Goal: Task Accomplishment & Management: Use online tool/utility

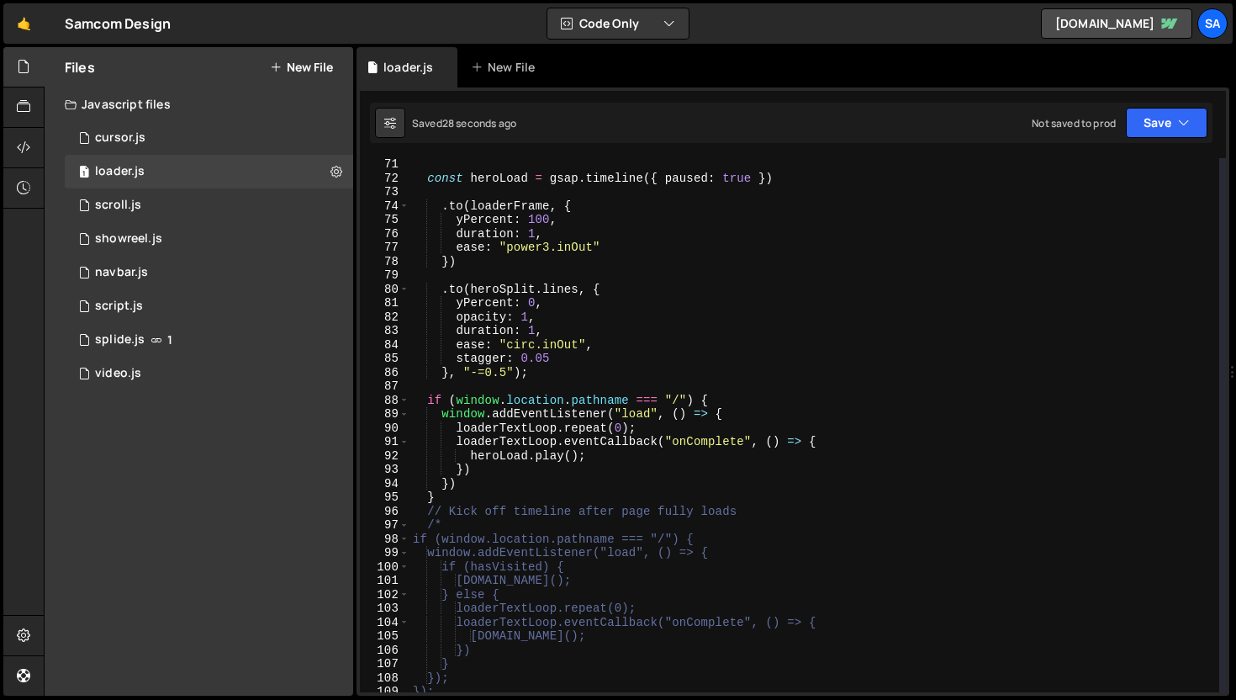
click at [499, 505] on div "const heroLoad = gsap . timeline ({ paused : true }) . to ( loaderFrame , { yPe…" at bounding box center [815, 438] width 810 height 562
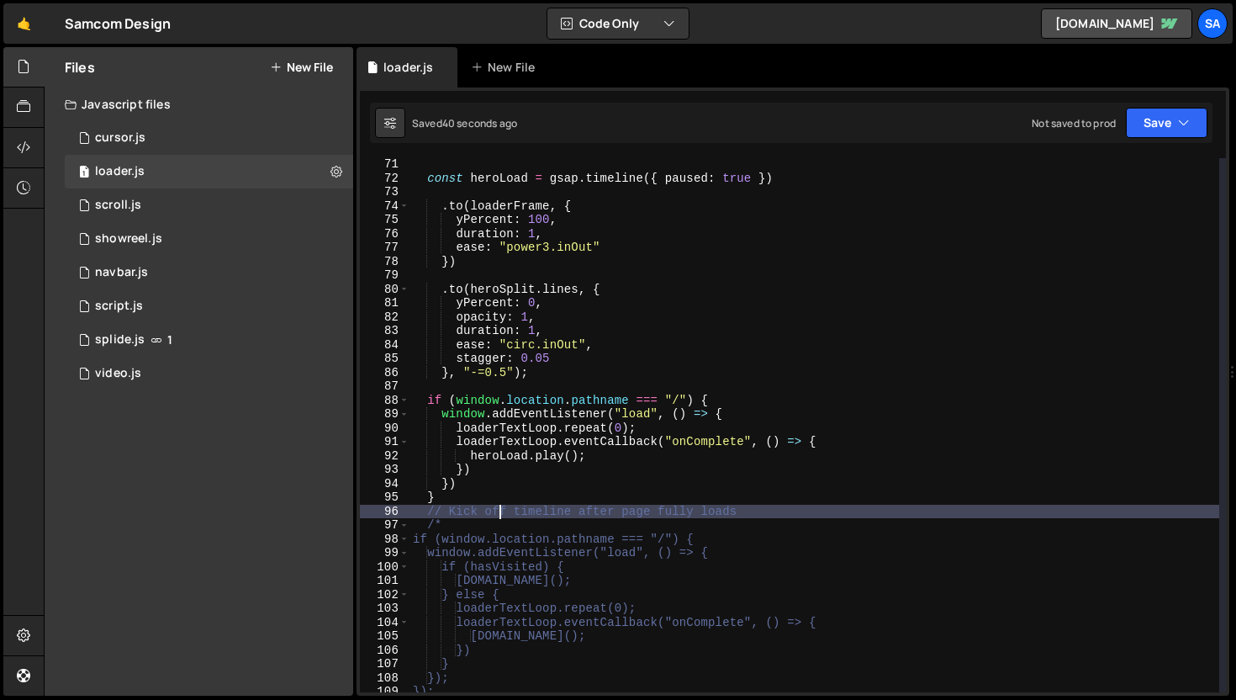
scroll to position [875, 0]
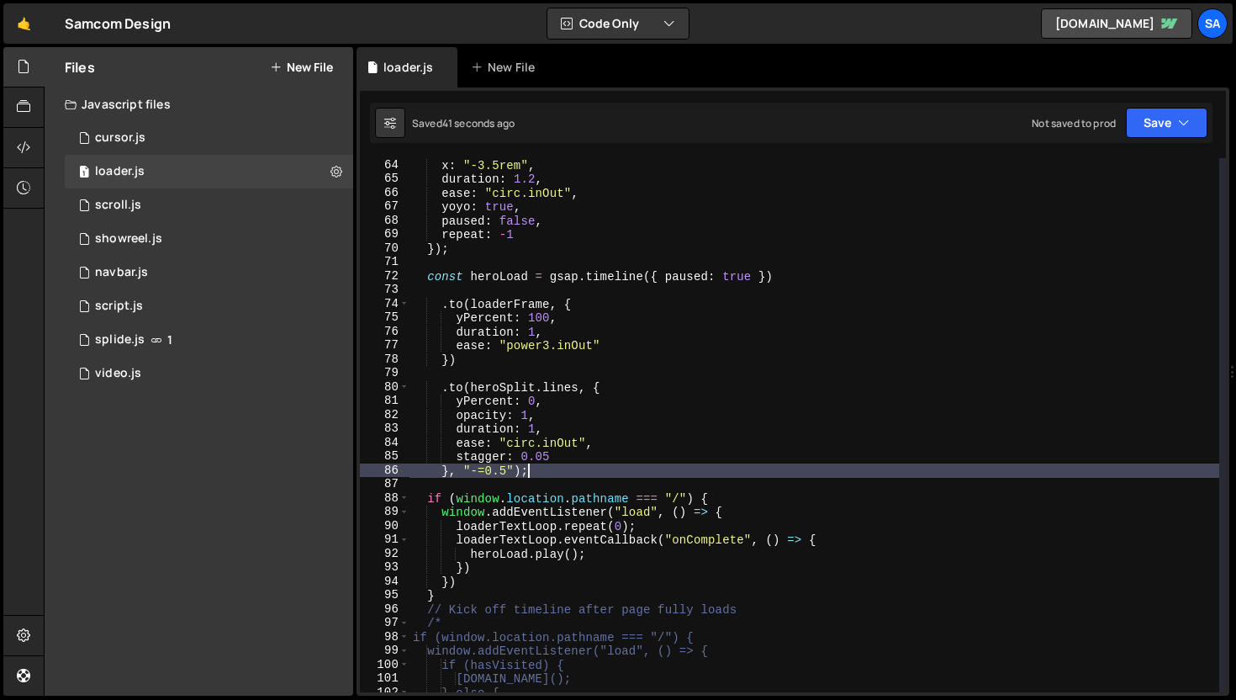
click at [606, 469] on div "x : "-3.5rem" , duration : 1.2 , ease : "circ.inOut" , yoyo : true , paused : f…" at bounding box center [815, 439] width 810 height 562
type textarea "}, "-=0.5");"
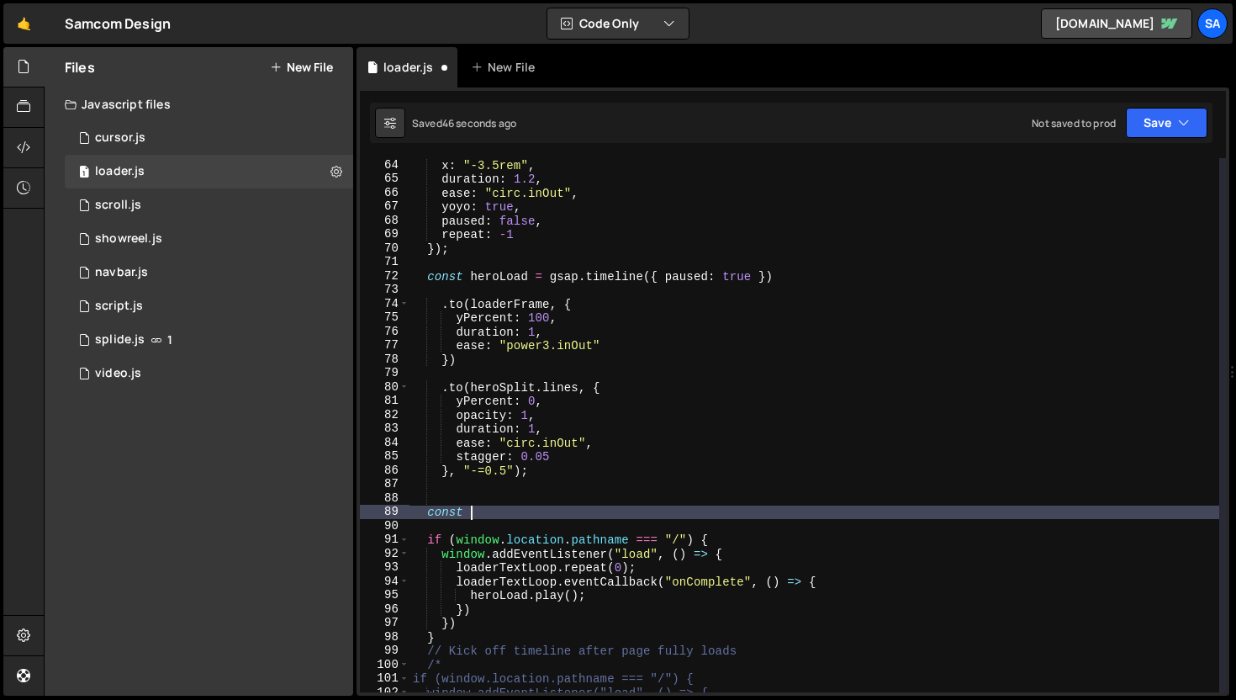
scroll to position [0, 3]
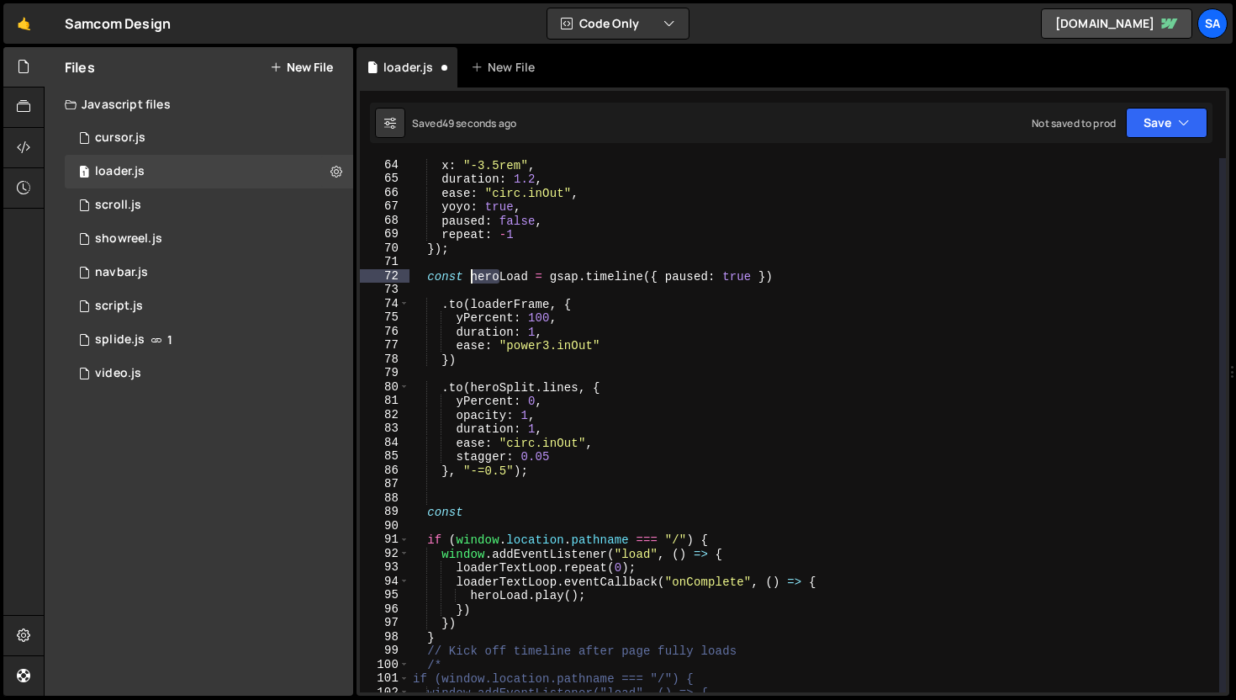
drag, startPoint x: 498, startPoint y: 275, endPoint x: 471, endPoint y: 272, distance: 27.1
click at [471, 272] on div "x : "-3.5rem" , duration : 1.2 , ease : "circ.inOut" , yoyo : true , paused : f…" at bounding box center [815, 439] width 810 height 562
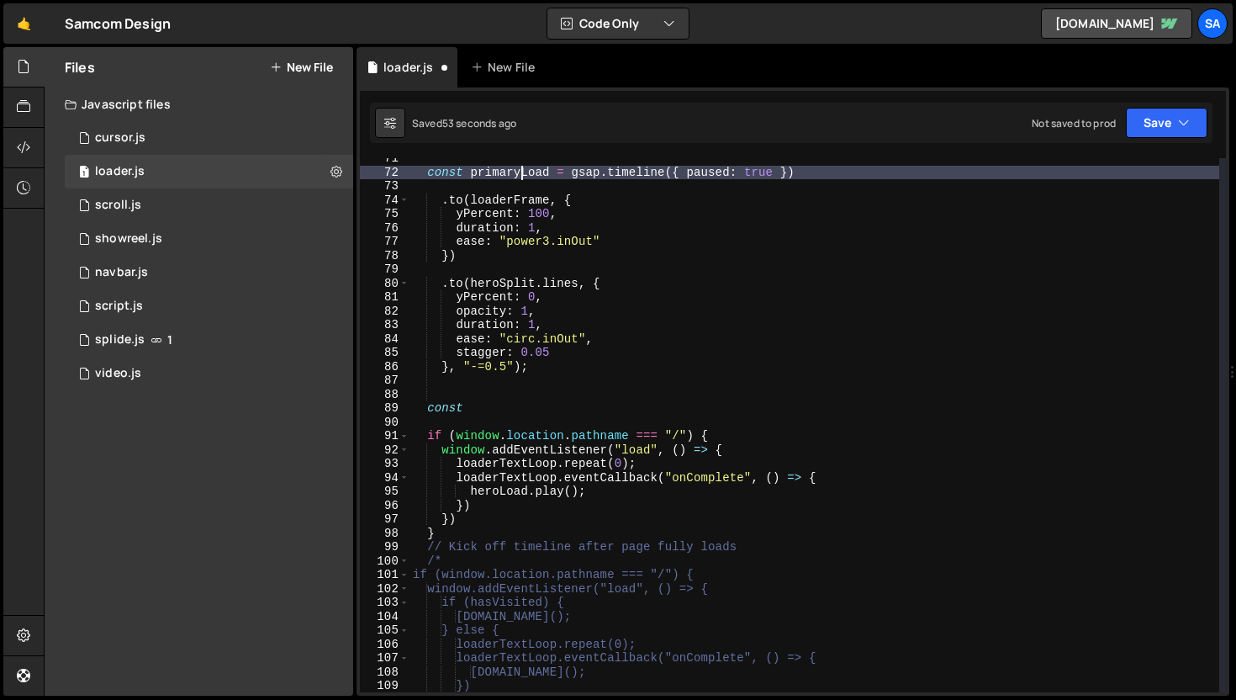
scroll to position [1081, 0]
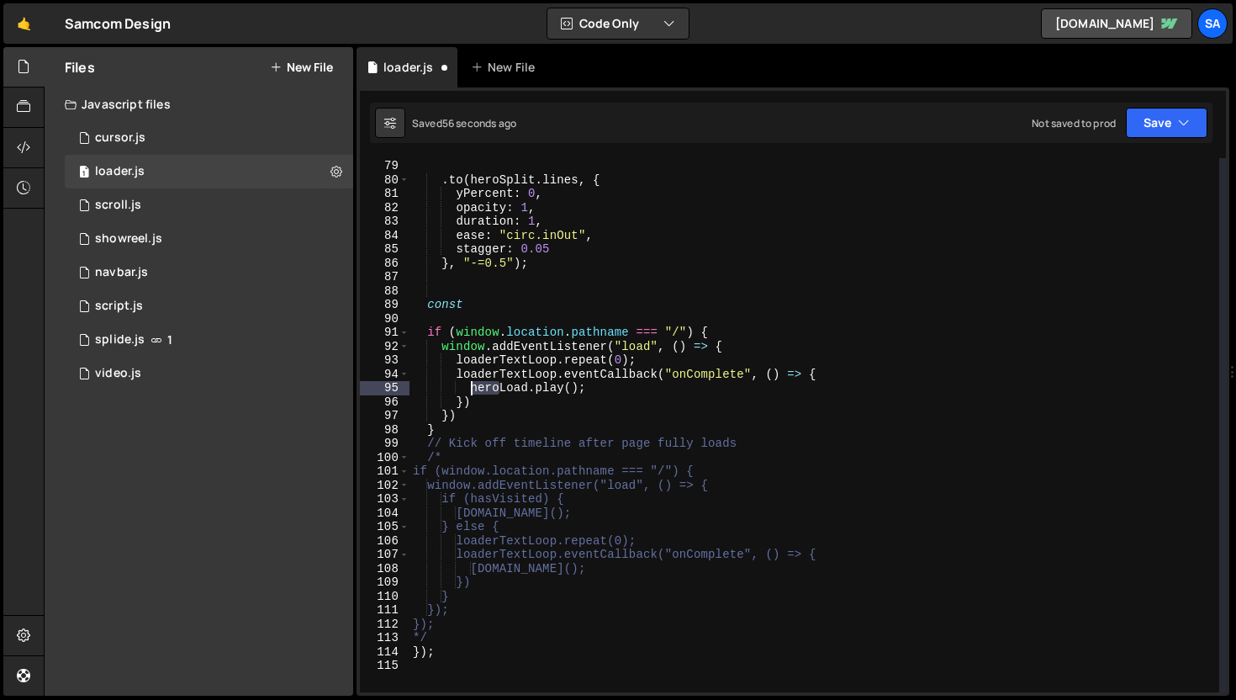
drag, startPoint x: 496, startPoint y: 388, endPoint x: 471, endPoint y: 388, distance: 25.2
click at [471, 388] on div "}) . to ( heroSplit . lines , { yPercent : 0 , opacity : 1 , duration : 1 , eas…" at bounding box center [815, 426] width 810 height 562
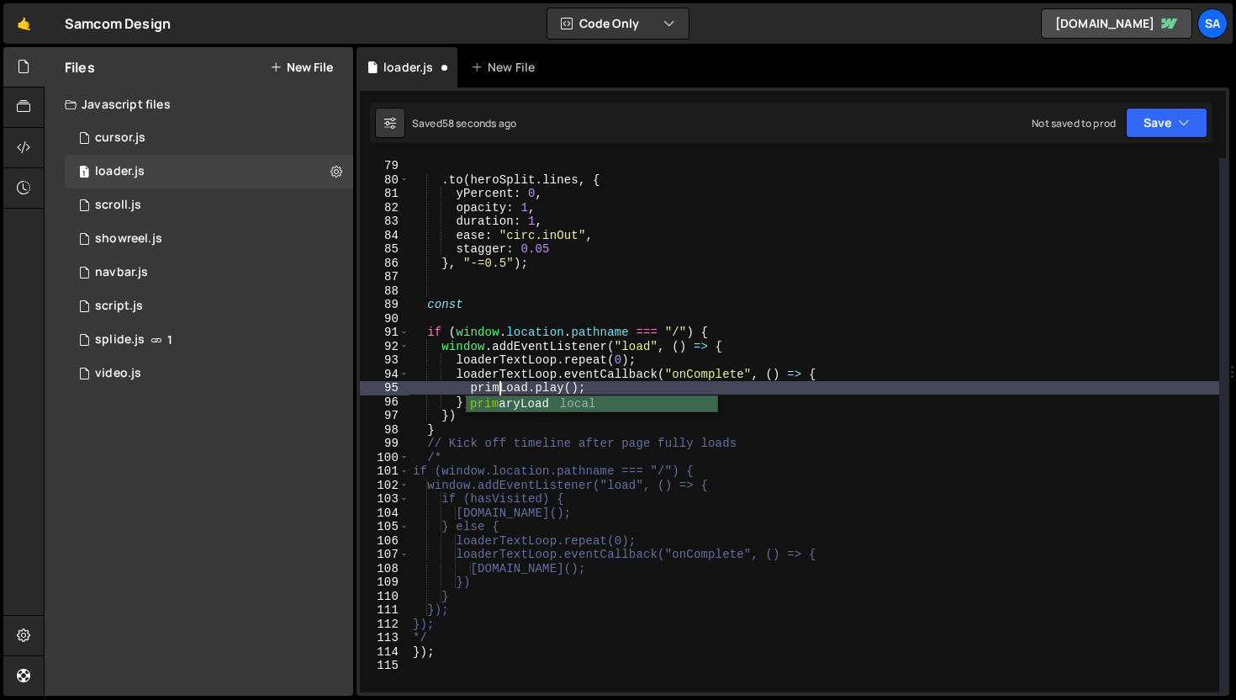
type textarea "[DOMAIN_NAME]();"
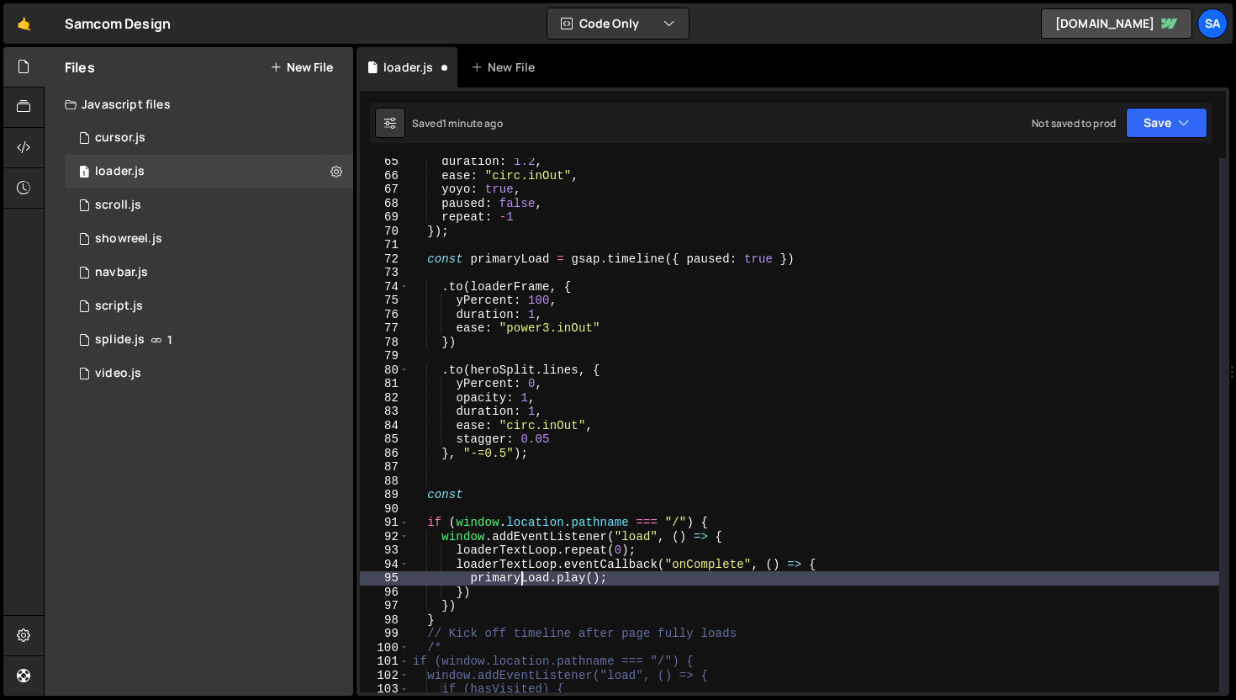
scroll to position [853, 0]
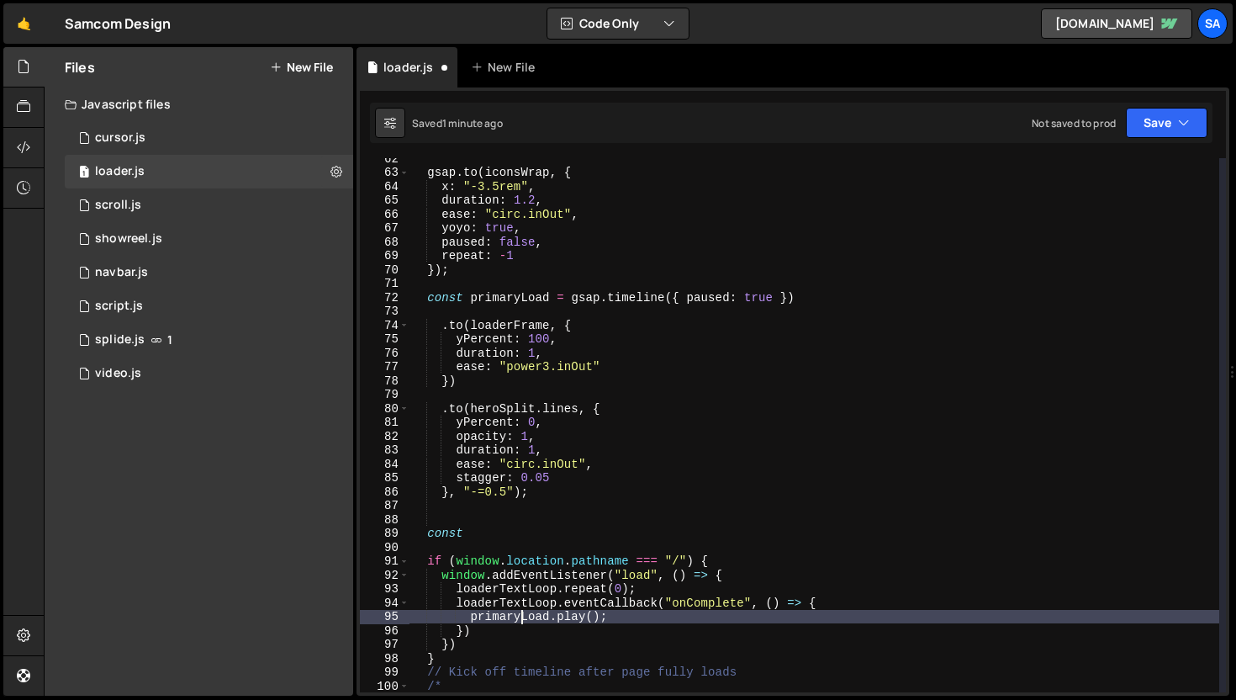
click at [499, 542] on div "gsap . to ( iconsWrap , { x : "-3.5rem" , duration : 1.2 , ease : "circ.inOut" …" at bounding box center [815, 432] width 810 height 562
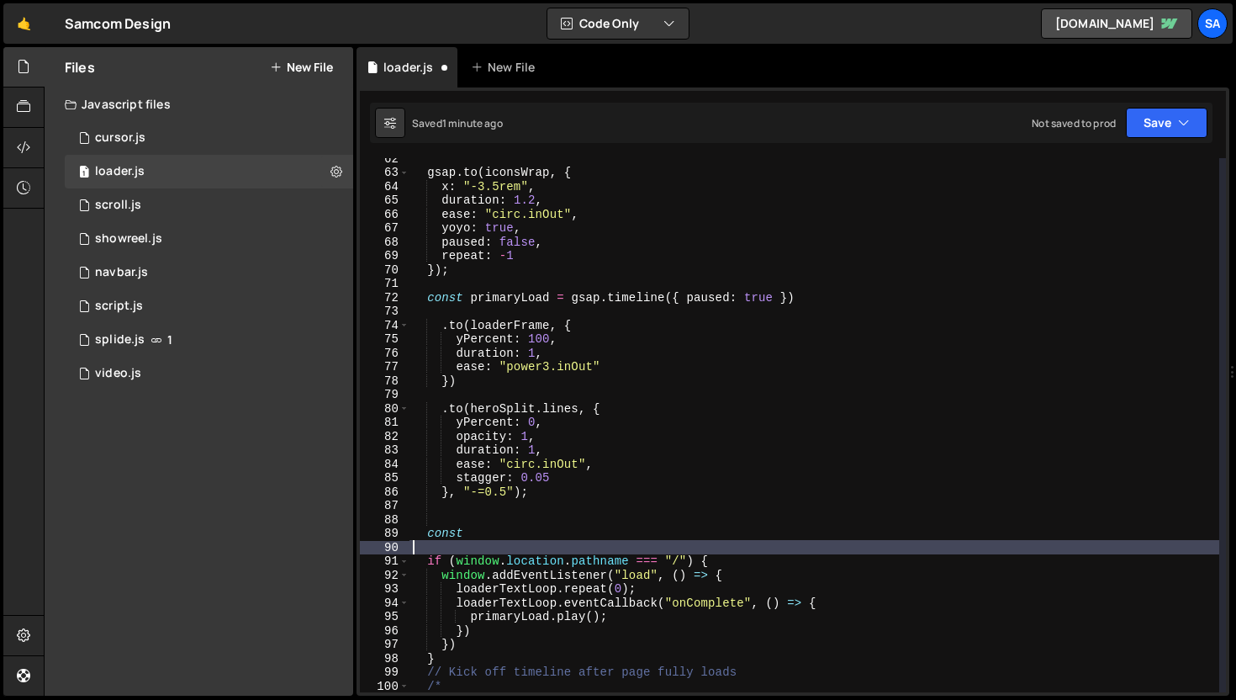
click at [502, 536] on div "gsap . to ( iconsWrap , { x : "-3.5rem" , duration : 1.2 , ease : "circ.inOut" …" at bounding box center [815, 432] width 810 height 562
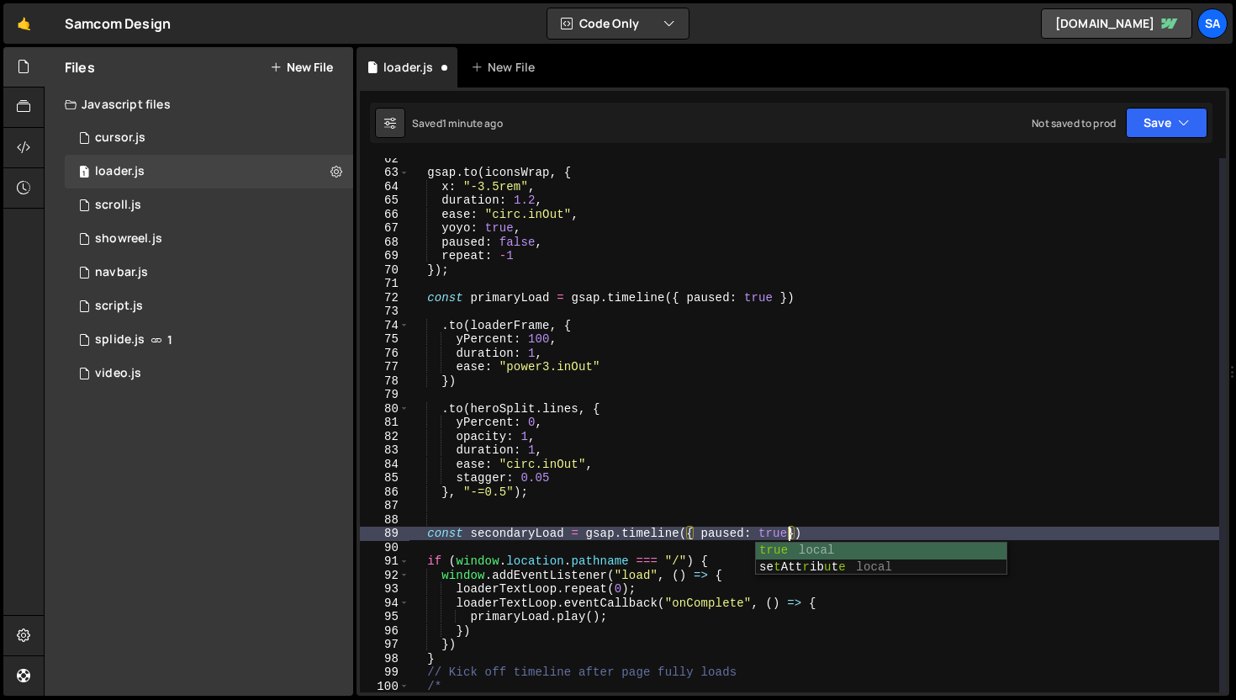
scroll to position [0, 25]
click at [833, 535] on div "gsap . to ( iconsWrap , { x : "-3.5rem" , duration : 1.2 , ease : "circ.inOut" …" at bounding box center [815, 432] width 810 height 562
type textarea "const secondaryLoad = gsap.timeline({ paused: true })"
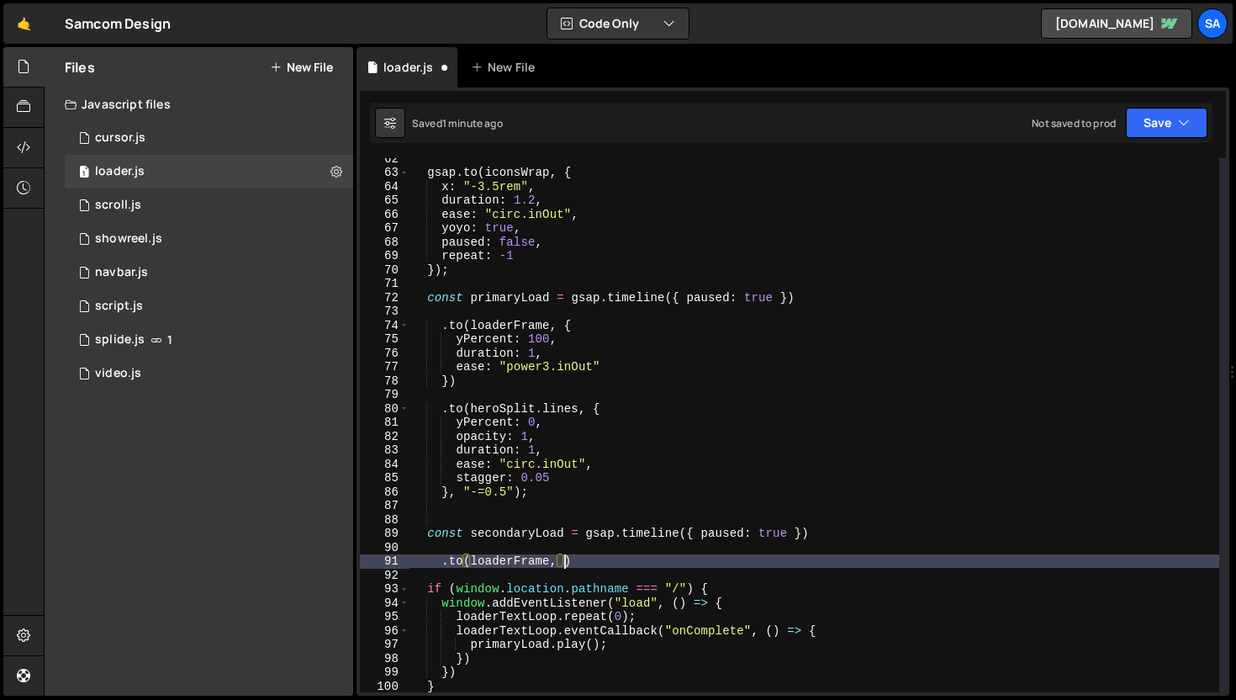
scroll to position [0, 9]
type textarea ".to(loaderFrame, {"
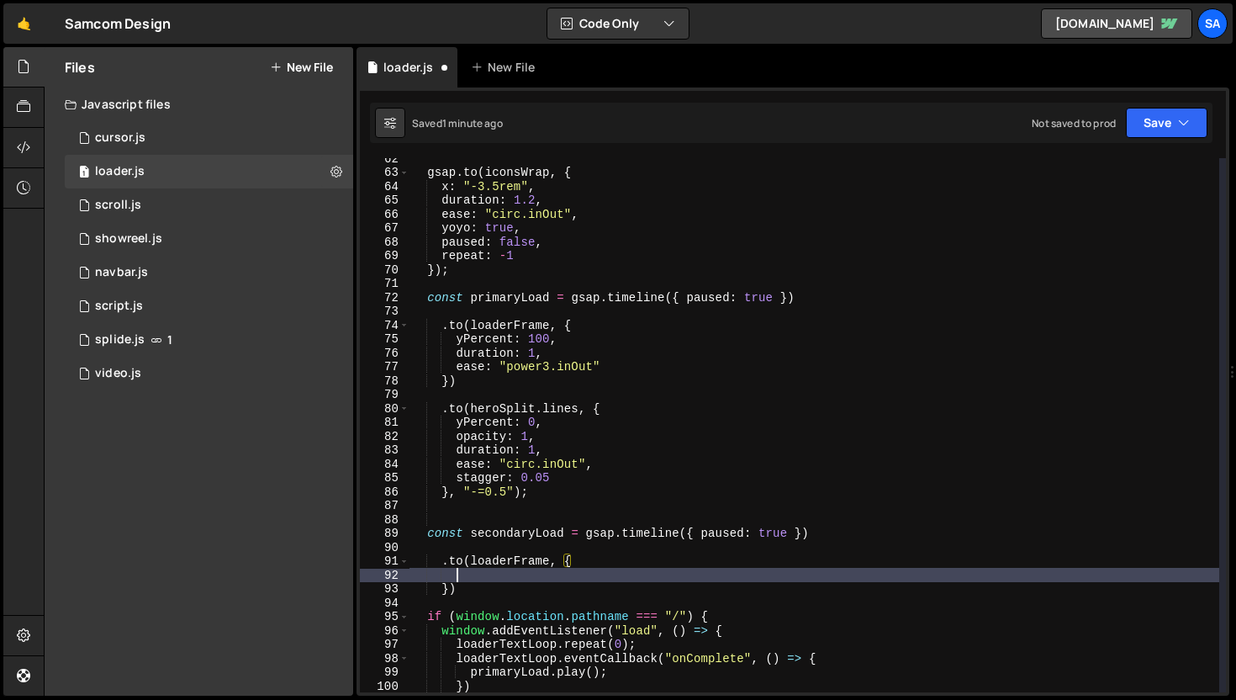
scroll to position [0, 2]
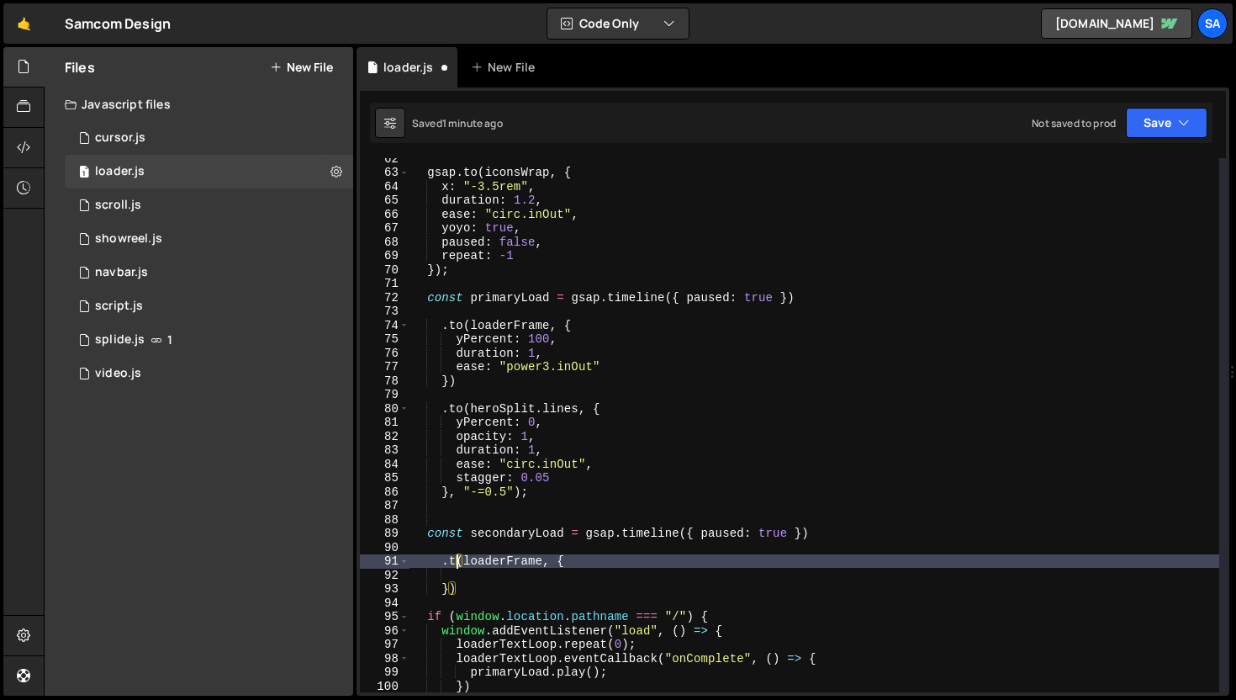
type textarea ".(loaderFrame, {"
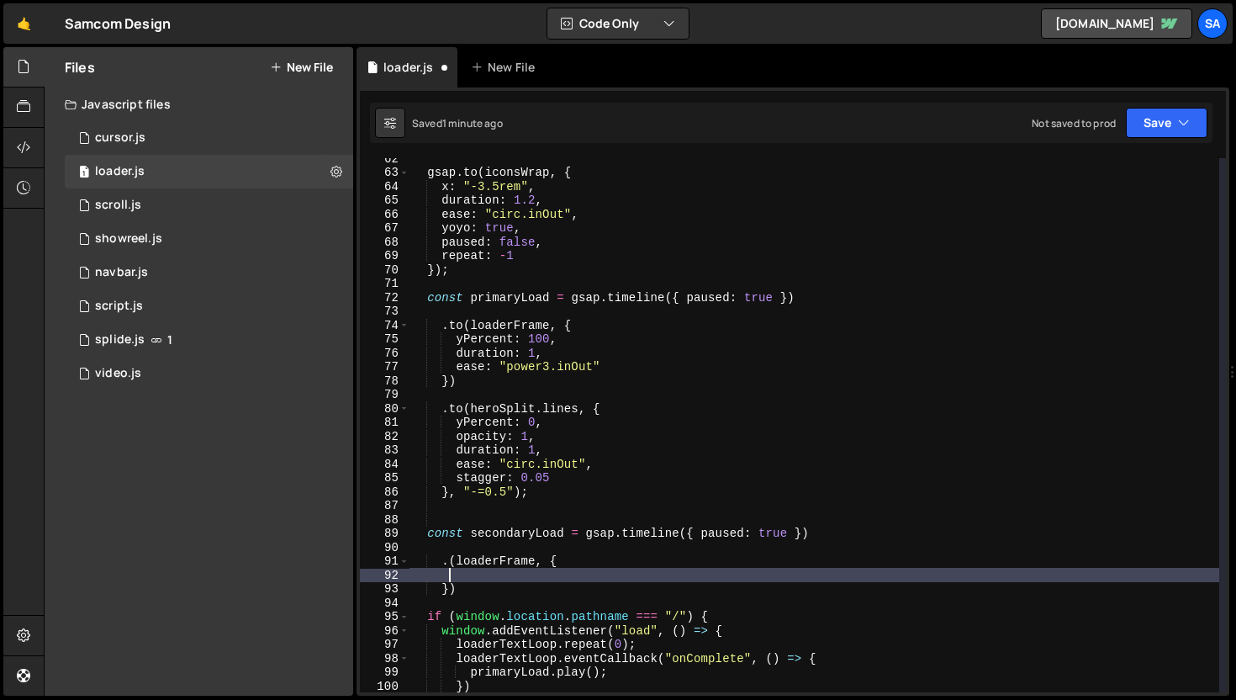
type textarea ".to(loaderFrame, {"
type textarea "o"
type textarea "autoAlpha: 0,"
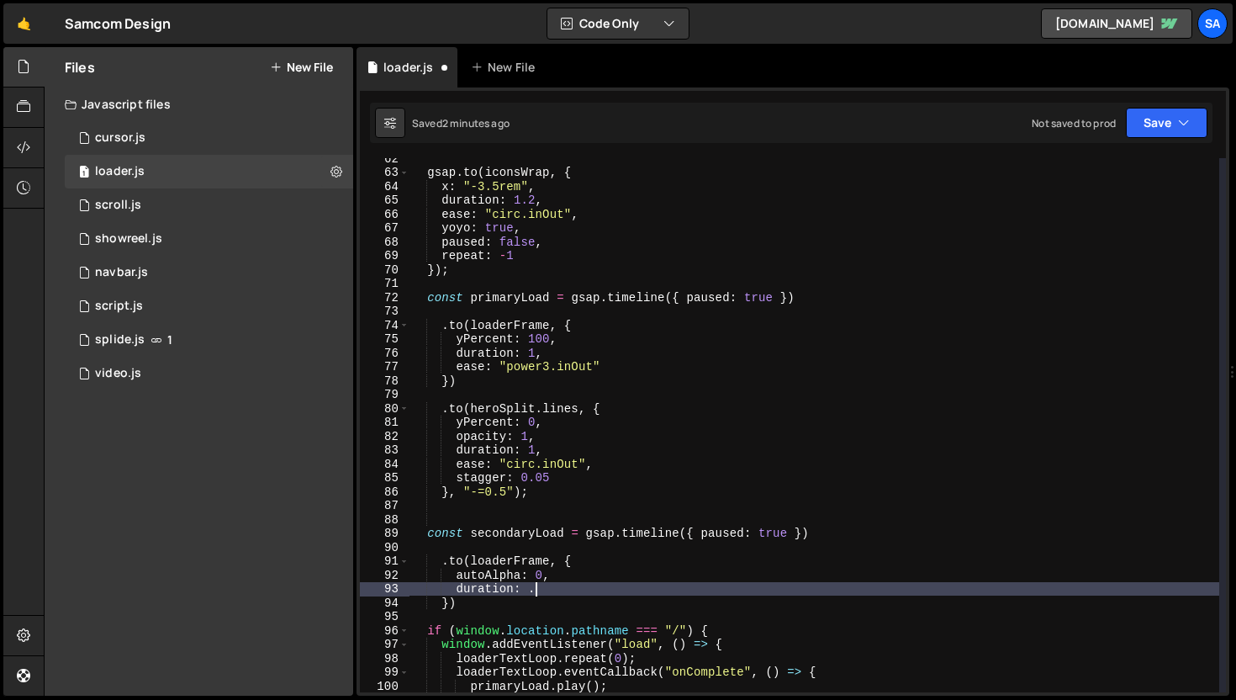
scroll to position [0, 8]
type textarea "duration: .6,"
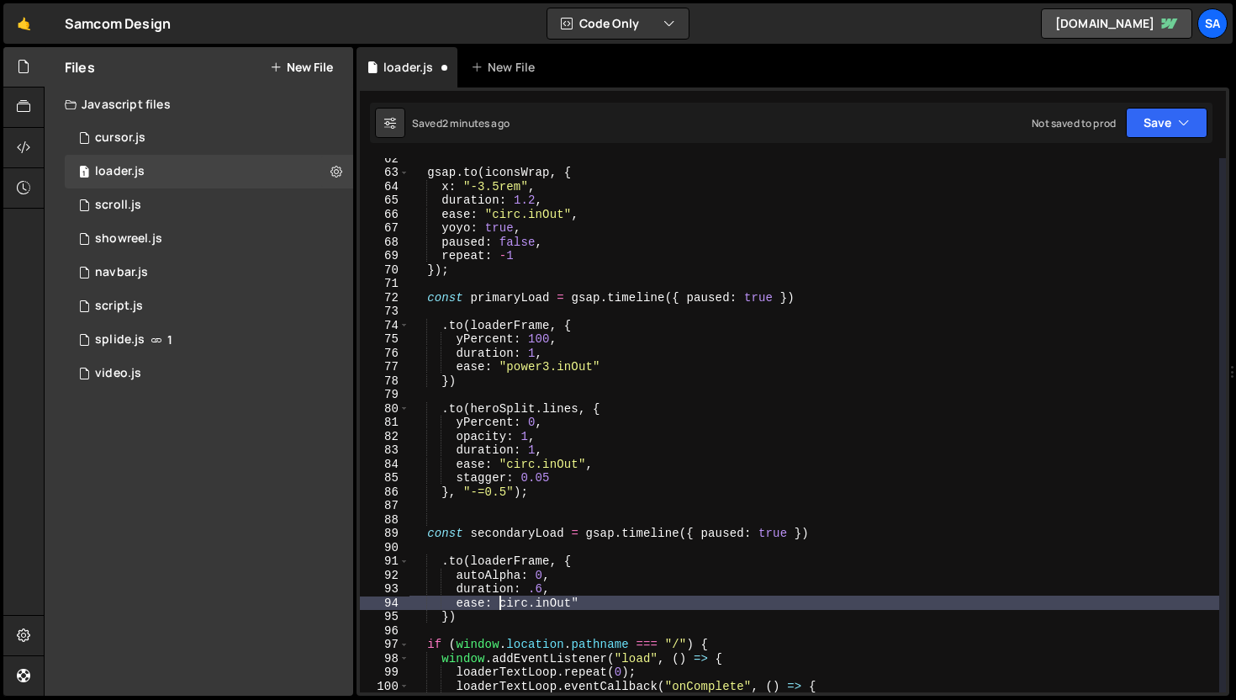
scroll to position [0, 7]
click at [609, 590] on div "gsap . to ( iconsWrap , { x : "-3.5rem" , duration : 1.2 , ease : "circ.inOut" …" at bounding box center [815, 432] width 810 height 562
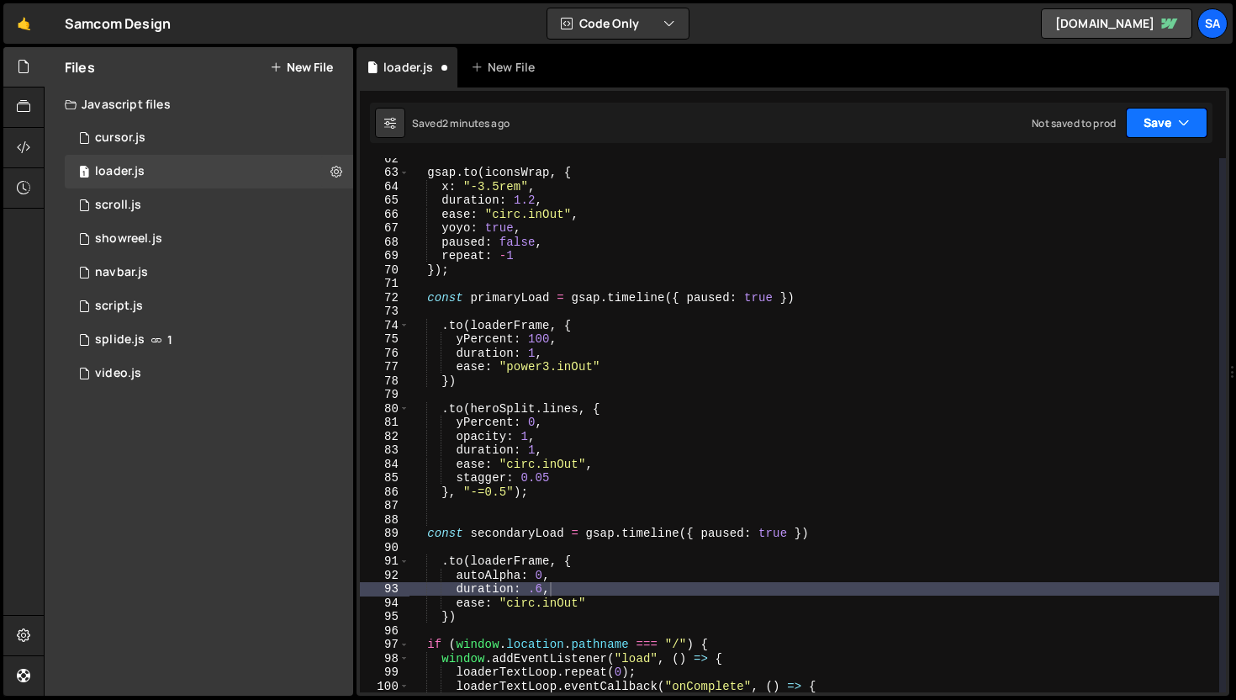
click at [1155, 121] on button "Save" at bounding box center [1167, 123] width 82 height 30
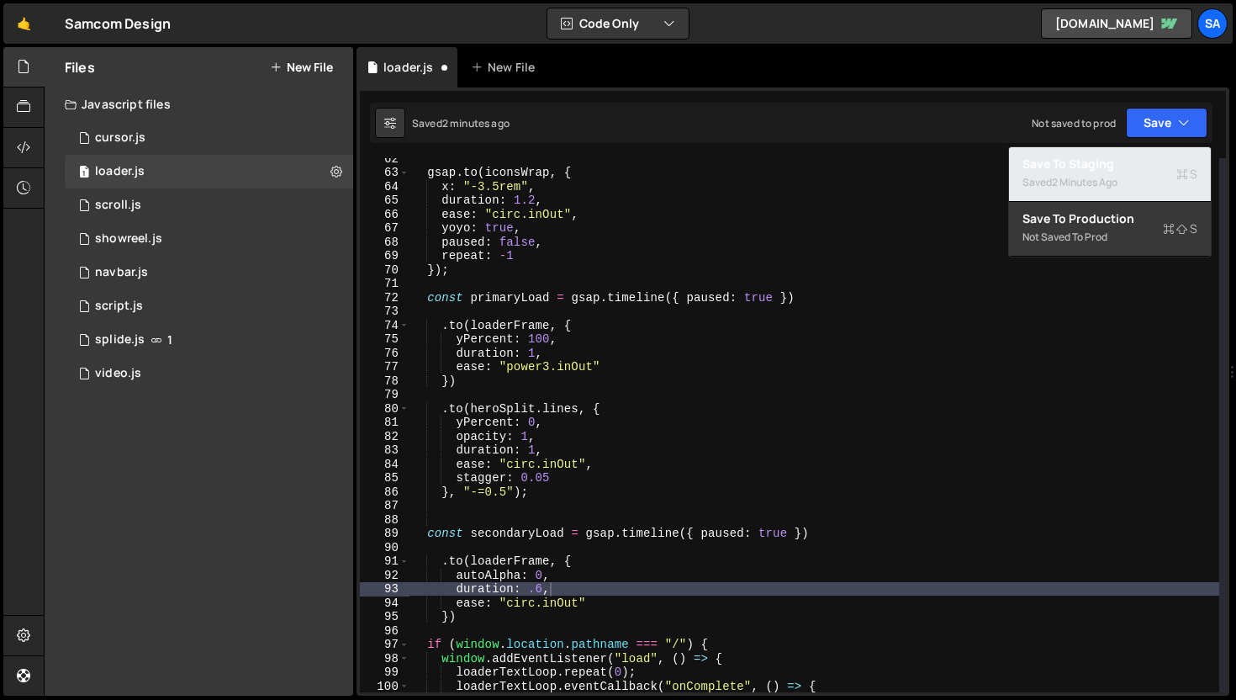
click at [1101, 173] on div "Saved 2 minutes ago" at bounding box center [1110, 182] width 175 height 20
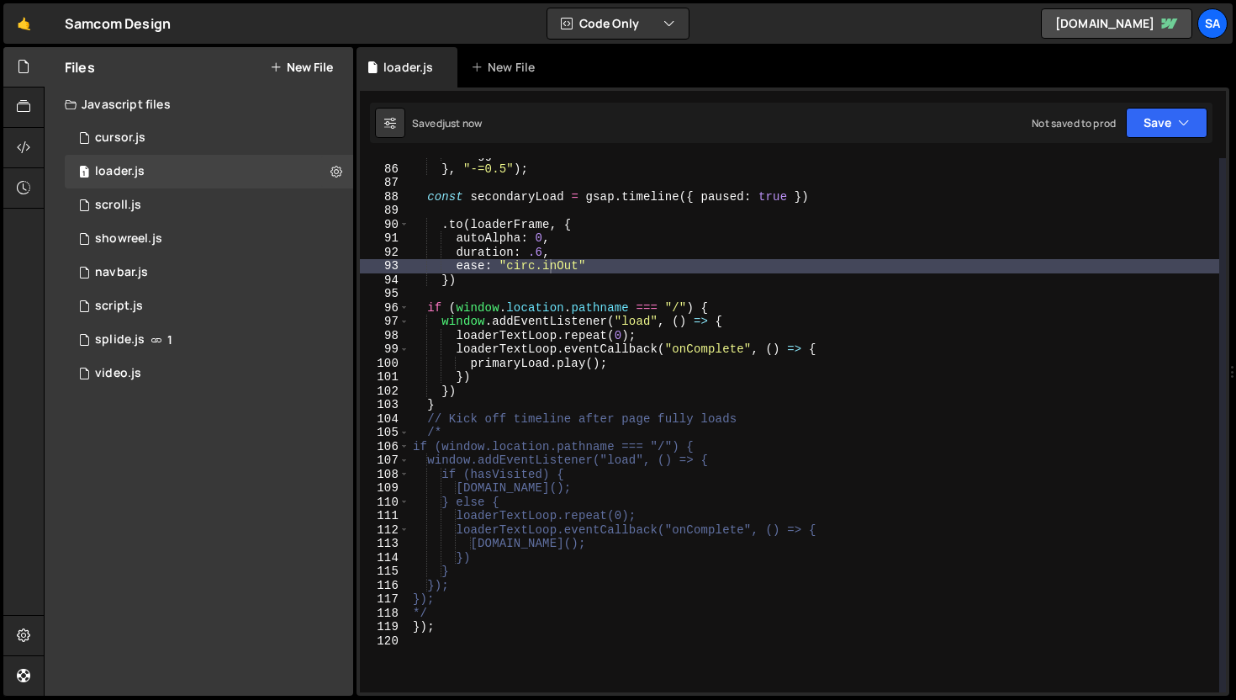
scroll to position [1176, 0]
click at [525, 381] on div "stagger : 0.05 } , "-=0.5" ) ; const secondaryLoad = gsap . timeline ({ paused …" at bounding box center [815, 429] width 810 height 562
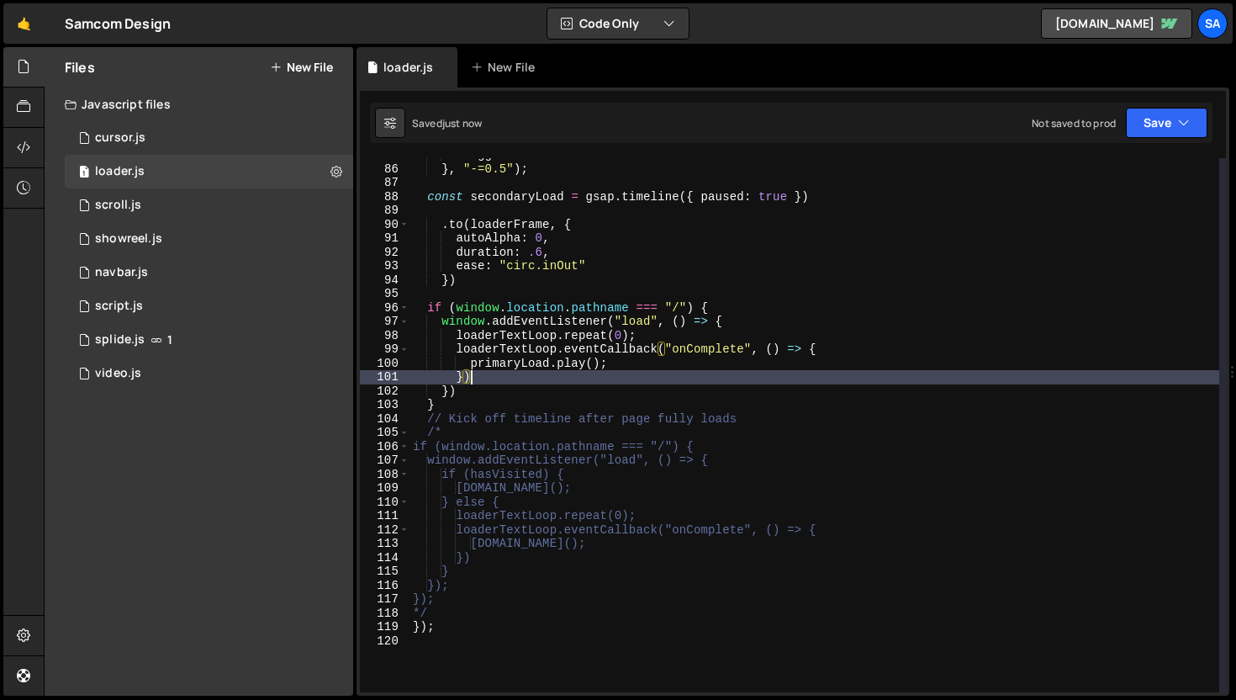
click at [708, 309] on div "stagger : 0.05 } , "-=0.5" ) ; const secondaryLoad = gsap . timeline ({ paused …" at bounding box center [815, 429] width 810 height 562
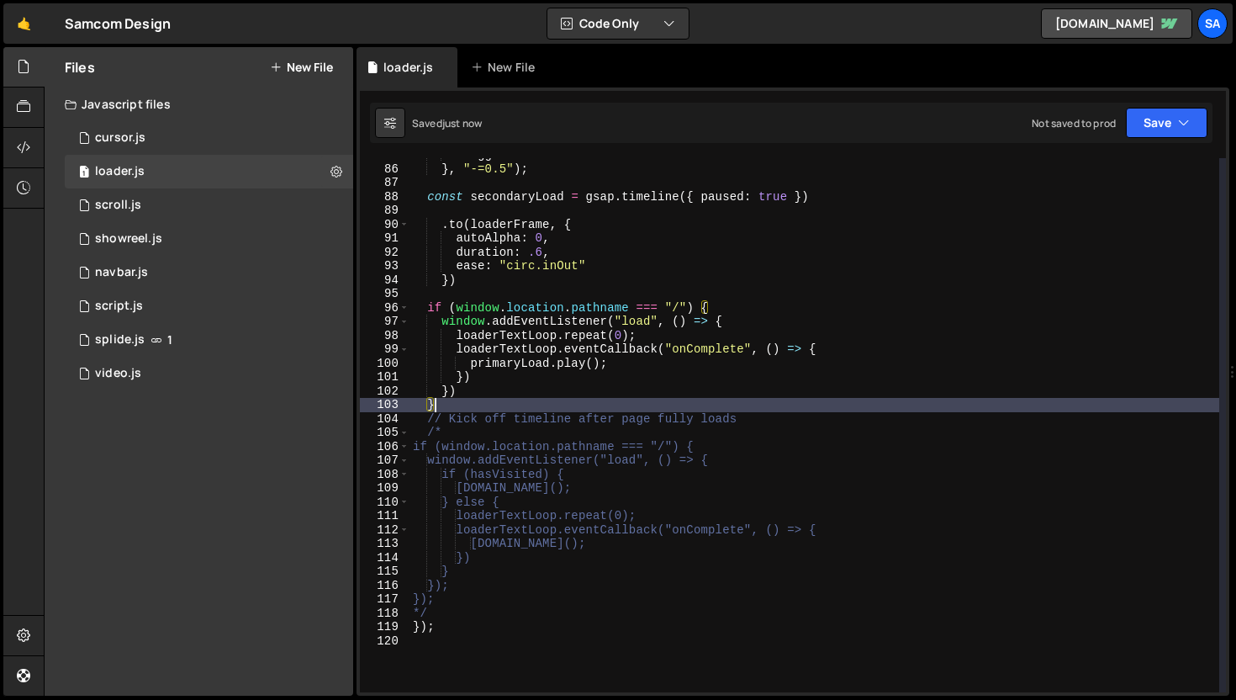
click at [442, 407] on div "stagger : 0.05 } , "-=0.5" ) ; const secondaryLoad = gsap . timeline ({ paused …" at bounding box center [815, 429] width 810 height 562
type textarea "} else {"
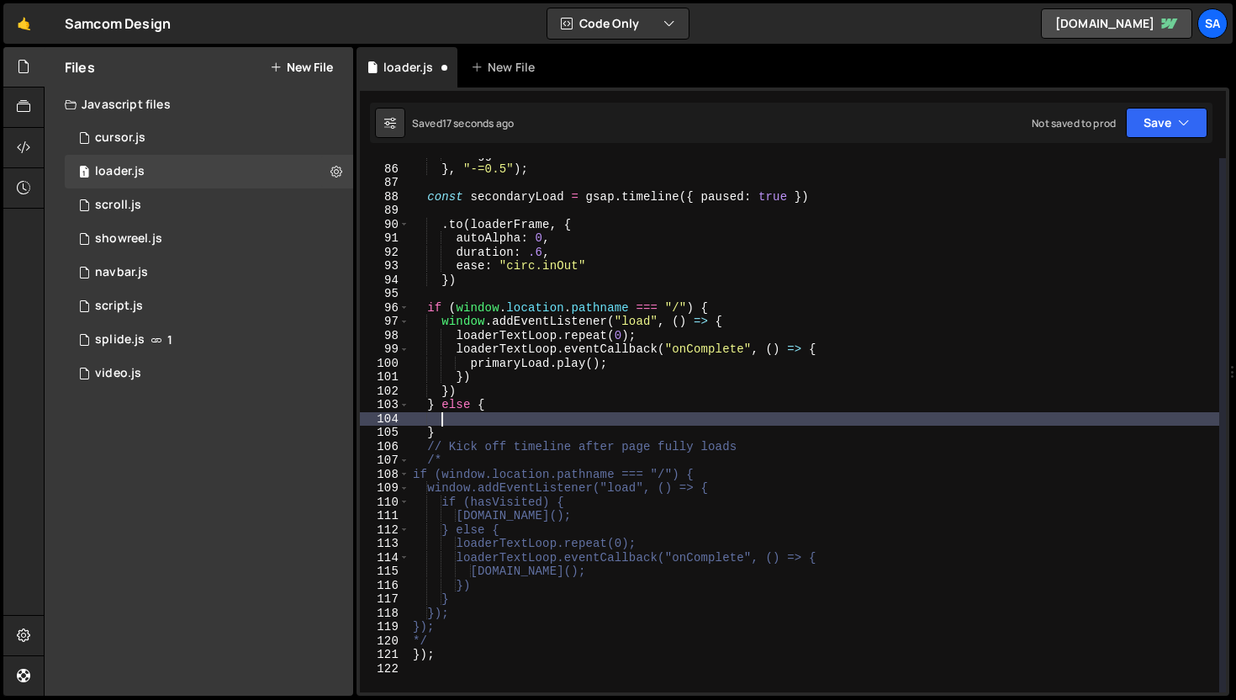
scroll to position [0, 0]
type textarea "}"
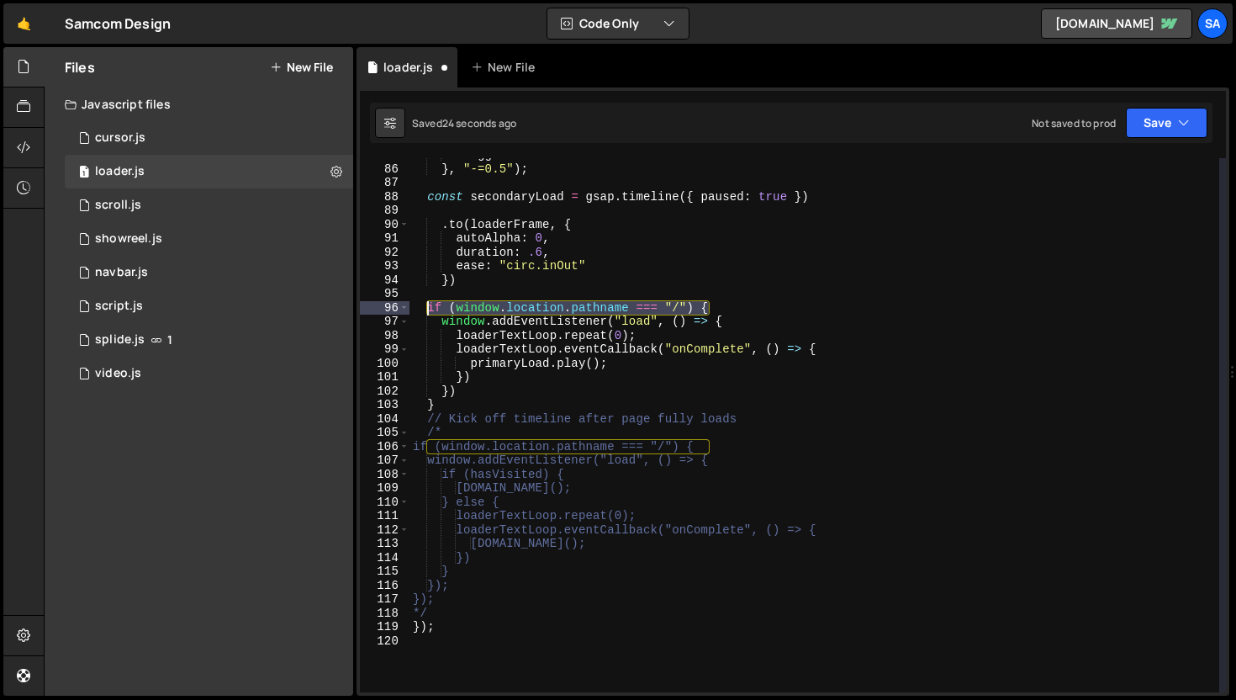
drag, startPoint x: 715, startPoint y: 304, endPoint x: 430, endPoint y: 309, distance: 285.1
click at [430, 309] on div "stagger : 0.05 } , "-=0.5" ) ; const secondaryLoad = gsap . timeline ({ paused …" at bounding box center [815, 429] width 810 height 562
click at [464, 350] on div "stagger : 0.05 } , "-=0.5" ) ; const secondaryLoad = gsap . timeline ({ paused …" at bounding box center [815, 429] width 810 height 562
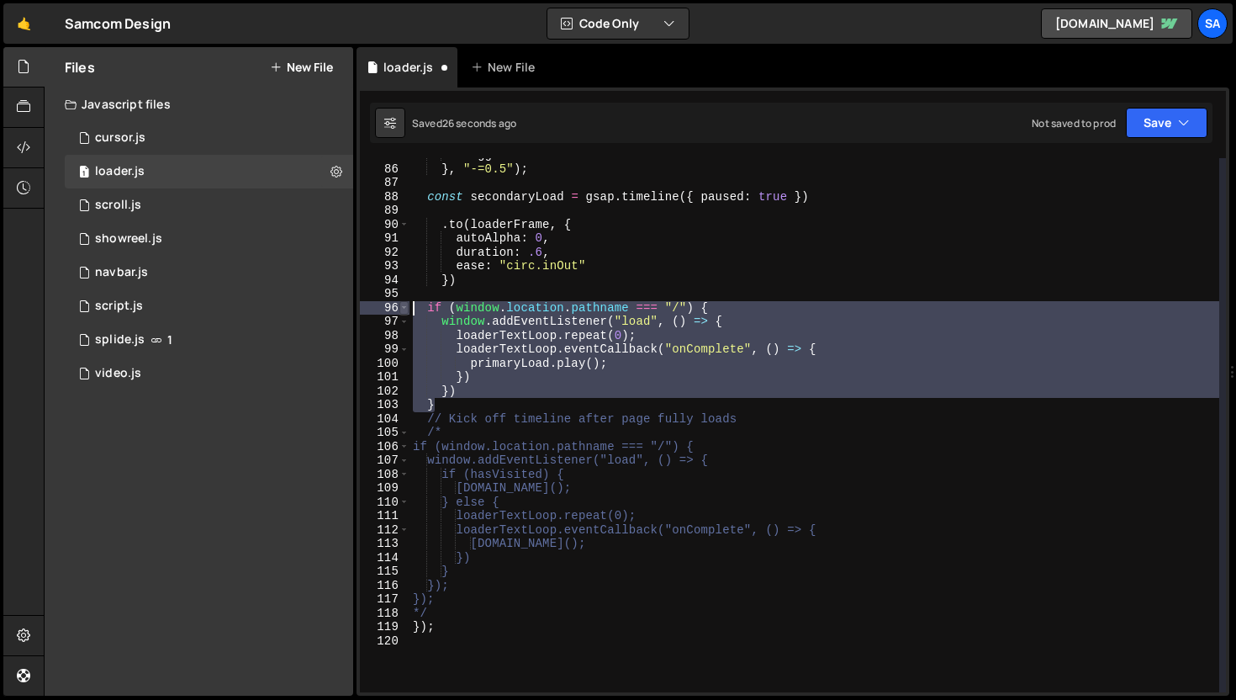
drag, startPoint x: 468, startPoint y: 406, endPoint x: 399, endPoint y: 309, distance: 119.0
click at [399, 309] on div "loaderTextLoop.eventCallback("onComplete", () => { 85 86 87 88 89 90 91 92 93 9…" at bounding box center [793, 425] width 866 height 534
click at [607, 355] on div "stagger : 0.05 } , "-=0.5" ) ; const secondaryLoad = gsap . timeline ({ paused …" at bounding box center [815, 425] width 810 height 534
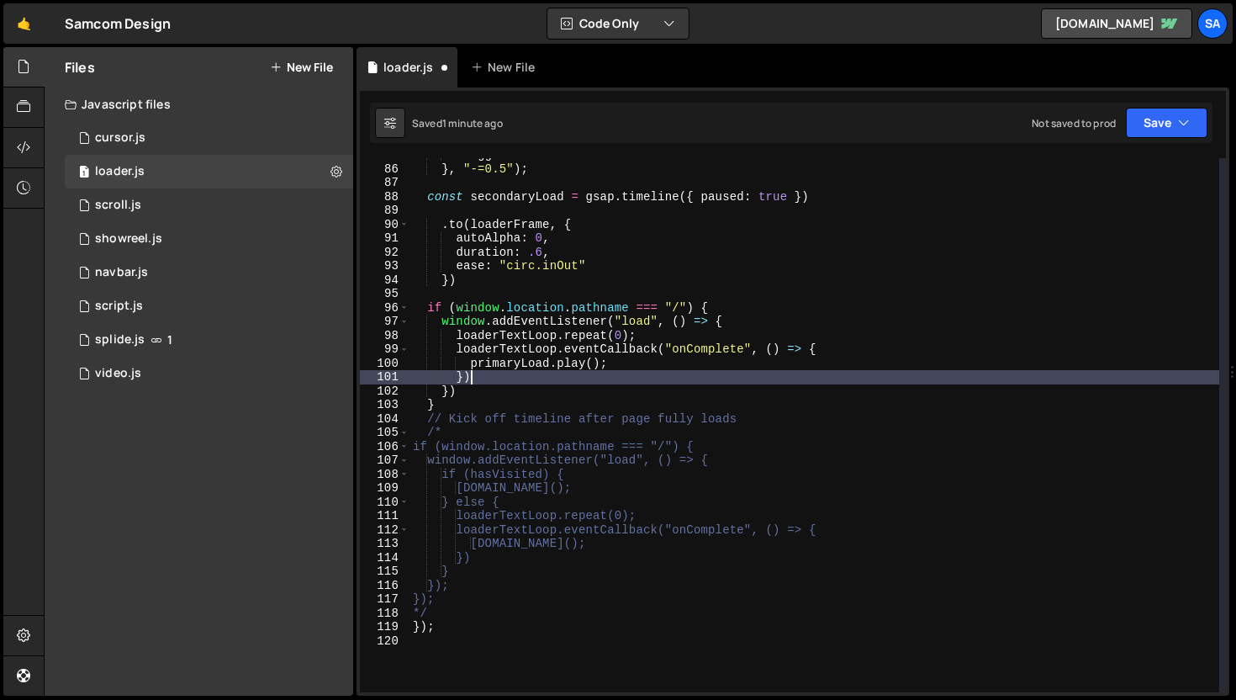
click at [523, 379] on div "stagger : 0.05 } , "-=0.5" ) ; const secondaryLoad = gsap . timeline ({ paused …" at bounding box center [815, 429] width 810 height 562
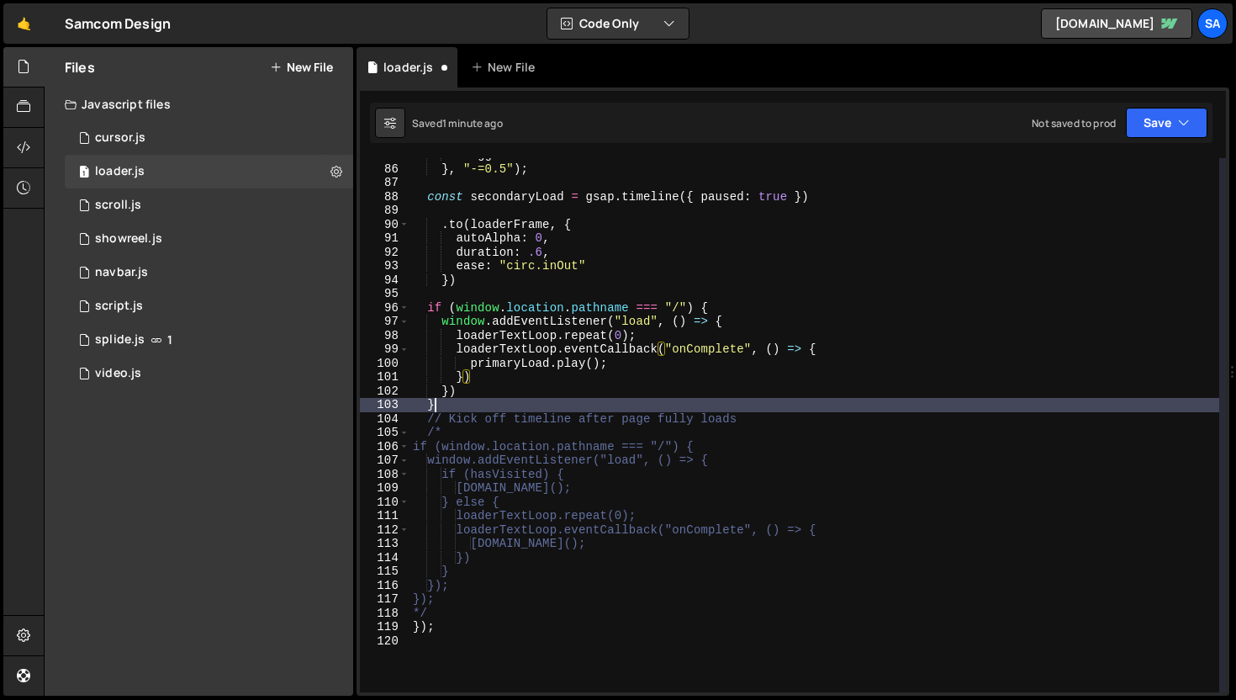
click at [491, 401] on div "stagger : 0.05 } , "-=0.5" ) ; const secondaryLoad = gsap . timeline ({ paused …" at bounding box center [815, 429] width 810 height 562
type textarea "} else {"
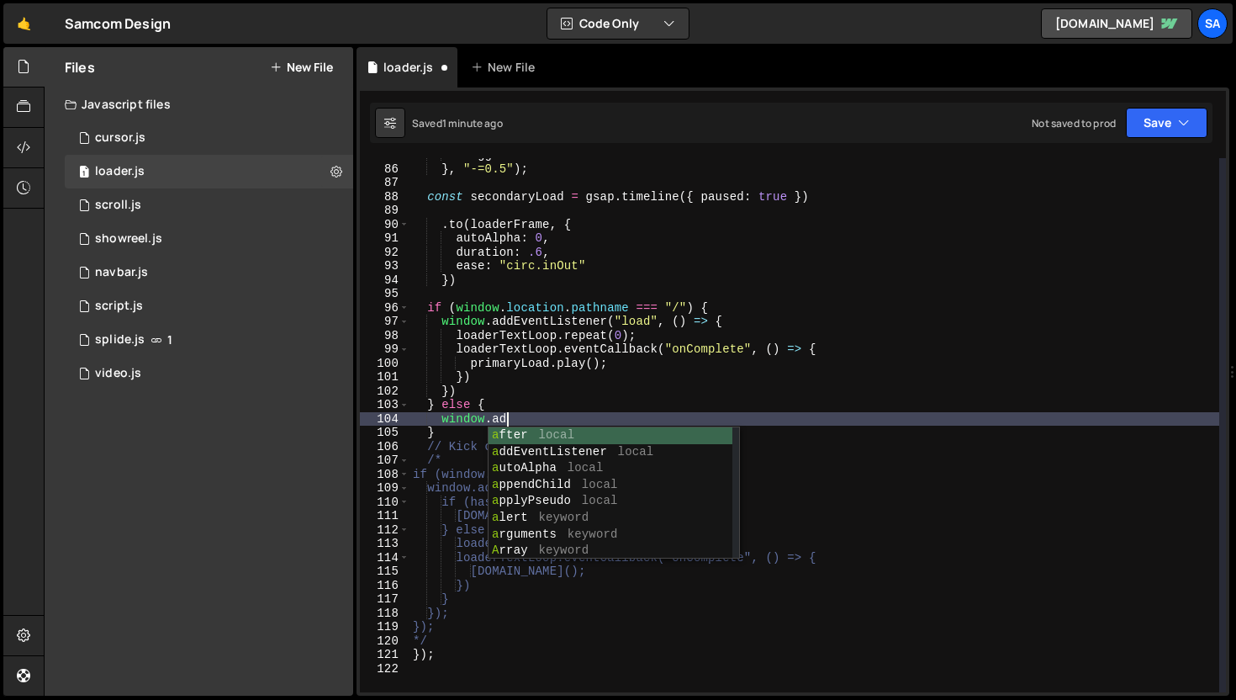
scroll to position [0, 6]
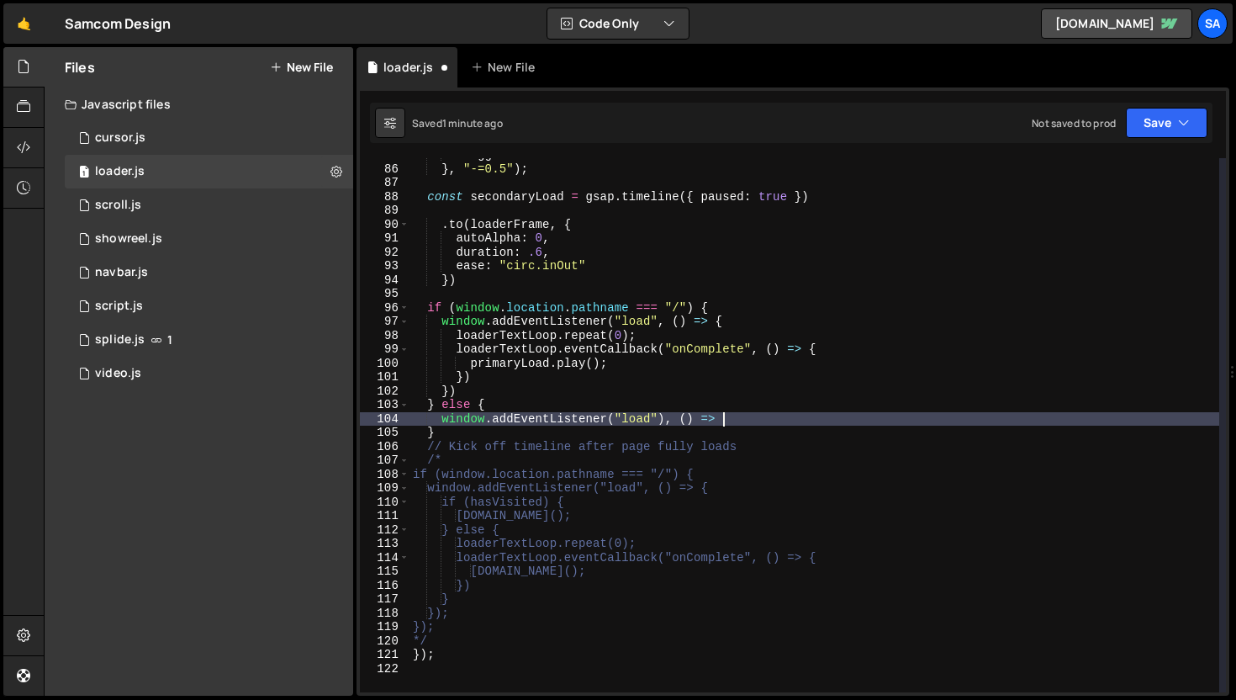
type textarea "window.addEventListener("load"), () => {"
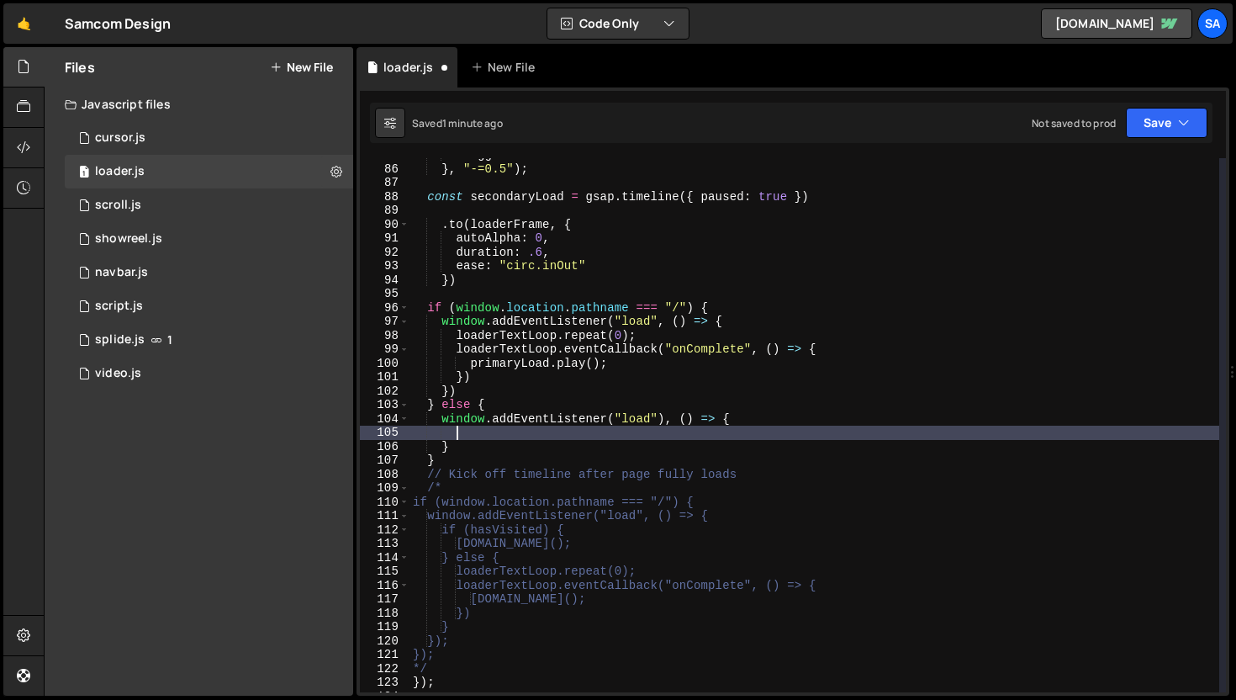
scroll to position [0, 3]
type textarea "loaderTextLoop.kill();"
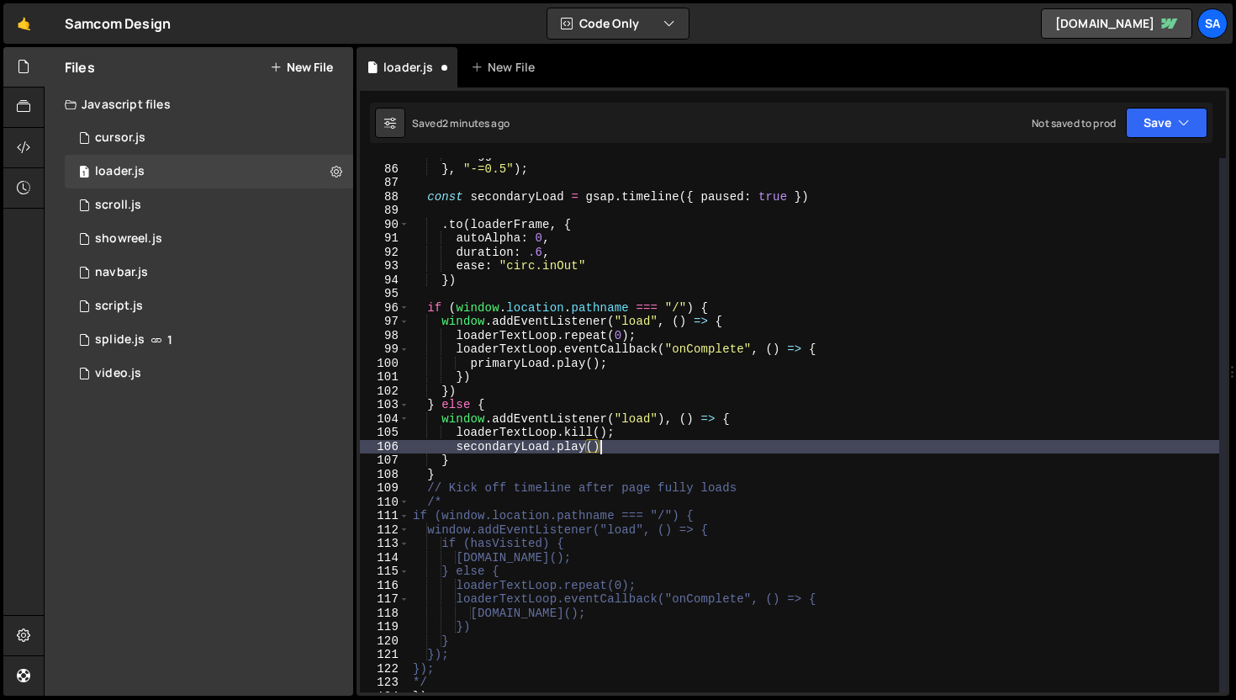
scroll to position [0, 13]
click at [1167, 131] on button "Save" at bounding box center [1167, 123] width 82 height 30
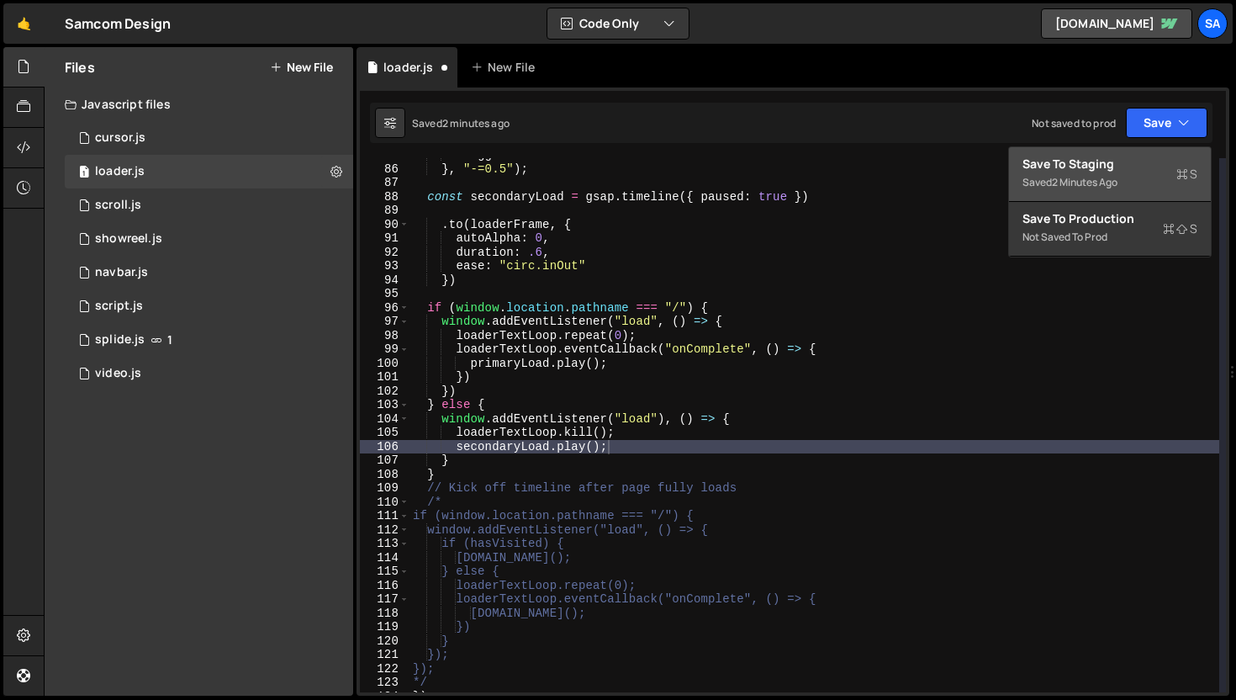
click at [1119, 164] on div "Save to Staging S" at bounding box center [1110, 164] width 175 height 17
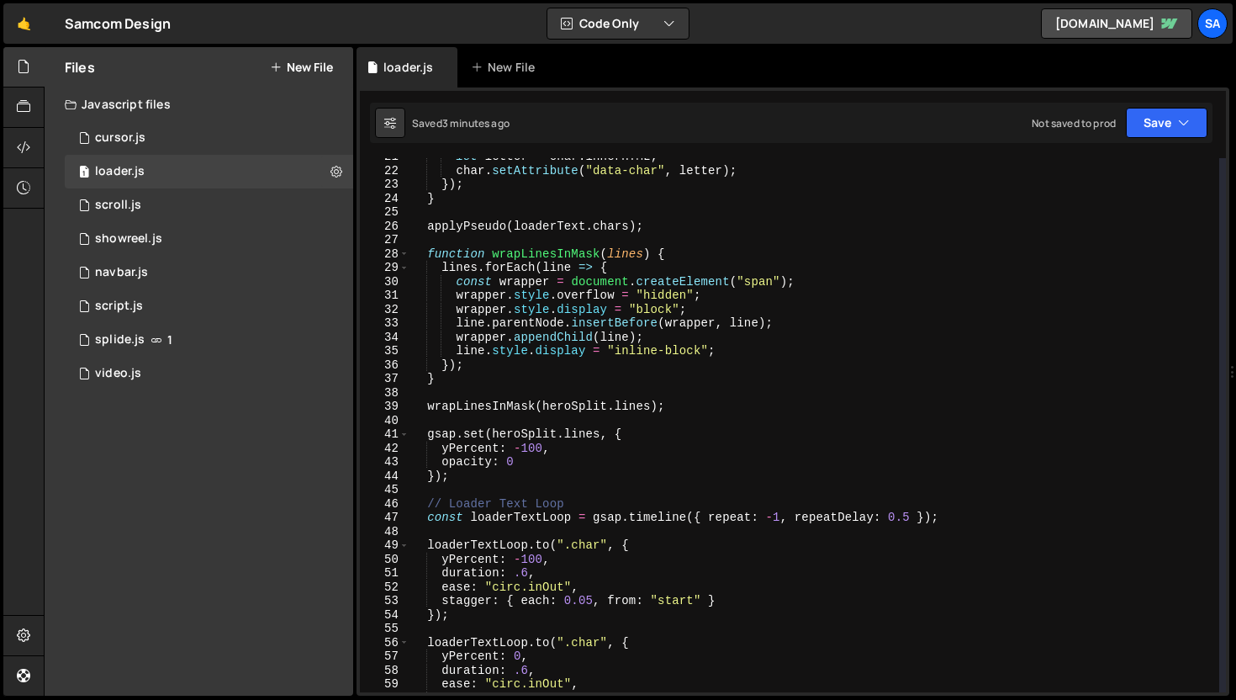
scroll to position [0, 0]
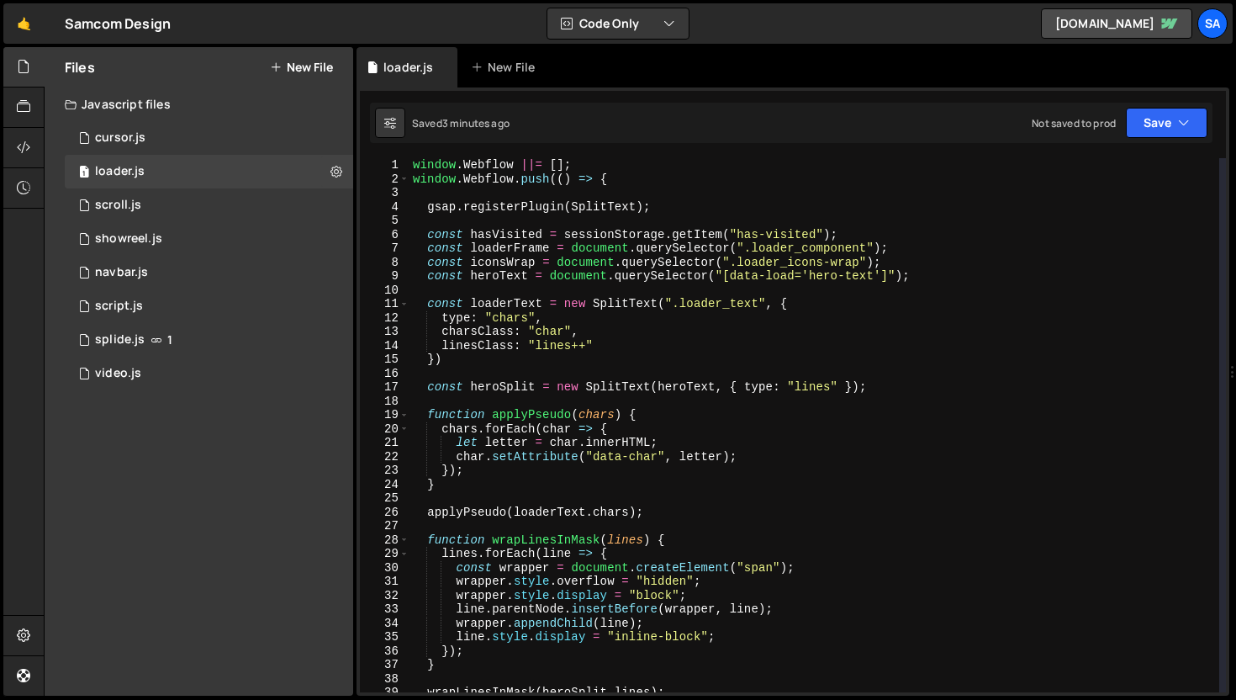
click at [444, 250] on div "window . Webflow ||= [ ] ; window . Webflow . push (( ) => { gsap . registerPlu…" at bounding box center [815, 439] width 810 height 562
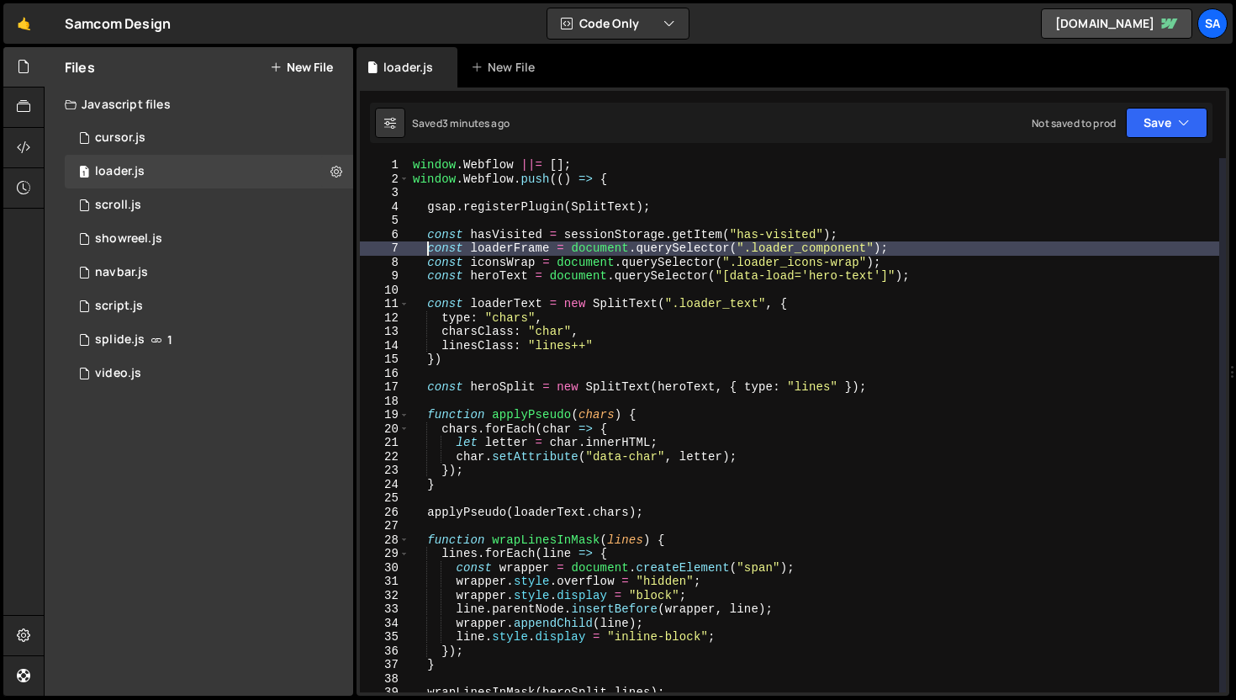
click at [429, 249] on div "window . Webflow ||= [ ] ; window . Webflow . push (( ) => { gsap . registerPlu…" at bounding box center [815, 439] width 810 height 562
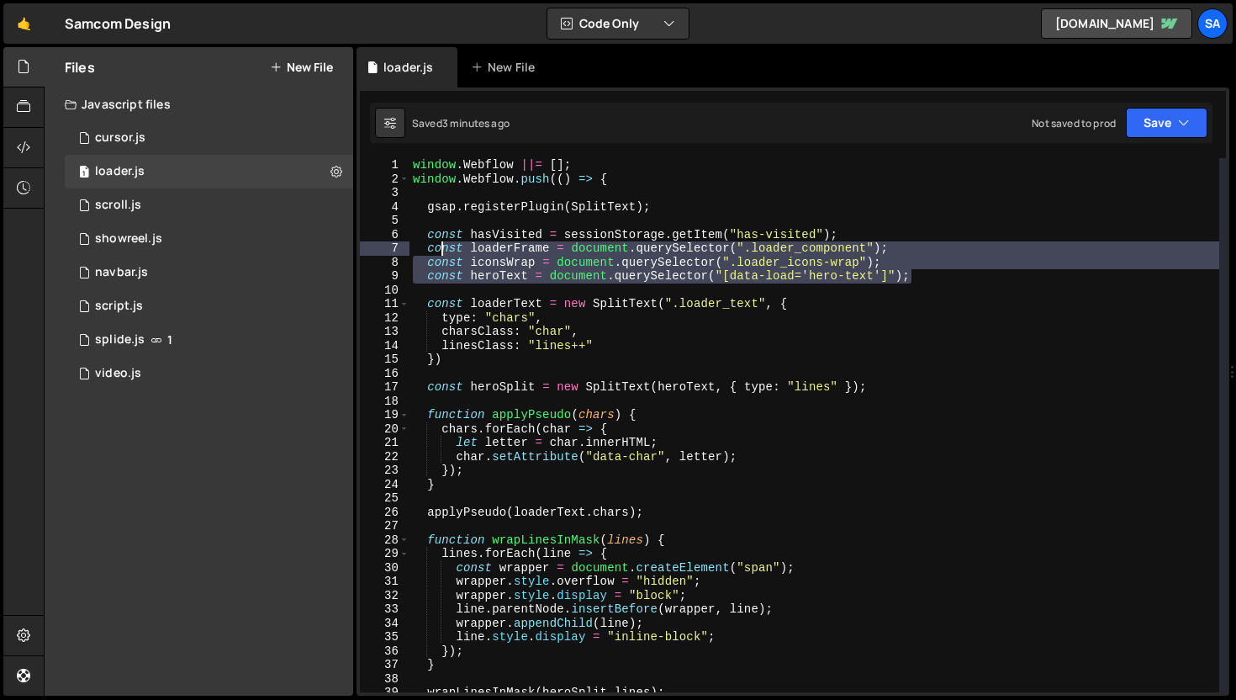
drag, startPoint x: 933, startPoint y: 278, endPoint x: 440, endPoint y: 252, distance: 493.4
click at [440, 252] on div "window . Webflow ||= [ ] ; window . Webflow . push (( ) => { gsap . registerPlu…" at bounding box center [815, 439] width 810 height 562
click at [502, 262] on div "window . Webflow ||= [ ] ; window . Webflow . push (( ) => { gsap . registerPlu…" at bounding box center [815, 425] width 810 height 534
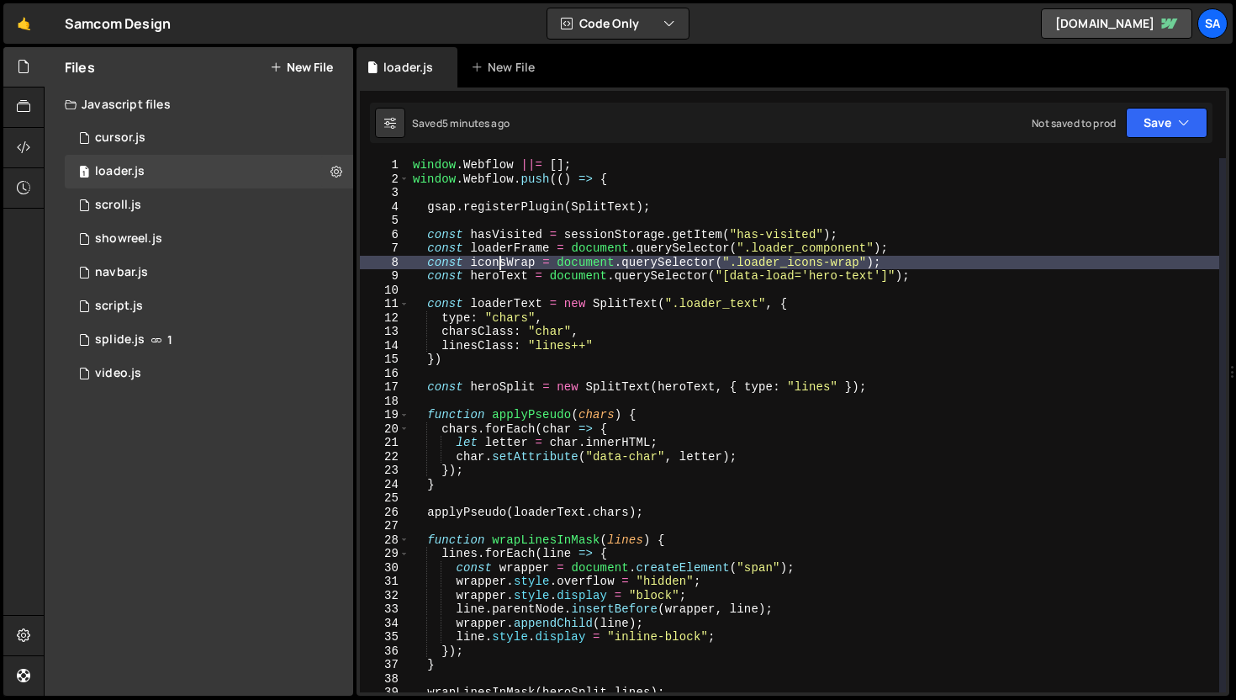
click at [505, 275] on div "window . Webflow ||= [ ] ; window . Webflow . push (( ) => { gsap . registerPlu…" at bounding box center [815, 439] width 810 height 562
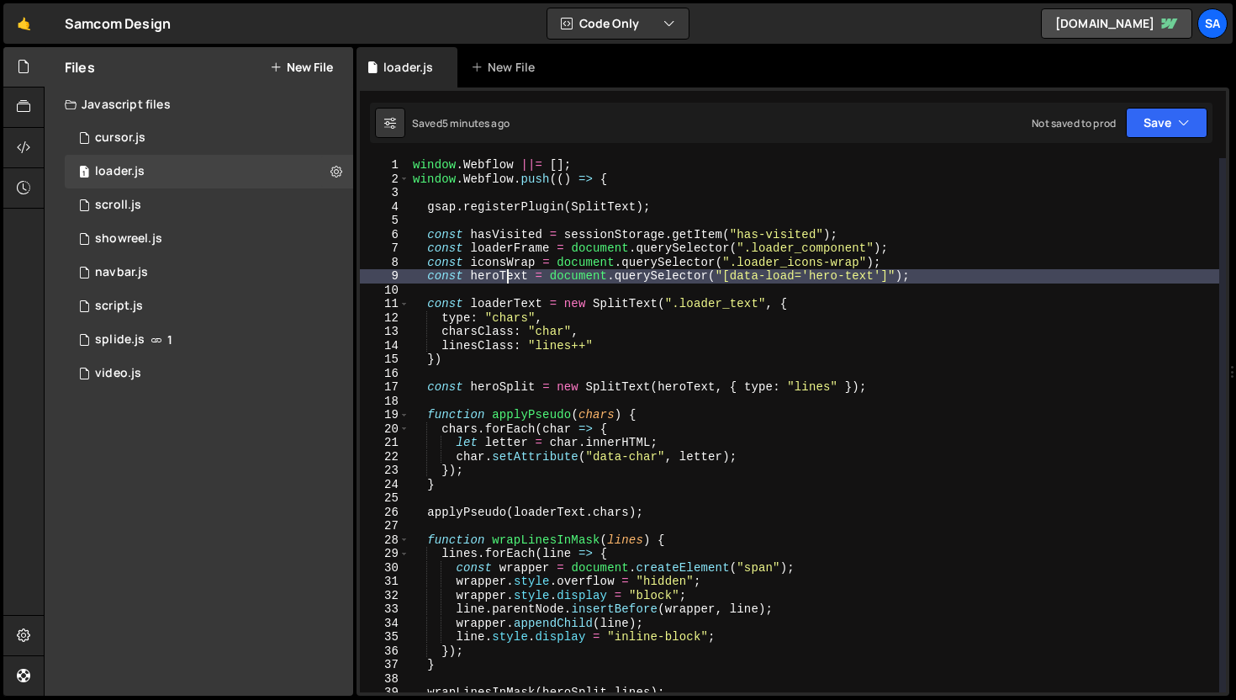
click at [489, 265] on div "window . Webflow ||= [ ] ; window . Webflow . push (( ) => { gsap . registerPlu…" at bounding box center [815, 439] width 810 height 562
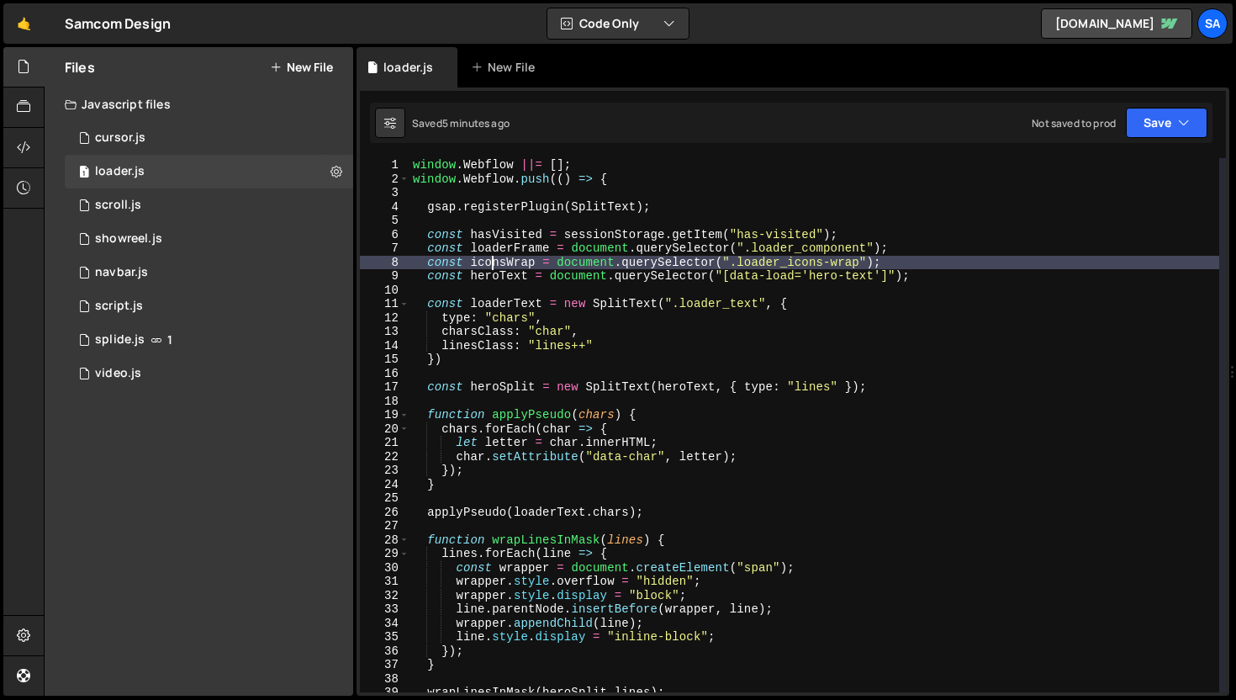
click at [489, 245] on div "window . Webflow ||= [ ] ; window . Webflow . push (( ) => { gsap . registerPlu…" at bounding box center [815, 439] width 810 height 562
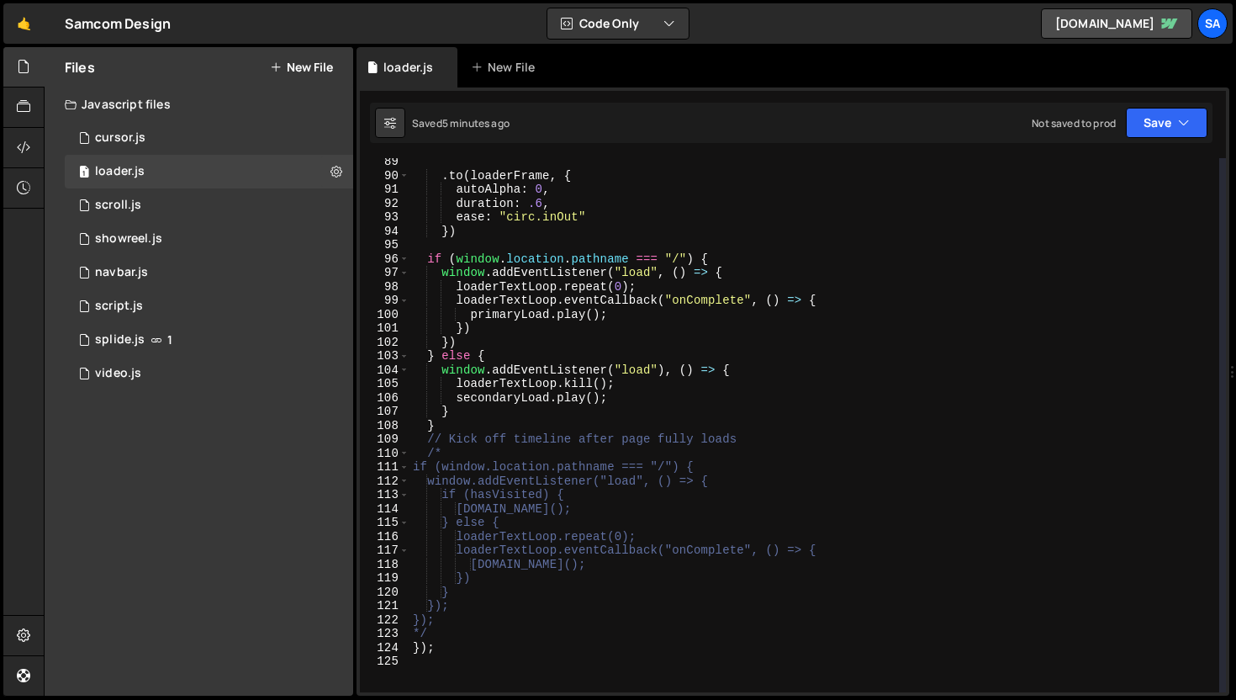
scroll to position [1283, 0]
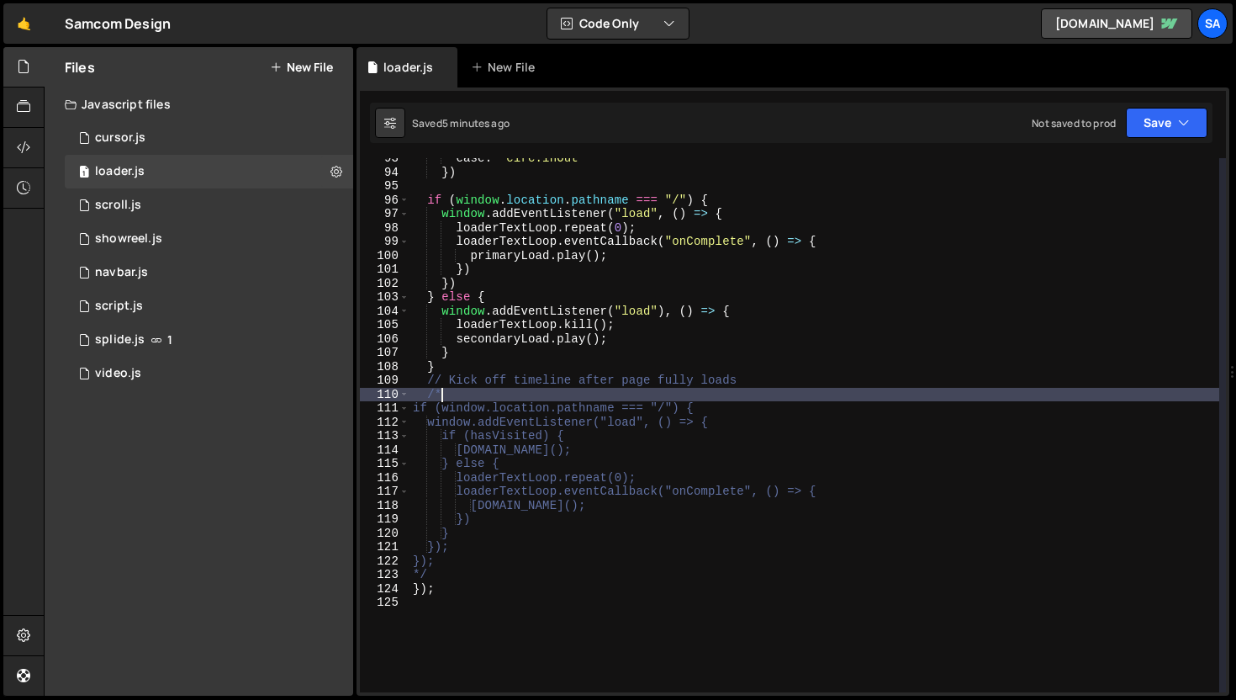
click at [569, 388] on div "ease : "circ.inOut" }) if ( window . location . pathname === "/" ) { window . a…" at bounding box center [815, 432] width 810 height 562
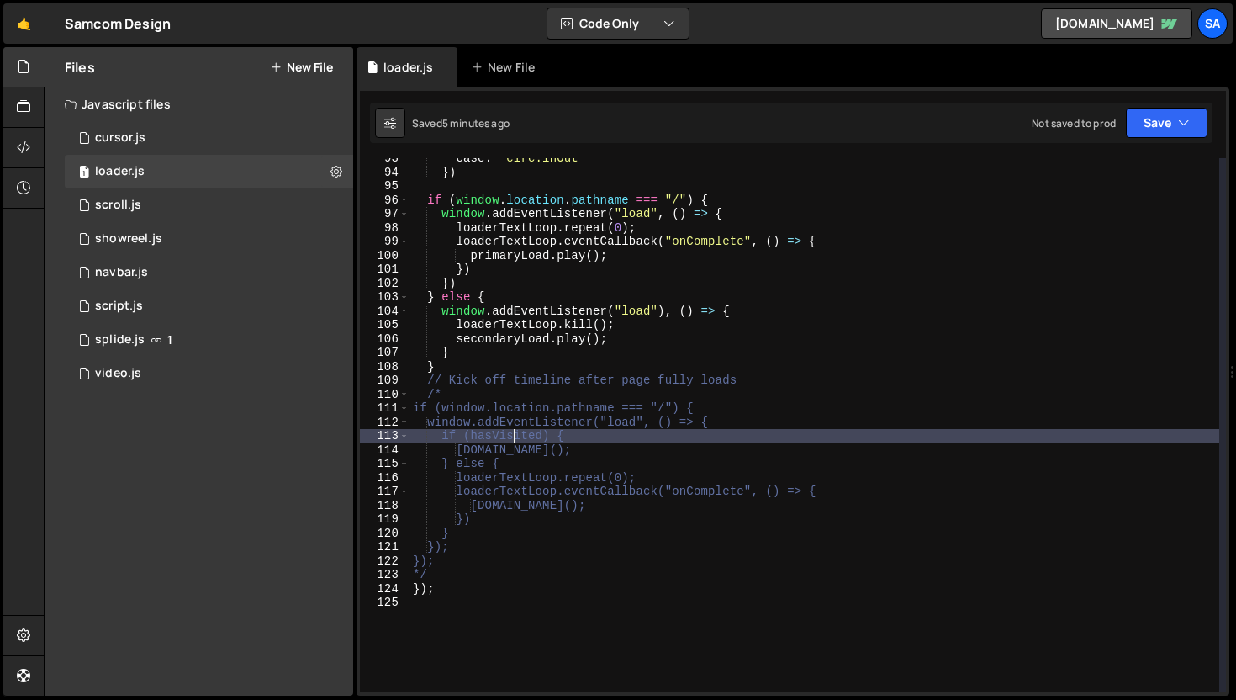
click at [515, 435] on div "ease : "circ.inOut" }) if ( window . location . pathname === "/" ) { window . a…" at bounding box center [815, 432] width 810 height 562
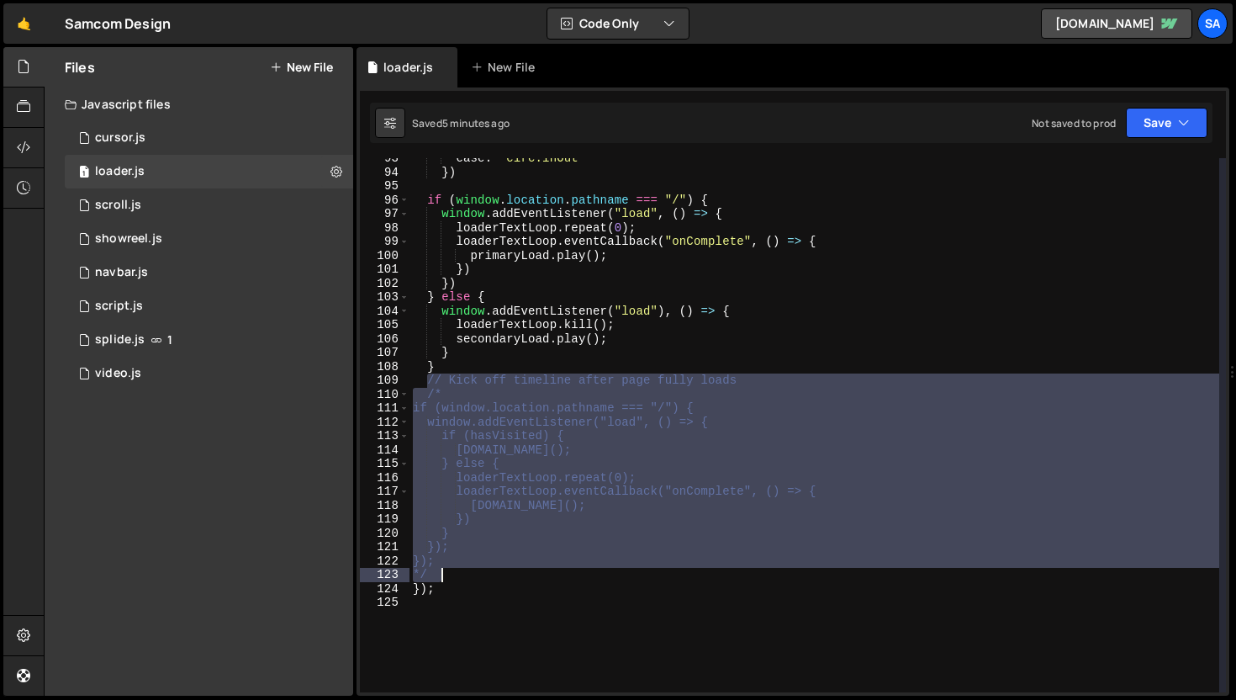
drag, startPoint x: 427, startPoint y: 384, endPoint x: 548, endPoint y: 576, distance: 226.8
click at [548, 576] on div "ease : "circ.inOut" }) if ( window . location . pathname === "/" ) { window . a…" at bounding box center [815, 432] width 810 height 562
type textarea "}); */"
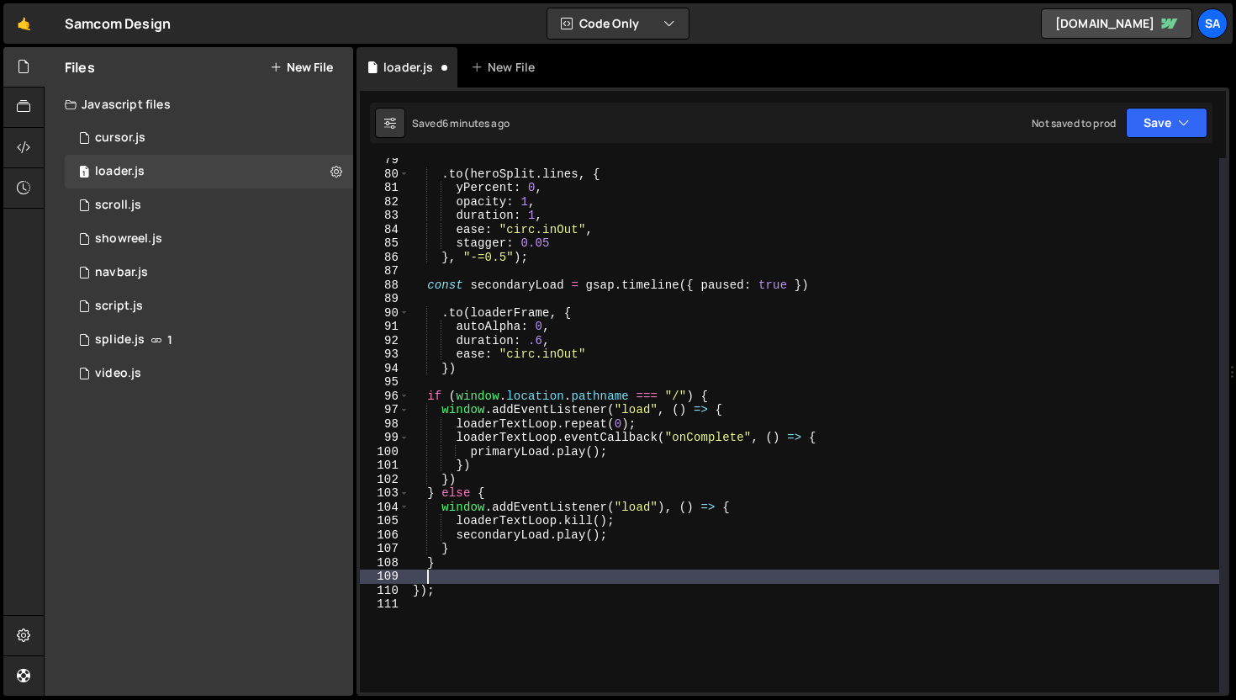
scroll to position [1088, 0]
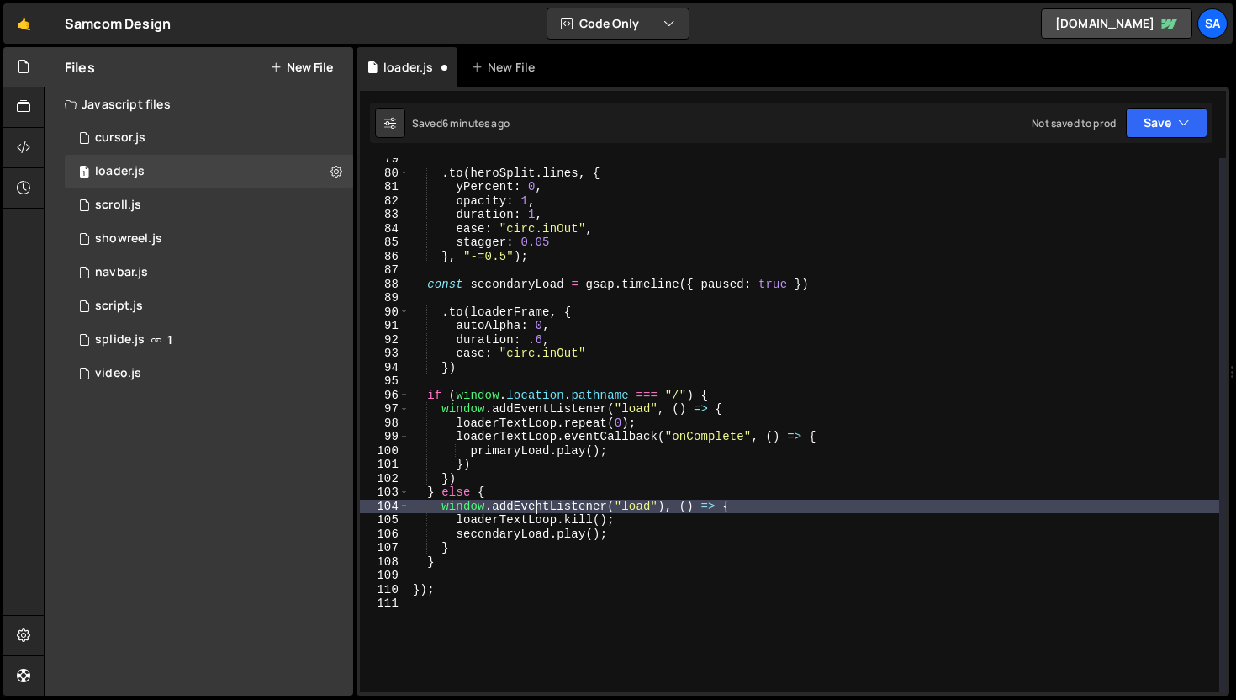
click at [538, 512] on div ". to ( heroSplit . lines , { yPercent : 0 , opacity : 1 , duration : 1 , ease :…" at bounding box center [815, 433] width 810 height 562
click at [617, 444] on div ". to ( heroSplit . lines , { yPercent : 0 , opacity : 1 , duration : 1 , ease :…" at bounding box center [815, 433] width 810 height 562
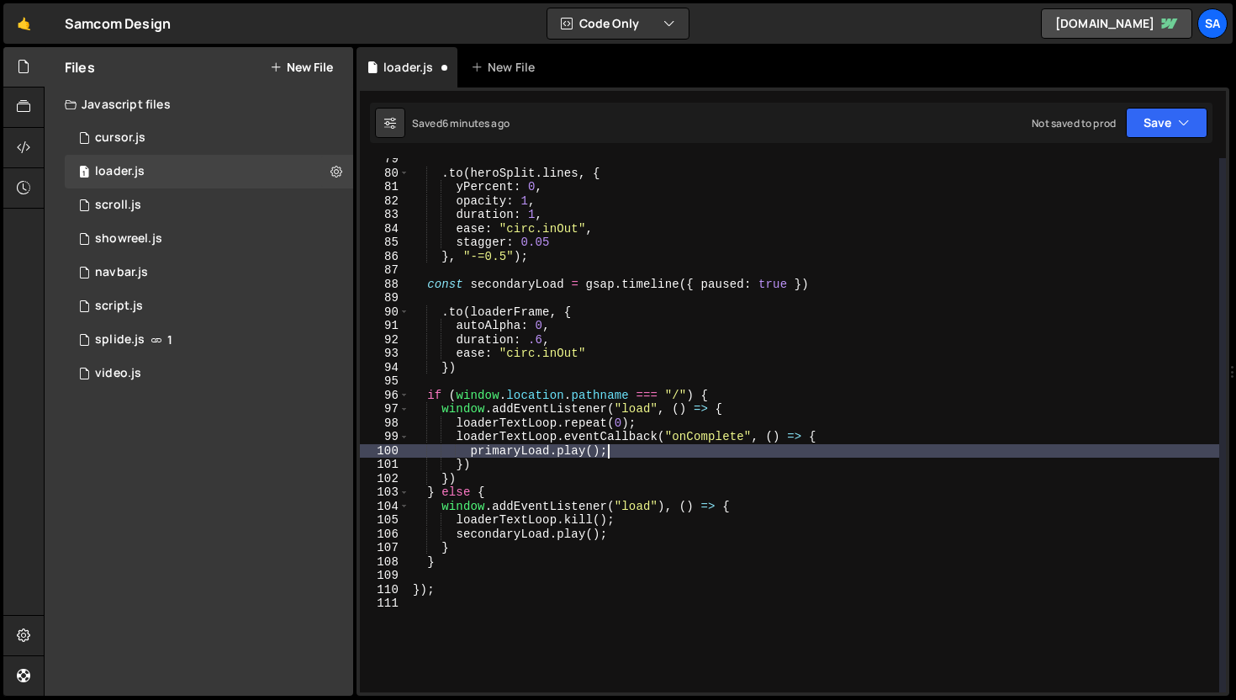
click at [666, 420] on div ". to ( heroSplit . lines , { yPercent : 0 , opacity : 1 , duration : 1 , ease :…" at bounding box center [815, 433] width 810 height 562
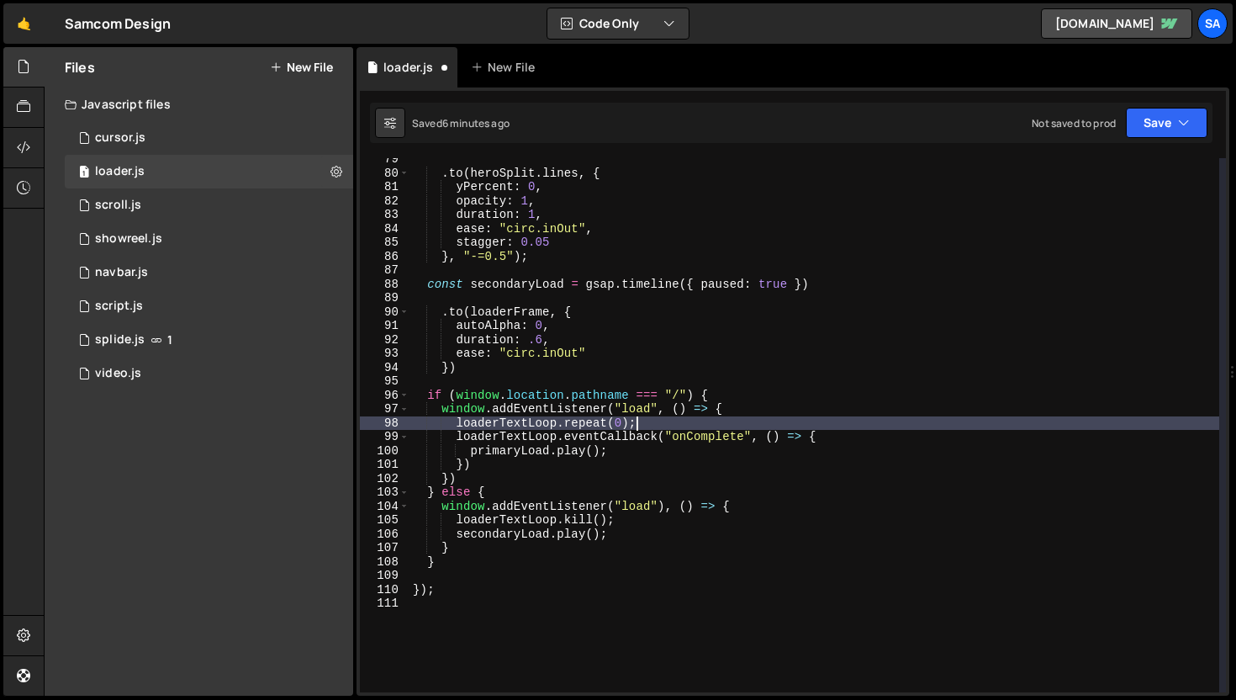
click at [741, 410] on div ". to ( heroSplit . lines , { yPercent : 0 , opacity : 1 , duration : 1 , ease :…" at bounding box center [815, 433] width 810 height 562
type textarea "window.addEventListener("load", () => {"
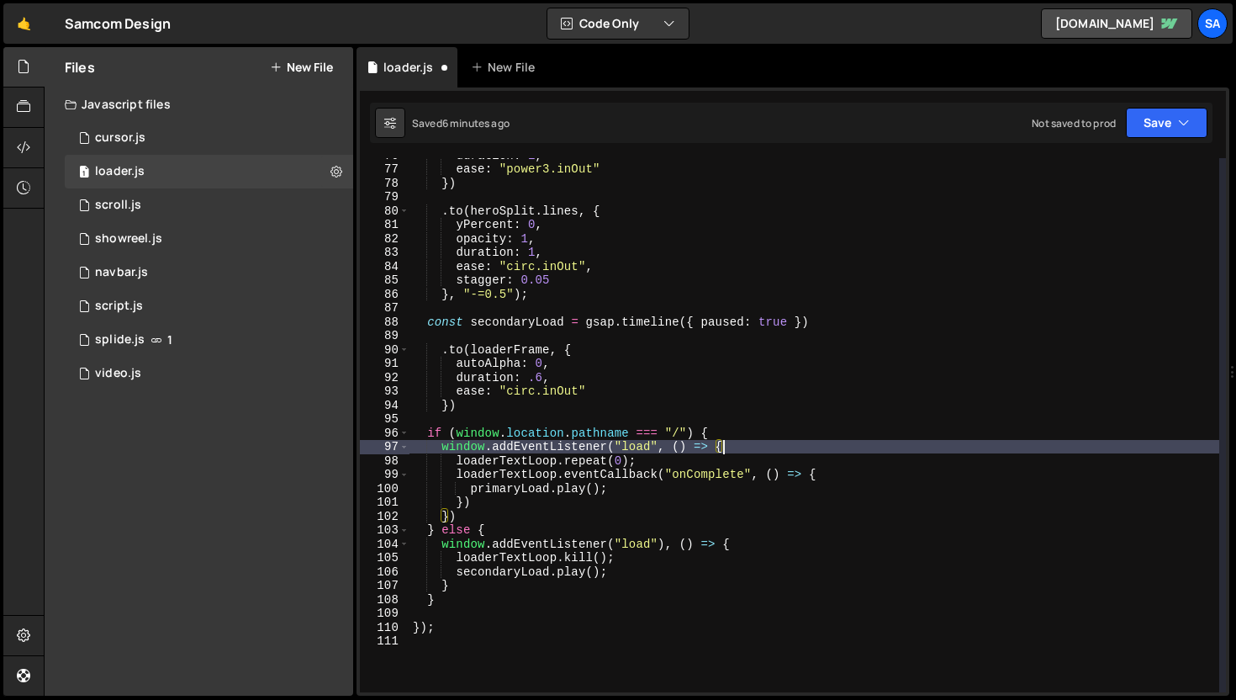
scroll to position [1152, 0]
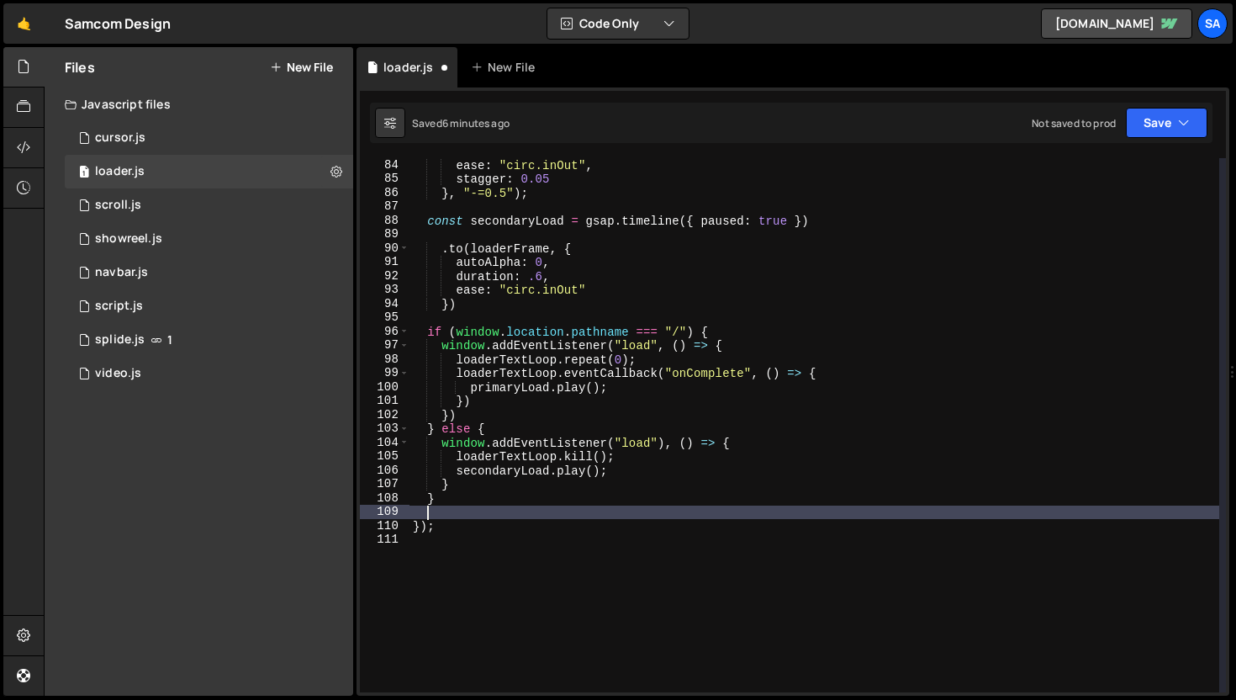
click at [446, 516] on div "ease : "circ.inOut" , stagger : 0.05 } , "-=0.5" ) ; const secondaryLoad = gsap…" at bounding box center [815, 439] width 810 height 562
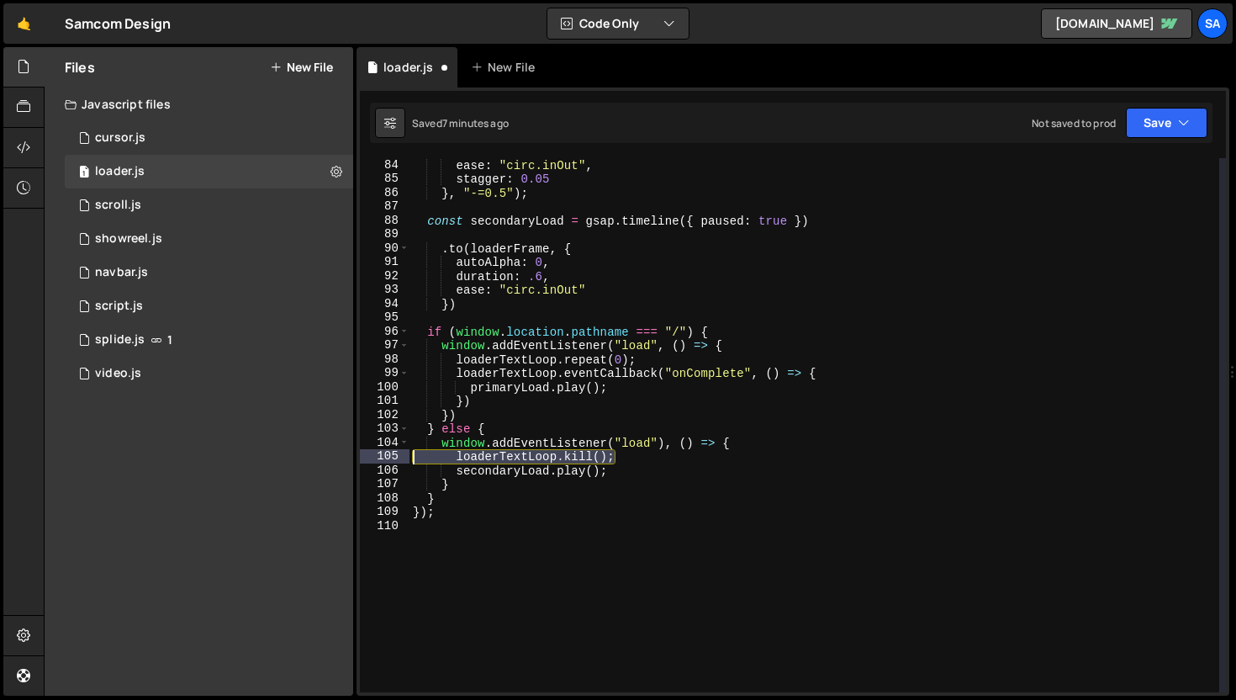
drag, startPoint x: 631, startPoint y: 456, endPoint x: 366, endPoint y: 454, distance: 264.9
click at [366, 454] on div "} 84 85 86 87 88 89 90 91 92 93 94 95 96 97 98 99 100 101 102 103 104 105 106 1…" at bounding box center [793, 425] width 866 height 534
type textarea "loaderTextLoop.kill();"
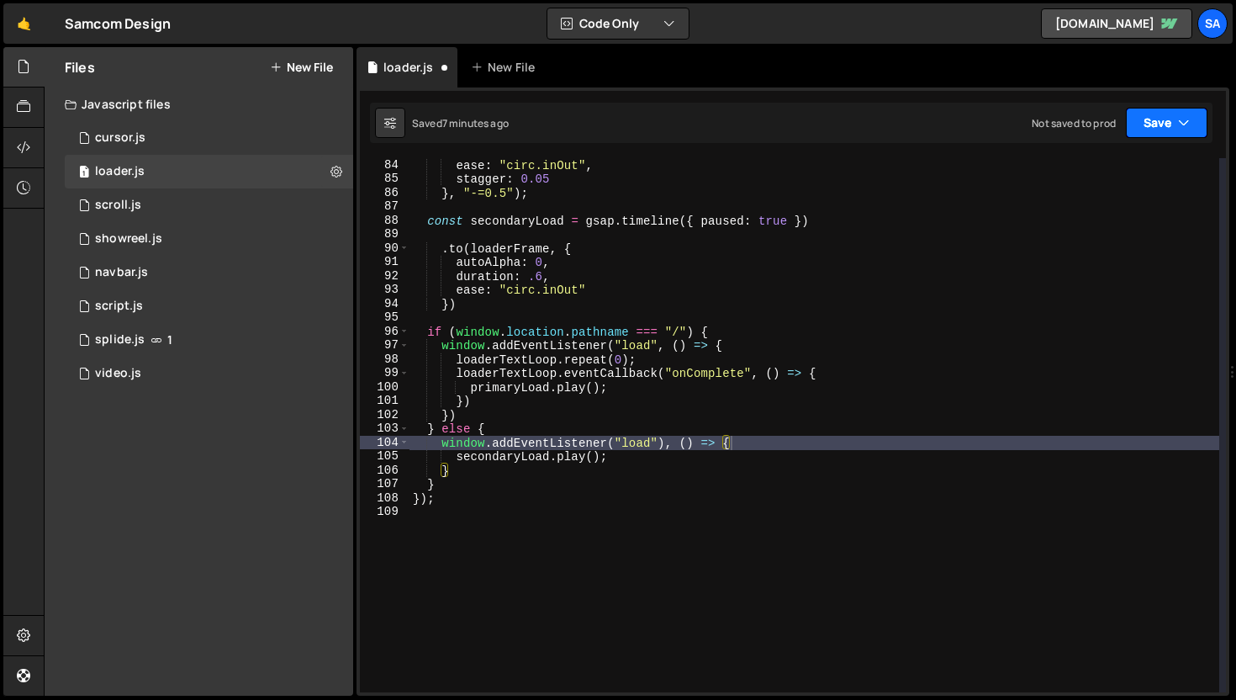
click at [1144, 119] on button "Save" at bounding box center [1167, 123] width 82 height 30
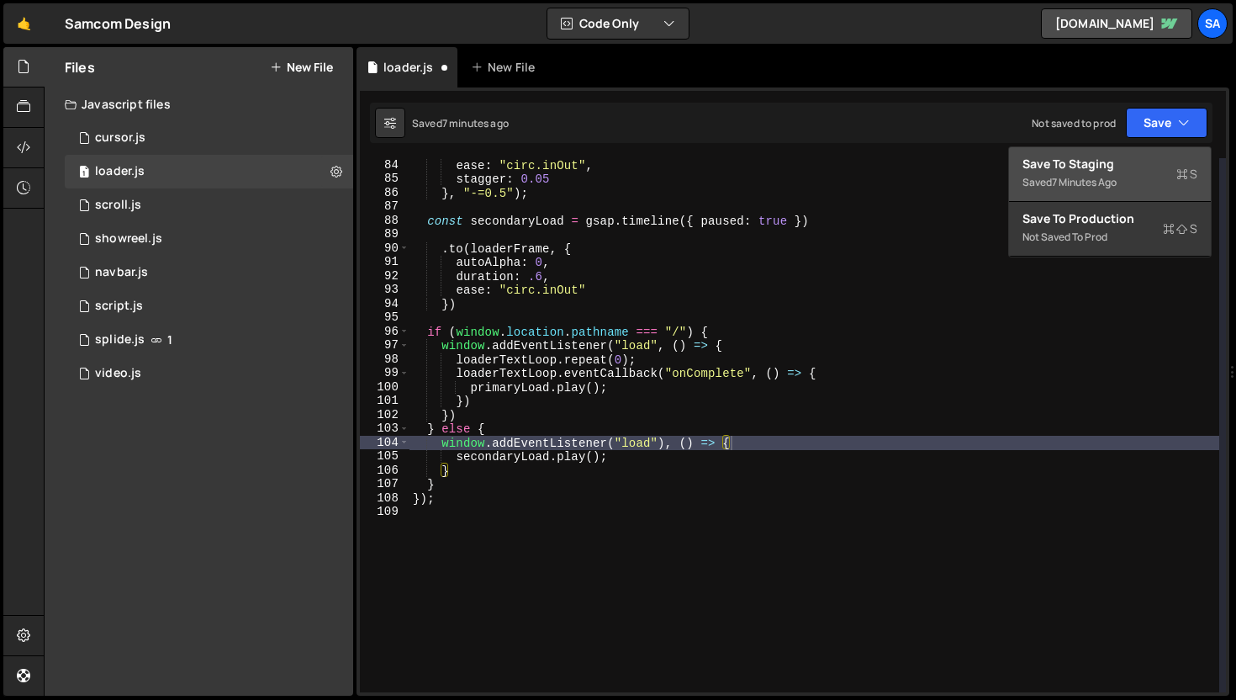
click at [1127, 147] on button "Save to Staging S Saved 7 minutes ago" at bounding box center [1110, 174] width 202 height 55
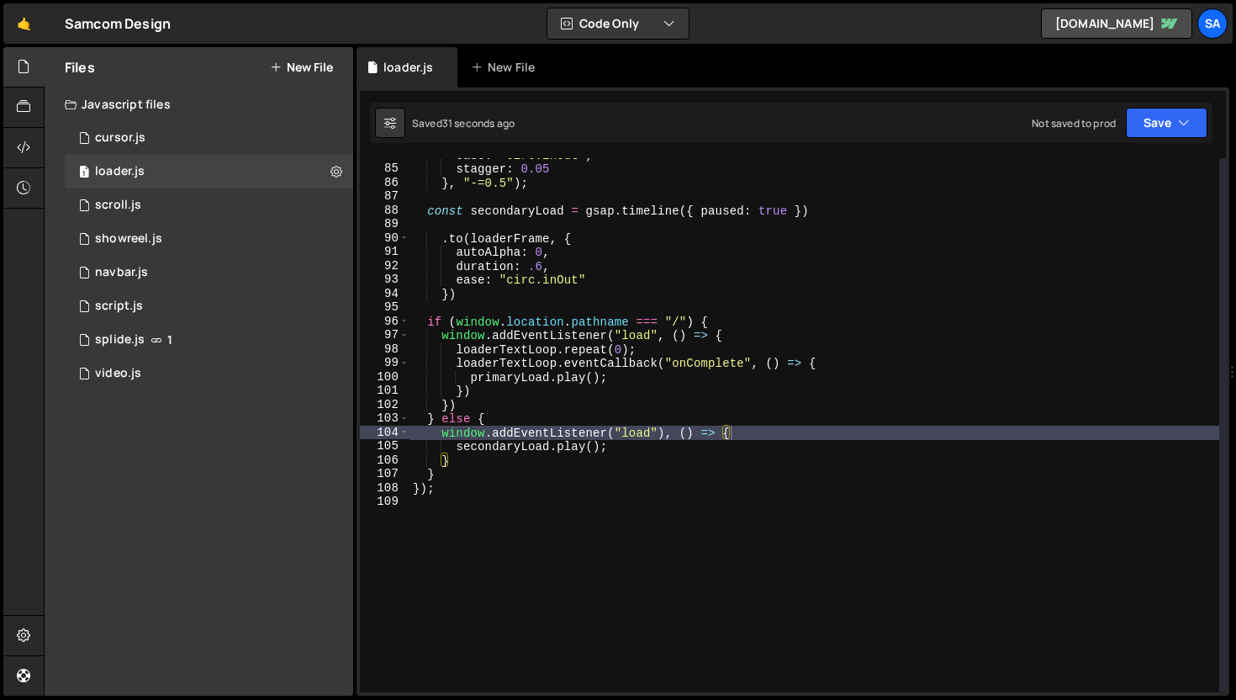
scroll to position [1162, 0]
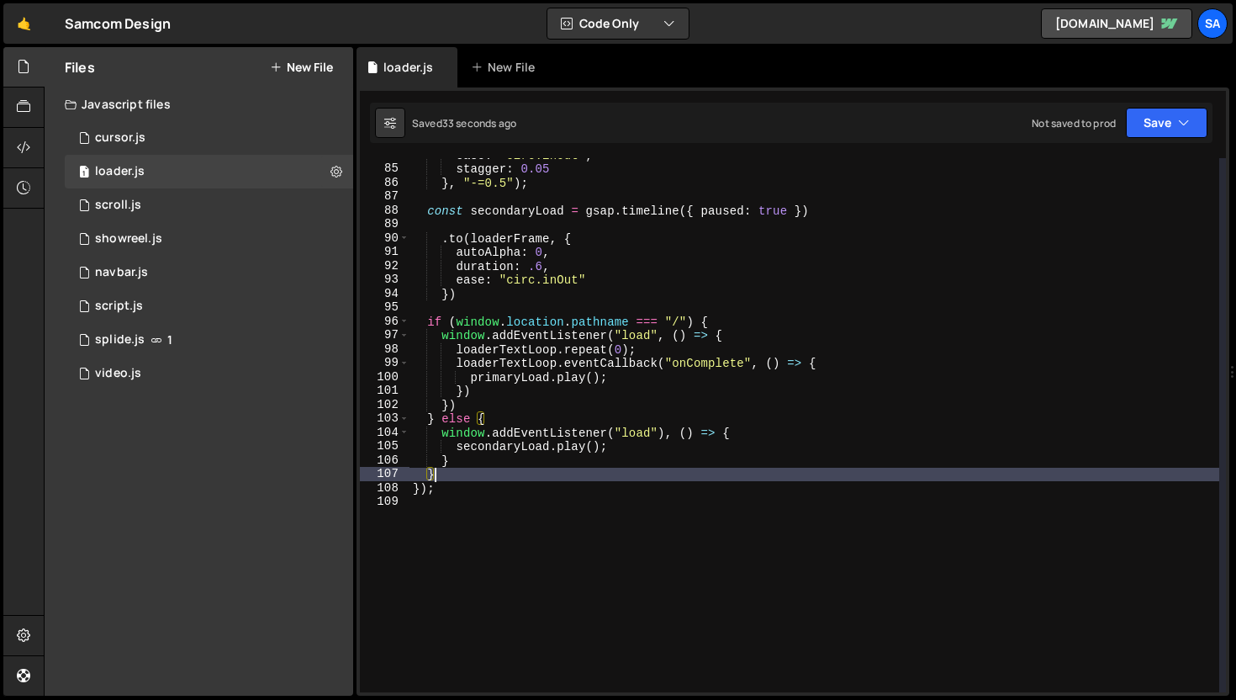
click at [471, 473] on div "ease : "circ.inOut" , stagger : 0.05 } , "-=0.5" ) ; const secondaryLoad = gsap…" at bounding box center [815, 429] width 810 height 562
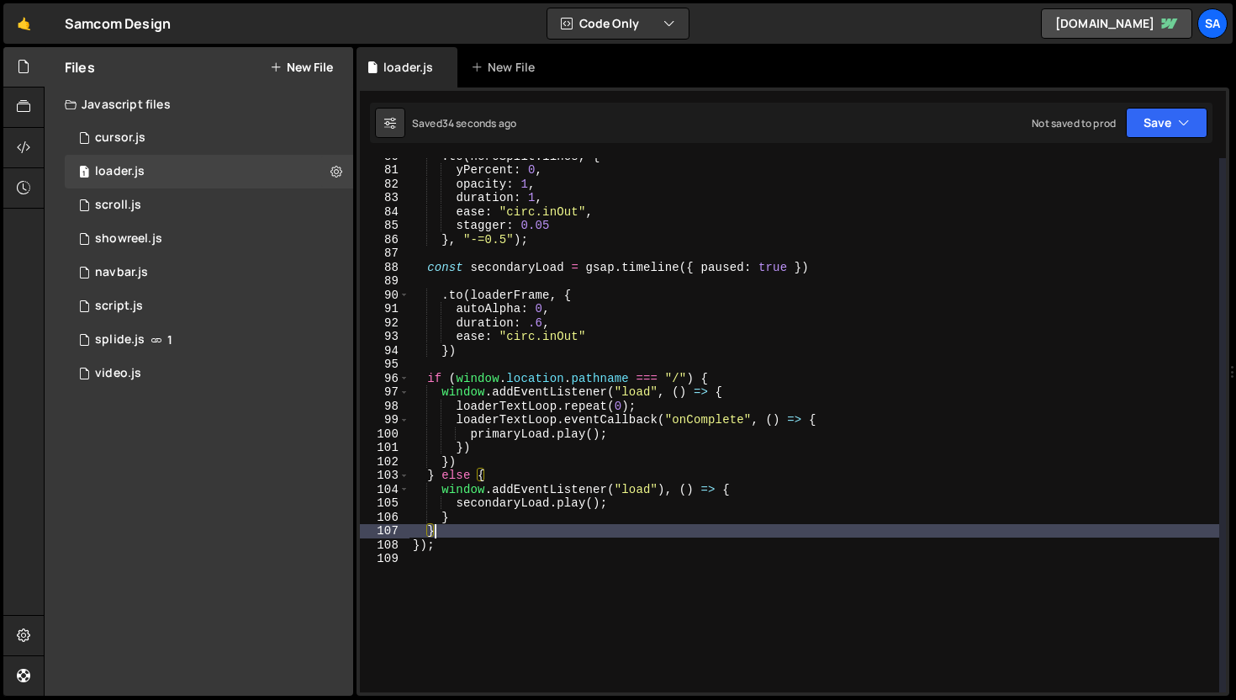
scroll to position [1105, 0]
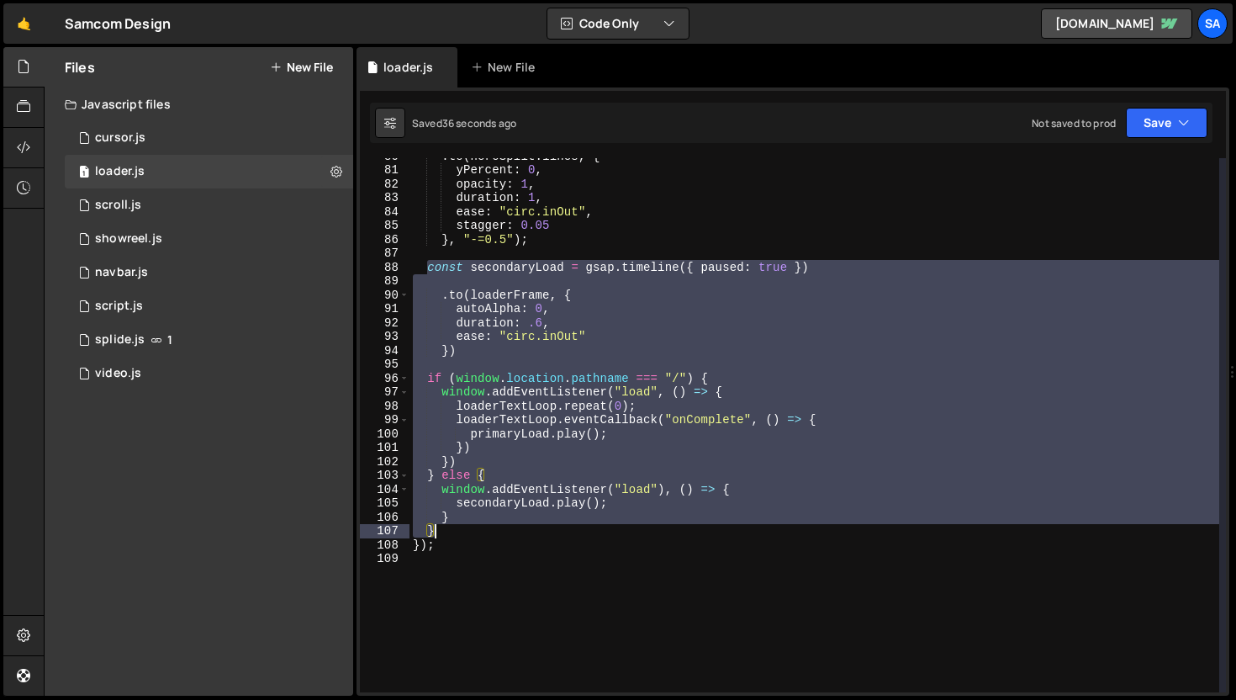
drag, startPoint x: 427, startPoint y: 267, endPoint x: 490, endPoint y: 529, distance: 269.8
click at [490, 529] on div ". to ( heroSplit . lines , { yPercent : 0 , opacity : 1 , duration : 1 , ease :…" at bounding box center [815, 430] width 810 height 562
click at [529, 486] on div ". to ( heroSplit . lines , { yPercent : 0 , opacity : 1 , duration : 1 , ease :…" at bounding box center [815, 425] width 810 height 534
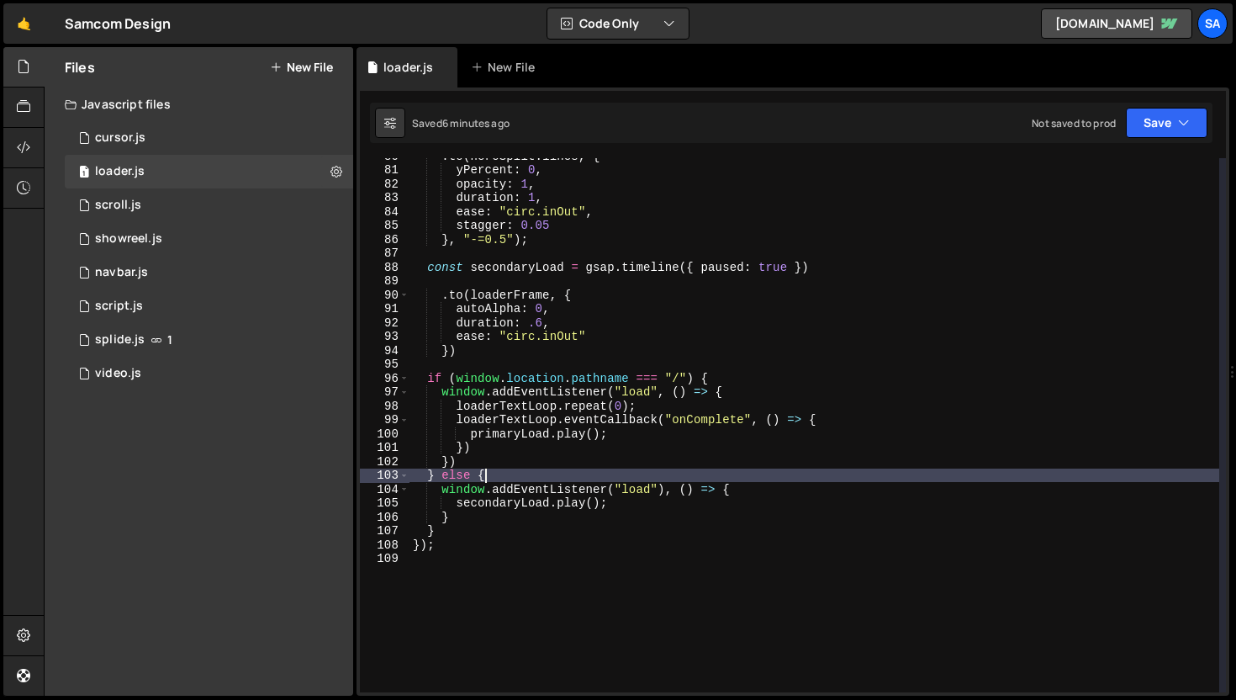
click at [497, 476] on div ". to ( heroSplit . lines , { yPercent : 0 , opacity : 1 , duration : 1 , ease :…" at bounding box center [815, 430] width 810 height 562
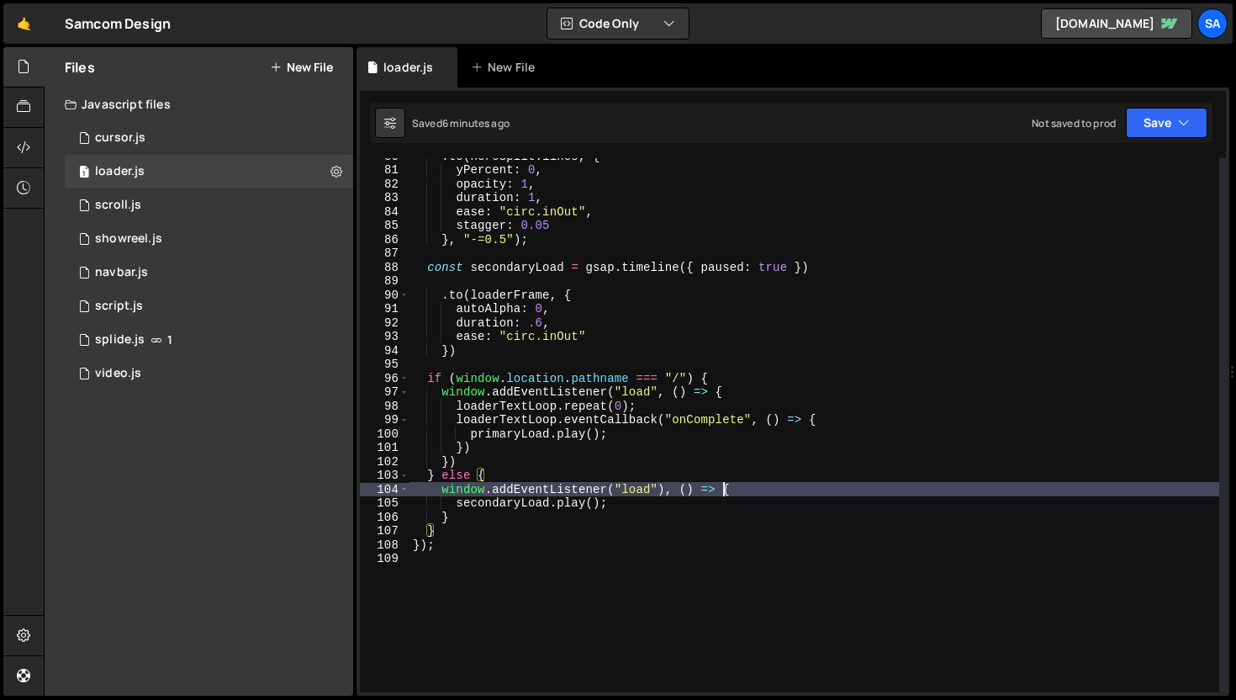
click at [724, 488] on div ". to ( heroSplit . lines , { yPercent : 0 , opacity : 1 , duration : 1 , ease :…" at bounding box center [815, 430] width 810 height 562
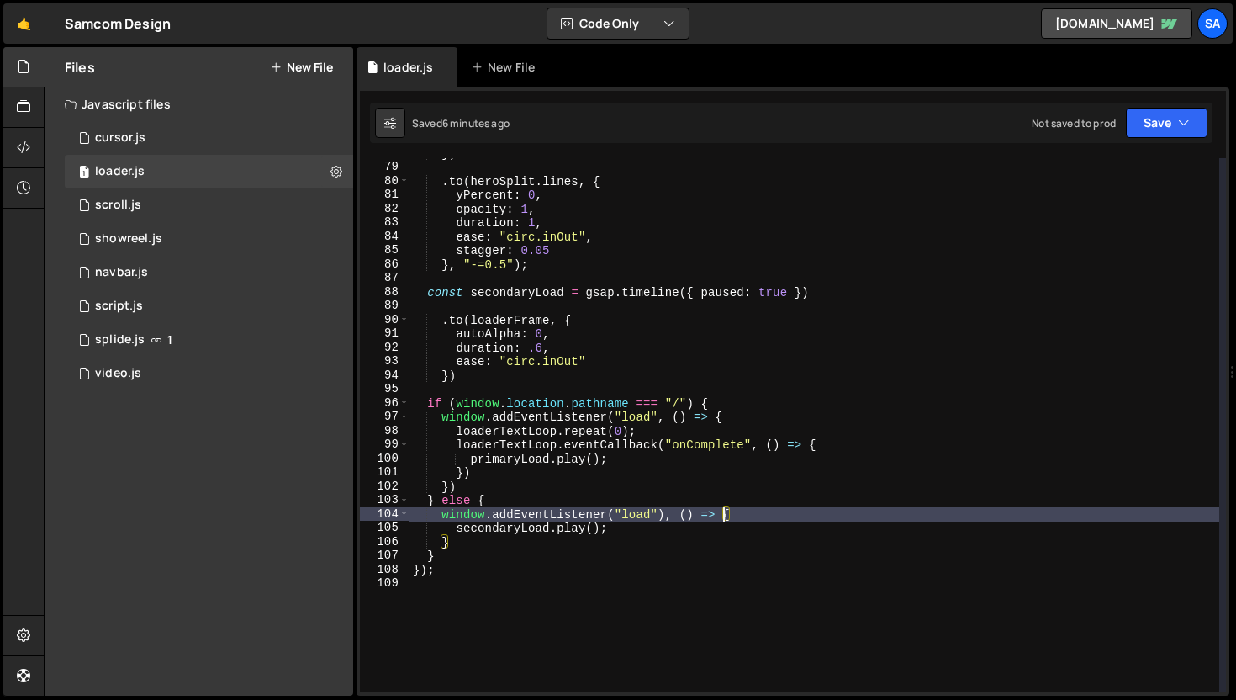
scroll to position [1080, 0]
click at [645, 534] on div "}) . to ( heroSplit . lines , { yPercent : 0 , opacity : 1 , duration : 1 , eas…" at bounding box center [815, 427] width 810 height 562
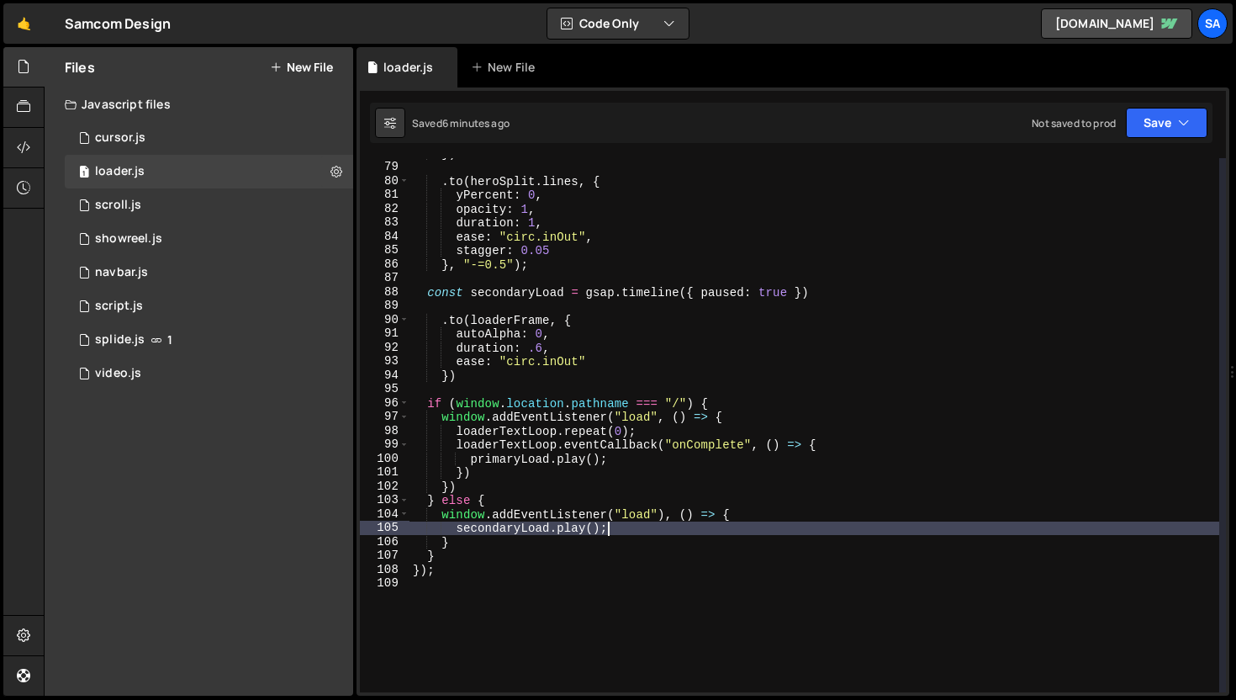
click at [727, 514] on div "}) . to ( heroSplit . lines , { yPercent : 0 , opacity : 1 , duration : 1 , eas…" at bounding box center [815, 427] width 810 height 562
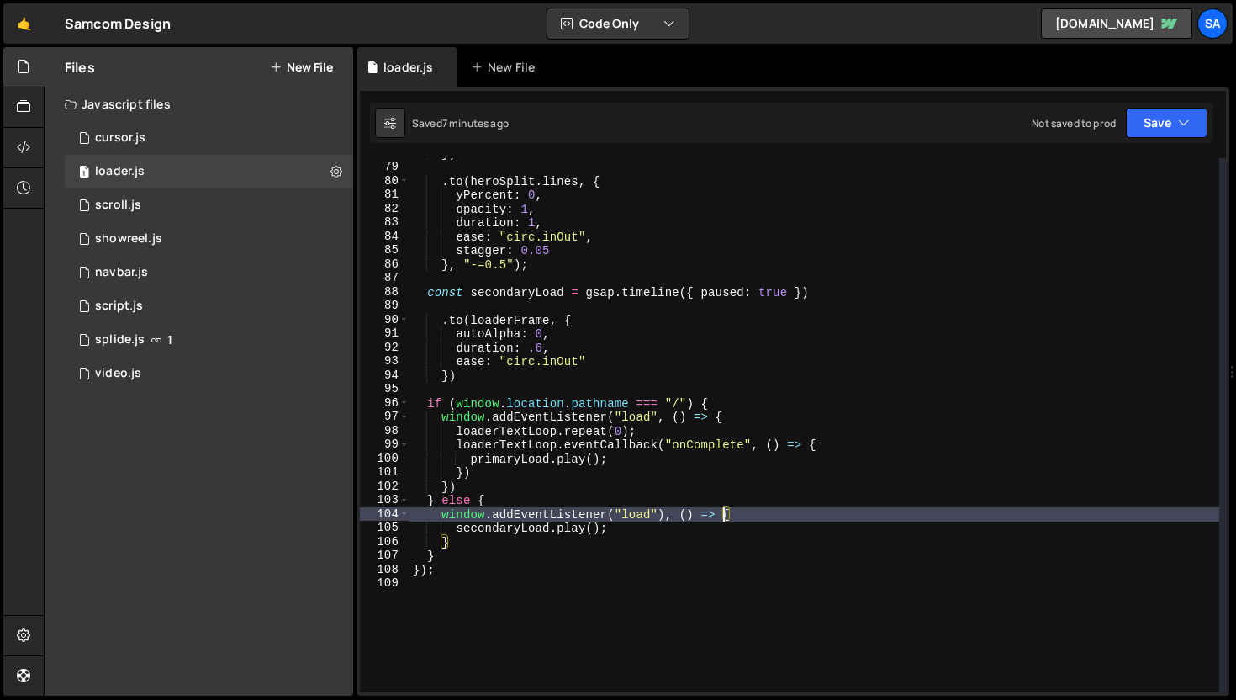
click at [663, 507] on div "}) . to ( heroSplit . lines , { yPercent : 0 , opacity : 1 , duration : 1 , eas…" at bounding box center [815, 427] width 810 height 562
click at [486, 560] on div "}) . to ( heroSplit . lines , { yPercent : 0 , opacity : 1 , duration : 1 , eas…" at bounding box center [815, 427] width 810 height 562
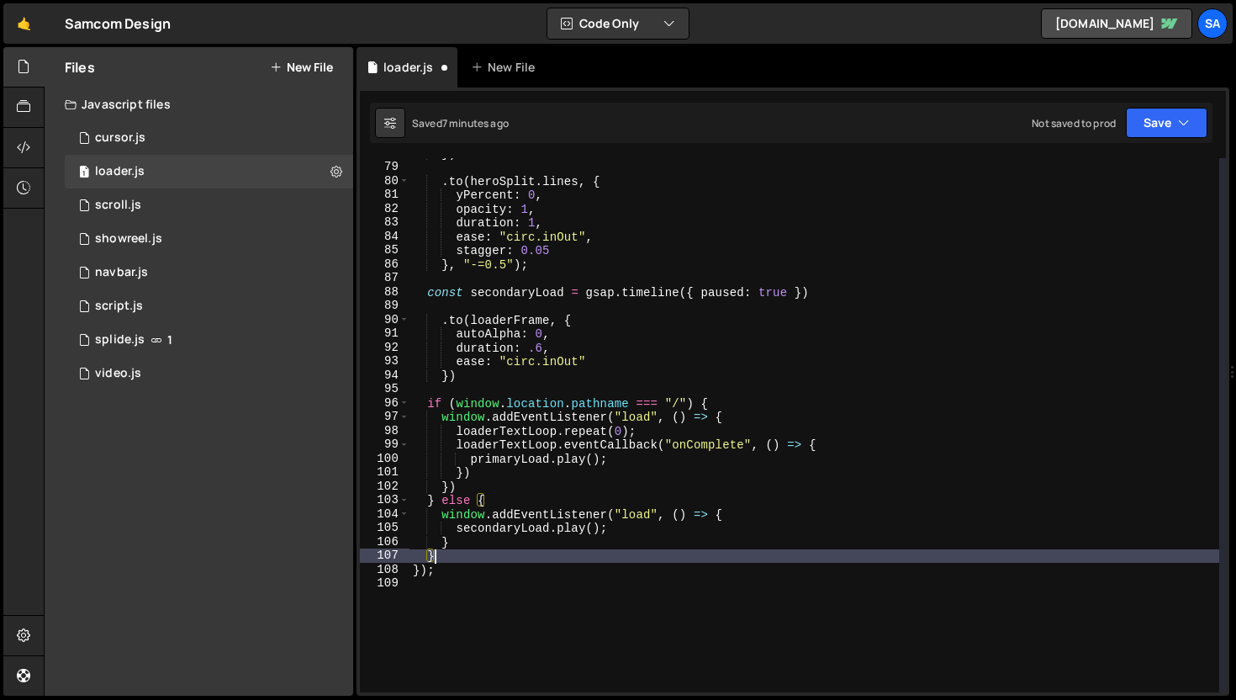
click at [610, 521] on div "}) . to ( heroSplit . lines , { yPercent : 0 , opacity : 1 , duration : 1 , eas…" at bounding box center [815, 427] width 810 height 562
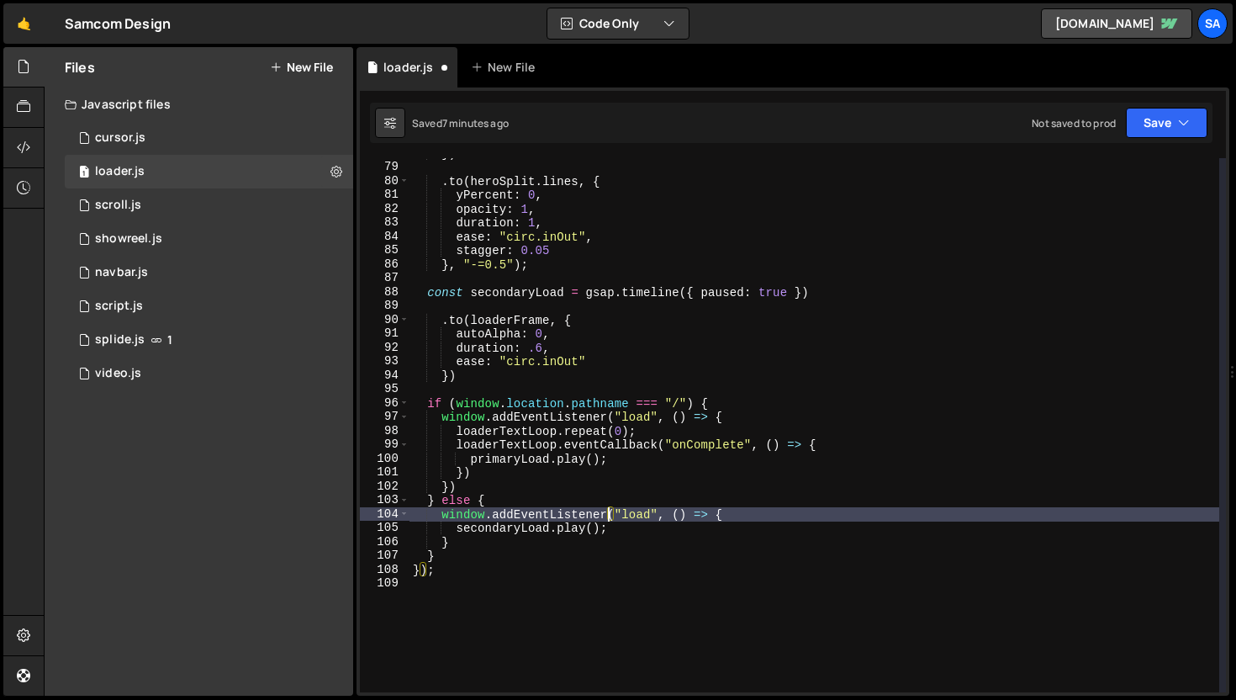
click at [450, 559] on div "}) . to ( heroSplit . lines , { yPercent : 0 , opacity : 1 , duration : 1 , eas…" at bounding box center [815, 427] width 810 height 562
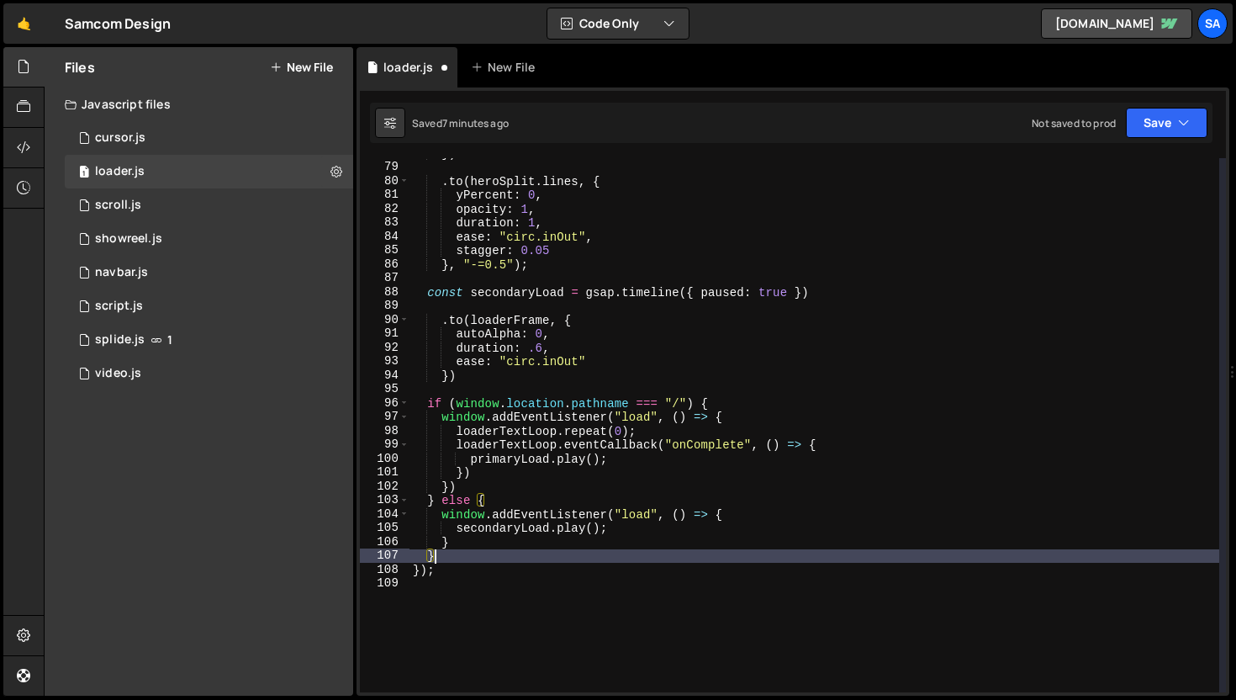
click at [452, 551] on div "}) . to ( heroSplit . lines , { yPercent : 0 , opacity : 1 , duration : 1 , eas…" at bounding box center [815, 427] width 810 height 562
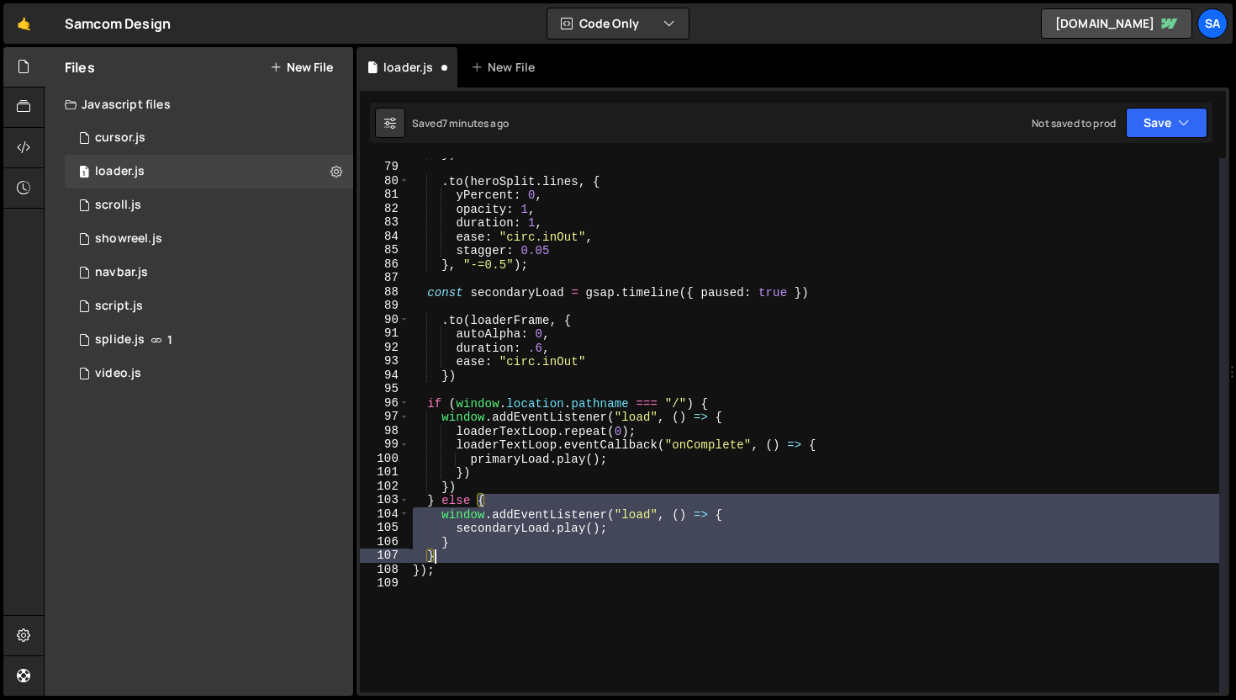
click at [452, 551] on div "}) . to ( heroSplit . lines , { yPercent : 0 , opacity : 1 , duration : 1 , eas…" at bounding box center [815, 427] width 810 height 562
click at [454, 546] on div "}) . to ( heroSplit . lines , { yPercent : 0 , opacity : 1 , duration : 1 , eas…" at bounding box center [815, 425] width 810 height 534
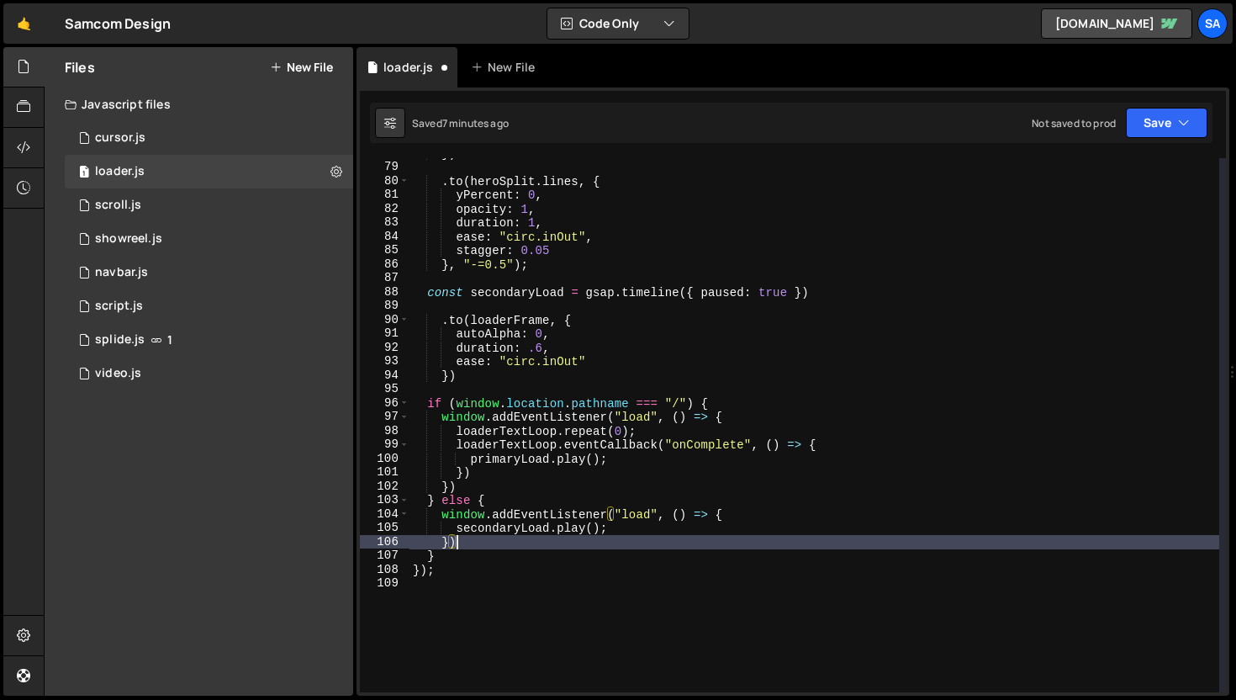
scroll to position [0, 2]
click at [1149, 104] on div "Saved 7 minutes ago Not saved to prod Upgrade to Edit Save Save to Staging S Sa…" at bounding box center [791, 123] width 843 height 40
click at [1144, 124] on button "Save" at bounding box center [1167, 123] width 82 height 30
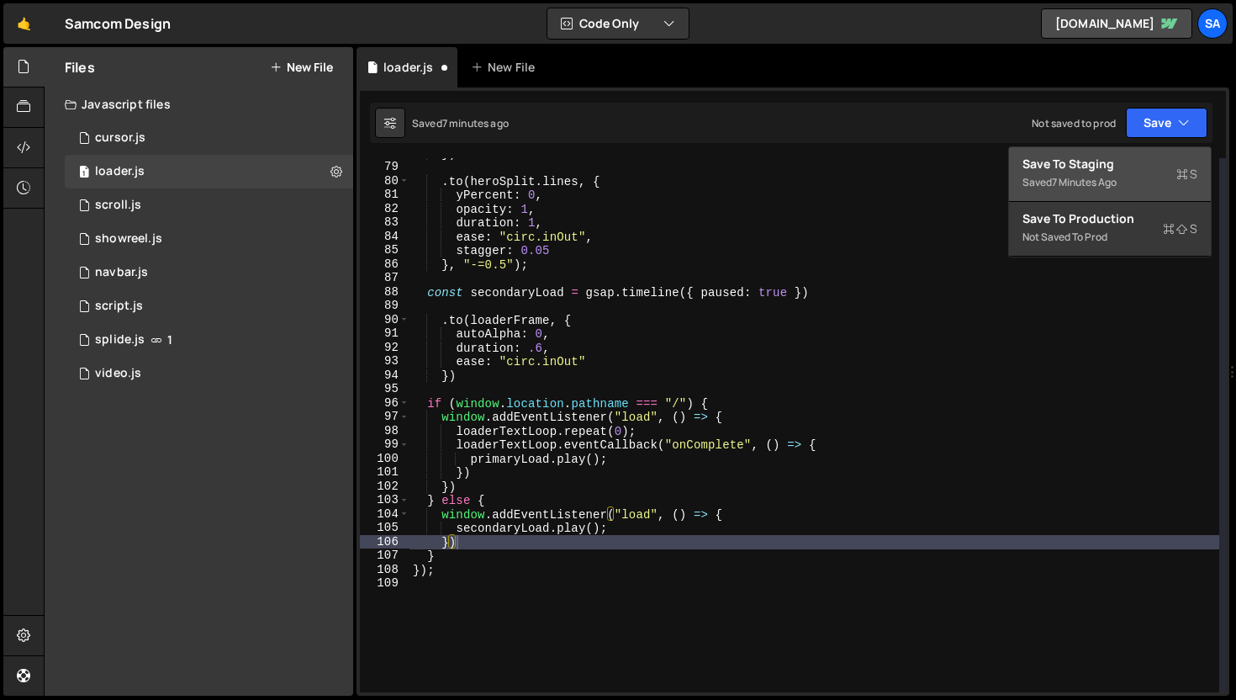
click at [1096, 182] on div "7 minutes ago" at bounding box center [1084, 182] width 65 height 14
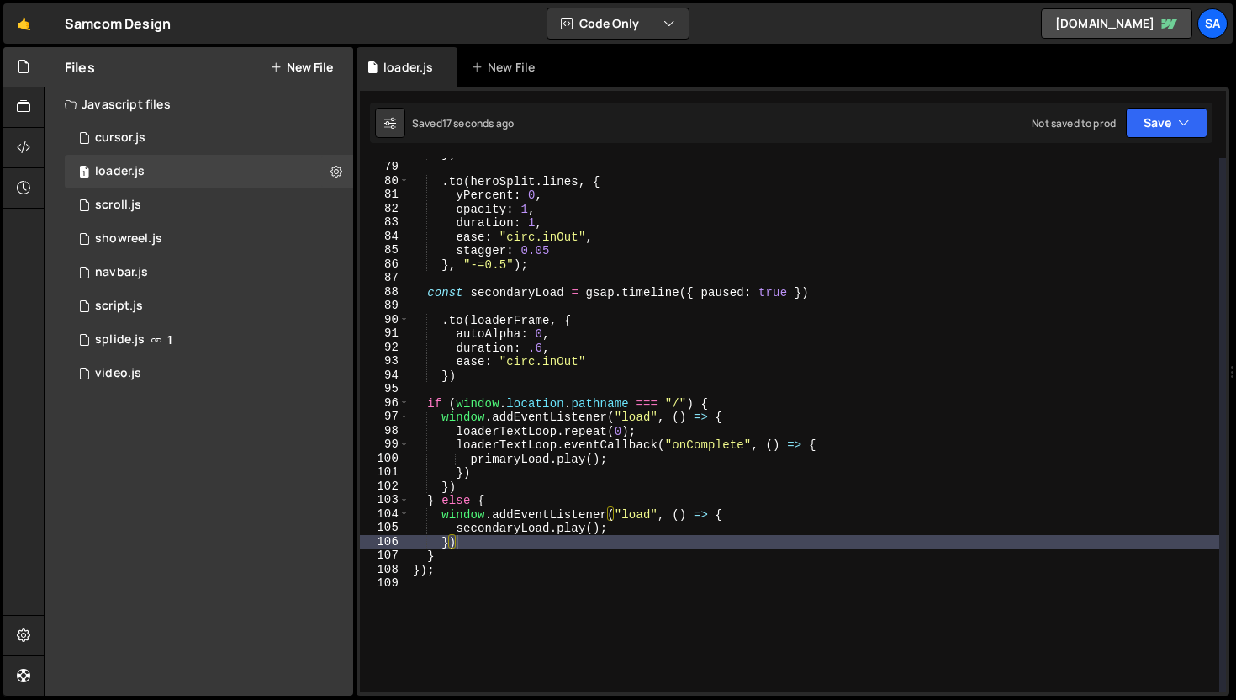
click at [602, 323] on div "}) . to ( heroSplit . lines , { yPercent : 0 , opacity : 1 , duration : 1 , eas…" at bounding box center [815, 427] width 810 height 562
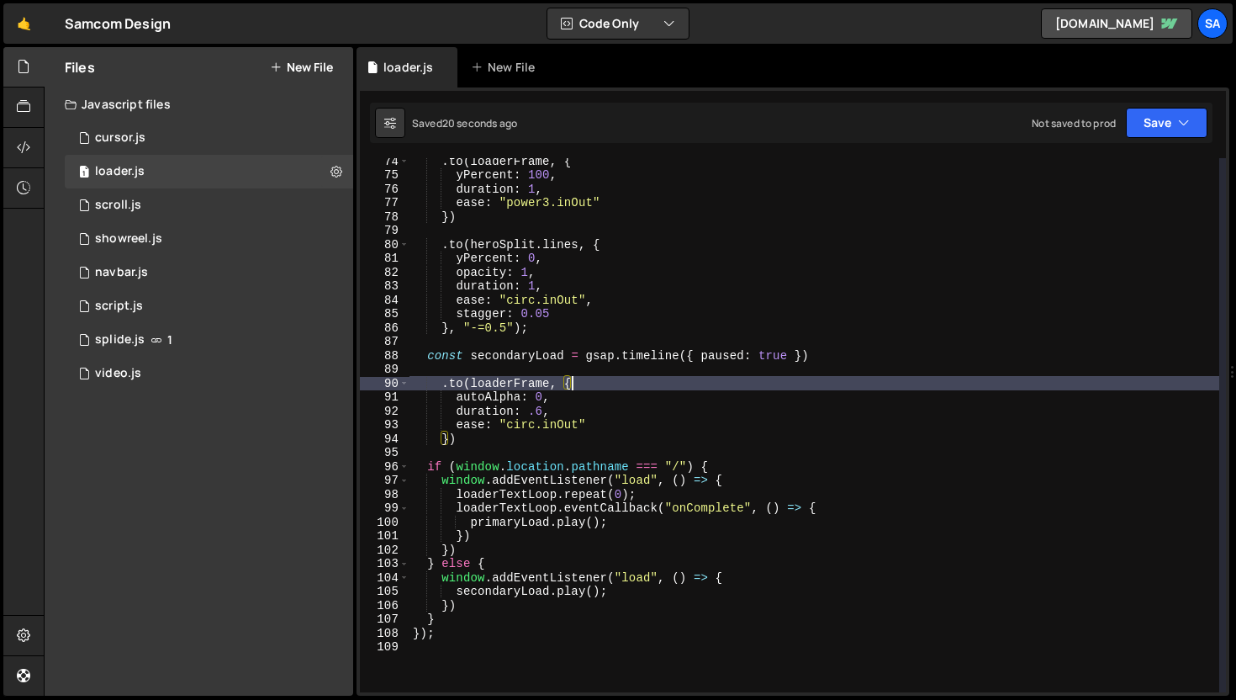
scroll to position [1017, 0]
click at [675, 431] on div ". to ( loaderFrame , { yPercent : 100 , duration : 1 , ease : "power3.inOut" })…" at bounding box center [815, 435] width 810 height 562
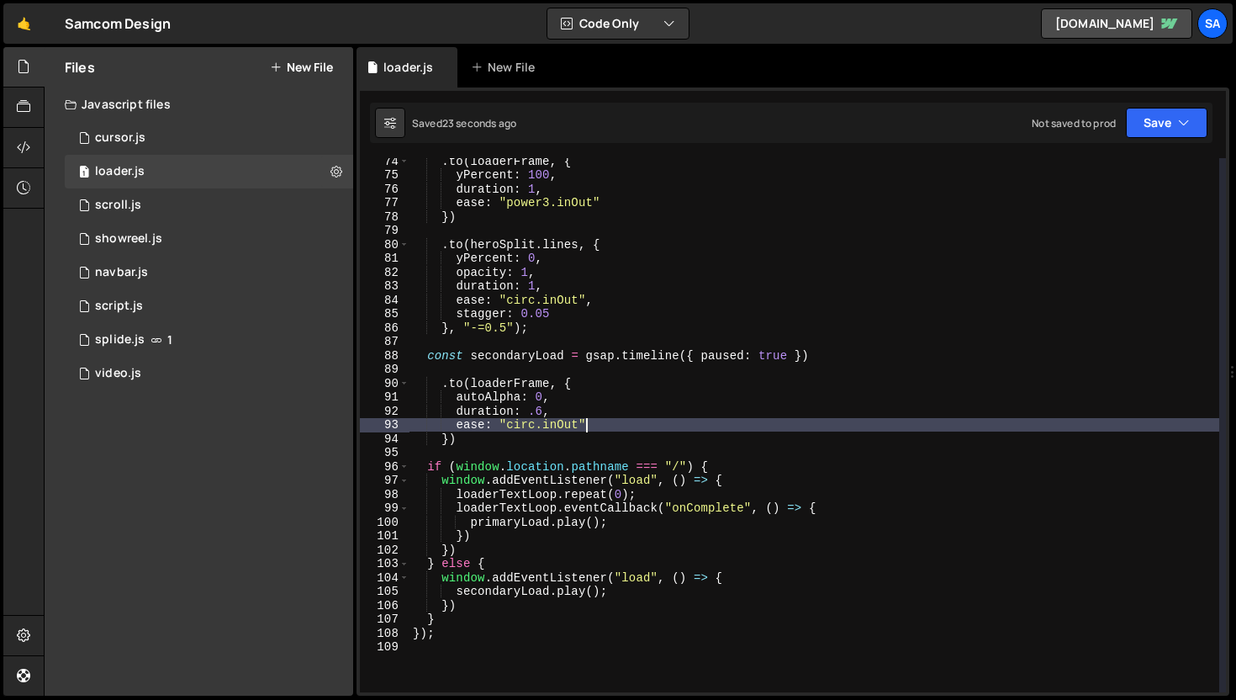
click at [588, 397] on div ". to ( loaderFrame , { yPercent : 100 , duration : 1 , ease : "power3.inOut" })…" at bounding box center [815, 435] width 810 height 562
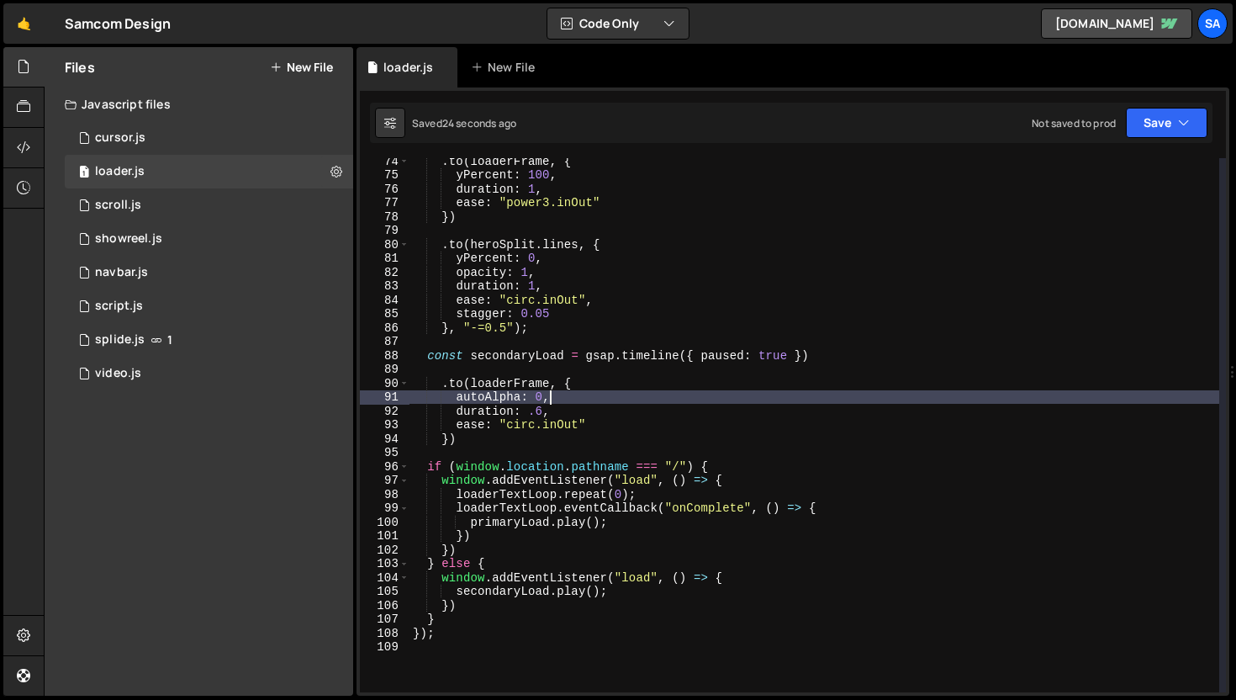
click at [595, 390] on div ". to ( loaderFrame , { yPercent : 100 , duration : 1 , ease : "power3.inOut" })…" at bounding box center [815, 435] width 810 height 562
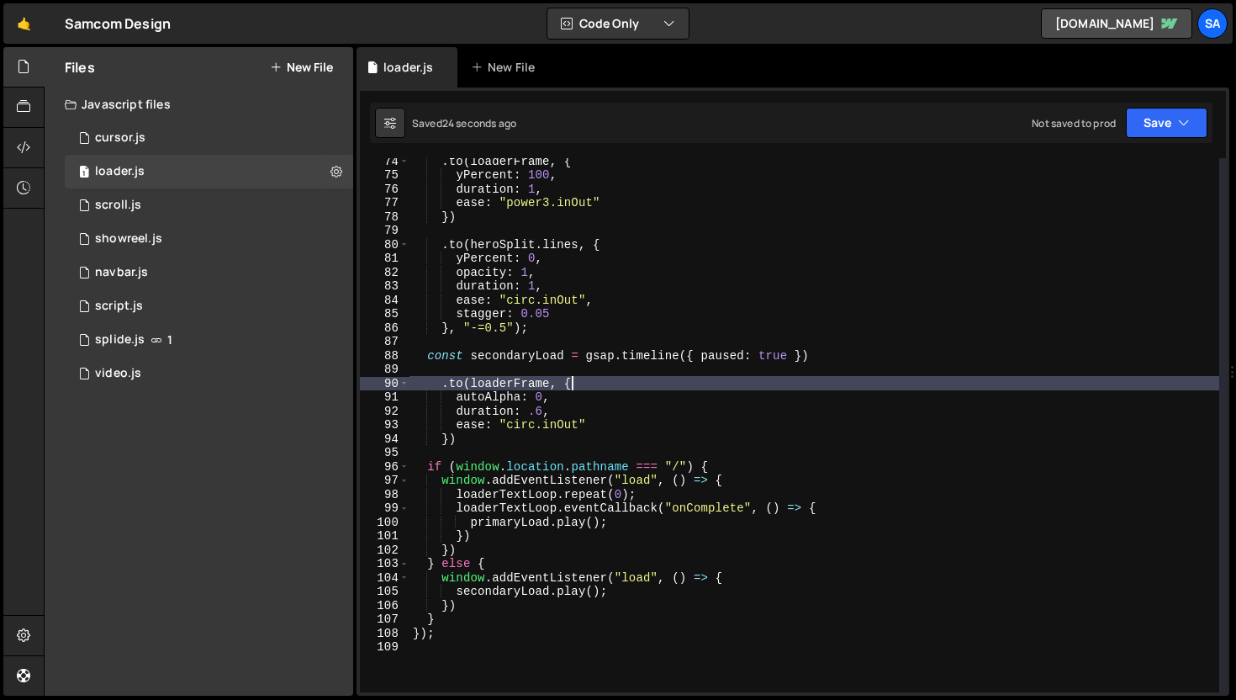
click at [597, 385] on div ". to ( loaderFrame , { yPercent : 100 , duration : 1 , ease : "power3.inOut" })…" at bounding box center [815, 435] width 810 height 562
click at [573, 396] on div ". to ( loaderFrame , { yPercent : 100 , duration : 1 , ease : "power3.inOut" })…" at bounding box center [815, 435] width 810 height 562
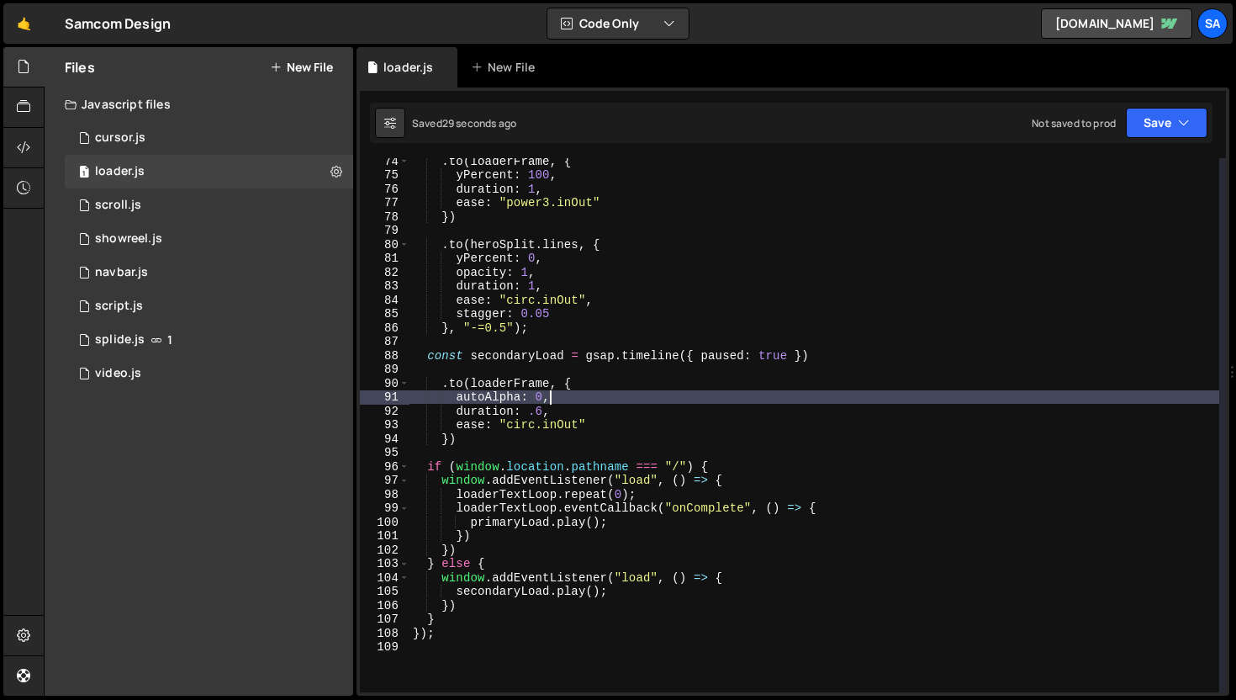
click at [579, 385] on div ". to ( loaderFrame , { yPercent : 100 , duration : 1 , ease : "power3.inOut" })…" at bounding box center [815, 435] width 810 height 562
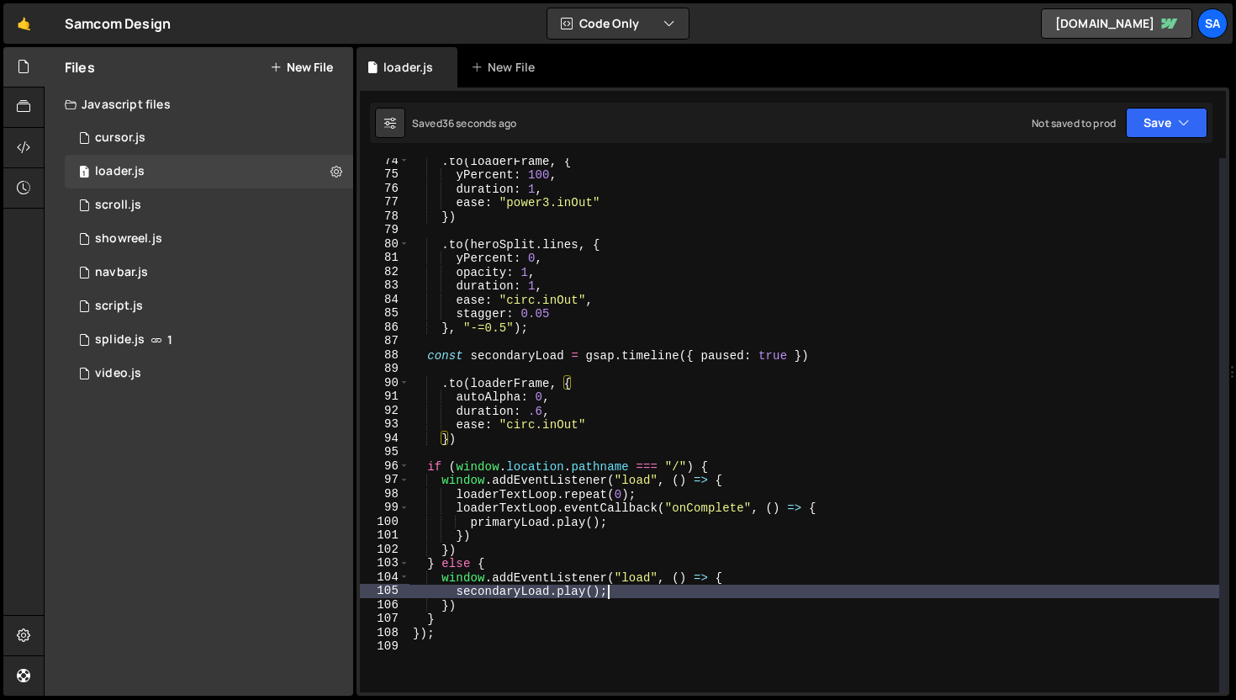
click at [630, 591] on div ". to ( loaderFrame , { yPercent : 100 , duration : 1 , ease : "power3.inOut" })…" at bounding box center [815, 435] width 810 height 562
drag, startPoint x: 592, startPoint y: 590, endPoint x: 600, endPoint y: 579, distance: 14.5
click at [593, 590] on div ". to ( loaderFrame , { yPercent : 100 , duration : 1 , ease : "power3.inOut" })…" at bounding box center [815, 435] width 810 height 562
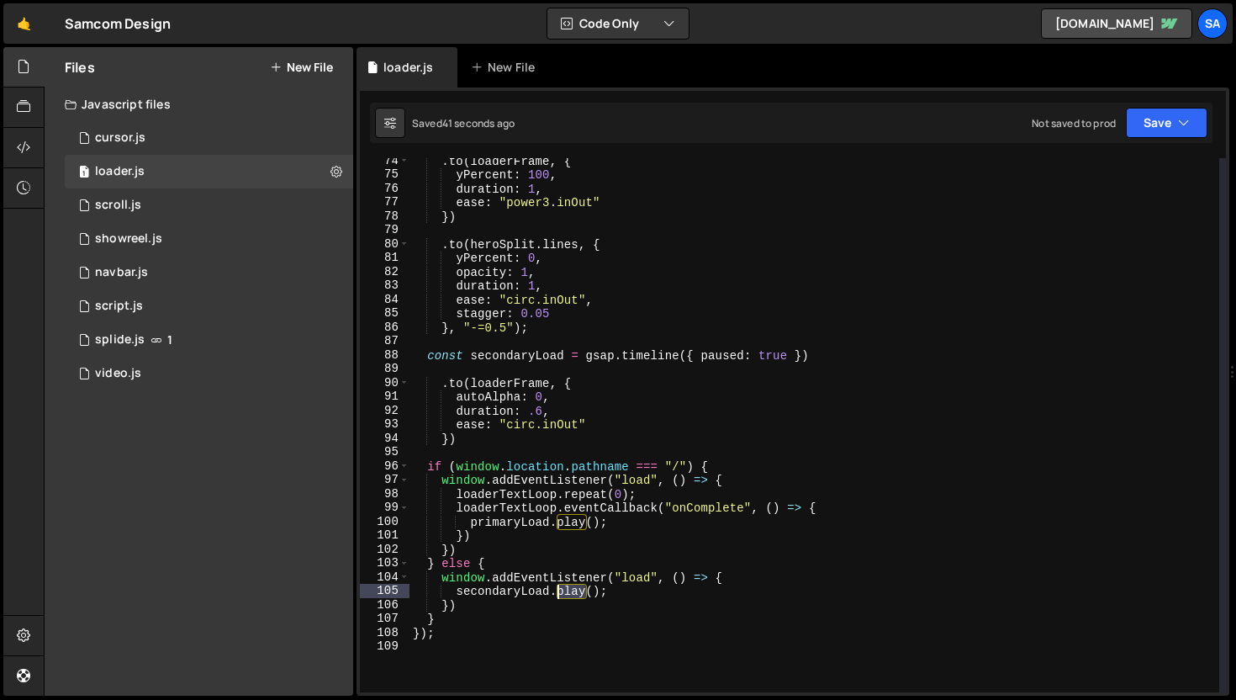
drag, startPoint x: 588, startPoint y: 591, endPoint x: 559, endPoint y: 592, distance: 28.6
click at [559, 592] on div ". to ( loaderFrame , { yPercent : 100 , duration : 1 , ease : "power3.inOut" })…" at bounding box center [815, 435] width 810 height 562
click at [616, 589] on div ". to ( loaderFrame , { yPercent : 100 , duration : 1 , ease : "power3.inOut" })…" at bounding box center [815, 435] width 810 height 562
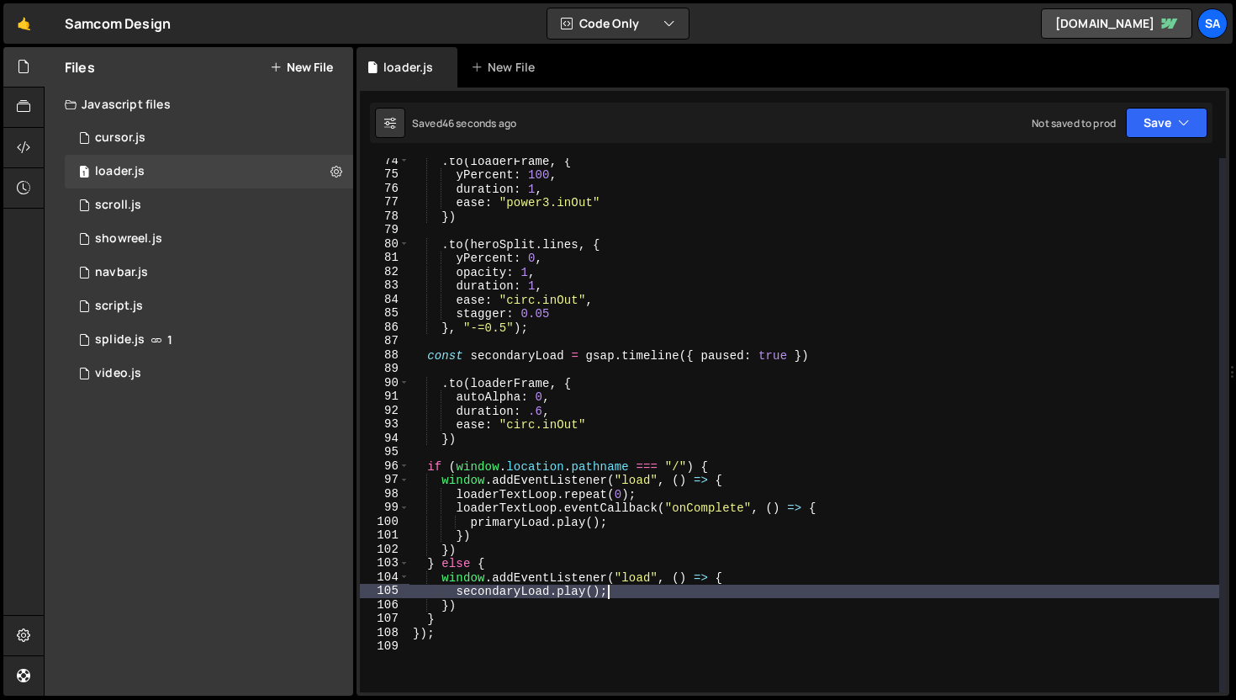
click at [706, 354] on div ". to ( loaderFrame , { yPercent : 100 , duration : 1 , ease : "power3.inOut" })…" at bounding box center [815, 435] width 810 height 562
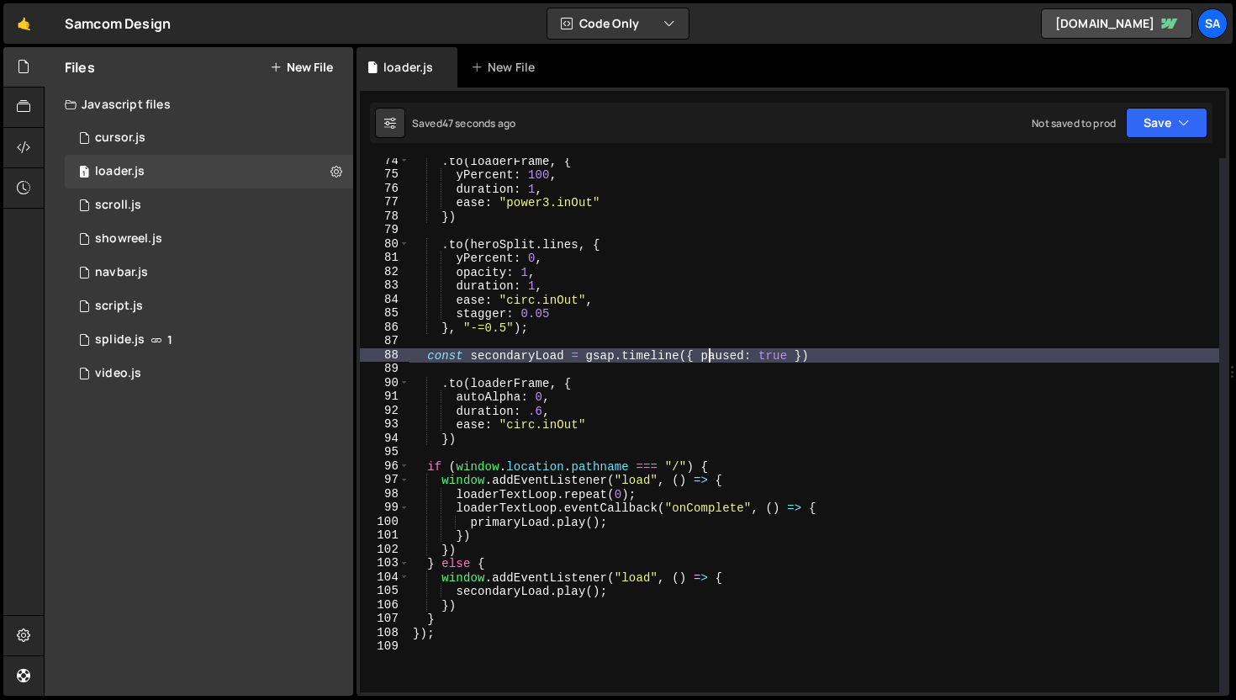
click at [701, 354] on div ". to ( loaderFrame , { yPercent : 100 , duration : 1 , ease : "power3.inOut" })…" at bounding box center [815, 435] width 810 height 562
click at [1162, 129] on button "Save" at bounding box center [1167, 123] width 82 height 30
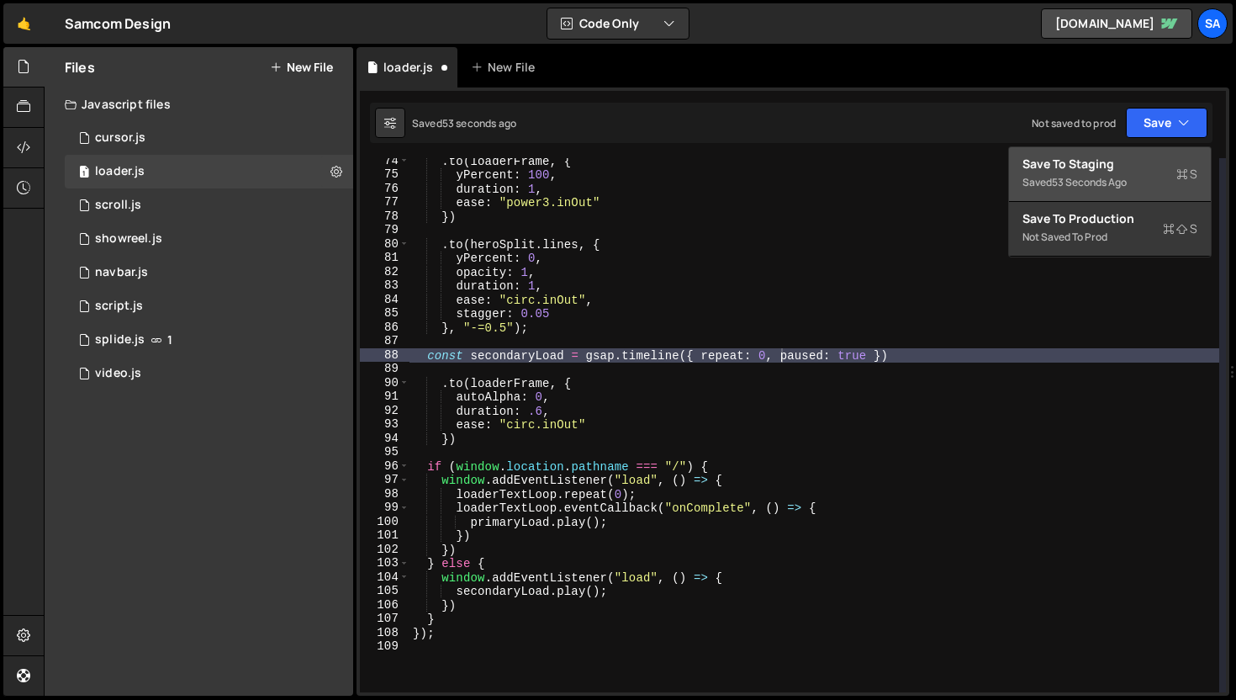
click at [1119, 182] on div "53 seconds ago" at bounding box center [1089, 182] width 75 height 14
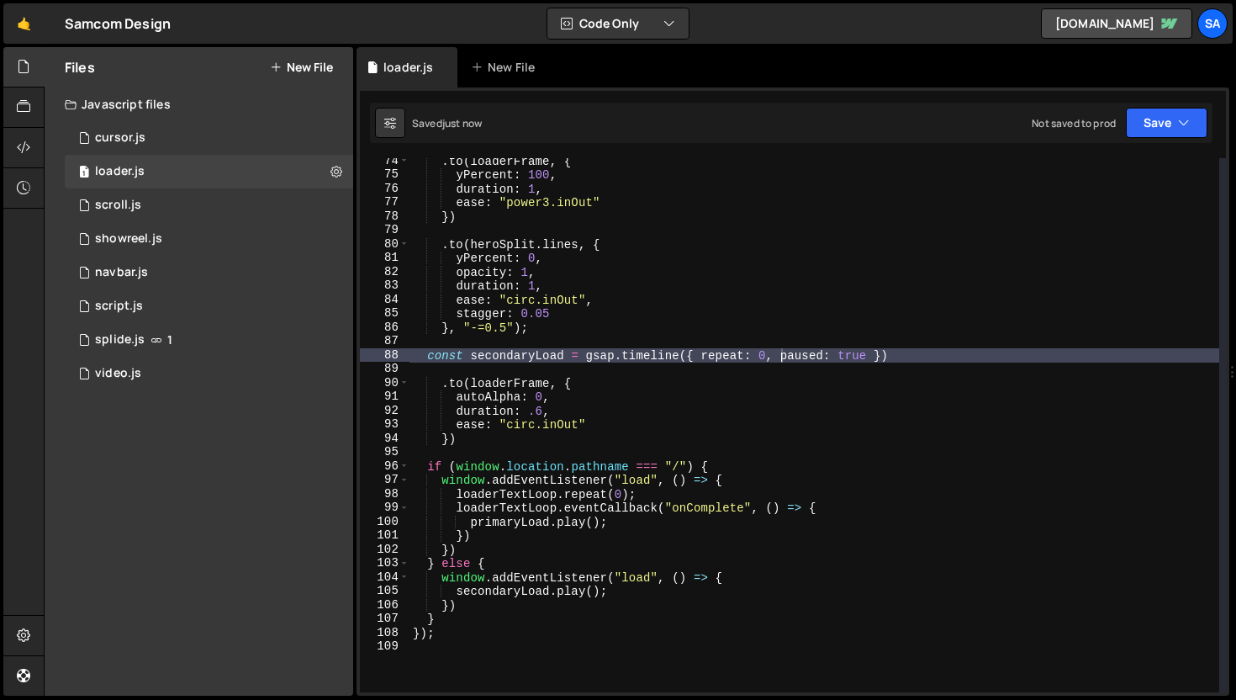
scroll to position [0, 1]
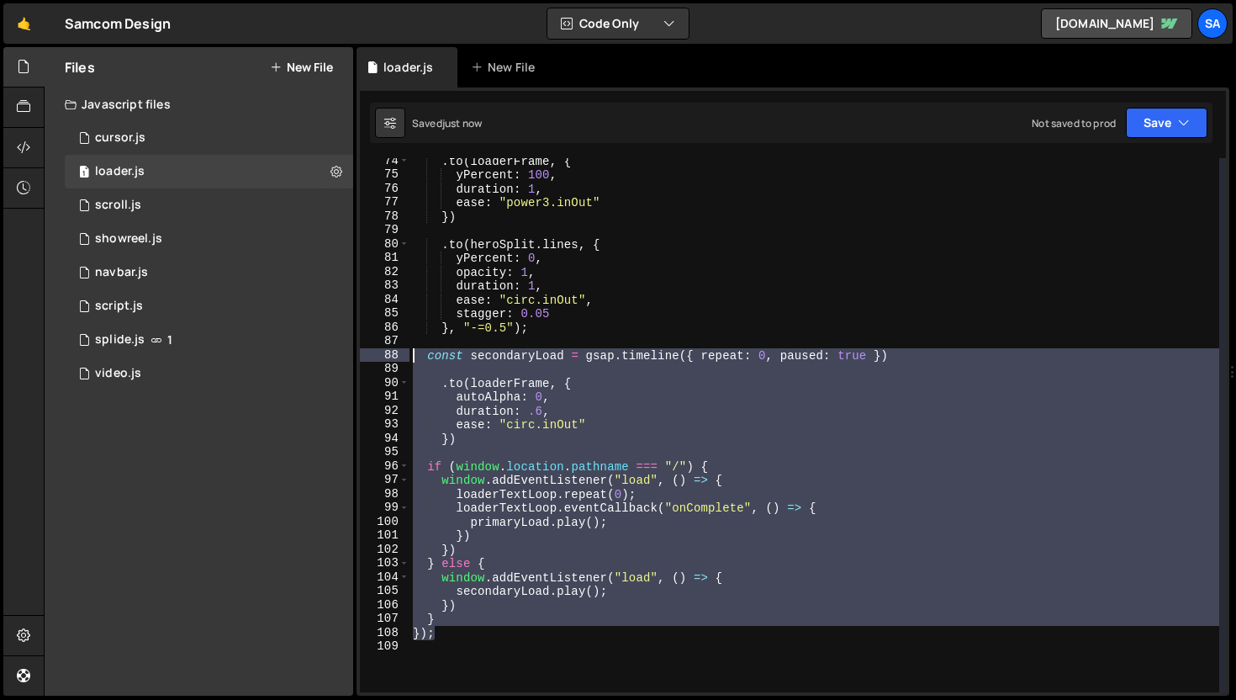
drag, startPoint x: 452, startPoint y: 637, endPoint x: 394, endPoint y: 361, distance: 281.7
click at [395, 358] on div "}); 74 75 76 77 78 79 80 81 82 83 84 85 86 87 88 89 90 91 92 93 94 95 96 97 98 …" at bounding box center [793, 425] width 866 height 534
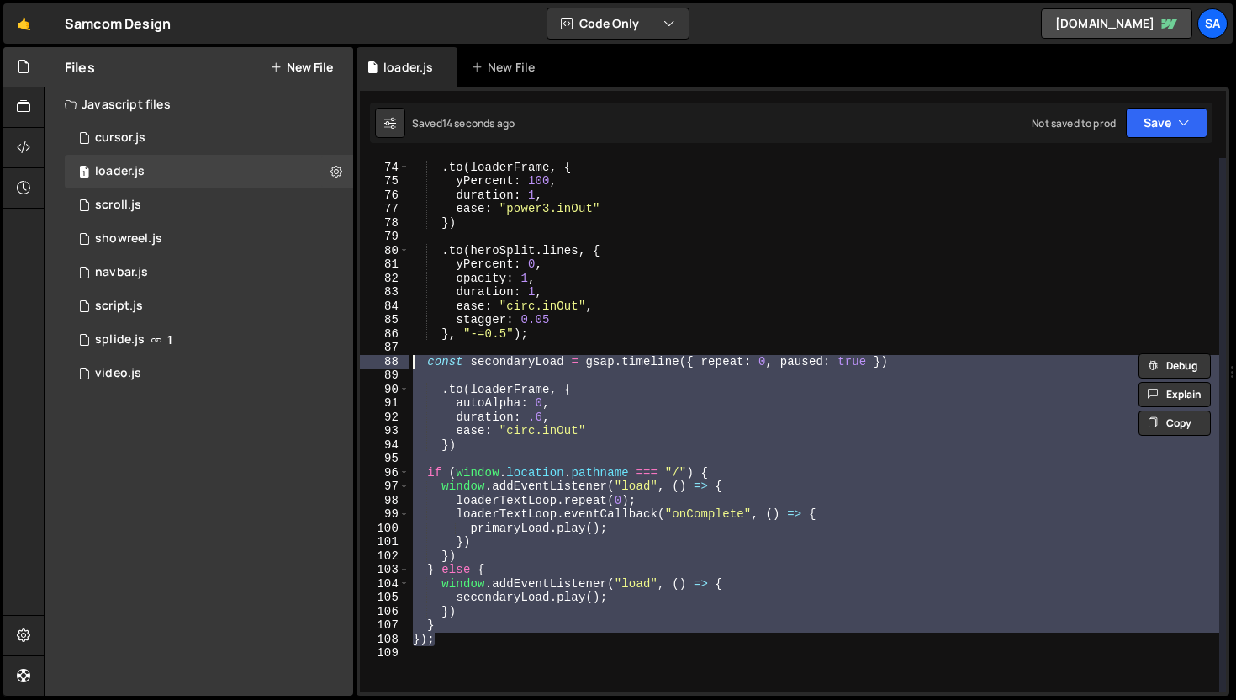
scroll to position [1011, 0]
click at [526, 394] on div ". to ( loaderFrame , { yPercent : 100 , duration : 1 , ease : "power3.inOut" })…" at bounding box center [815, 425] width 810 height 534
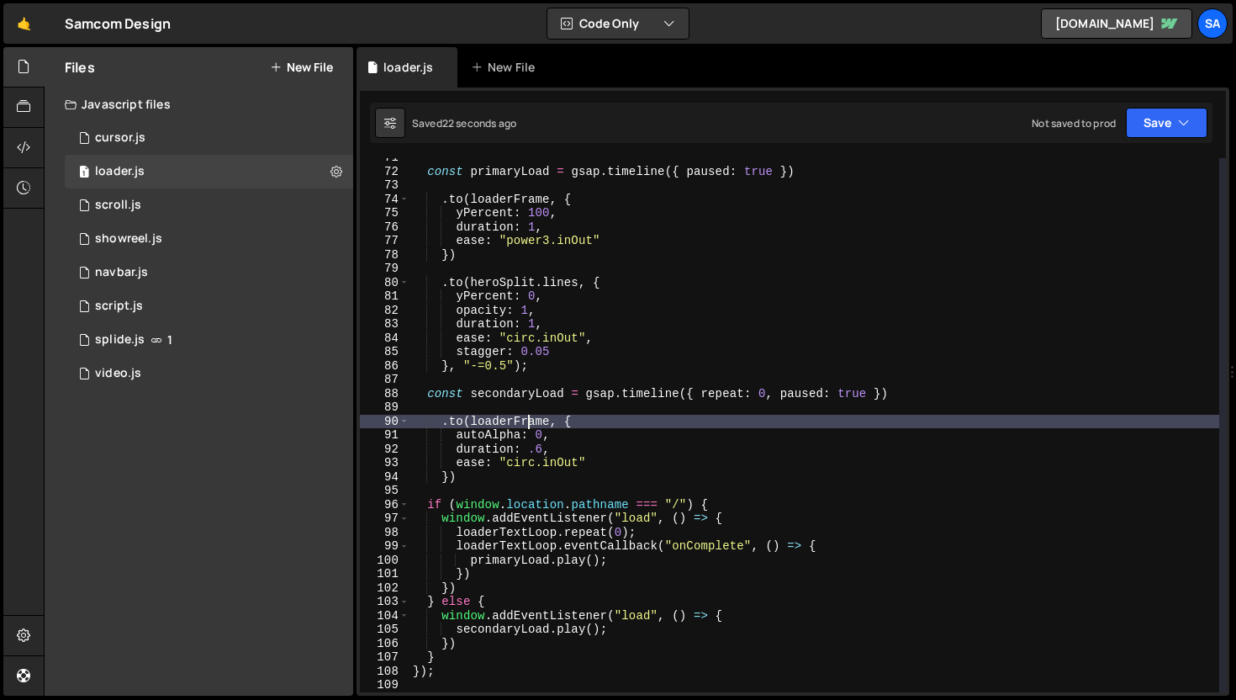
scroll to position [991, 0]
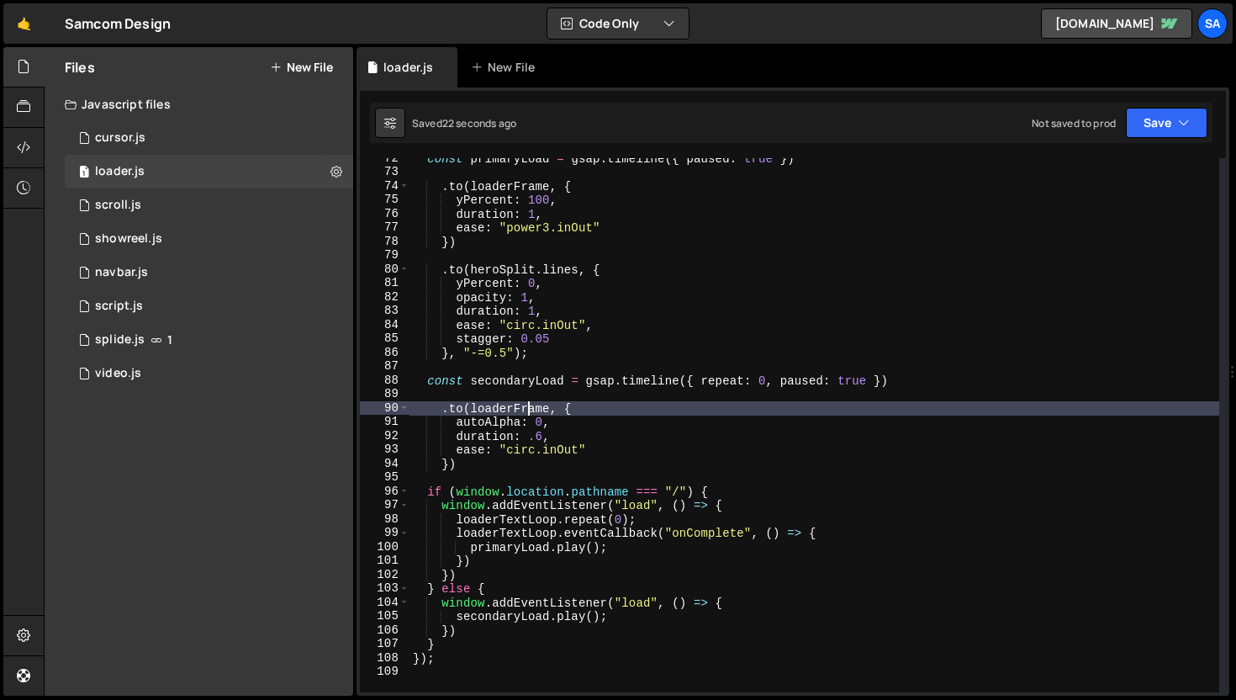
click at [901, 377] on div "const primaryLoad = gsap . timeline ({ paused : true }) . to ( loaderFrame , { …" at bounding box center [815, 432] width 810 height 562
type textarea "const secondaryLoad = gsap.timeline({ repeat: 0, paused: true })"
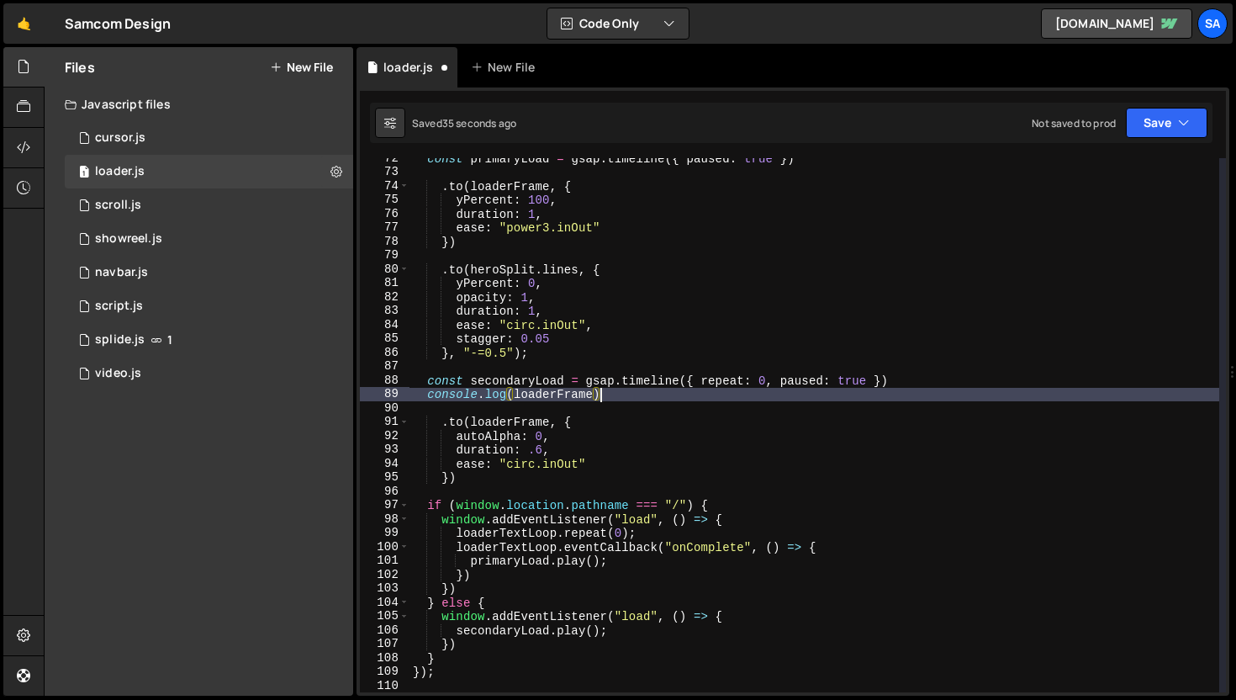
scroll to position [0, 13]
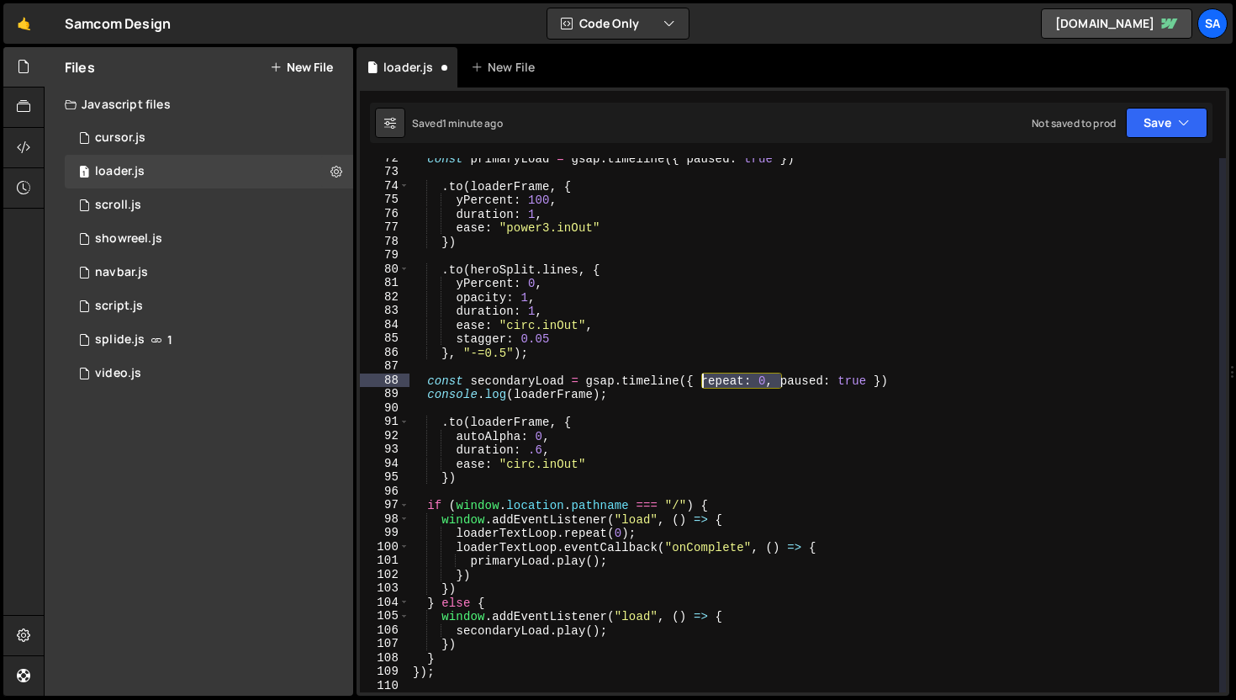
drag, startPoint x: 778, startPoint y: 384, endPoint x: 727, endPoint y: 364, distance: 54.3
click at [703, 378] on div "const primaryLoad = gsap . timeline ({ paused : true }) . to ( loaderFrame , { …" at bounding box center [815, 432] width 810 height 562
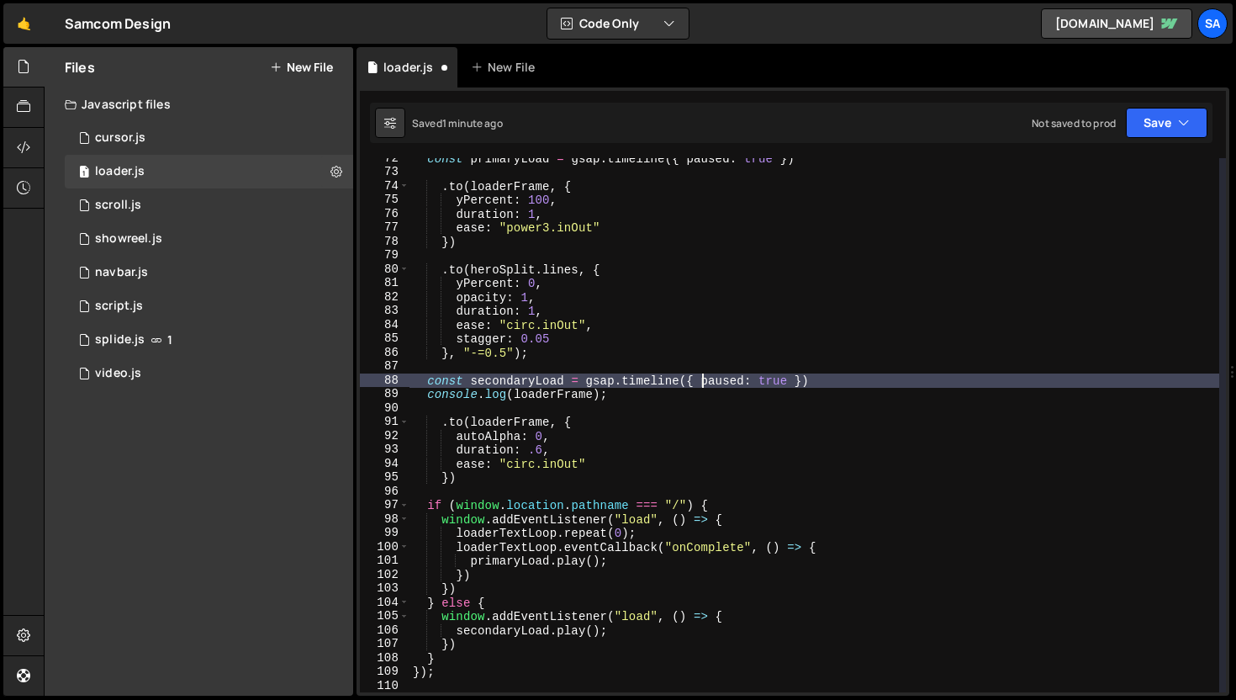
type textarea "const secondaryLoad = gsap.timeline({paused: true })"
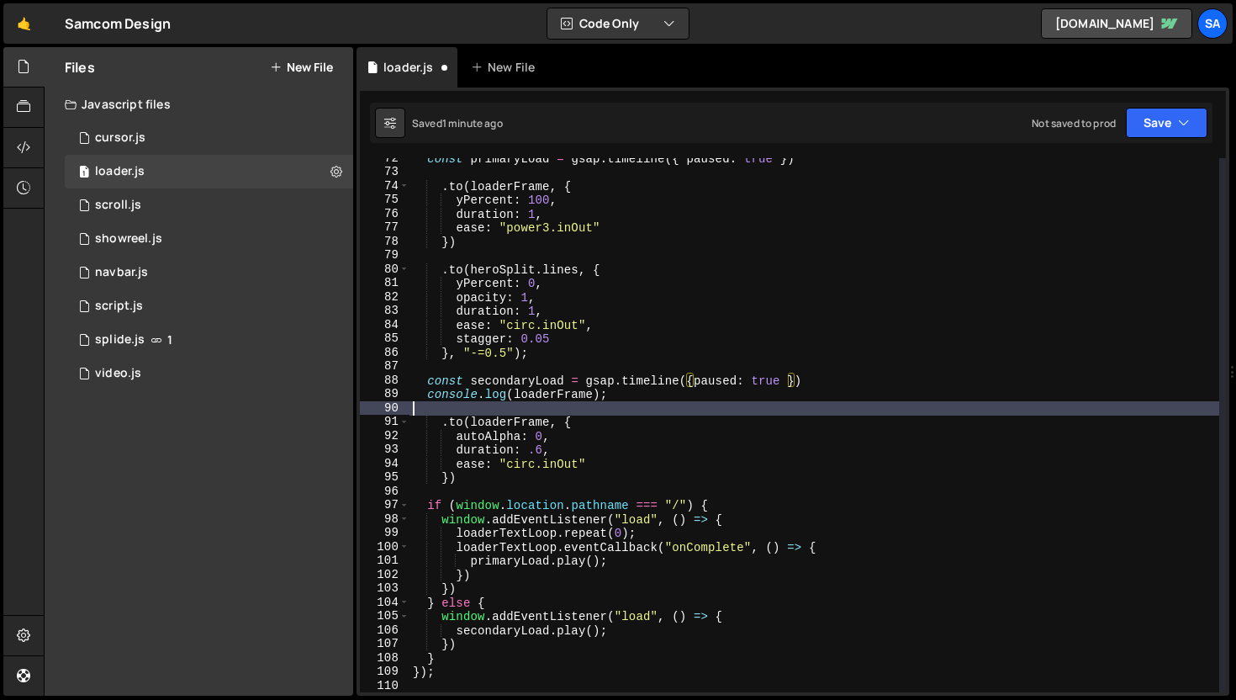
click at [559, 407] on div "const primaryLoad = gsap . timeline ({ paused : true }) . to ( loaderFrame , { …" at bounding box center [815, 432] width 810 height 562
click at [1155, 136] on button "Save" at bounding box center [1167, 123] width 82 height 30
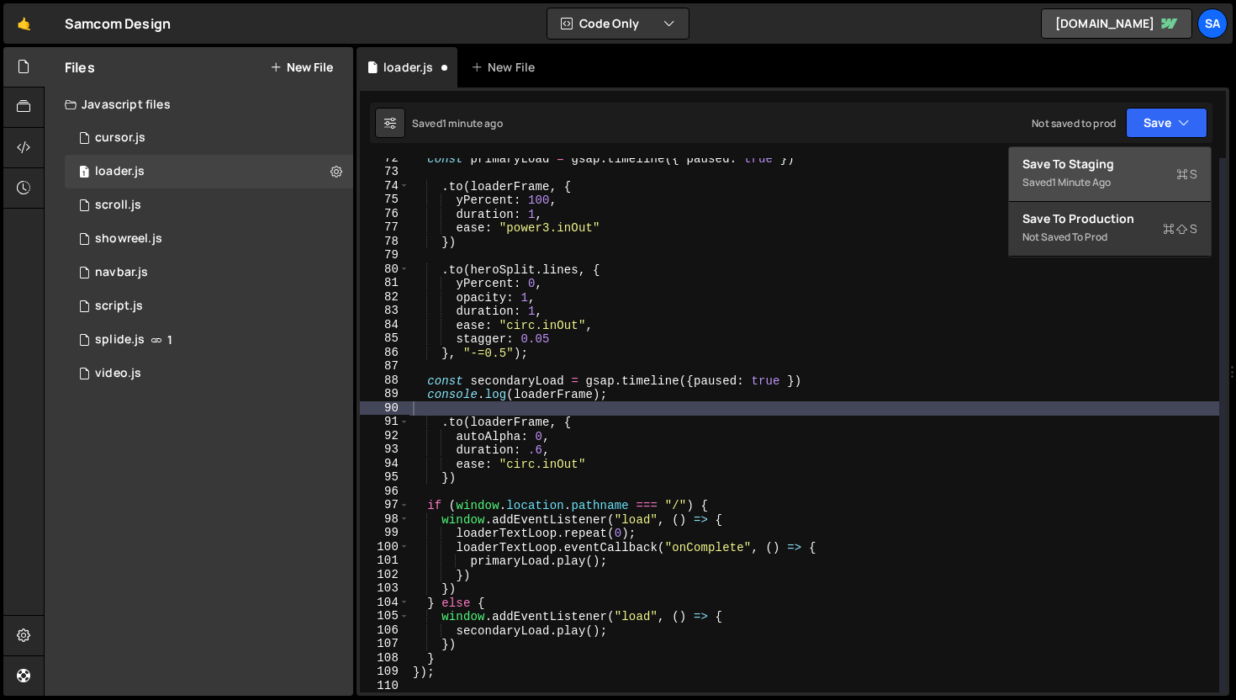
click at [1122, 171] on div "Save to Staging S" at bounding box center [1110, 164] width 175 height 17
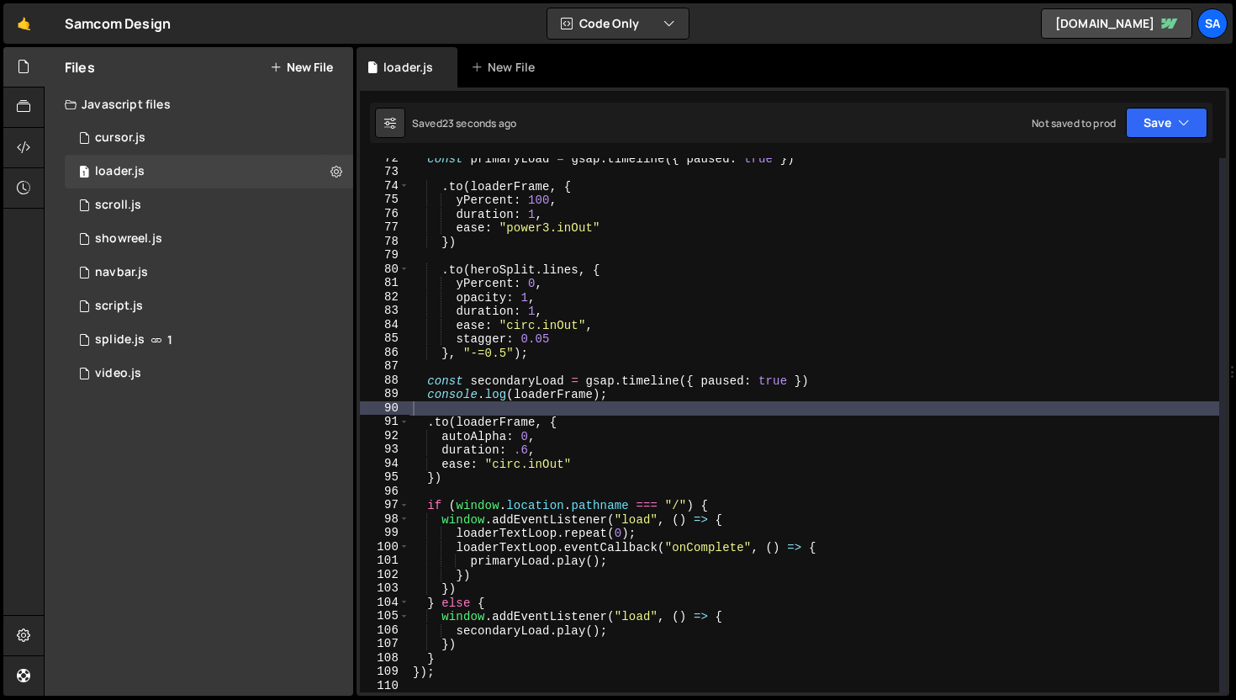
type textarea "console.log(loaderFrame);"
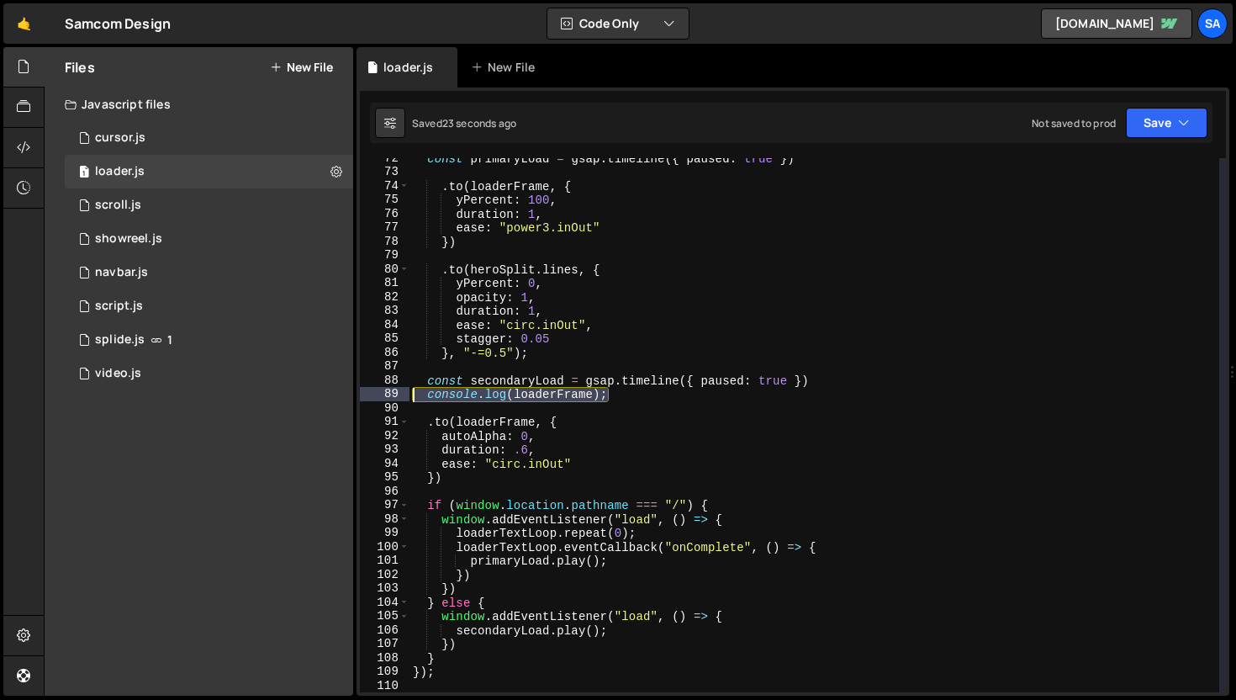
drag, startPoint x: 624, startPoint y: 399, endPoint x: 399, endPoint y: 397, distance: 224.5
click at [399, 397] on div "console.log(loaderFrame); 72 73 74 75 76 77 78 79 80 81 82 83 84 85 86 87 88 89…" at bounding box center [793, 425] width 866 height 534
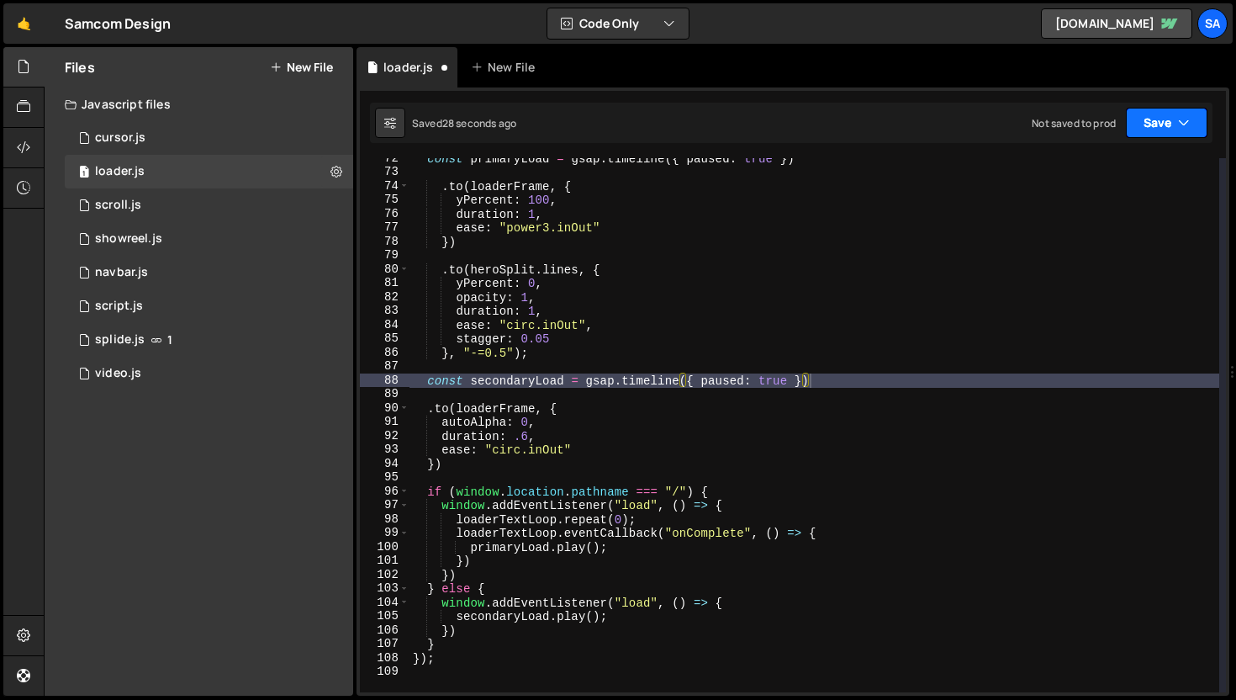
click at [1171, 122] on button "Save" at bounding box center [1167, 123] width 82 height 30
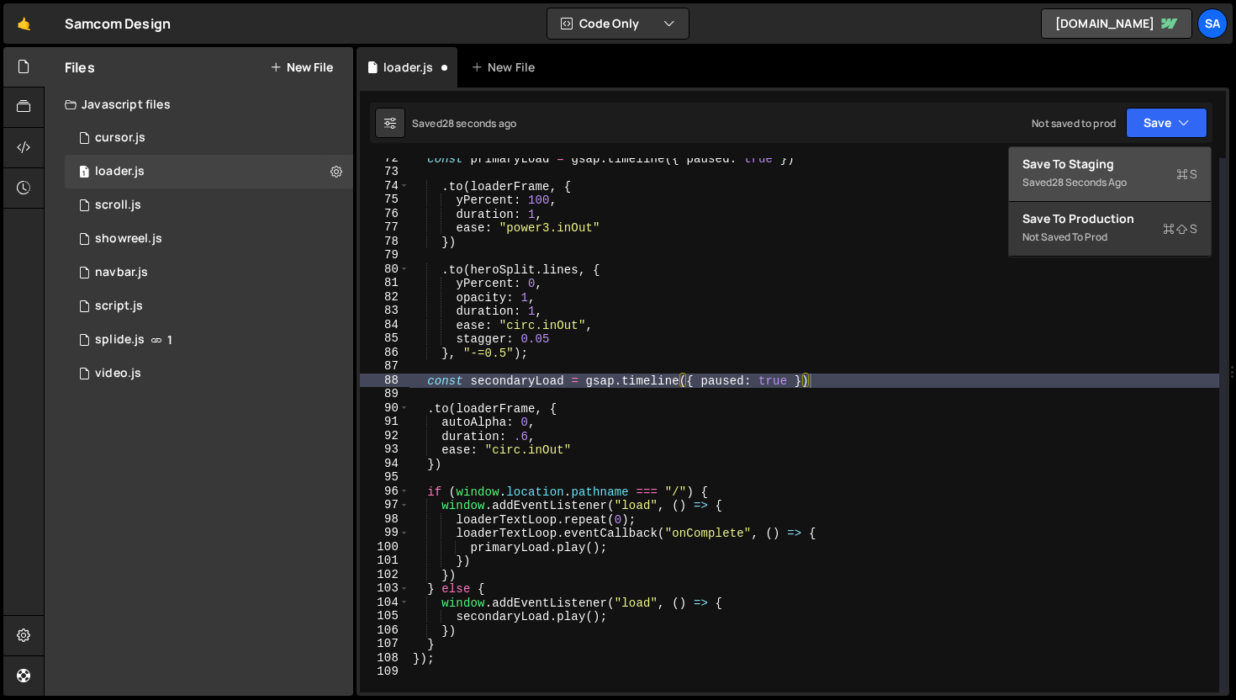
click at [1154, 167] on div "Save to Staging S" at bounding box center [1110, 164] width 175 height 17
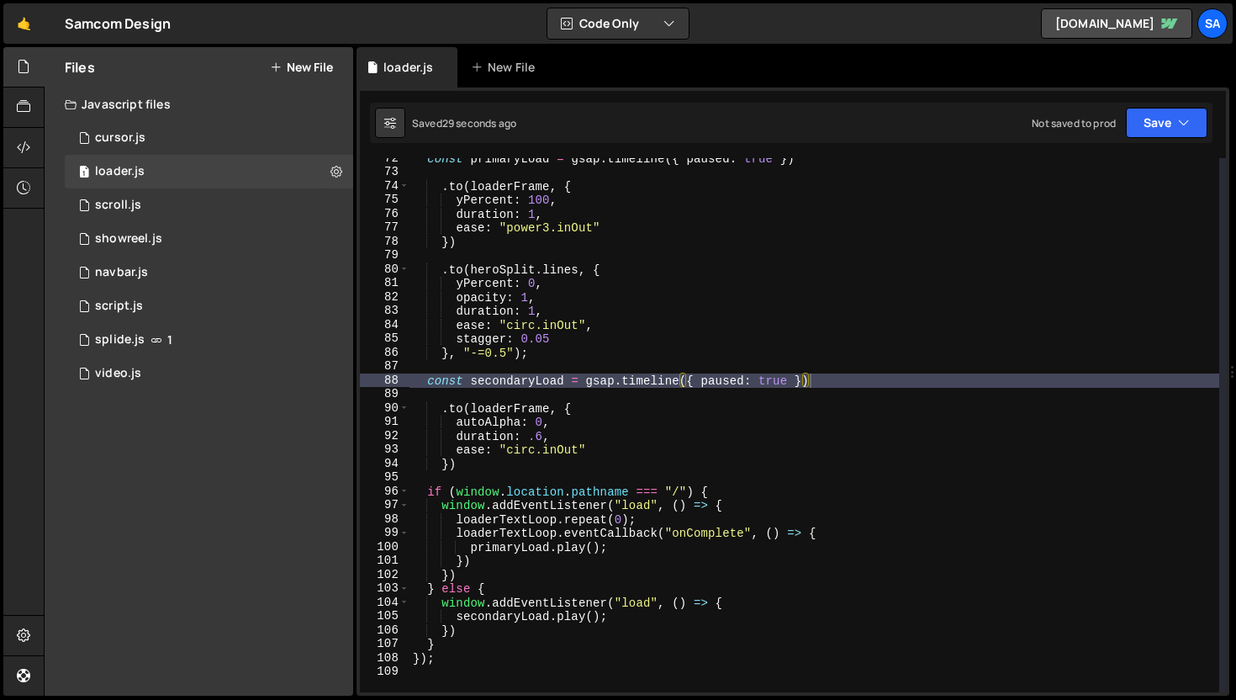
click at [573, 592] on div "const primaryLoad = gsap . timeline ({ paused : true }) . to ( loaderFrame , { …" at bounding box center [815, 432] width 810 height 562
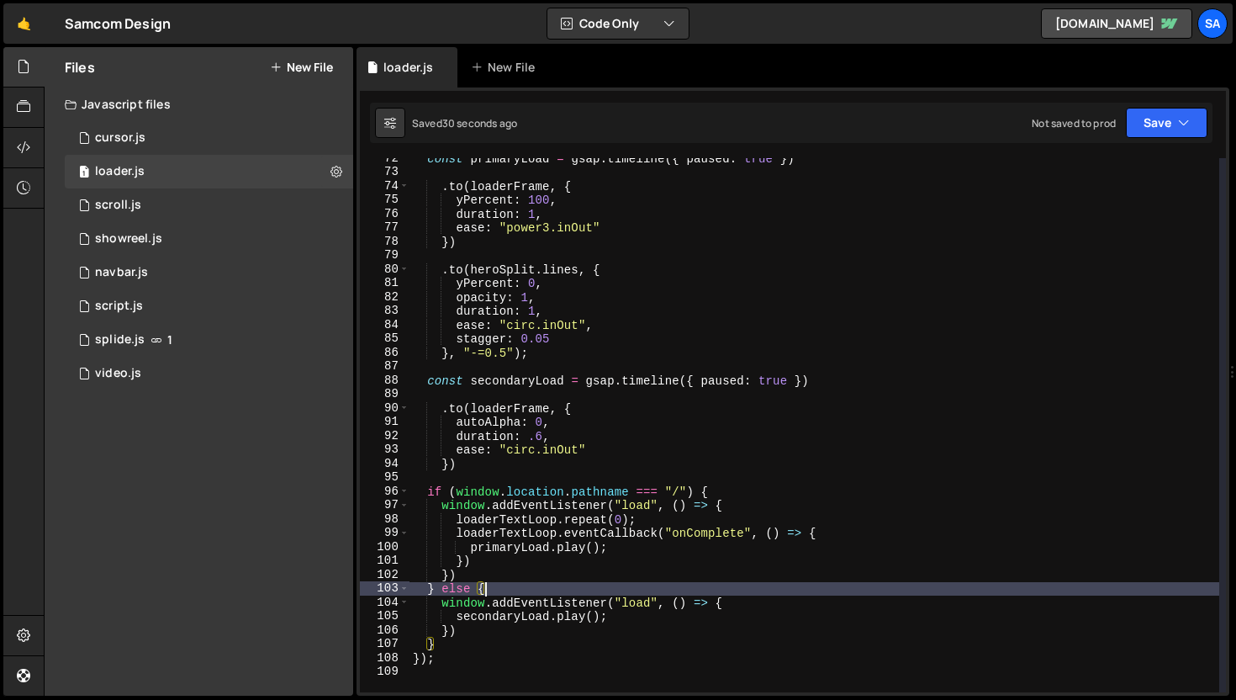
click at [763, 589] on div "const primaryLoad = gsap . timeline ({ paused : true }) . to ( loaderFrame , { …" at bounding box center [815, 432] width 810 height 562
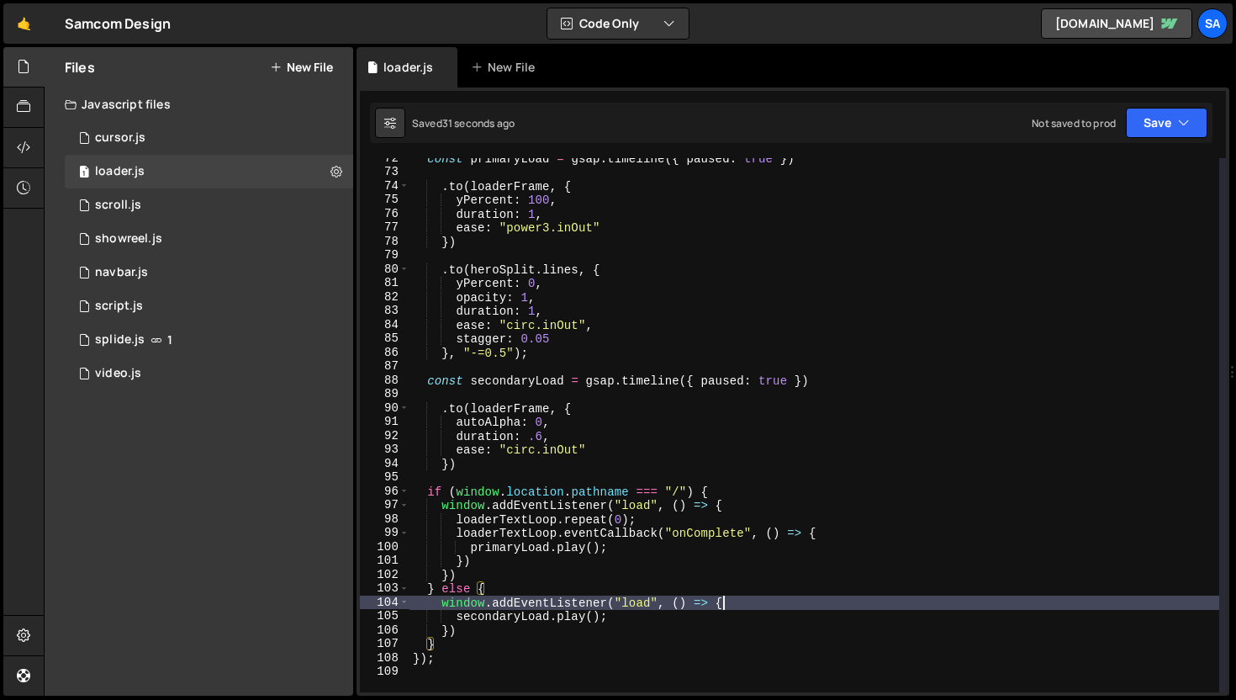
click at [759, 596] on div "const primaryLoad = gsap . timeline ({ paused : true }) . to ( loaderFrame , { …" at bounding box center [815, 432] width 810 height 562
click at [472, 616] on div "const primaryLoad = gsap . timeline ({ paused : true }) . to ( loaderFrame , { …" at bounding box center [815, 432] width 810 height 562
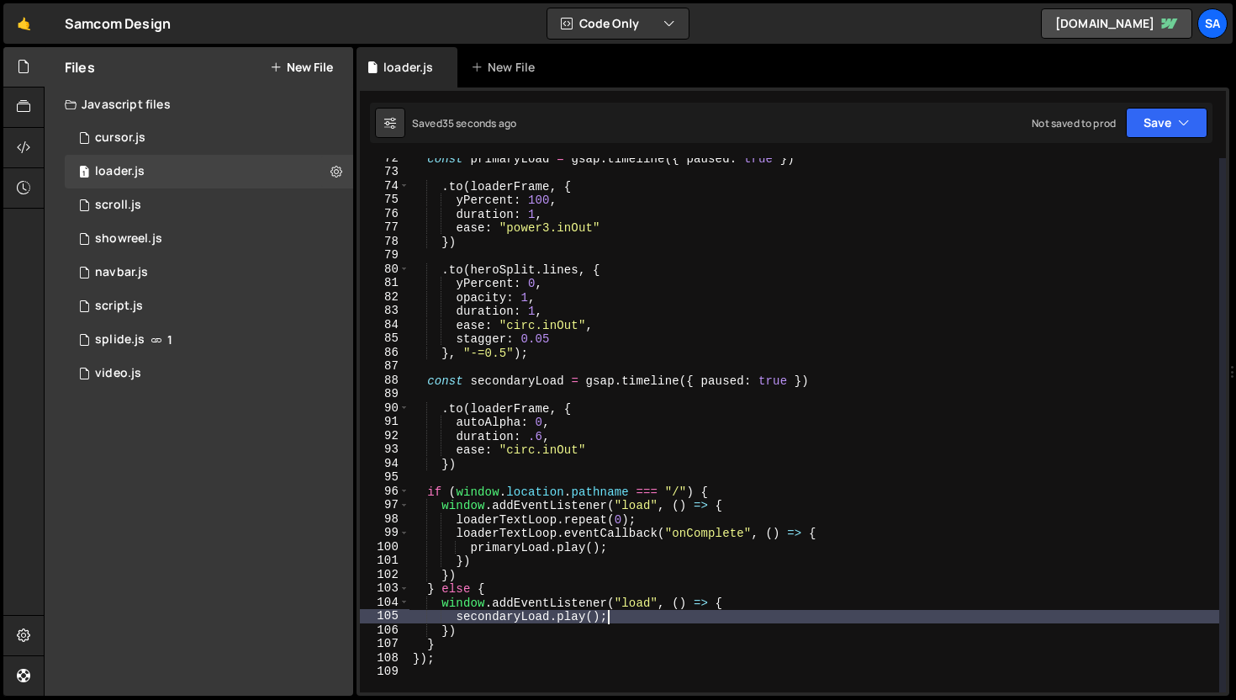
click at [623, 613] on div "const primaryLoad = gsap . timeline ({ paused : true }) . to ( loaderFrame , { …" at bounding box center [815, 432] width 810 height 562
click at [803, 381] on div "const primaryLoad = gsap . timeline ({ paused : true }) . to ( loaderFrame , { …" at bounding box center [815, 432] width 810 height 562
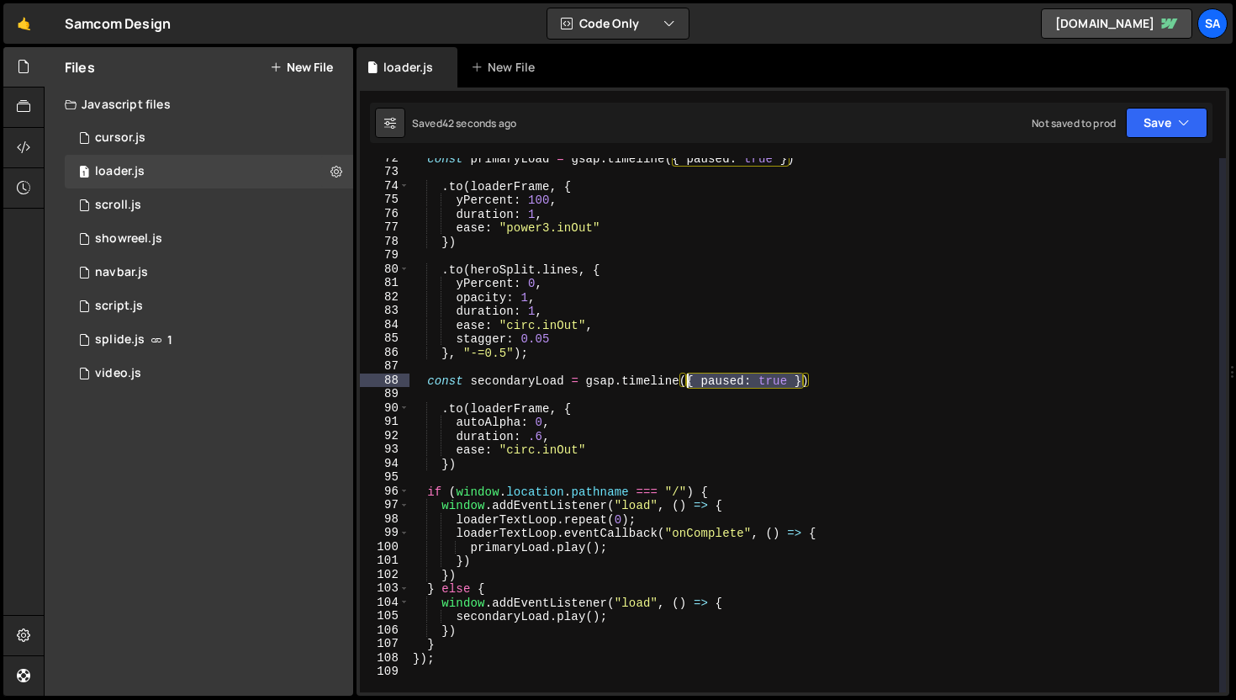
drag, startPoint x: 802, startPoint y: 379, endPoint x: 690, endPoint y: 378, distance: 112.7
click at [690, 378] on div "const primaryLoad = gsap . timeline ({ paused : true }) . to ( loaderFrame , { …" at bounding box center [815, 432] width 810 height 562
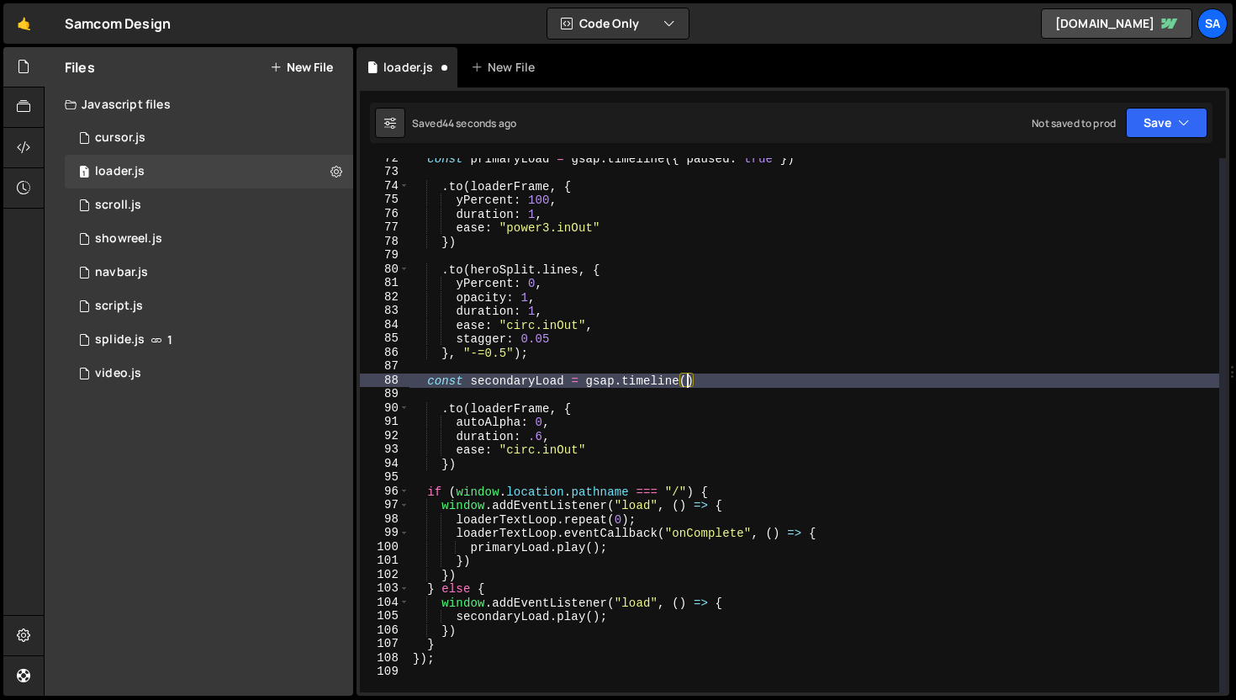
click at [725, 383] on div "const primaryLoad = gsap . timeline ({ paused : true }) . to ( loaderFrame , { …" at bounding box center [815, 432] width 810 height 562
click at [1152, 131] on button "Save" at bounding box center [1167, 123] width 82 height 30
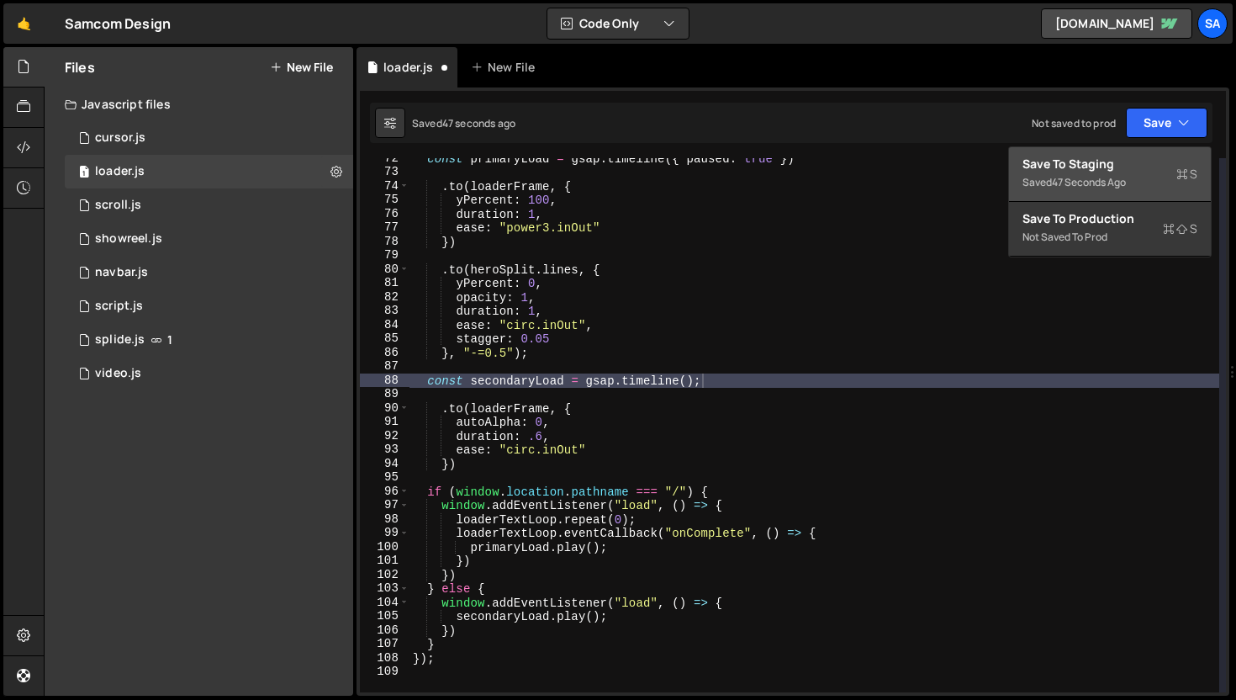
click at [1144, 147] on button "Save to Staging S Saved 47 seconds ago" at bounding box center [1110, 174] width 202 height 55
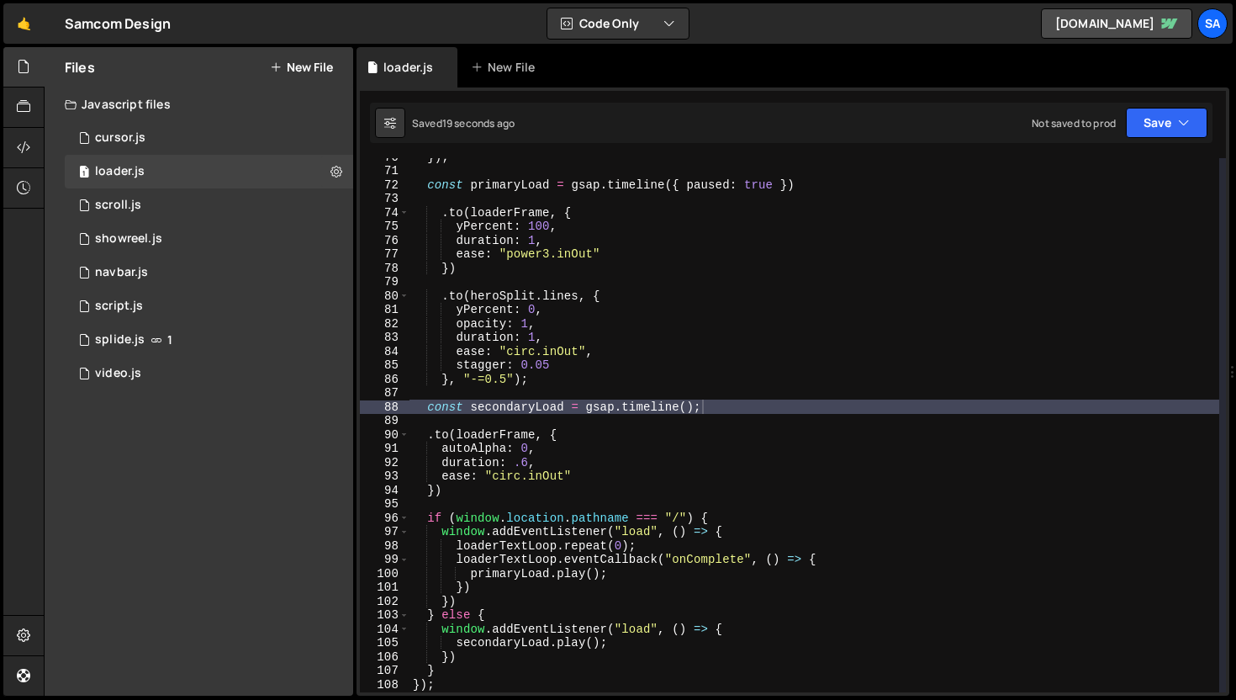
scroll to position [965, 0]
click at [686, 402] on div "}) ; const primaryLoad = gsap . timeline ({ paused : true }) . to ( loaderFrame…" at bounding box center [815, 431] width 810 height 562
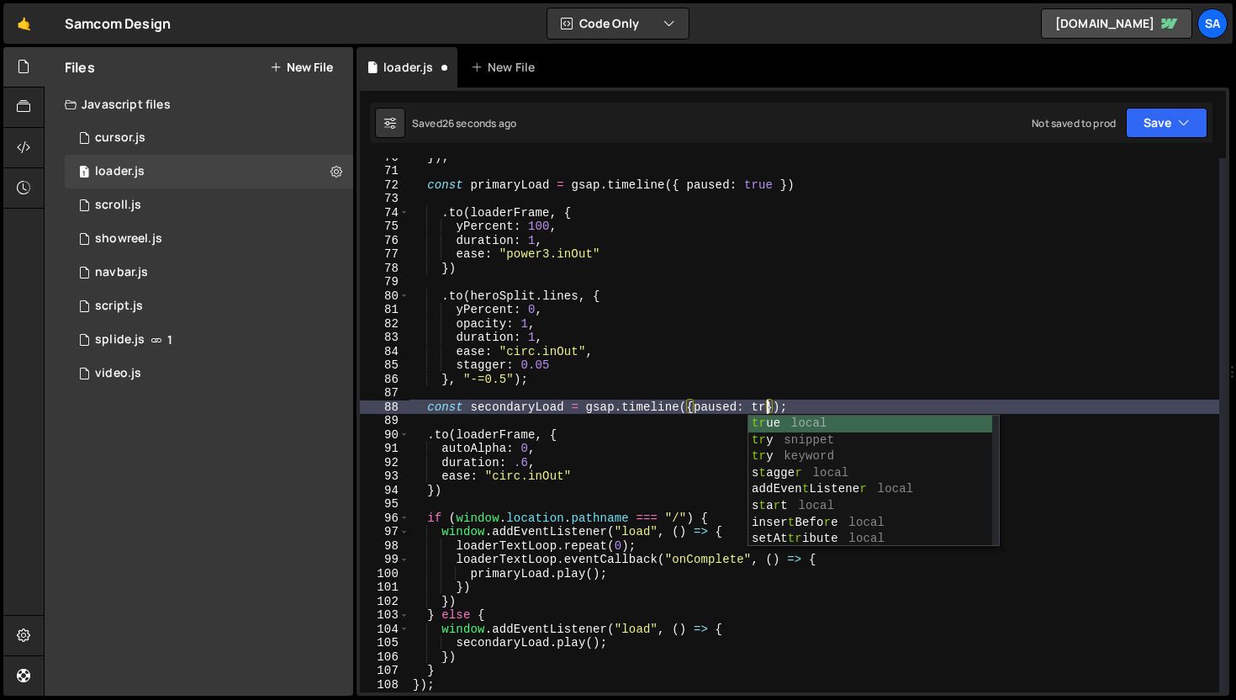
scroll to position [0, 25]
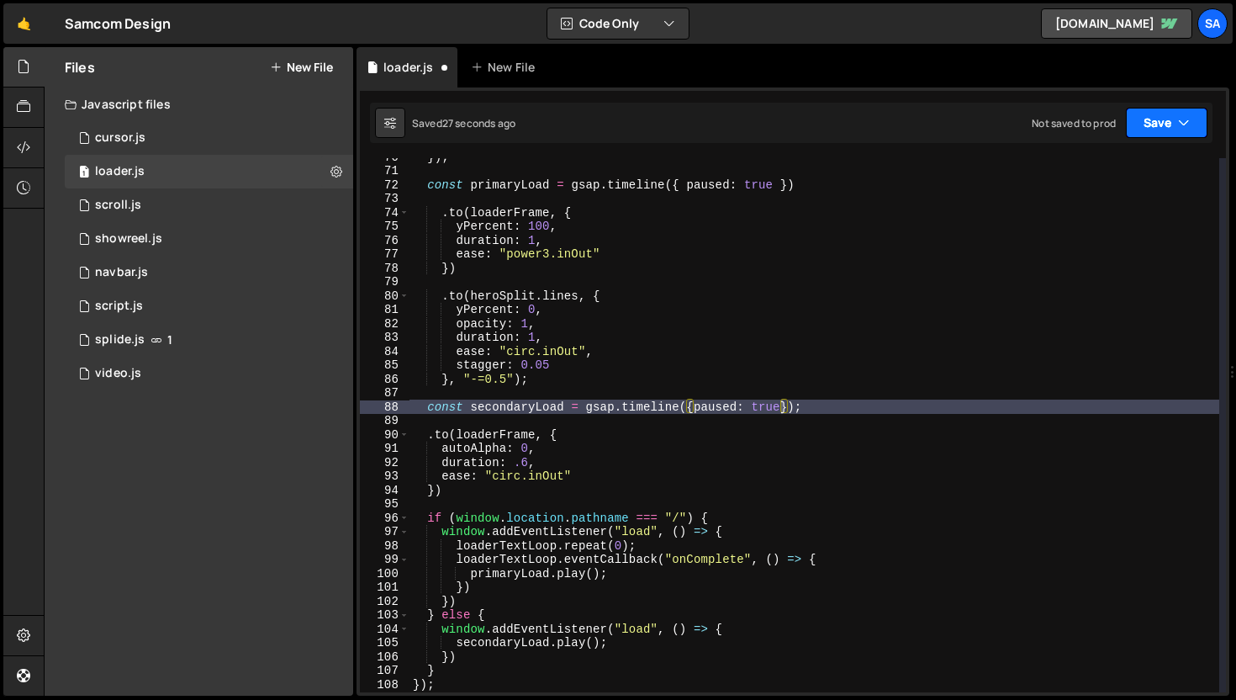
click at [1160, 126] on button "Save" at bounding box center [1167, 123] width 82 height 30
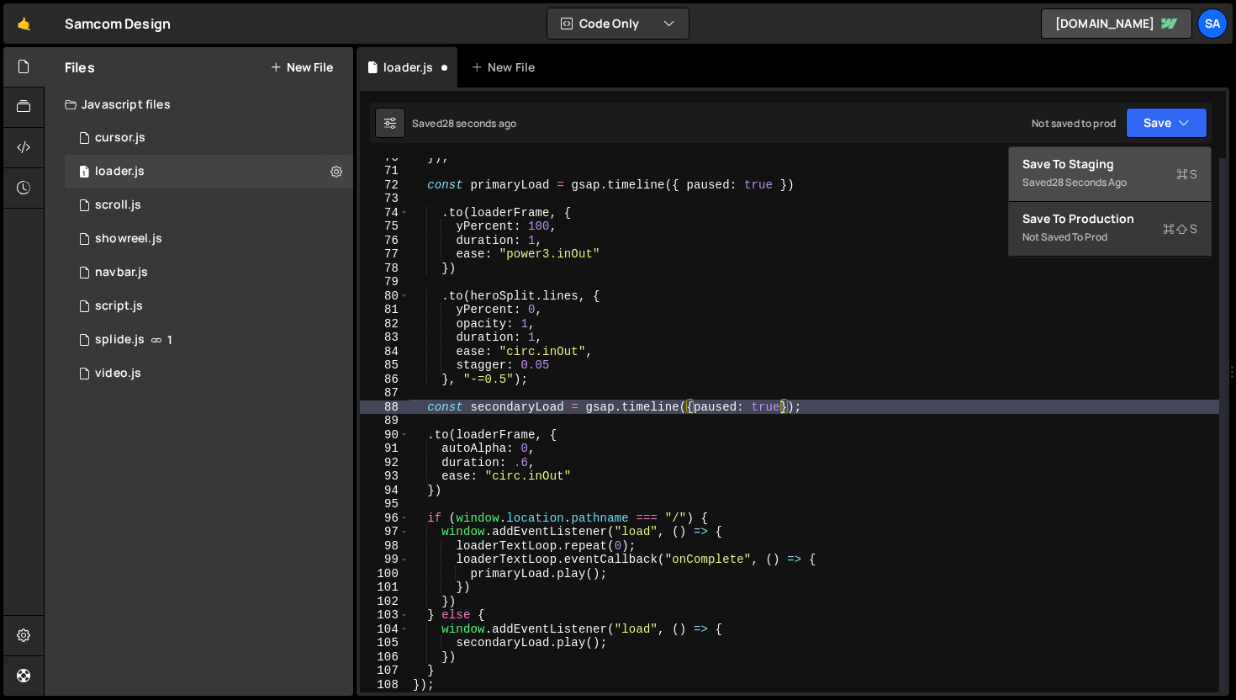
click at [1124, 158] on div "Save to Staging S" at bounding box center [1110, 164] width 175 height 17
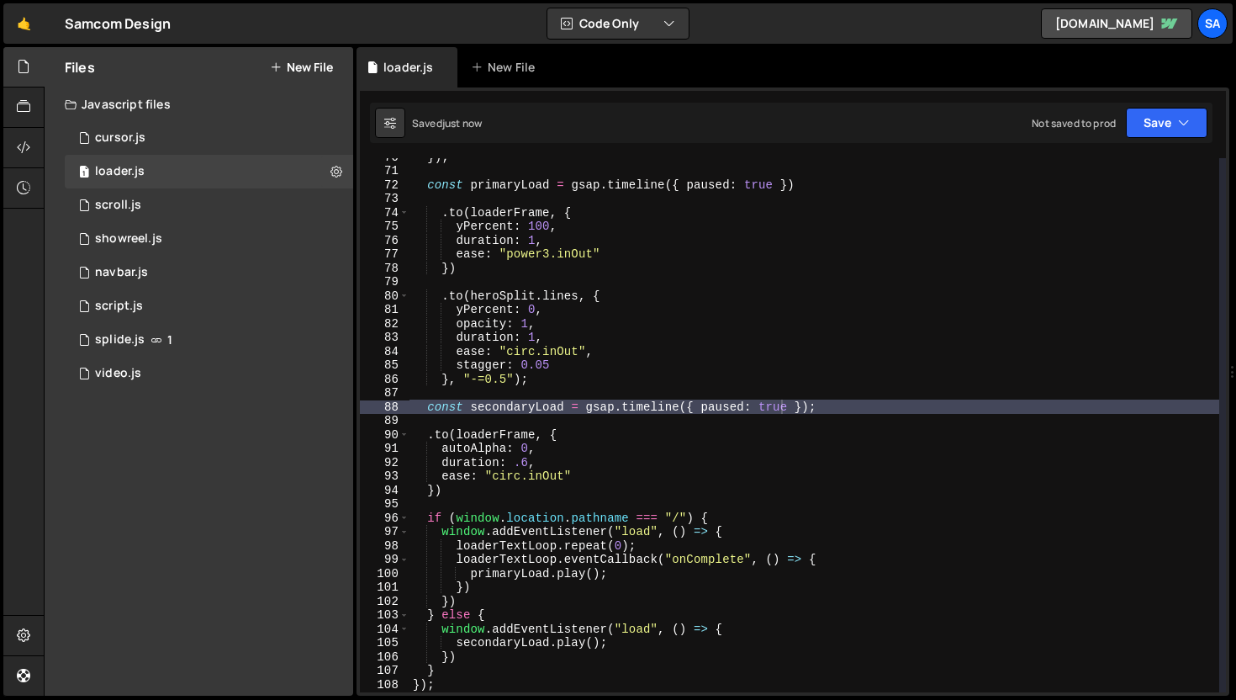
click at [833, 413] on div "}) ; const primaryLoad = gsap . timeline ({ paused : true }) . to ( loaderFrame…" at bounding box center [815, 431] width 810 height 562
click at [1162, 133] on button "Save" at bounding box center [1167, 123] width 82 height 30
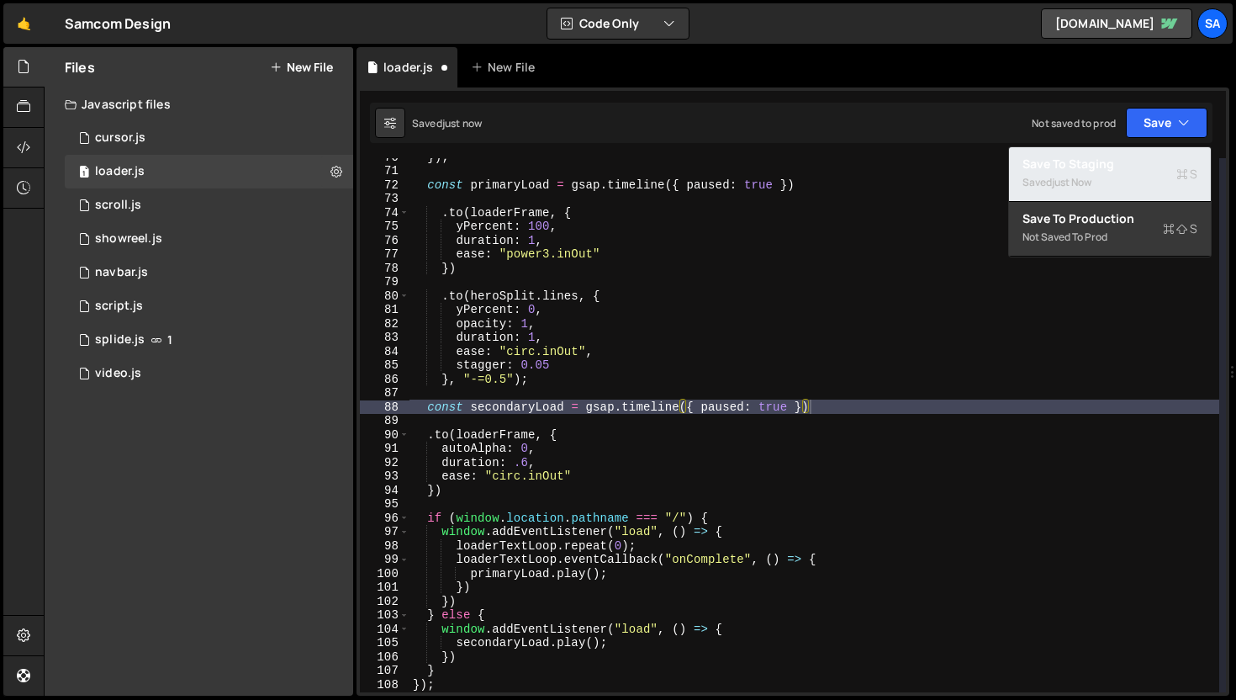
click at [1143, 180] on div "Saved just now" at bounding box center [1110, 182] width 175 height 20
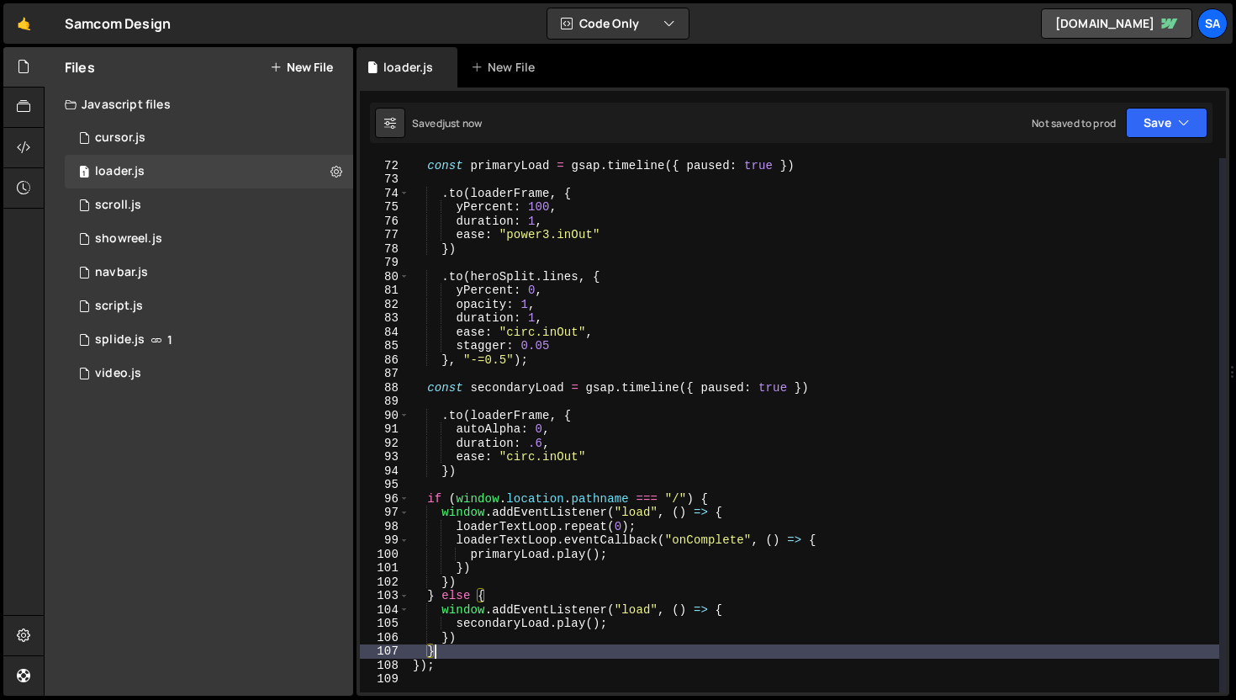
scroll to position [0, 1]
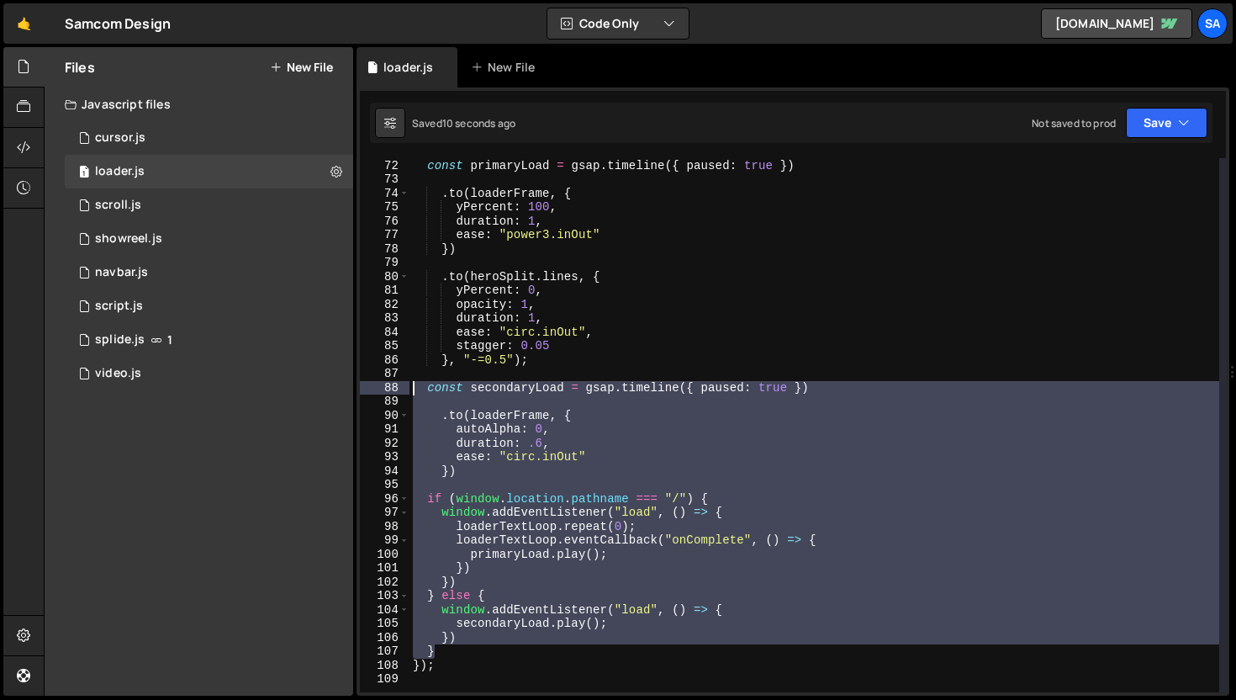
drag, startPoint x: 460, startPoint y: 653, endPoint x: 372, endPoint y: 393, distance: 274.4
click at [372, 393] on div "} 71 72 73 74 75 76 77 78 79 80 81 82 83 84 85 86 87 88 89 90 91 92 93 94 95 96…" at bounding box center [793, 425] width 866 height 534
click at [632, 632] on div "const primaryLoad = gsap . timeline ({ paused : true }) . to ( loaderFrame , { …" at bounding box center [815, 425] width 810 height 534
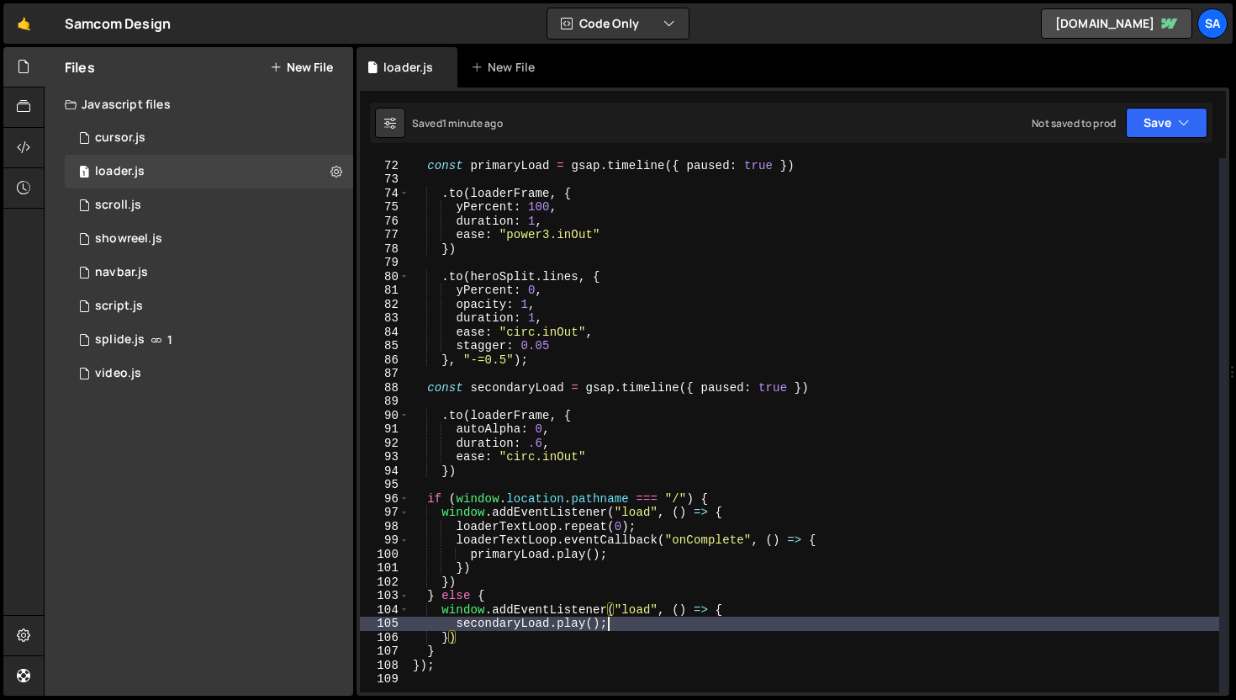
click at [637, 626] on div "const primaryLoad = gsap . timeline ({ paused : true }) . to ( loaderFrame , { …" at bounding box center [815, 426] width 810 height 562
click at [755, 619] on div "const primaryLoad = gsap . timeline ({ paused : true }) . to ( loaderFrame , { …" at bounding box center [815, 426] width 810 height 562
click at [753, 610] on div "const primaryLoad = gsap . timeline ({ paused : true }) . to ( loaderFrame , { …" at bounding box center [815, 426] width 810 height 562
type textarea "window.addEventListener("load", () => {"
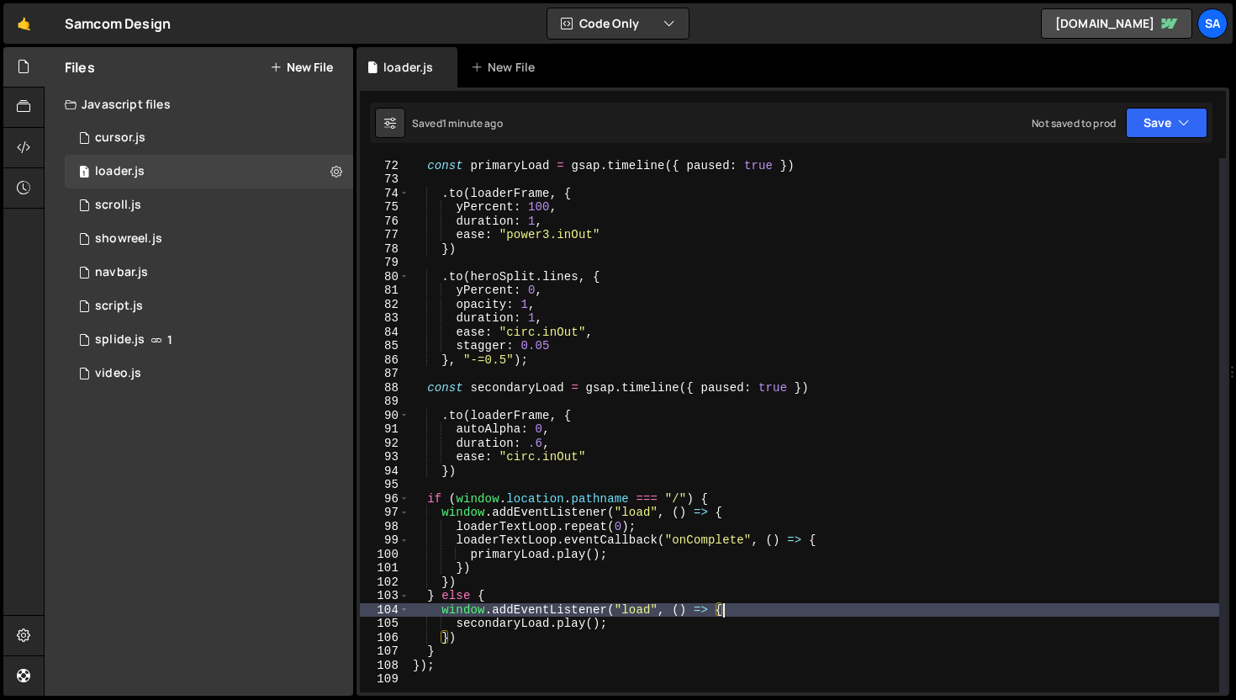
scroll to position [0, 2]
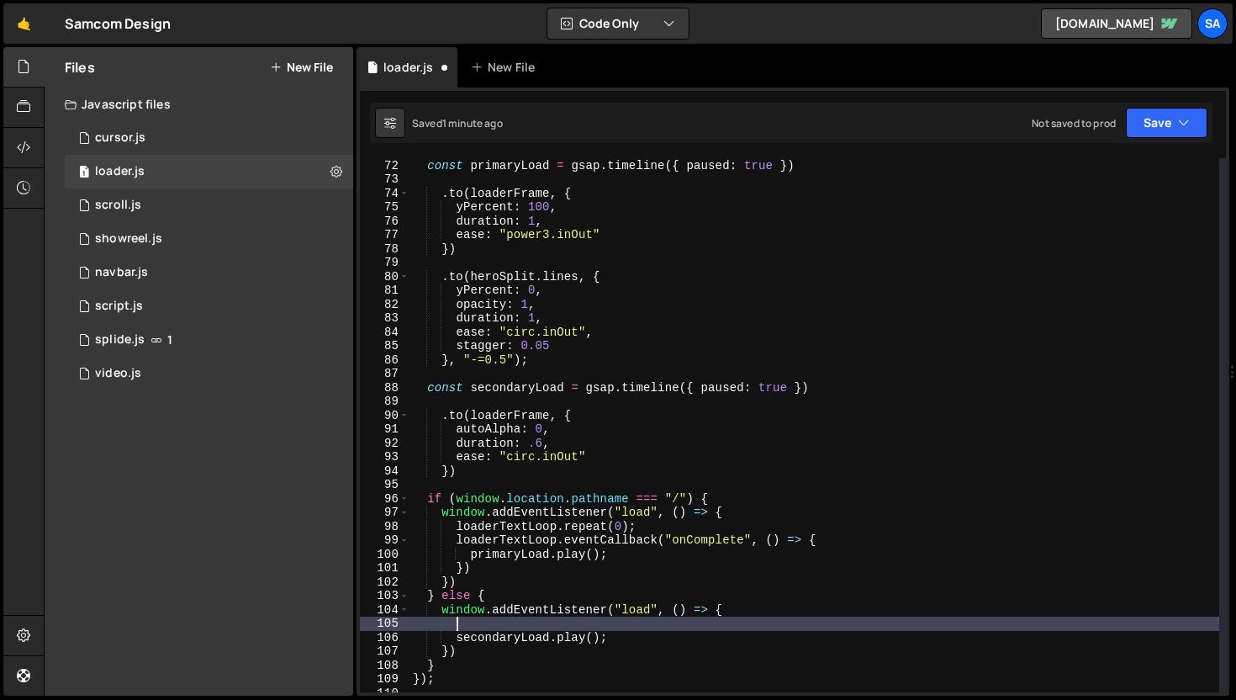
paste textarea "console.log("load event fired, playing secondary loader");"
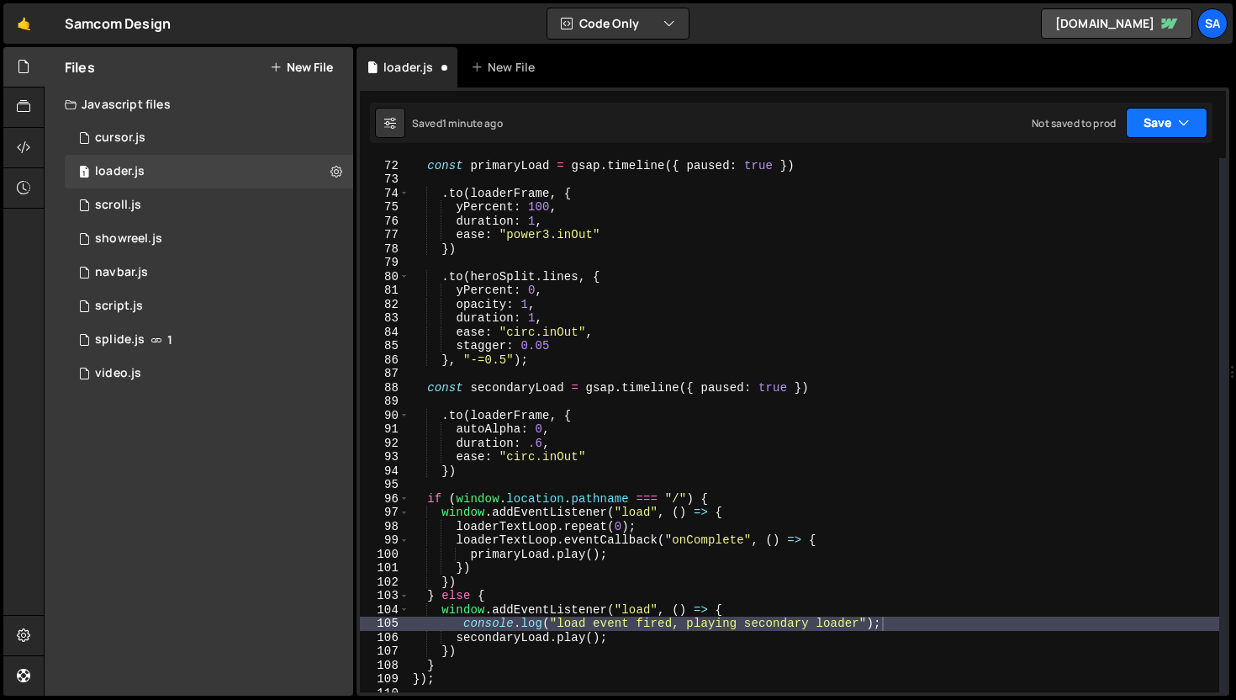
click at [1168, 118] on button "Save" at bounding box center [1167, 123] width 82 height 30
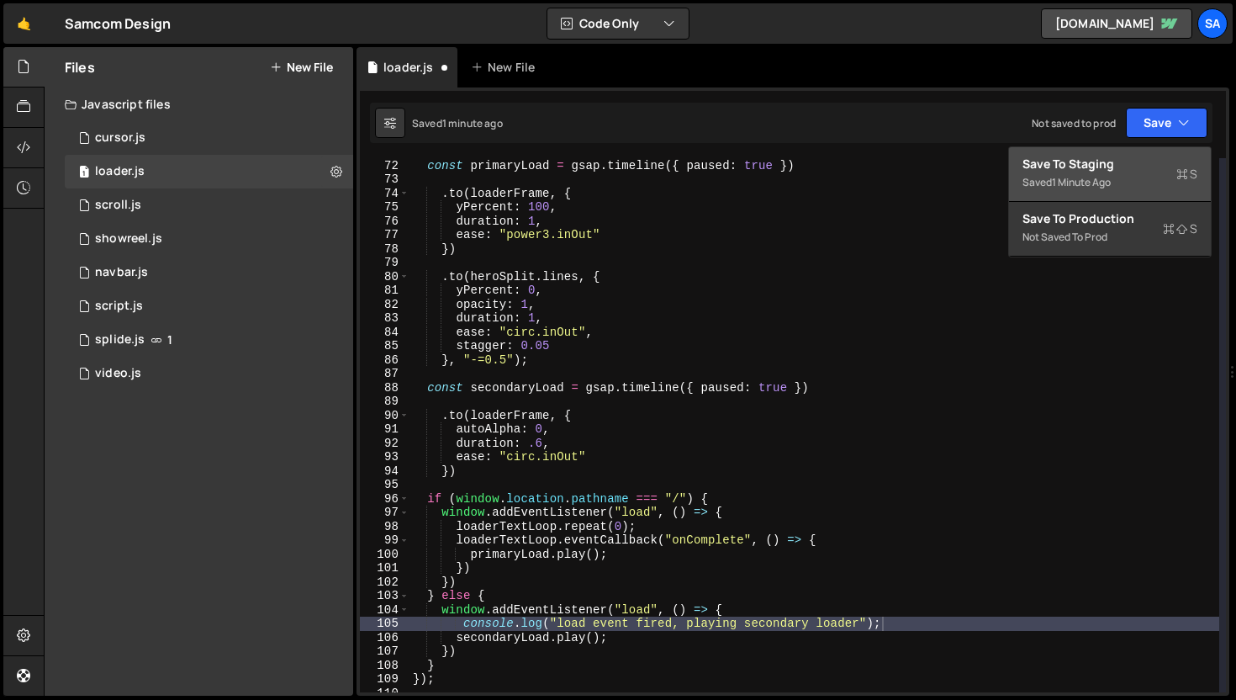
click at [1101, 176] on div "1 minute ago" at bounding box center [1081, 182] width 59 height 14
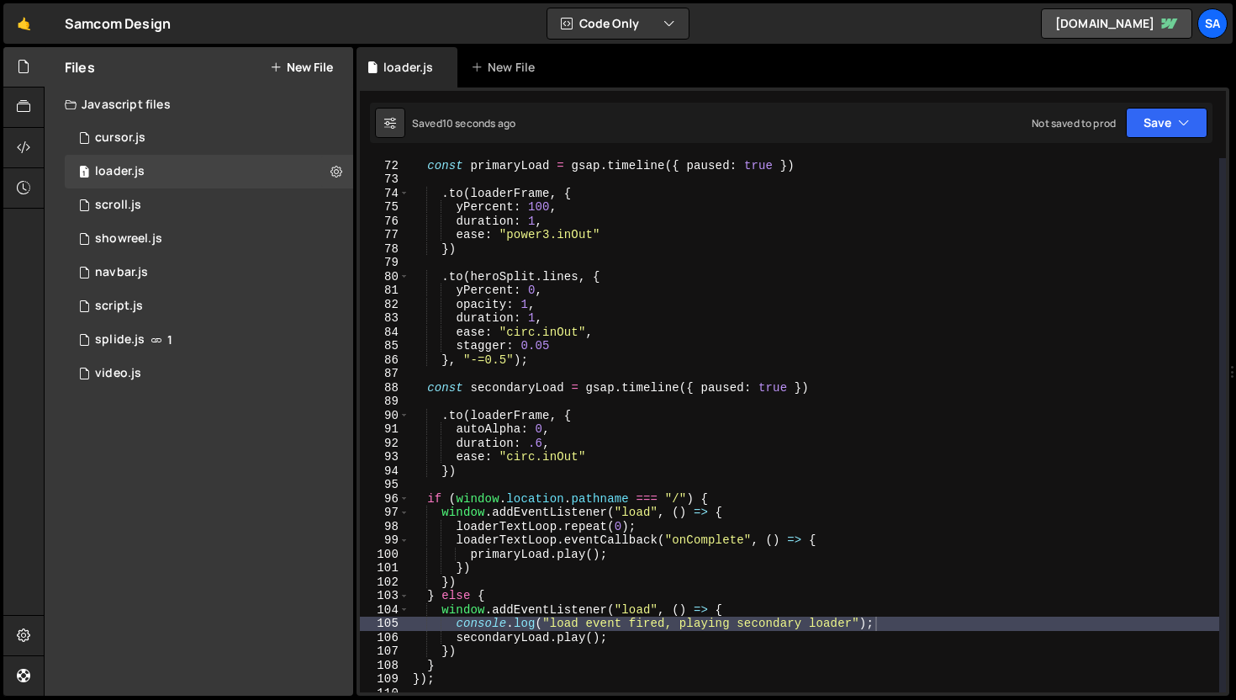
type textarea "console.log("load event fired, playing secondary loader");"
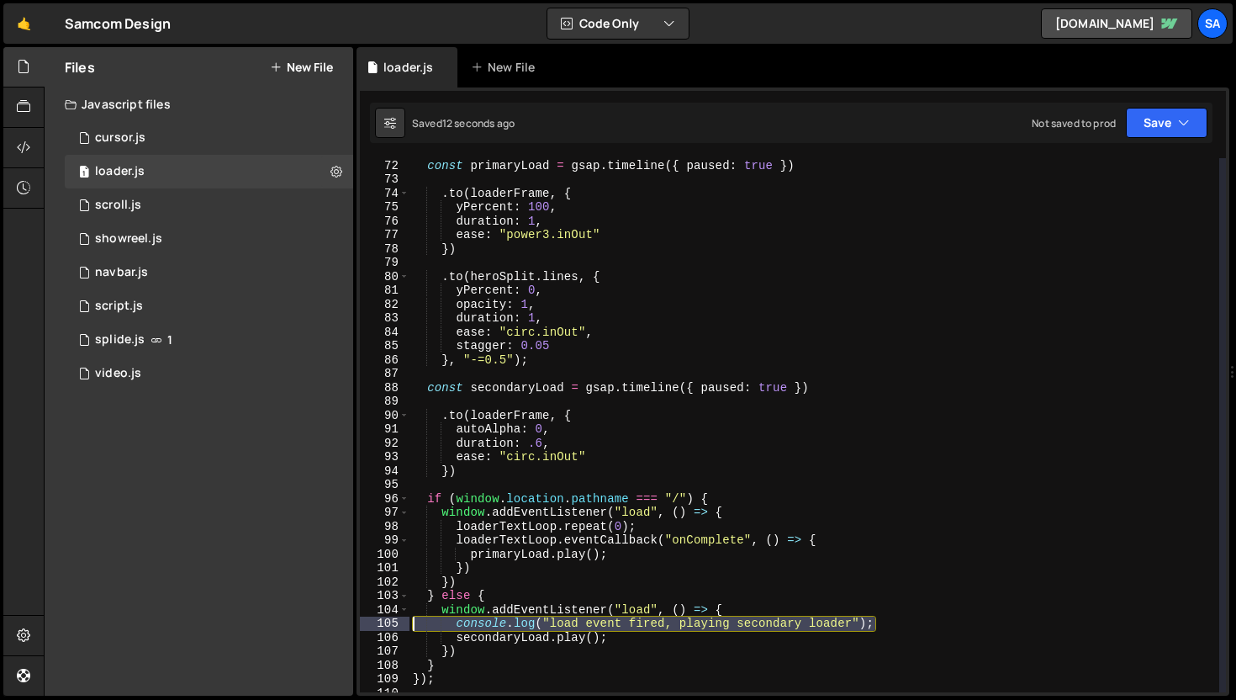
drag, startPoint x: 885, startPoint y: 626, endPoint x: 381, endPoint y: 619, distance: 503.7
click at [381, 619] on div "console.log("load event fired, playing secondary loader"); 71 72 73 74 75 76 77…" at bounding box center [793, 425] width 866 height 534
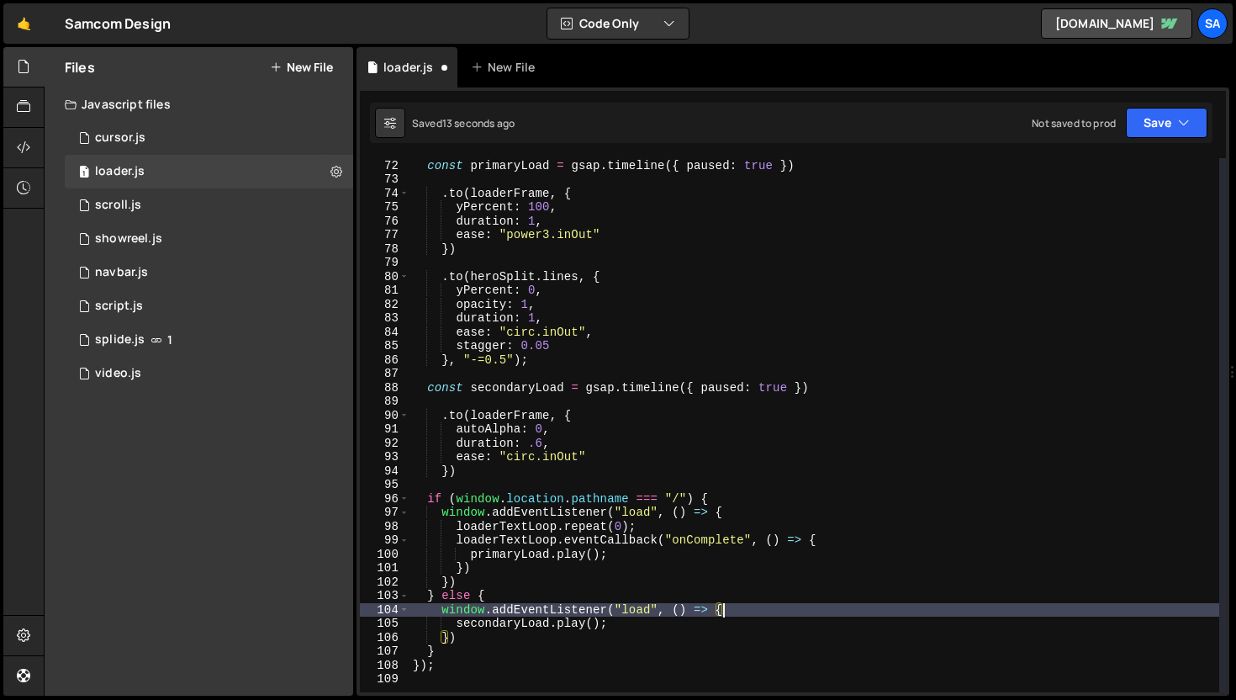
click at [1156, 140] on div "Saved 13 seconds ago Not saved to prod Upgrade to Edit Save Save to Staging S S…" at bounding box center [791, 123] width 843 height 40
click at [1159, 126] on button "Save" at bounding box center [1167, 123] width 82 height 30
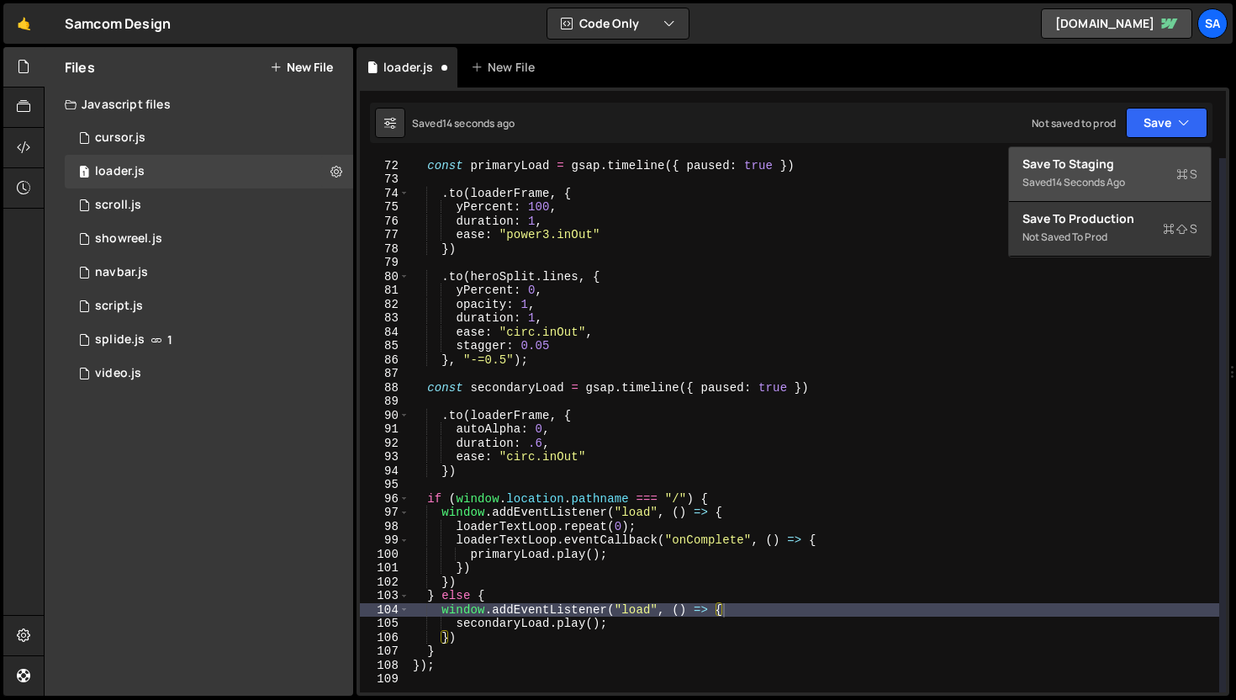
click at [1138, 156] on div "Save to Staging S" at bounding box center [1110, 164] width 175 height 17
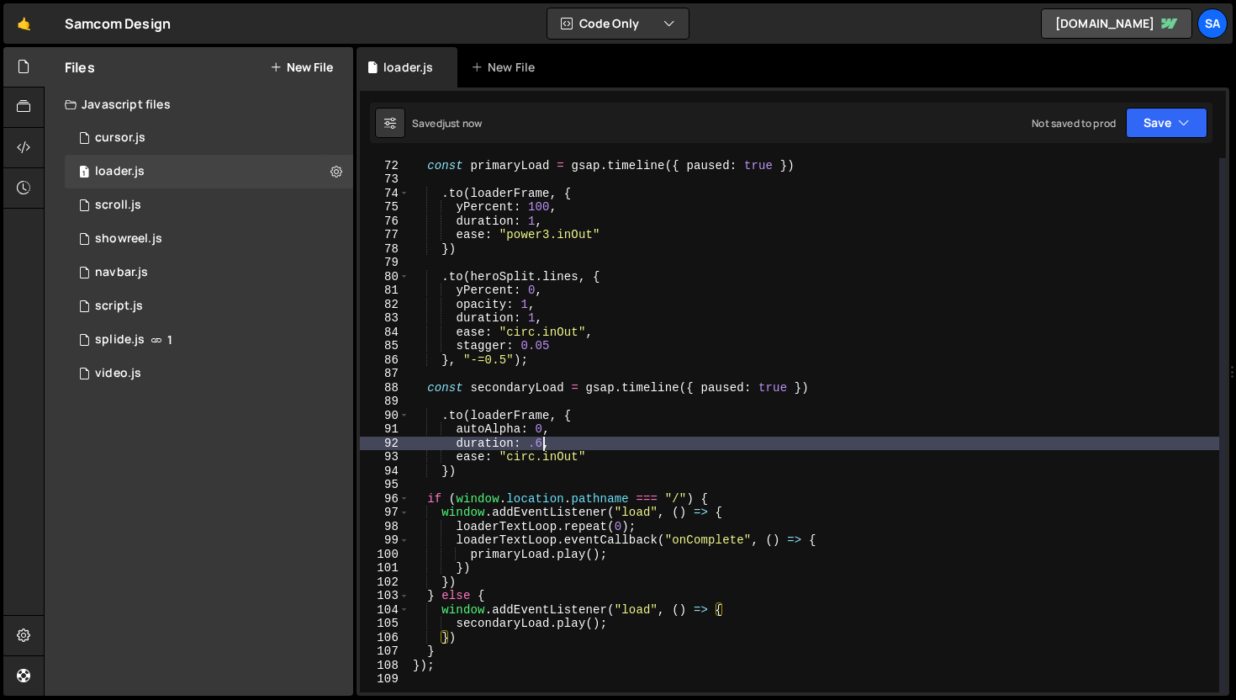
click at [542, 436] on div "const primaryLoad = gsap . timeline ({ paused : true }) . to ( loaderFrame , { …" at bounding box center [815, 426] width 810 height 562
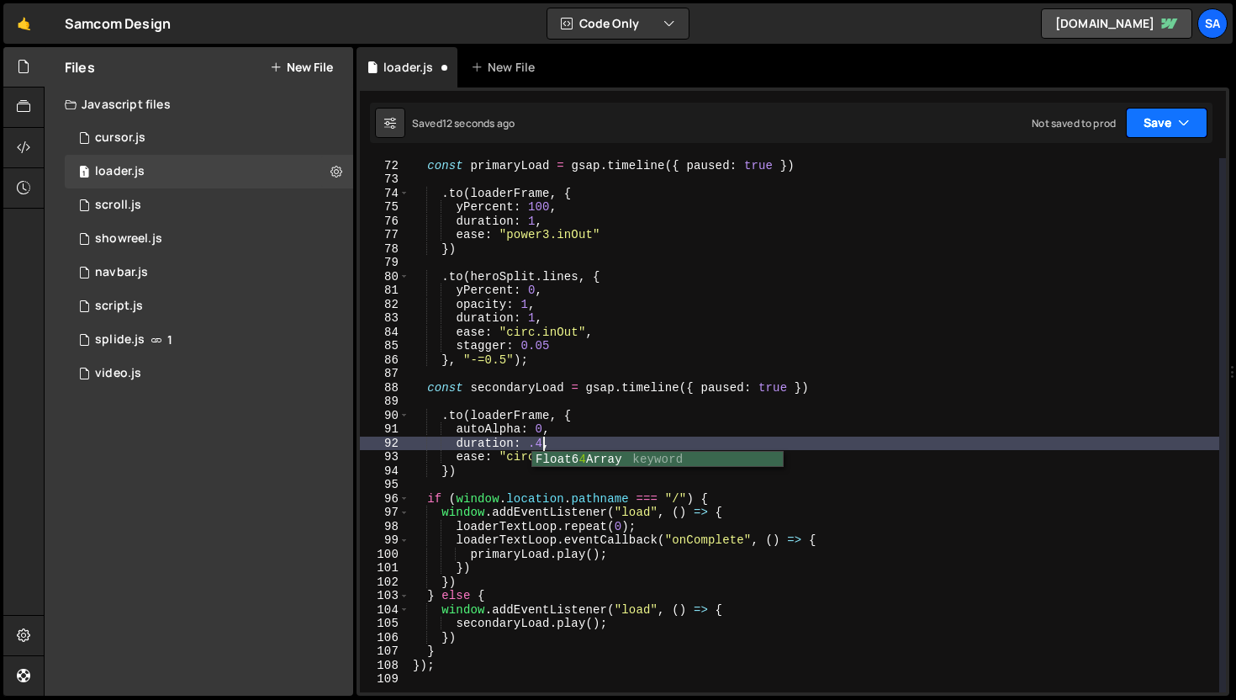
click at [1153, 123] on button "Save" at bounding box center [1167, 123] width 82 height 30
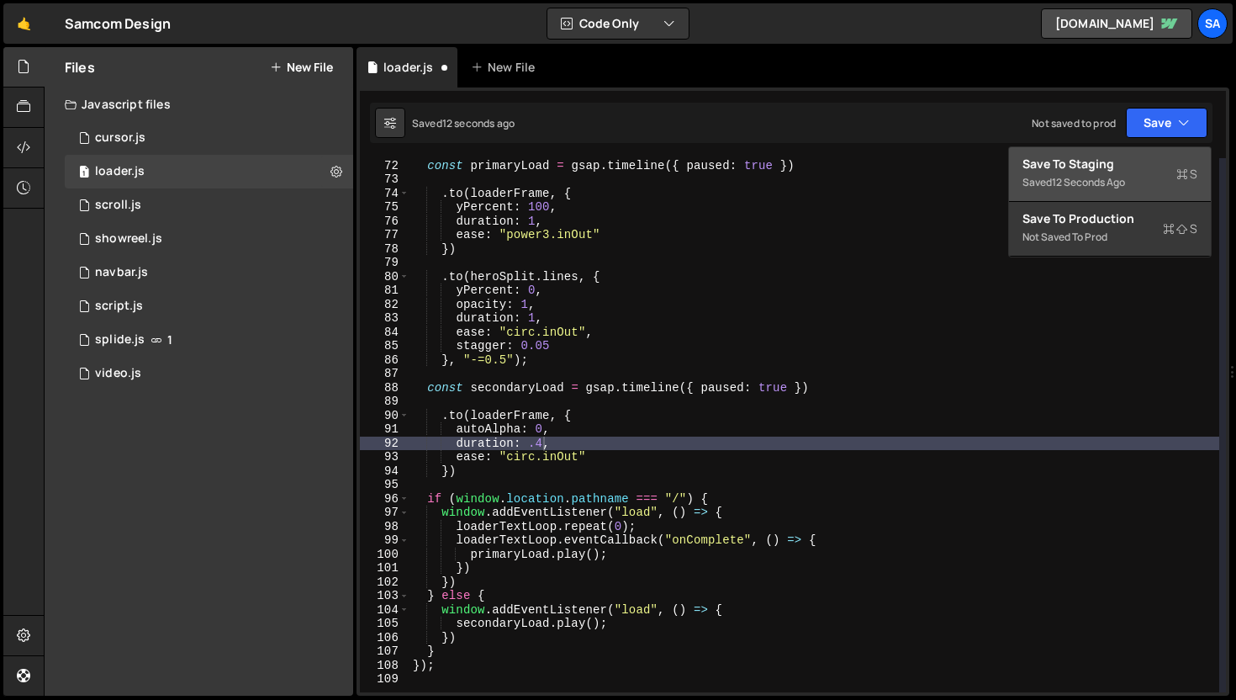
click at [1136, 163] on div "Save to Staging S" at bounding box center [1110, 164] width 175 height 17
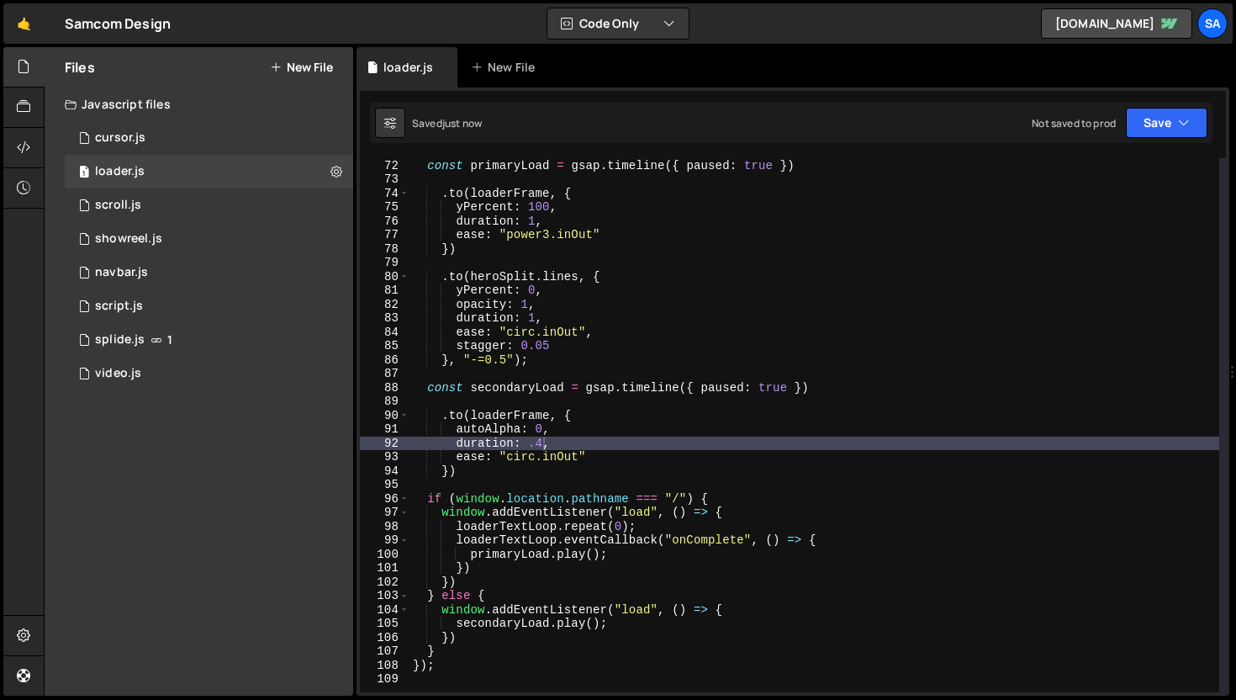
click at [540, 440] on div "const primaryLoad = gsap . timeline ({ paused : true }) . to ( loaderFrame , { …" at bounding box center [815, 426] width 810 height 562
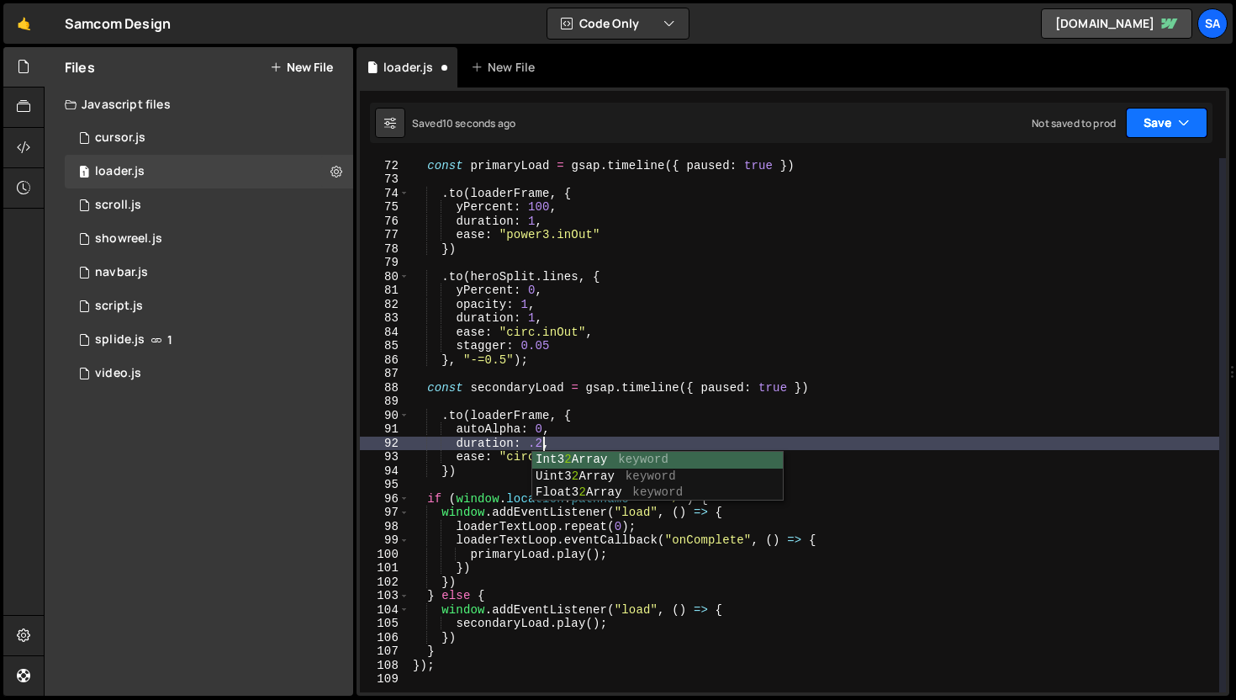
click at [1176, 122] on button "Save" at bounding box center [1167, 123] width 82 height 30
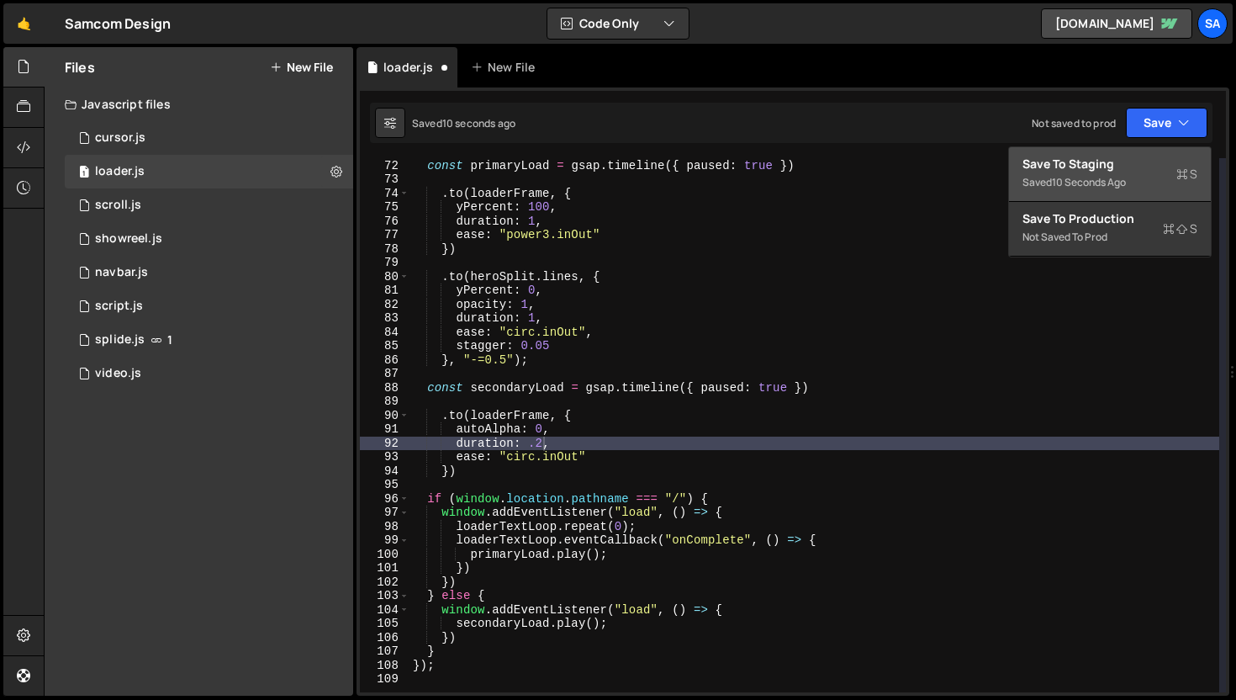
click at [1138, 170] on div "Save to Staging S" at bounding box center [1110, 164] width 175 height 17
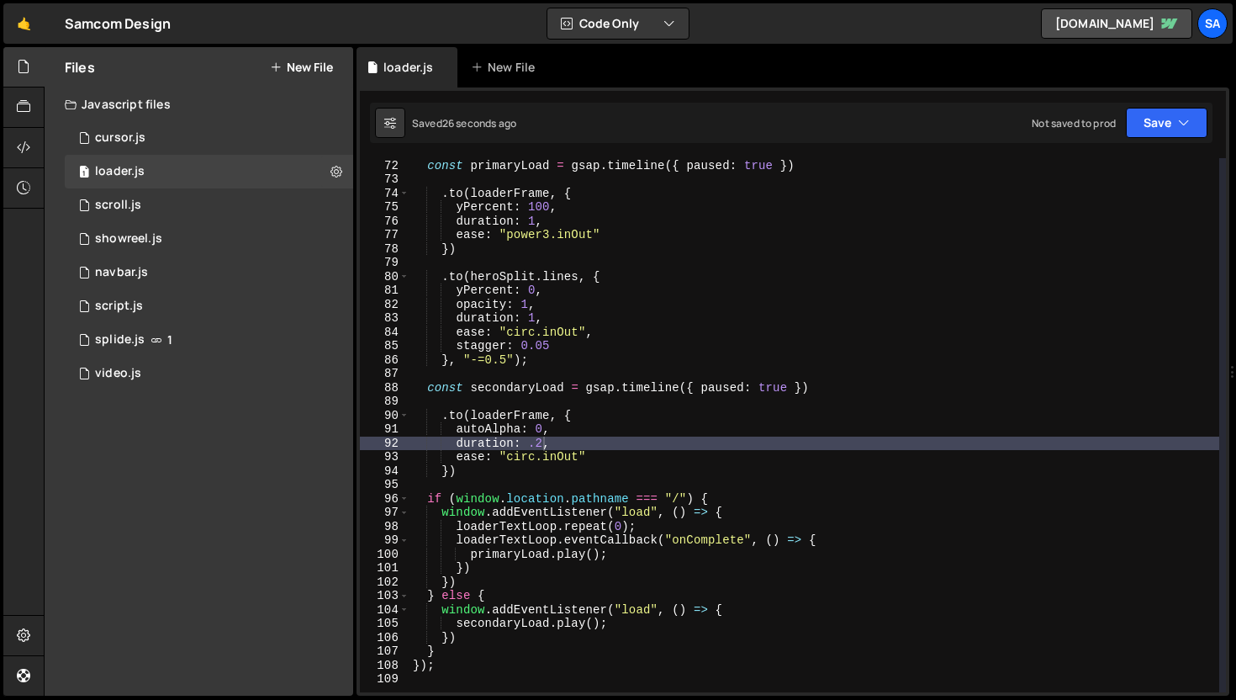
click at [605, 436] on div "const primaryLoad = gsap . timeline ({ paused : true }) . to ( loaderFrame , { …" at bounding box center [815, 426] width 810 height 562
click at [577, 431] on div "const primaryLoad = gsap . timeline ({ paused : true }) . to ( loaderFrame , { …" at bounding box center [815, 426] width 810 height 562
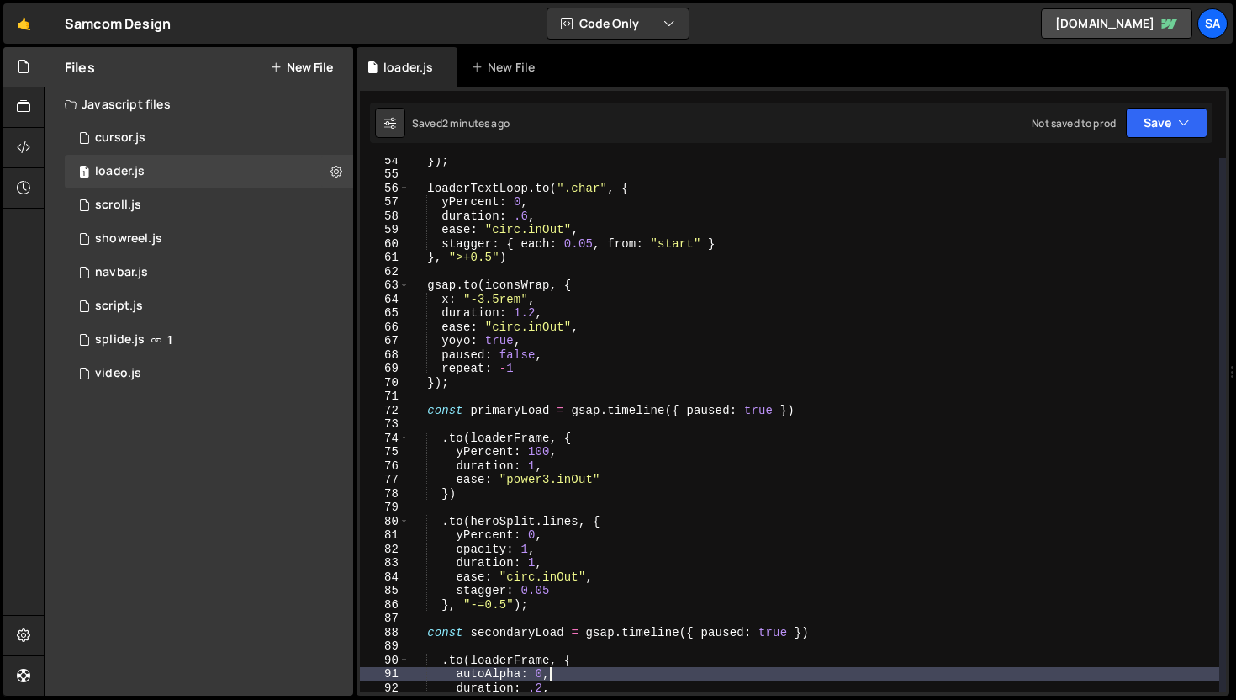
scroll to position [911, 0]
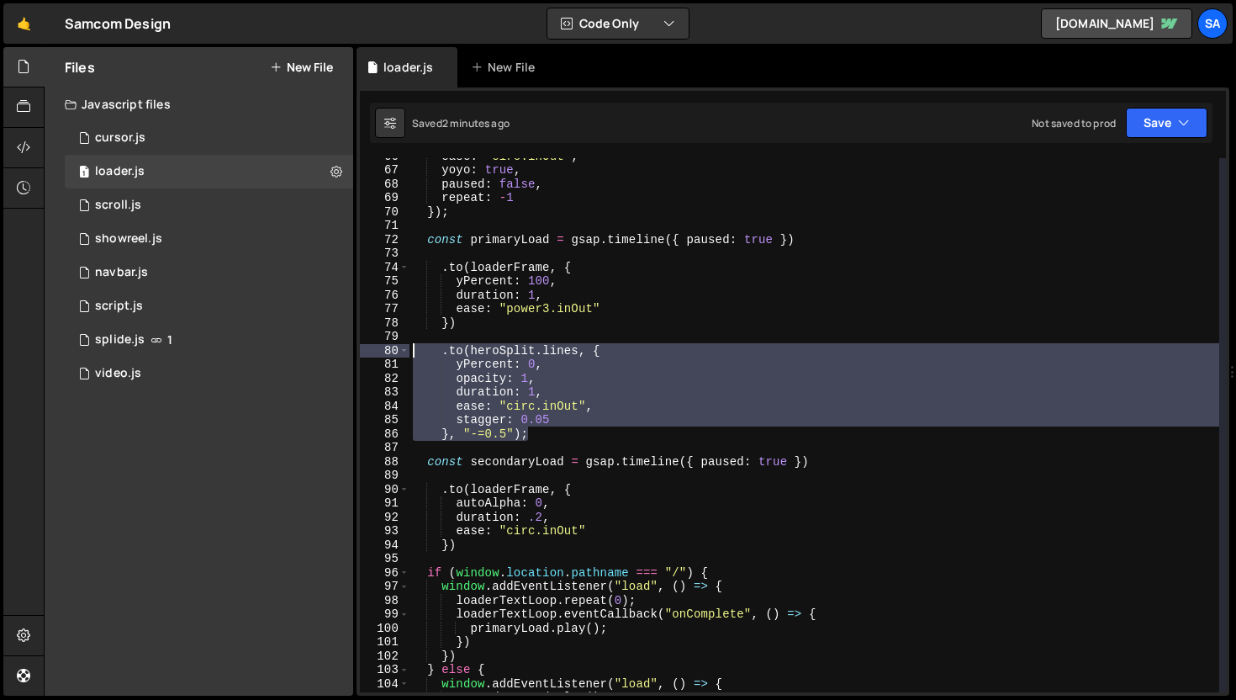
drag, startPoint x: 555, startPoint y: 436, endPoint x: 395, endPoint y: 353, distance: 179.8
click at [395, 353] on div "autoAlpha: 0, 66 67 68 69 70 71 72 73 74 75 76 77 78 79 80 81 82 83 84 85 86 87…" at bounding box center [793, 425] width 866 height 534
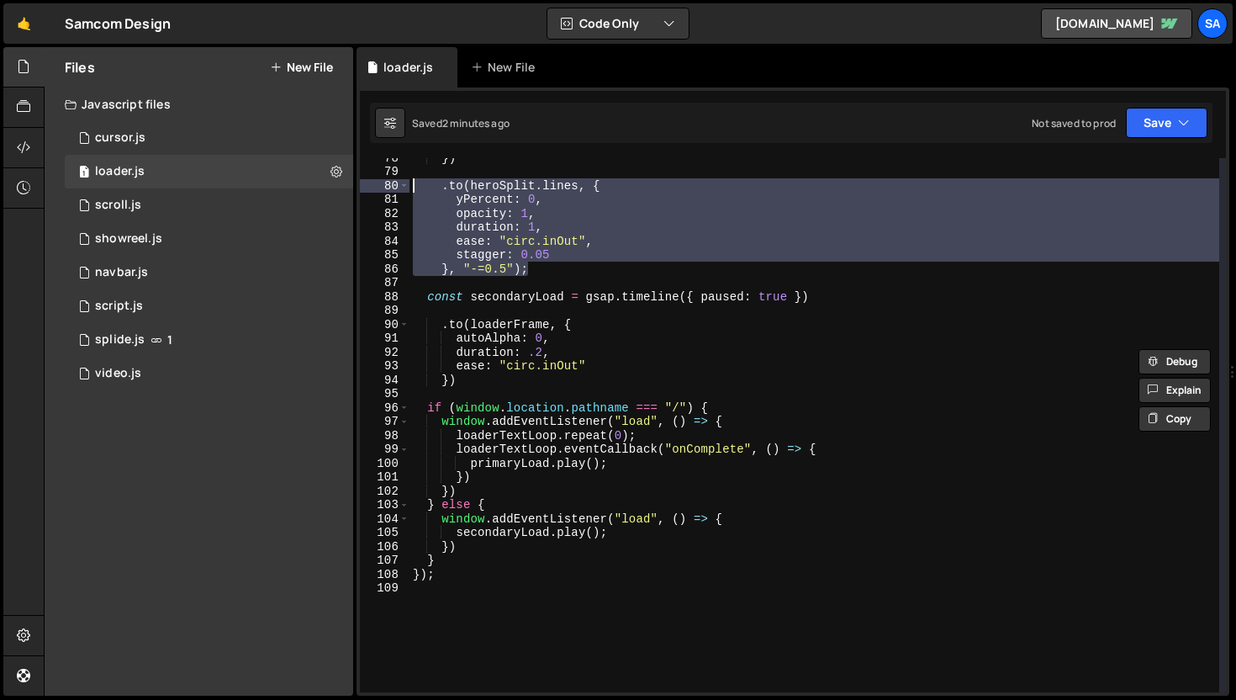
scroll to position [938, 0]
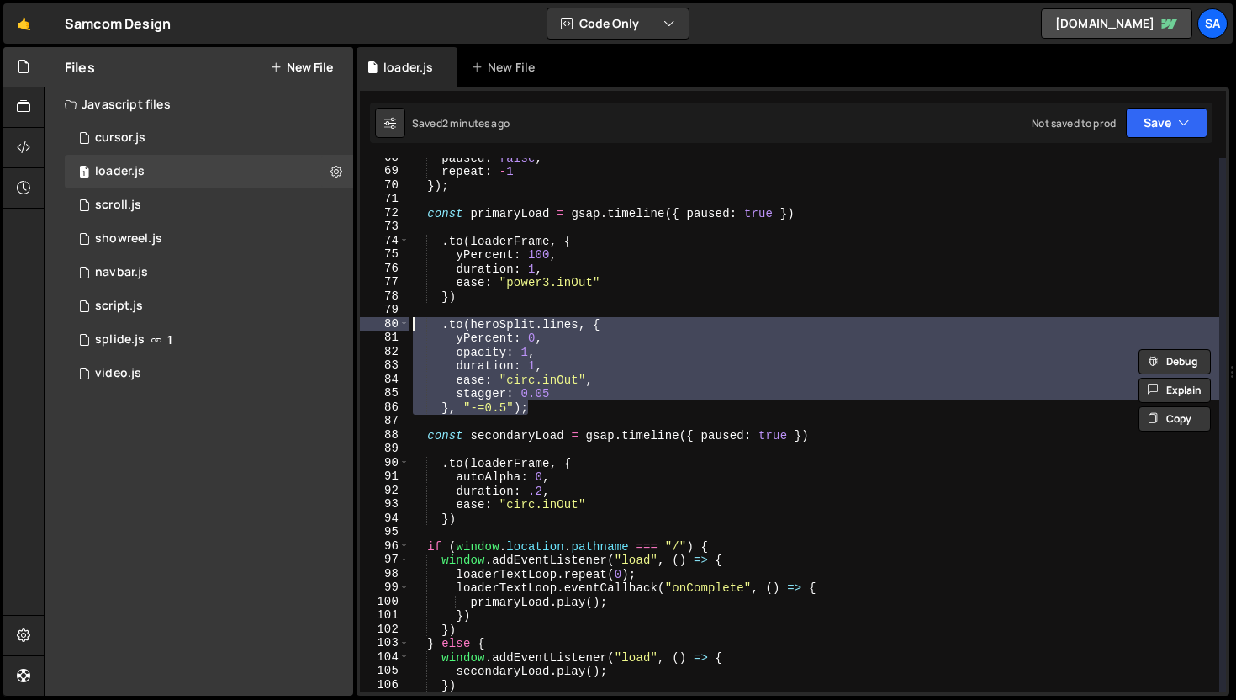
click at [491, 525] on div "paused : false , repeat : - 1 }) ; const primaryLoad = gsap . timeline ({ pause…" at bounding box center [815, 432] width 810 height 562
type textarea "})"
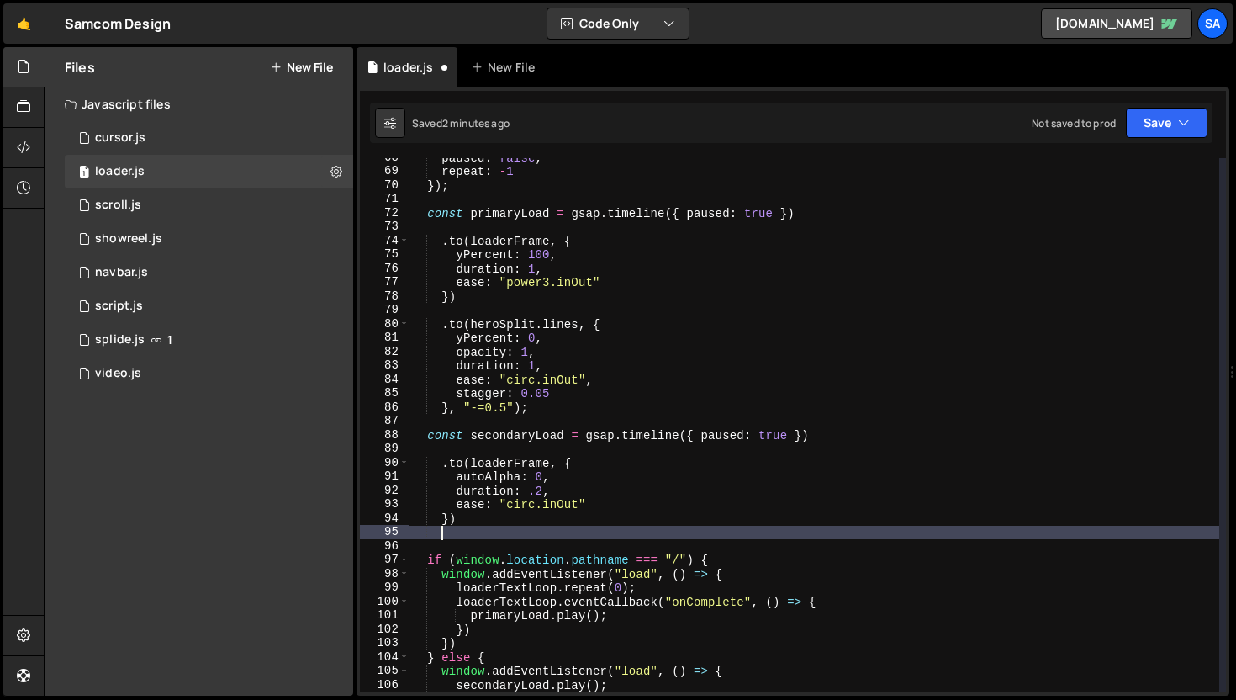
scroll to position [0, 1]
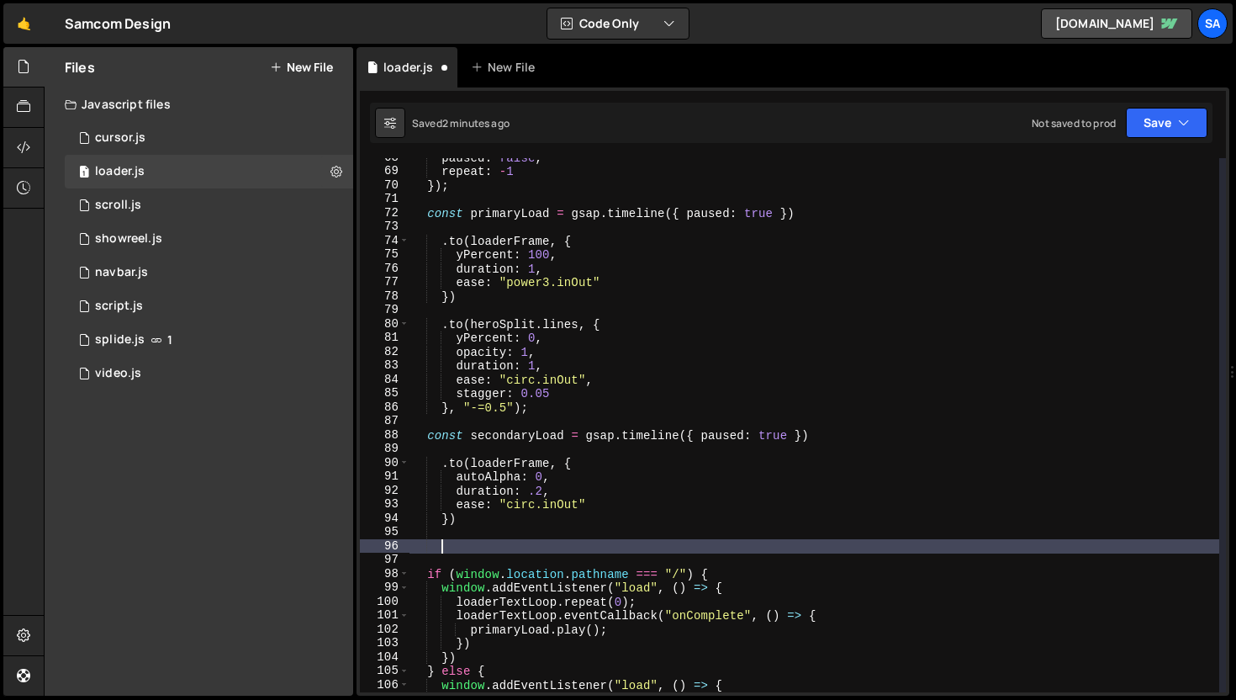
paste textarea "}, "-=0.5");"
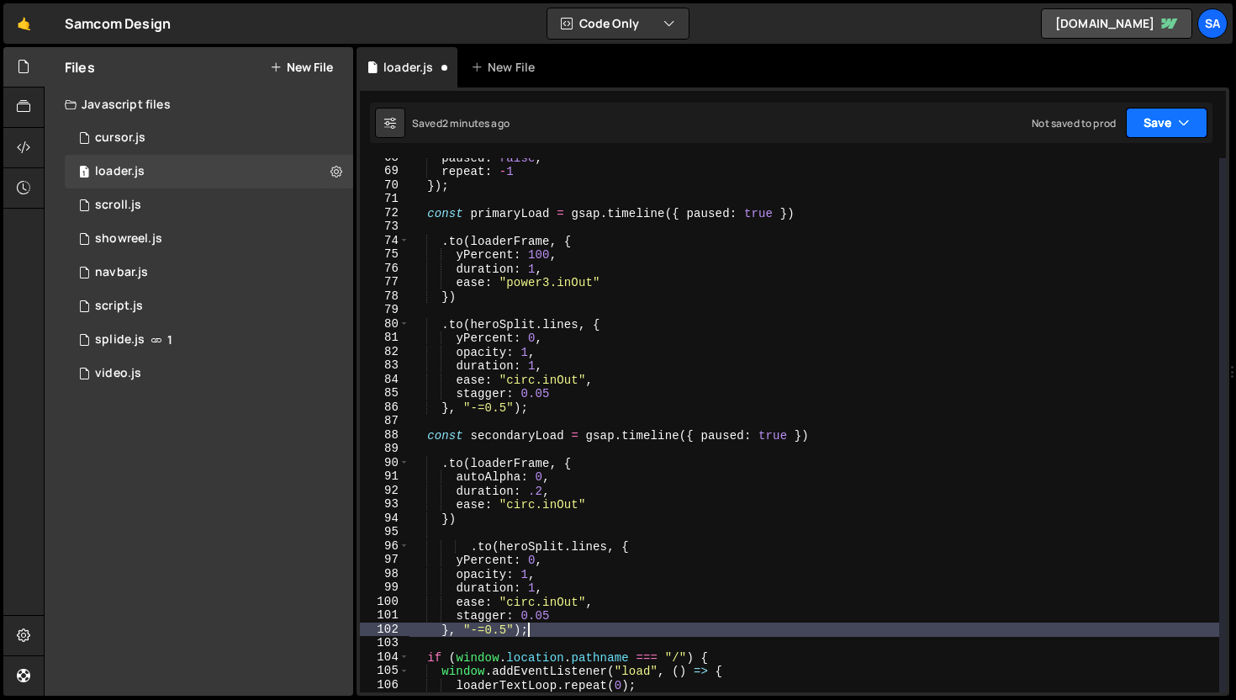
type textarea "}, "-=0.5");"
click at [1160, 128] on button "Save" at bounding box center [1167, 123] width 82 height 30
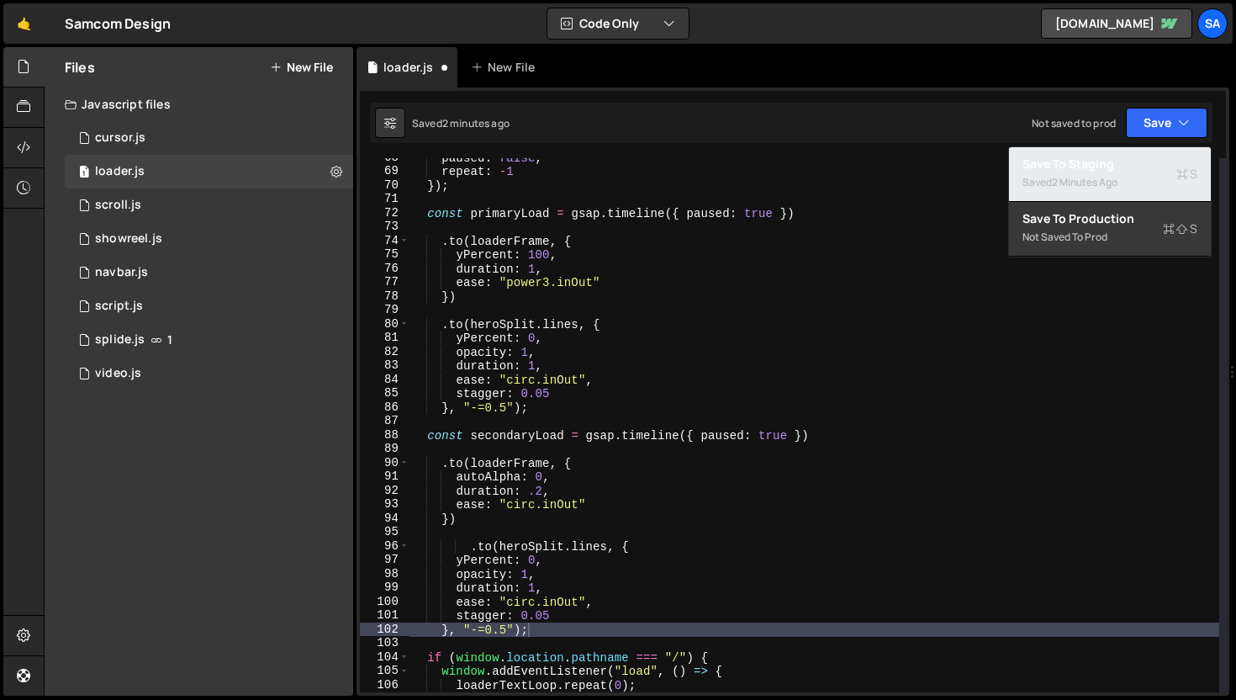
click at [1114, 175] on div "2 minutes ago" at bounding box center [1085, 182] width 66 height 14
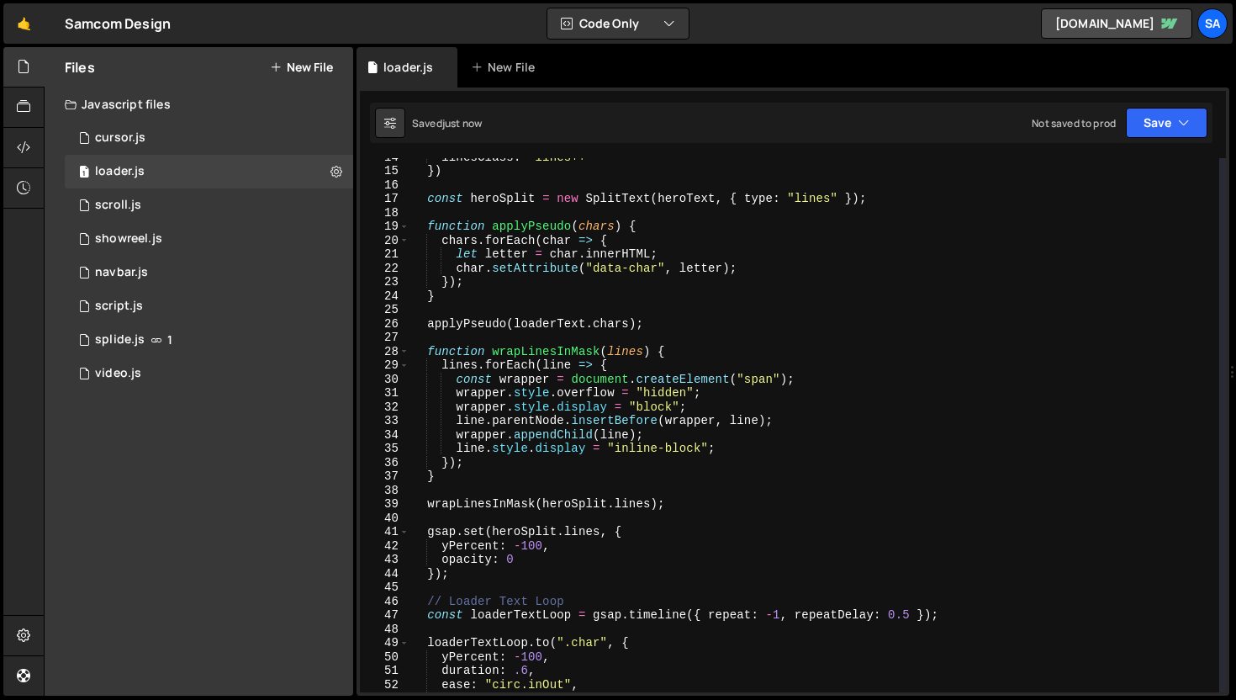
scroll to position [0, 0]
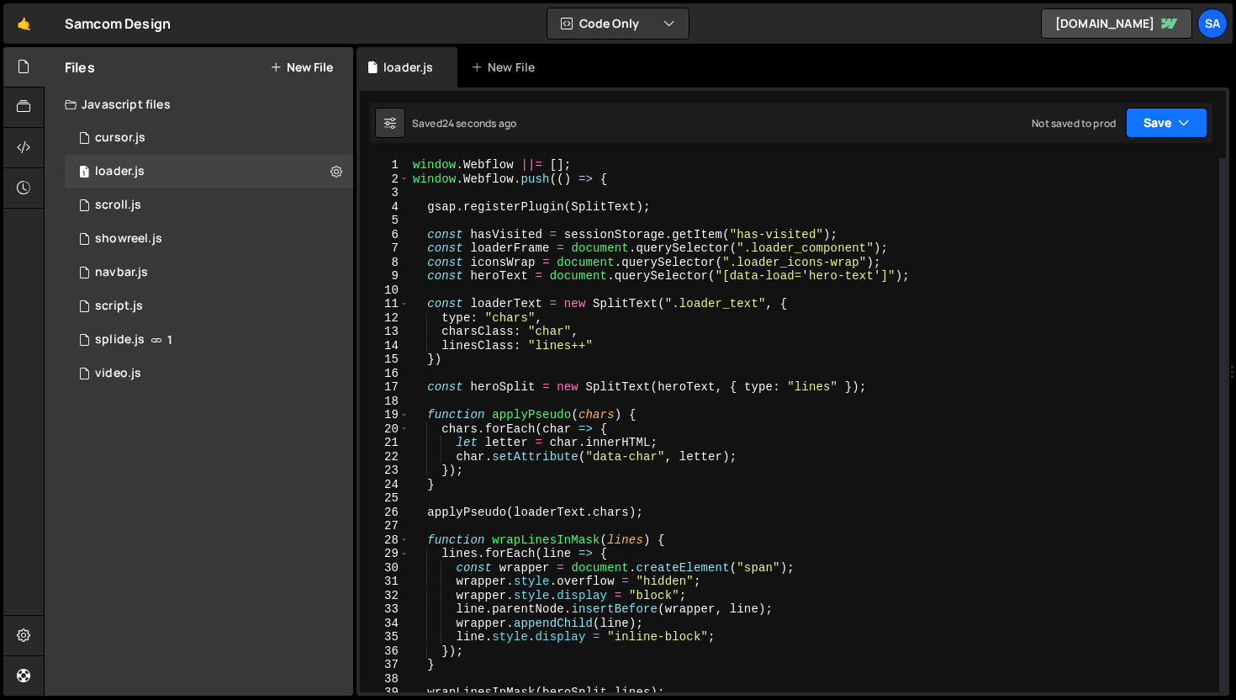
click at [1166, 121] on button "Save" at bounding box center [1167, 123] width 82 height 30
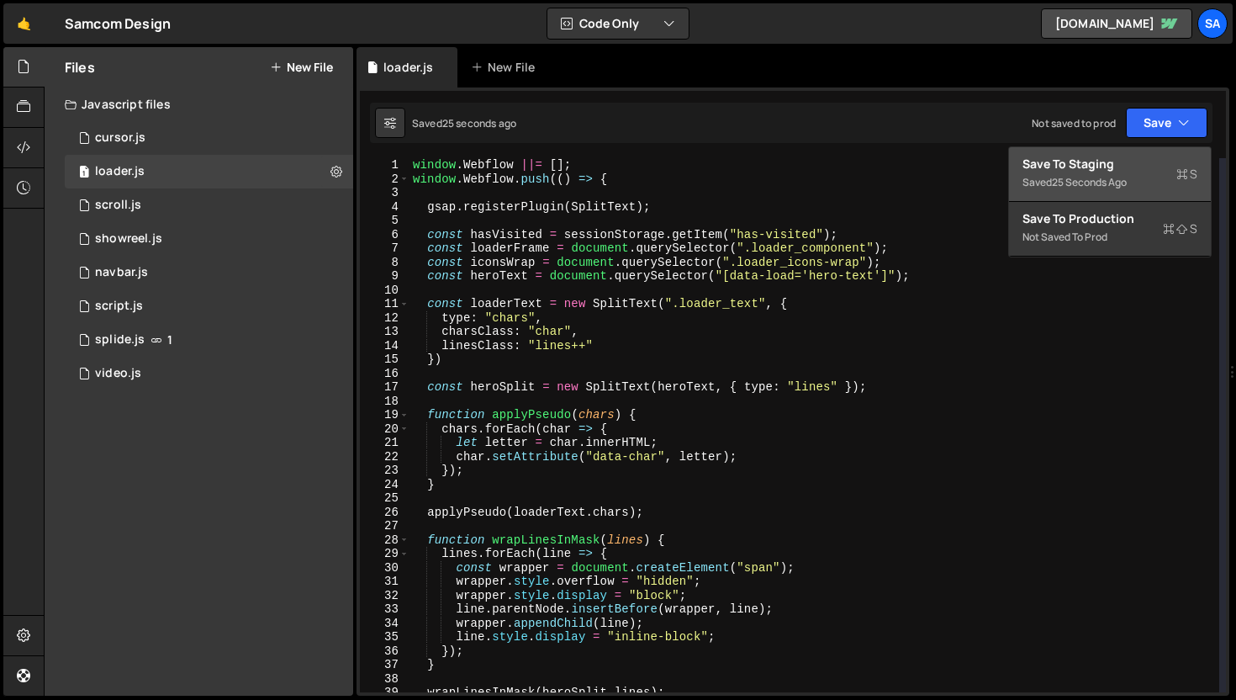
click at [1157, 154] on button "Save to Staging S Saved 25 seconds ago" at bounding box center [1110, 174] width 202 height 55
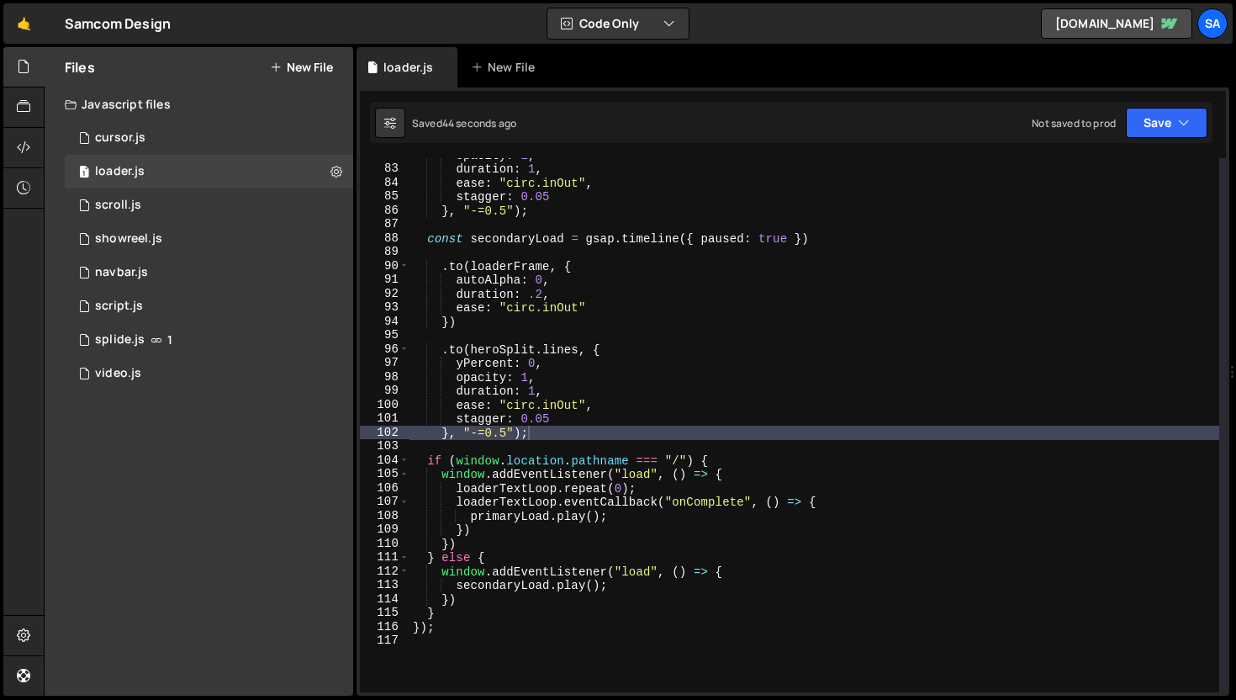
click at [913, 446] on div "opacity : 1 , duration : 1 , ease : "circ.inOut" , stagger : 0.05 } , "-=0.5" )…" at bounding box center [815, 429] width 810 height 562
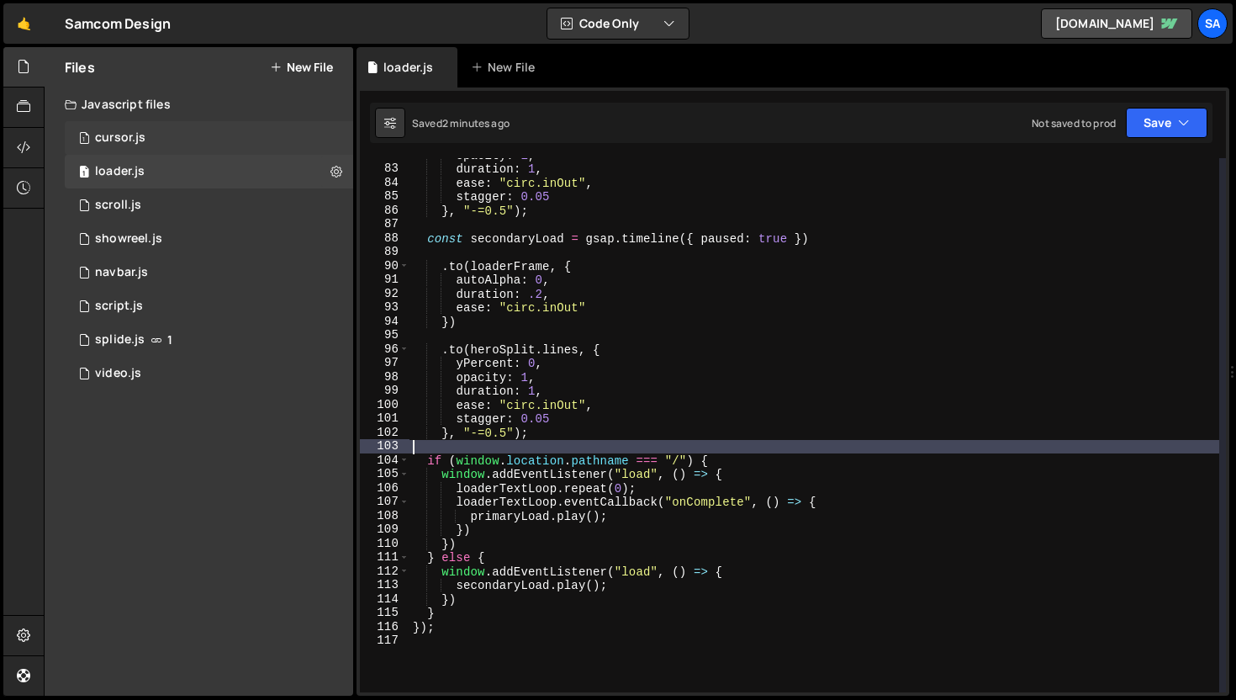
click at [140, 139] on div "cursor.js" at bounding box center [120, 137] width 50 height 15
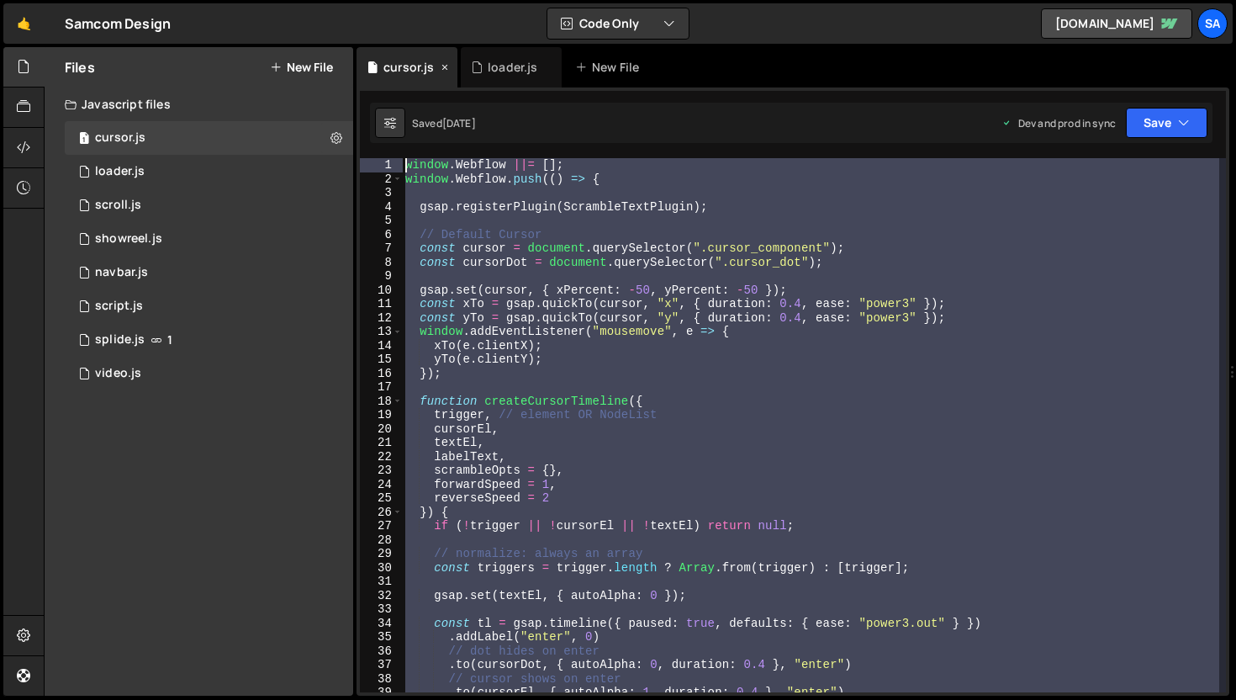
drag, startPoint x: 457, startPoint y: 430, endPoint x: 371, endPoint y: 69, distance: 371.0
click at [371, 69] on div "Debug Explain Copy cursor.js loader.js New File Saved 1 week ago Dev and prod i…" at bounding box center [793, 371] width 873 height 649
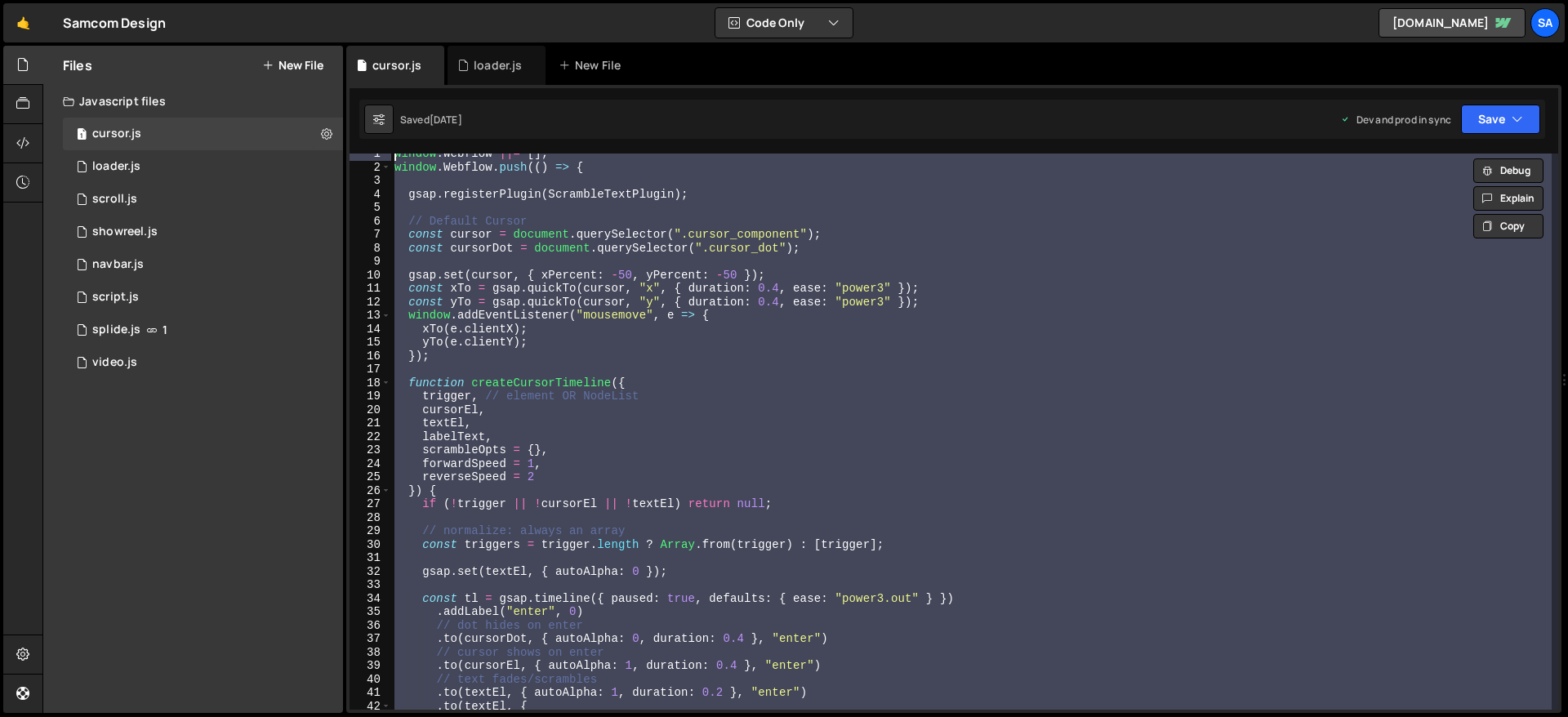
scroll to position [7, 0]
click at [1028, 303] on div "window . Webflow ||= [ ] ; window . Webflow . push (( ) => { gsap . registerPlu…" at bounding box center [971, 431] width 1161 height 557
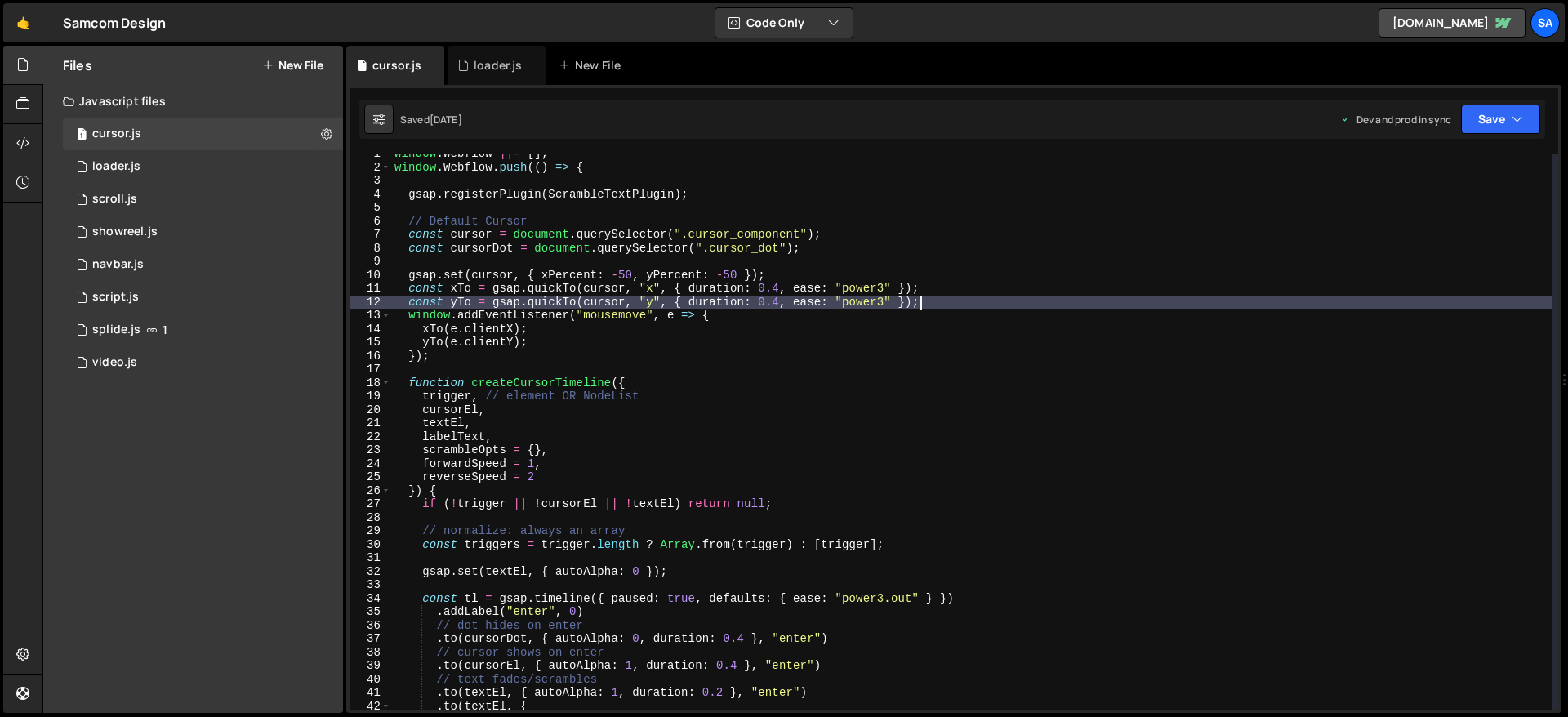
scroll to position [13, 0]
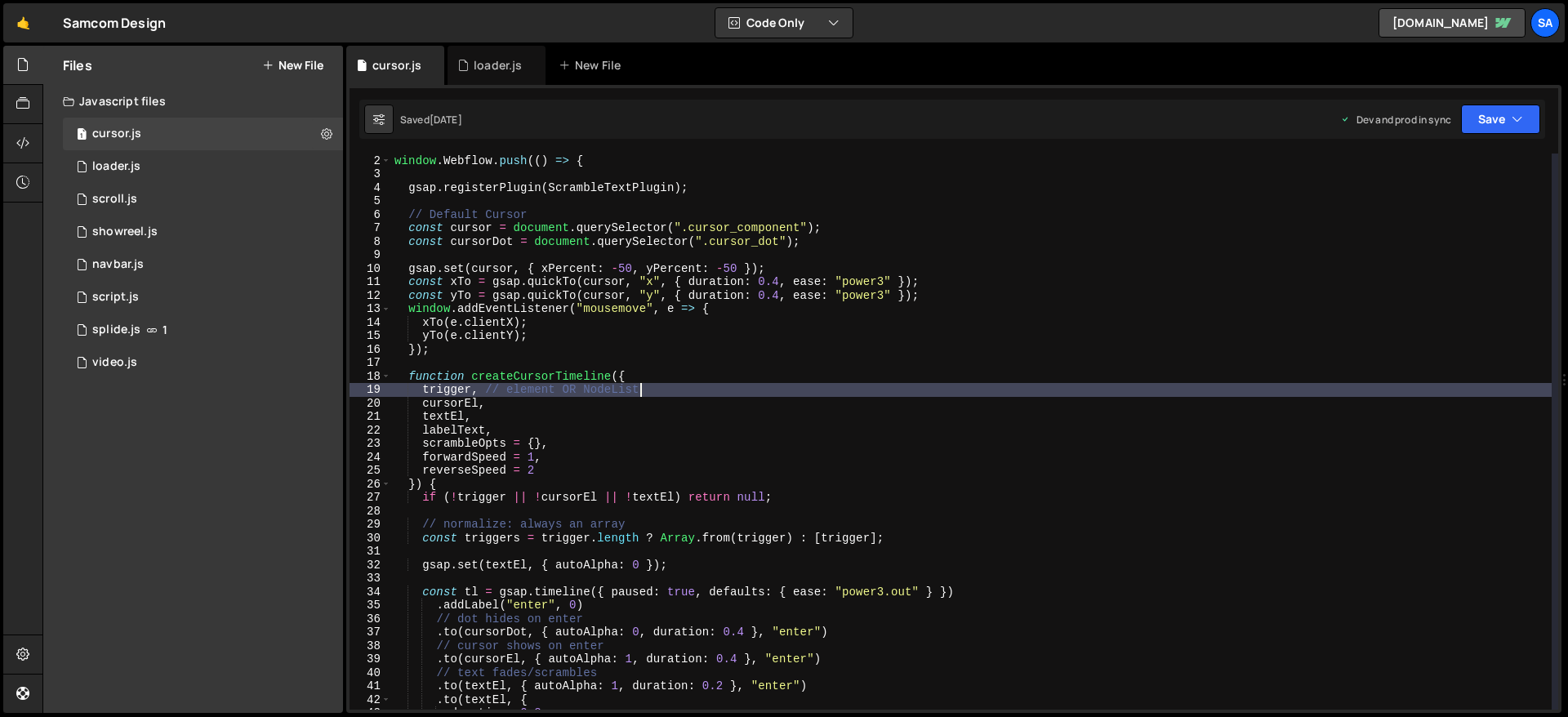
click at [771, 386] on div "window . Webflow ||= [ ] ; window . Webflow . push (( ) => { gsap . registerPlu…" at bounding box center [971, 432] width 1161 height 583
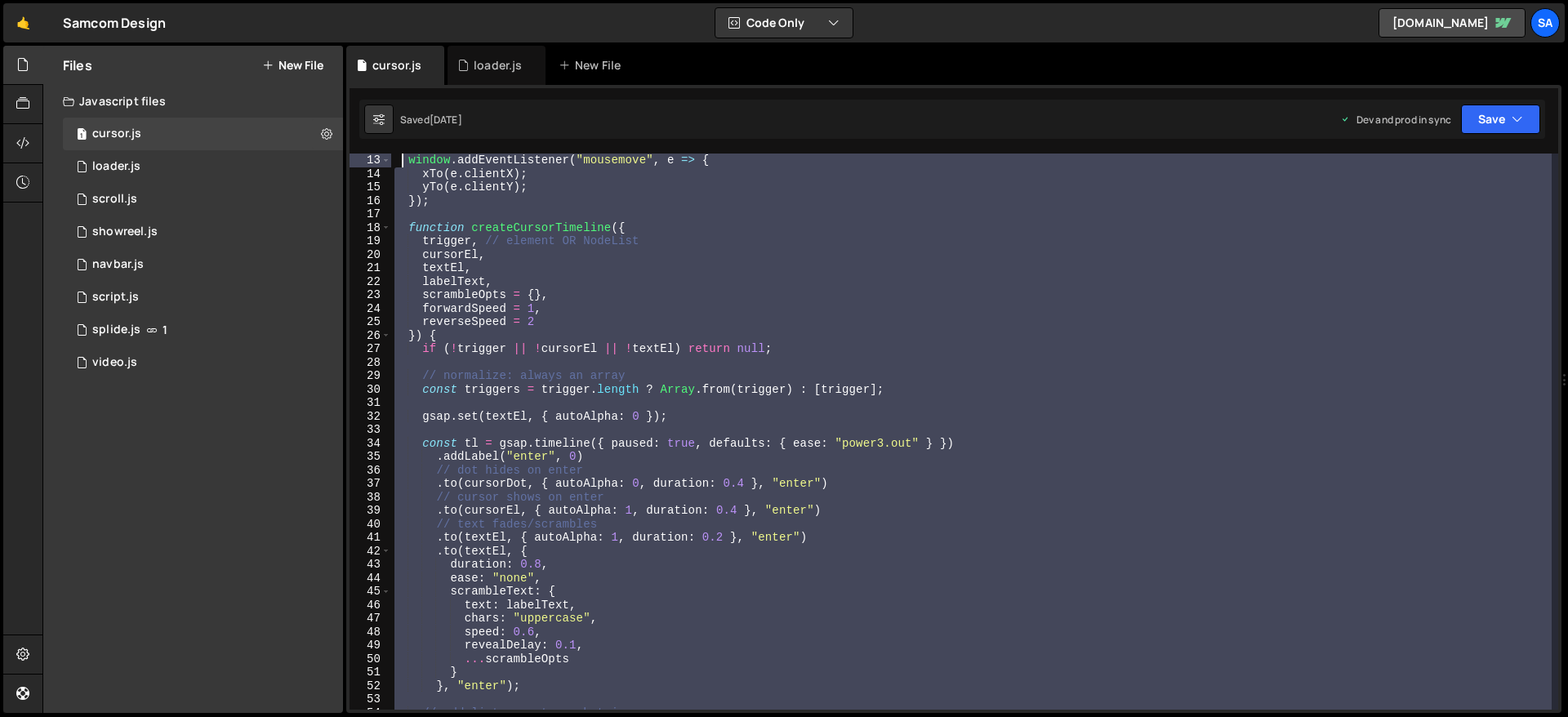
scroll to position [161, 0]
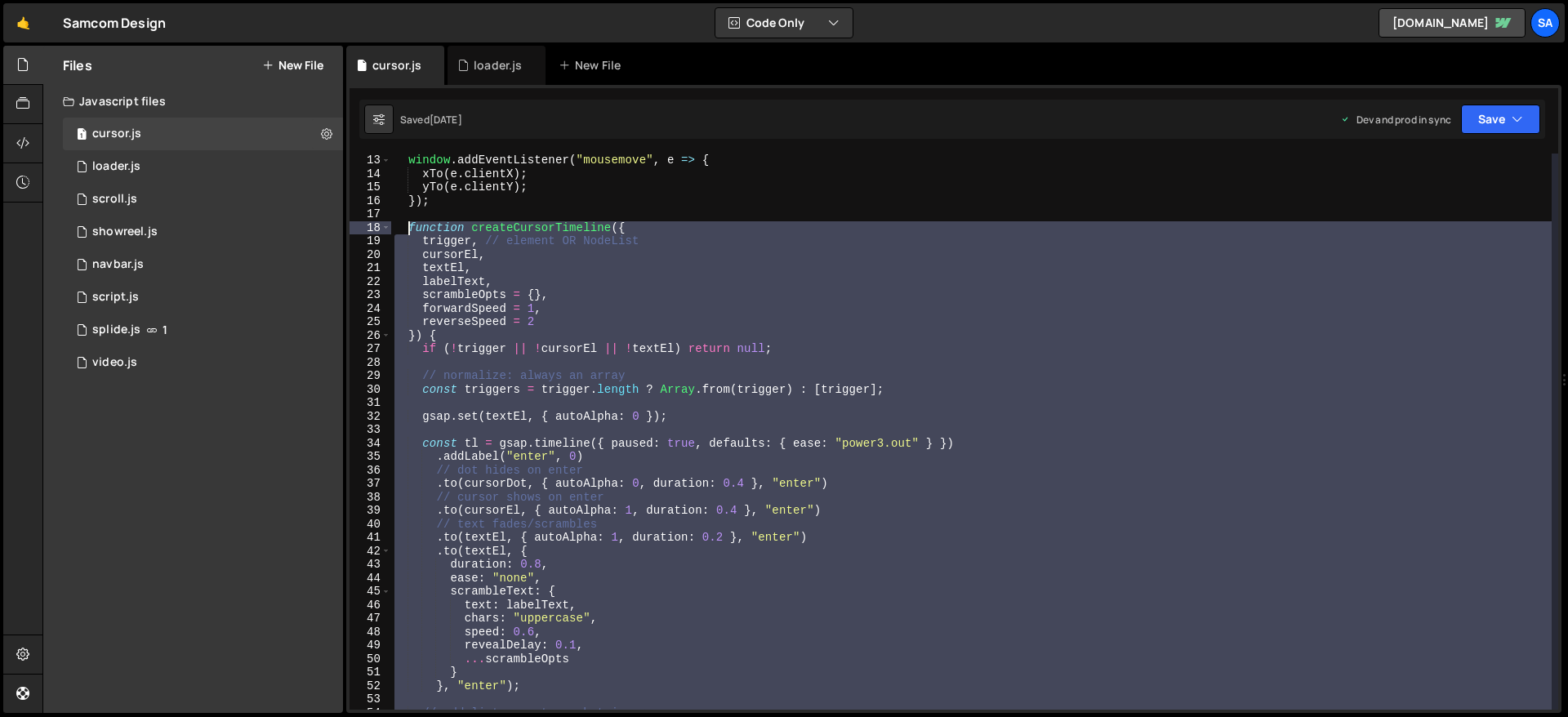
drag, startPoint x: 439, startPoint y: 627, endPoint x: 409, endPoint y: 233, distance: 395.1
click at [409, 233] on div "window . addEventListener ( "mousemove" , e => { xTo ( e . clientX ) ; yTo ( e …" at bounding box center [971, 445] width 1161 height 583
type textarea "function createCursorTimeline({ trigger, // element OR NodeList"
paste textarea
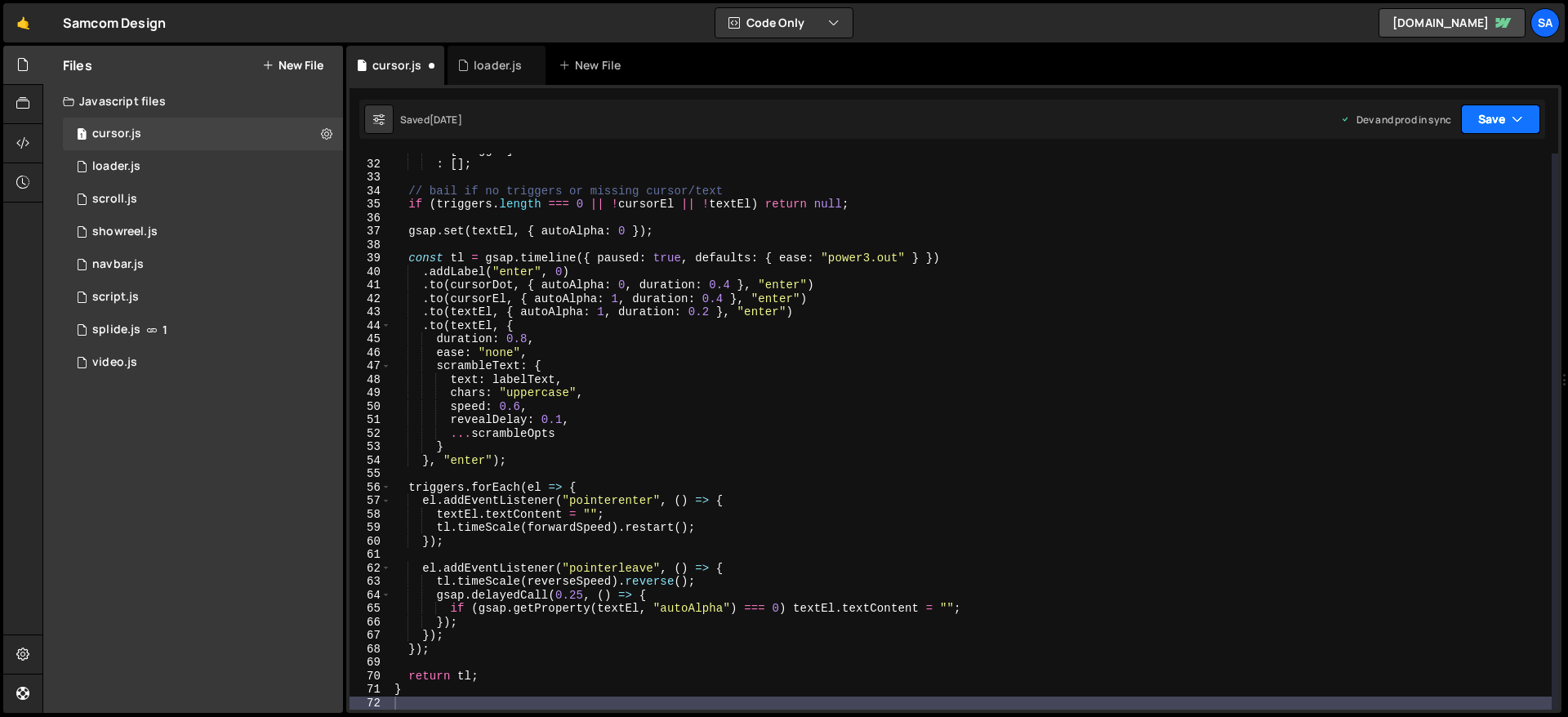
click at [1200, 120] on button "Save" at bounding box center [1501, 120] width 80 height 29
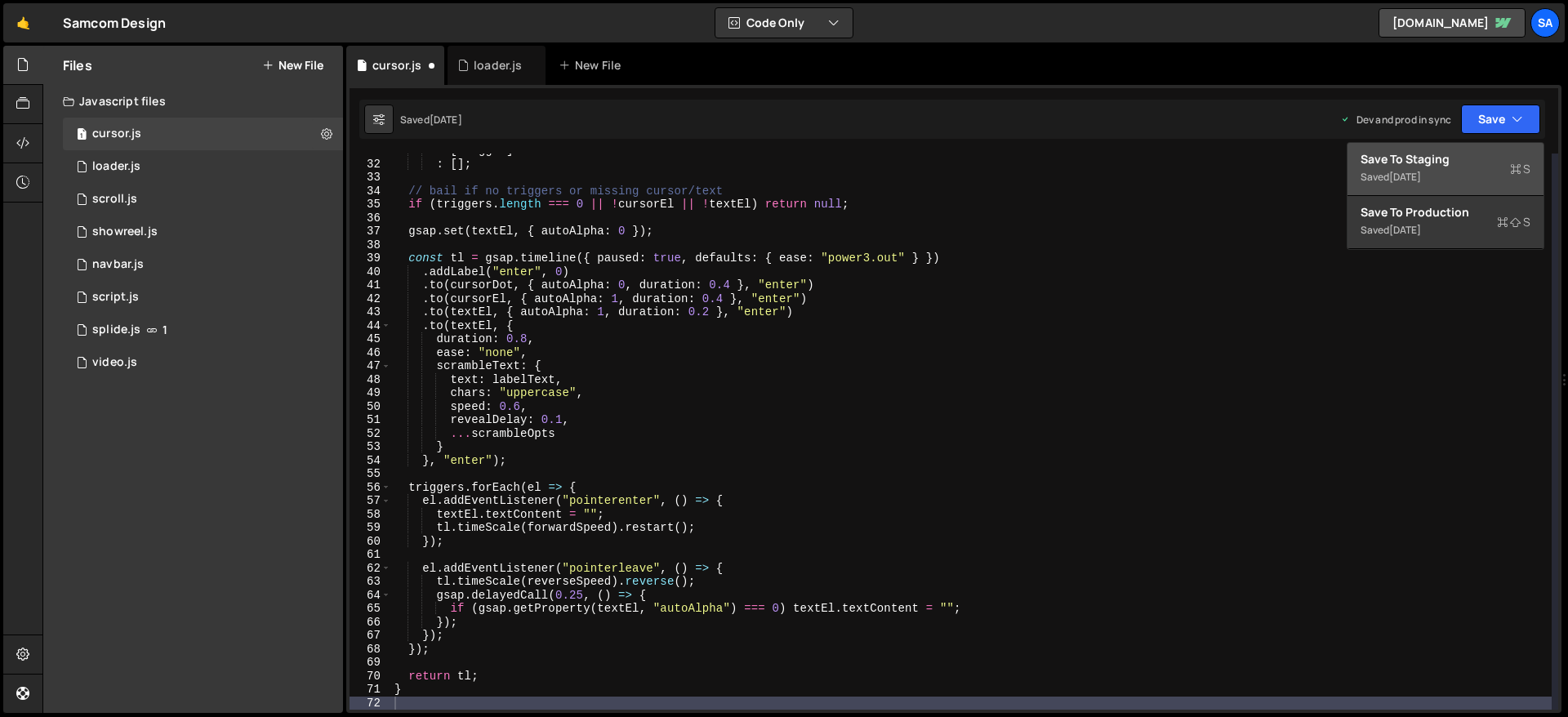
click at [1200, 161] on div "Save to Staging S" at bounding box center [1446, 159] width 170 height 17
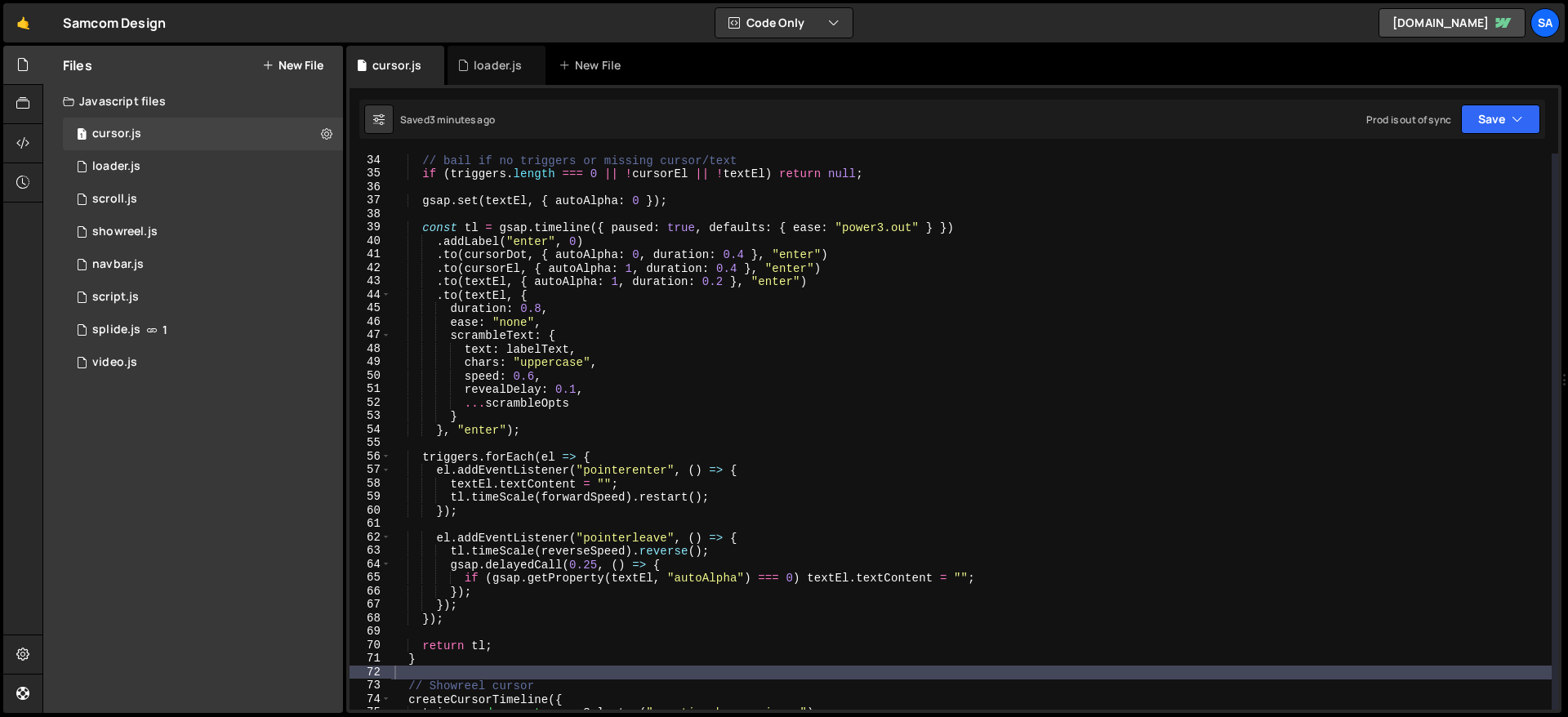
scroll to position [451, 0]
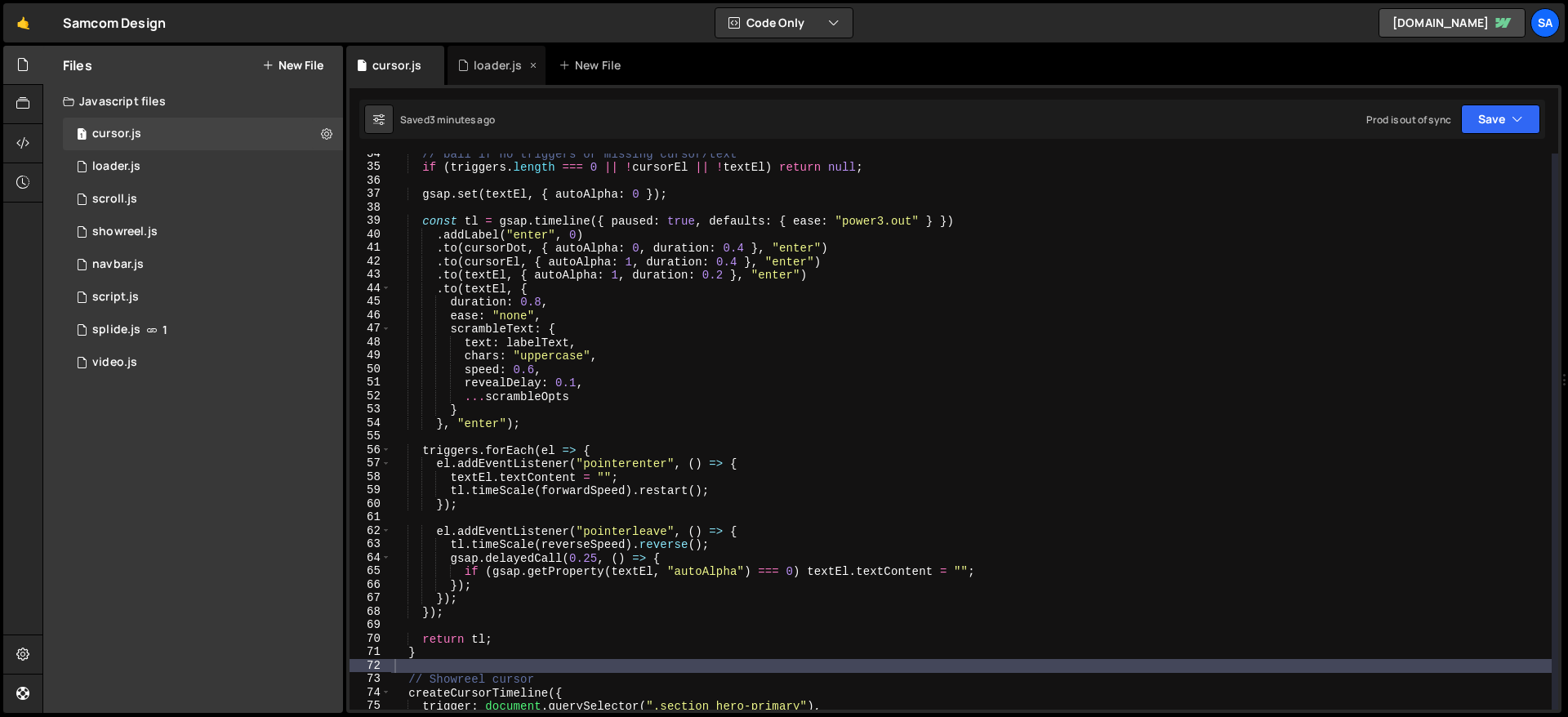
click at [490, 66] on div "loader.js" at bounding box center [498, 65] width 49 height 17
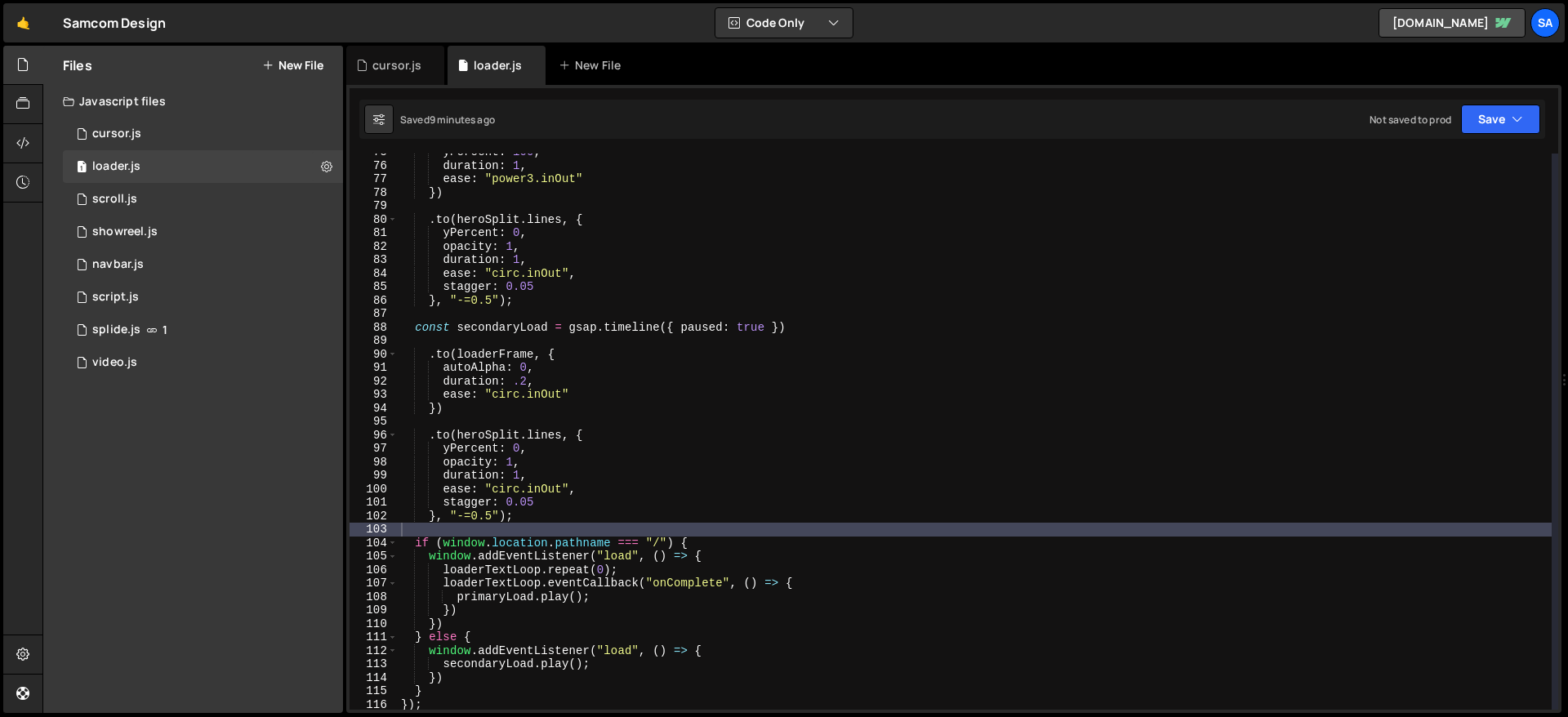
scroll to position [1124, 0]
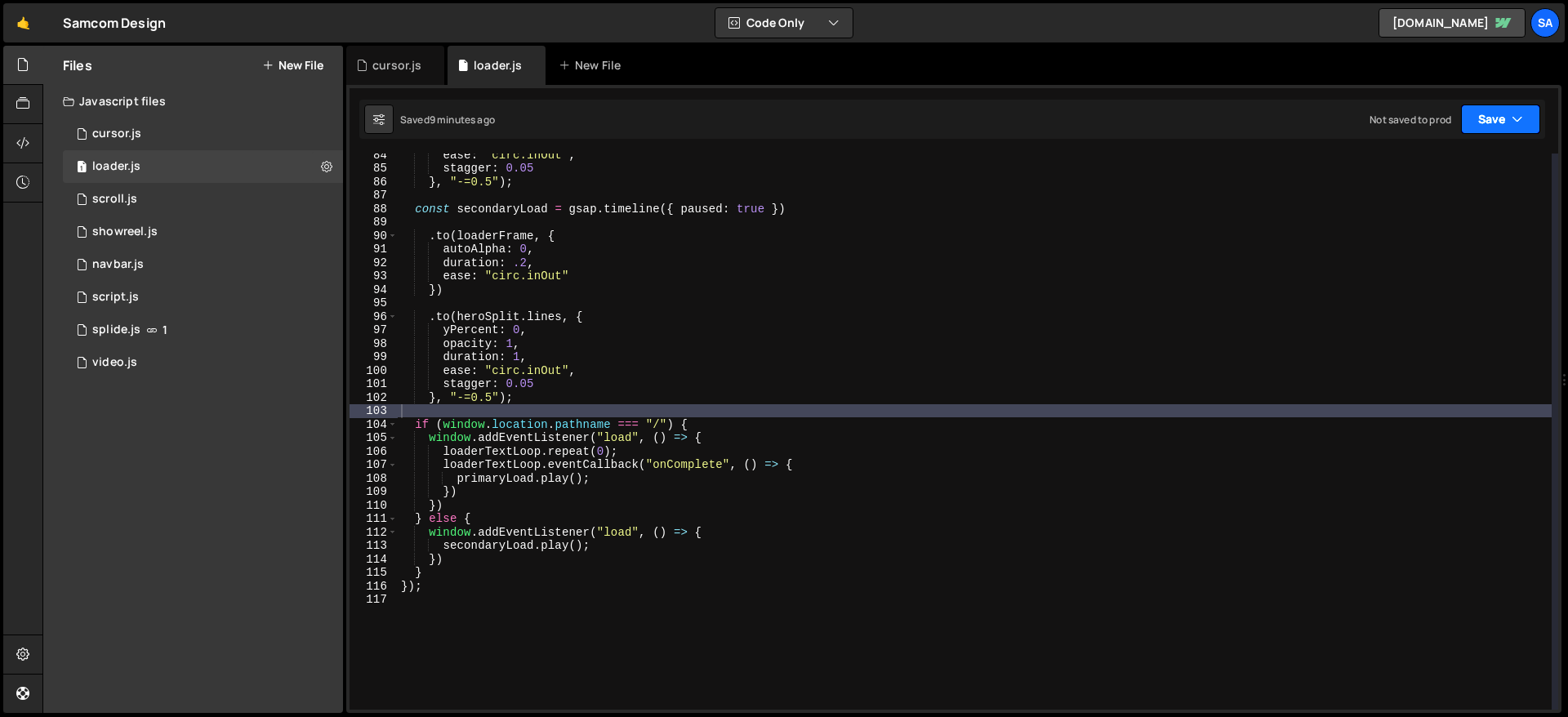
click at [1200, 108] on button "Save" at bounding box center [1501, 120] width 80 height 29
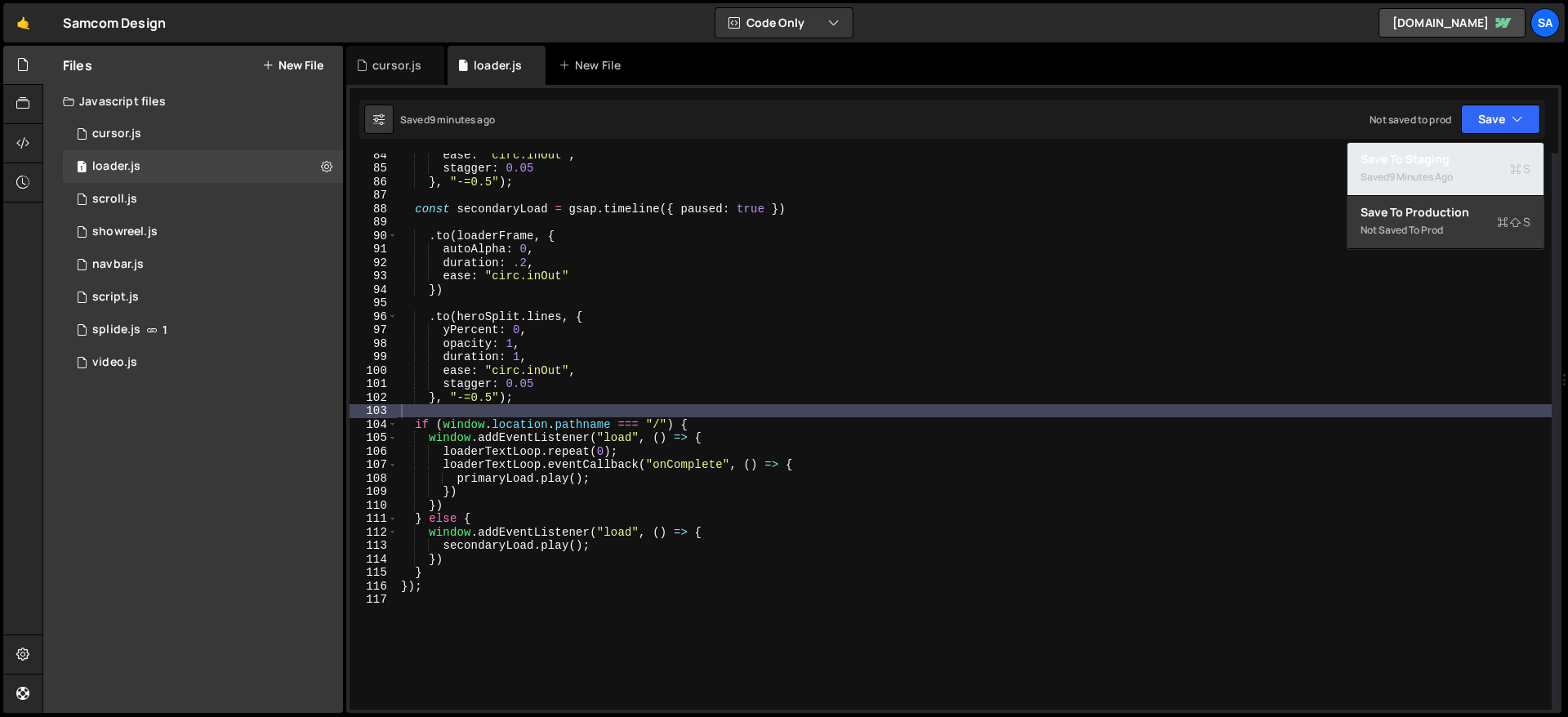
click at [1200, 176] on div "9 minutes ago" at bounding box center [1421, 177] width 64 height 14
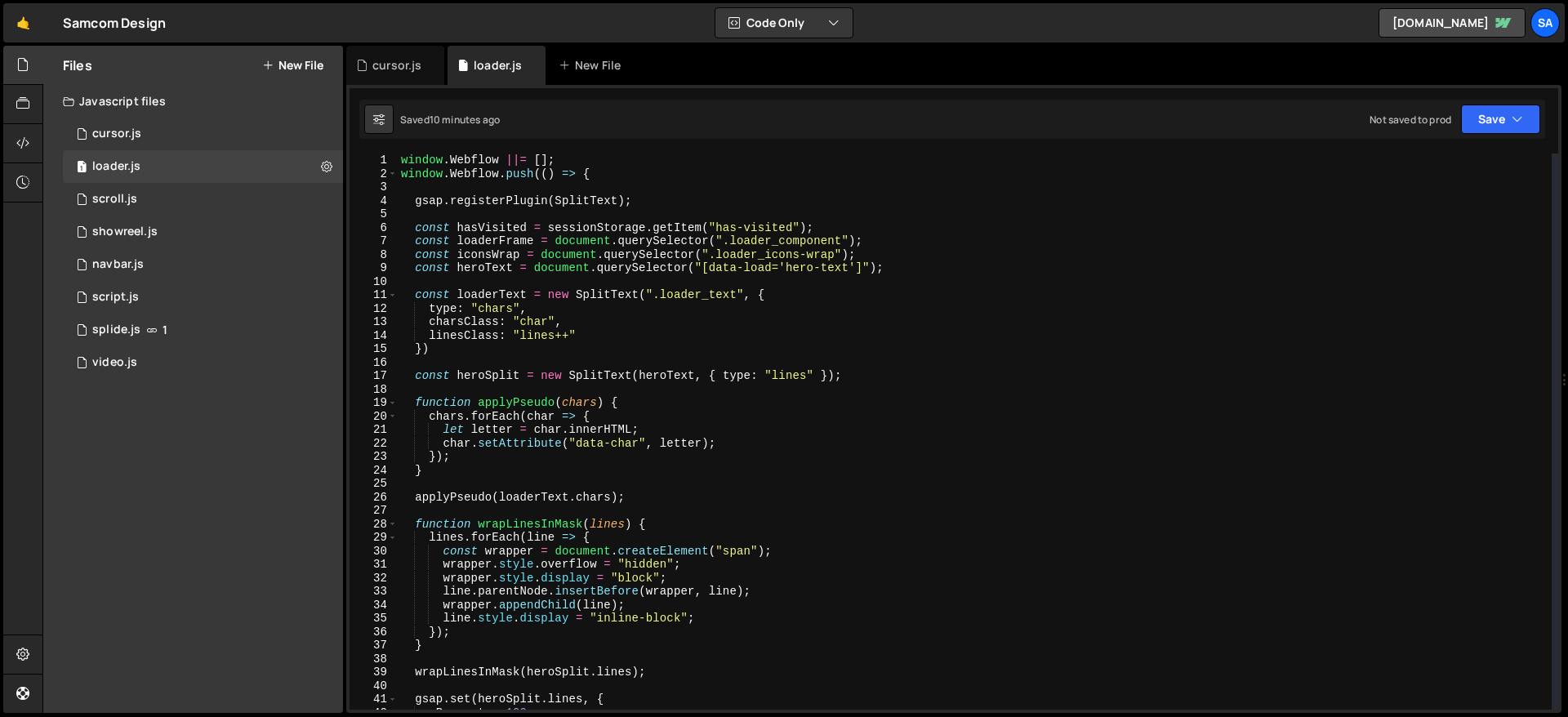
scroll to position [0, 0]
click at [665, 307] on div "window . Webflow ||= [ ] ; window . Webflow . push (( ) => { gsap . registerPlu…" at bounding box center [975, 445] width 1154 height 583
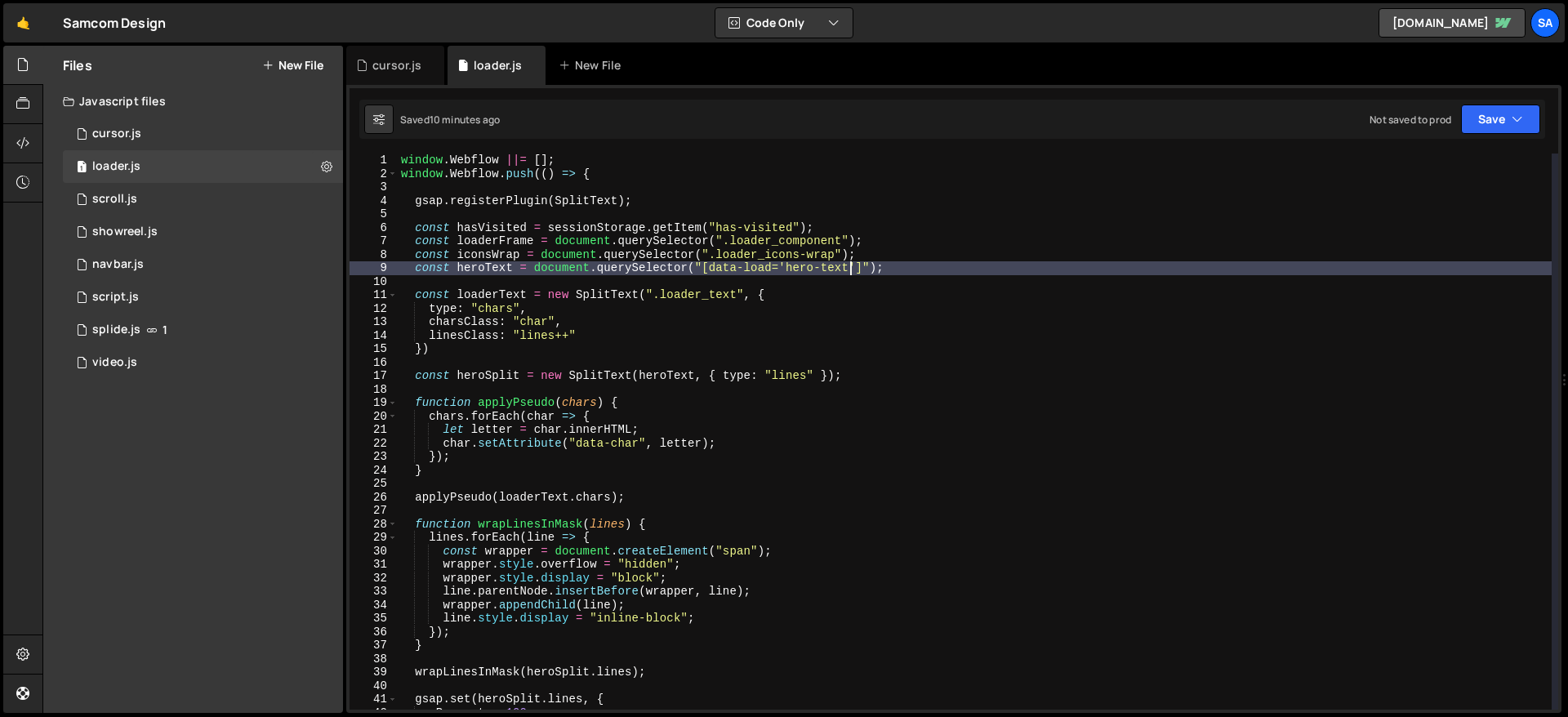
click at [845, 269] on div "window . Webflow ||= [ ] ; window . Webflow . push (( ) => { gsap . registerPlu…" at bounding box center [975, 445] width 1154 height 583
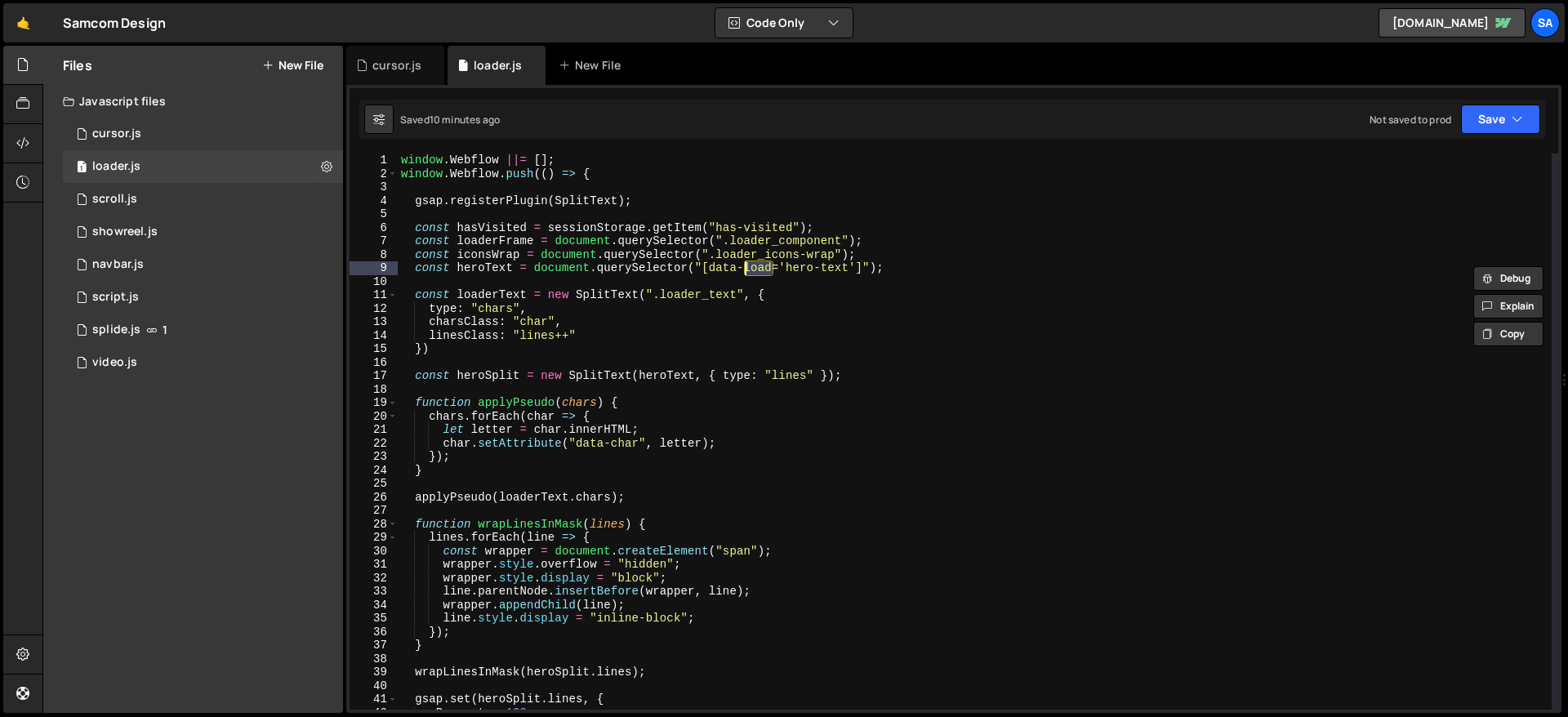
drag, startPoint x: 773, startPoint y: 269, endPoint x: 744, endPoint y: 268, distance: 29.0
click at [744, 268] on div "window . Webflow ||= [ ] ; window . Webflow . push (( ) => { gsap . registerPlu…" at bounding box center [975, 445] width 1154 height 583
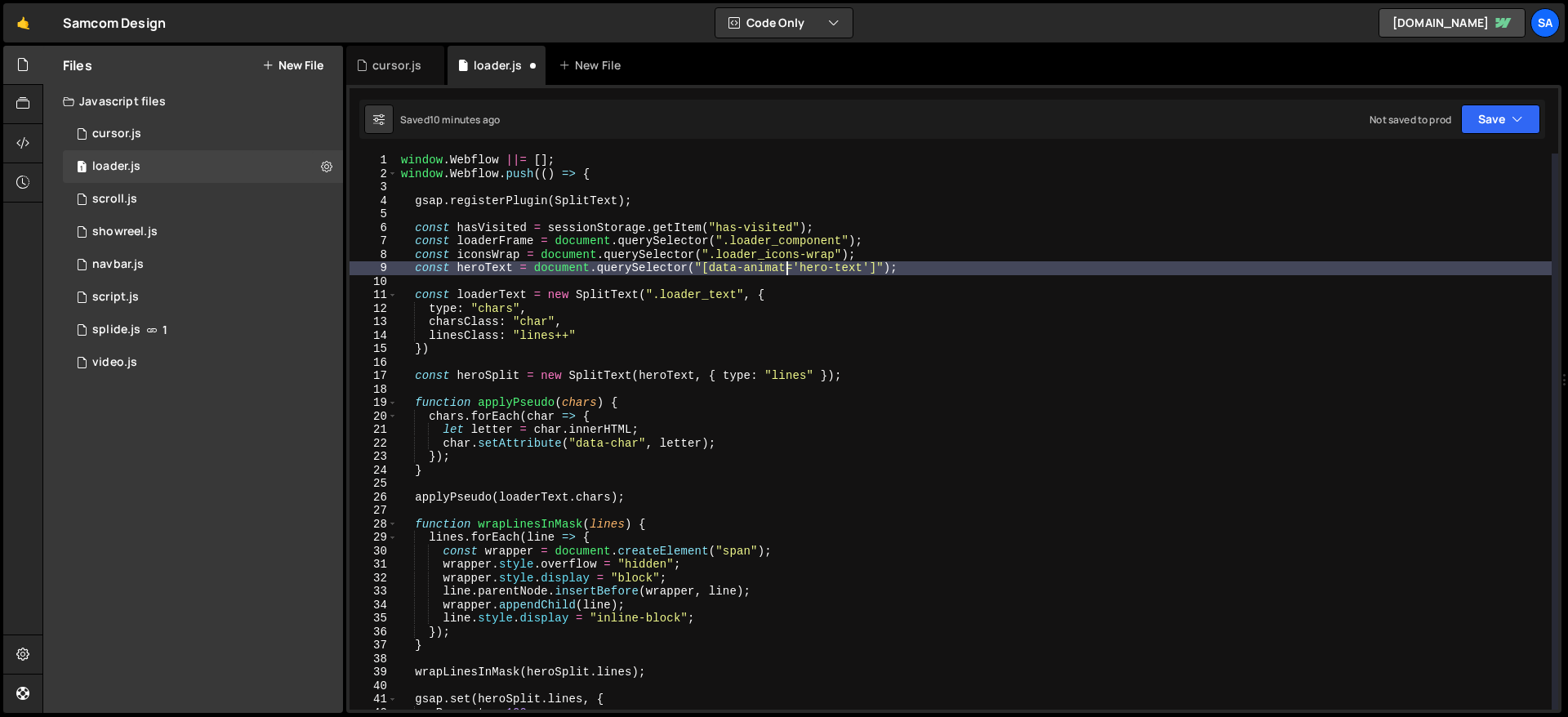
scroll to position [0, 27]
click at [1200, 91] on div "1 Type cmd + s to save your Javascript file. הההההההההההההההההההההההההההההההההה…" at bounding box center [954, 398] width 1215 height 629
click at [1200, 125] on button "Save" at bounding box center [1501, 120] width 80 height 29
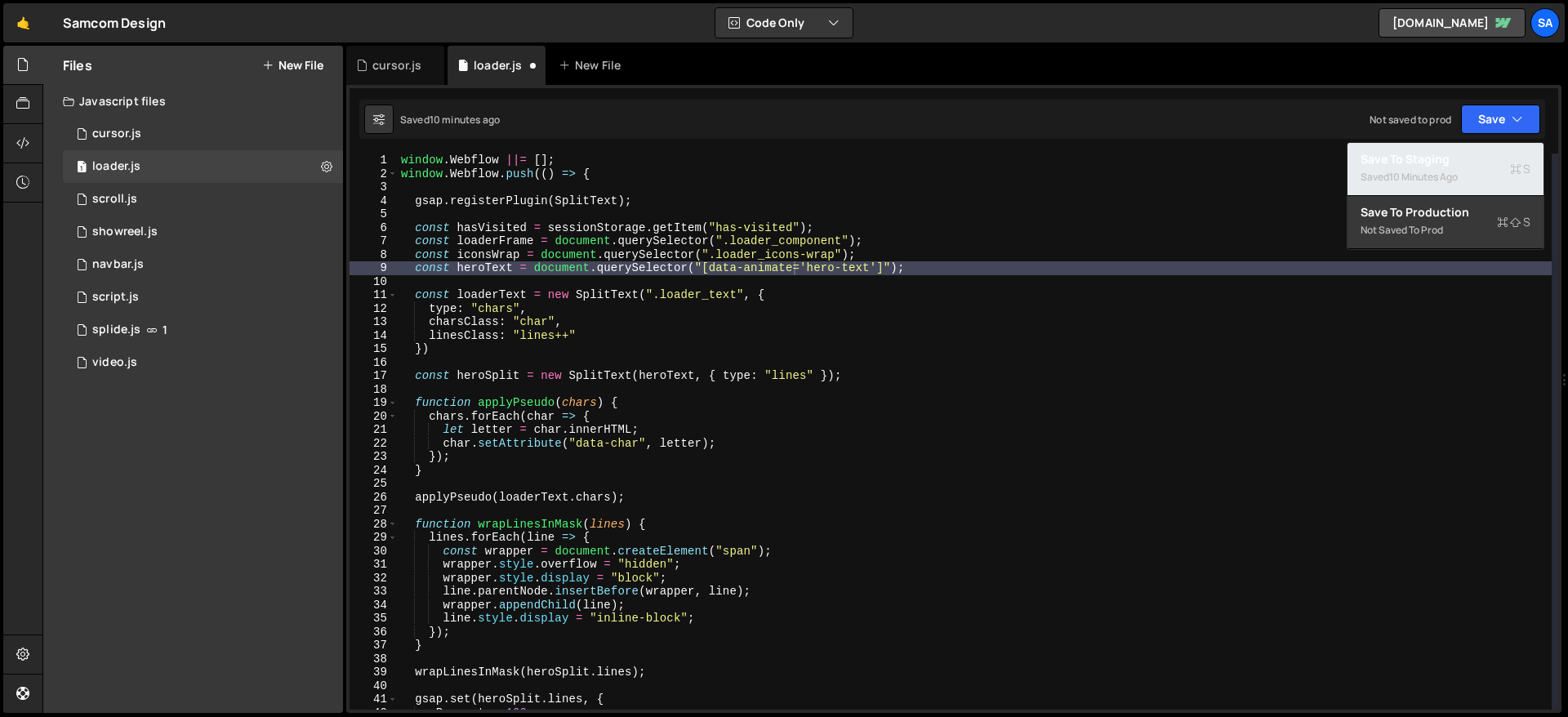
click at [1200, 170] on div "10 minutes ago" at bounding box center [1423, 177] width 69 height 14
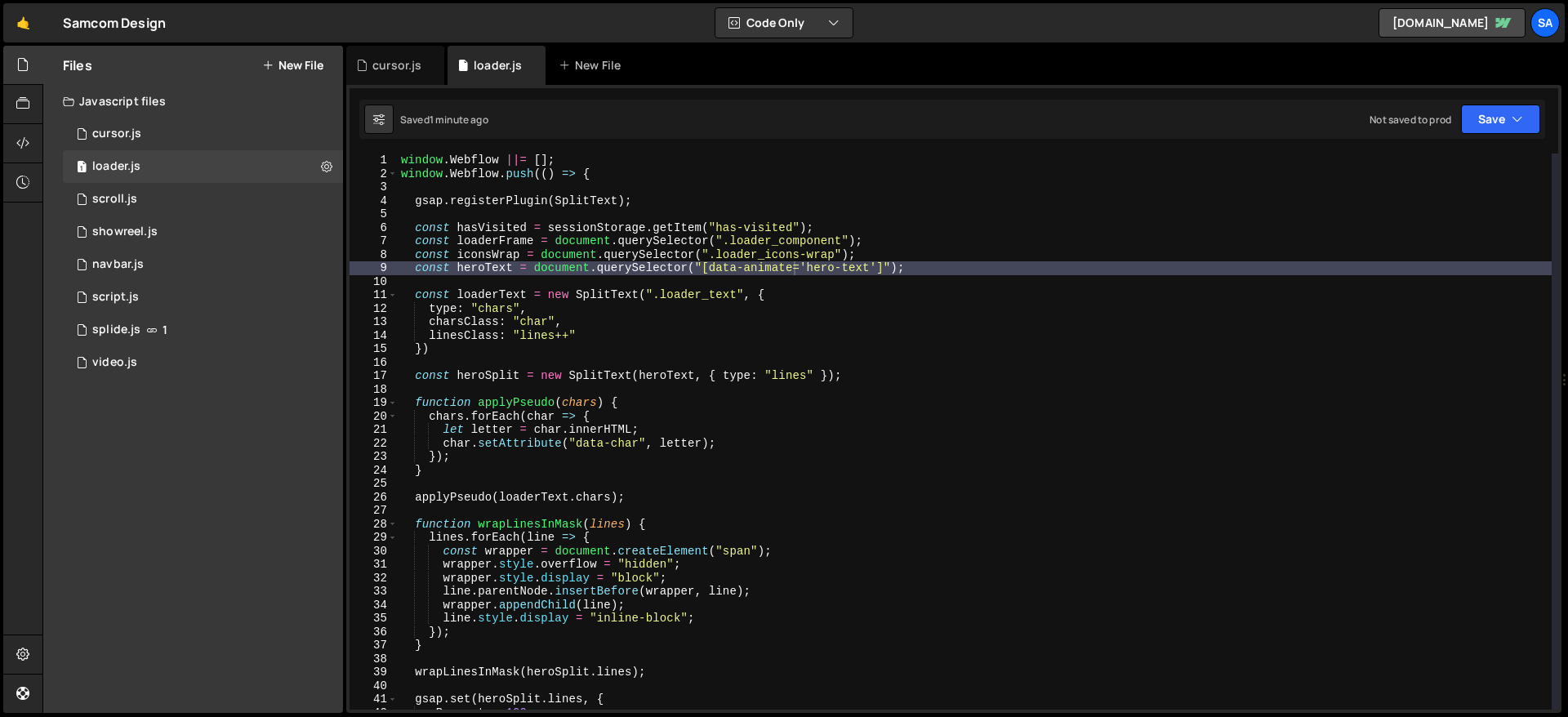
scroll to position [6, 0]
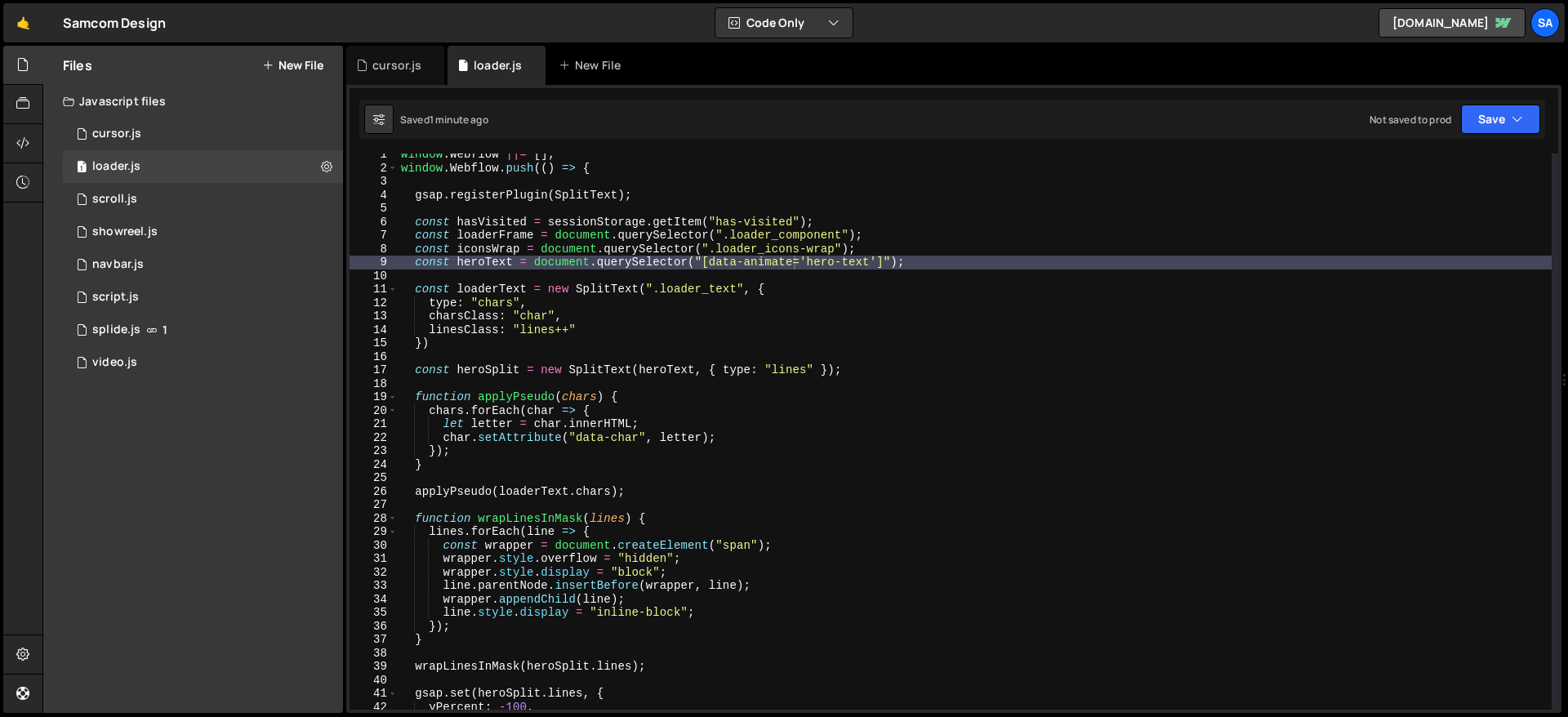
click at [608, 341] on div "window . Webflow ||= [ ] ; window . Webflow . push (( ) => { gsap . registerPlu…" at bounding box center [975, 439] width 1154 height 583
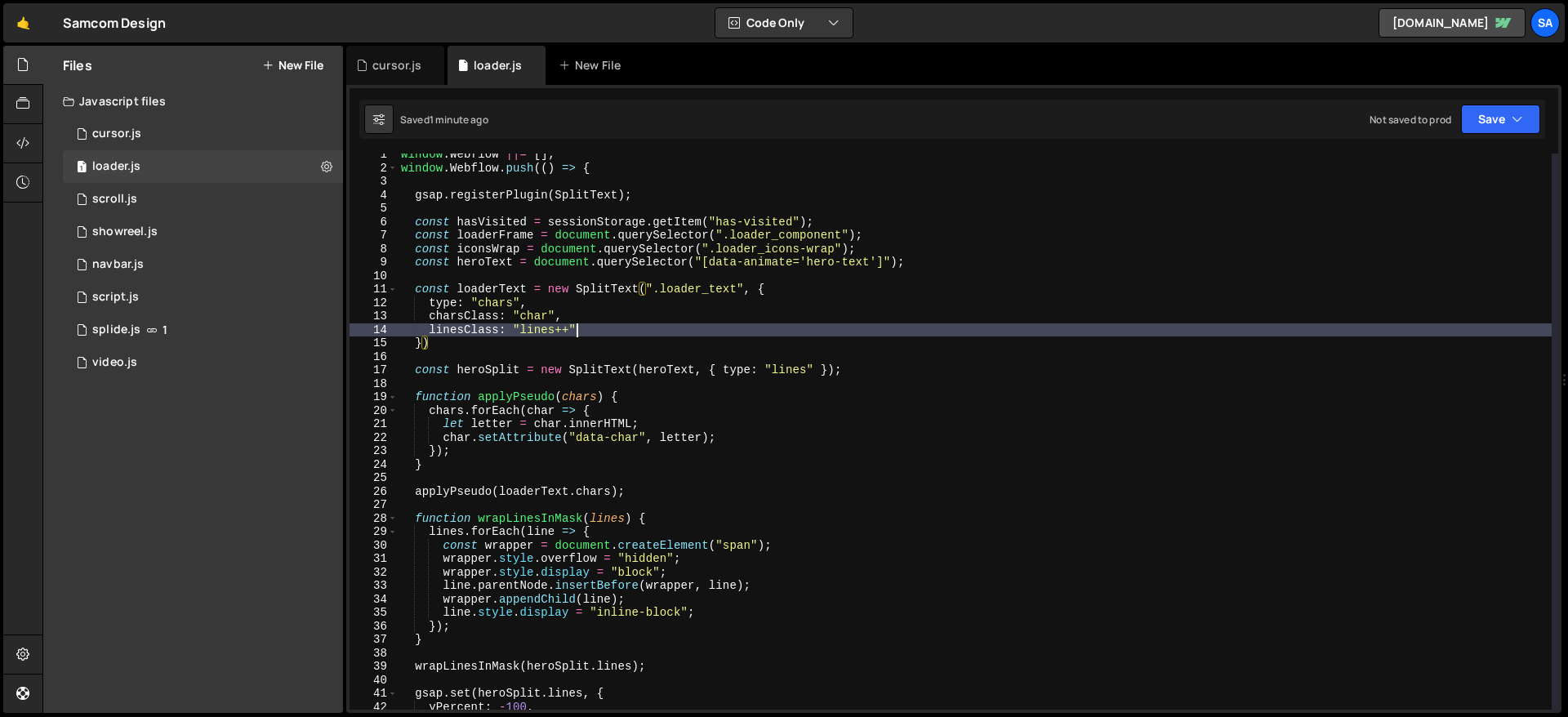
click at [612, 329] on div "window . Webflow ||= [ ] ; window . Webflow . push (( ) => { gsap . registerPlu…" at bounding box center [975, 439] width 1154 height 583
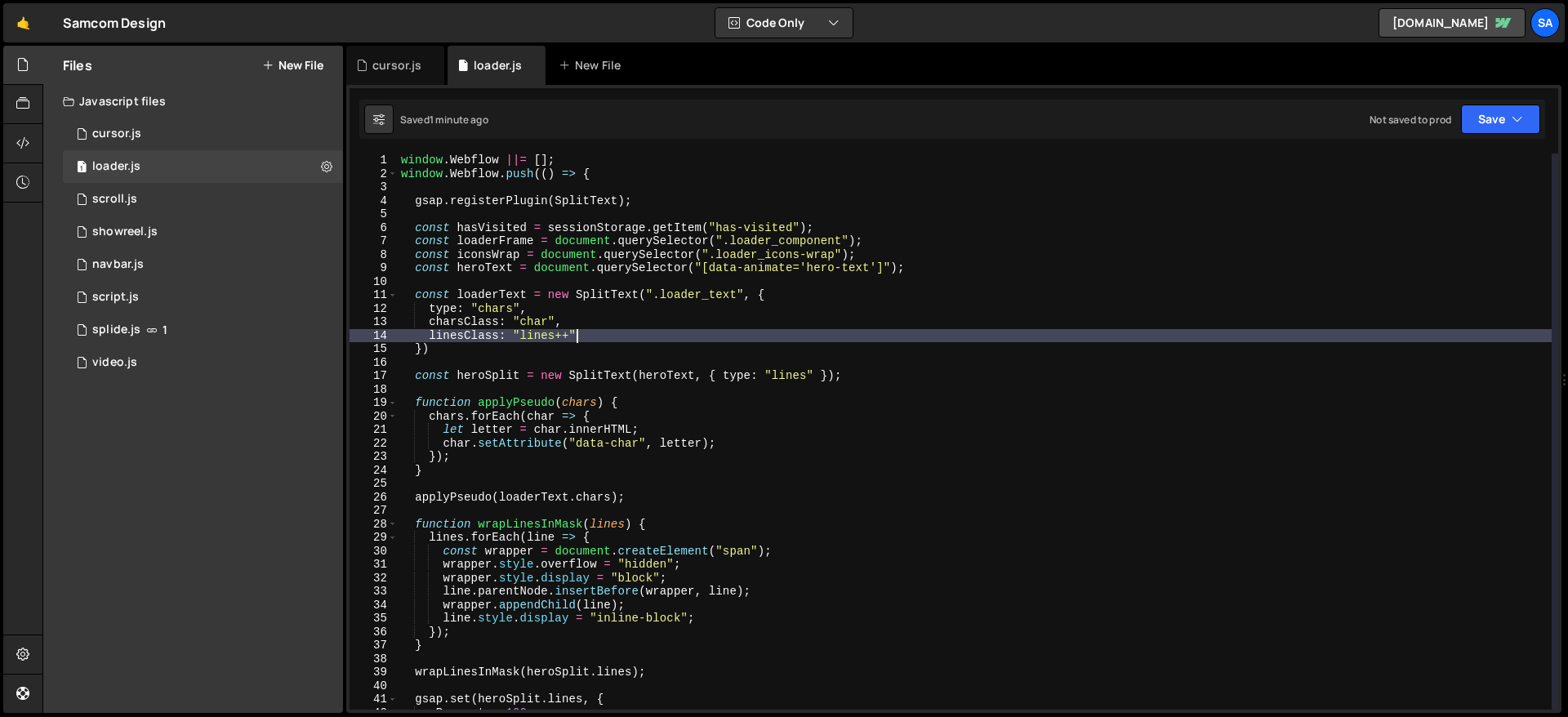
scroll to position [0, 0]
click at [583, 306] on div "window . Webflow ||= [ ] ; window . Webflow . push (( ) => { gsap . registerPlu…" at bounding box center [975, 445] width 1154 height 583
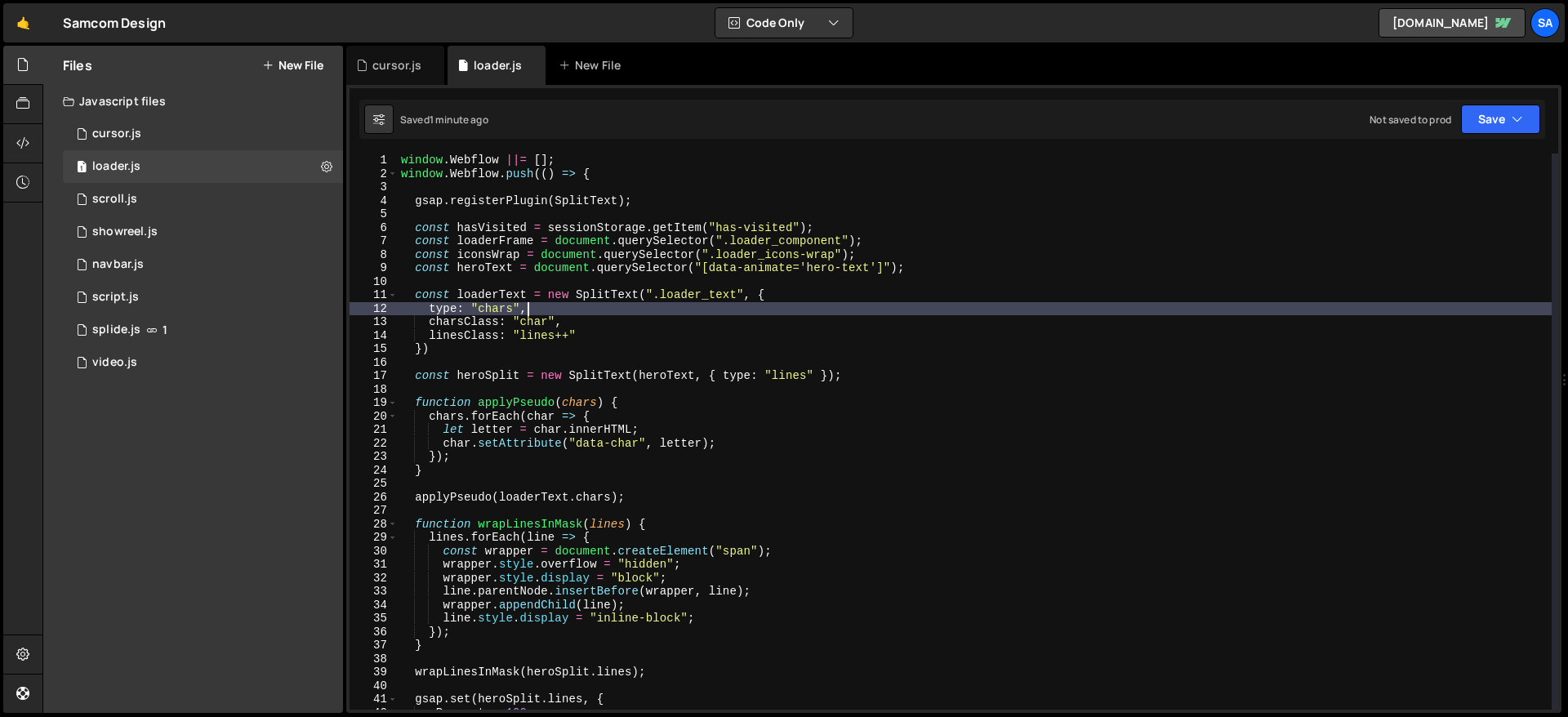
click at [583, 314] on div "window . Webflow ||= [ ] ; window . Webflow . push (( ) => { gsap . registerPlu…" at bounding box center [975, 445] width 1154 height 583
click at [548, 308] on div "window . Webflow ||= [ ] ; window . Webflow . push (( ) => { gsap . registerPlu…" at bounding box center [975, 445] width 1154 height 583
click at [869, 303] on div "window . Webflow ||= [ ] ; window . Webflow . push (( ) => { gsap . registerPlu…" at bounding box center [975, 445] width 1154 height 583
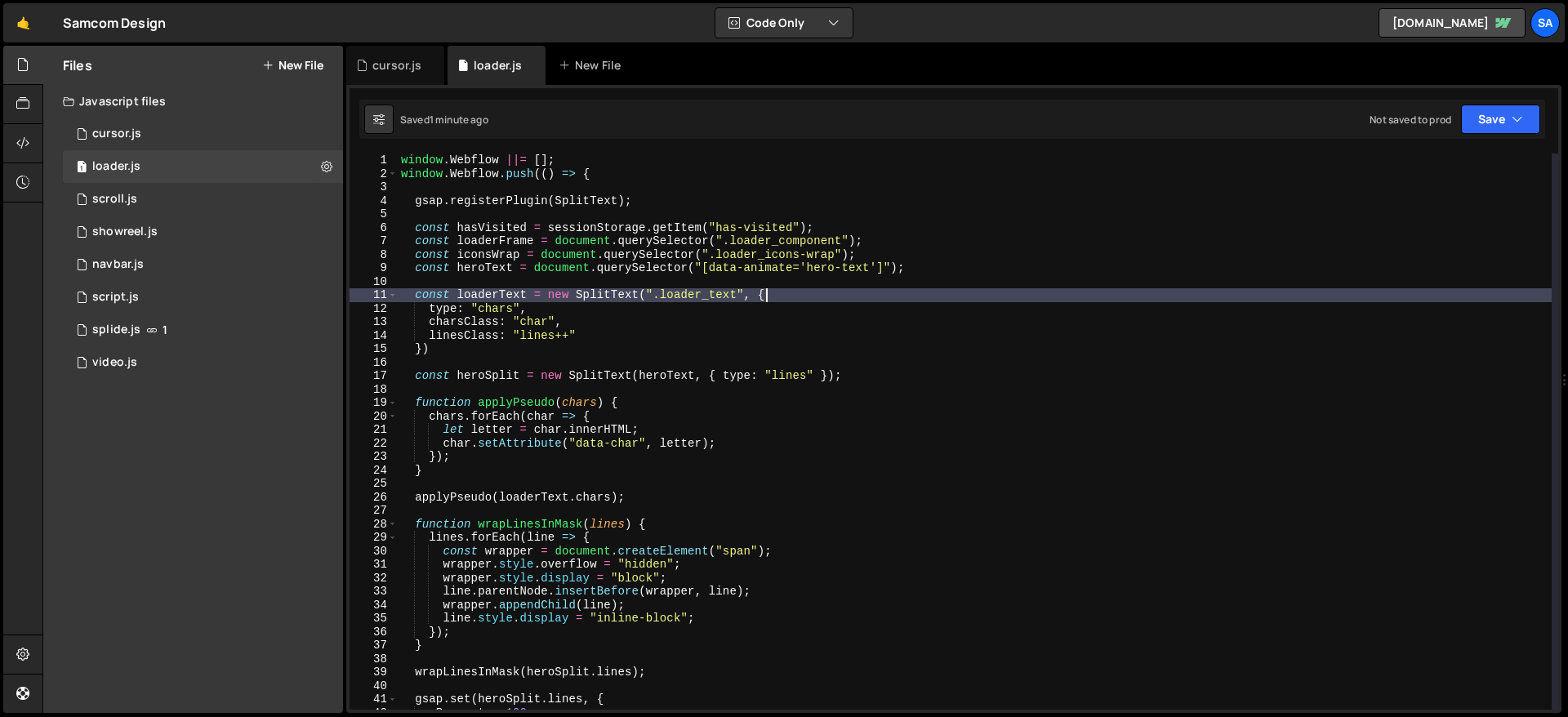
click at [862, 295] on div "window . Webflow ||= [ ] ; window . Webflow . push (( ) => { gsap . registerPlu…" at bounding box center [975, 445] width 1154 height 583
click at [641, 332] on div "window . Webflow ||= [ ] ; window . Webflow . push (( ) => { gsap . registerPlu…" at bounding box center [975, 445] width 1154 height 583
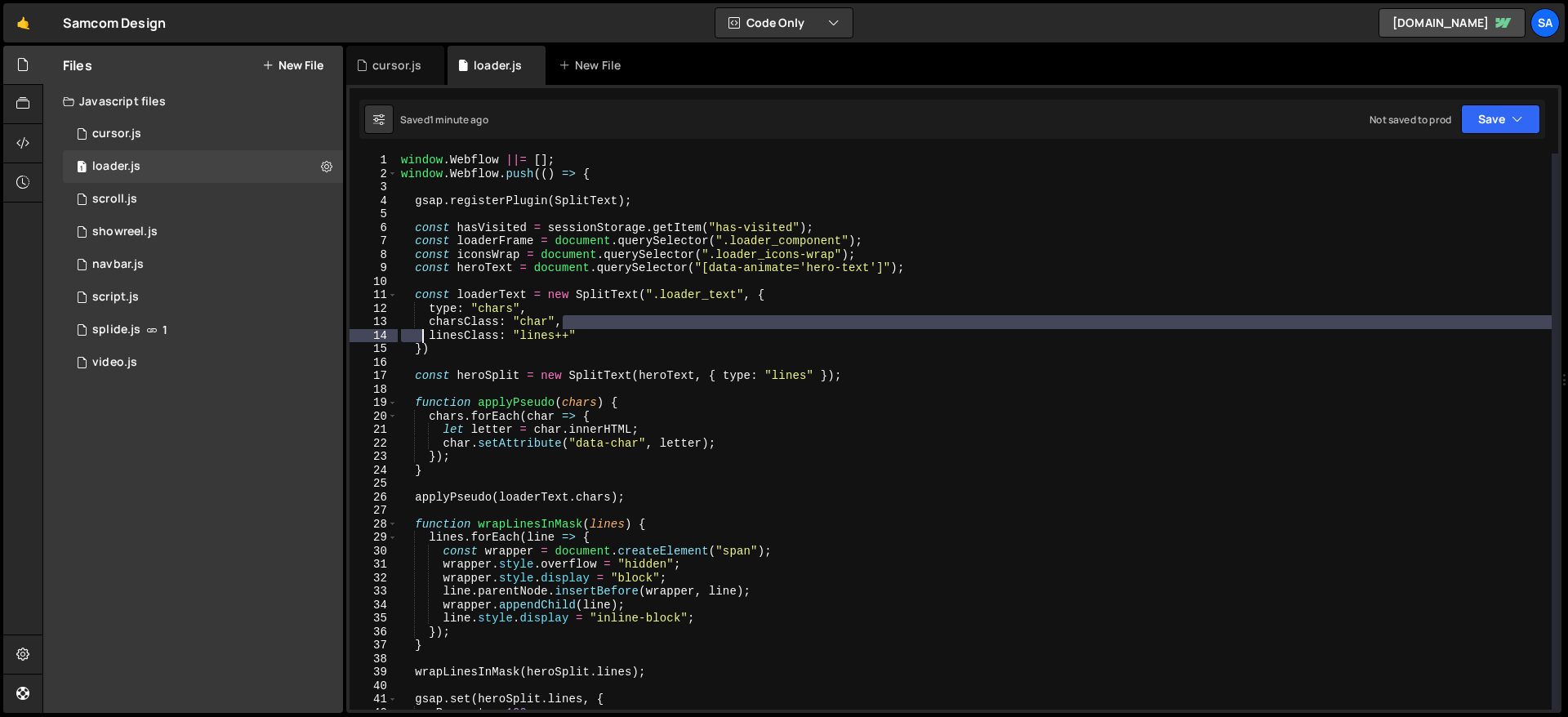
drag, startPoint x: 613, startPoint y: 328, endPoint x: 424, endPoint y: 341, distance: 189.4
click at [424, 341] on div "window . Webflow ||= [ ] ; window . Webflow . push (( ) => { gsap . registerPlu…" at bounding box center [975, 445] width 1154 height 583
click at [552, 326] on div "window . Webflow ||= [ ] ; window . Webflow . push (( ) => { gsap . registerPlu…" at bounding box center [975, 445] width 1154 height 583
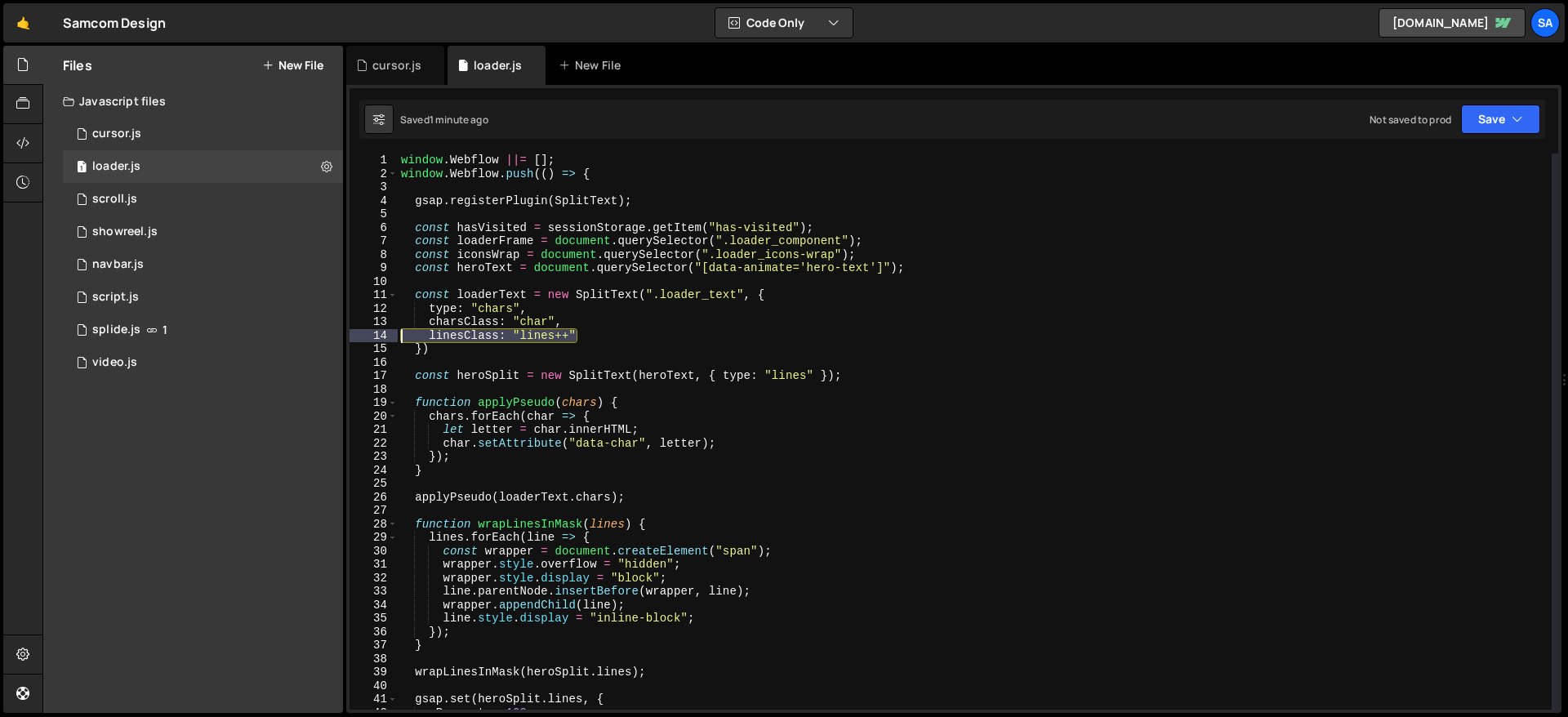
drag, startPoint x: 589, startPoint y: 333, endPoint x: 377, endPoint y: 336, distance: 212.0
click at [377, 336] on div "charsClass: "char", 1 2 3 4 5 6 7 8 9 10 11 12 13 14 15 16 17 18 19 20 21 22 23…" at bounding box center [954, 431] width 1210 height 557
type textarea "linesClass: "lines++""
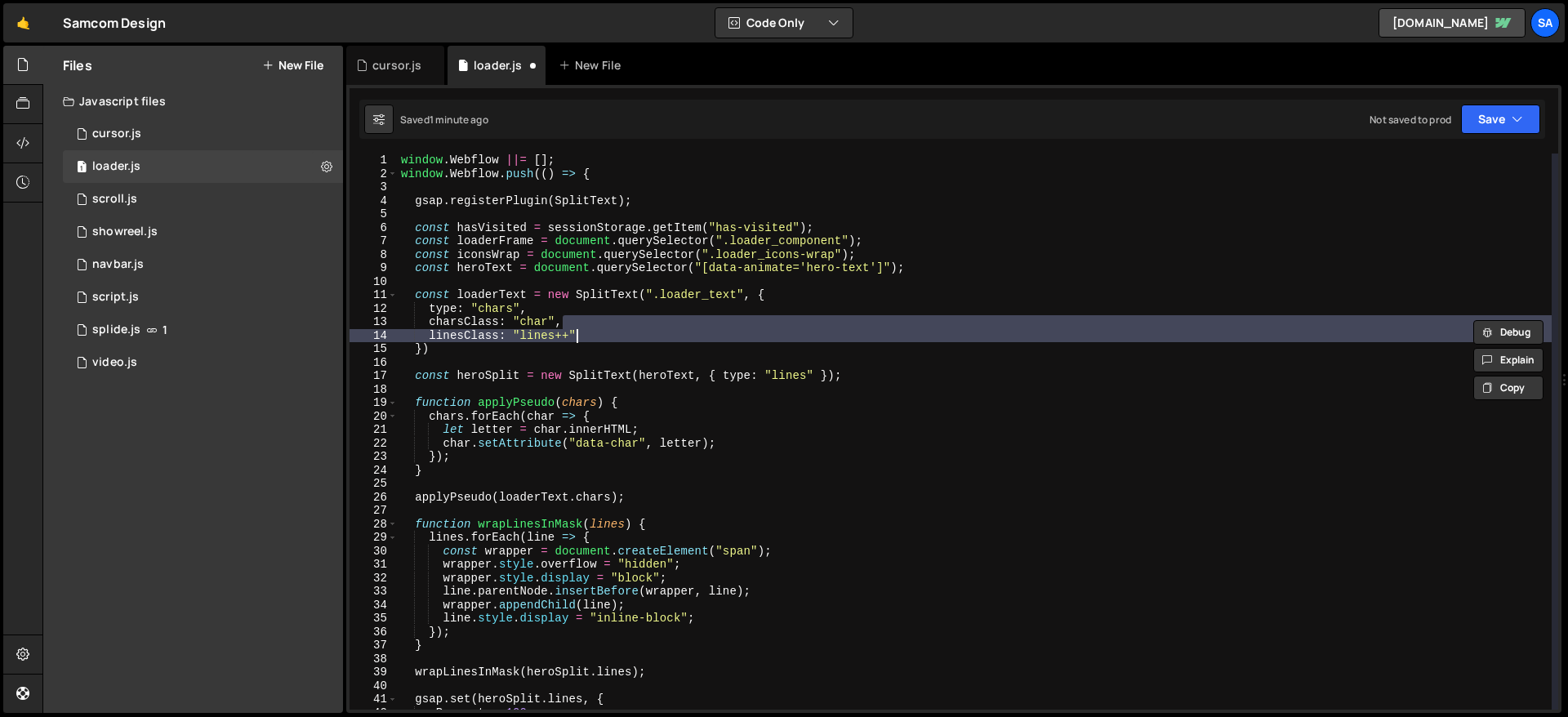
click at [608, 321] on div "window . Webflow ||= [ ] ; window . Webflow . push (( ) => { gsap . registerPlu…" at bounding box center [975, 431] width 1154 height 557
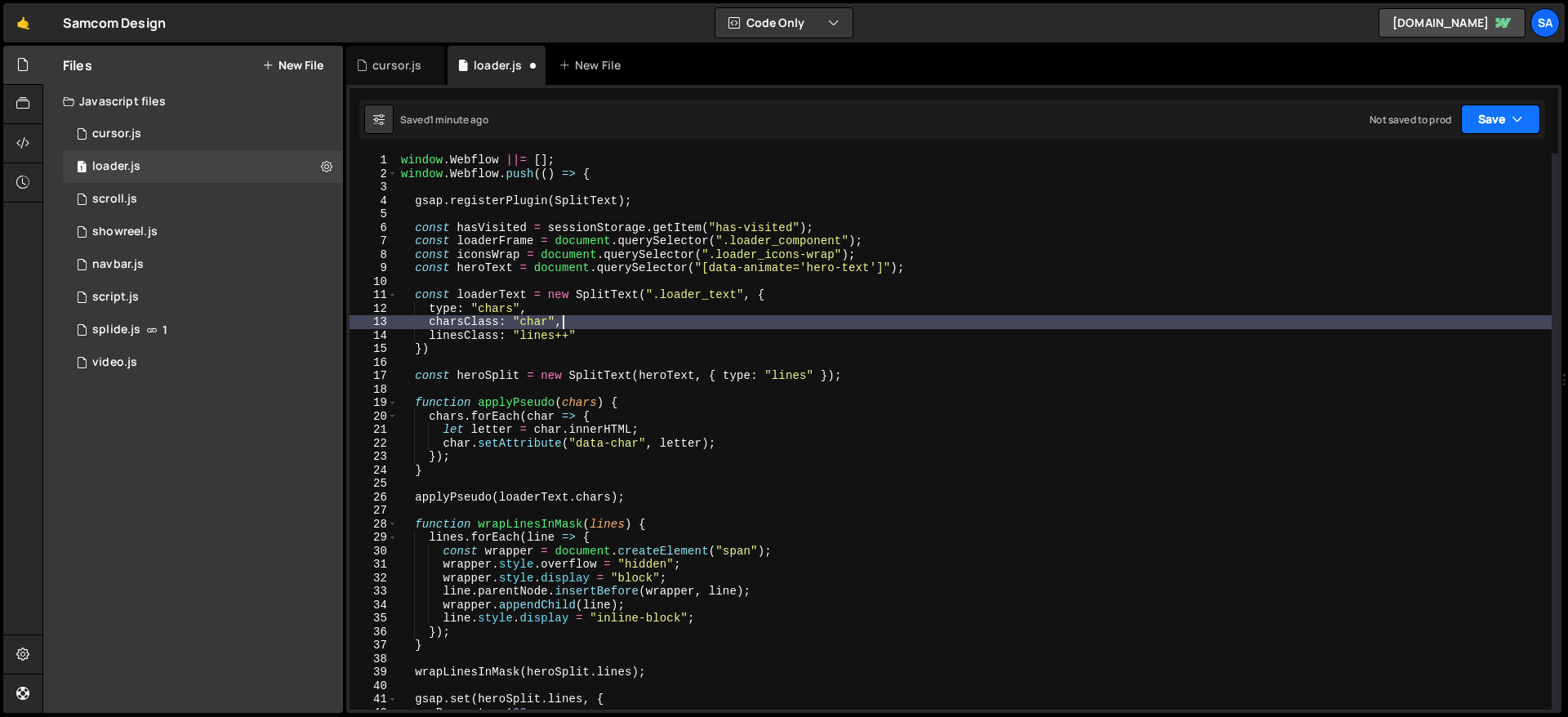
click at [1200, 125] on button "Save" at bounding box center [1501, 120] width 80 height 29
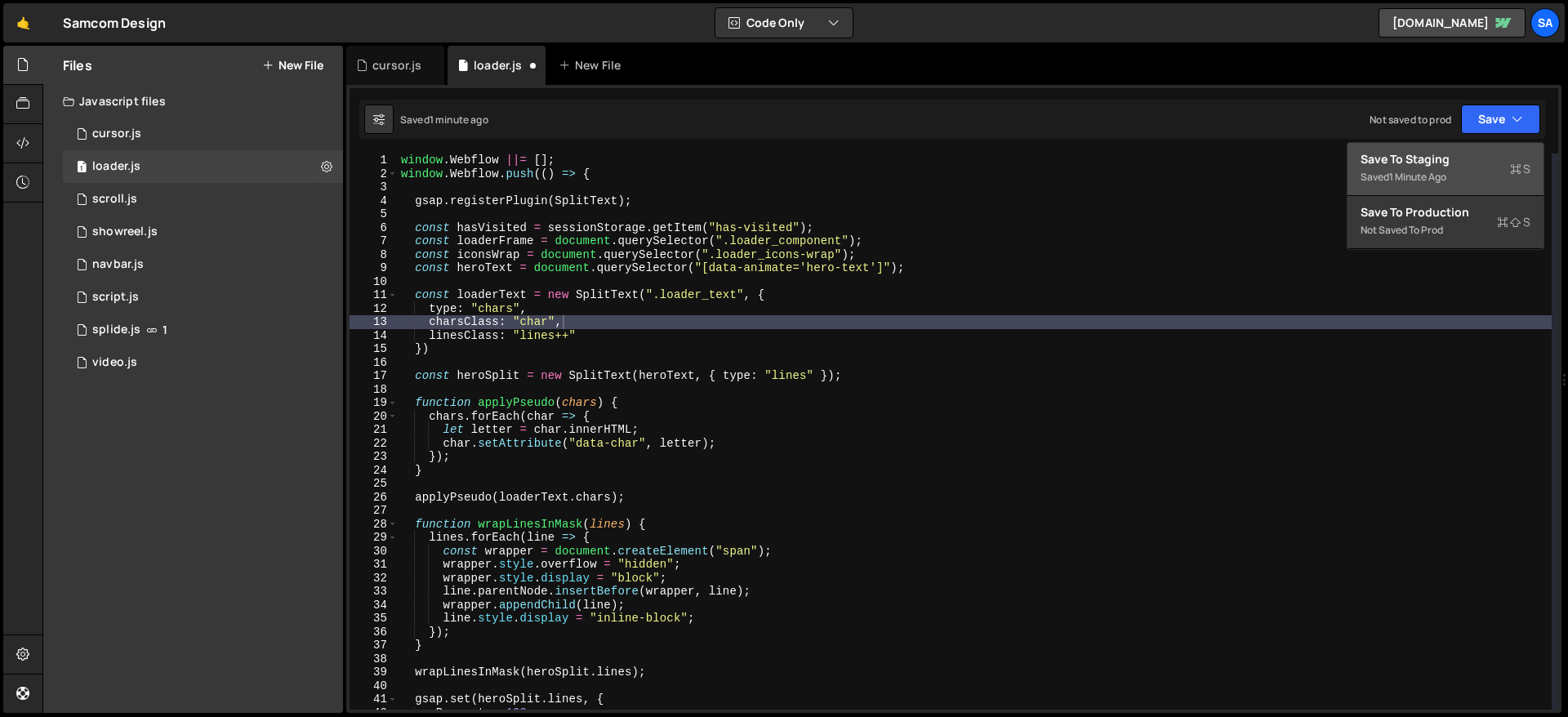
click at [1200, 149] on button "Save to Staging S Saved 1 minute ago" at bounding box center [1446, 169] width 196 height 53
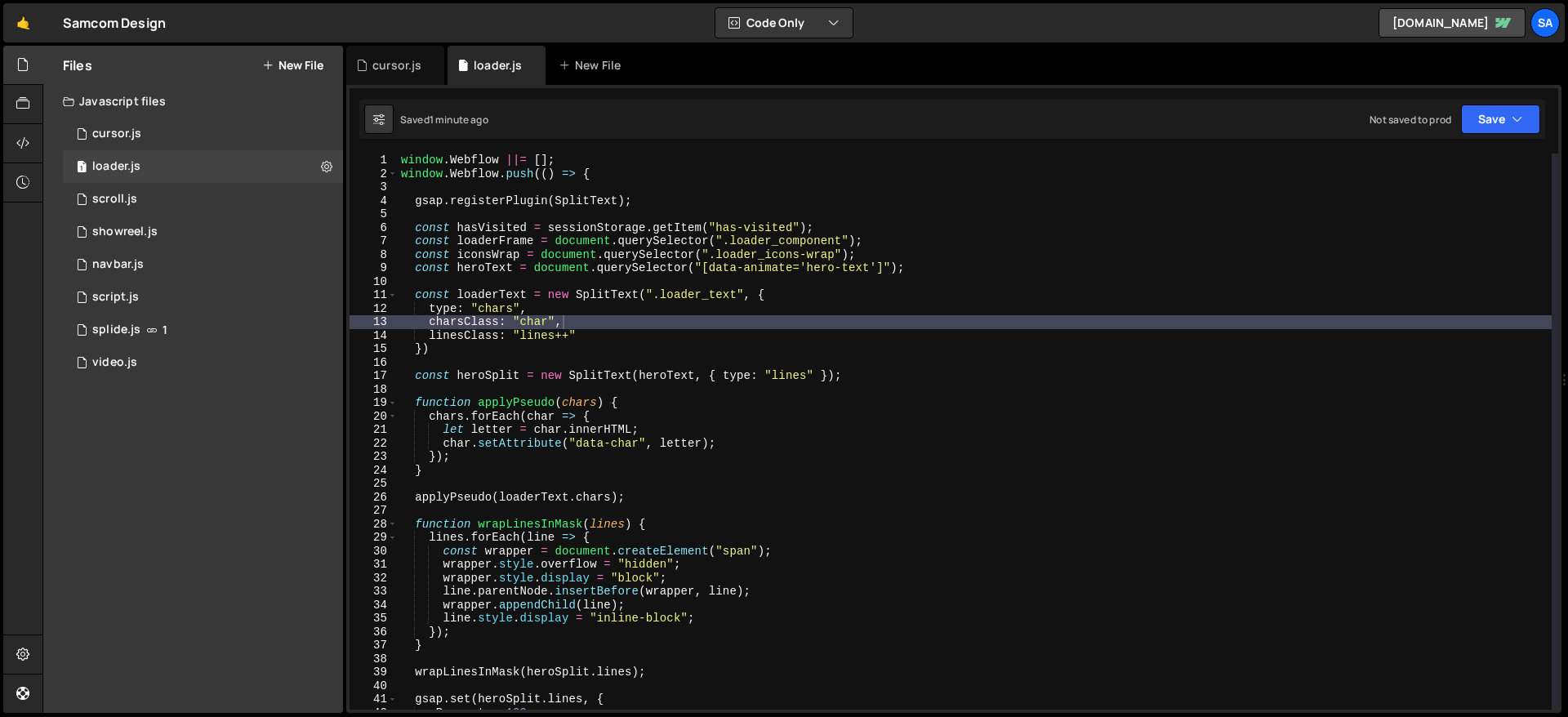
click at [576, 336] on div "window . Webflow ||= [ ] ; window . Webflow . push (( ) => { gsap . registerPlu…" at bounding box center [975, 445] width 1154 height 583
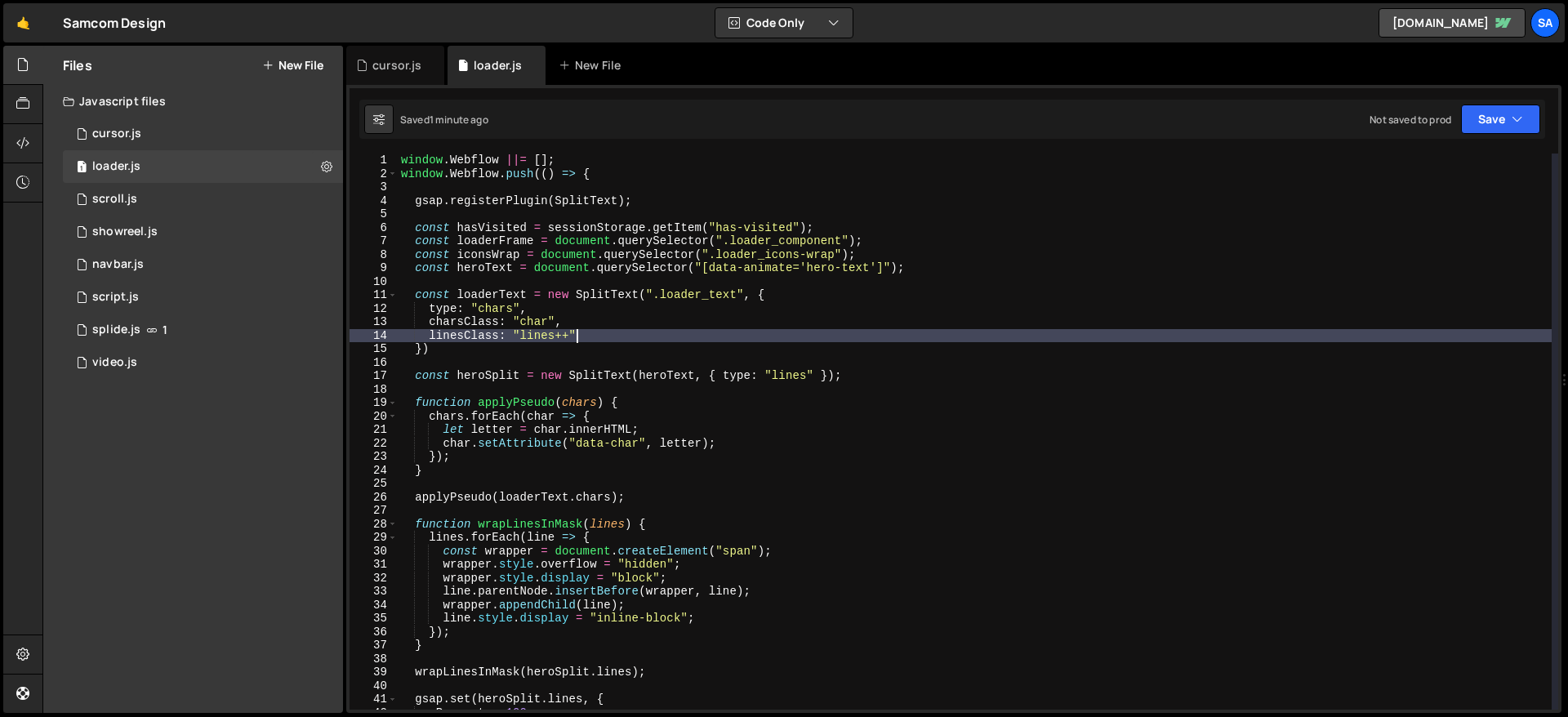
click at [644, 316] on div "window . Webflow ||= [ ] ; window . Webflow . push (( ) => { gsap . registerPlu…" at bounding box center [975, 445] width 1154 height 583
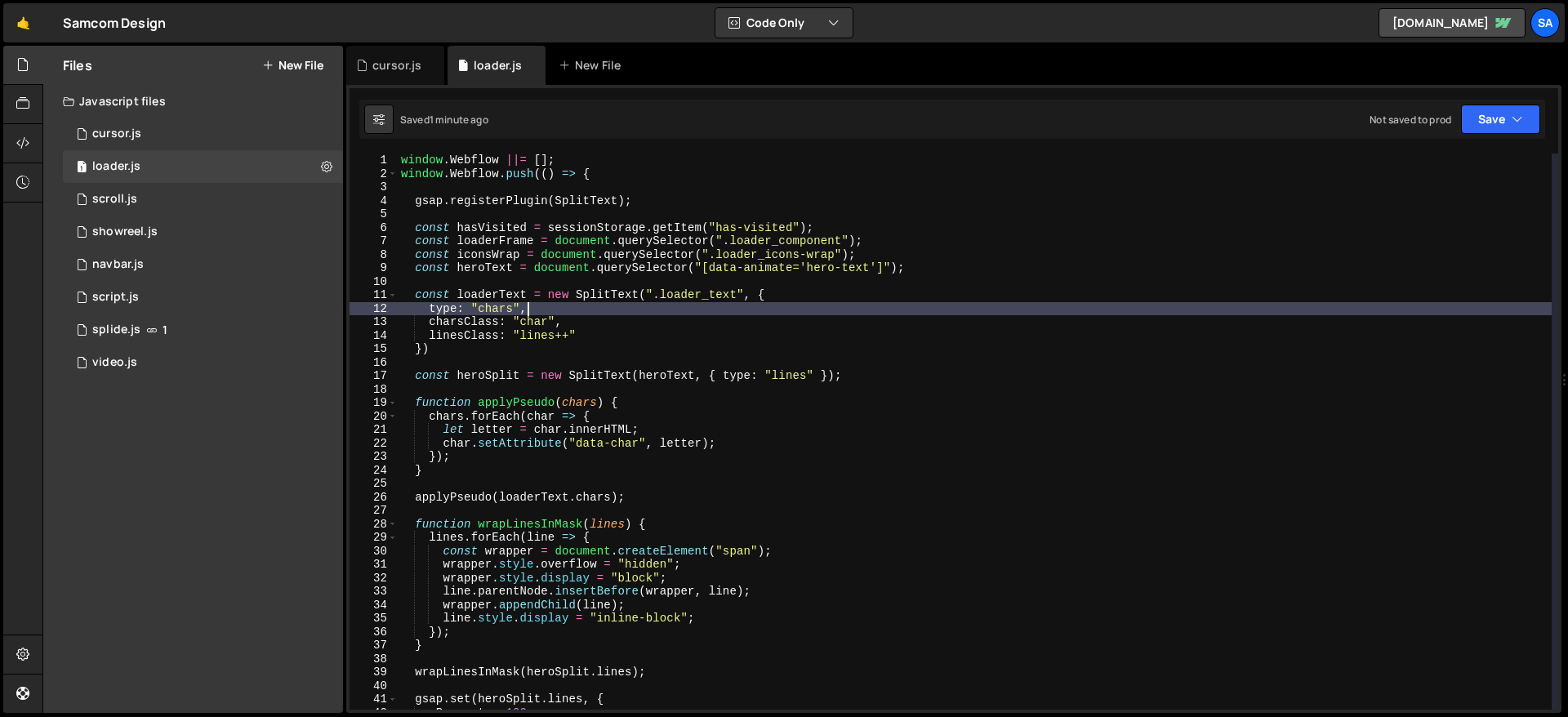
click at [603, 306] on div "window . Webflow ||= [ ] ; window . Webflow . push (( ) => { gsap . registerPlu…" at bounding box center [975, 445] width 1154 height 583
click at [803, 290] on div "window . Webflow ||= [ ] ; window . Webflow . push (( ) => { gsap . registerPlu…" at bounding box center [975, 445] width 1154 height 583
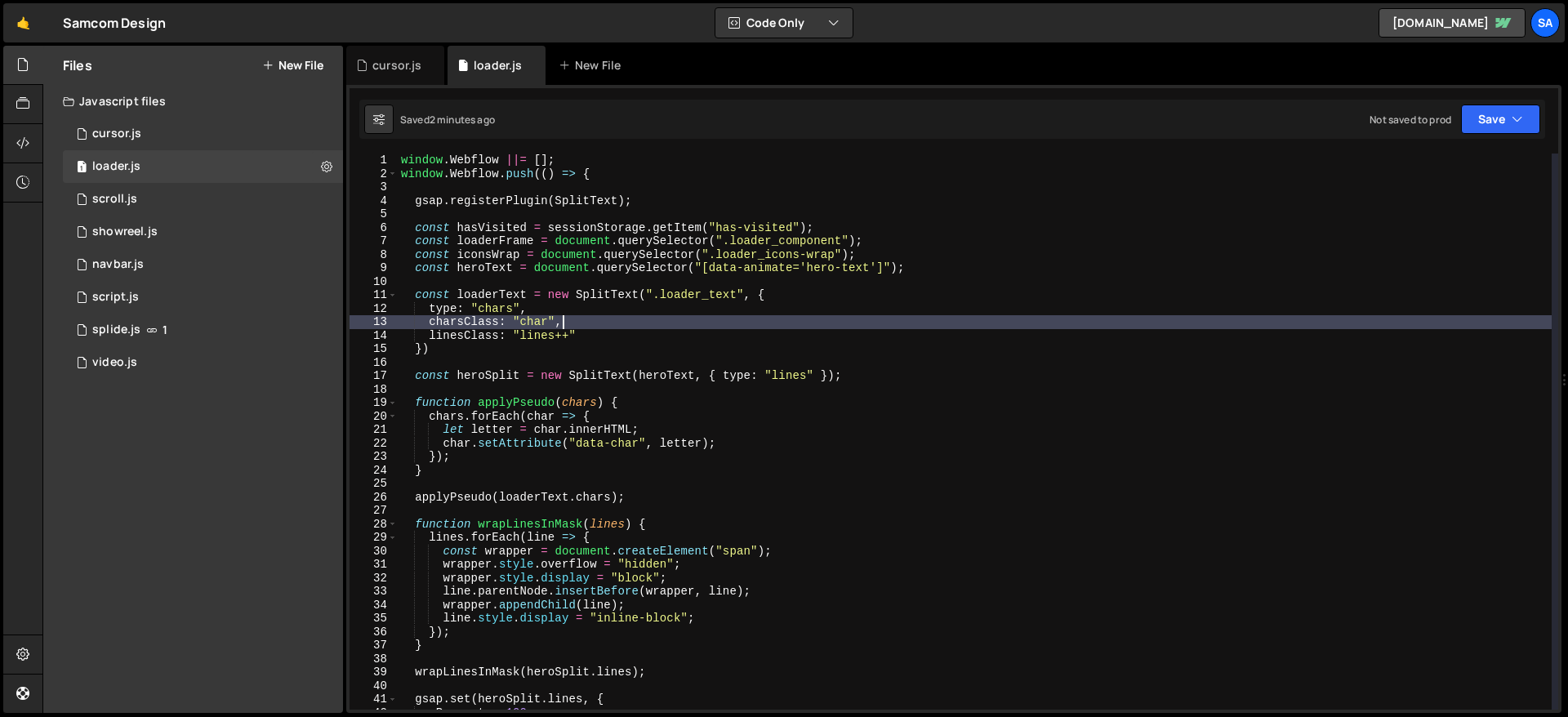
click at [614, 327] on div "window . Webflow ||= [ ] ; window . Webflow . push (( ) => { gsap . registerPlu…" at bounding box center [975, 445] width 1154 height 583
click at [595, 333] on div "window . Webflow ||= [ ] ; window . Webflow . push (( ) => { gsap . registerPlu…" at bounding box center [975, 445] width 1154 height 583
type textarea "linesClass: "lines++""
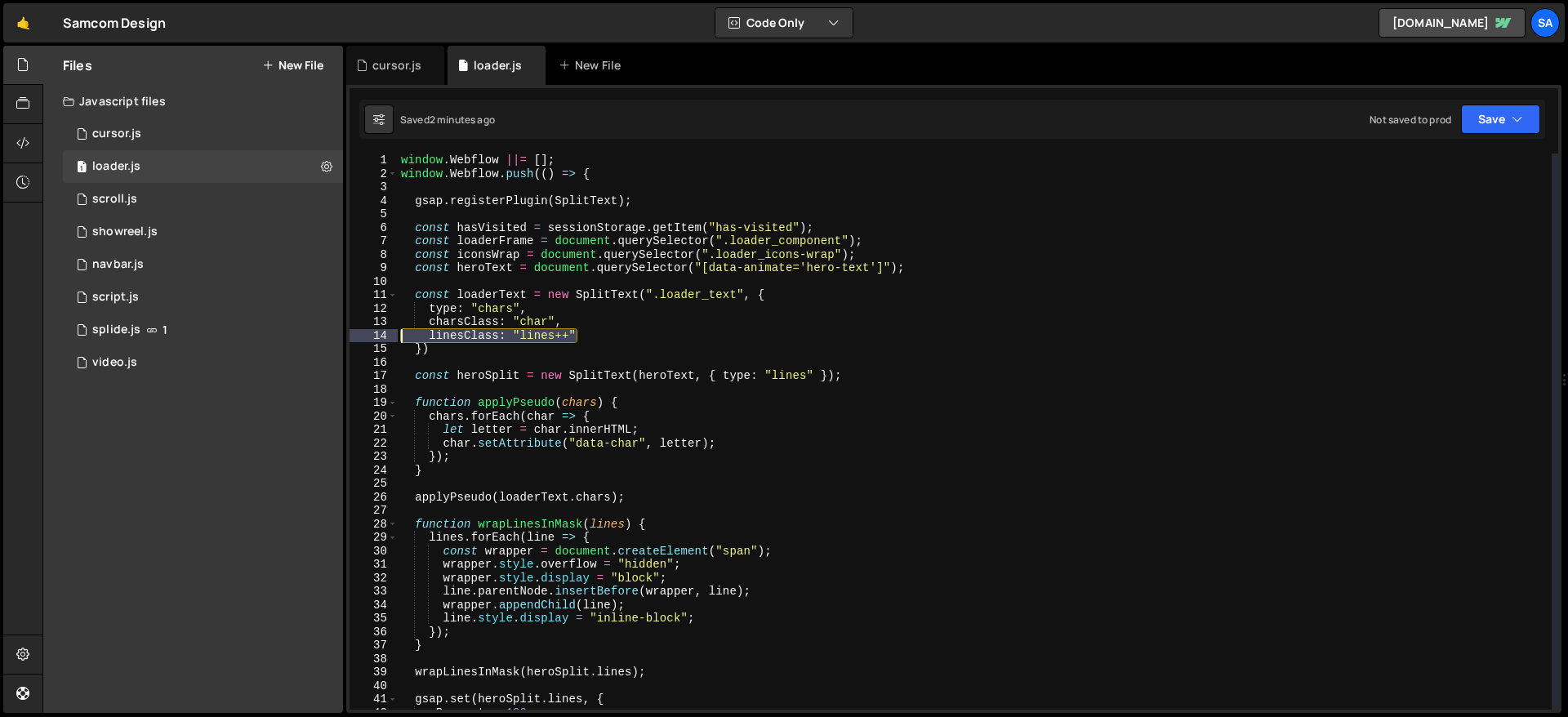
drag, startPoint x: 595, startPoint y: 333, endPoint x: 374, endPoint y: 335, distance: 221.0
click at [374, 335] on div "linesClass: "lines++" 1 2 3 4 5 6 7 8 9 10 11 12 13 14 15 16 17 18 19 20 21 22 …" at bounding box center [954, 431] width 1210 height 557
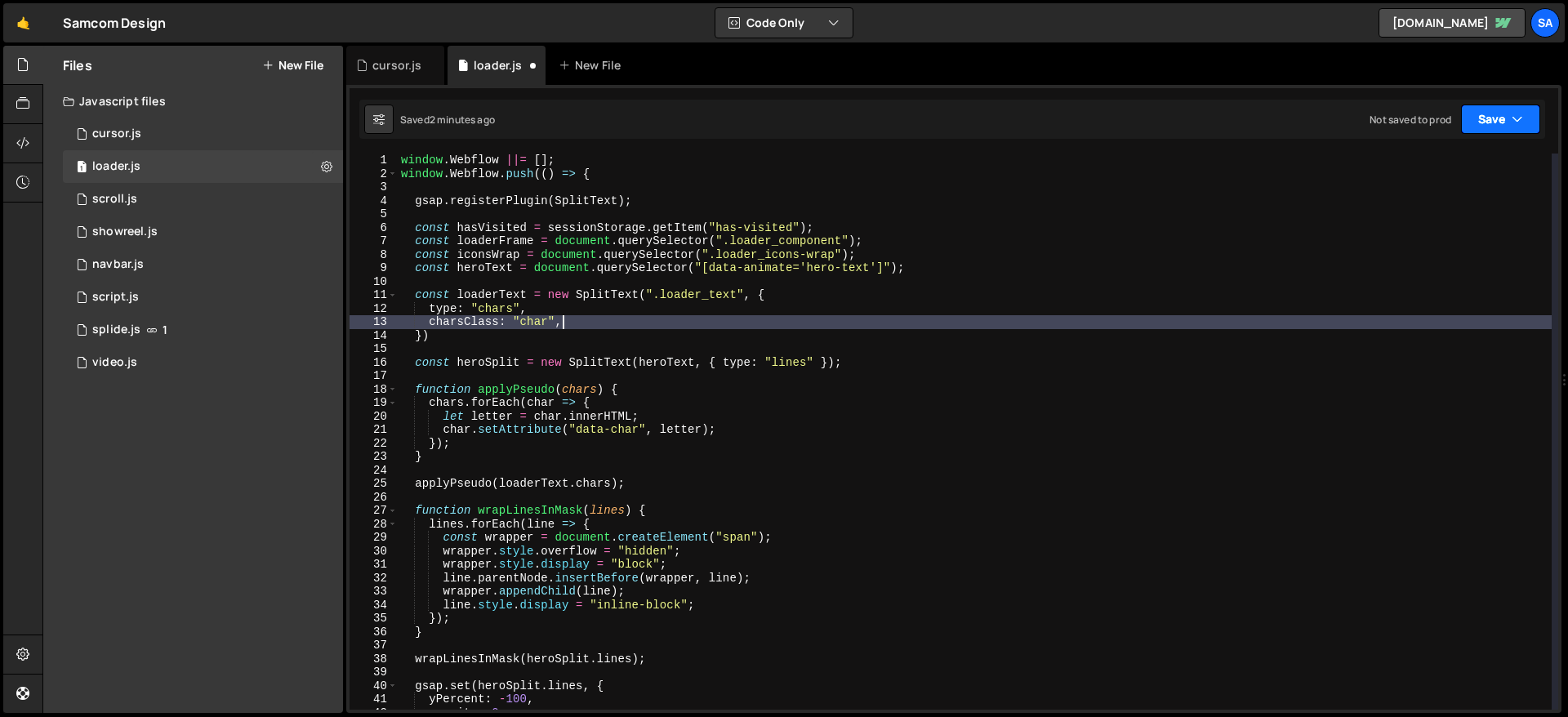
click at [1200, 105] on button "Save" at bounding box center [1501, 120] width 80 height 29
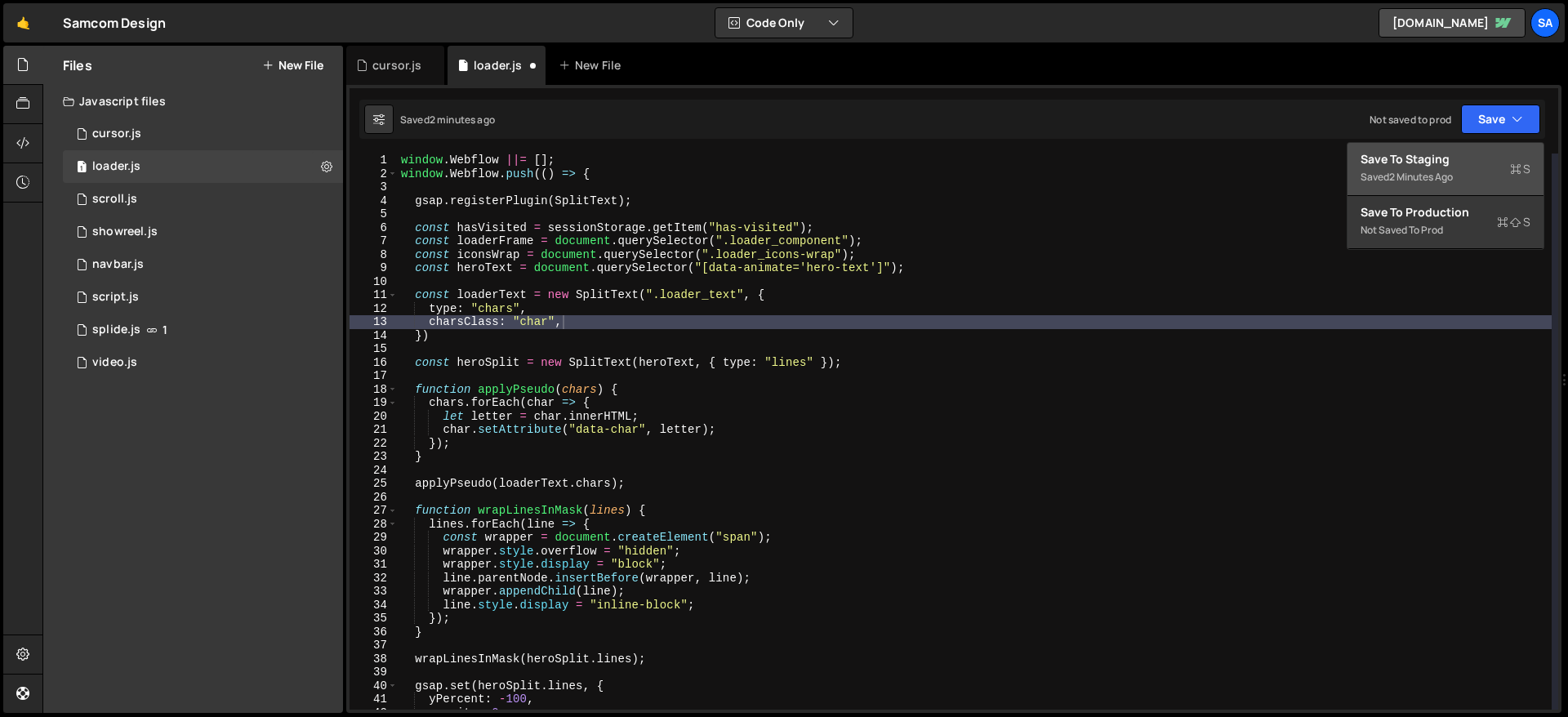
click at [1200, 161] on div "Save to Staging S" at bounding box center [1446, 159] width 170 height 17
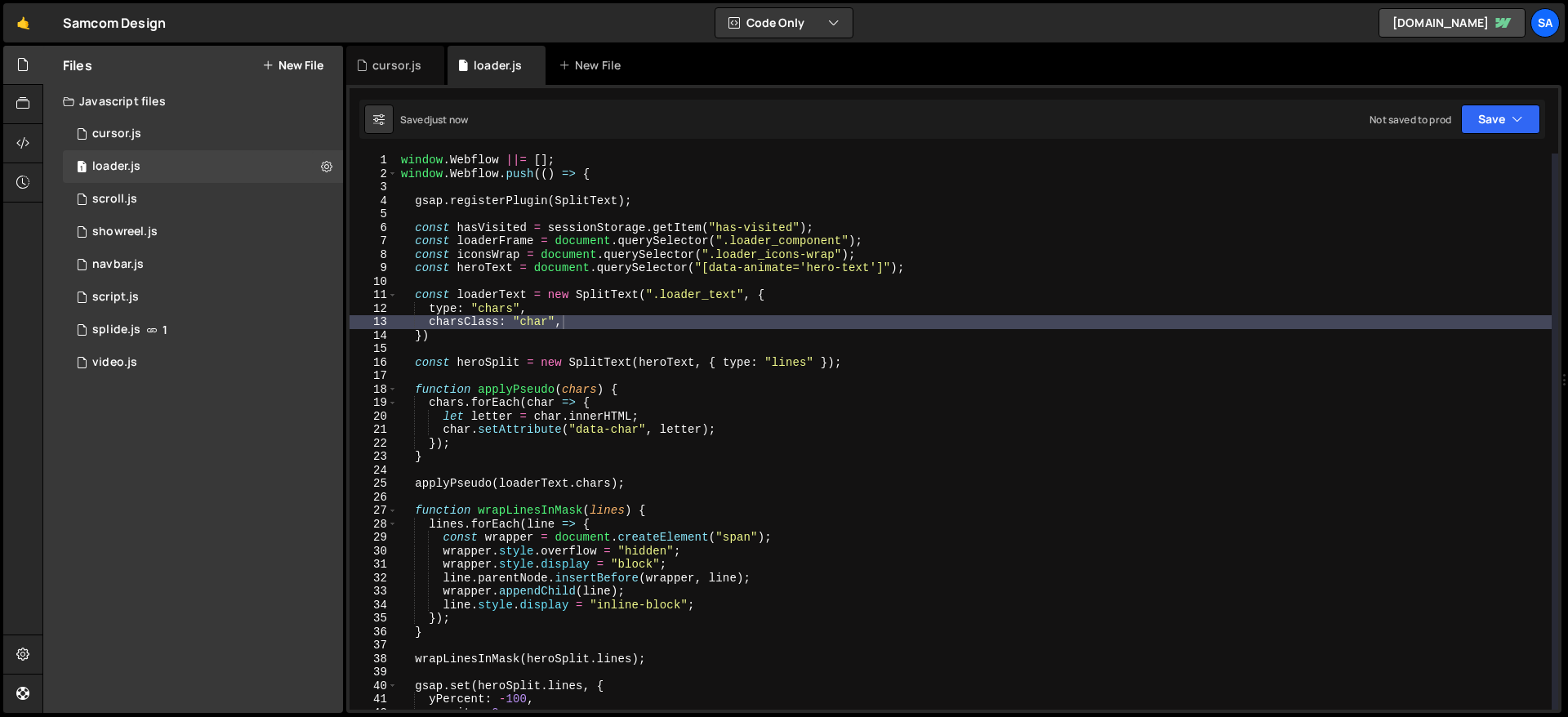
click at [675, 309] on div "window . Webflow ||= [ ] ; window . Webflow . push (( ) => { gsap . registerPlu…" at bounding box center [975, 445] width 1154 height 583
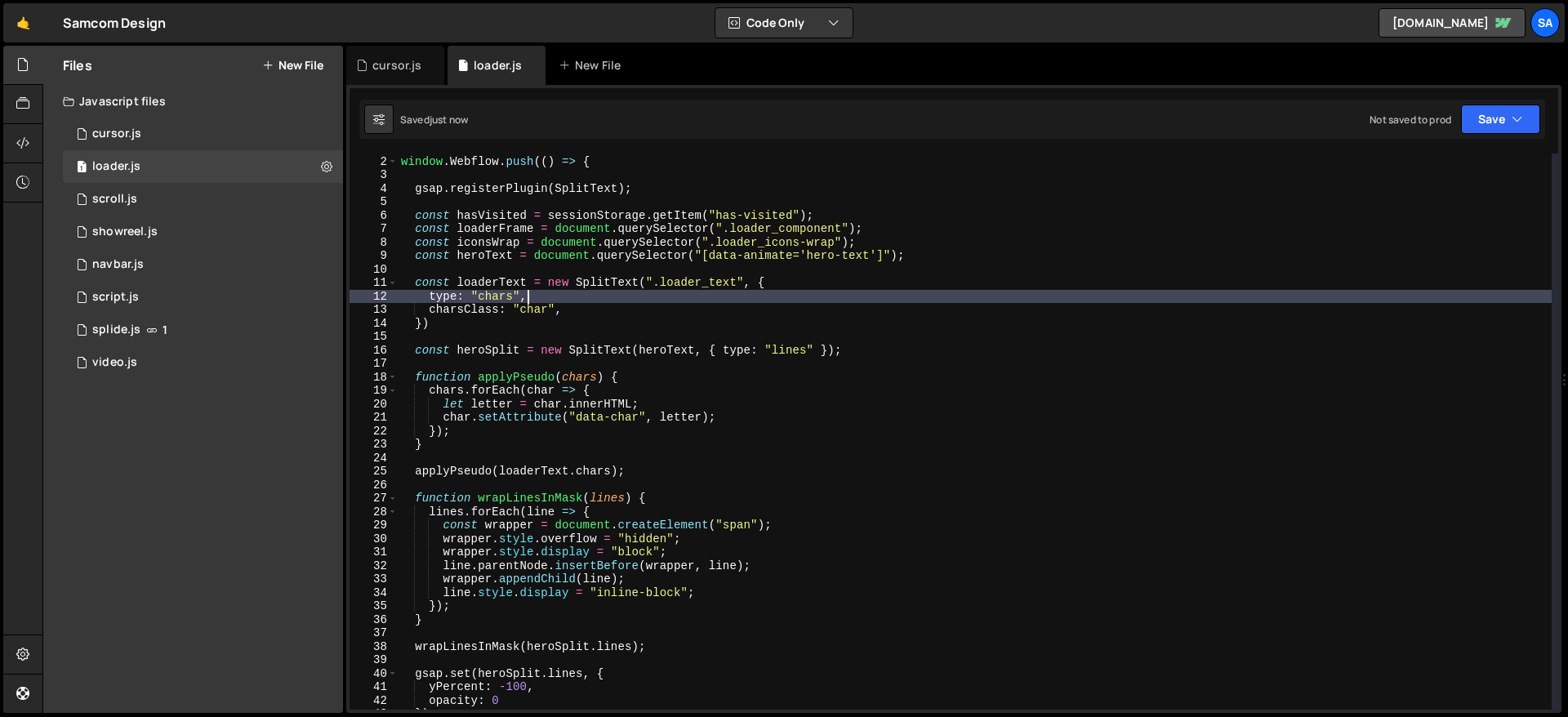
scroll to position [75, 0]
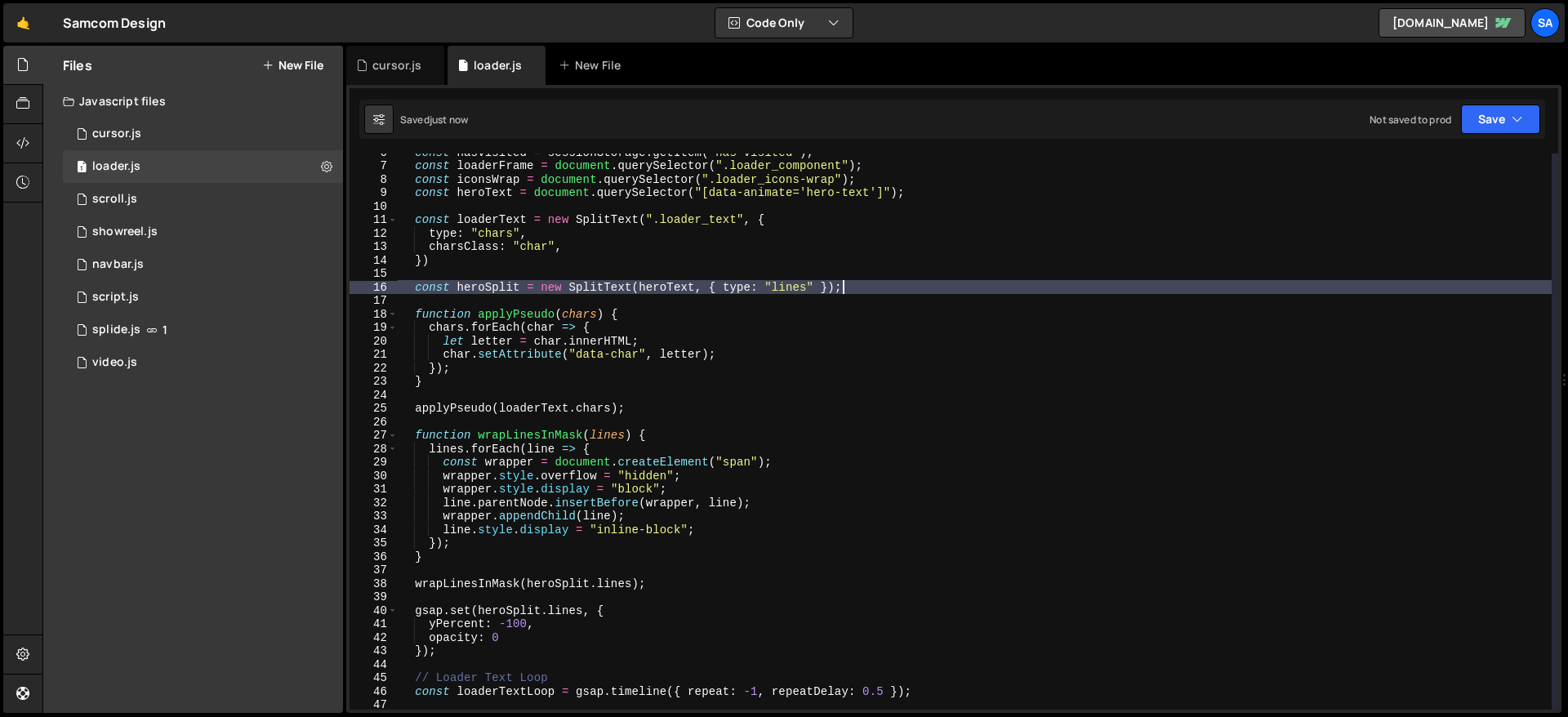
click at [969, 283] on div "const hasVisited = sessionStorage . getItem ( "has-visited" ) ; const loaderFra…" at bounding box center [975, 437] width 1154 height 583
type textarea "const heroSplit = new SplitText(heroText, { type: "lines" });"
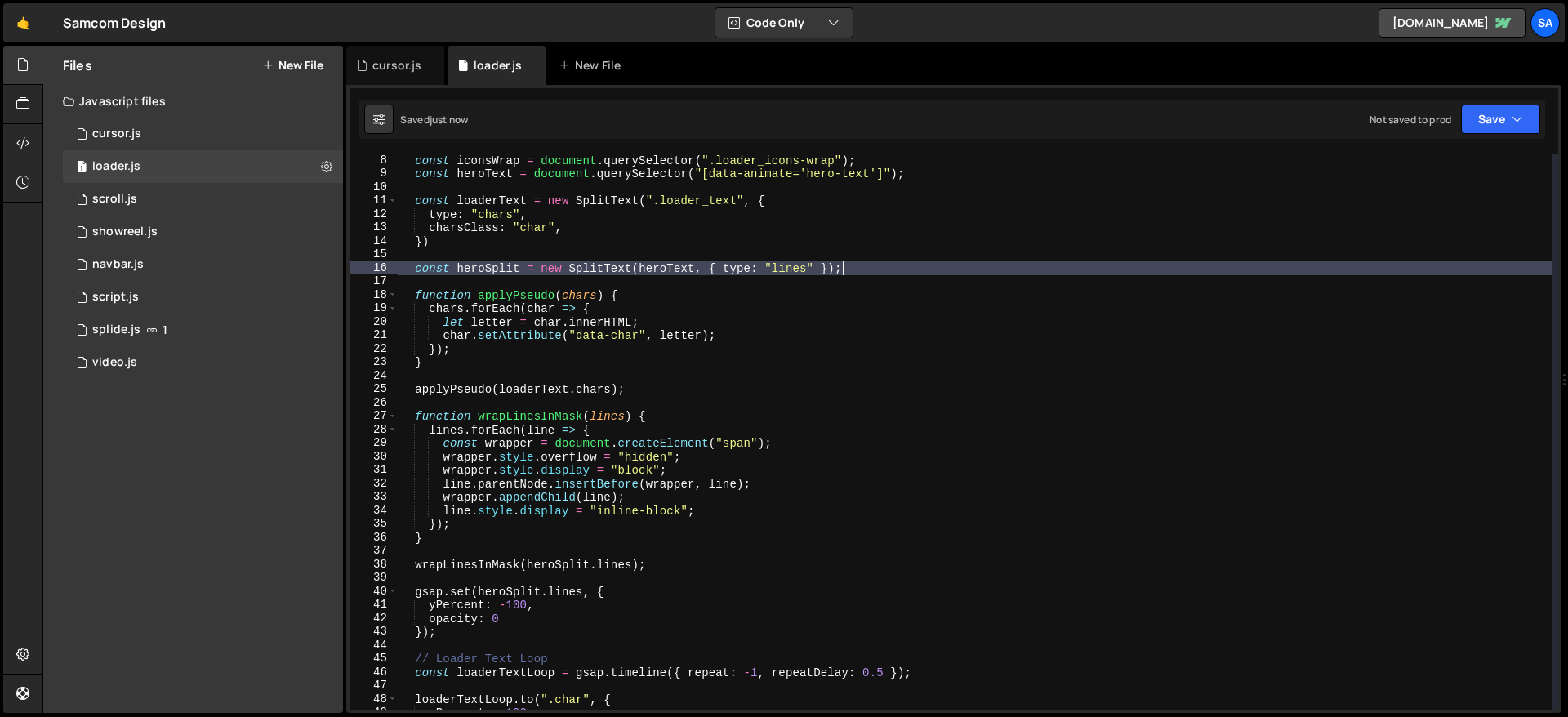
scroll to position [121, 0]
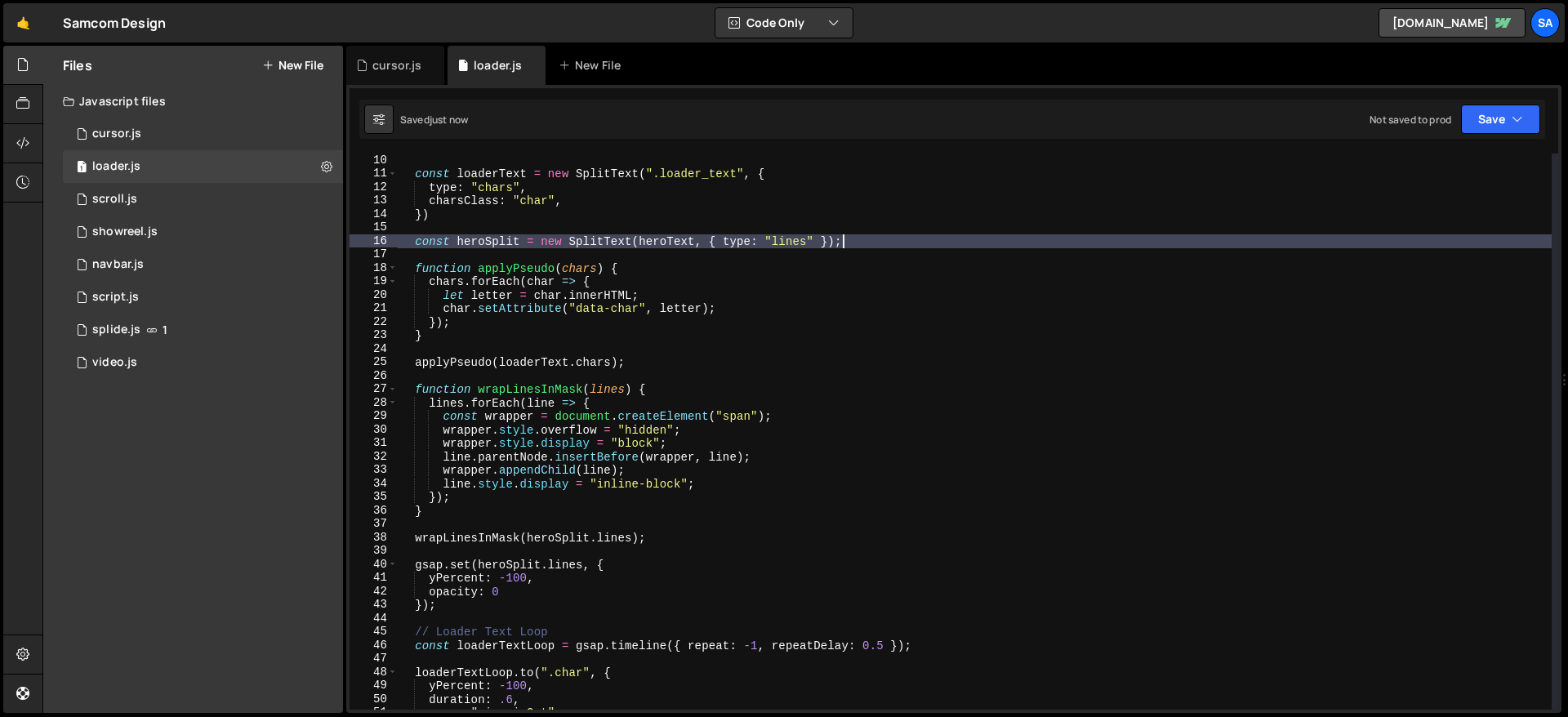
click at [672, 369] on div "const loaderText = new SplitText ( ".loader_text" , { type : "chars" , charsCla…" at bounding box center [975, 445] width 1154 height 583
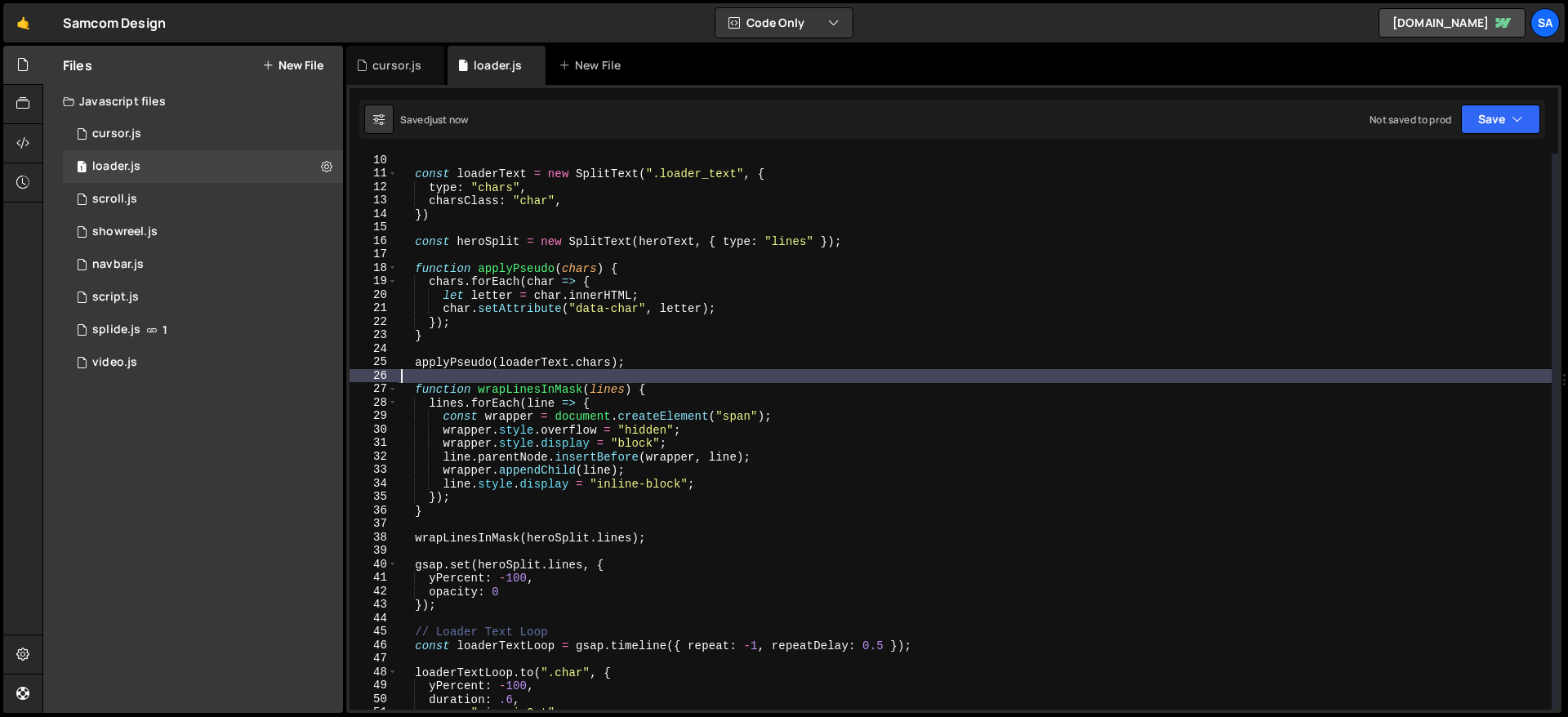
click at [674, 354] on div "const loaderText = new SplitText ( ".loader_text" , { type : "chars" , charsCla…" at bounding box center [975, 445] width 1154 height 583
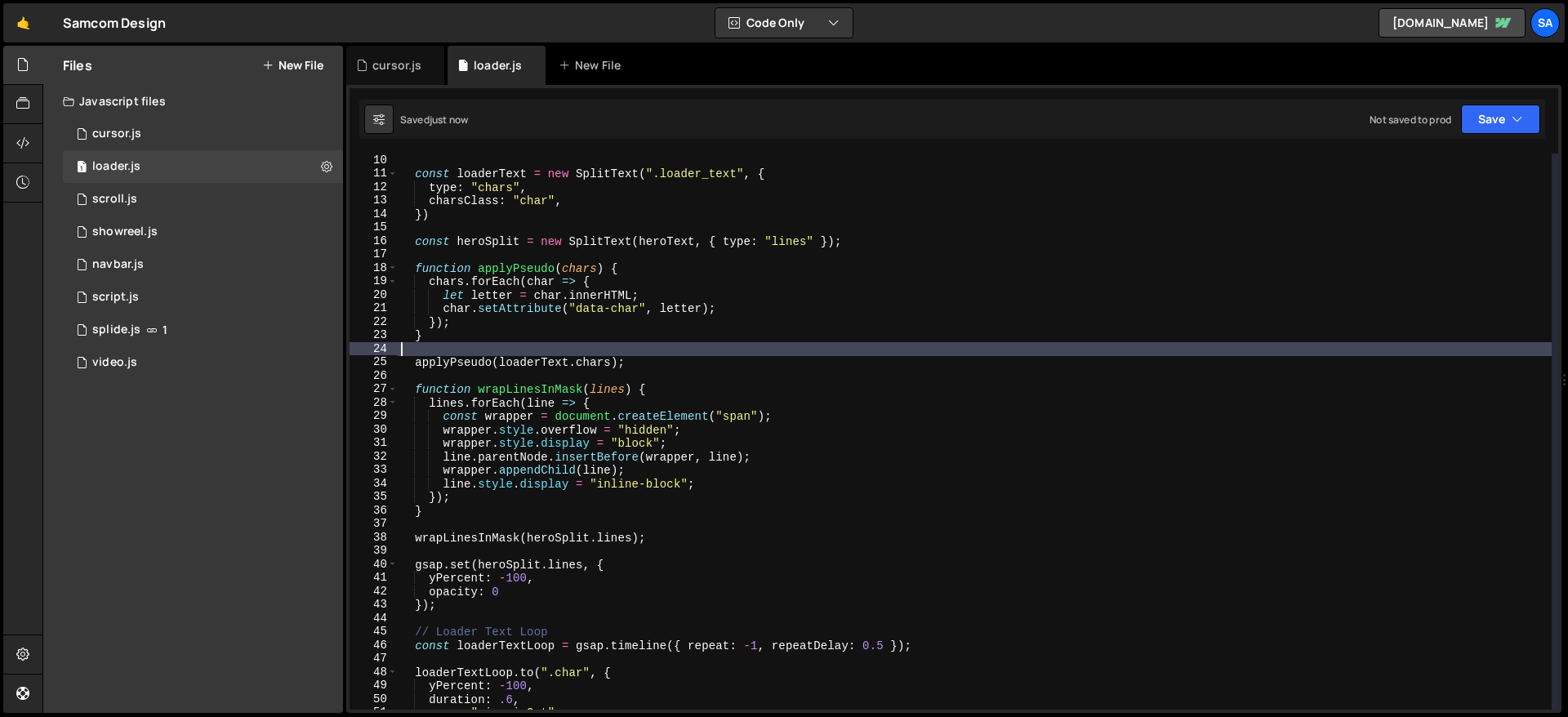
click at [670, 356] on div "const loaderText = new SplitText ( ".loader_text" , { type : "chars" , charsCla…" at bounding box center [975, 445] width 1154 height 583
click at [669, 357] on div "const loaderText = new SplitText ( ".loader_text" , { type : "chars" , charsCla…" at bounding box center [975, 445] width 1154 height 583
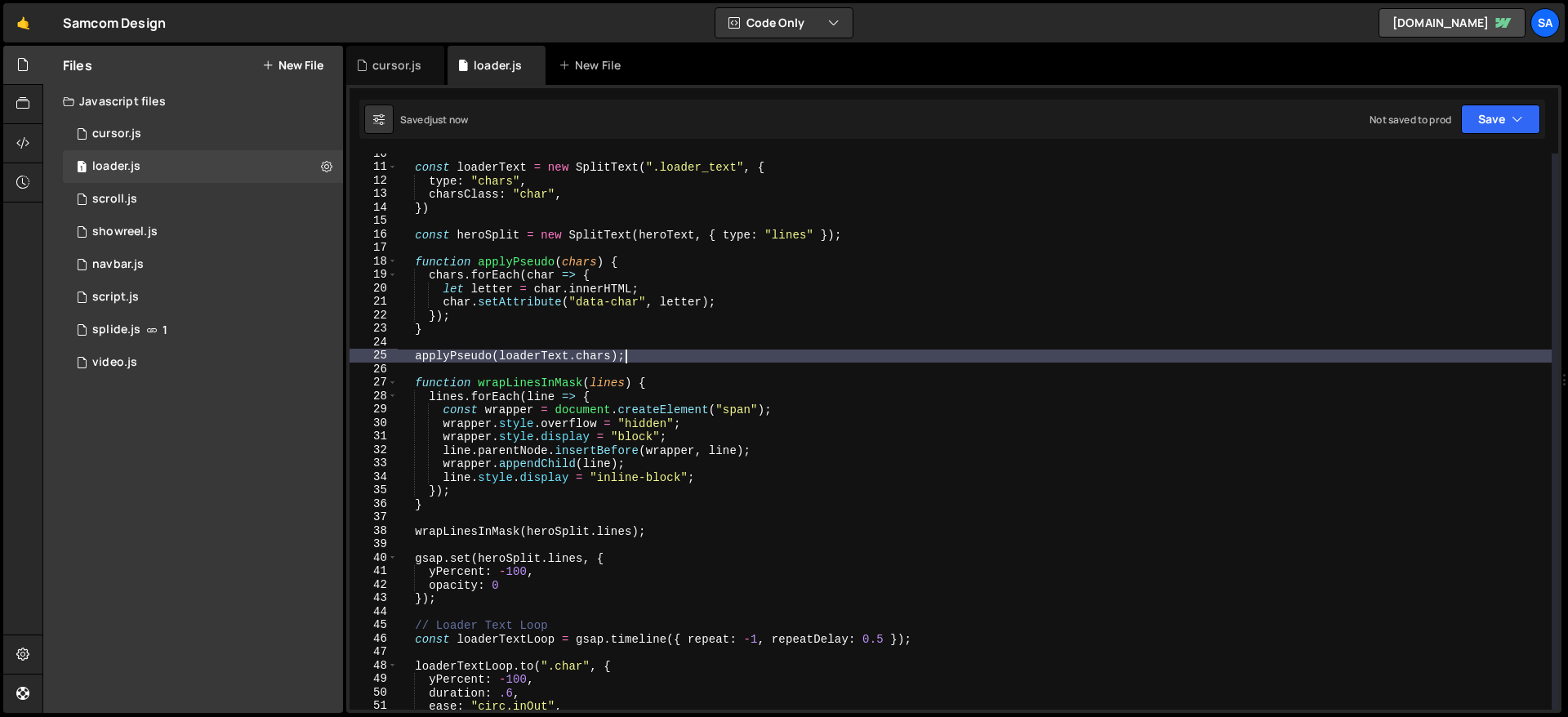
scroll to position [127, 0]
click at [637, 391] on div "const loaderText = new SplitText ( ".loader_text" , { type : "chars" , charsCla…" at bounding box center [975, 438] width 1154 height 583
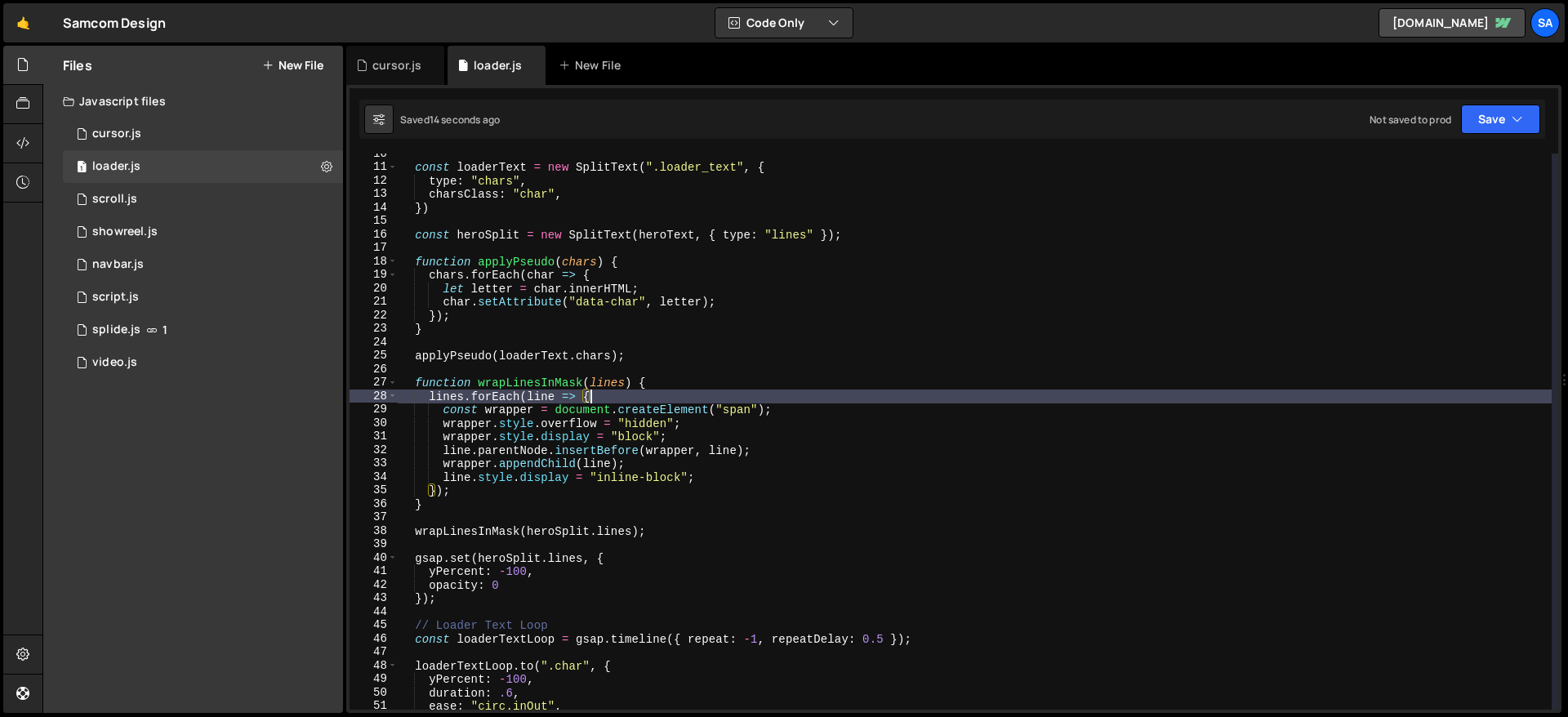
click at [670, 377] on div "const loaderText = new SplitText ( ".loader_text" , { type : "chars" , charsCla…" at bounding box center [975, 438] width 1154 height 583
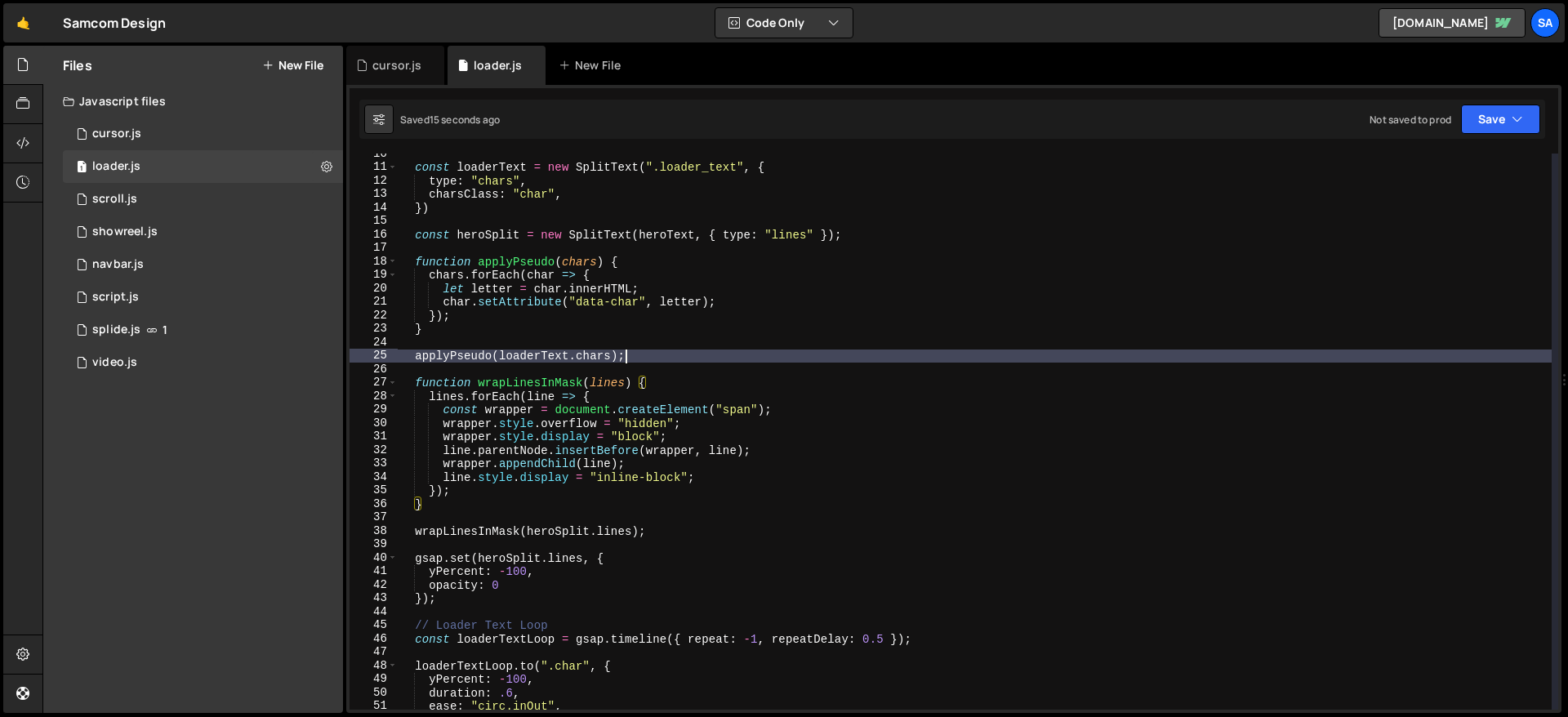
click at [668, 360] on div "const loaderText = new SplitText ( ".loader_text" , { type : "chars" , charsCla…" at bounding box center [975, 438] width 1154 height 583
type textarea "applyPseudo(loaderText.chars);"
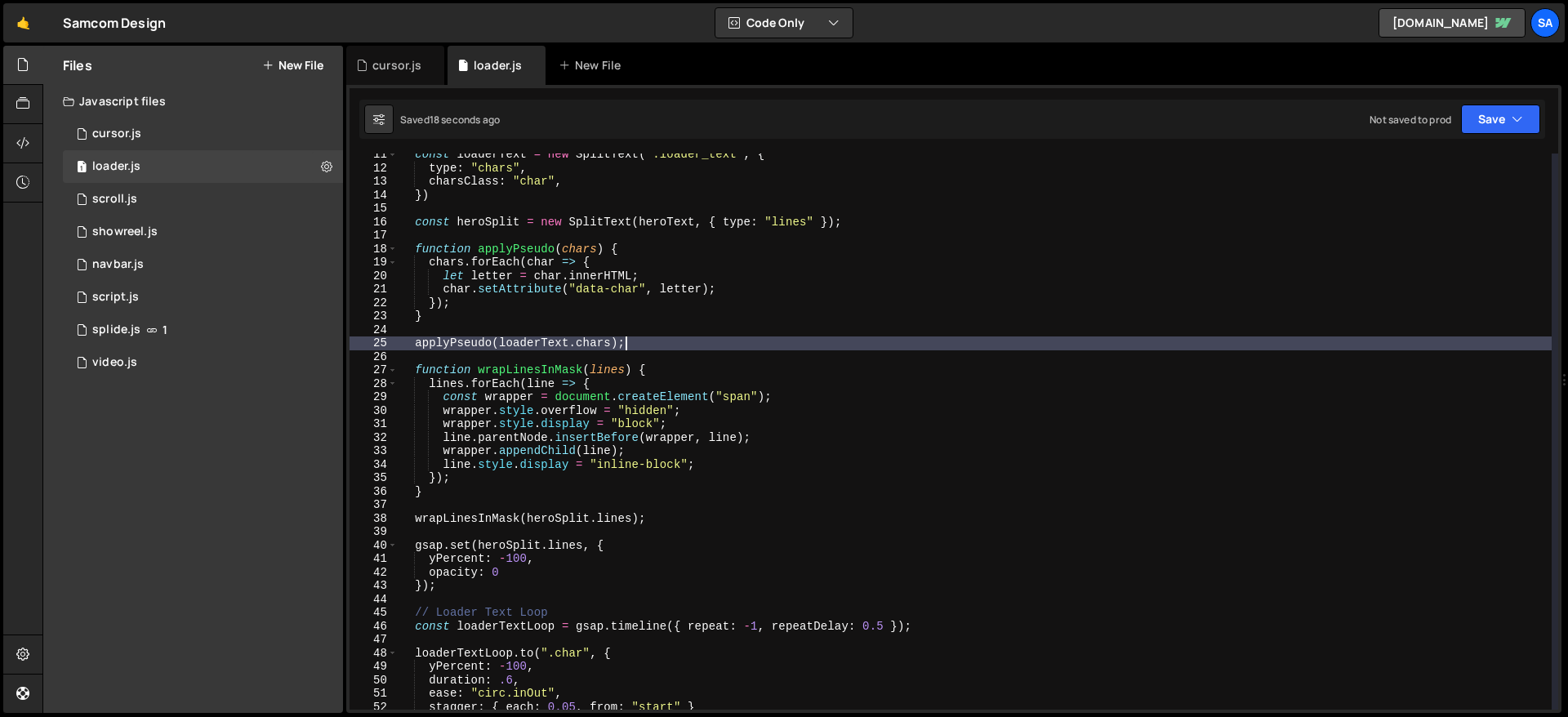
scroll to position [147, 0]
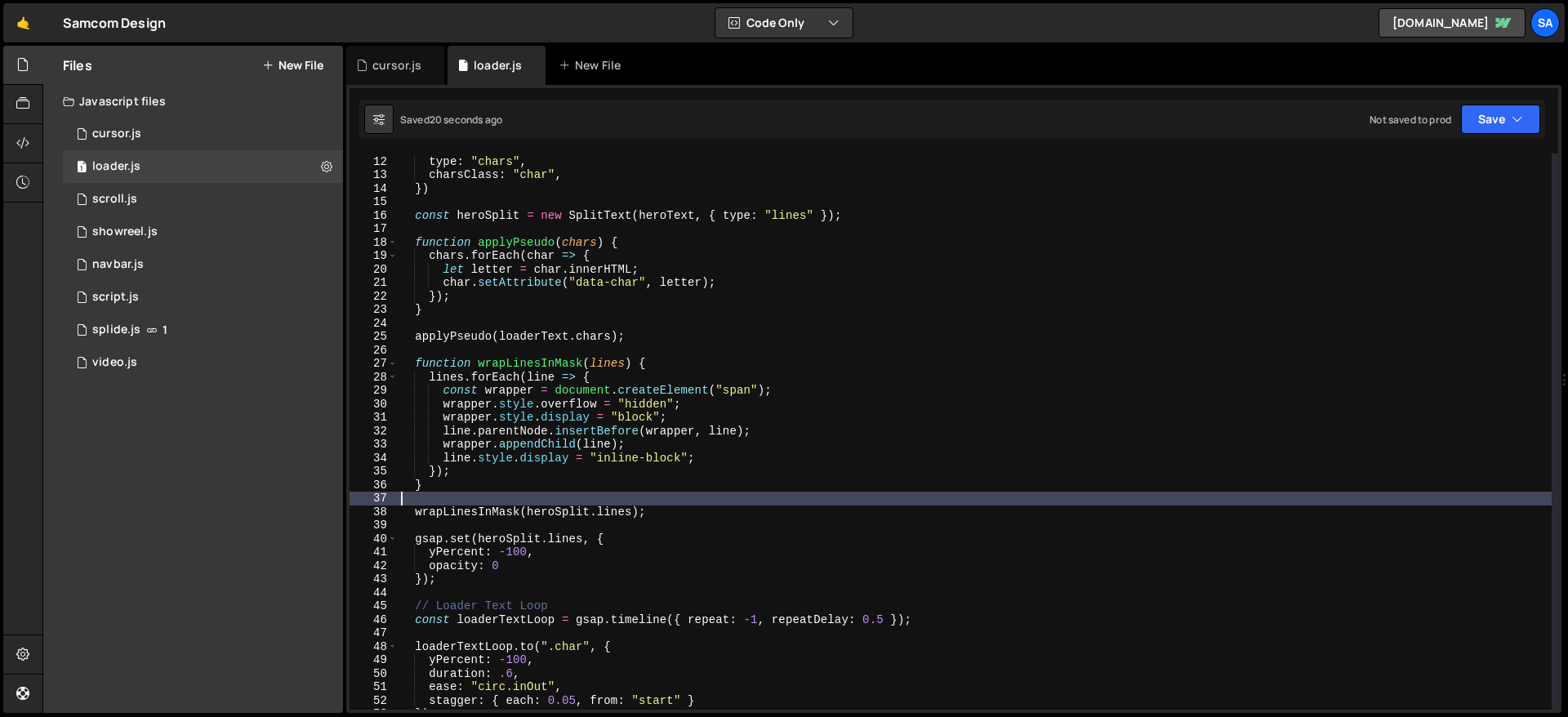
click at [663, 503] on div "const loaderText = new SplitText ( ".loader_text" , { type : "chars" , charsCla…" at bounding box center [975, 432] width 1154 height 583
click at [676, 507] on div "const loaderText = new SplitText ( ".loader_text" , { type : "chars" , charsCla…" at bounding box center [975, 432] width 1154 height 583
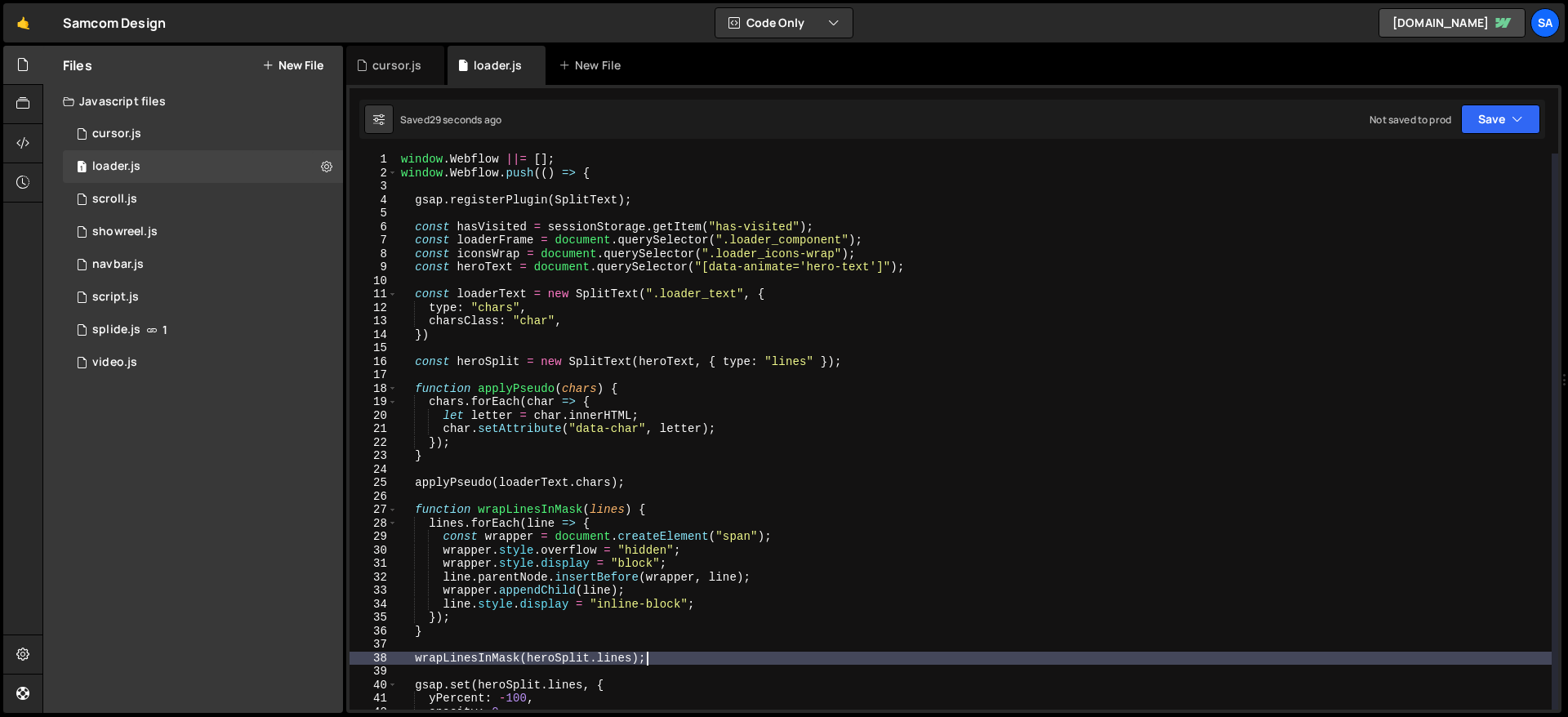
scroll to position [0, 0]
click at [855, 363] on div "window . Webflow ||= [ ] ; window . Webflow . push (( ) => { gsap . registerPlu…" at bounding box center [975, 444] width 1154 height 583
type textarea "const heroSplit = new SplitText(heroText, { type: "lines" });"
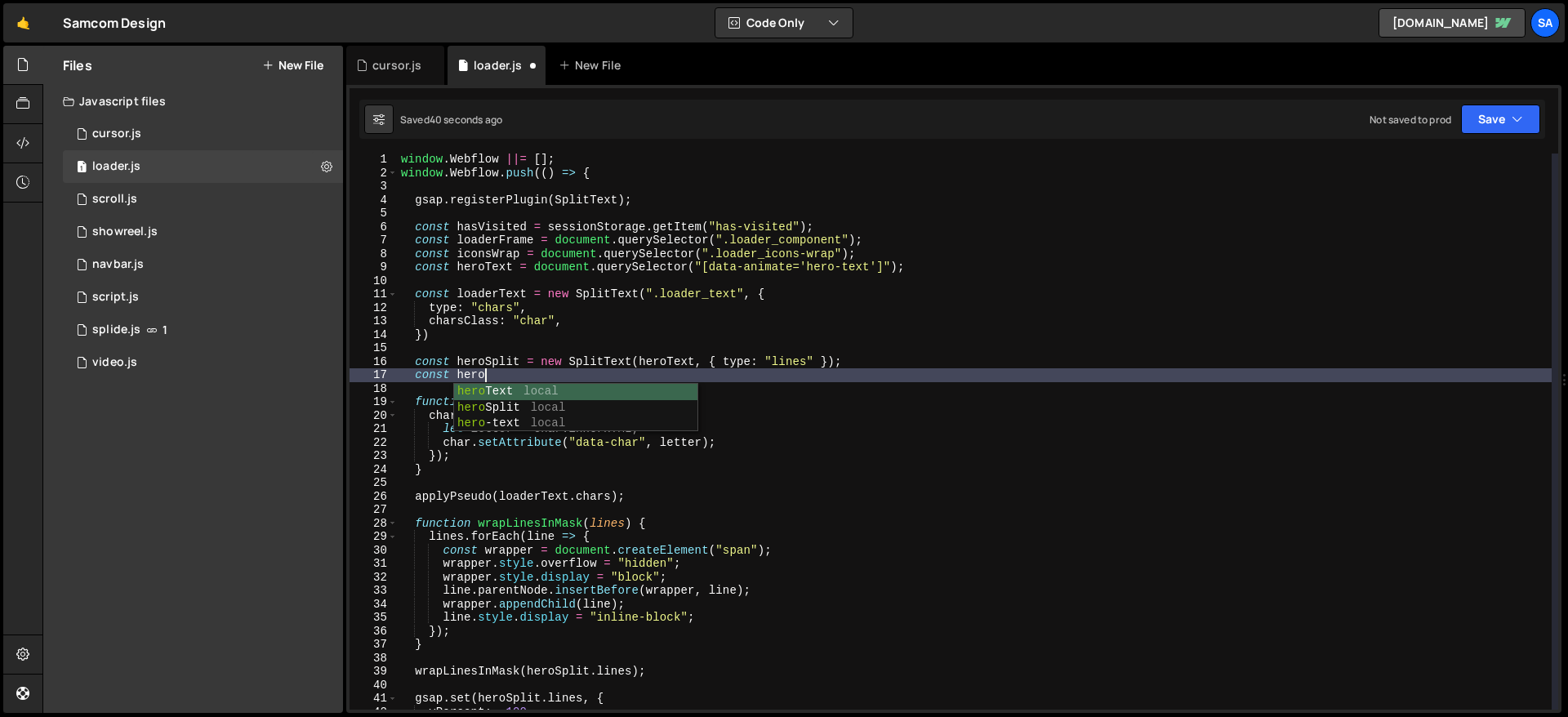
scroll to position [0, 5]
click at [500, 372] on div "window . Webflow ||= [ ] ; window . Webflow . push (( ) => { gsap . registerPlu…" at bounding box center [975, 444] width 1154 height 583
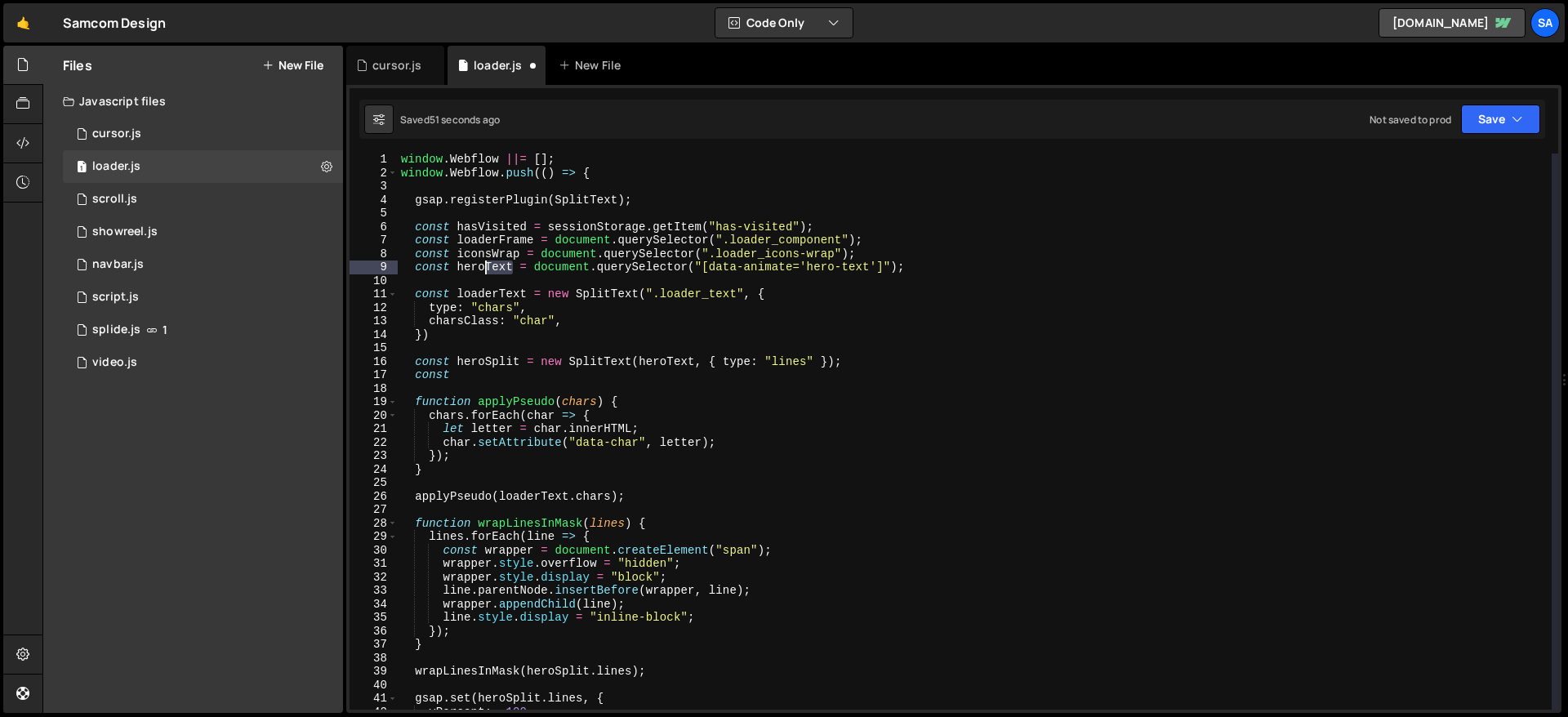
drag, startPoint x: 516, startPoint y: 264, endPoint x: 486, endPoint y: 266, distance: 30.1
click at [486, 266] on div "window . Webflow ||= [ ] ; window . Webflow . push (( ) => { gsap . registerPlu…" at bounding box center [975, 444] width 1154 height 583
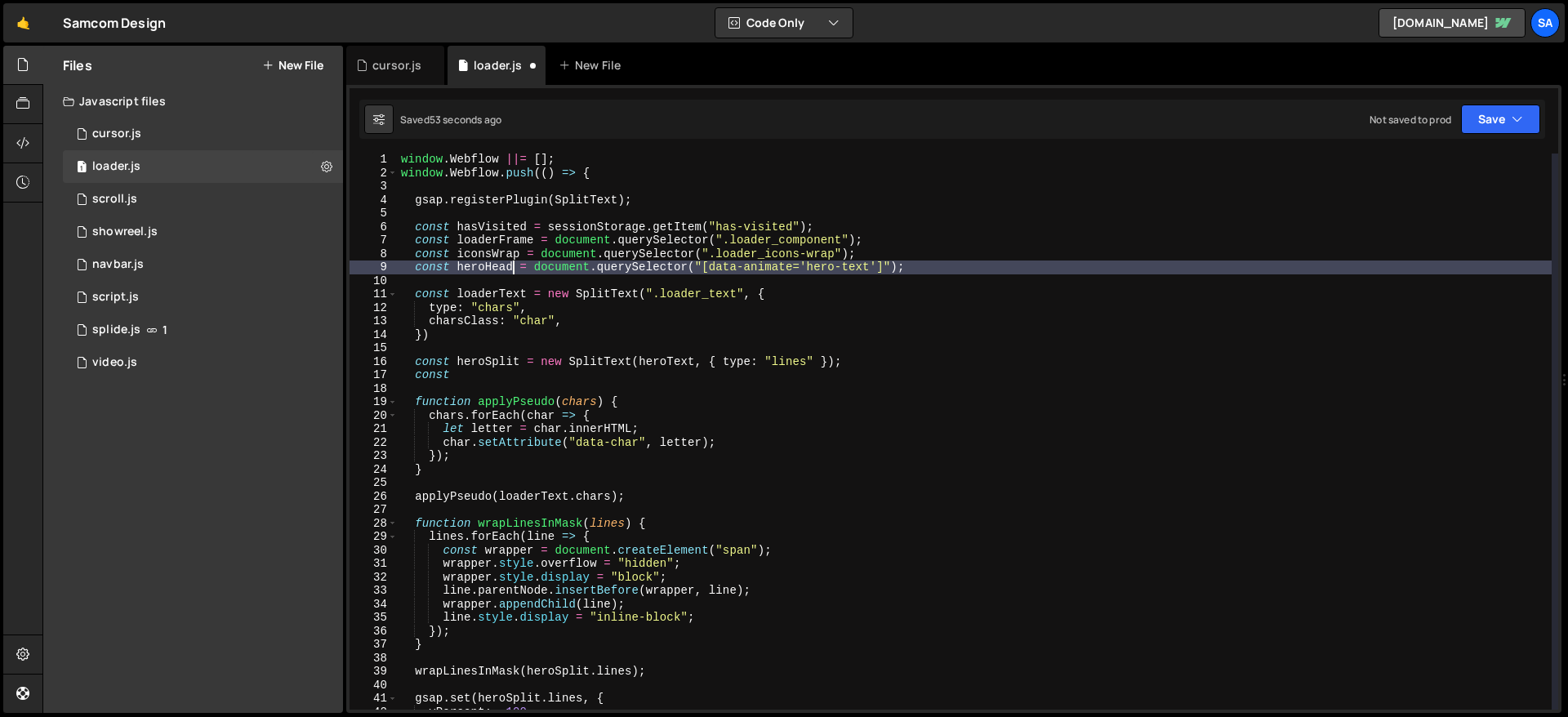
scroll to position [0, 9]
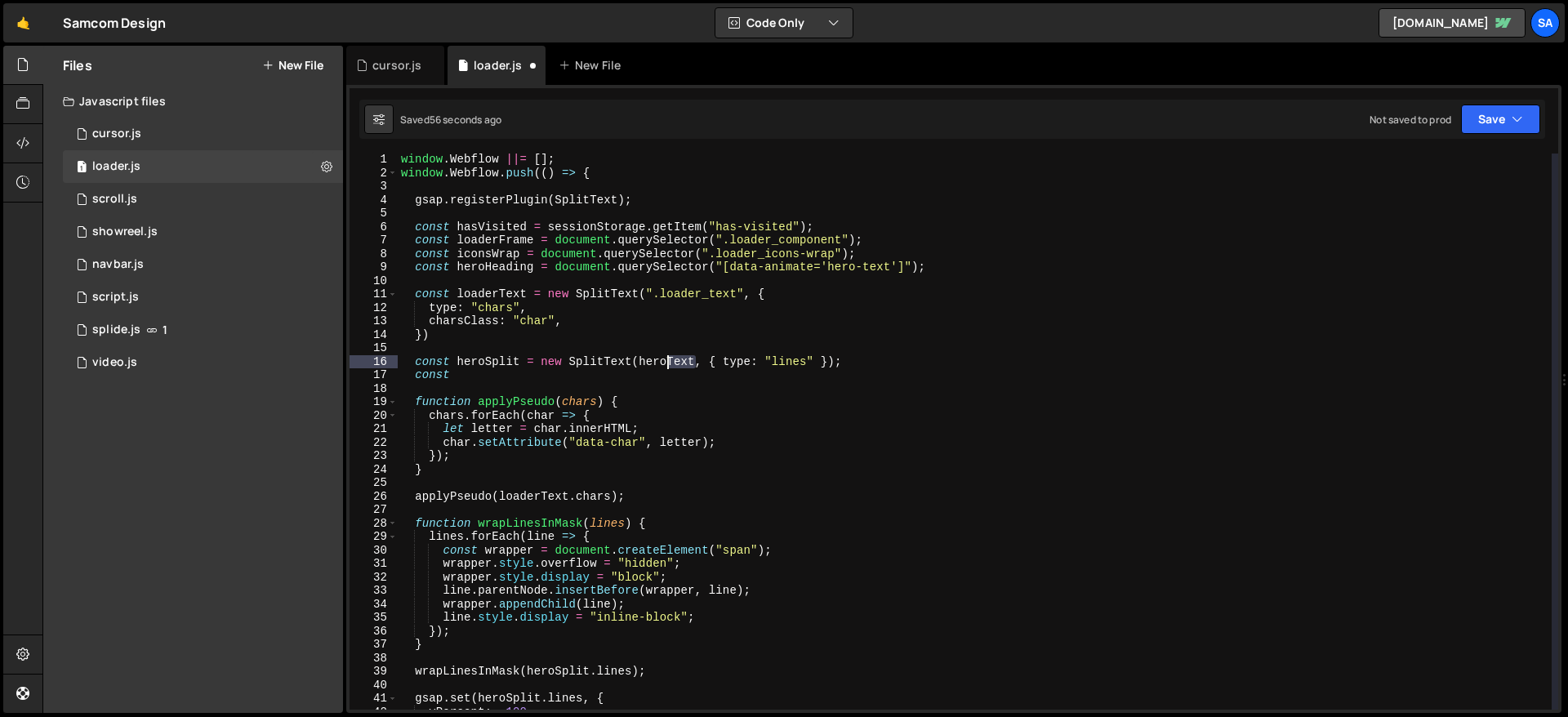
drag, startPoint x: 697, startPoint y: 360, endPoint x: 668, endPoint y: 359, distance: 29.0
click at [667, 360] on div "window . Webflow ||= [ ] ; window . Webflow . push (( ) => { gsap . registerPlu…" at bounding box center [975, 444] width 1154 height 583
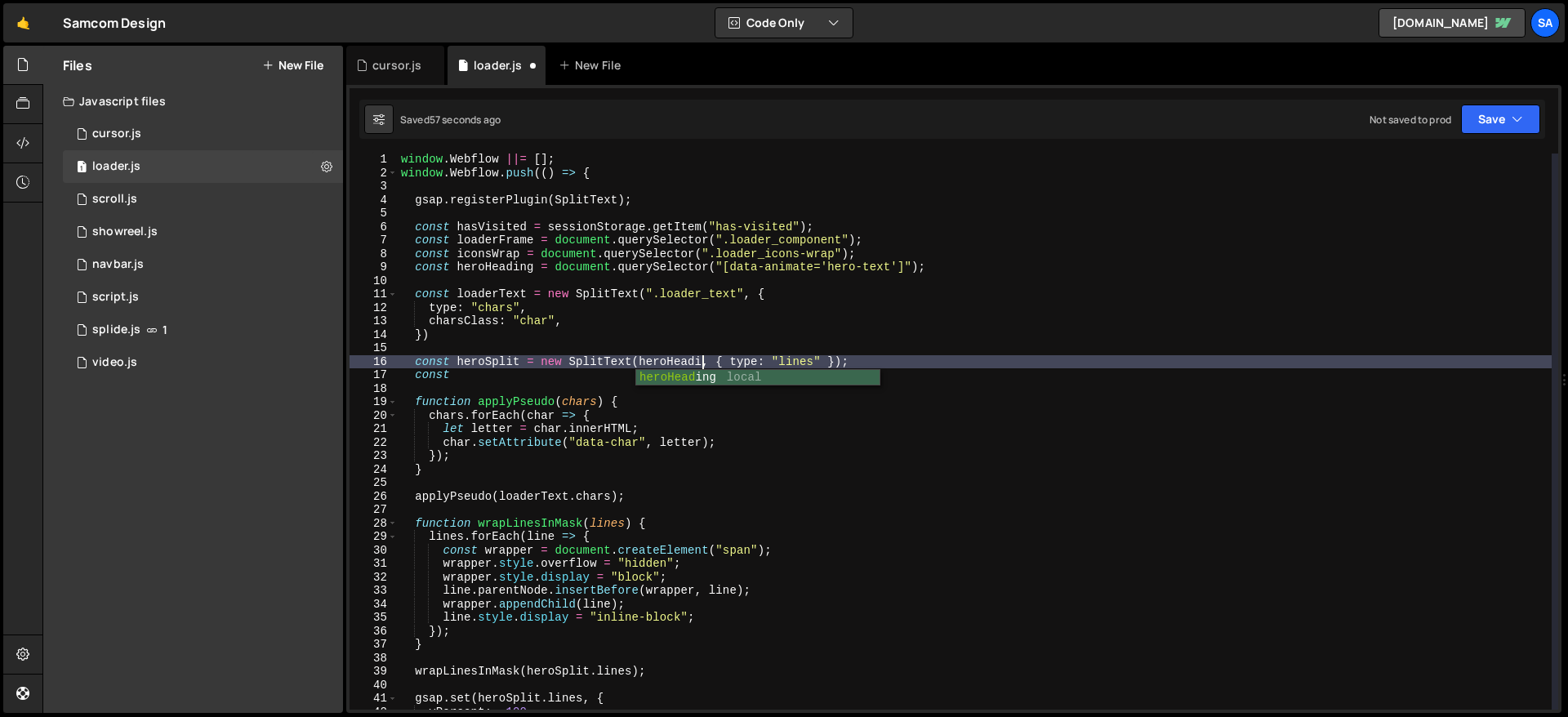
scroll to position [0, 21]
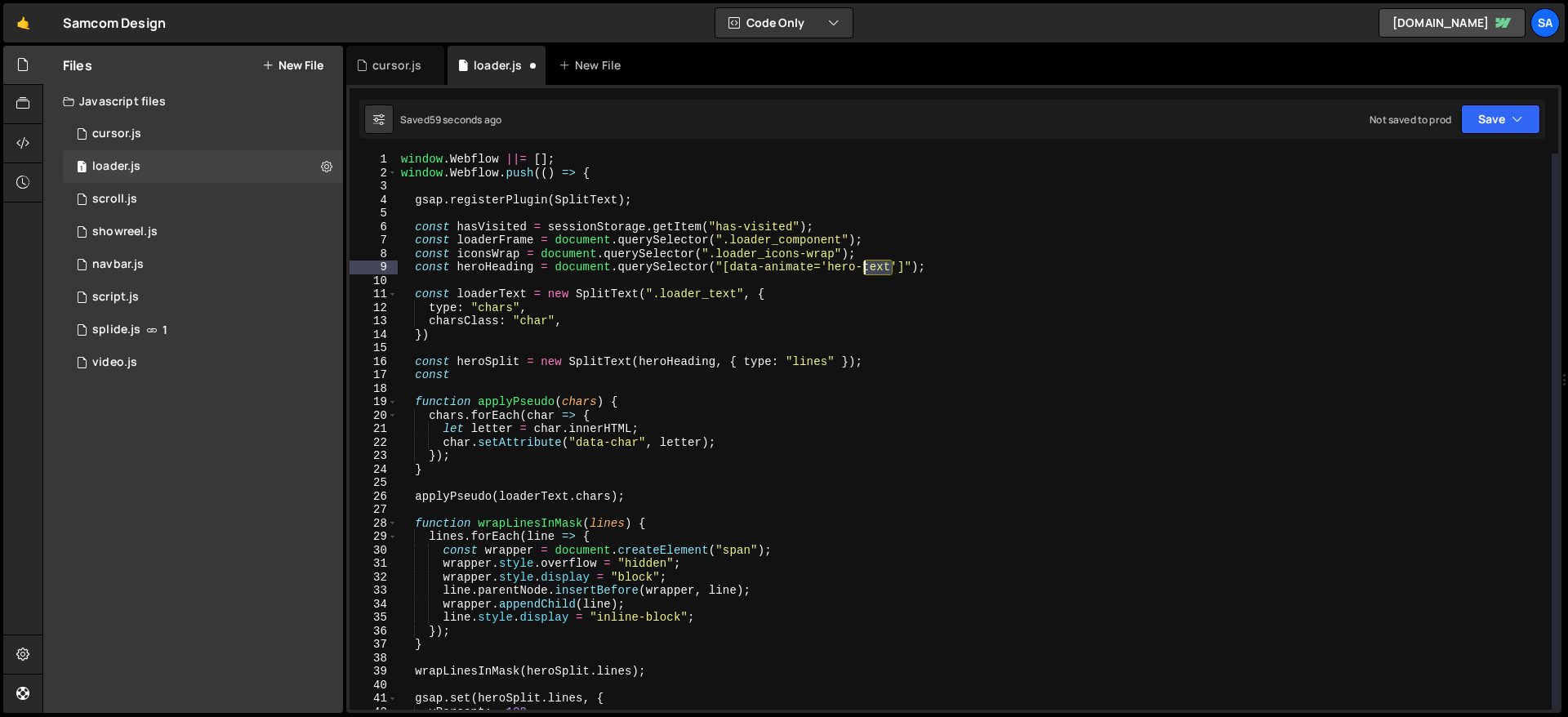
drag, startPoint x: 891, startPoint y: 265, endPoint x: 867, endPoint y: 266, distance: 24.0
click at [867, 266] on div "window . Webflow ||= [ ] ; window . Webflow . push (( ) => { gsap . registerPlu…" at bounding box center [975, 444] width 1154 height 583
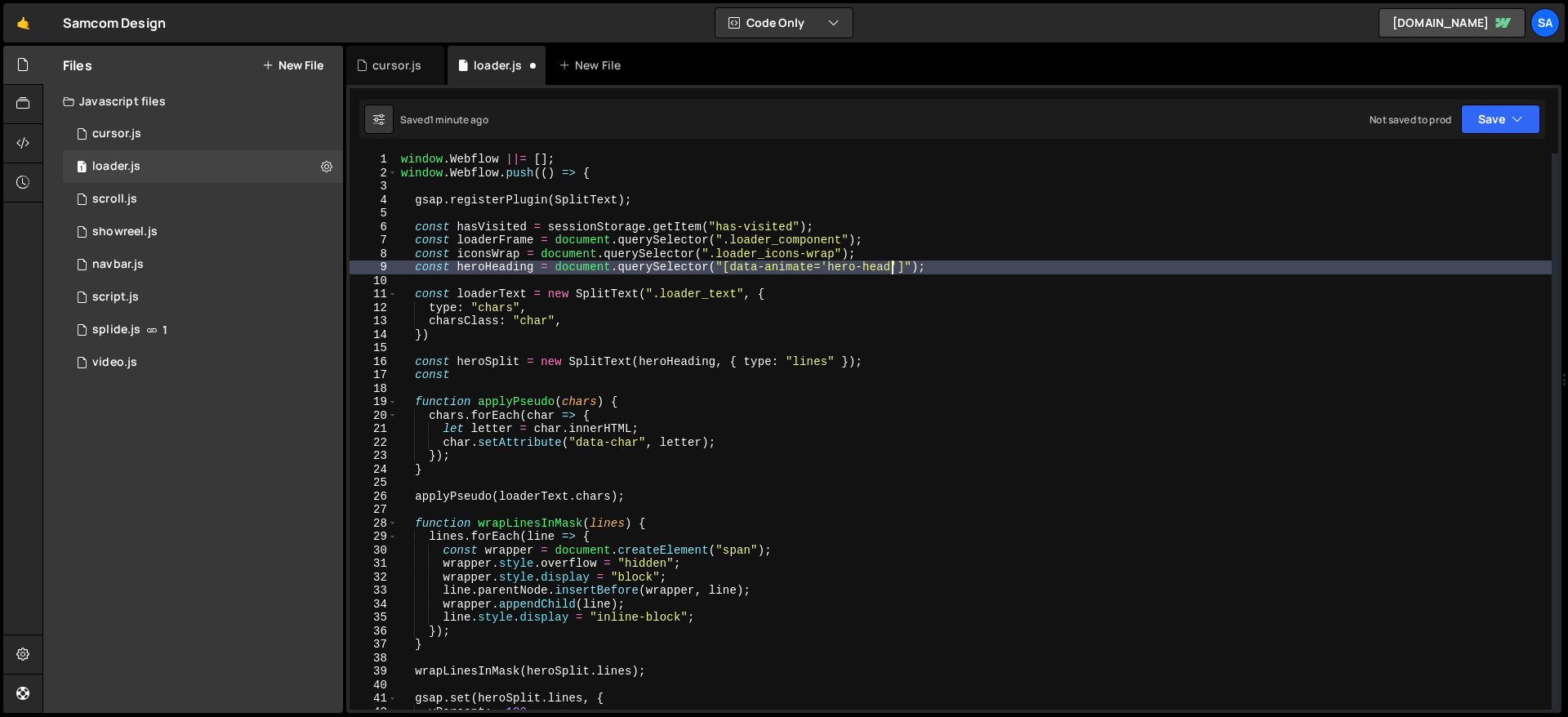
scroll to position [0, 35]
type textarea "const heroHeading = document.querySelector("[data-animate='hero-heading']");"
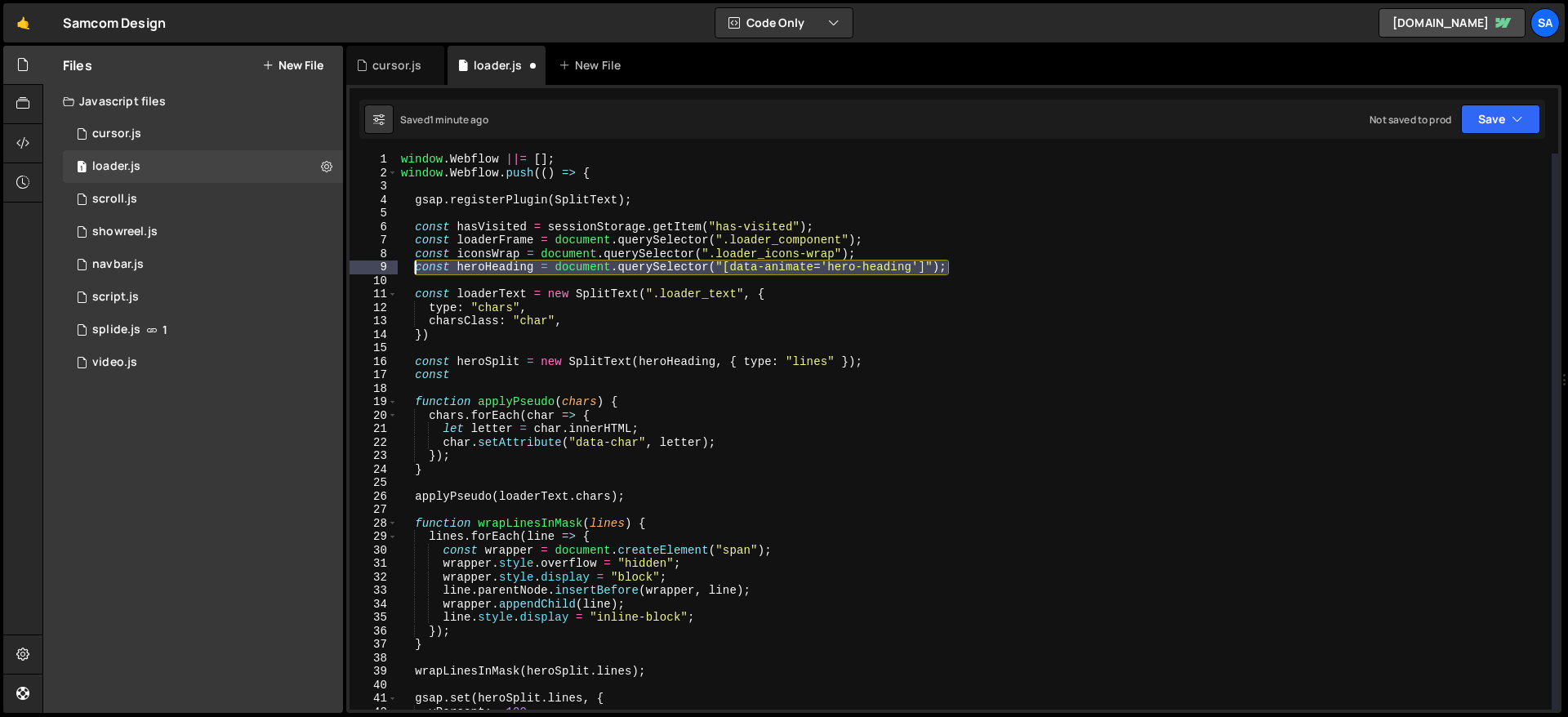
drag, startPoint x: 986, startPoint y: 269, endPoint x: 416, endPoint y: 270, distance: 570.0
click at [416, 270] on div "window . Webflow ||= [ ] ; window . Webflow . push (( ) => { gsap . registerPlu…" at bounding box center [975, 444] width 1154 height 583
click at [977, 277] on div "window . Webflow ||= [ ] ; window . Webflow . push (( ) => { gsap . registerPlu…" at bounding box center [975, 444] width 1154 height 583
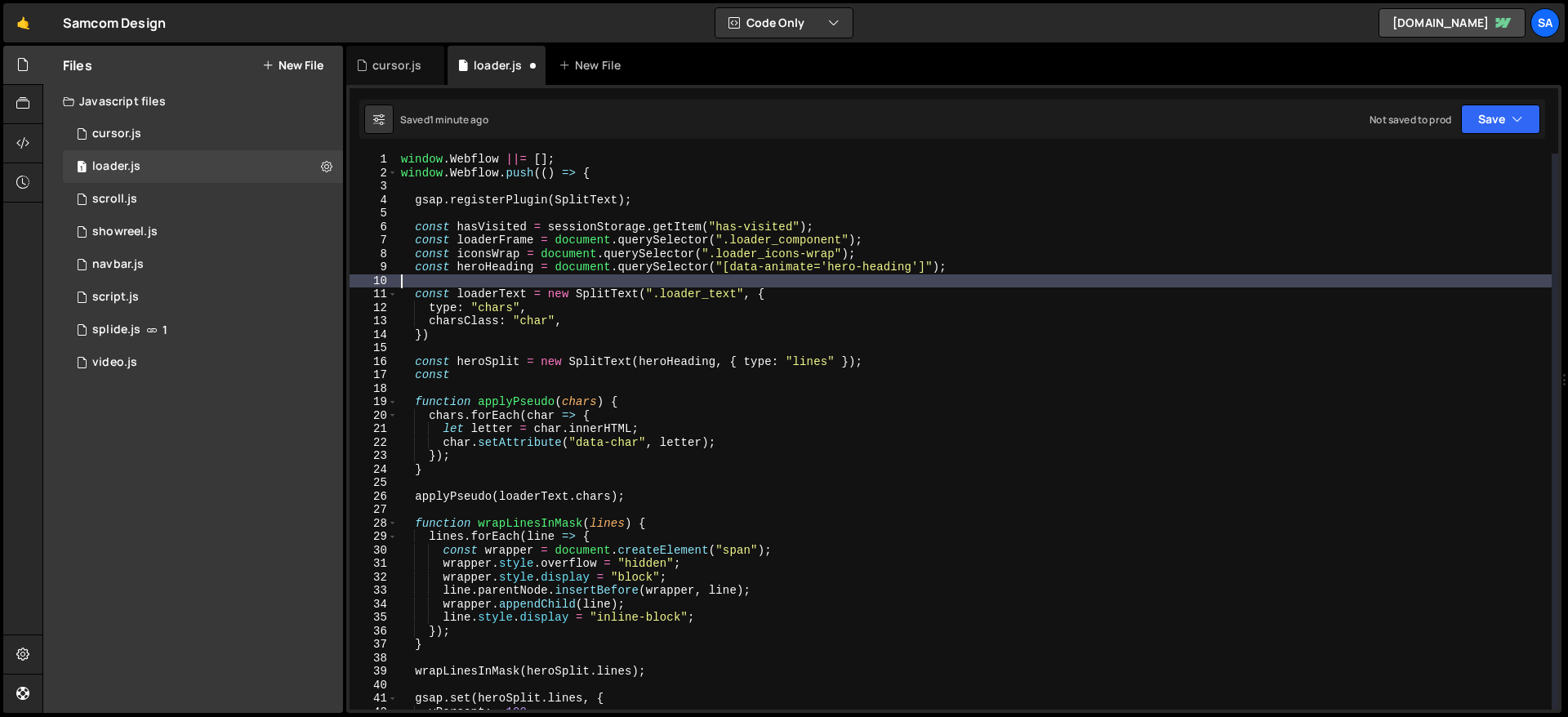
scroll to position [0, 0]
click at [976, 272] on div "window . Webflow ||= [ ] ; window . Webflow . push (( ) => { gsap . registerPlu…" at bounding box center [975, 444] width 1154 height 583
type textarea "const heroHeading = document.querySelector("[data-animate='hero-heading']");"
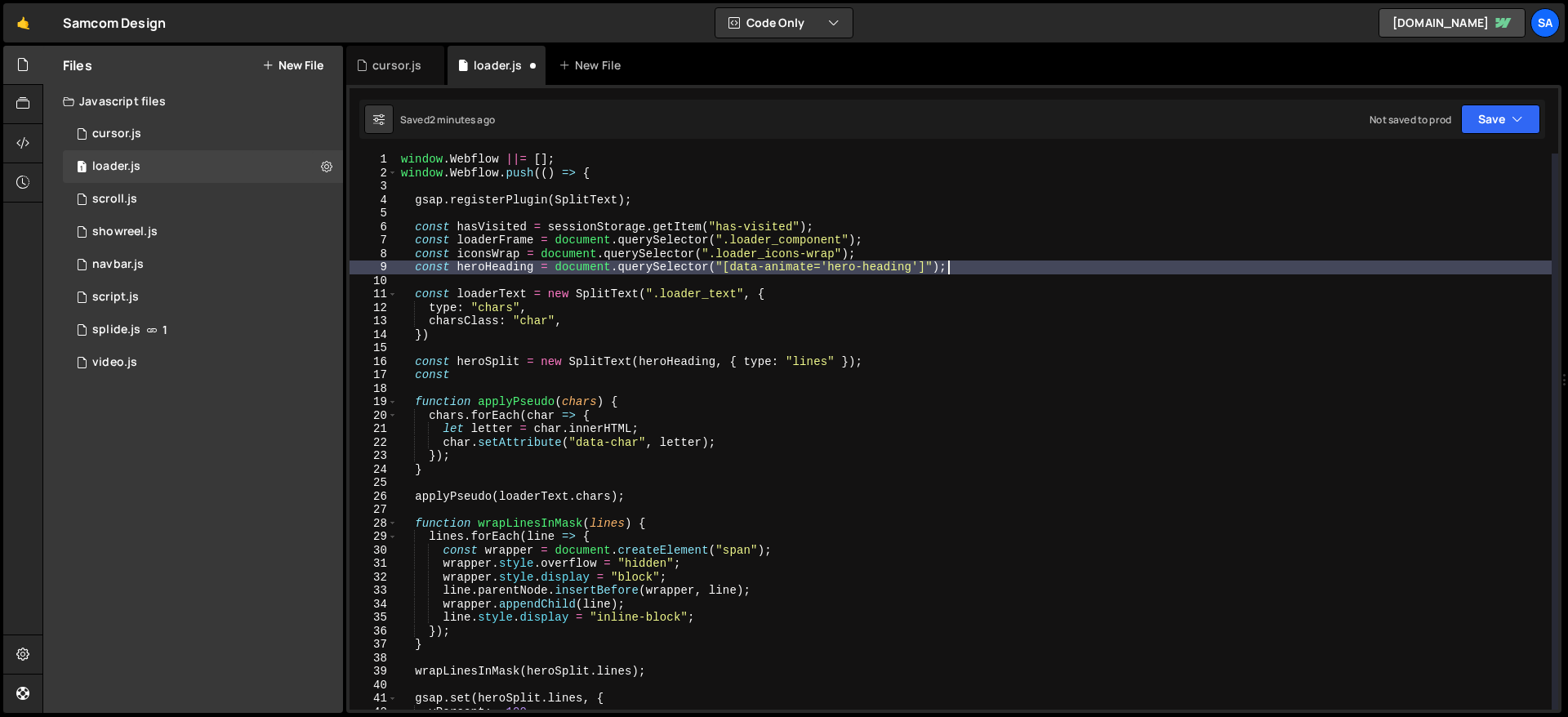
paste textarea "const heroHeading = document.querySelector("[data-animate='hero-heading']");"
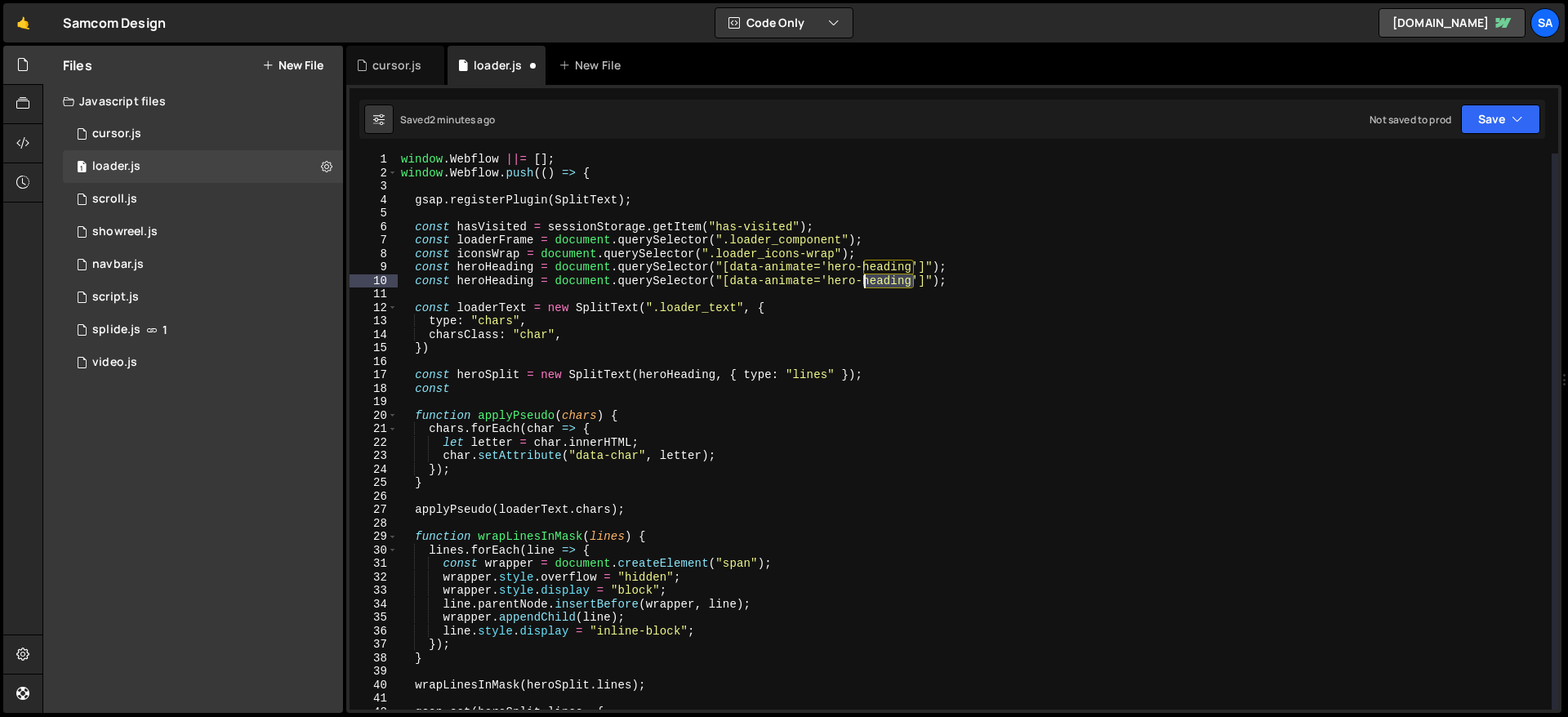
drag, startPoint x: 911, startPoint y: 285, endPoint x: 865, endPoint y: 279, distance: 46.4
click at [865, 279] on div "window . Webflow ||= [ ] ; window . Webflow . push (( ) => { gsap . registerPlu…" at bounding box center [975, 444] width 1154 height 583
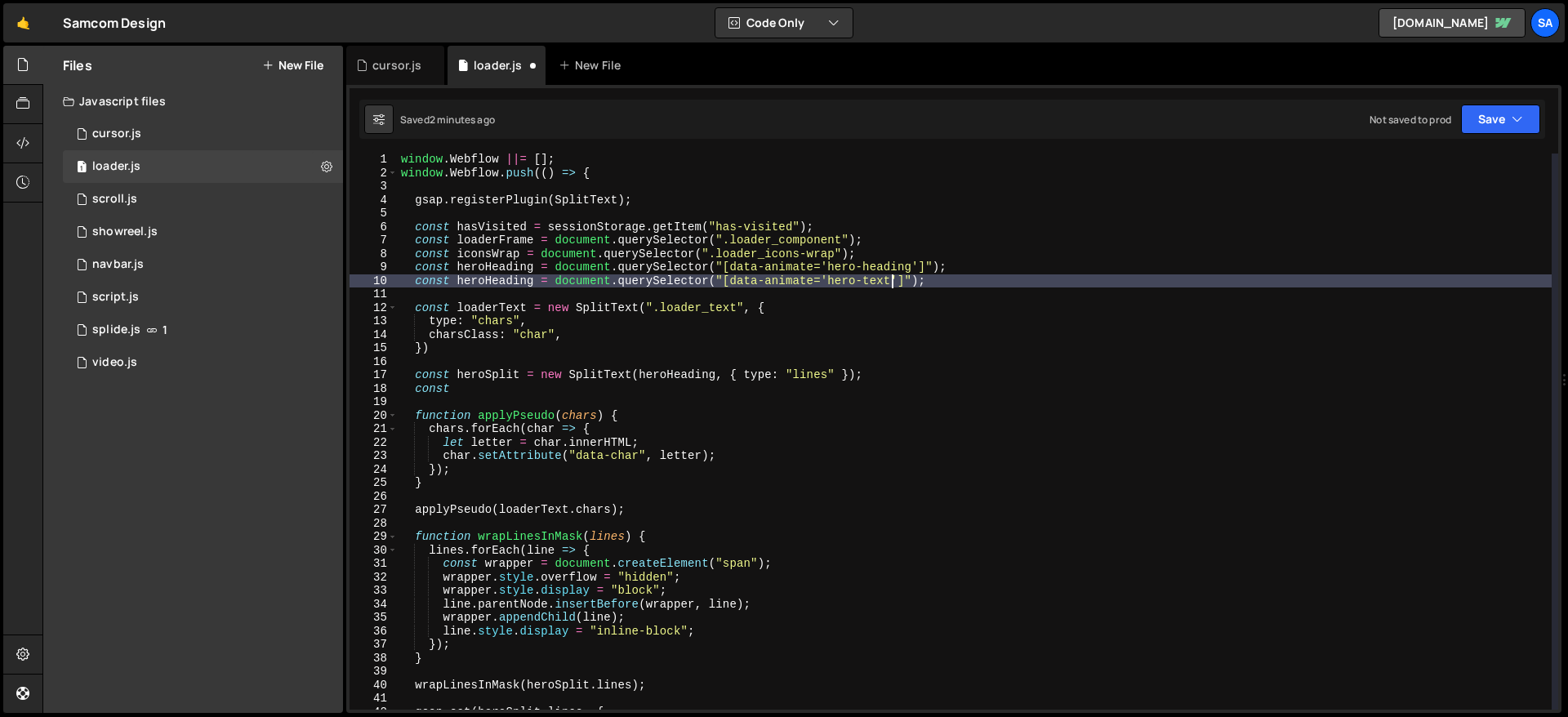
scroll to position [0, 33]
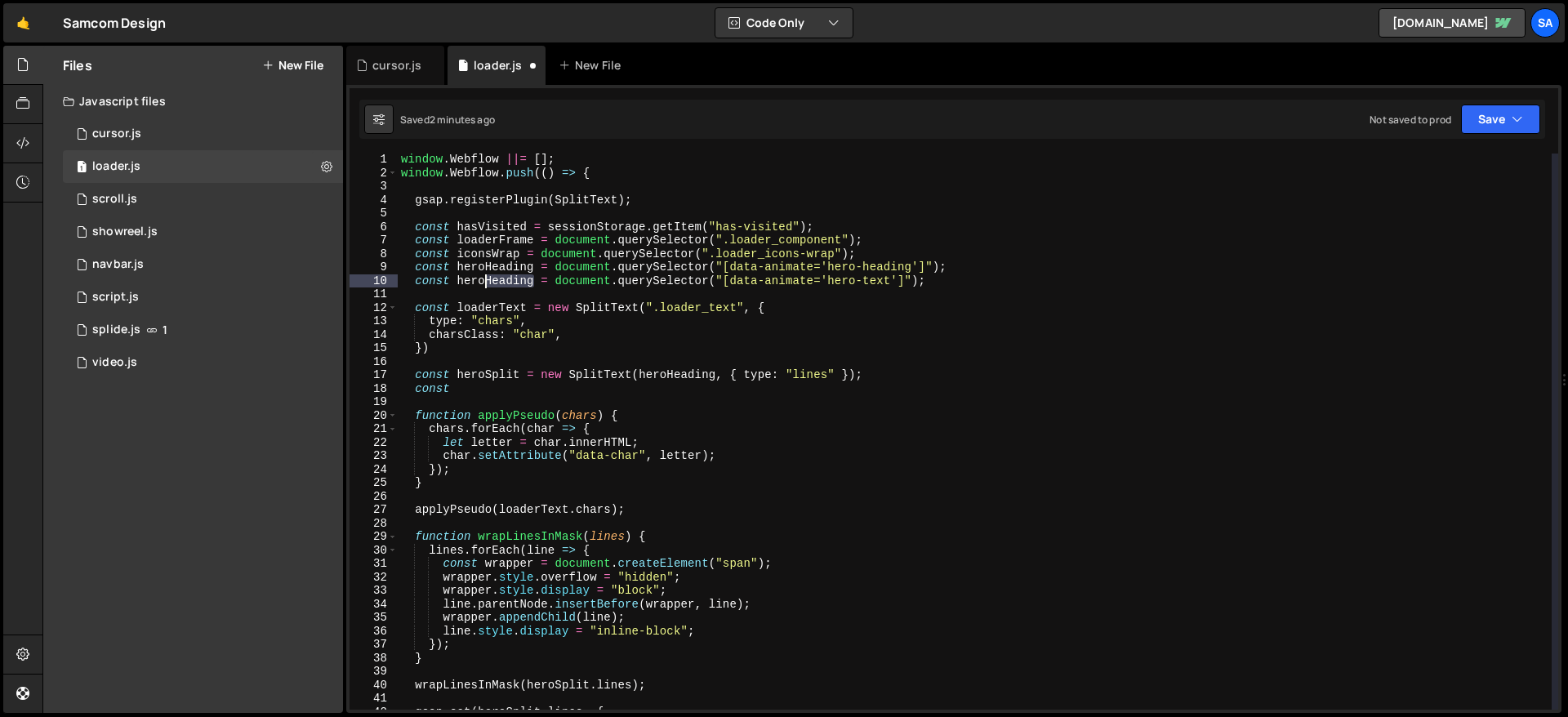
drag, startPoint x: 531, startPoint y: 283, endPoint x: 485, endPoint y: 280, distance: 46.1
click at [485, 280] on div "window . Webflow ||= [ ] ; window . Webflow . push (( ) => { gsap . registerPlu…" at bounding box center [975, 444] width 1154 height 583
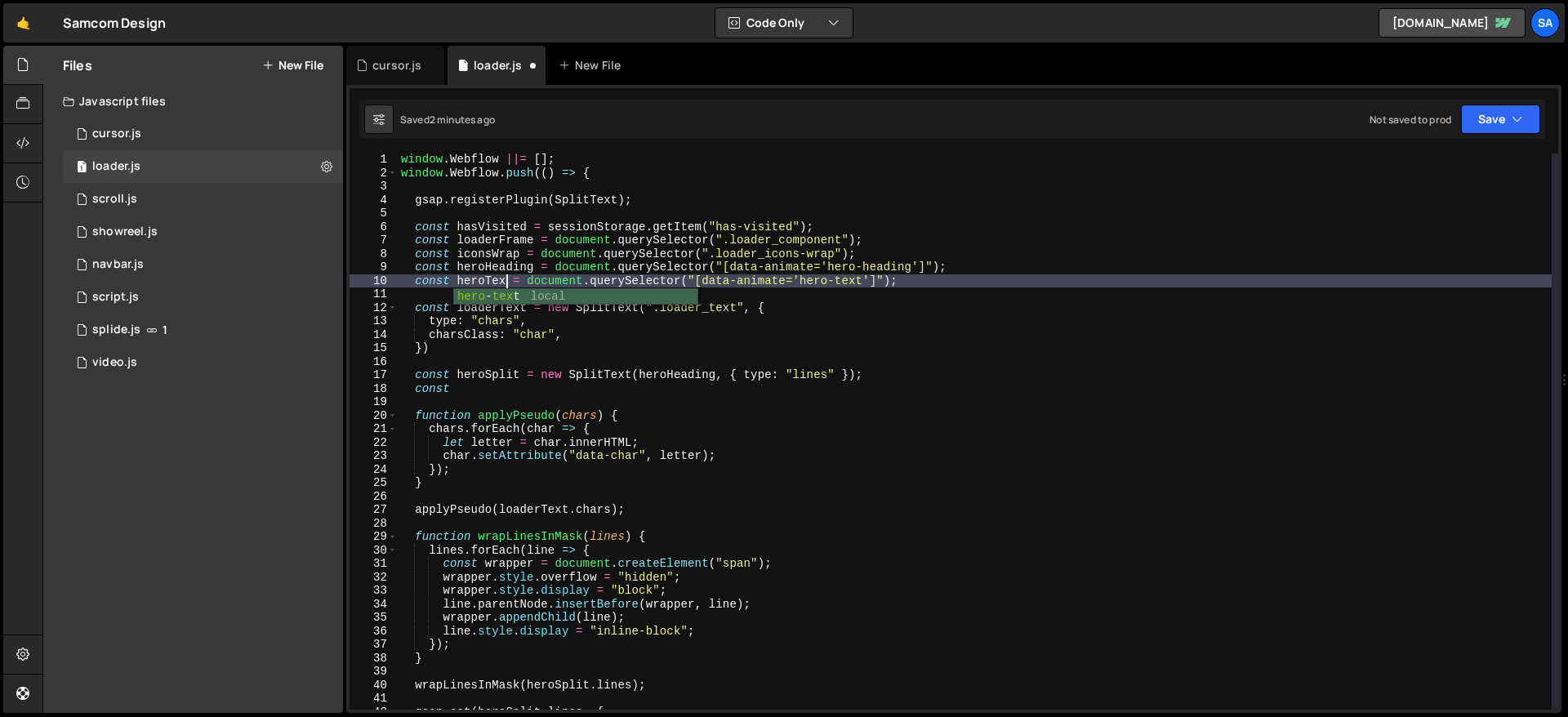
scroll to position [0, 8]
click at [521, 380] on div "window . Webflow ||= [ ] ; window . Webflow . push (( ) => { gsap . registerPlu…" at bounding box center [975, 444] width 1154 height 583
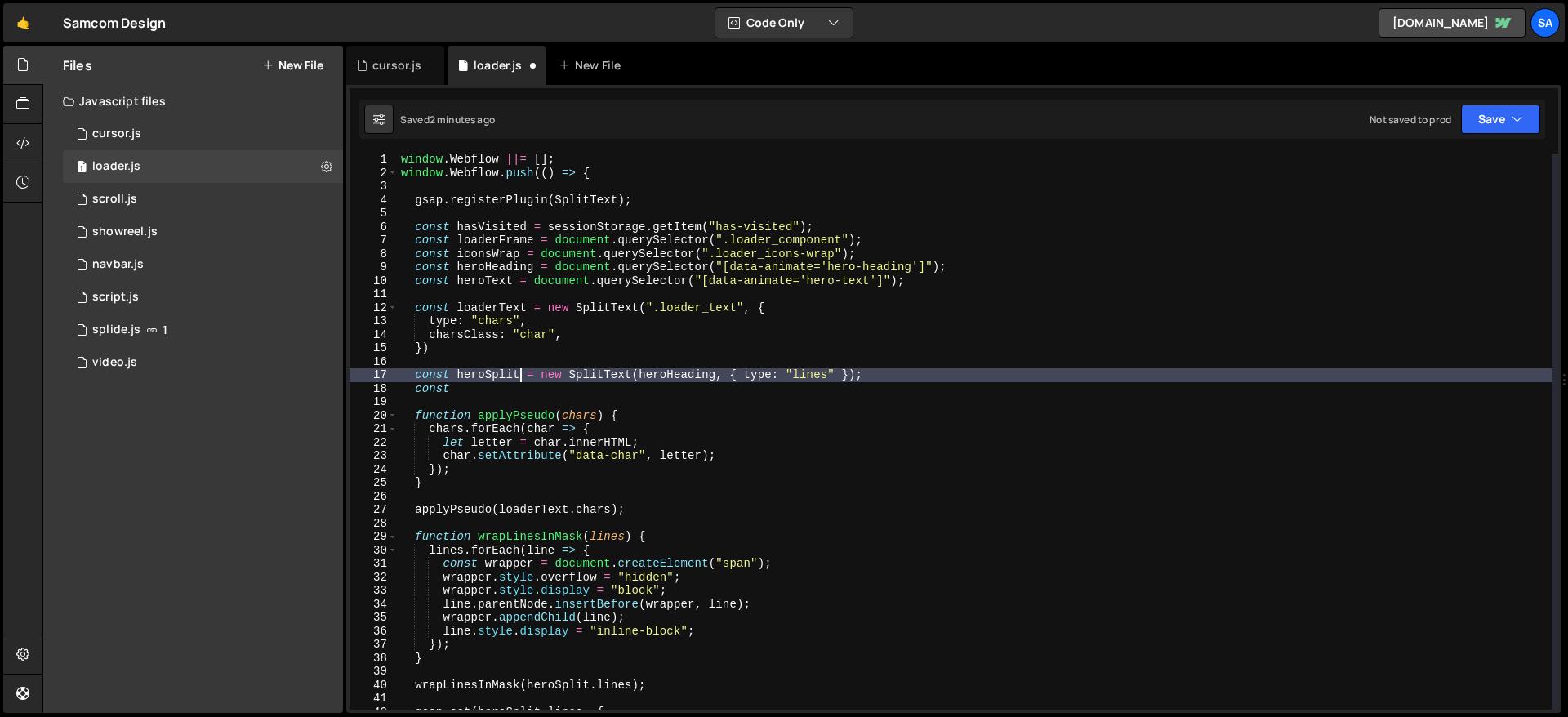
type textarea "const heroSplit = new SplitText(heroHeading, { type: "lines" });"
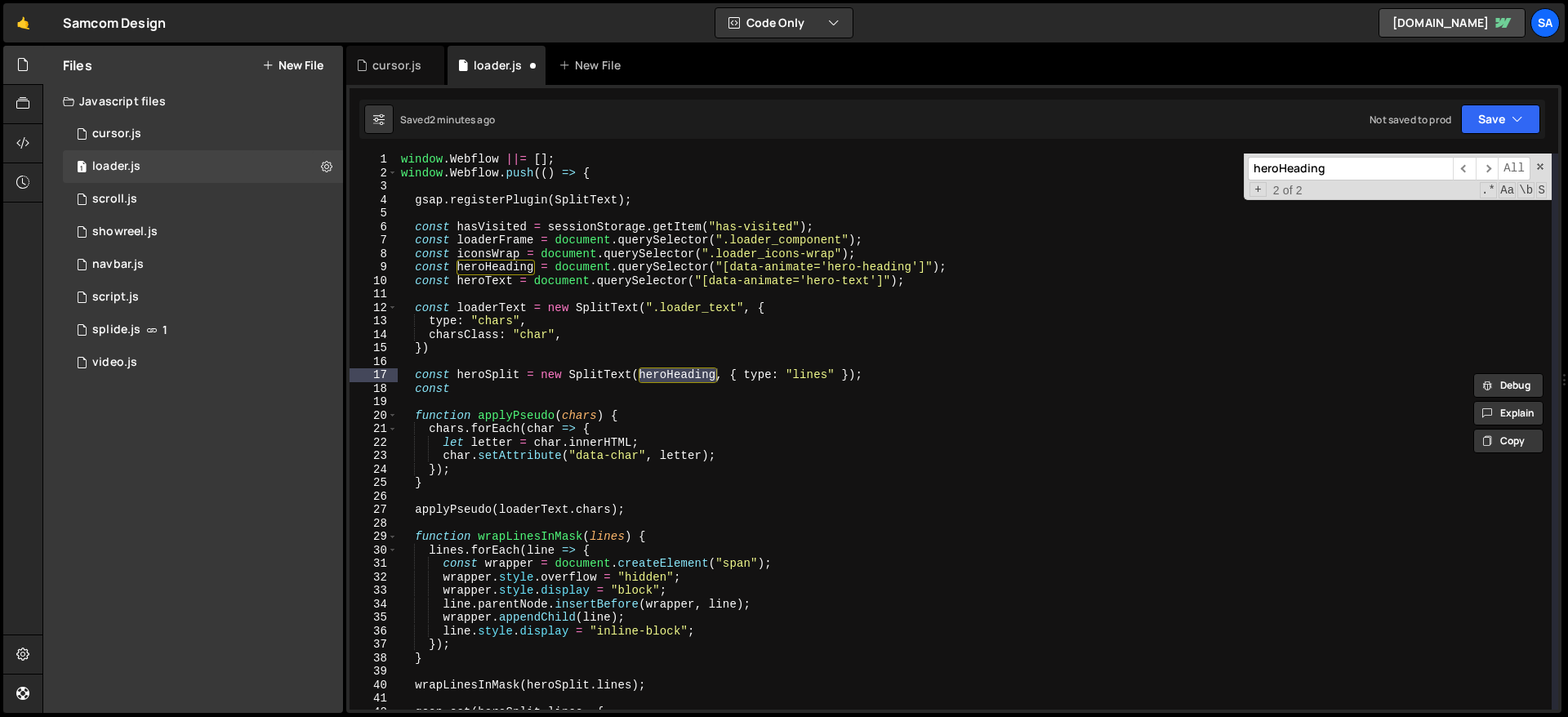
type input "heroHeading"
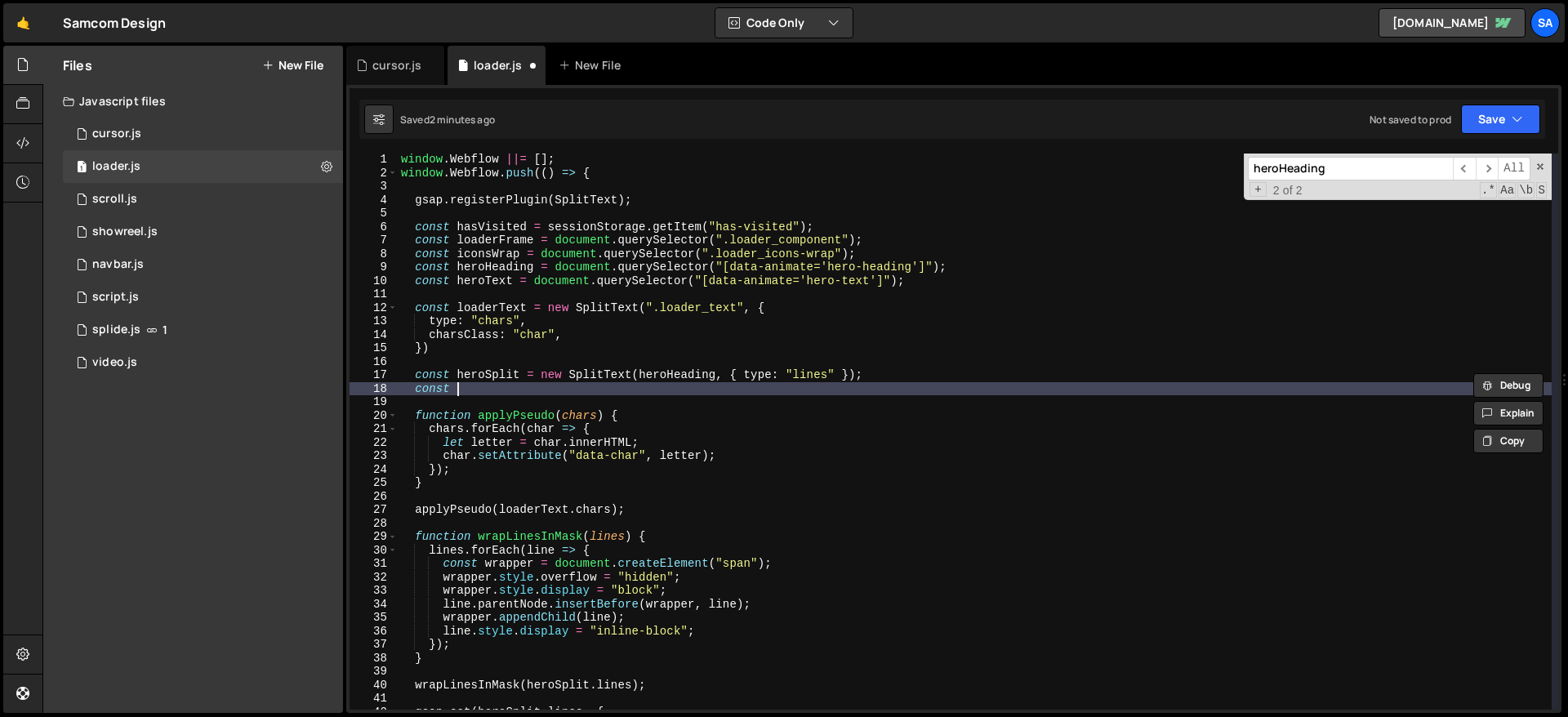
click at [473, 394] on div "window . Webflow ||= [ ] ; window . Webflow . push (( ) => { gsap . registerPlu…" at bounding box center [975, 444] width 1154 height 583
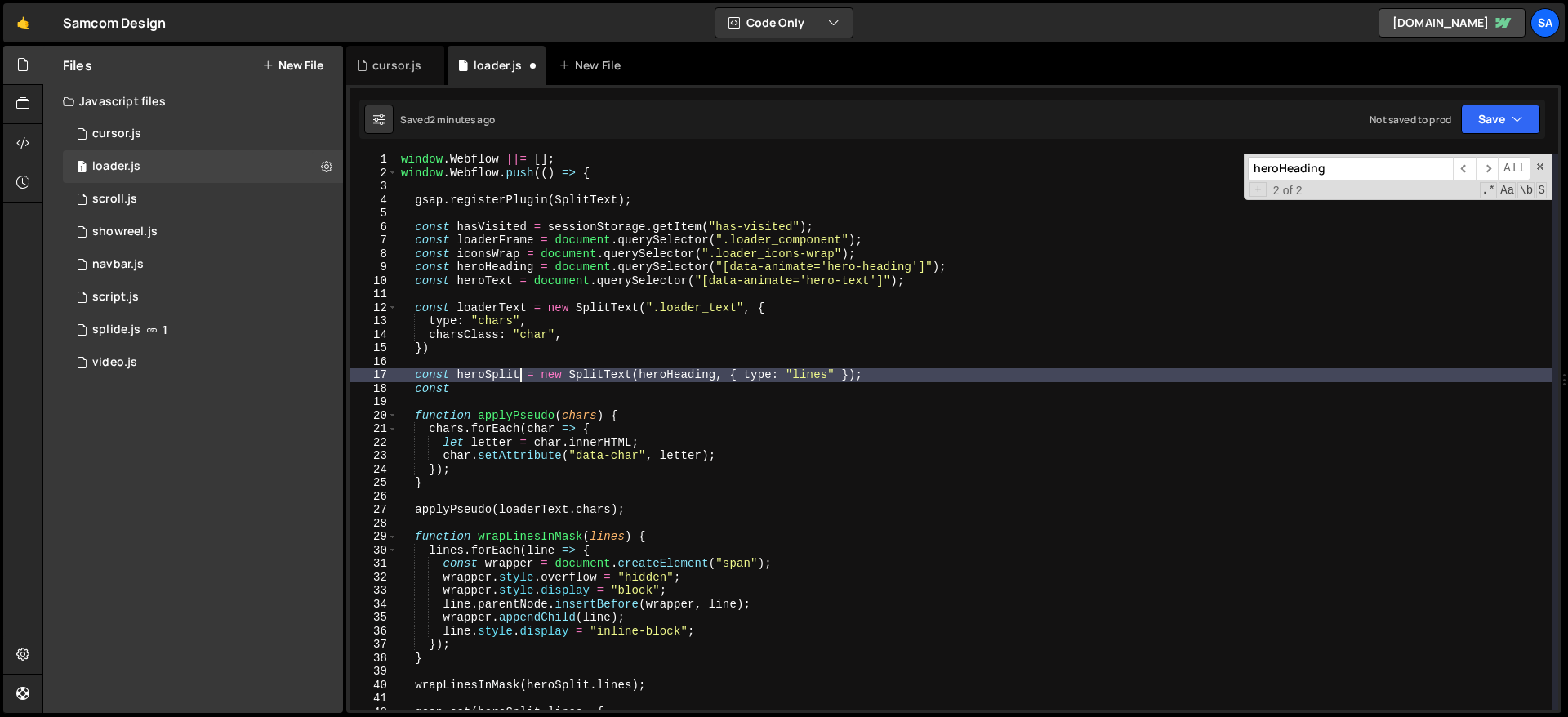
click at [519, 381] on div "window . Webflow ||= [ ] ; window . Webflow . push (( ) => { gsap . registerPlu…" at bounding box center [975, 444] width 1154 height 583
type textarea "const heroSplit = new SplitText(heroHeading, { type: "lines" });"
click at [1200, 161] on input "heroHeading" at bounding box center [1350, 168] width 205 height 23
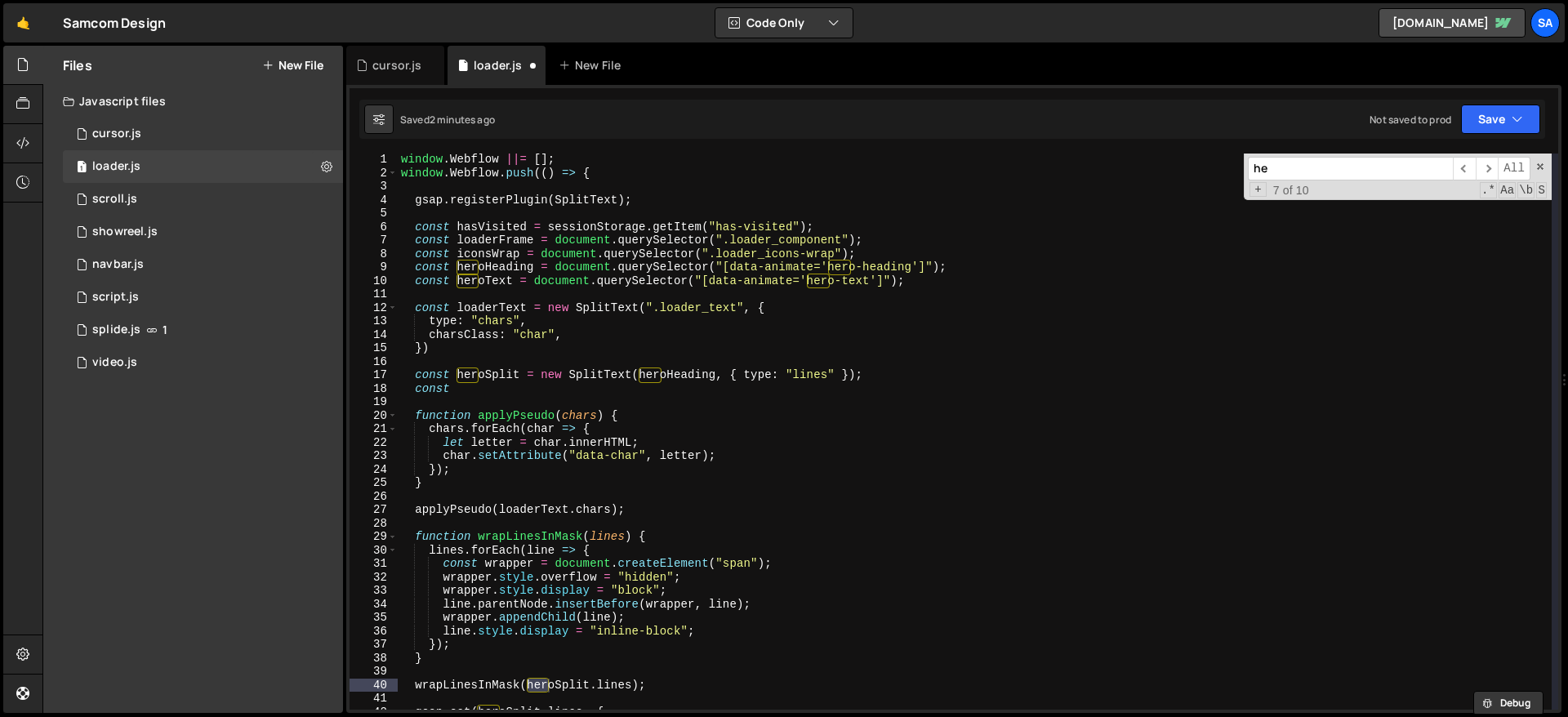
type input "h"
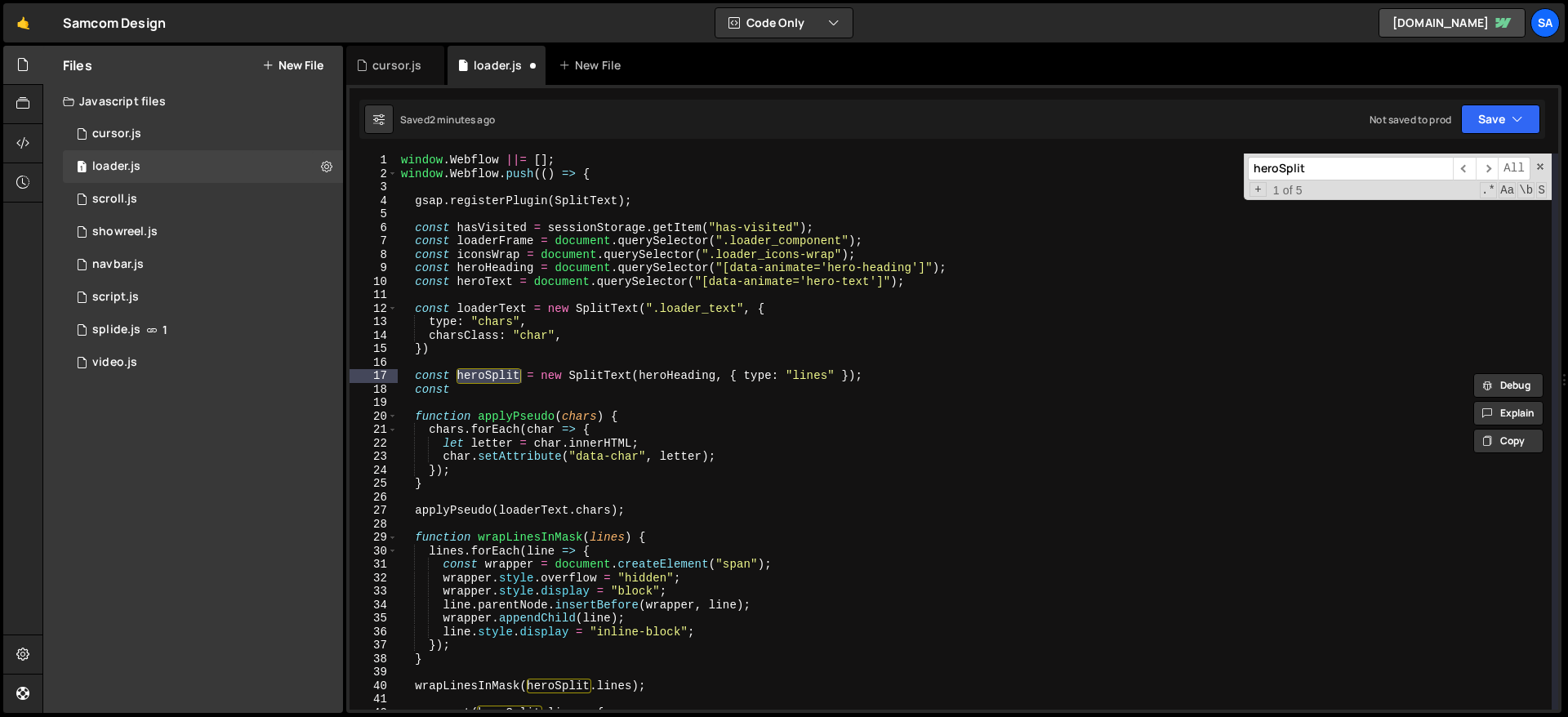
scroll to position [0, 0]
type input "heroSplit"
click at [509, 369] on div "window . Webflow ||= [ ] ; window . Webflow . push (( ) => { gsap . registerPlu…" at bounding box center [975, 445] width 1154 height 583
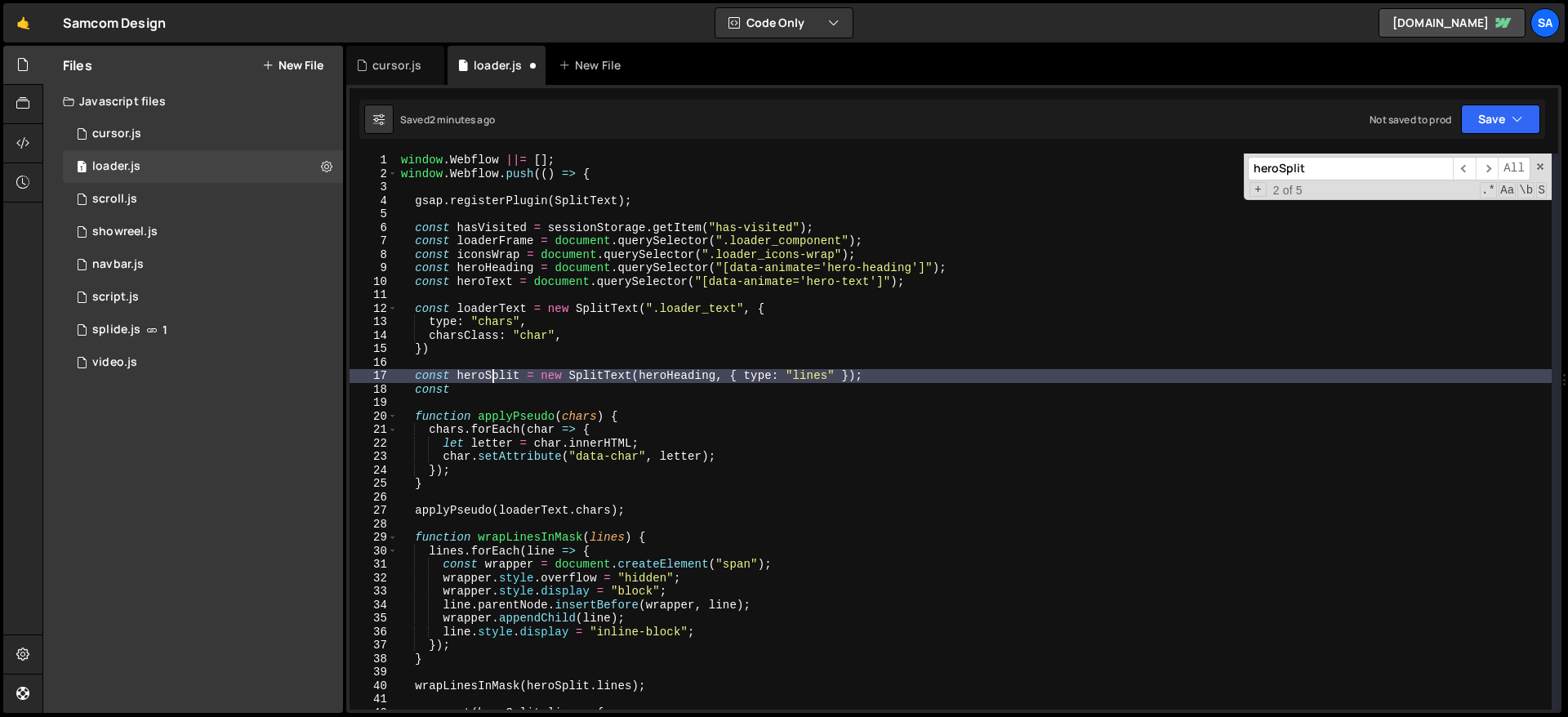
click at [483, 377] on div "window . Webflow ||= [ ] ; window . Webflow . push (( ) => { gsap . registerPlu…" at bounding box center [975, 445] width 1154 height 583
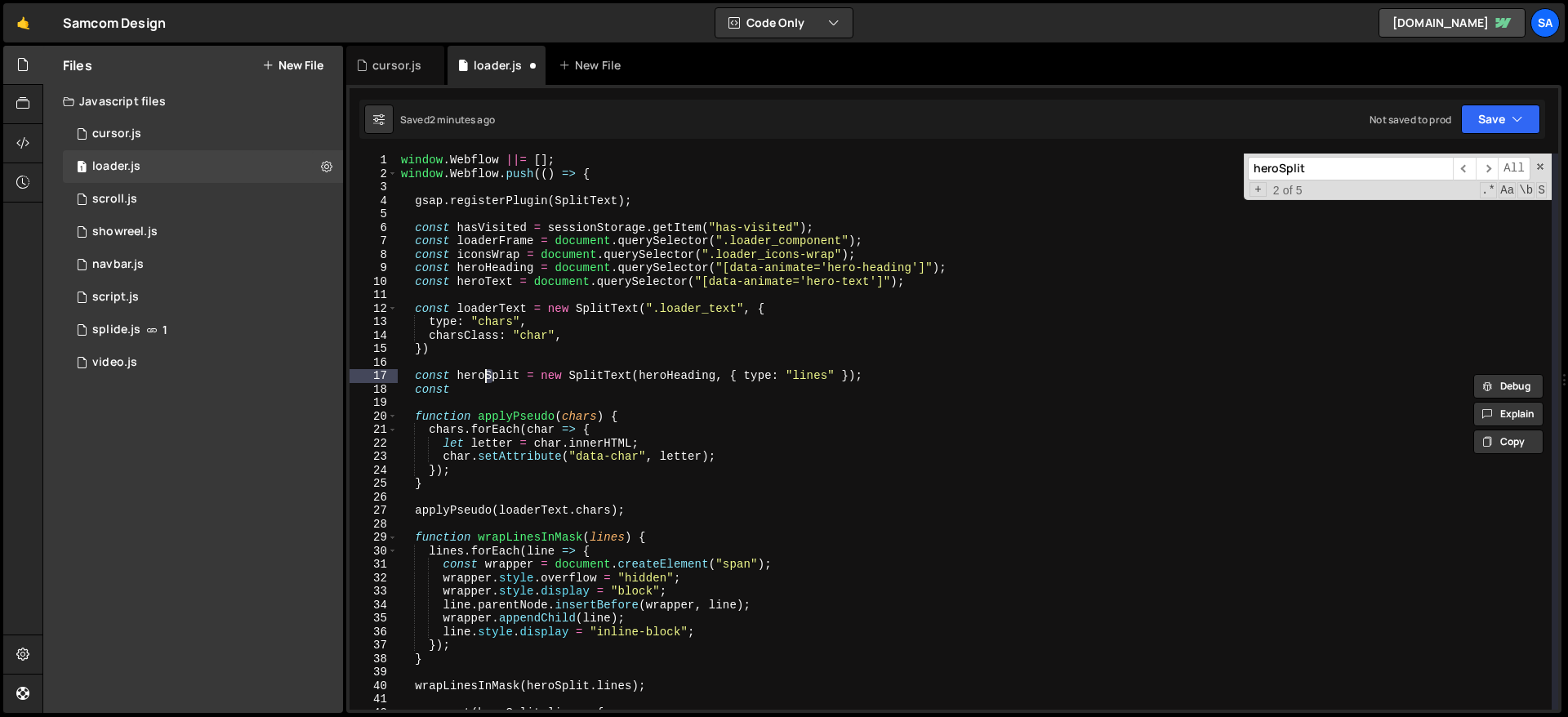
click at [481, 376] on div "window . Webflow ||= [ ] ; window . Webflow . push (( ) => { gsap . registerPlu…" at bounding box center [975, 445] width 1154 height 583
drag, startPoint x: 485, startPoint y: 376, endPoint x: 471, endPoint y: 377, distance: 14.0
click at [470, 377] on div "window . Webflow ||= [ ] ; window . Webflow . push (( ) => { gsap . registerPlu…" at bounding box center [975, 445] width 1154 height 583
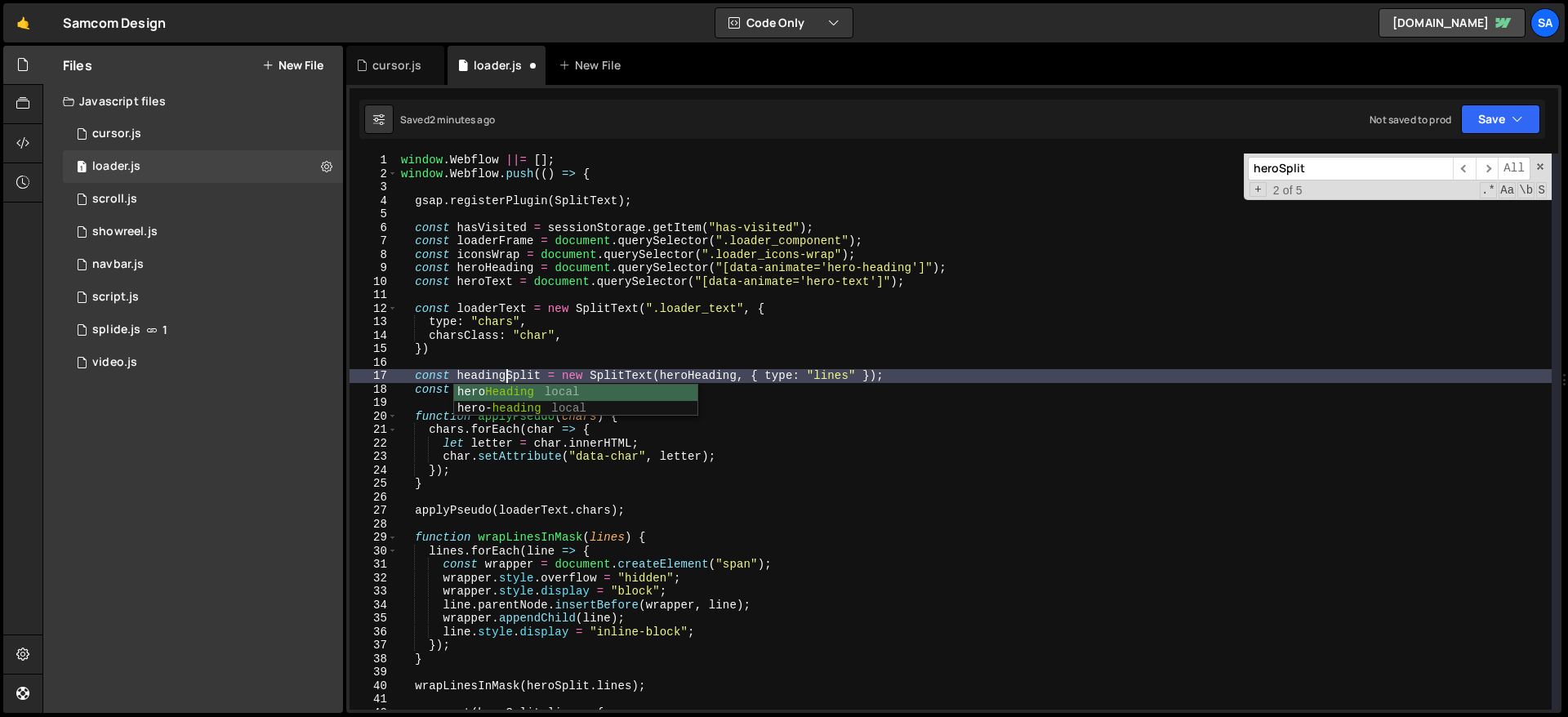
scroll to position [0, 7]
click at [1200, 170] on input "heroSplit" at bounding box center [1350, 168] width 205 height 23
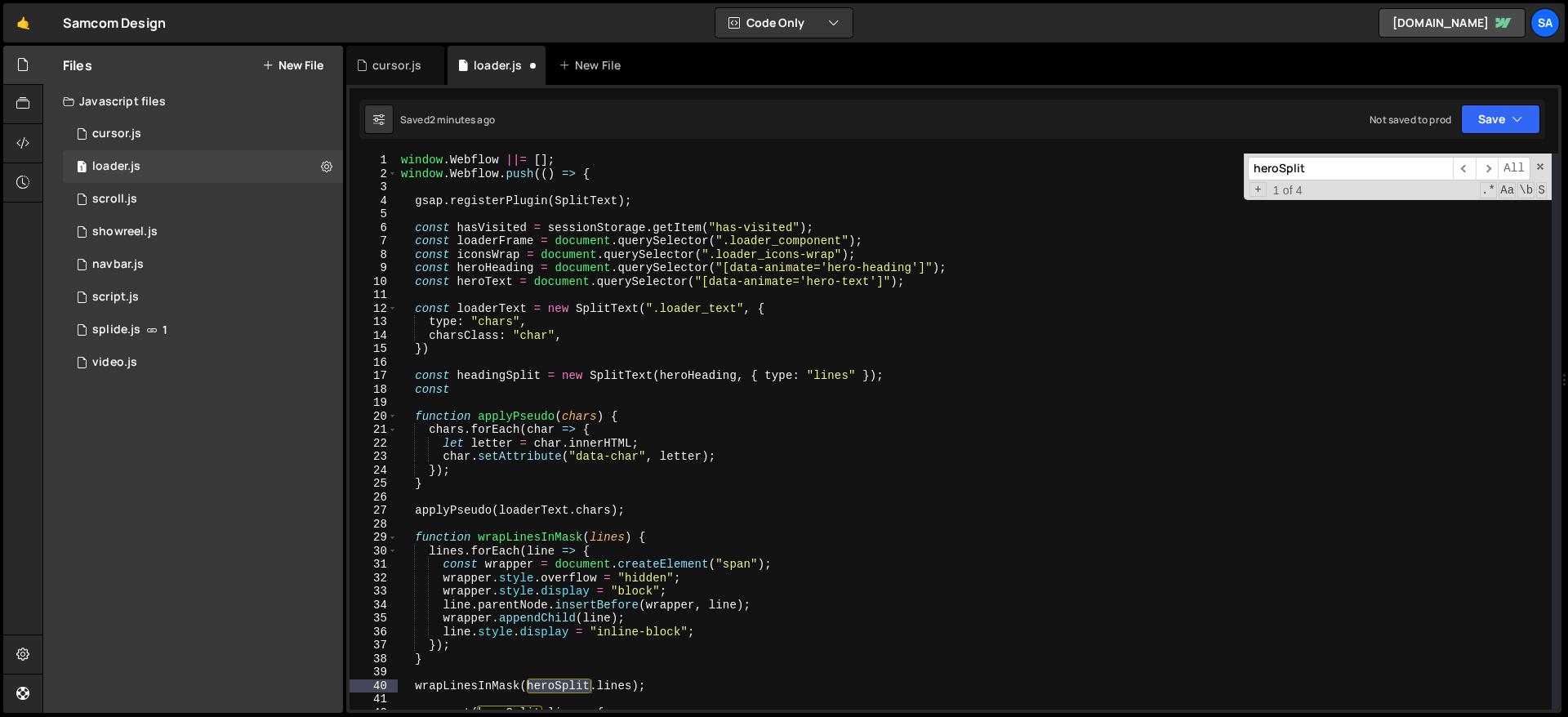
click at [559, 679] on div "window . Webflow ||= [ ] ; window . Webflow . push (( ) => { gsap . registerPlu…" at bounding box center [975, 431] width 1154 height 557
drag, startPoint x: 555, startPoint y: 688, endPoint x: 541, endPoint y: 689, distance: 14.0
click at [541, 679] on div "window . Webflow ||= [ ] ; window . Webflow . push (( ) => { gsap . registerPlu…" at bounding box center [975, 445] width 1154 height 583
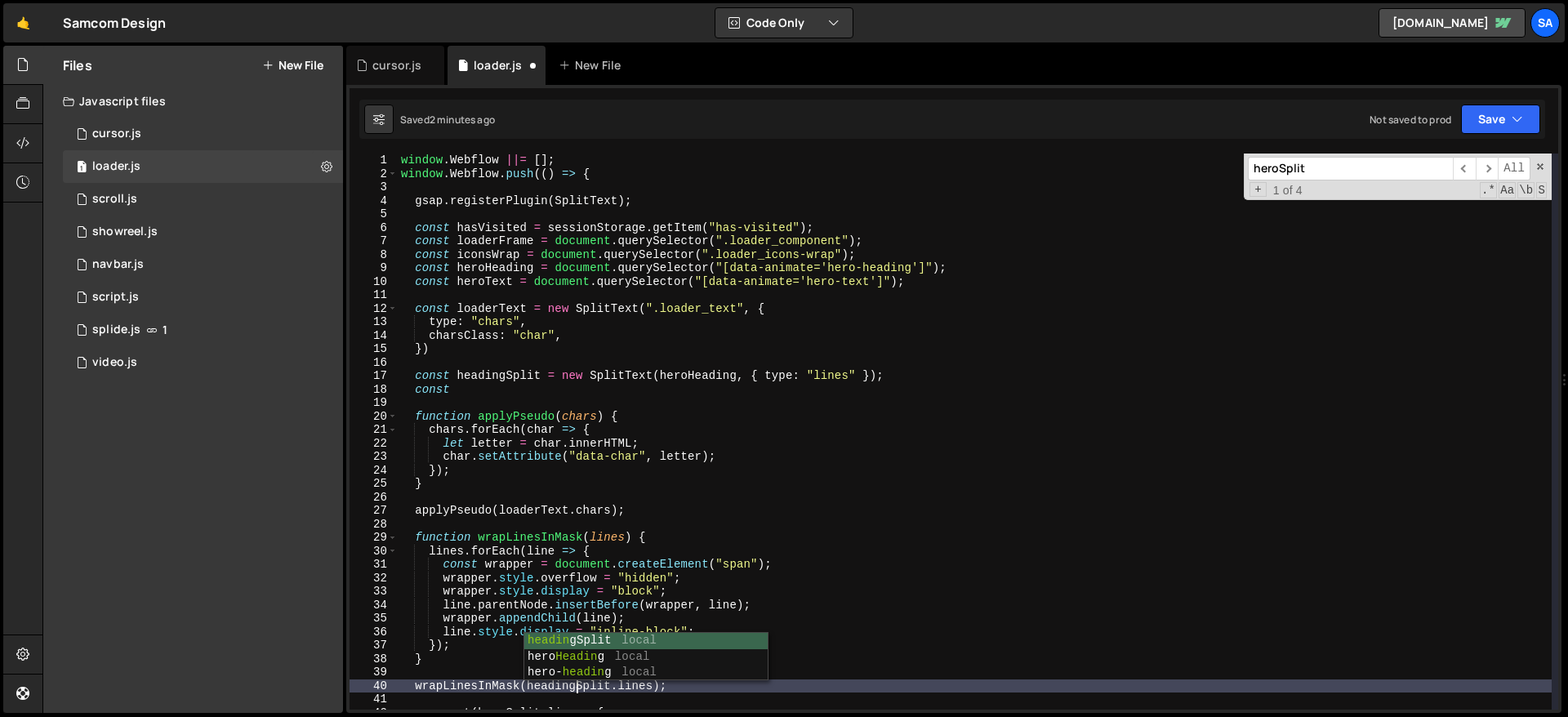
scroll to position [0, 12]
click at [1200, 175] on input "heroSplit" at bounding box center [1350, 168] width 205 height 23
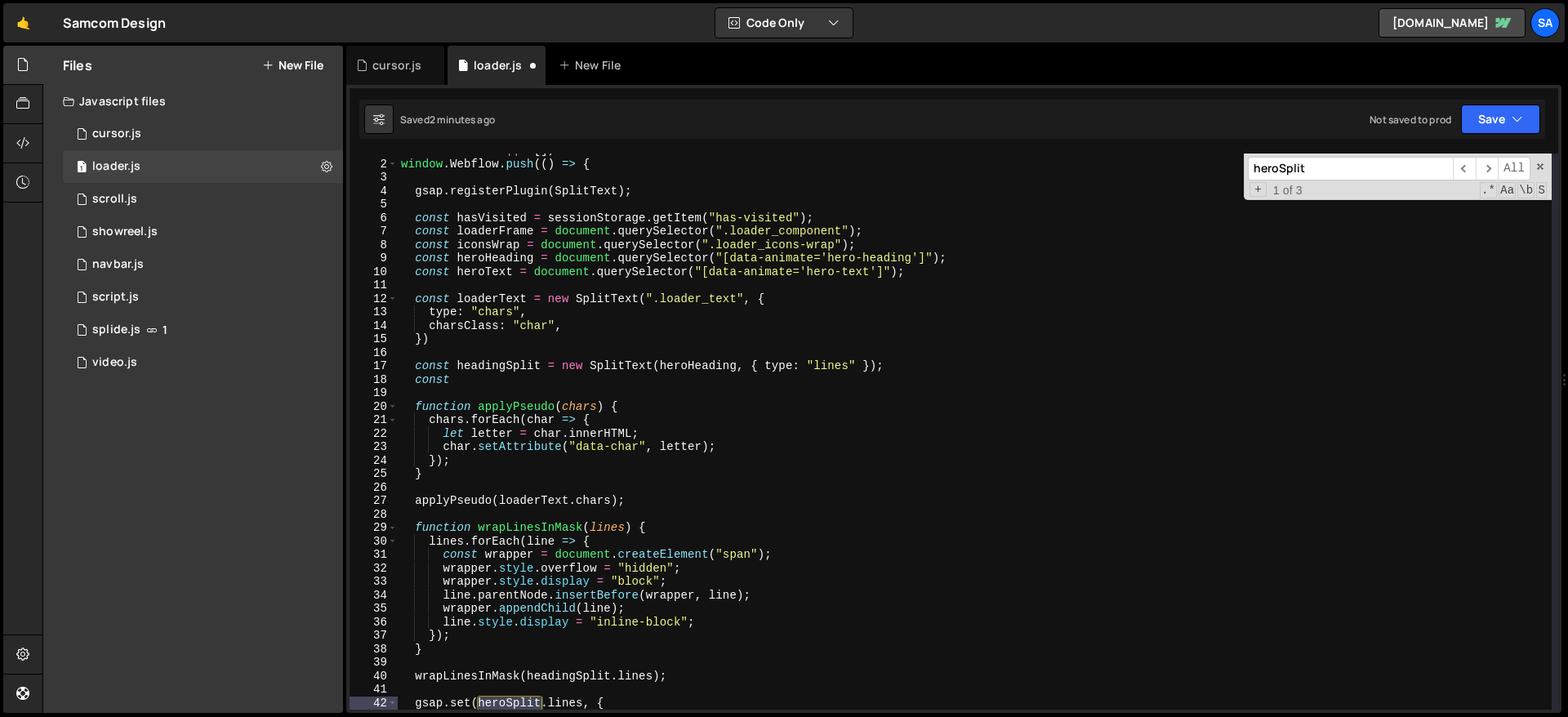
scroll to position [10, 0]
click at [504, 679] on div "window . Webflow ||= [ ] ; window . Webflow . push (( ) => { gsap . registerPlu…" at bounding box center [975, 435] width 1154 height 583
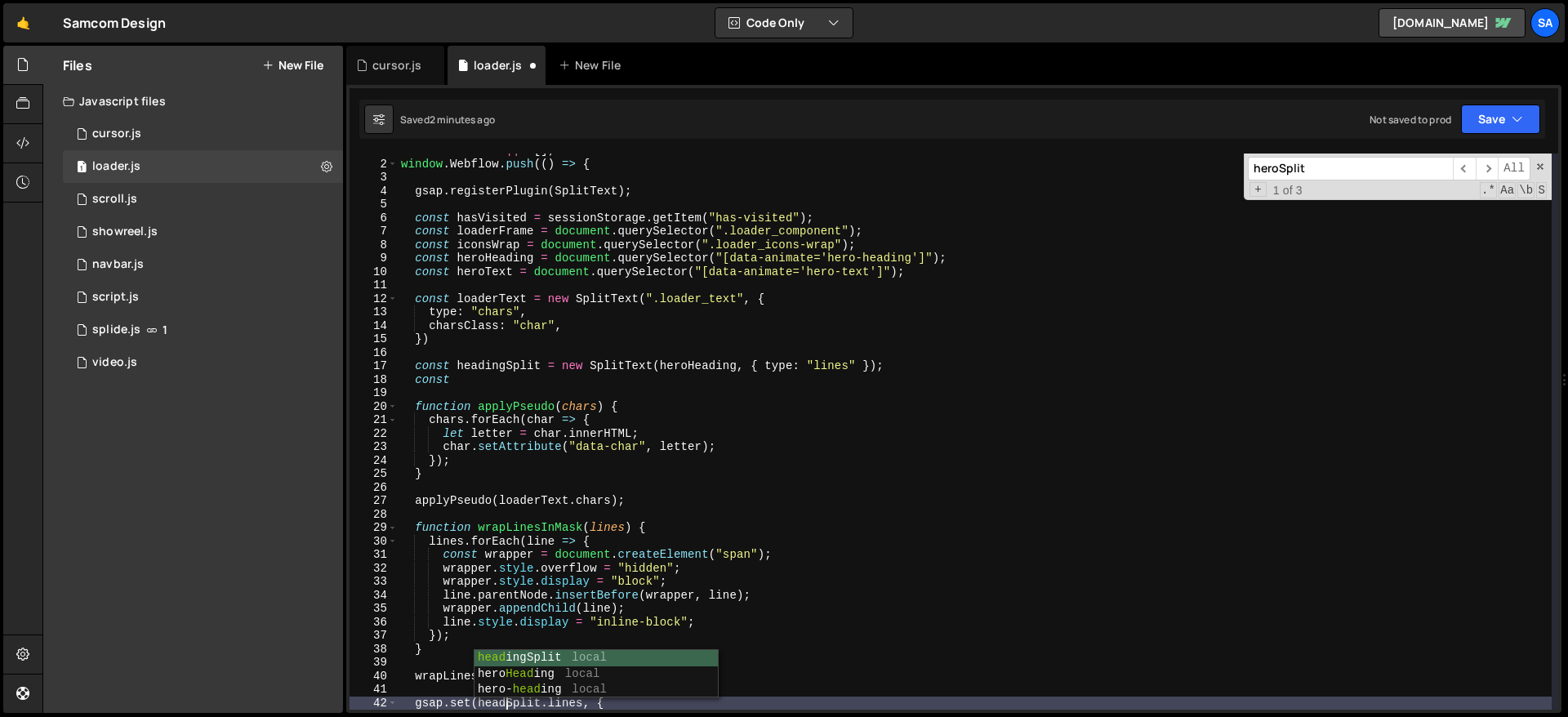
scroll to position [0, 8]
click at [1200, 161] on input "heroSplit" at bounding box center [1350, 168] width 205 height 23
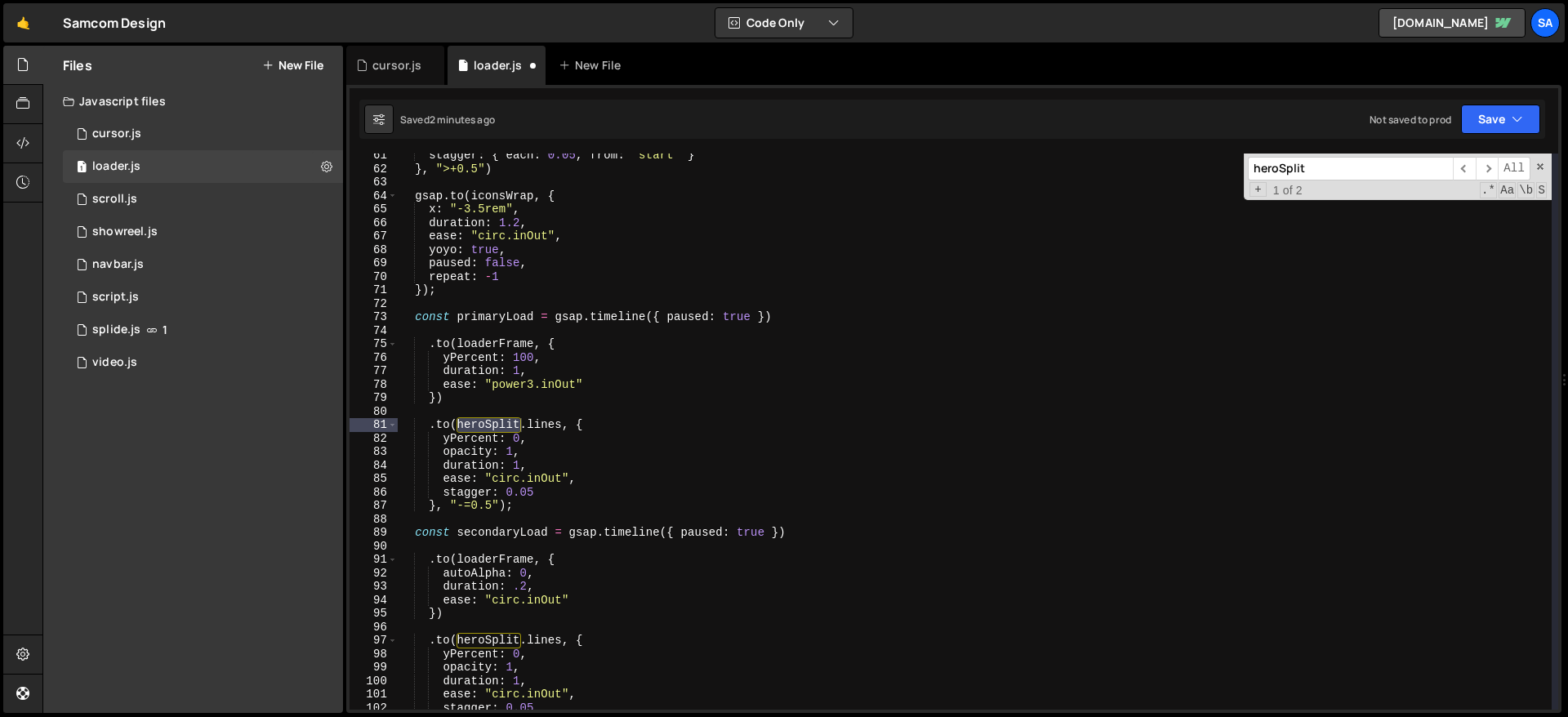
scroll to position [814, 0]
click at [485, 639] on div "stagger : { each : 0.05 , from : "start" } } , ">+0.5" ) gsap . to ( iconsWrap …" at bounding box center [975, 440] width 1154 height 583
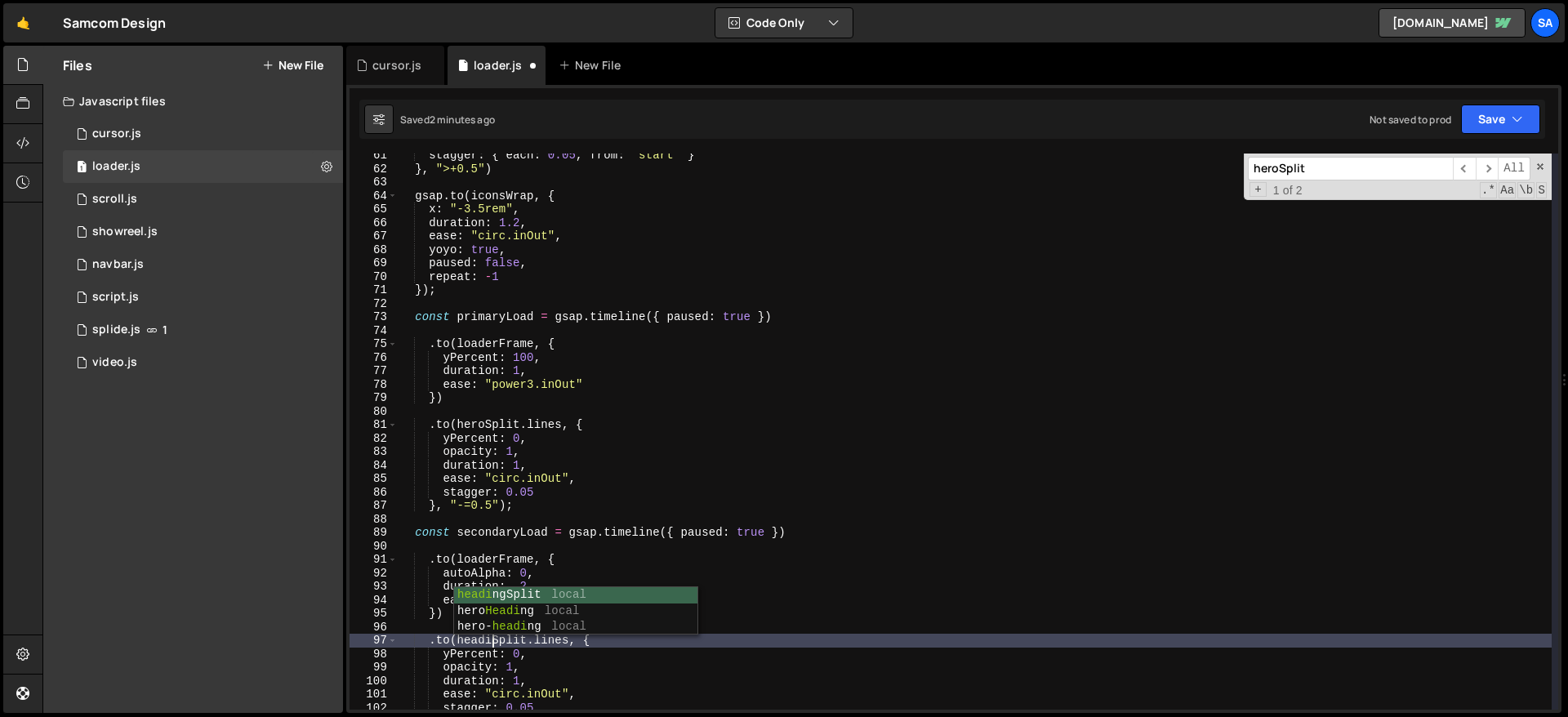
scroll to position [0, 7]
click at [1200, 164] on input "heroSplit" at bounding box center [1350, 168] width 205 height 23
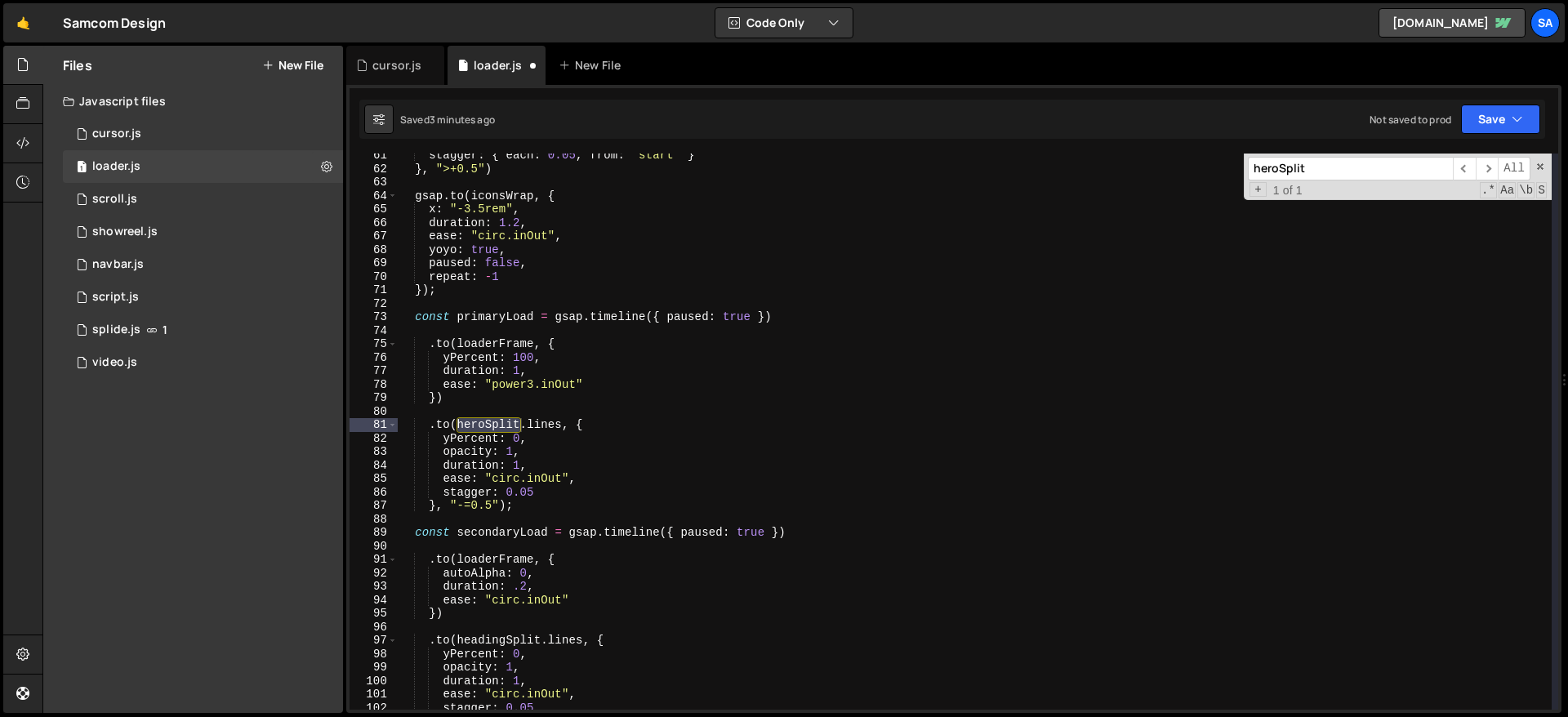
click at [485, 422] on div "stagger : { each : 0.05 , from : "start" } } , ">+0.5" ) gsap . to ( iconsWrap …" at bounding box center [975, 431] width 1154 height 557
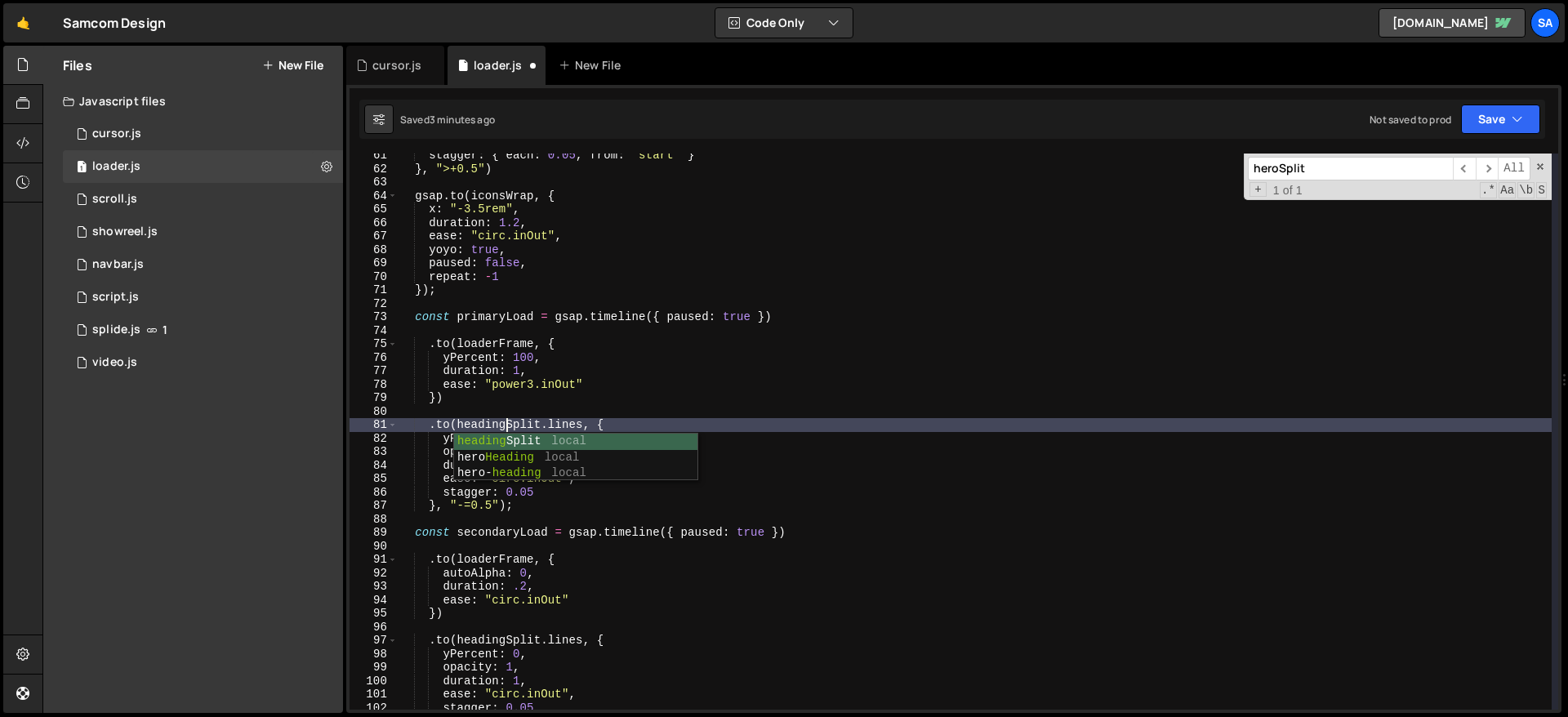
type textarea ".to(headingSplit.lines, {"
click at [1200, 166] on input "heroSplit" at bounding box center [1350, 168] width 205 height 23
drag, startPoint x: 1229, startPoint y: 308, endPoint x: 1235, endPoint y: 301, distance: 9.2
click at [1200, 308] on div "stagger : { each : 0.05 , from : "start" } } , ">+0.5" ) gsap . to ( iconsWrap …" at bounding box center [975, 440] width 1154 height 583
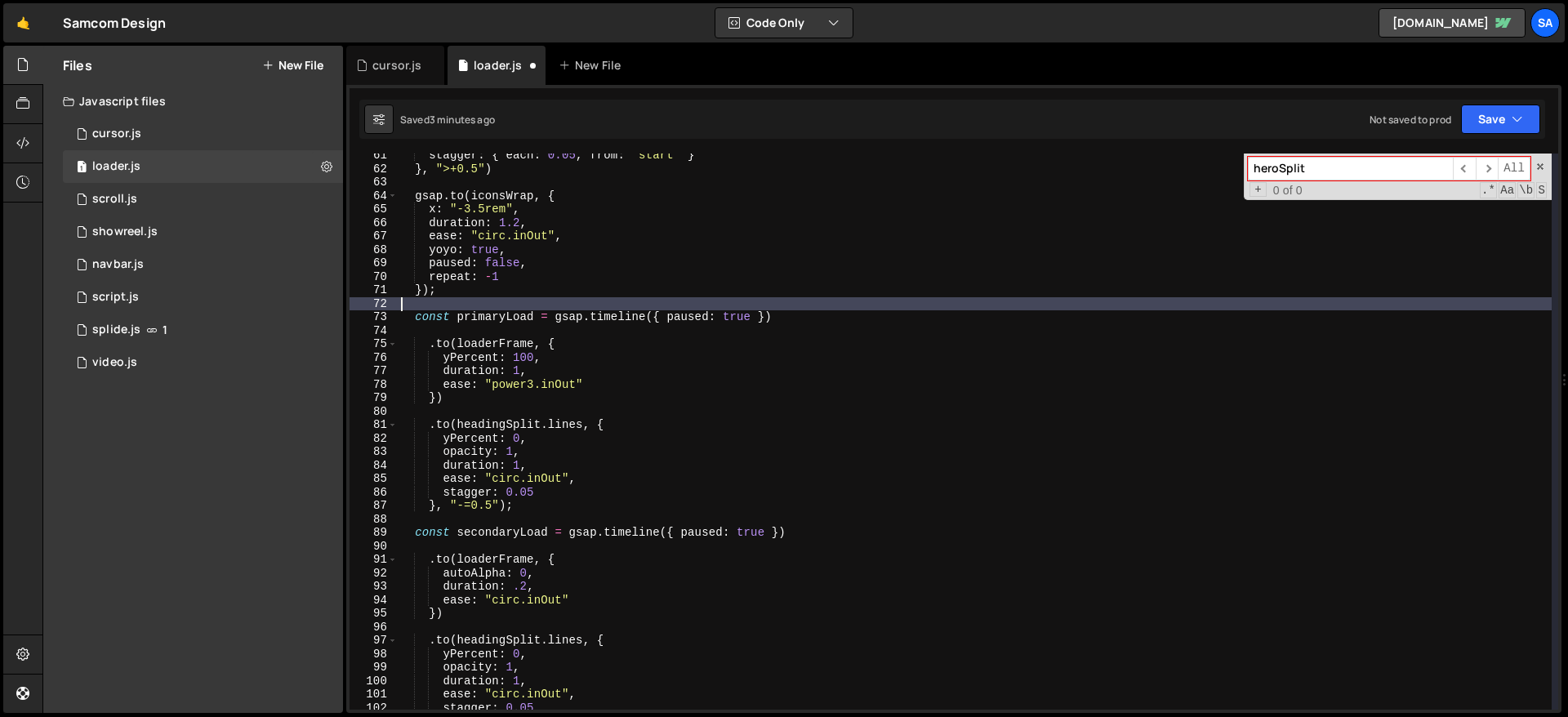
scroll to position [0, 0]
click at [1200, 109] on button "Save" at bounding box center [1501, 120] width 80 height 29
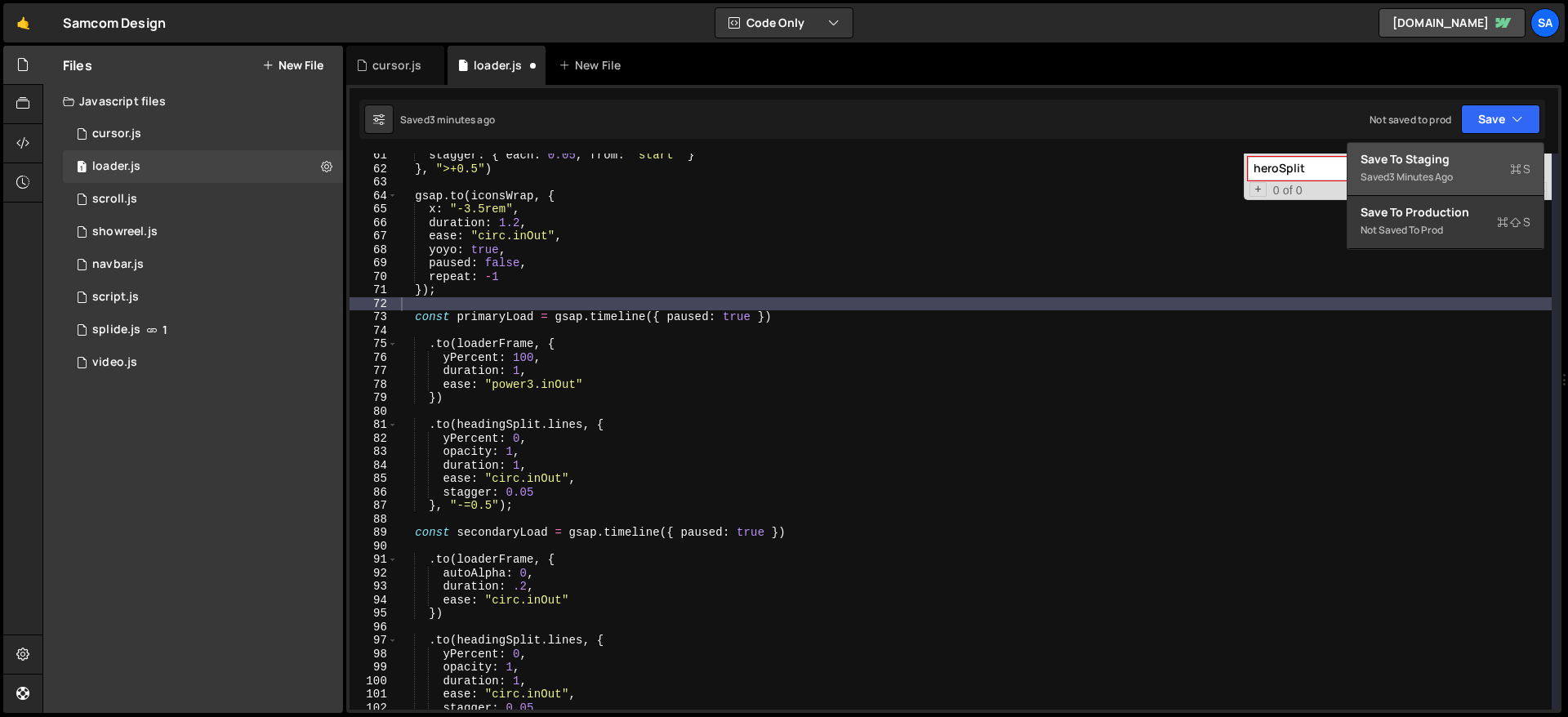
click at [1200, 152] on div "Save to Staging S" at bounding box center [1446, 159] width 170 height 17
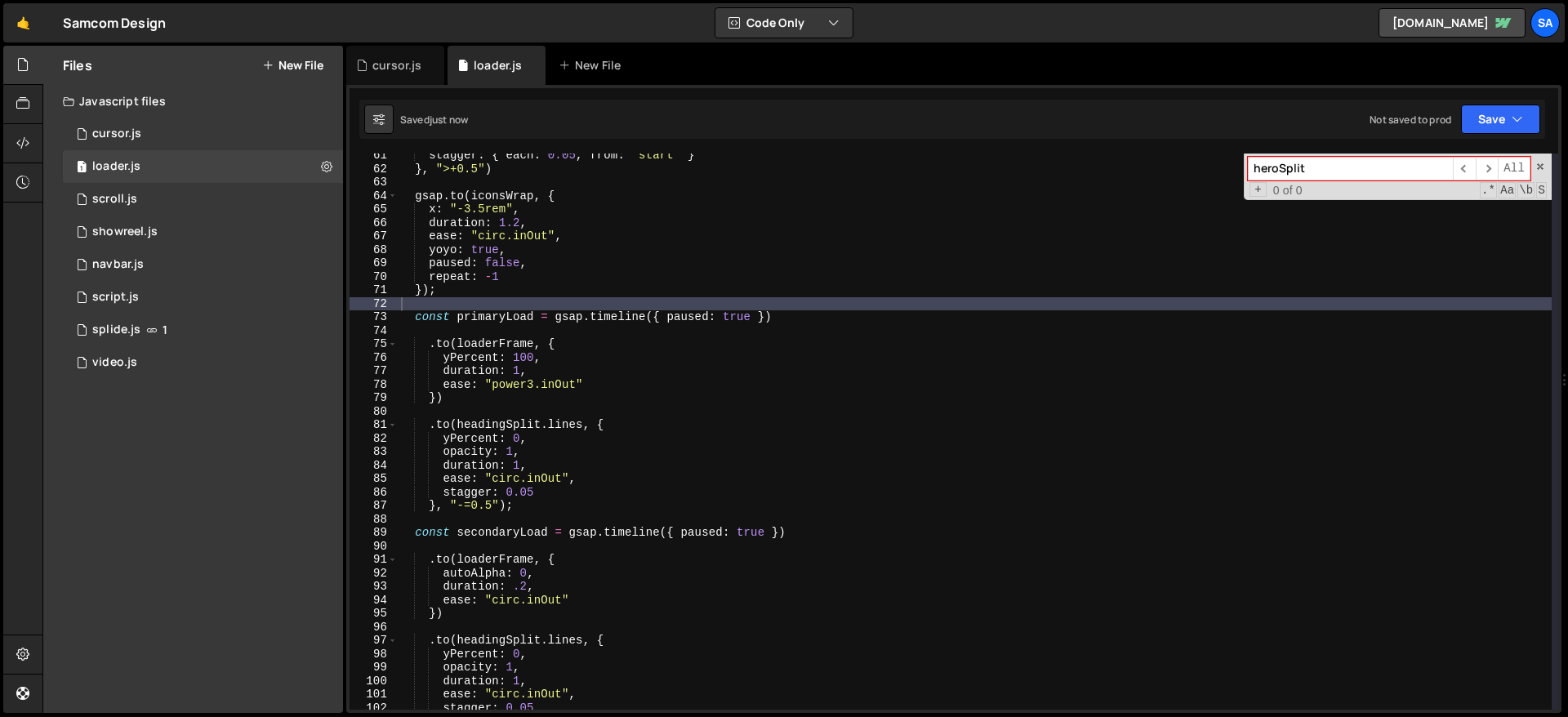
click at [895, 311] on div "stagger : { each : 0.05 , from : "start" } } , ">+0.5" ) gsap . to ( iconsWrap …" at bounding box center [975, 440] width 1154 height 583
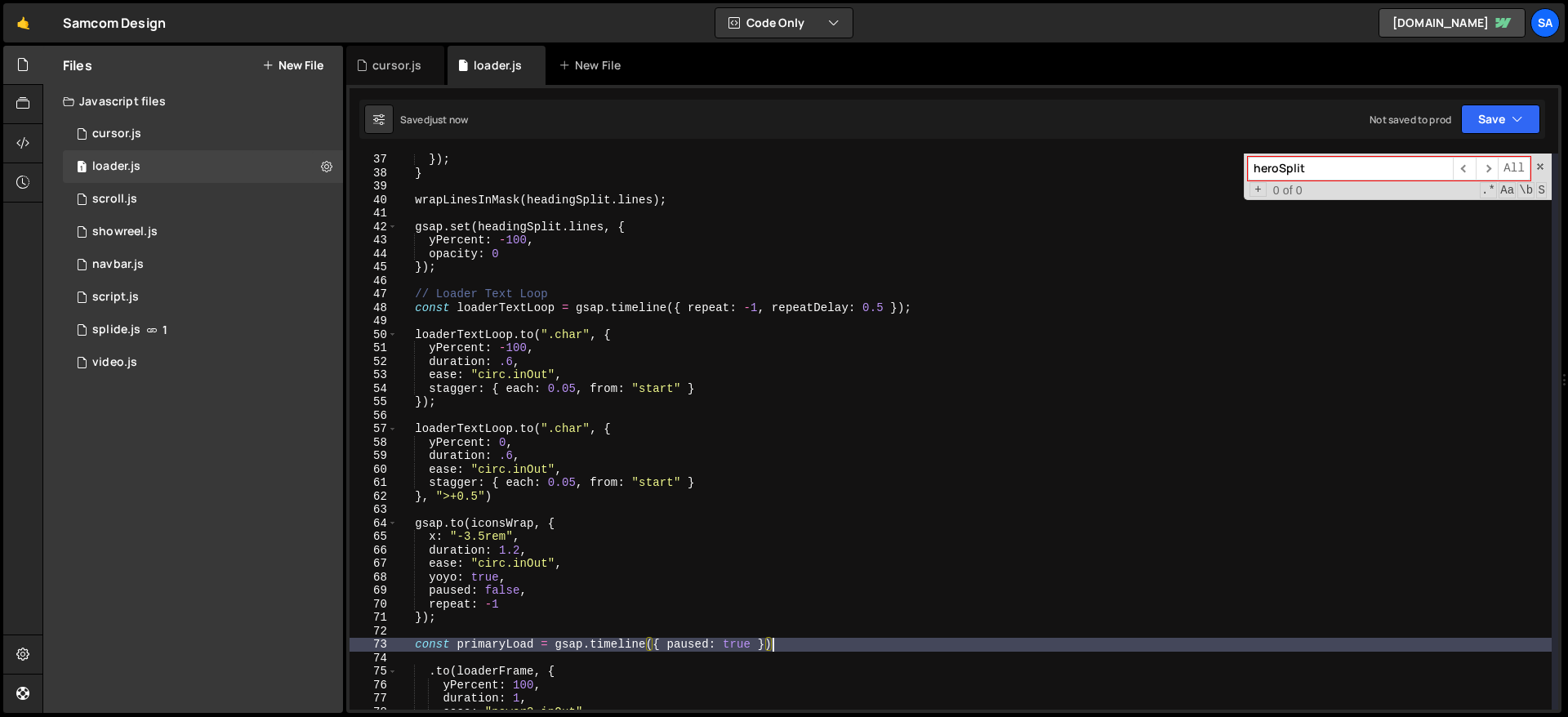
scroll to position [162, 0]
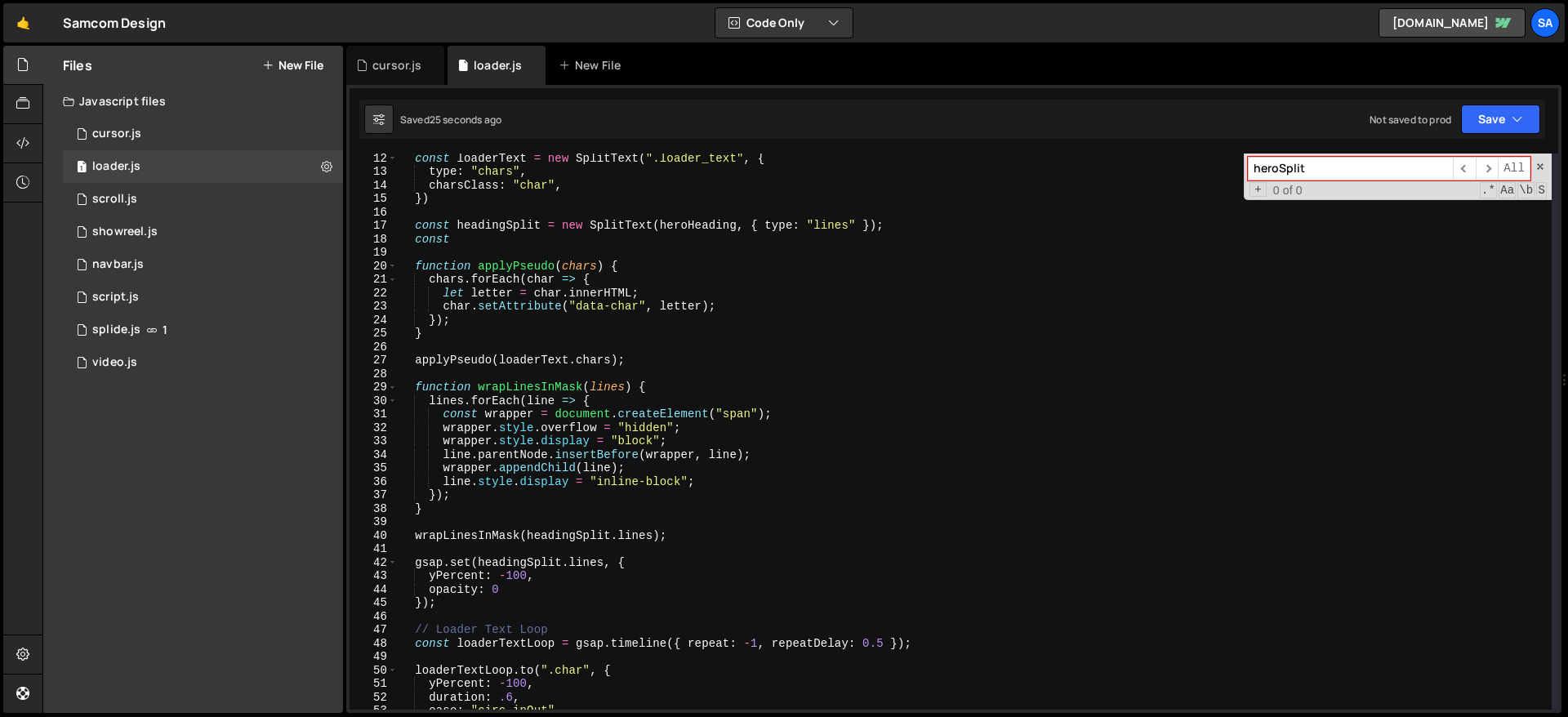
click at [640, 329] on div "const loaderText = new SplitText ( ".loader_text" , { type : "chars" , charsCla…" at bounding box center [975, 443] width 1154 height 583
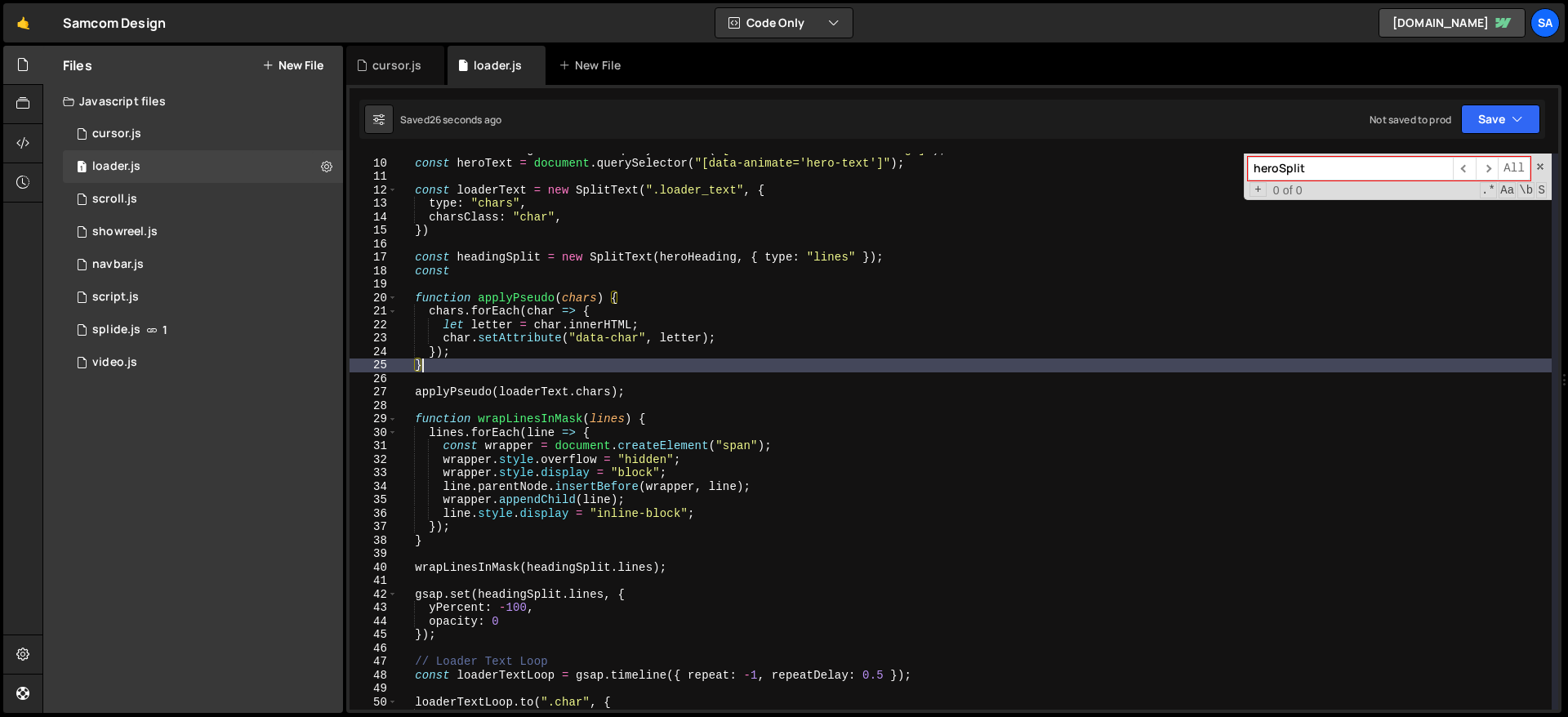
scroll to position [118, 0]
click at [631, 296] on div "const heroHeading = document . querySelector ( "[data-animate='hero-heading']" …" at bounding box center [975, 434] width 1154 height 583
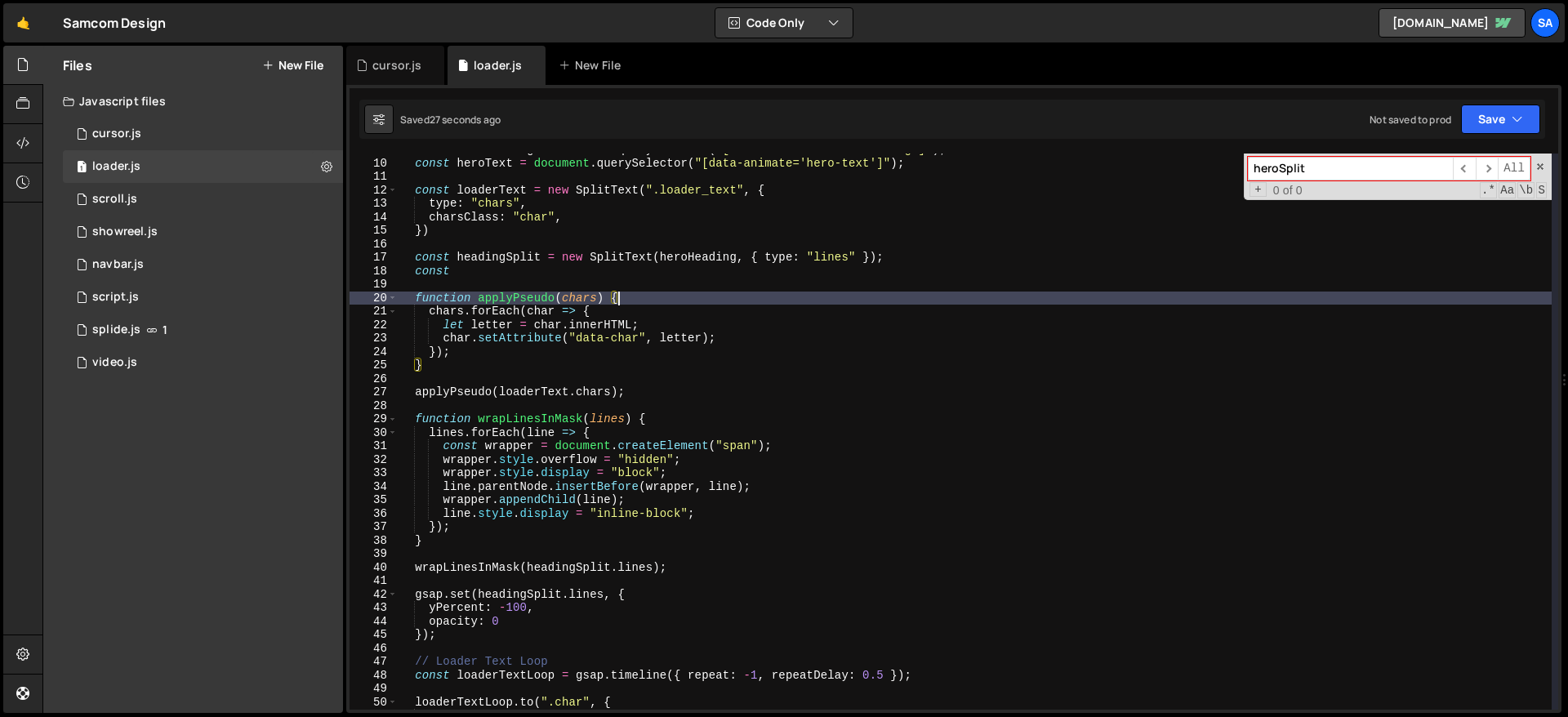
click at [515, 352] on div "const heroHeading = document . querySelector ( "[data-animate='hero-heading']" …" at bounding box center [975, 434] width 1154 height 583
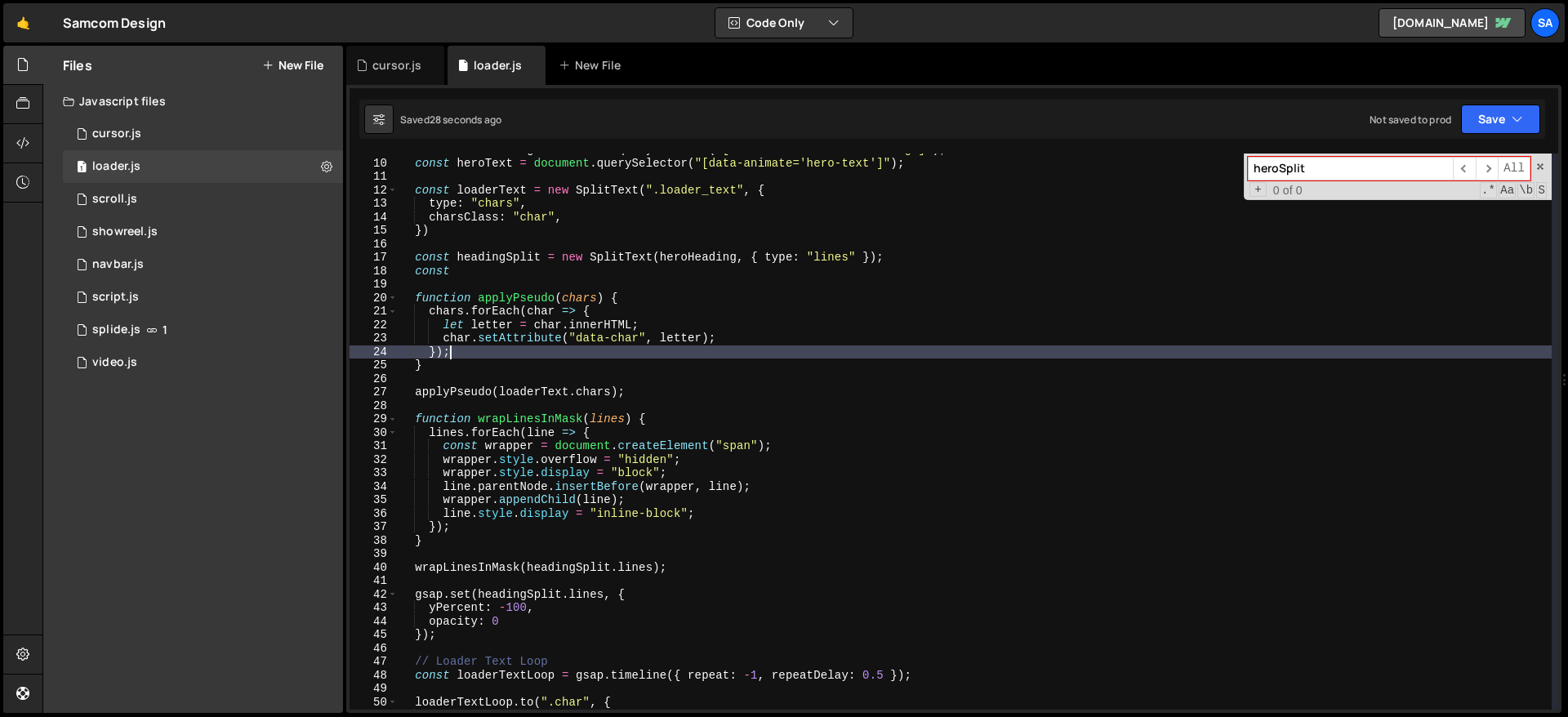
click at [495, 368] on div "const heroHeading = document . querySelector ( "[data-animate='hero-heading']" …" at bounding box center [975, 434] width 1154 height 583
click at [440, 353] on div "const heroHeading = document . querySelector ( "[data-animate='hero-heading']" …" at bounding box center [975, 434] width 1154 height 583
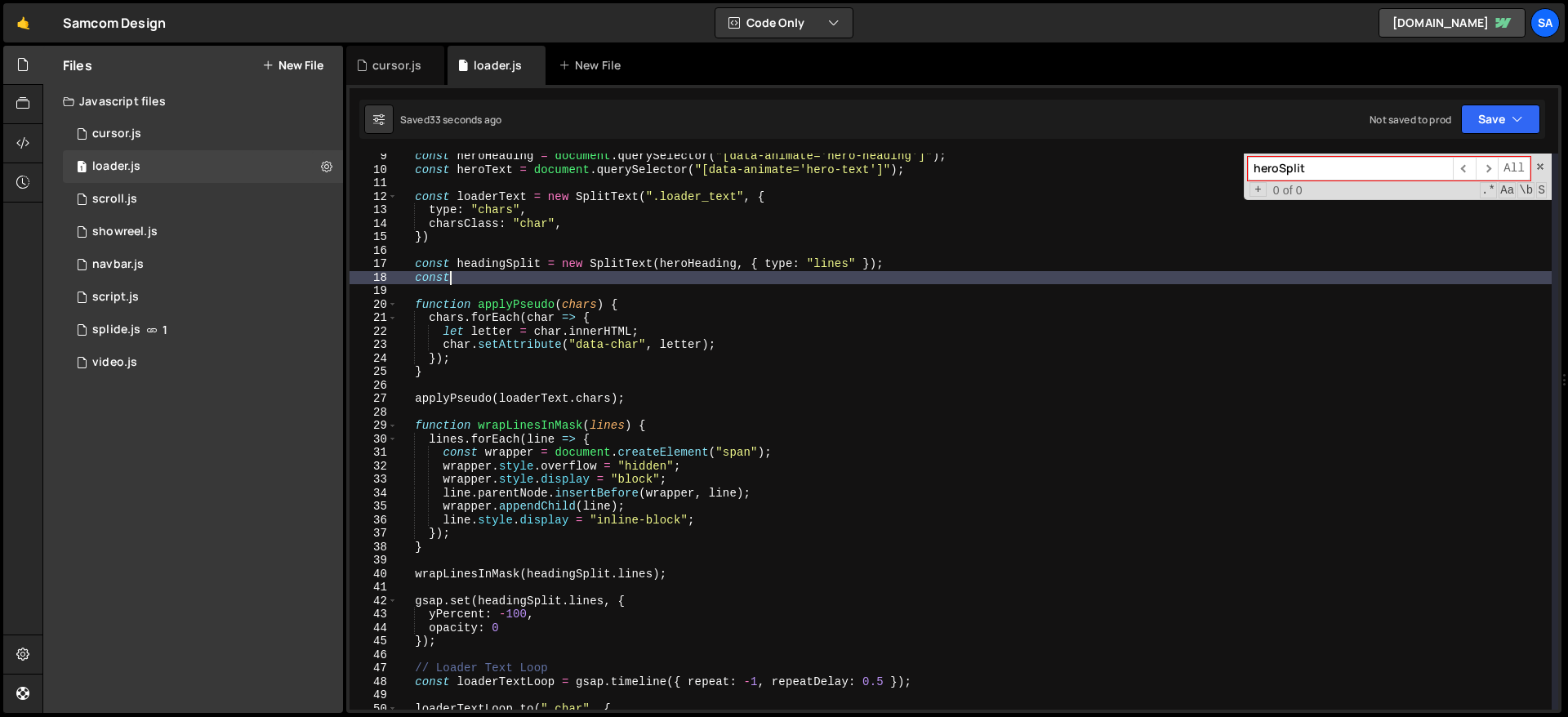
click at [466, 275] on div "const heroHeading = document . querySelector ( "[data-animate='hero-heading']" …" at bounding box center [975, 441] width 1154 height 583
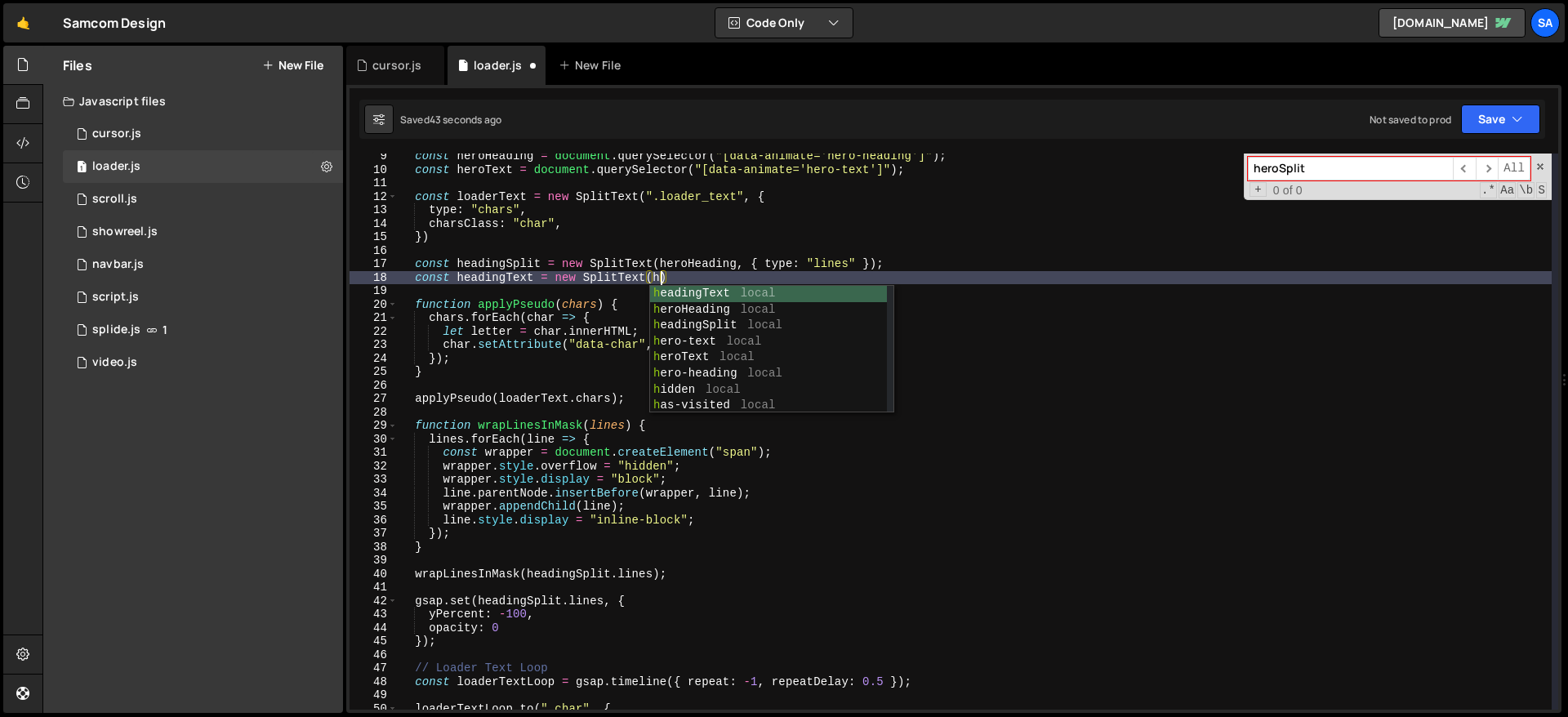
click at [669, 269] on div "const heroHeading = document . querySelector ( "[data-animate='hero-heading']" …" at bounding box center [975, 441] width 1154 height 583
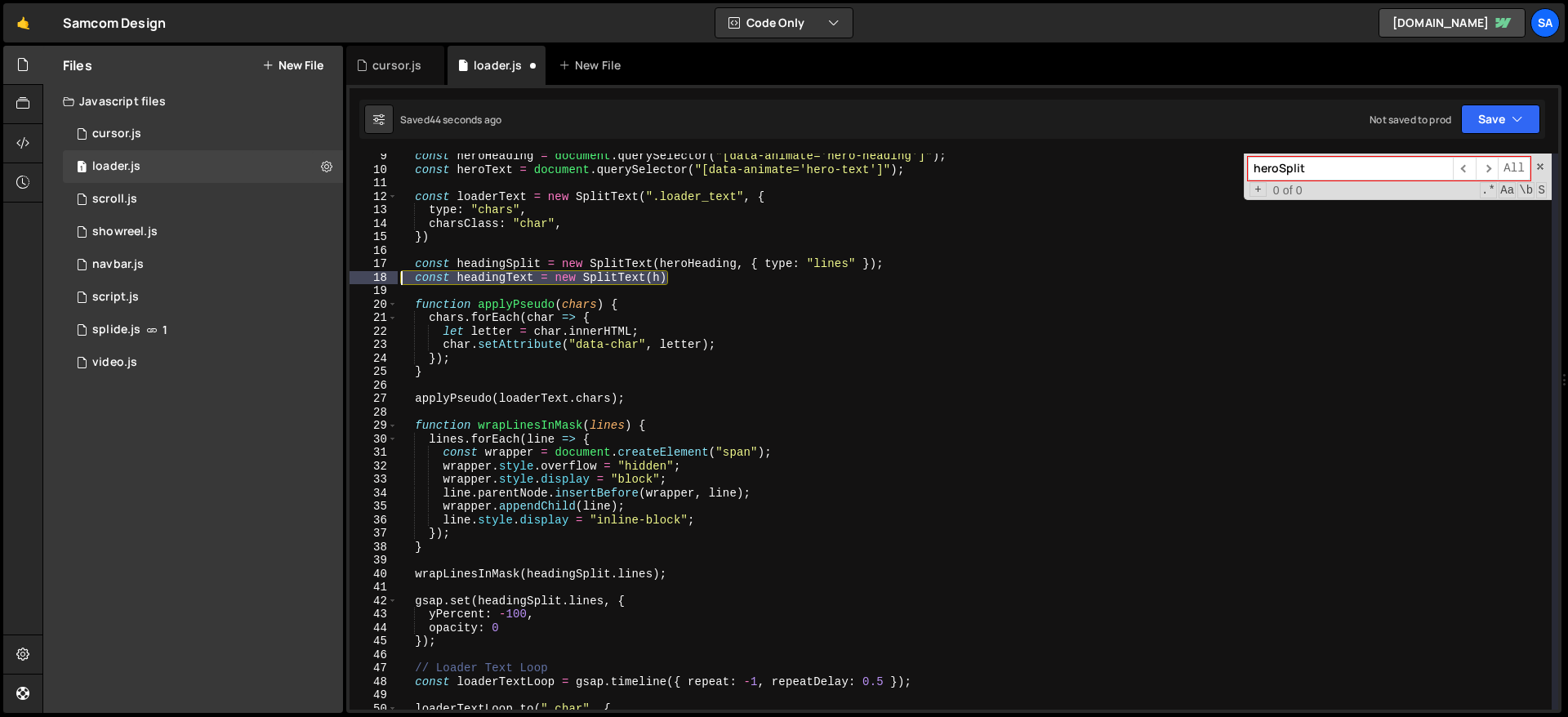
drag, startPoint x: 678, startPoint y: 275, endPoint x: 383, endPoint y: 278, distance: 295.0
click at [383, 279] on div "const headingSplit = new SplitText(heroHeading, { type: "lines" }); 9 10 11 12 …" at bounding box center [954, 431] width 1210 height 557
type textarea "const headingText = new SplitText(h)"
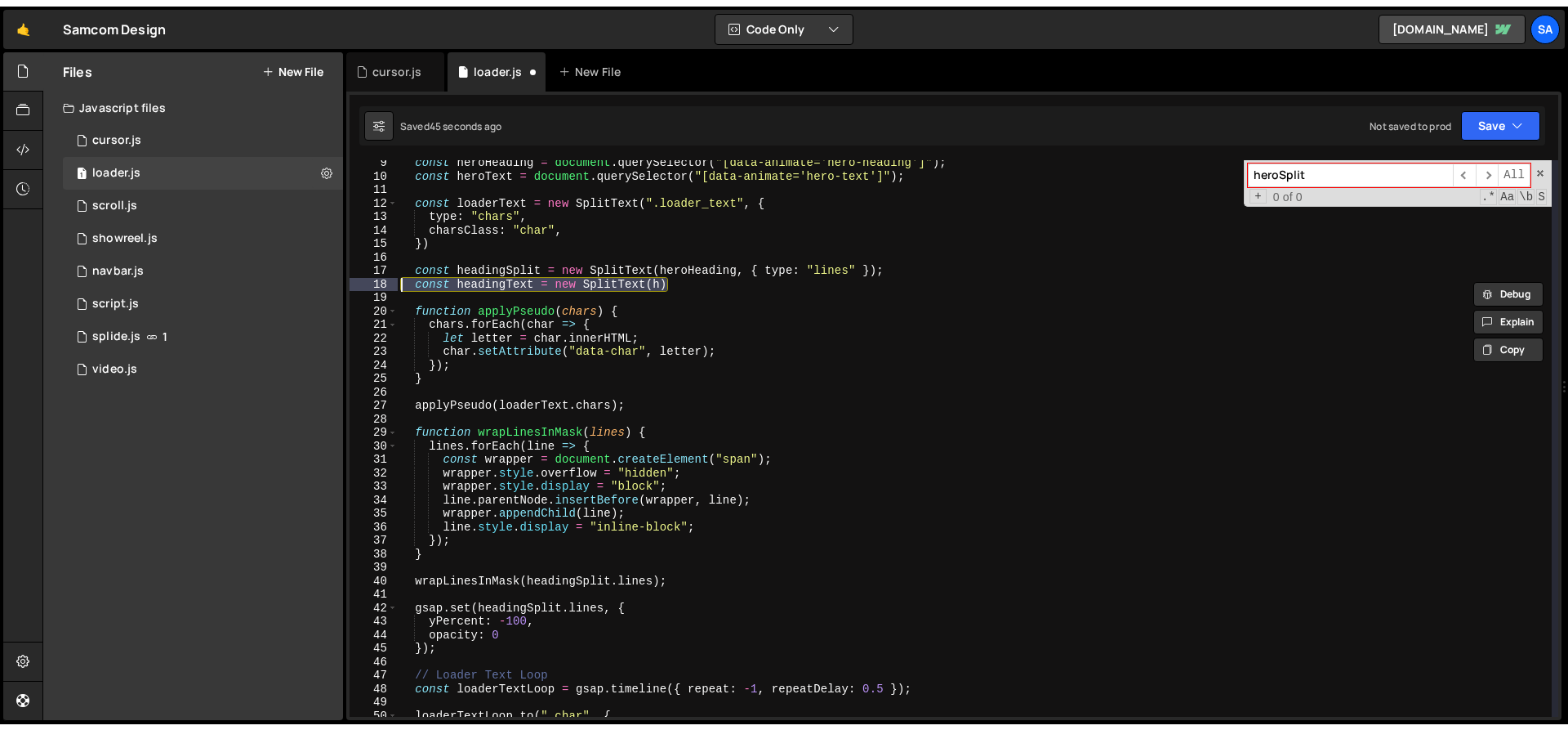
scroll to position [0, 0]
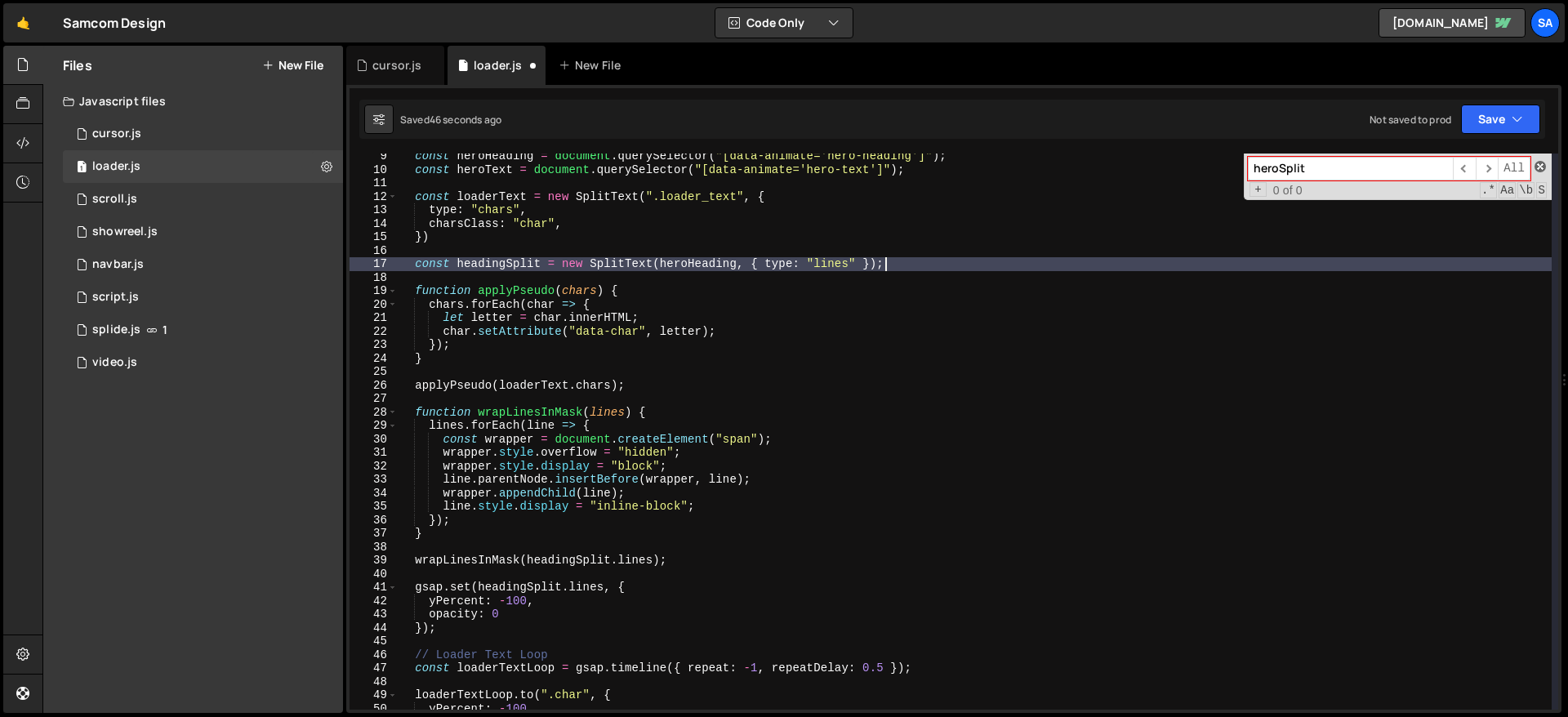
type textarea "const headingSplit = new SplitText(heroHeading, { type: "lines" });"
click at [1200, 172] on span at bounding box center [1541, 167] width 12 height 12
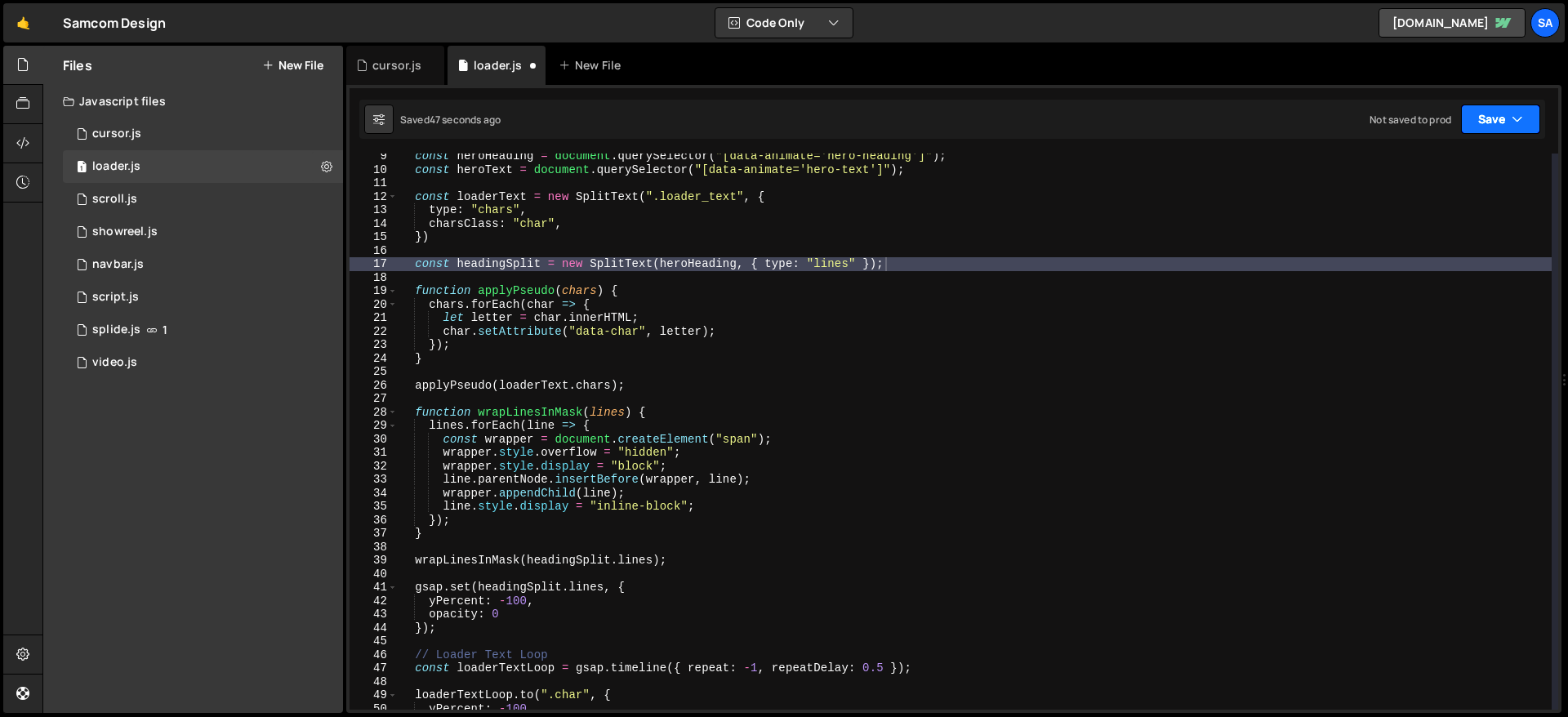
click at [1200, 106] on button "Save" at bounding box center [1501, 120] width 80 height 29
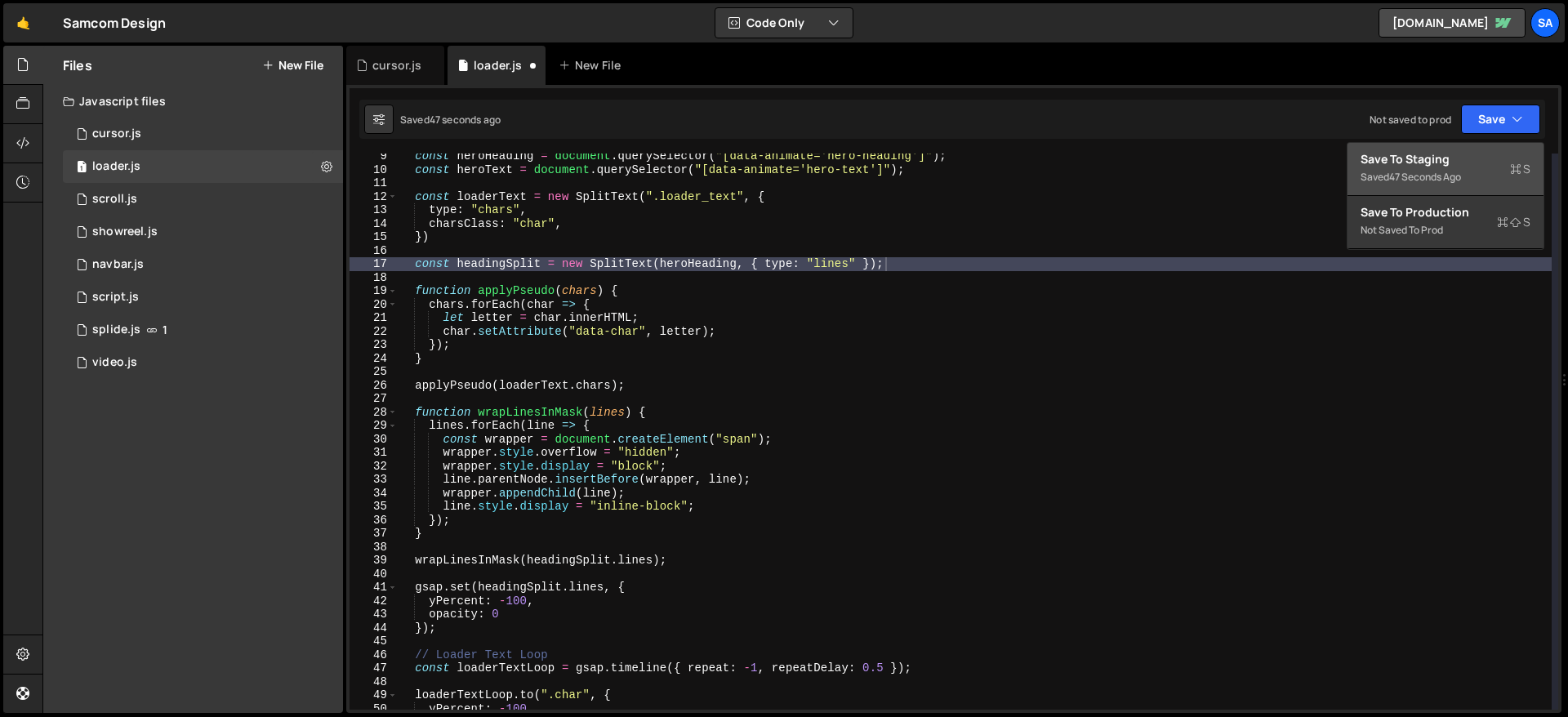
click at [1200, 152] on div "Save to Staging S" at bounding box center [1446, 159] width 170 height 17
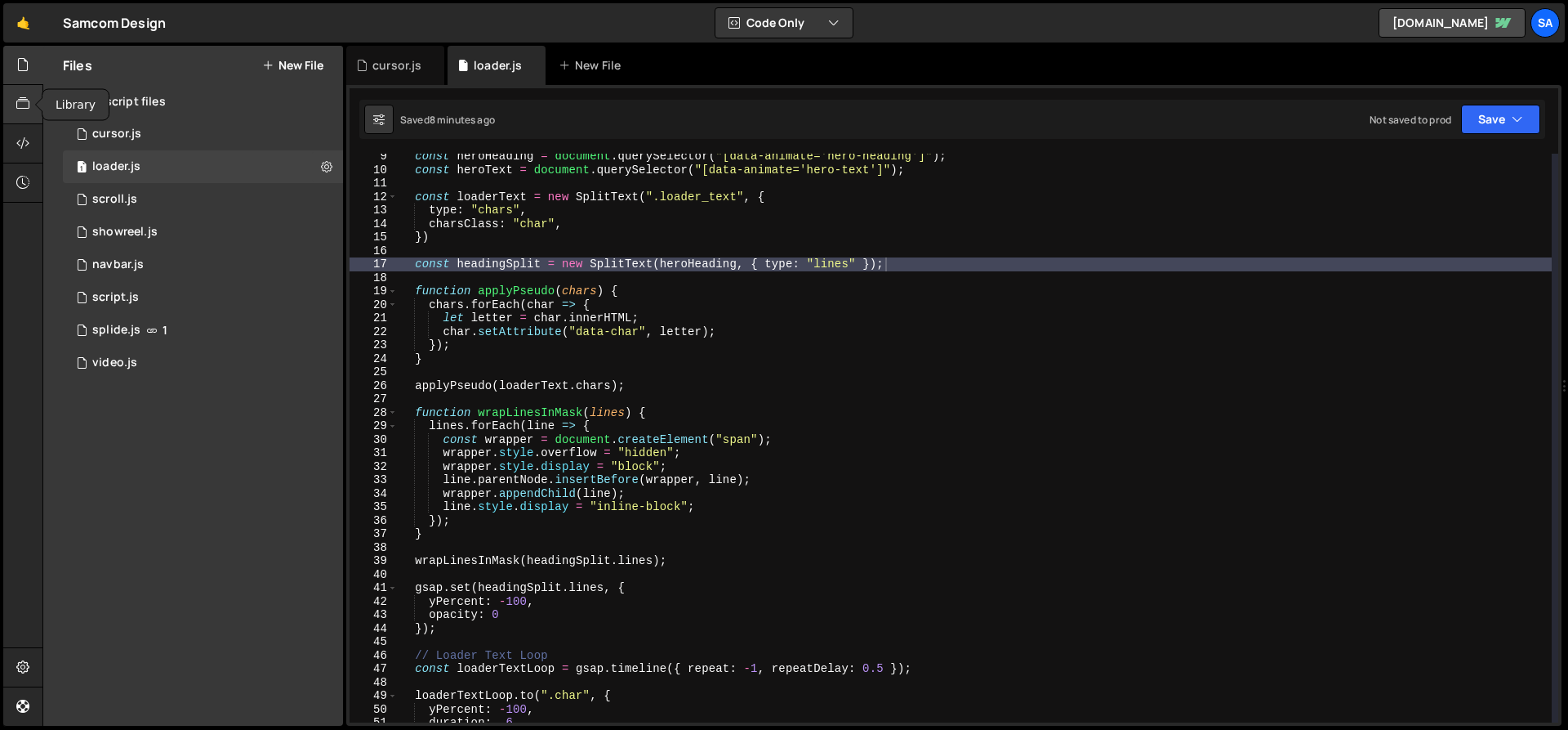
click at [26, 97] on icon at bounding box center [22, 104] width 13 height 17
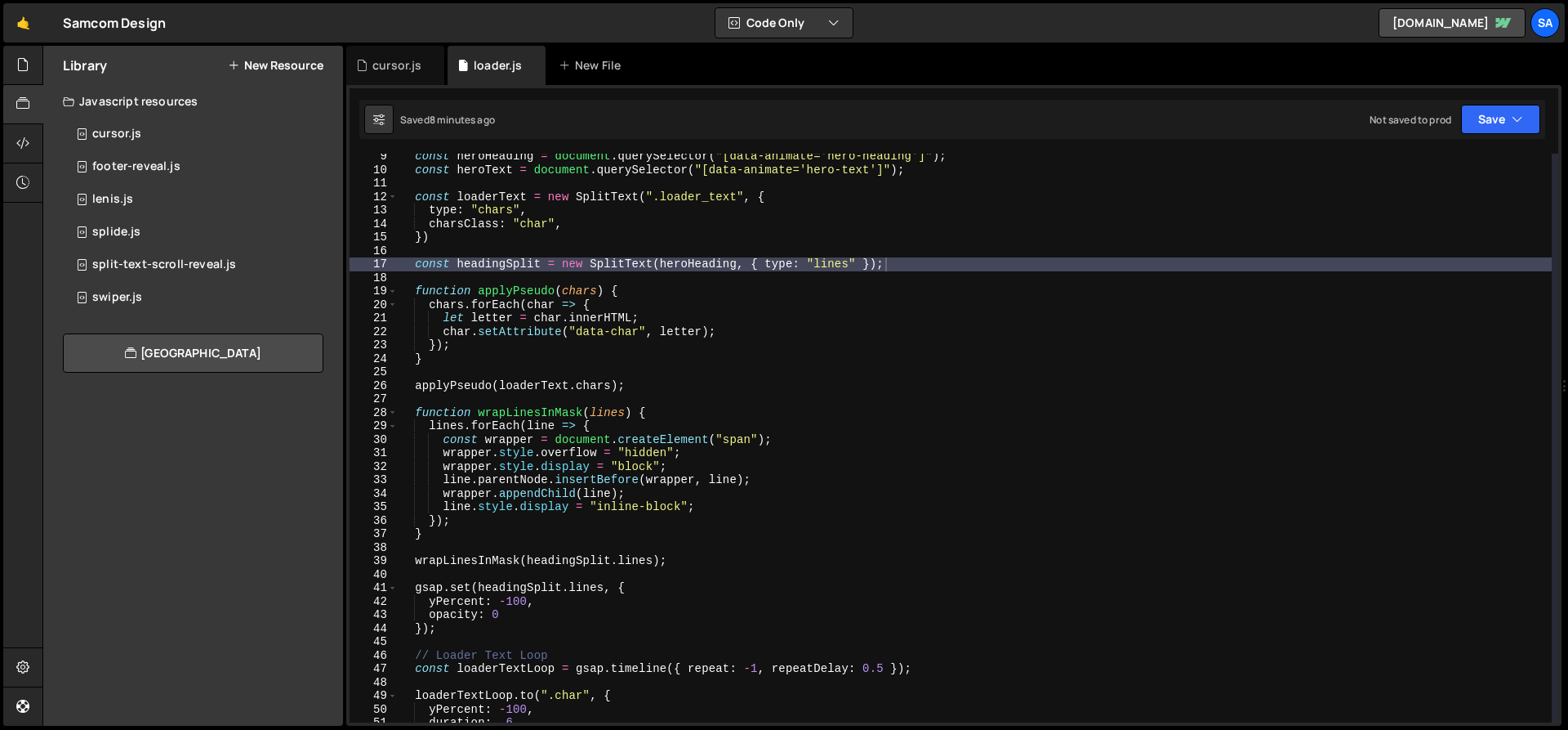
click at [279, 62] on button "New Resource" at bounding box center [276, 65] width 95 height 13
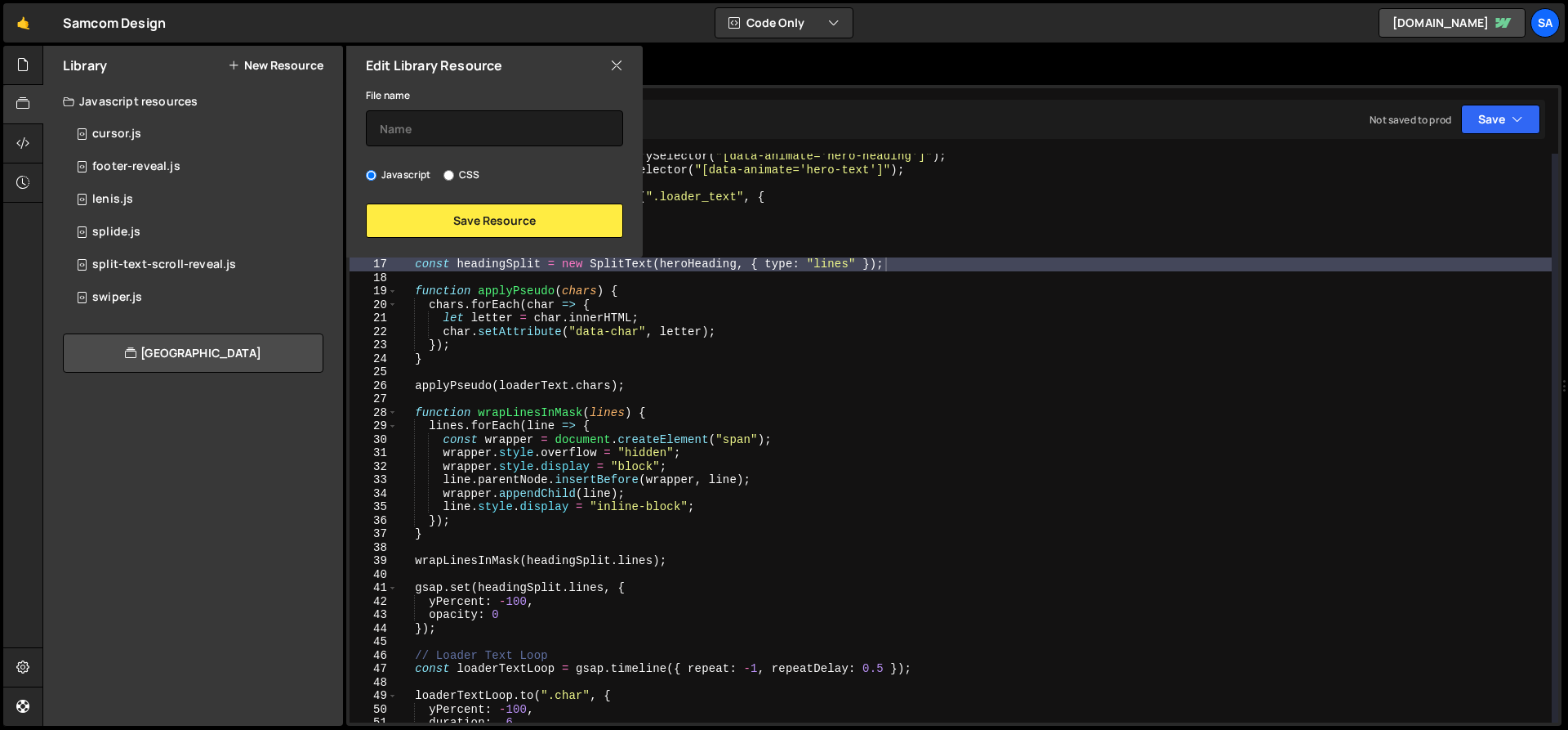
click at [449, 177] on input "CSS" at bounding box center [449, 175] width 11 height 11
radio input "true"
click at [444, 120] on input "text" at bounding box center [494, 128] width 257 height 36
type input "H"
type input "c"
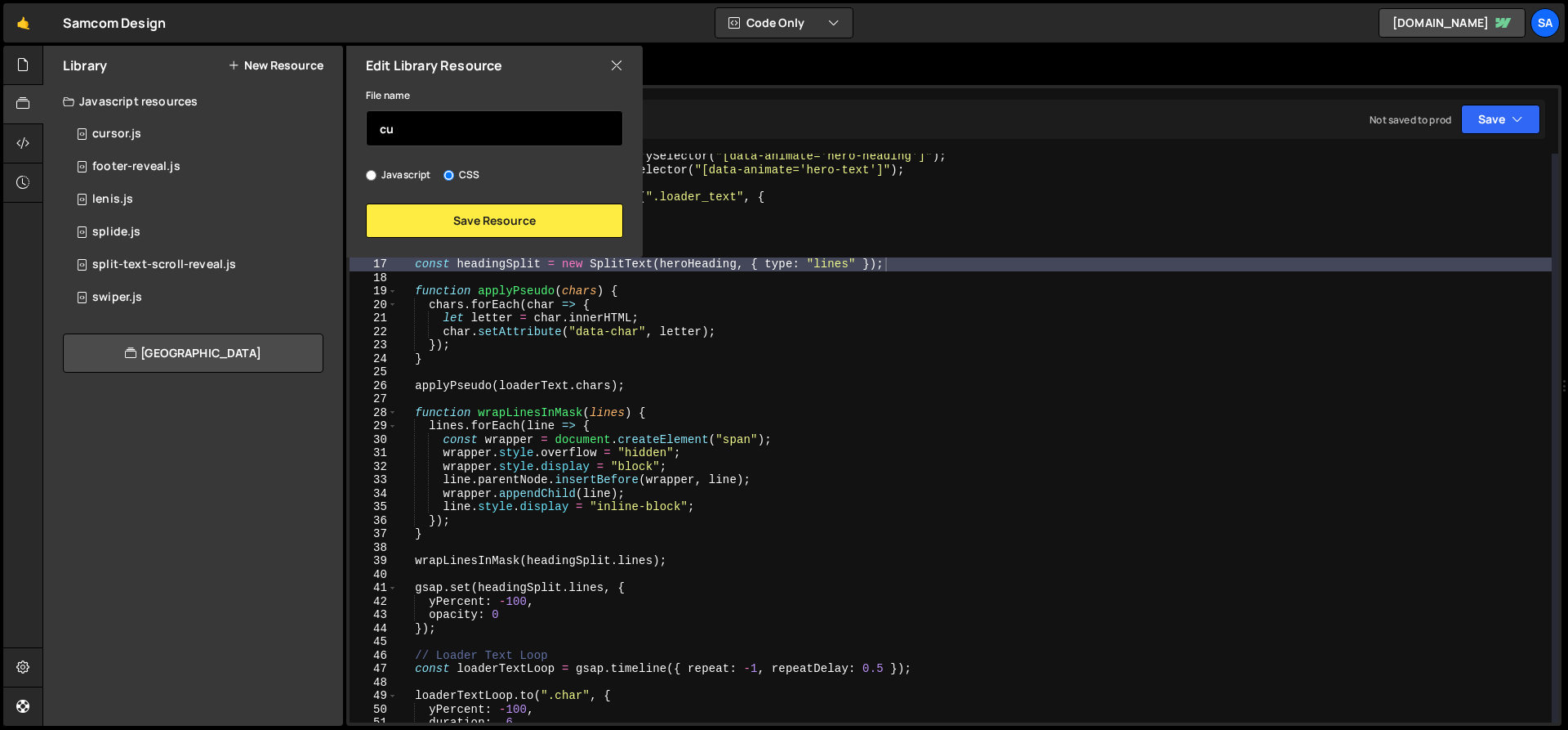
type input "c"
type input "q"
type input "c"
type input "s"
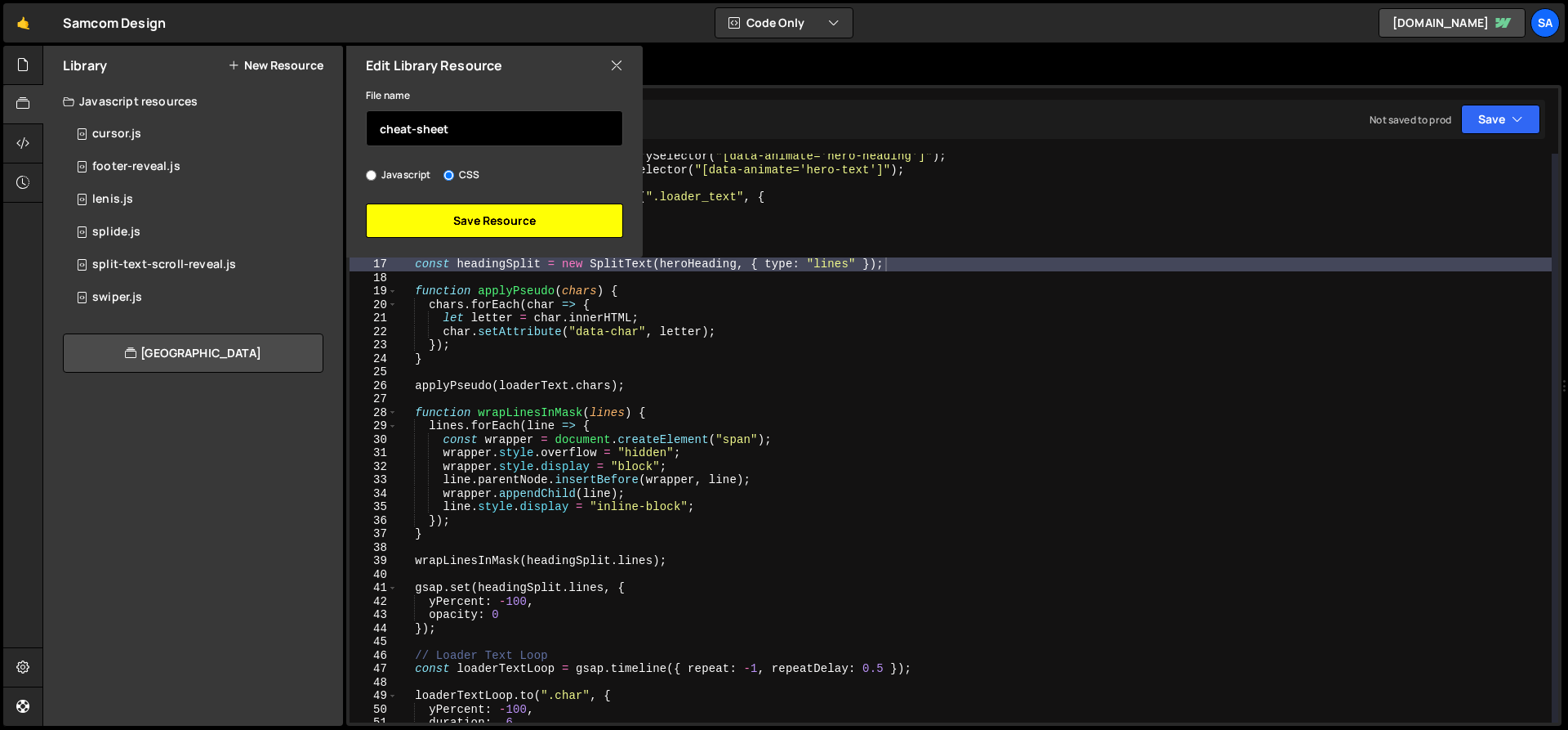
type input "cheat-sheet"
click at [457, 220] on button "Save Resource" at bounding box center [494, 220] width 257 height 34
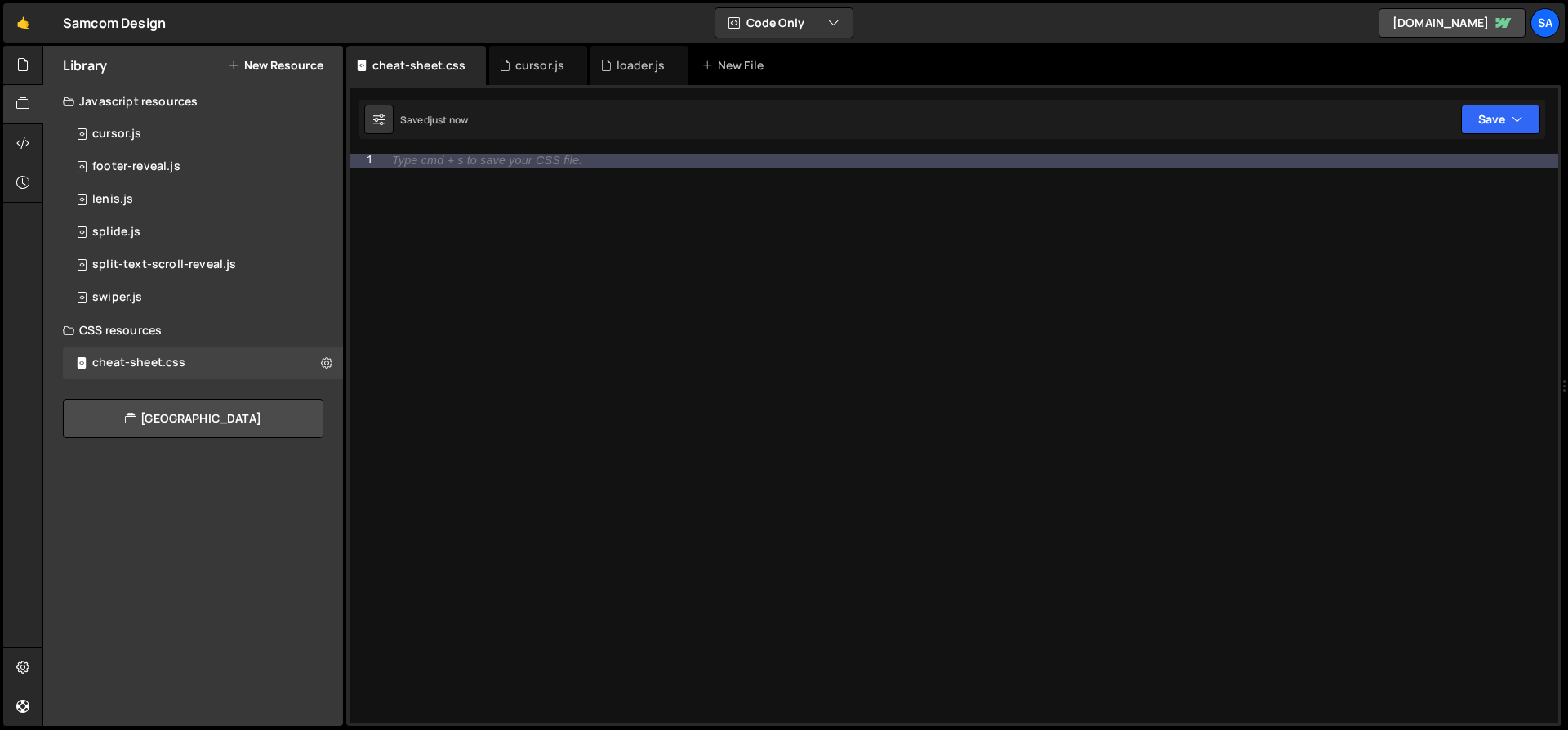
click at [440, 178] on div "Type cmd + s to save your CSS file." at bounding box center [971, 451] width 1175 height 596
type textarea "\"
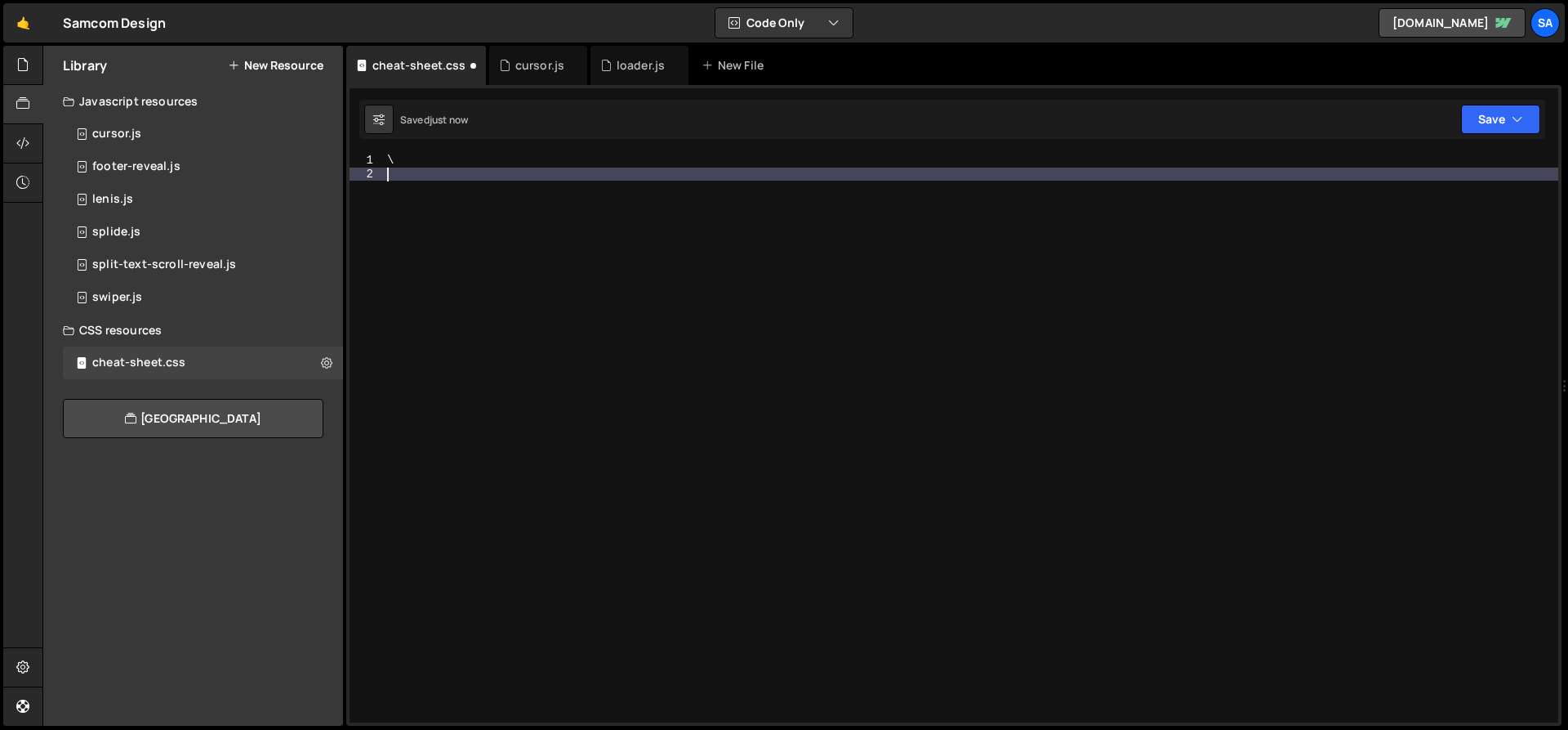
paste textarea "</style>"
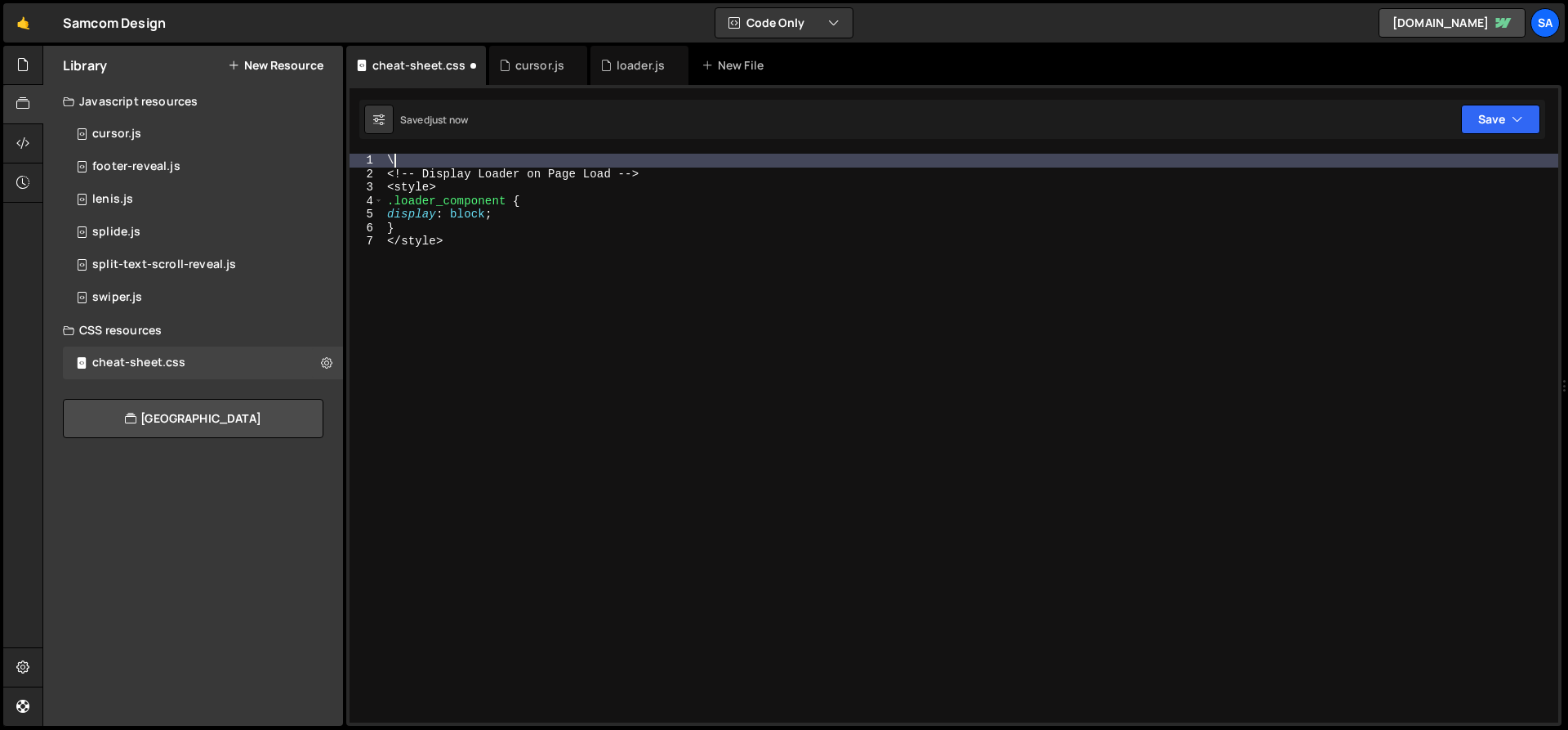
click at [398, 157] on div "\ <! -- Display Loader on Page Load -- > < style > .loader_component { display …" at bounding box center [971, 451] width 1175 height 596
type textarea "\"
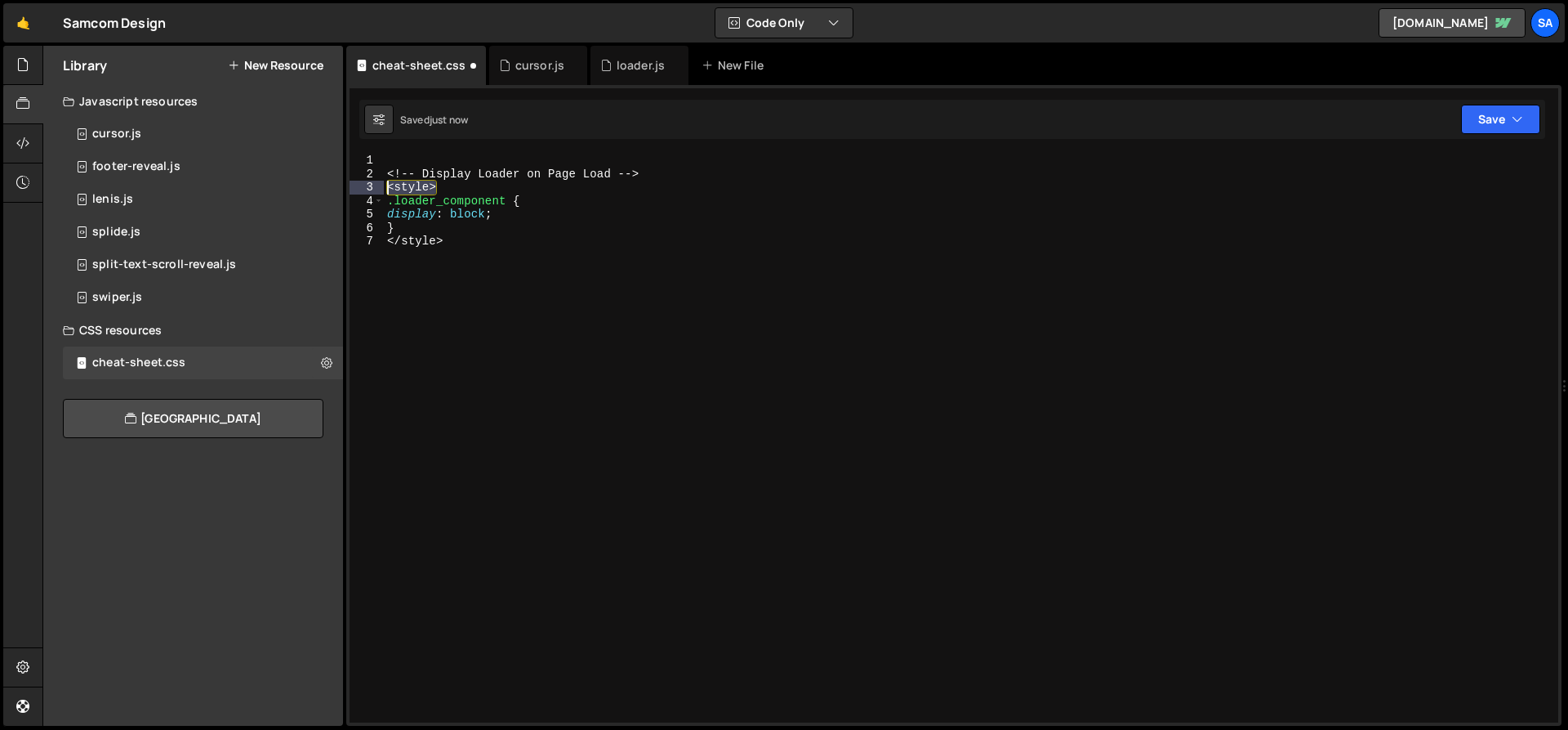
drag, startPoint x: 453, startPoint y: 191, endPoint x: 370, endPoint y: 183, distance: 83.4
click at [370, 183] on div "1 2 3 4 5 6 7 <! -- Display Loader on Page Load -- > < style > .loader_componen…" at bounding box center [954, 437] width 1210 height 569
type textarea "<style>"
drag, startPoint x: 474, startPoint y: 239, endPoint x: 384, endPoint y: 238, distance: 90.0
click at [384, 238] on div "<! -- Display Loader on Page Load -- > .loader_component { display : block ; } …" at bounding box center [971, 451] width 1175 height 596
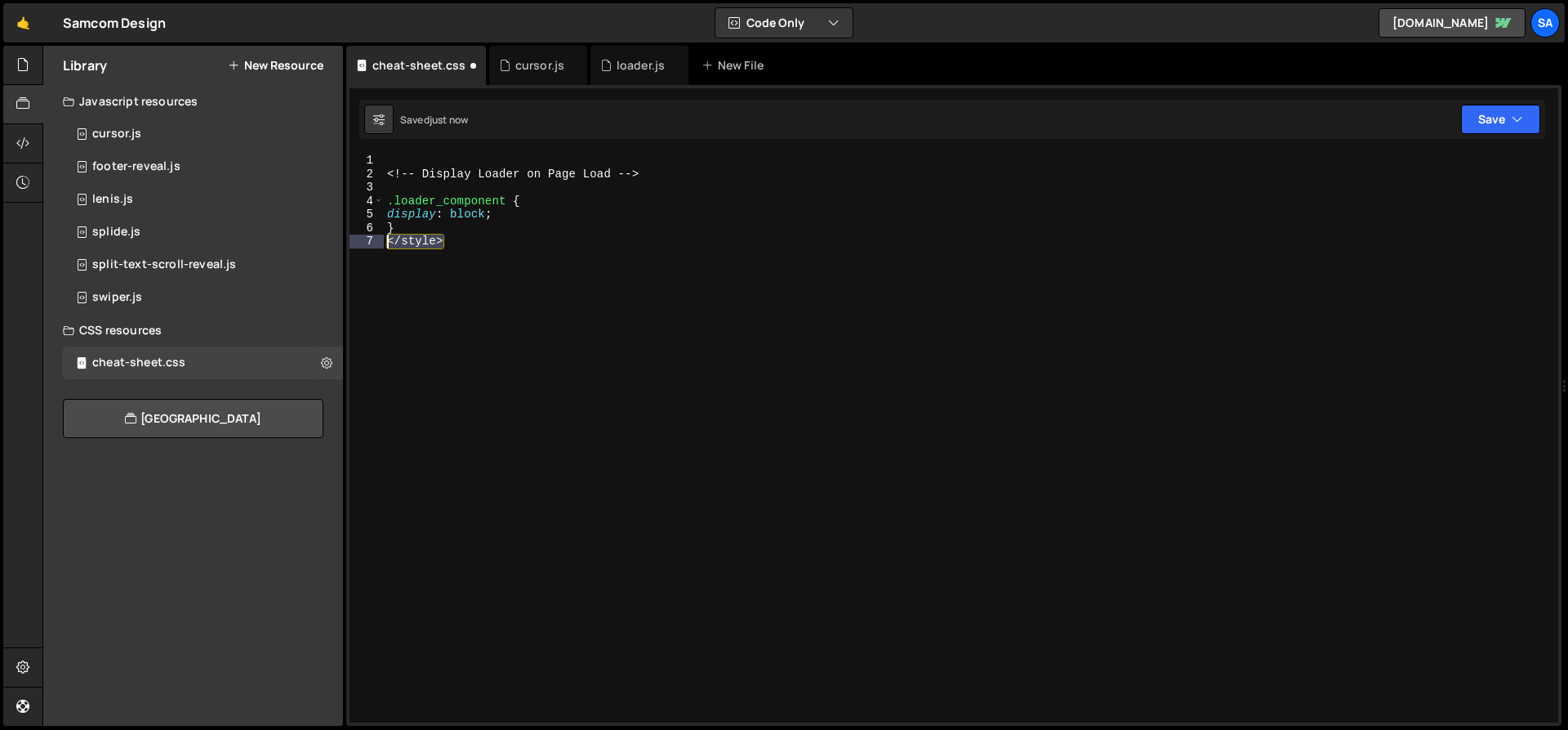
type textarea "</style>"
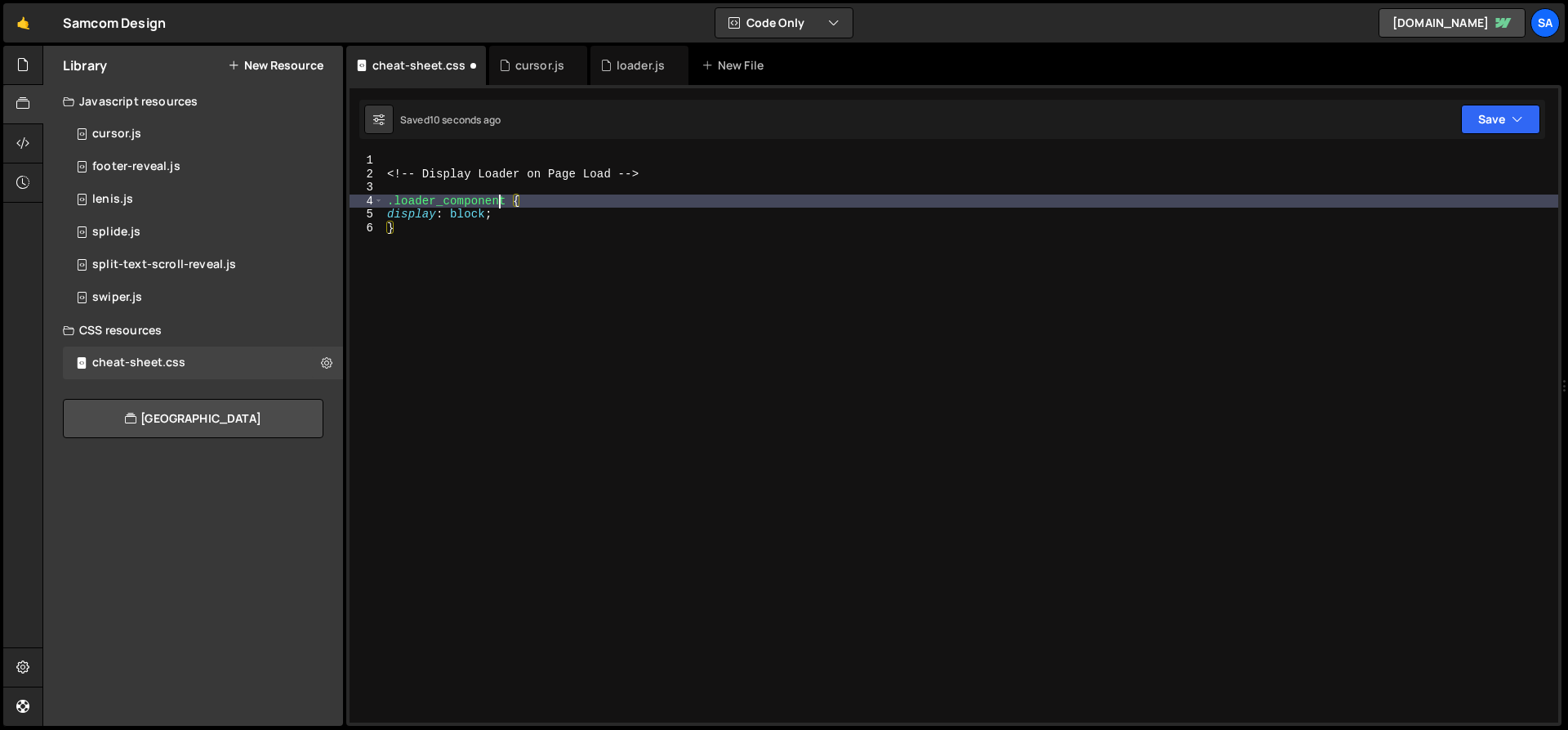
click at [501, 201] on div "<! -- Display Loader on Page Load -- > .loader_component { display : block ; }" at bounding box center [971, 451] width 1175 height 596
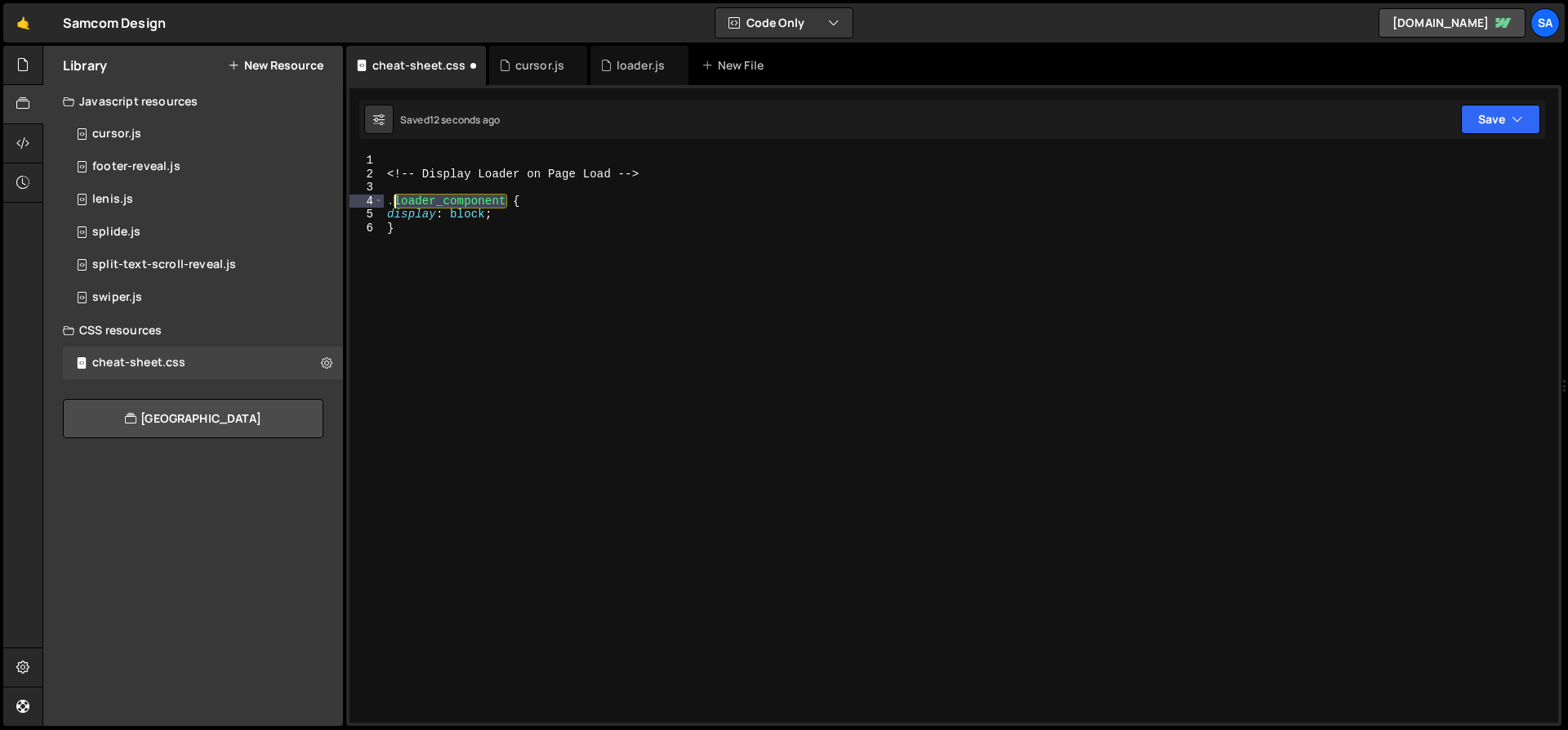
drag, startPoint x: 506, startPoint y: 201, endPoint x: 394, endPoint y: 197, distance: 112.1
click at [394, 197] on div "<! -- Display Loader on Page Load -- > .loader_component { display : block ; }" at bounding box center [971, 451] width 1175 height 596
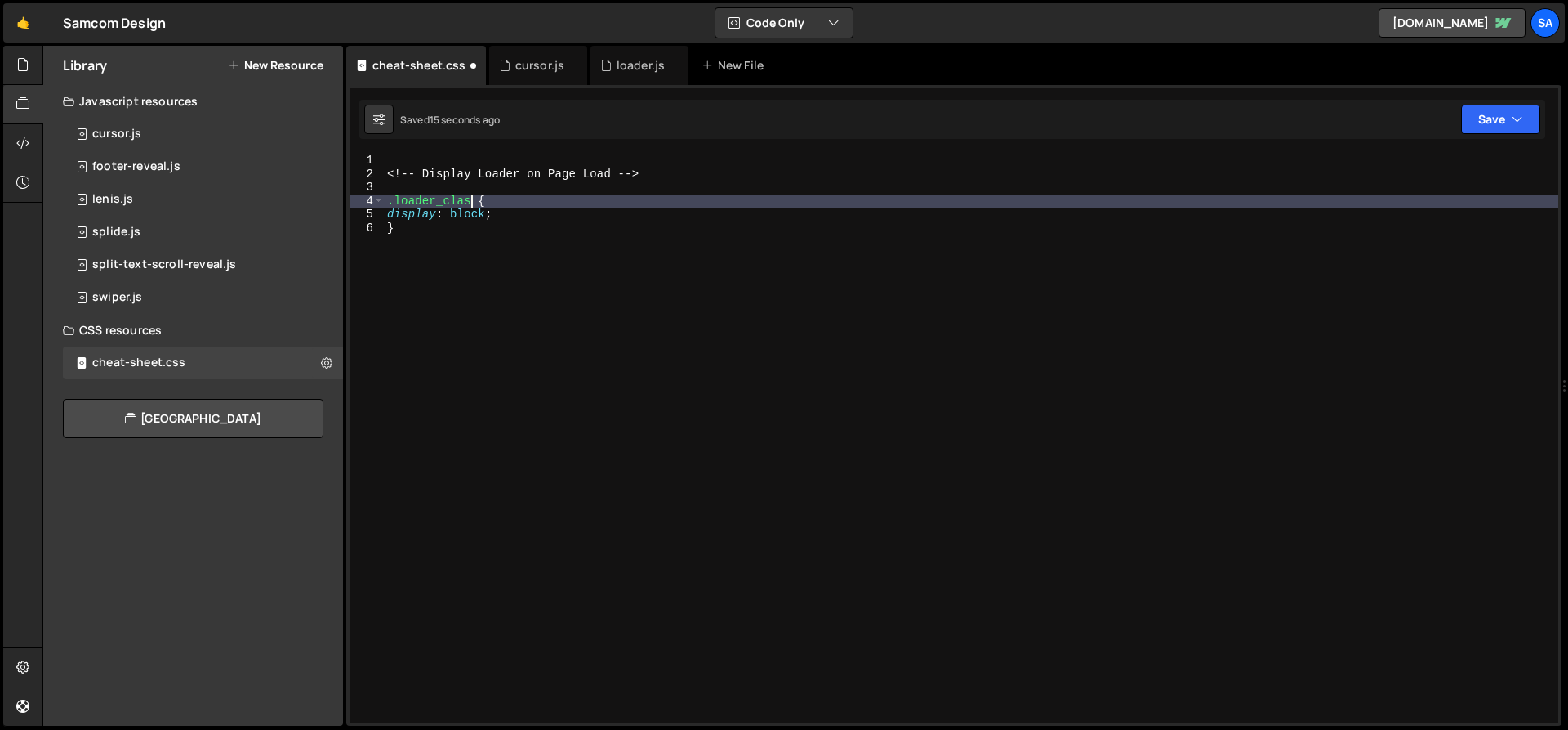
scroll to position [0, 6]
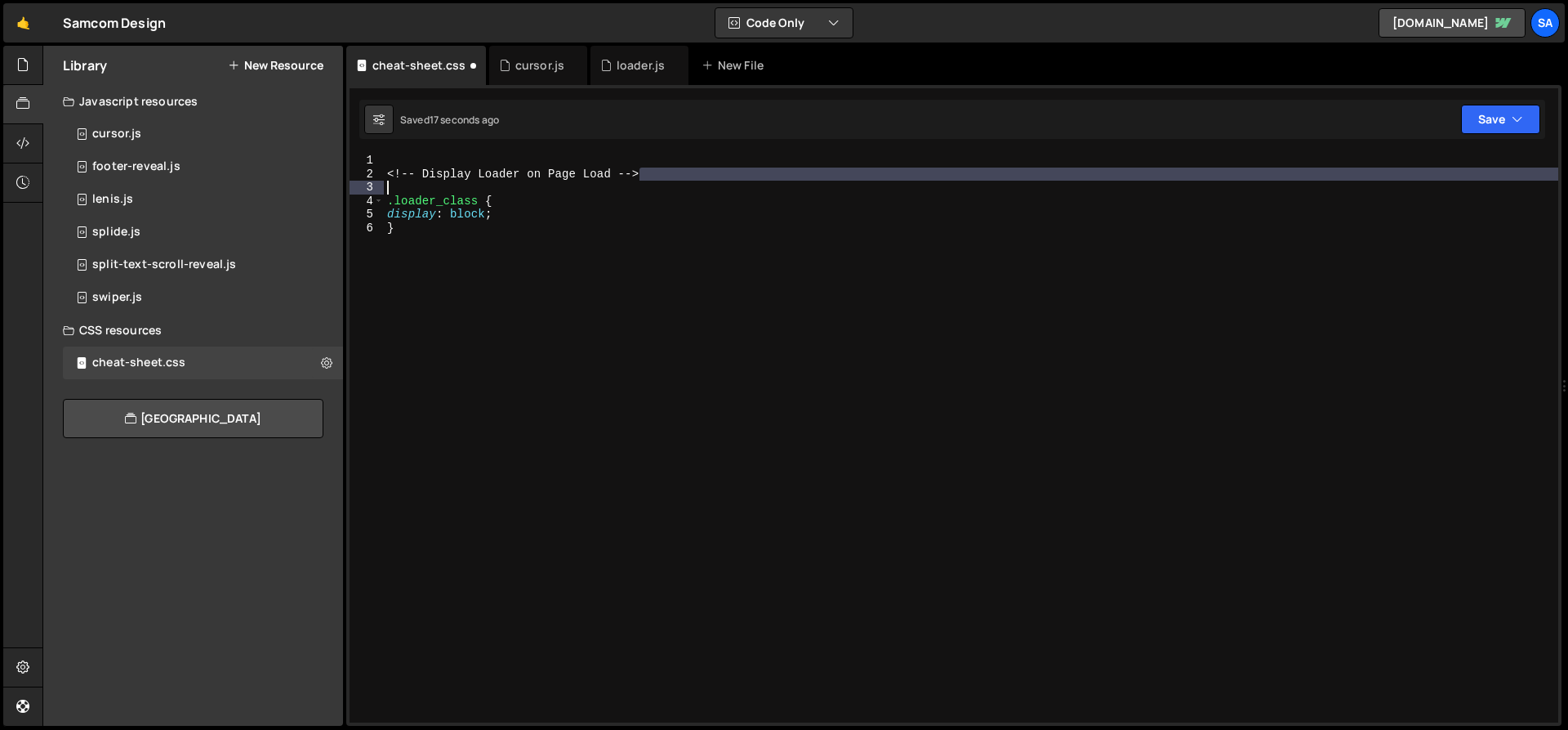
drag, startPoint x: 655, startPoint y: 177, endPoint x: 379, endPoint y: 179, distance: 276.0
click at [379, 179] on div ".loader_class { 1 2 3 4 5 6 <! -- Display Loader on Page Load -- > .loader_clas…" at bounding box center [954, 437] width 1210 height 569
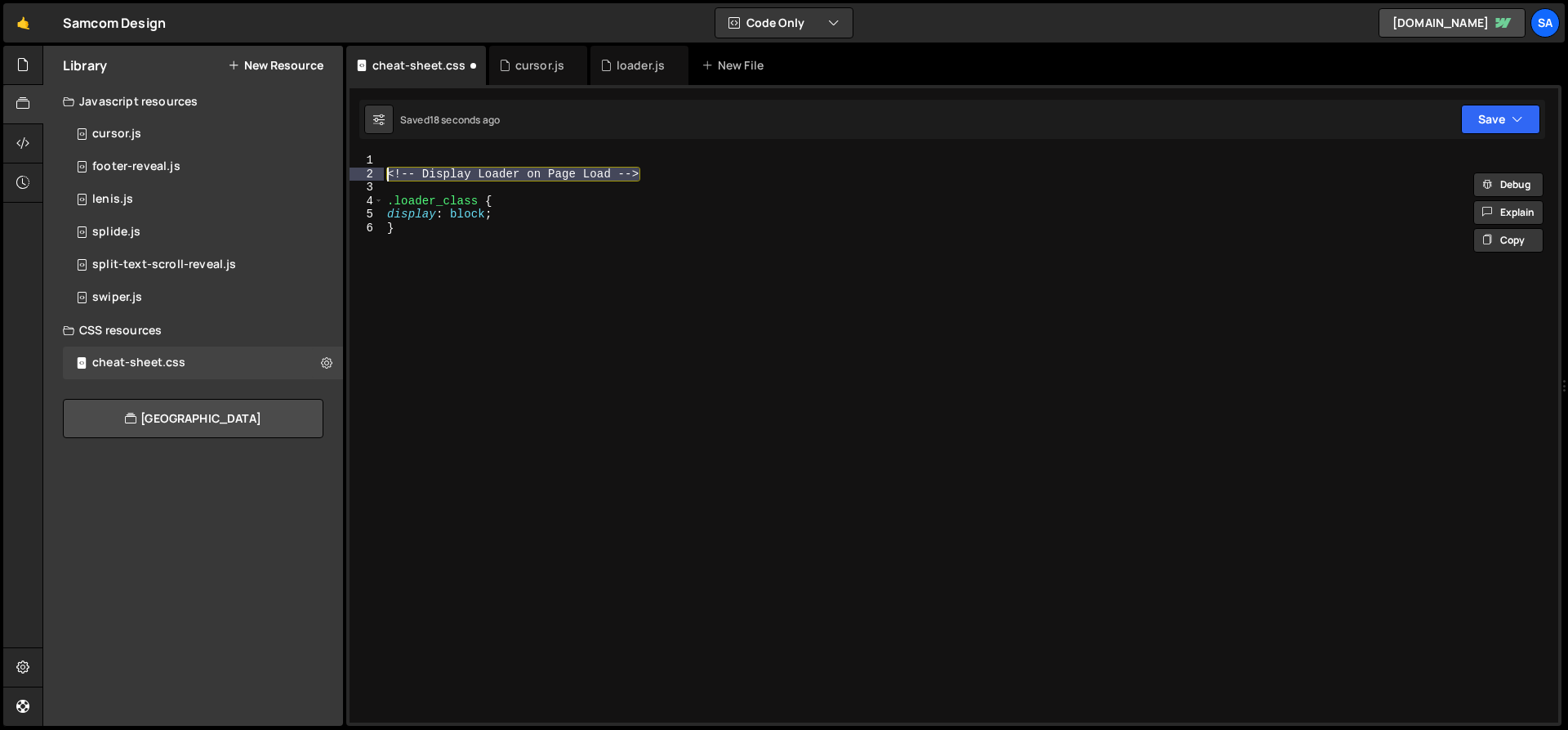
click at [415, 172] on div "<! -- Display Loader on Page Load -- > .loader_class { display : block ; }" at bounding box center [971, 437] width 1175 height 569
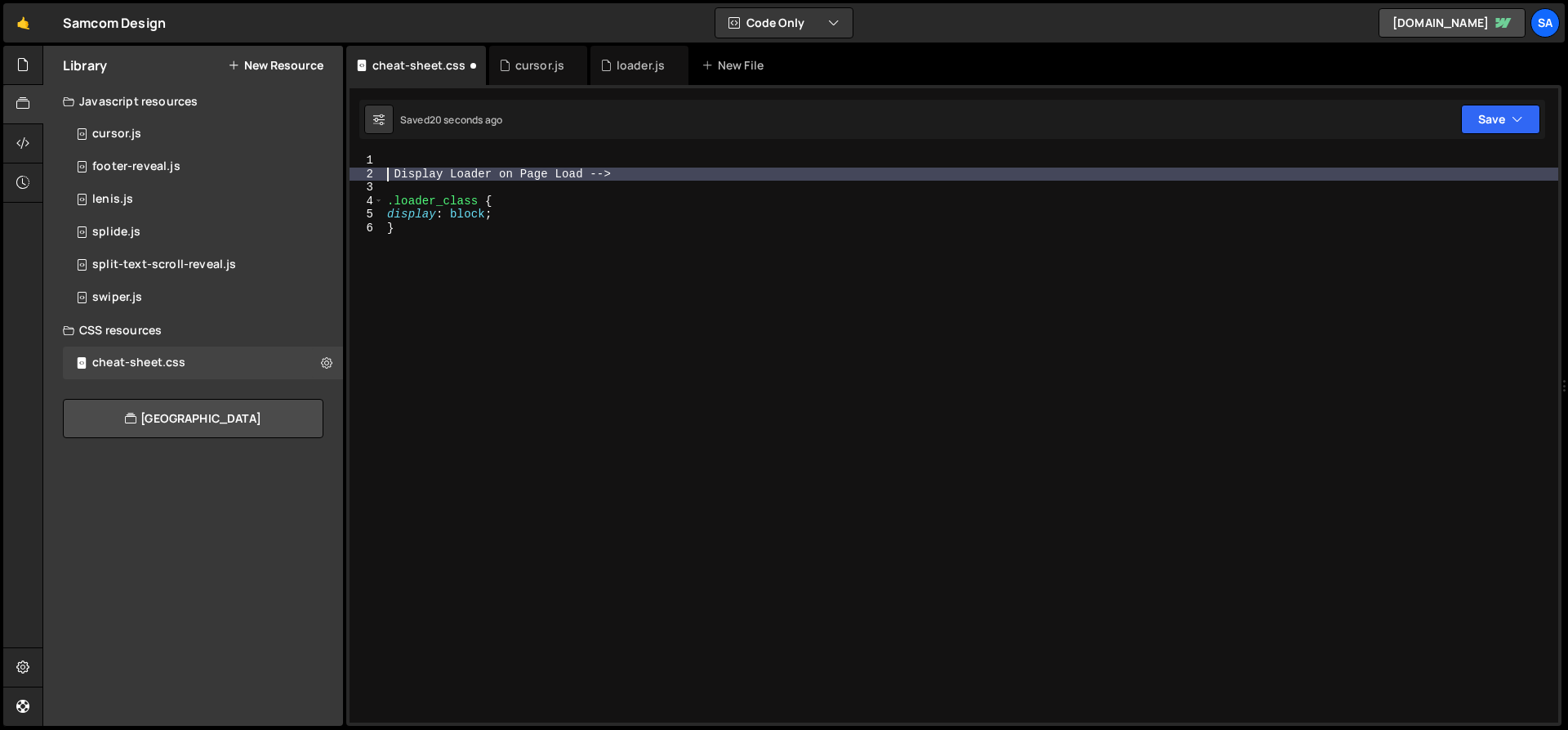
scroll to position [0, 1]
click at [638, 172] on div "// Display Loader on Page Load -- > .loader_class { display : block ; }" at bounding box center [971, 451] width 1175 height 596
click at [398, 175] on div "// Display Loader on Page Load .loader_class { display : block ; }" at bounding box center [971, 451] width 1175 height 596
type textarea "/* Display Loader on Page Load"
click at [687, 183] on div "/* Display Loader on Page Load .loader_class { display: block; }" at bounding box center [971, 451] width 1175 height 596
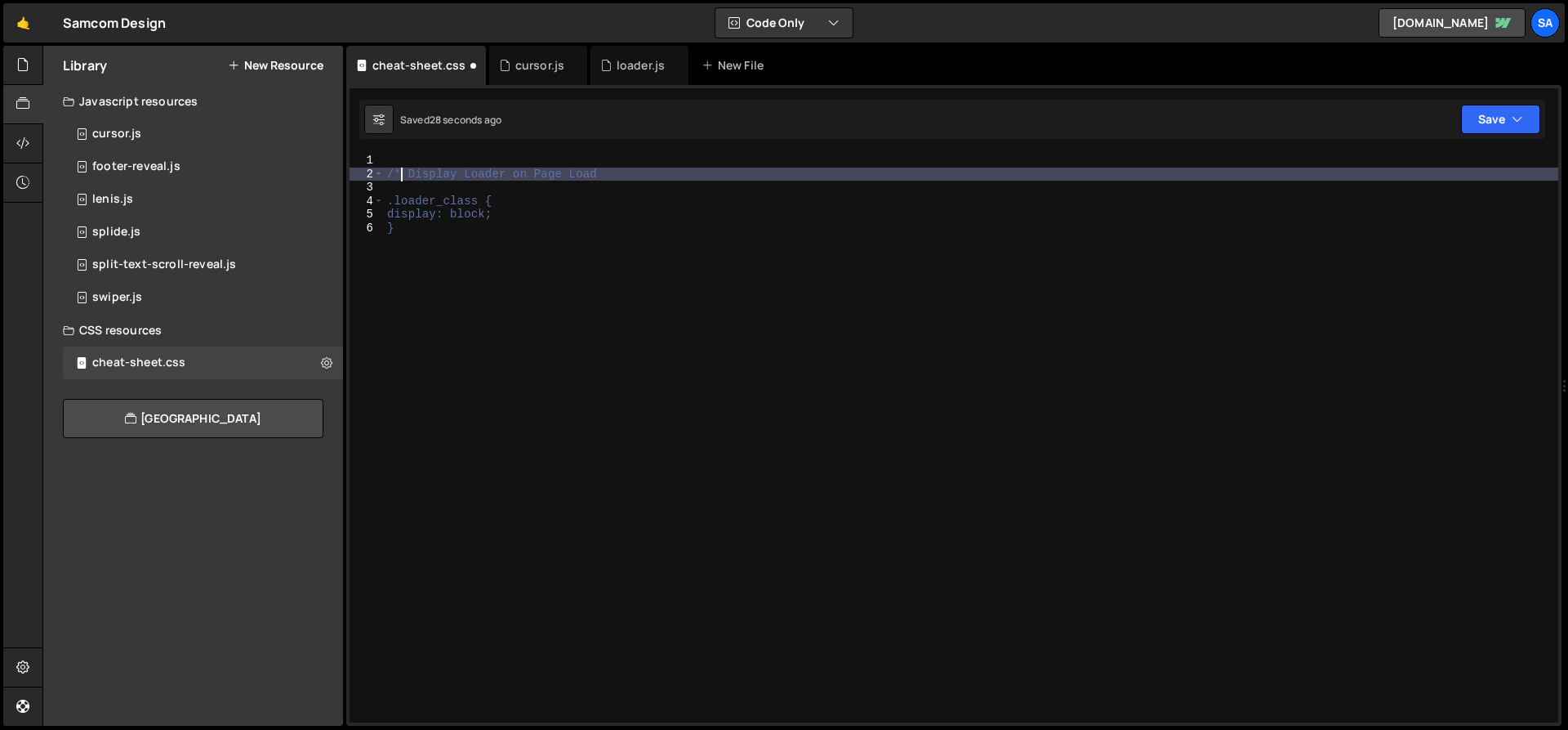
scroll to position [0, 0]
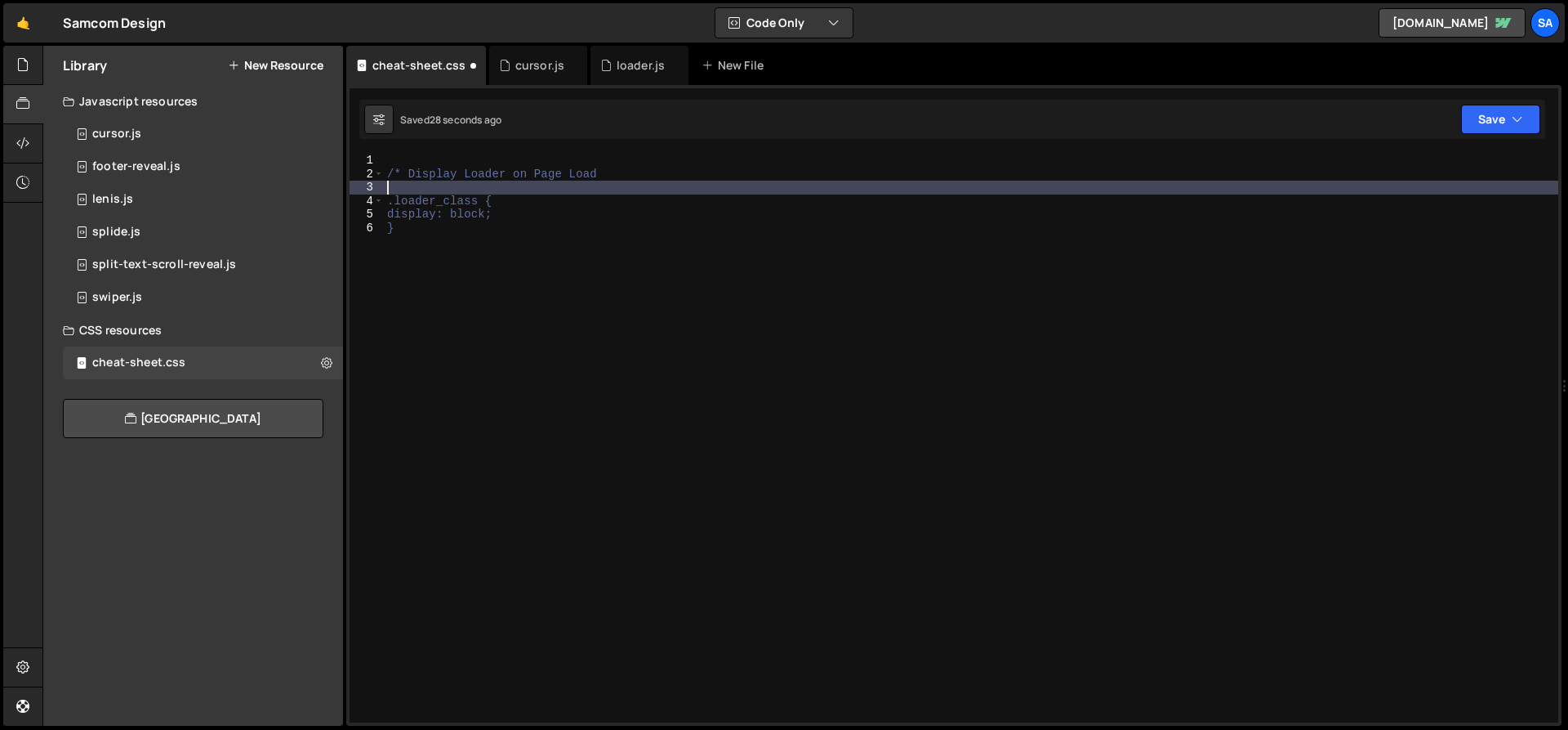
click at [678, 174] on div "/* Display Loader on Page Load .loader_class { display: block; }" at bounding box center [971, 451] width 1175 height 596
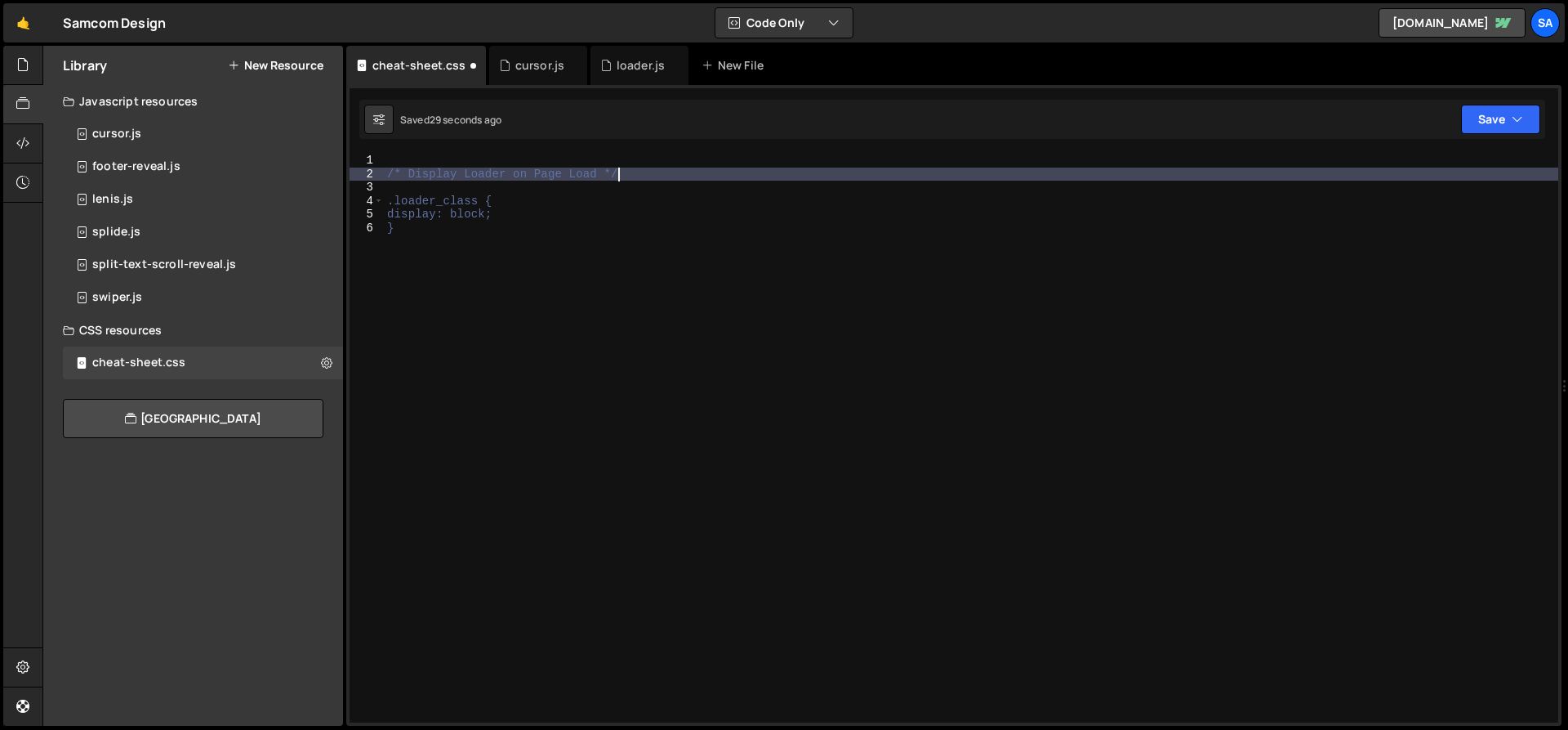
scroll to position [0, 15]
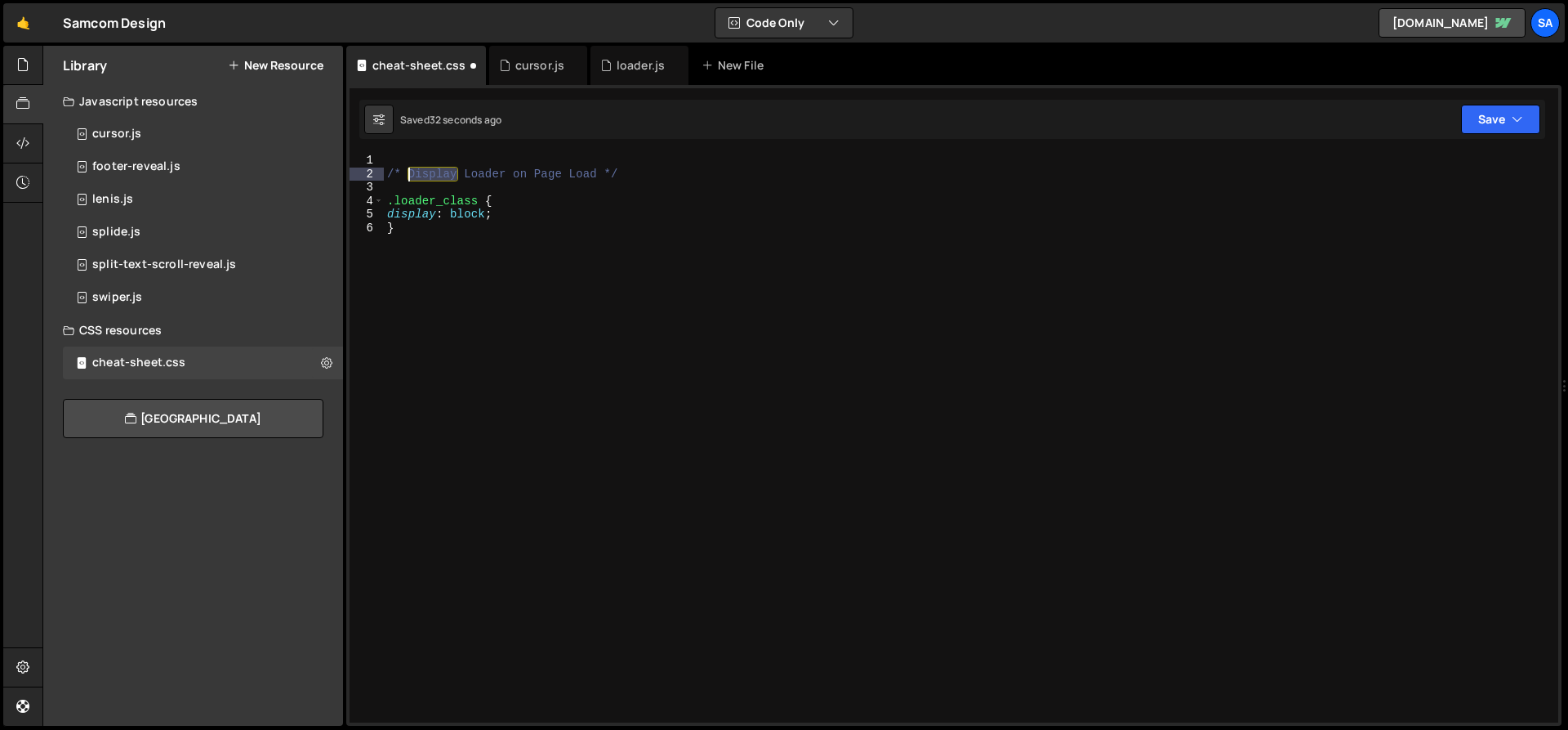
drag, startPoint x: 459, startPoint y: 177, endPoint x: 409, endPoint y: 172, distance: 50.2
click at [409, 172] on div "/* Display Loader on Page Load */ .loader_class { display : block ; }" at bounding box center [971, 451] width 1175 height 596
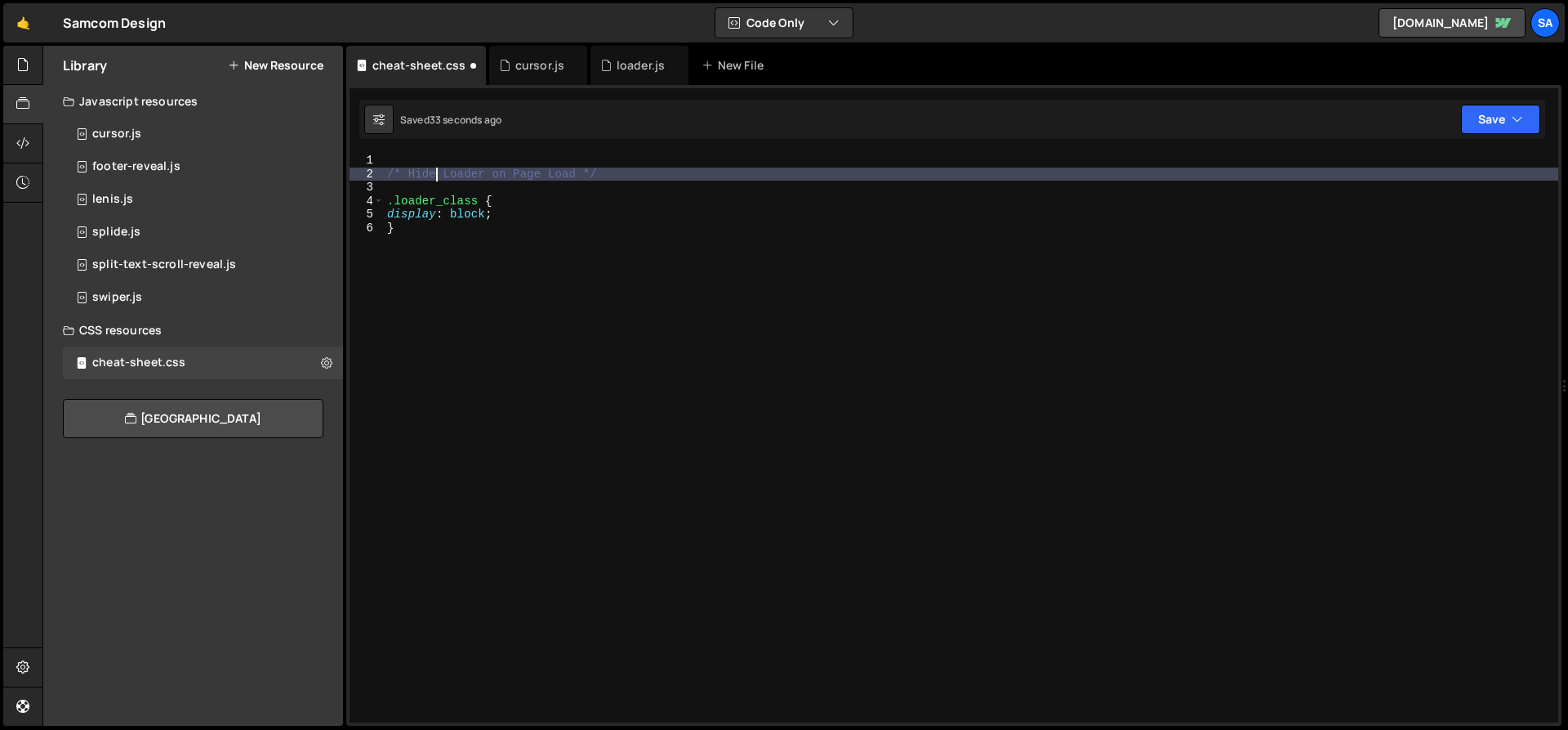
scroll to position [0, 3]
click at [401, 175] on div "/* Hide Loader on Page Load */ .loader_class { display : block ; }" at bounding box center [971, 451] width 1175 height 596
click at [604, 174] on div "// Hide Loader on Page Load */ .loader_class { display : block ; }" at bounding box center [971, 451] width 1175 height 596
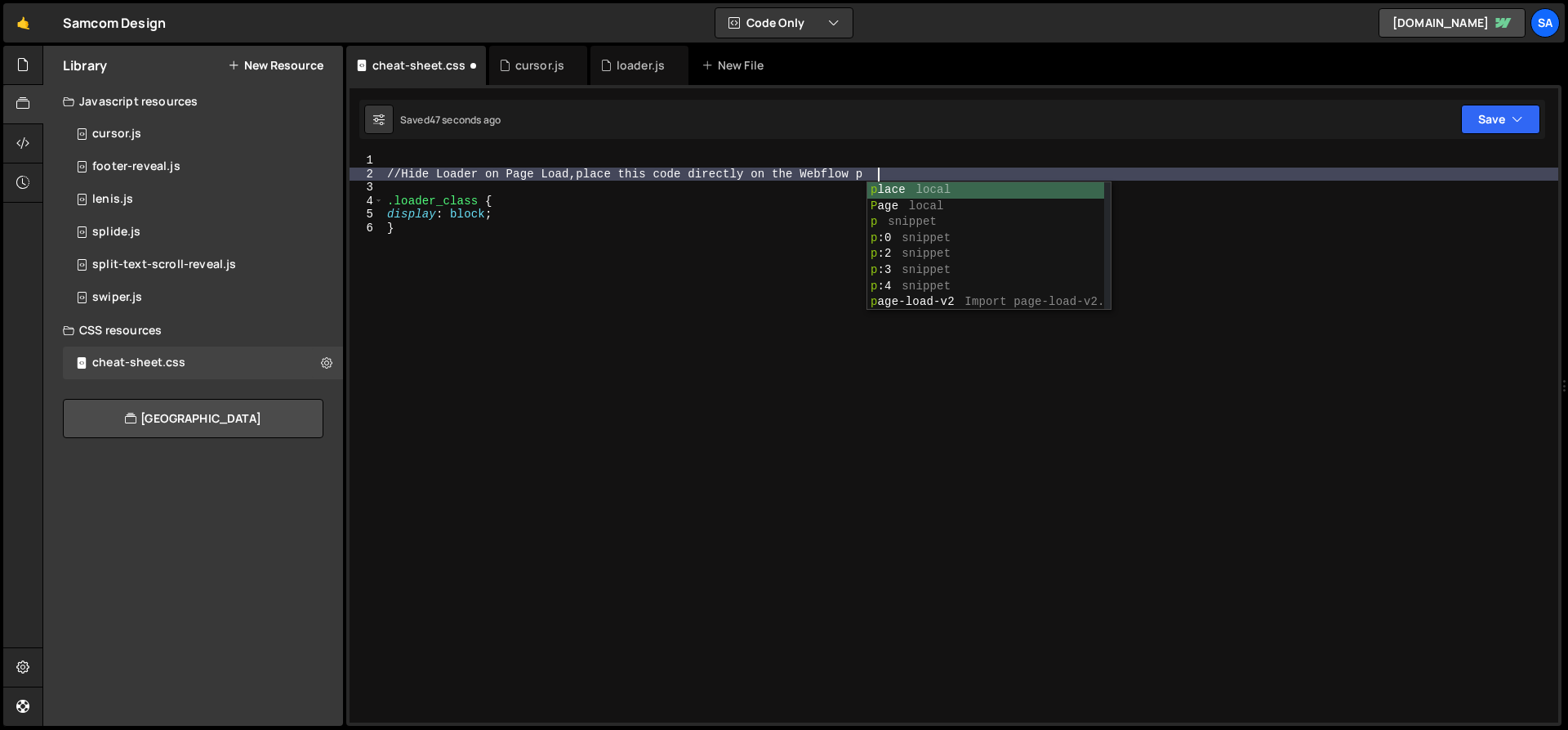
scroll to position [0, 34]
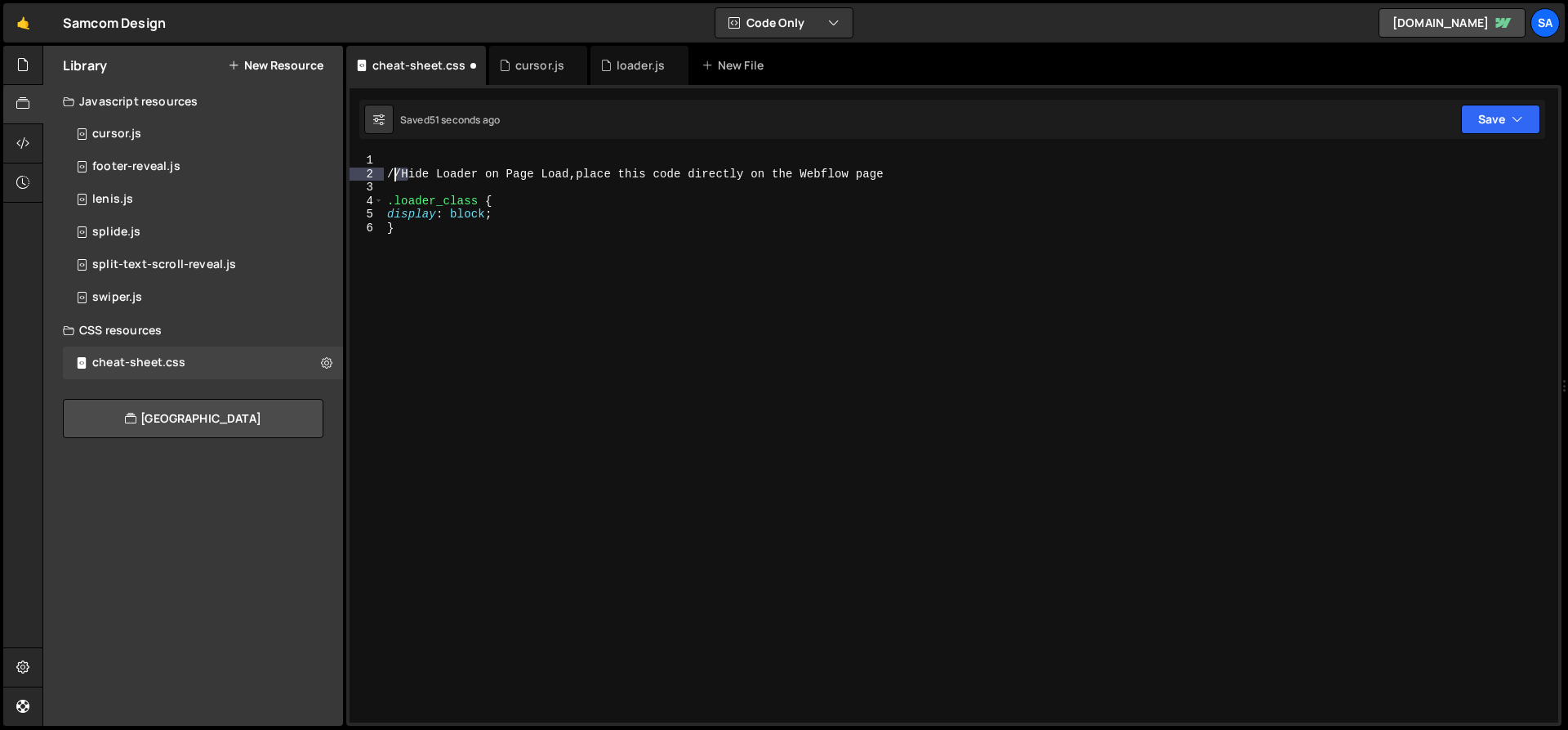
drag, startPoint x: 405, startPoint y: 171, endPoint x: 393, endPoint y: 172, distance: 12.0
click at [393, 172] on div "// Hide Loader on Page Load , place this code directly on the Webflow page .loa…" at bounding box center [971, 451] width 1175 height 596
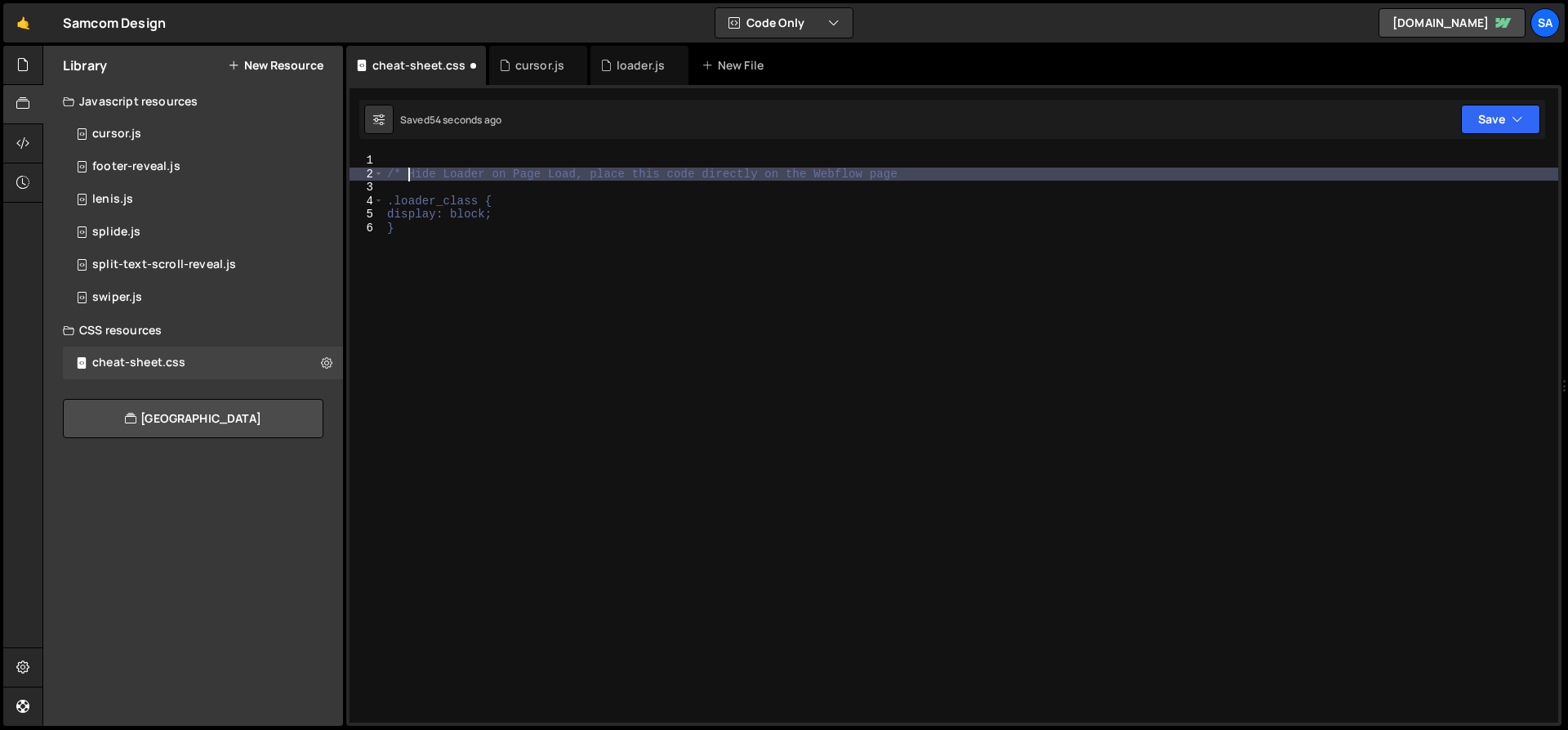
click at [945, 176] on div "/* Hide Loader on Page Load, place this code directly on the Webflow page .load…" at bounding box center [971, 451] width 1175 height 596
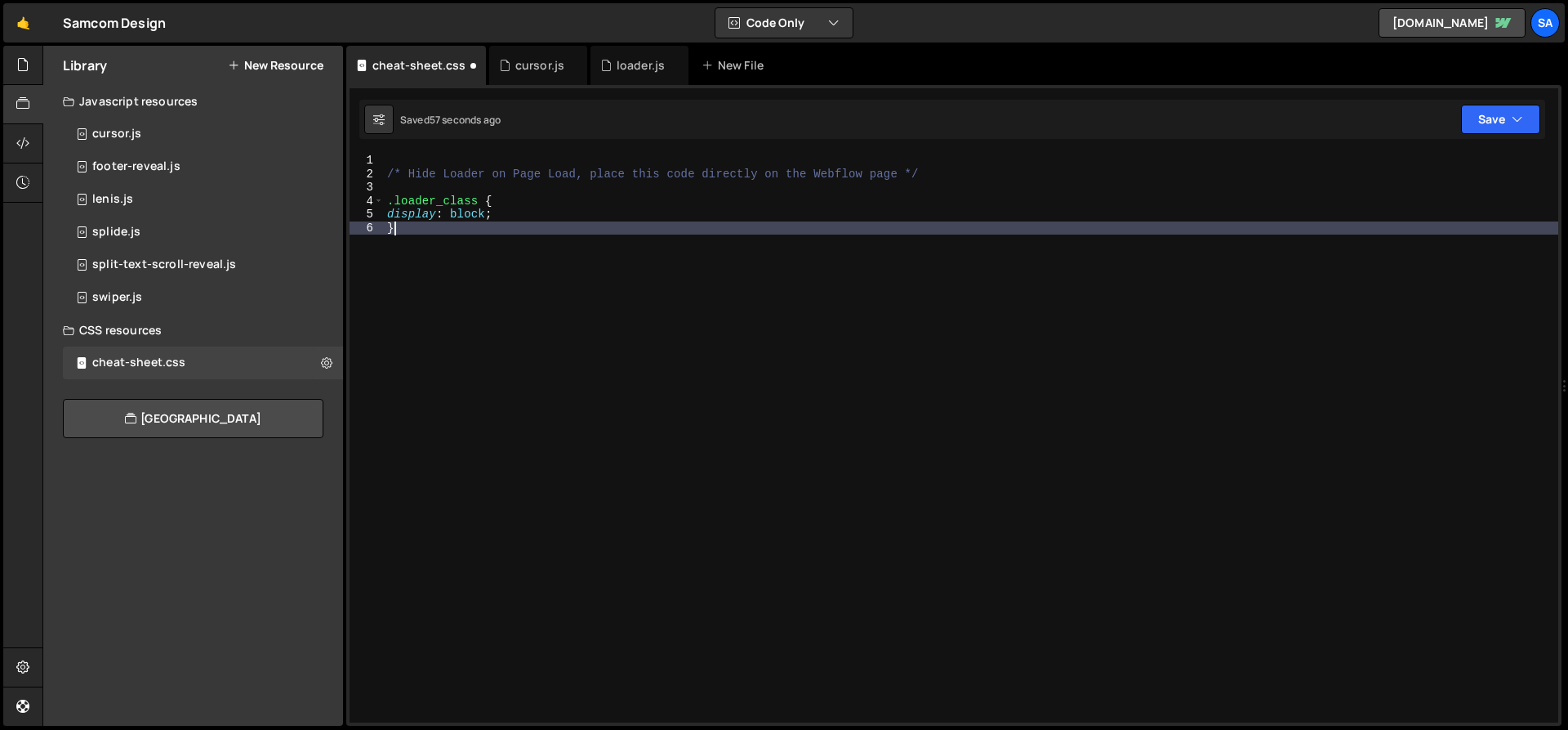
click at [418, 237] on div "/* Hide Loader on Page Load, place this code directly on the Webflow page */ .l…" at bounding box center [971, 451] width 1175 height 596
type textarea "}"
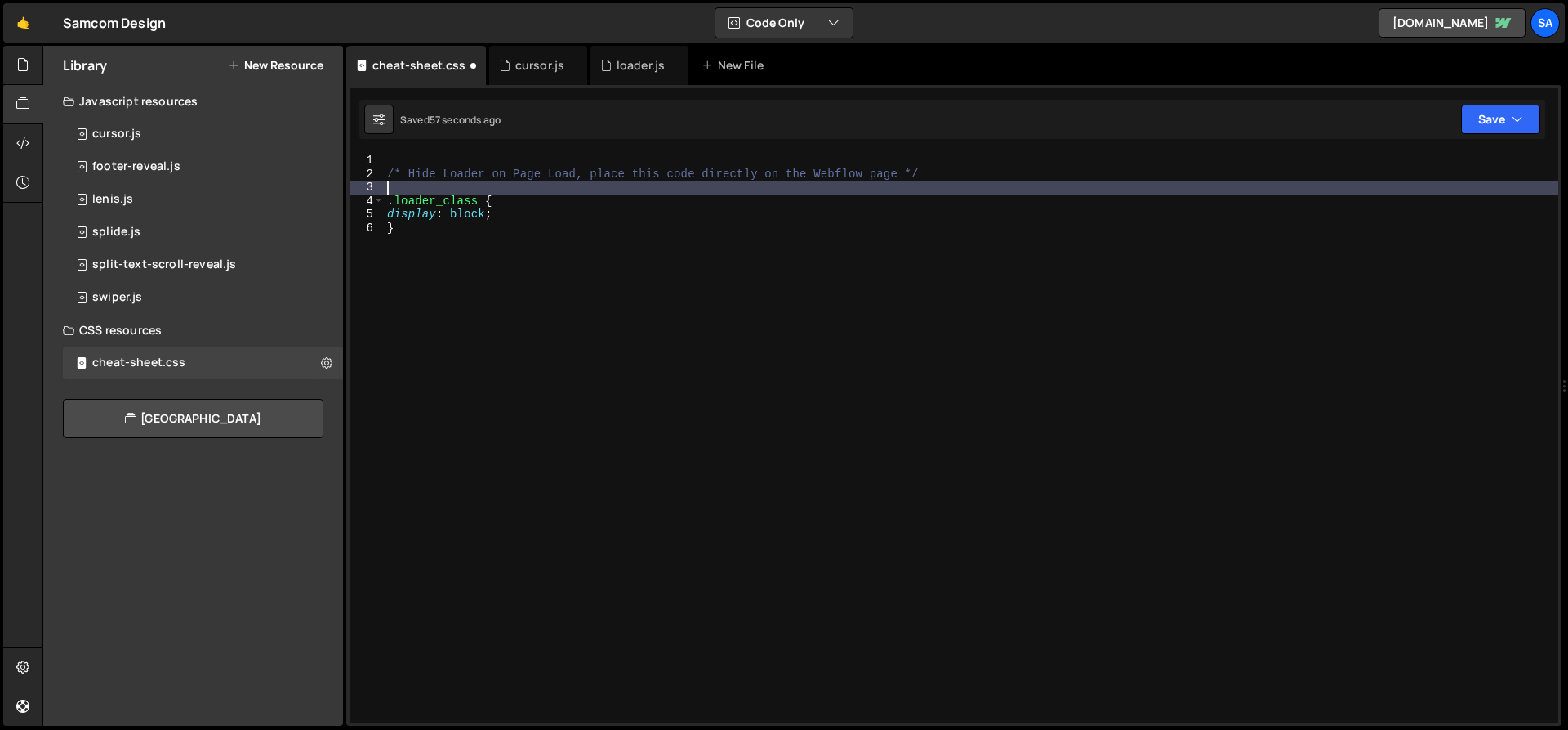
click at [522, 188] on div "/* Hide Loader on Page Load, place this code directly on the Webflow page */ .l…" at bounding box center [971, 451] width 1175 height 596
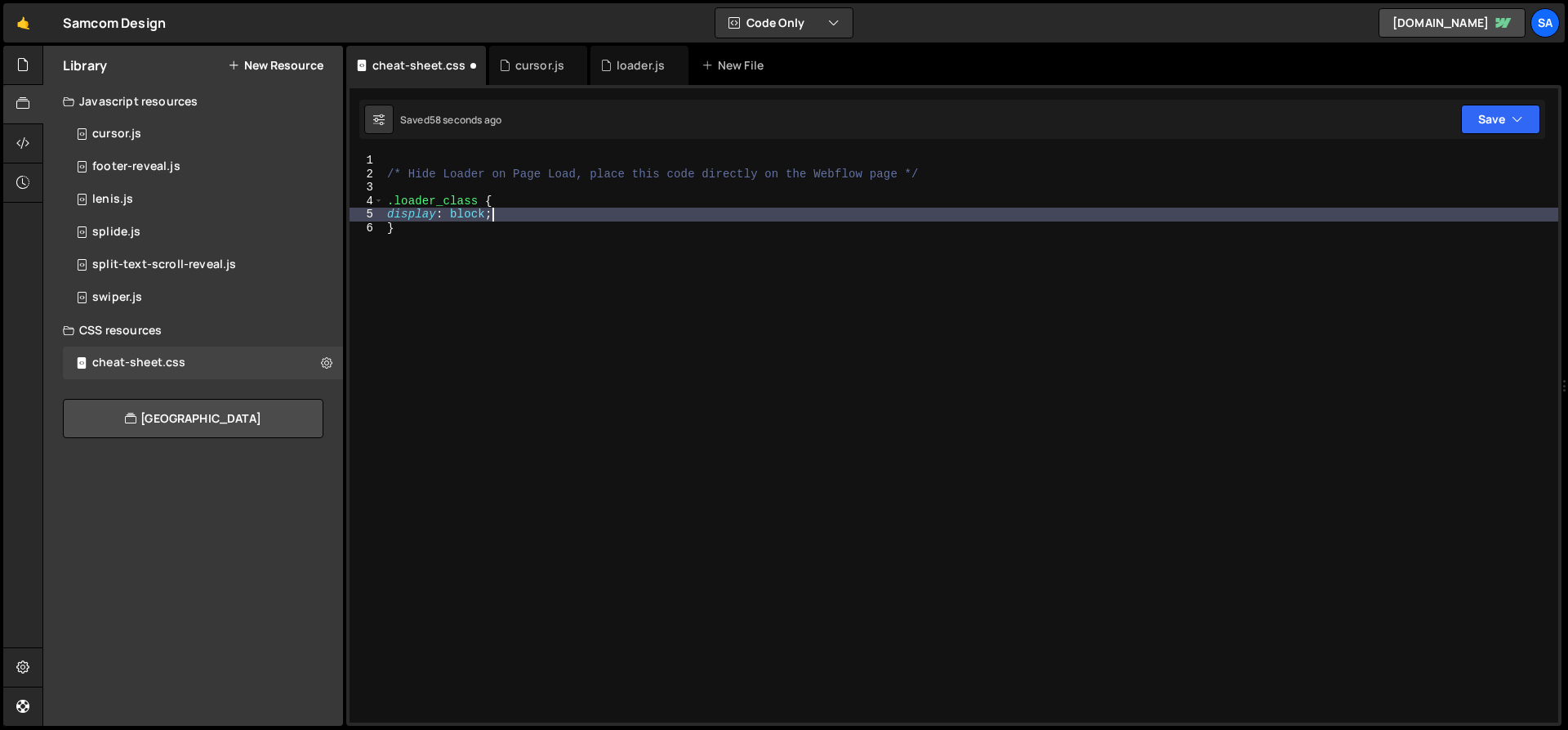
click at [518, 208] on div "/* Hide Loader on Page Load, place this code directly on the Webflow page */ .l…" at bounding box center [971, 451] width 1175 height 596
click at [536, 203] on div "/* Hide Loader on Page Load, place this code directly on the Webflow page */ .l…" at bounding box center [971, 451] width 1175 height 596
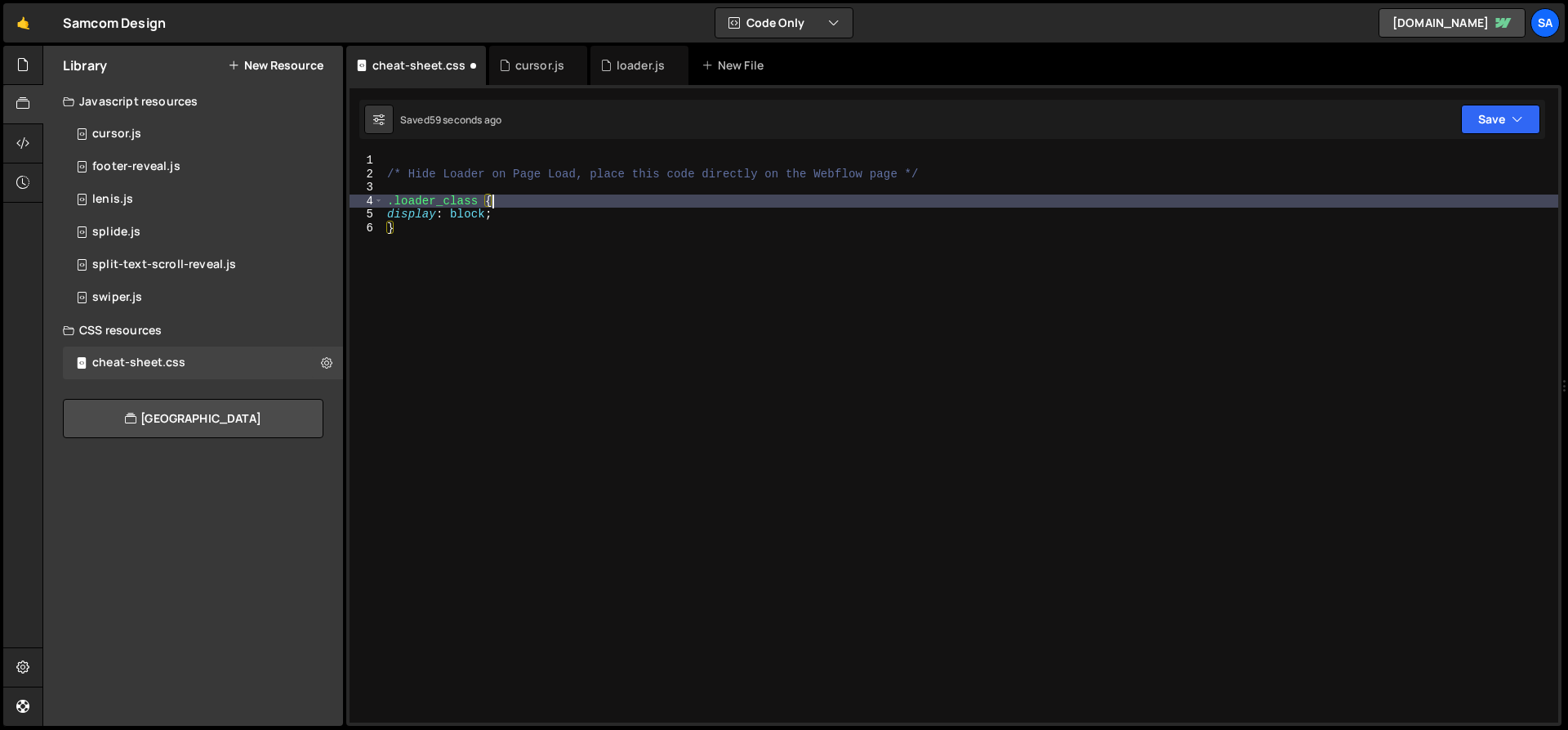
click at [592, 178] on div "/* Hide Loader on Page Load, place this code directly on the Webflow page */ .l…" at bounding box center [971, 451] width 1175 height 596
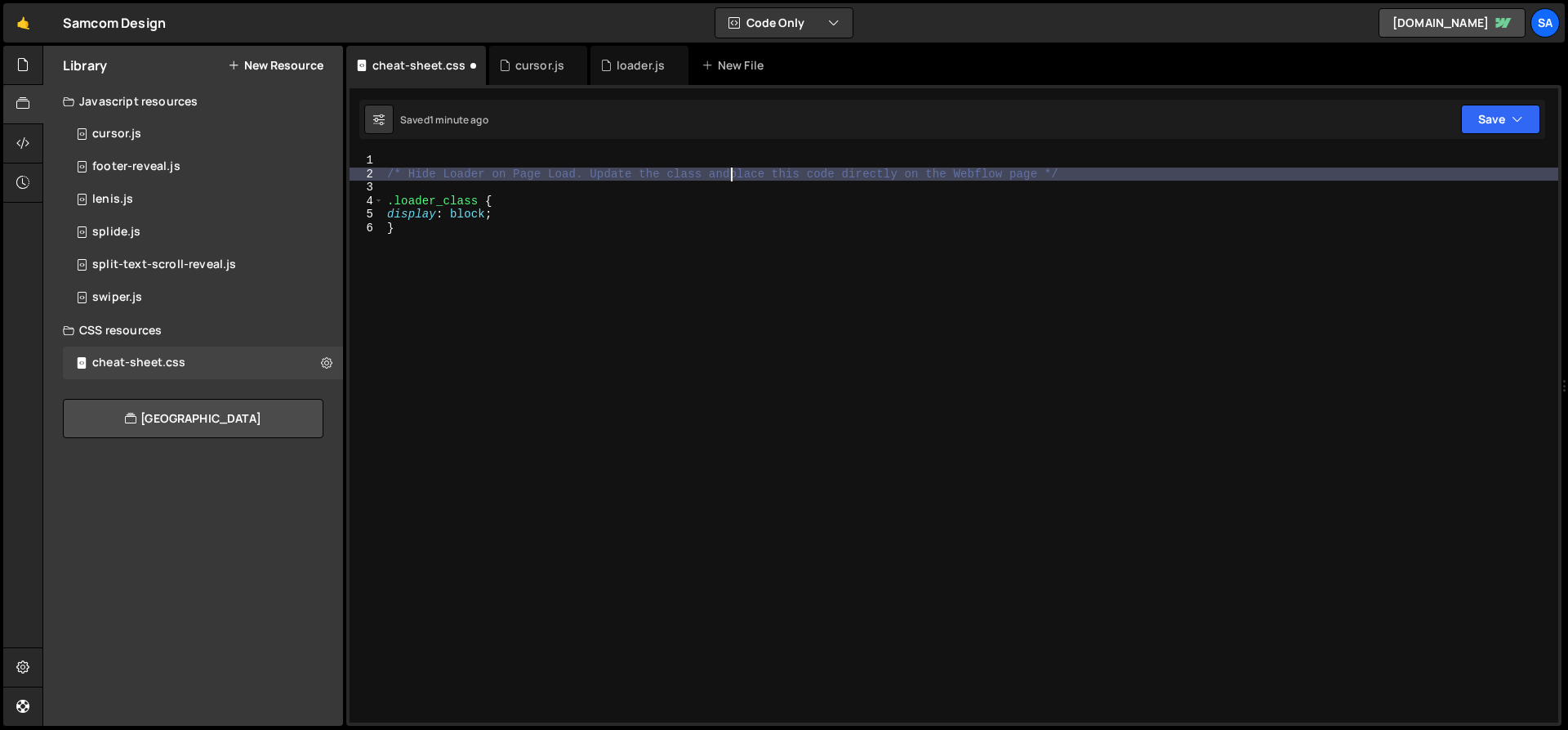
scroll to position [0, 23]
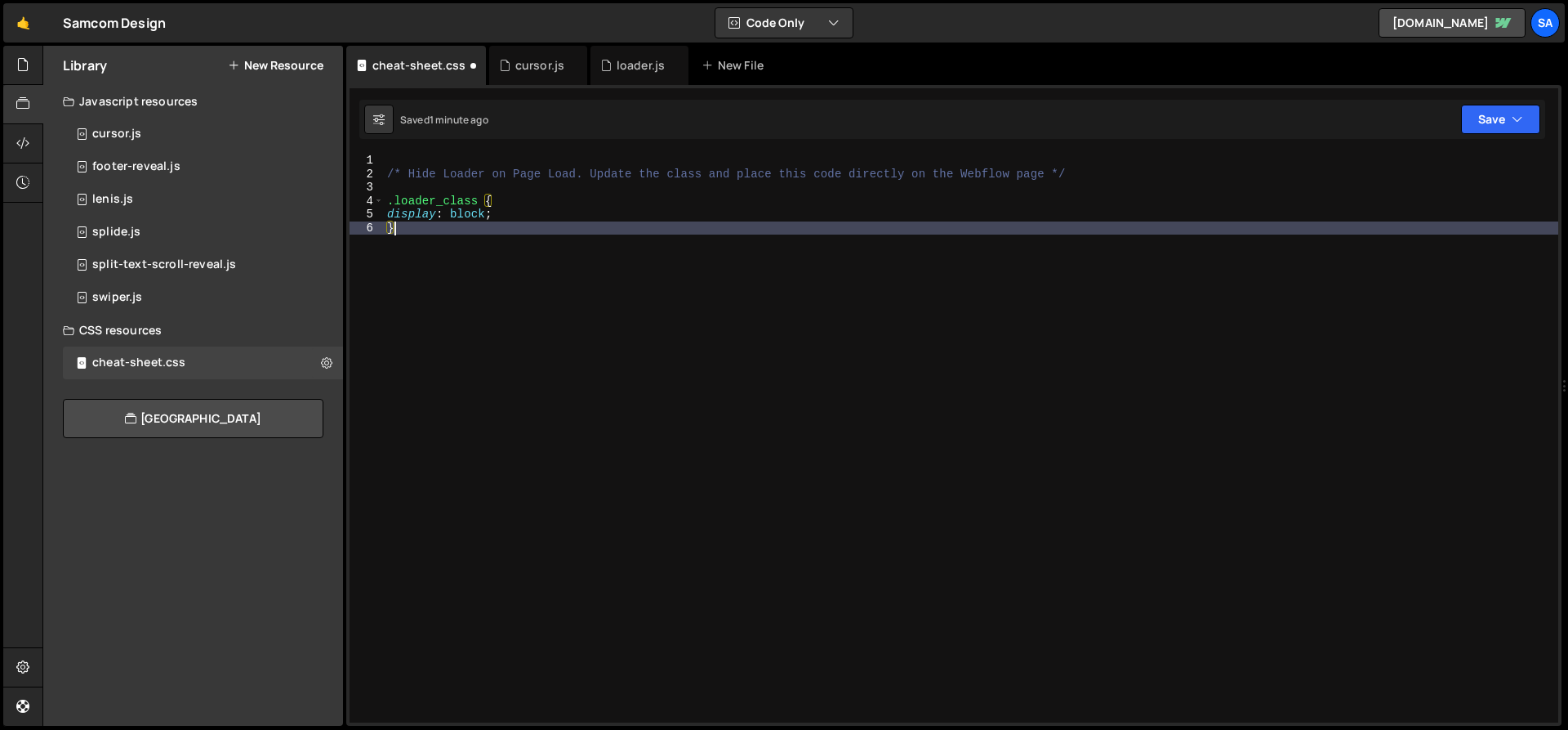
click at [444, 226] on div "/* Hide Loader on Page Load. Update the class and place this code directly on t…" at bounding box center [971, 451] width 1175 height 596
click at [1200, 119] on button "Save" at bounding box center [1501, 120] width 80 height 29
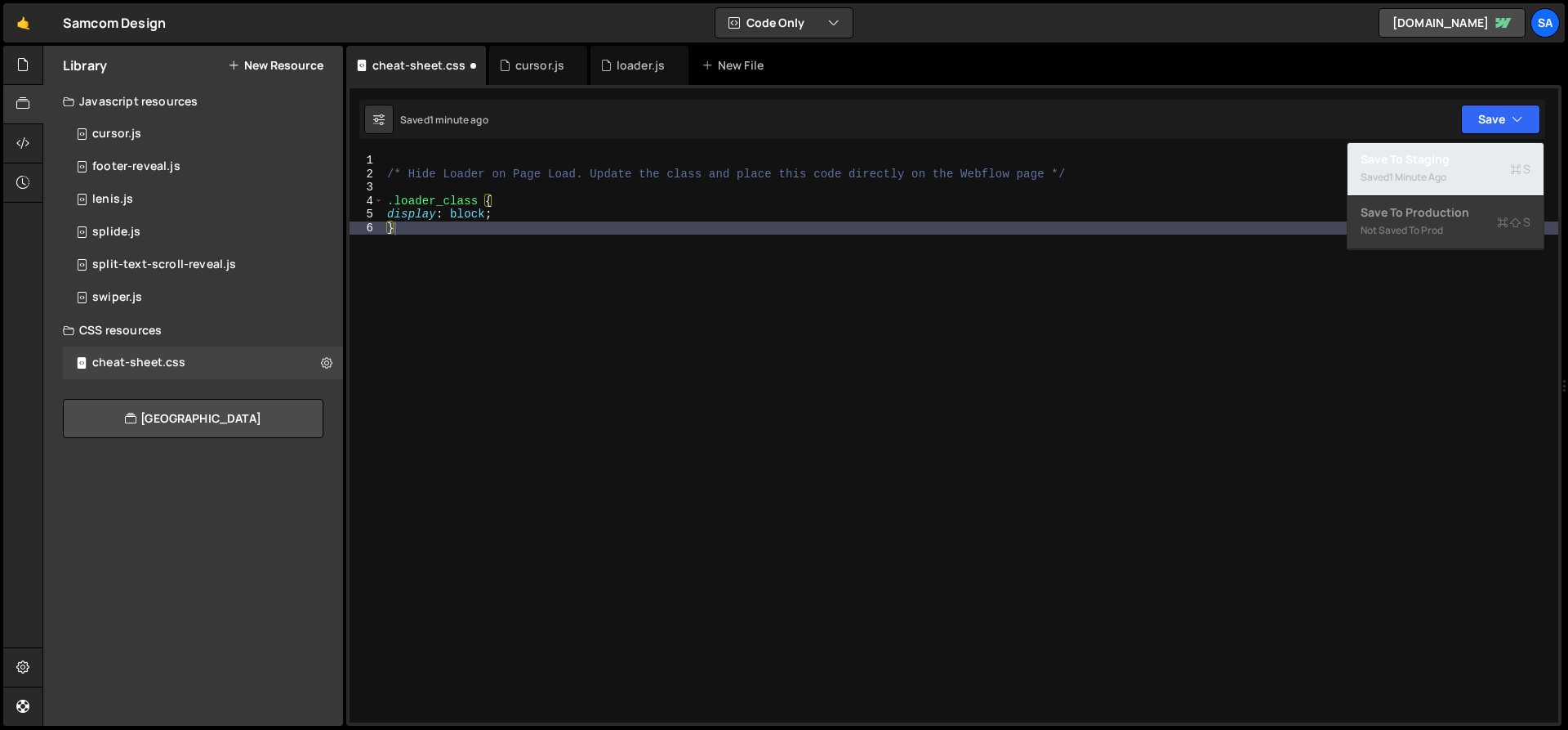
click at [1200, 172] on div "Saved 1 minute ago" at bounding box center [1446, 177] width 170 height 19
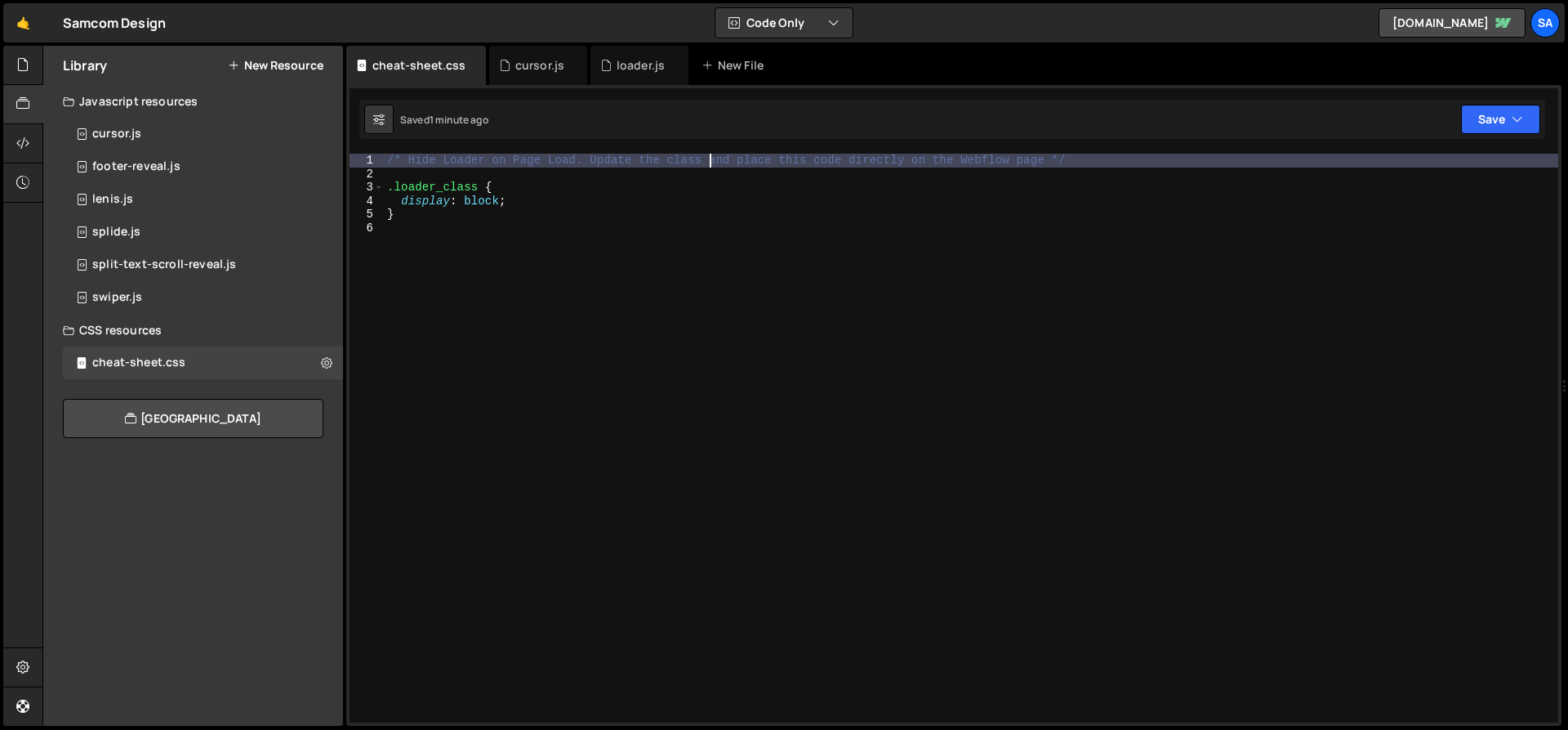
click at [709, 159] on div "/* Hide Loader on Page Load. Update the class and place this code directly on t…" at bounding box center [971, 451] width 1175 height 596
click at [797, 161] on div "/* Hide Loader on Page Load. Update the class and place this code directly on t…" at bounding box center [971, 451] width 1175 height 596
click at [1034, 158] on div "/* Hide Loader on Page Load. Update the class and place this code directly on t…" at bounding box center [971, 451] width 1175 height 596
click at [1051, 160] on div "/* Hide Loader on Page Load. Update the class and place this code directly on t…" at bounding box center [971, 451] width 1175 height 596
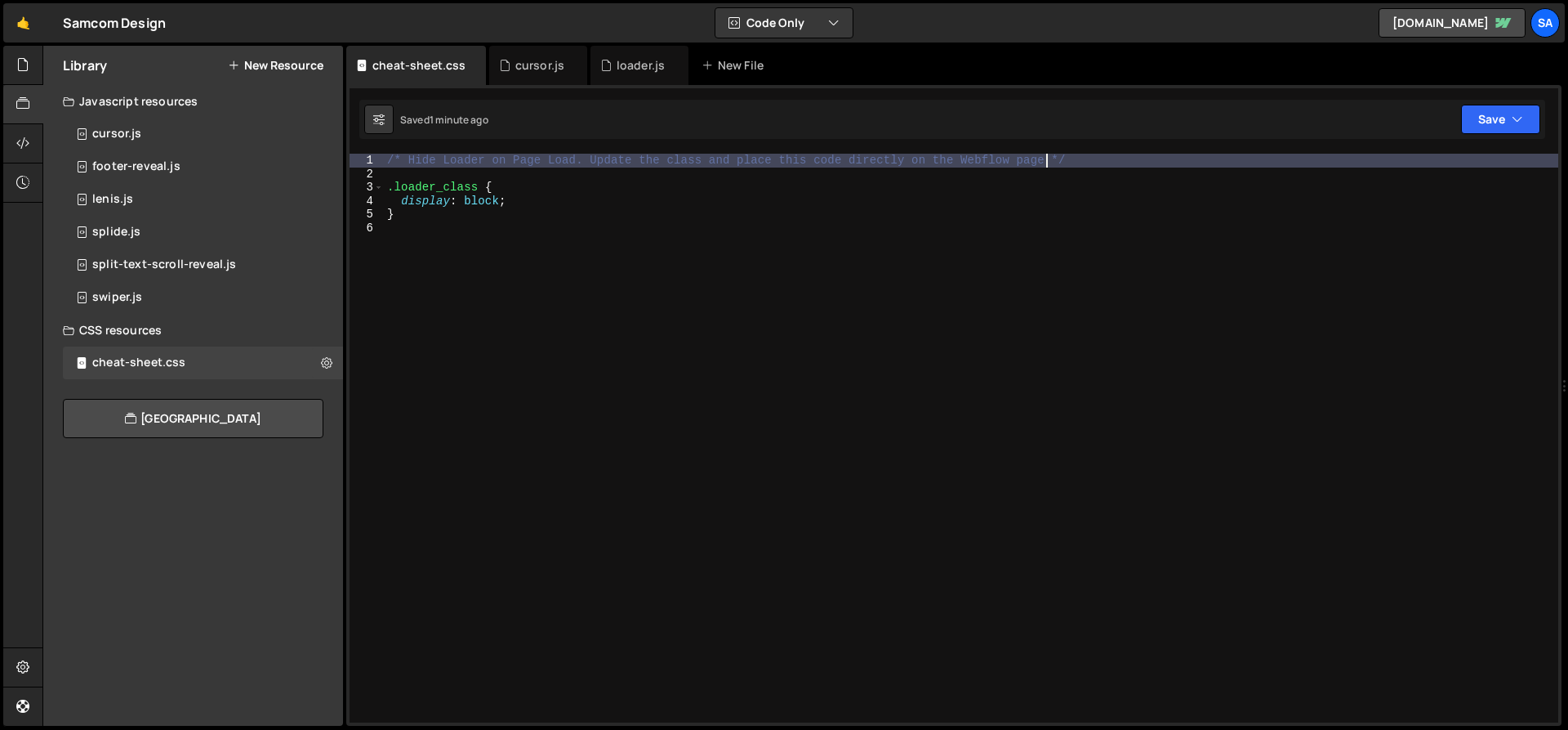
click at [1044, 161] on div "/* Hide Loader on Page Load. Update the class and place this code directly on t…" at bounding box center [971, 451] width 1175 height 596
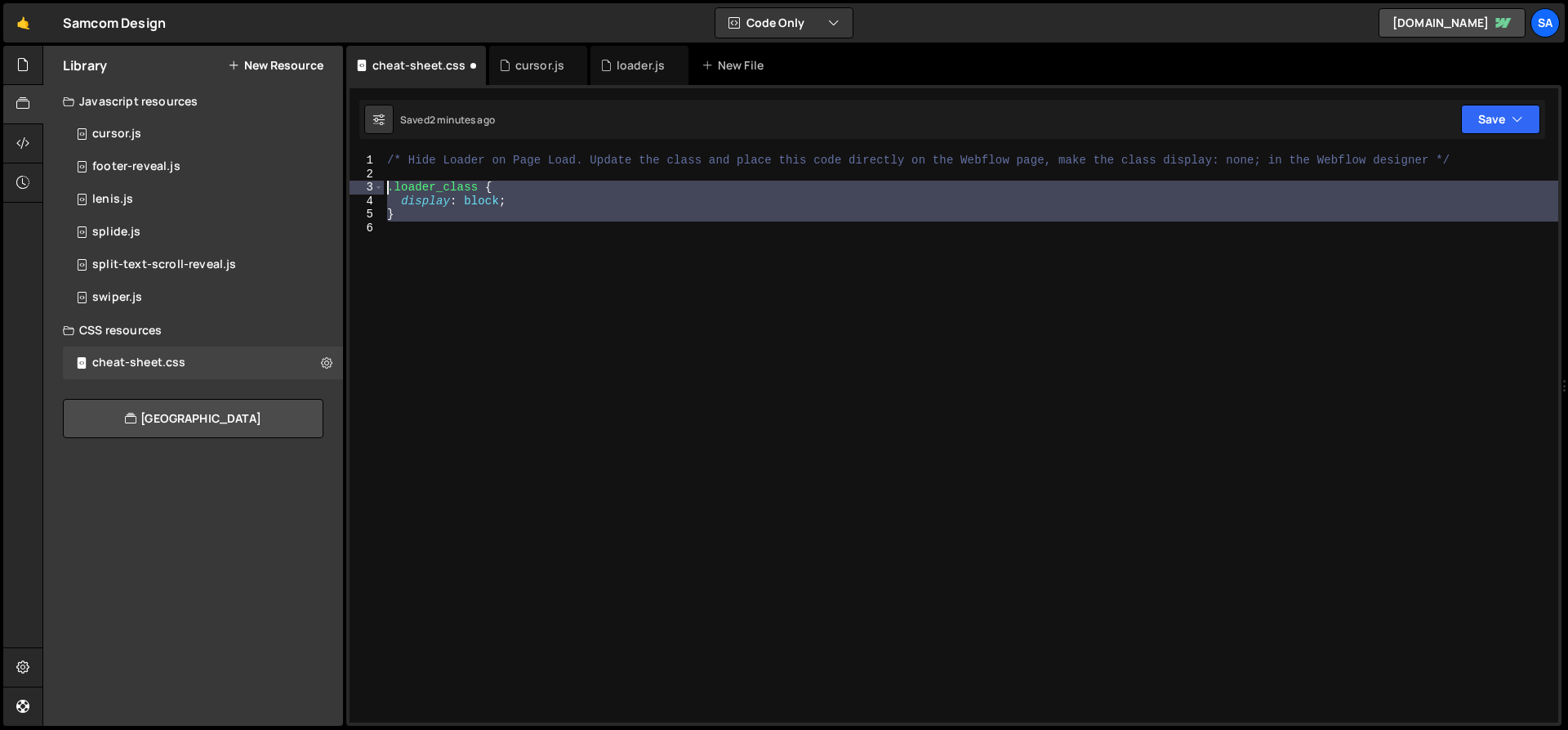
drag, startPoint x: 429, startPoint y: 228, endPoint x: 470, endPoint y: 207, distance: 46.1
click at [374, 191] on div "/* Hide Loader on Page Load. Update the class and place this code directly on t…" at bounding box center [954, 437] width 1210 height 569
click at [1200, 121] on button "Save" at bounding box center [1501, 120] width 80 height 29
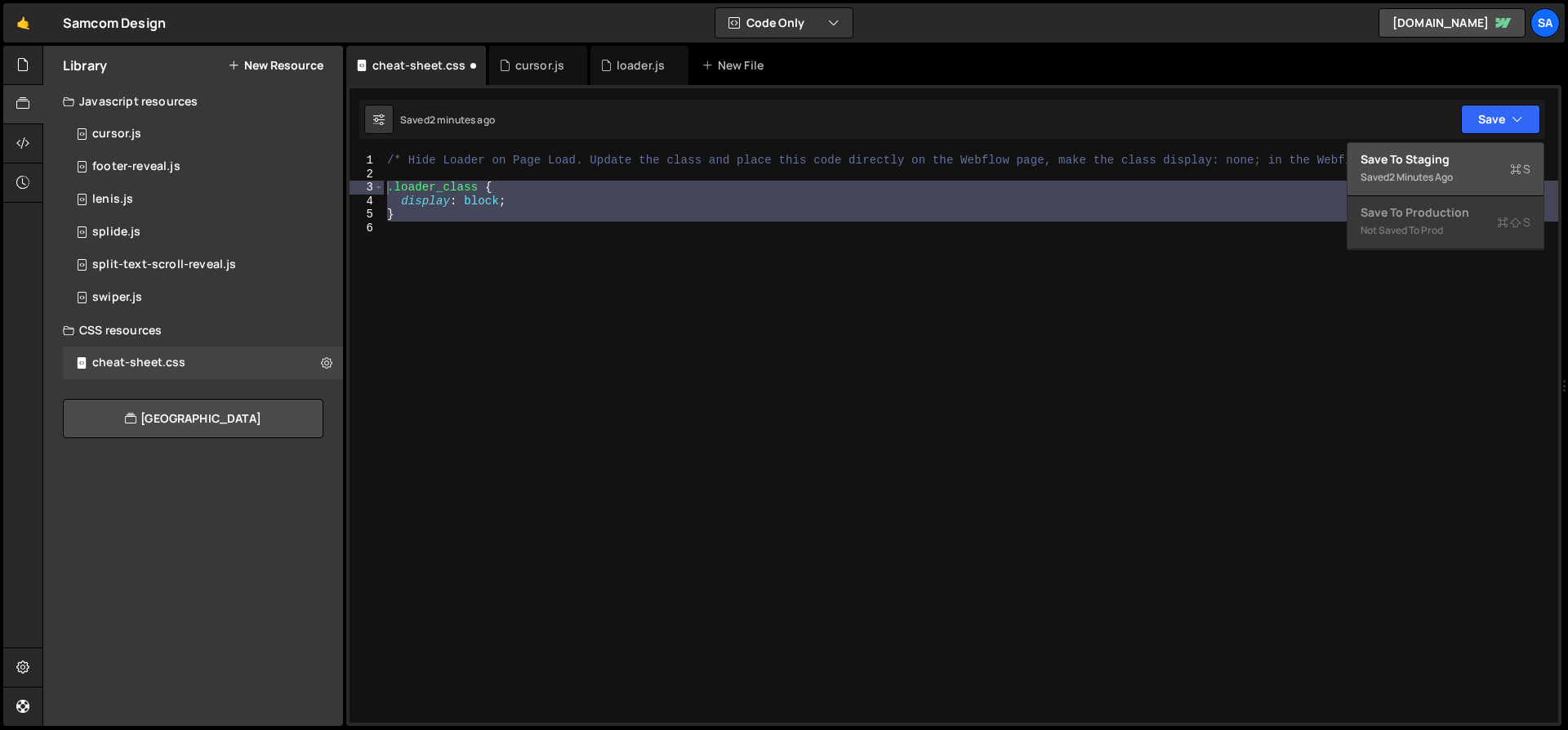
click at [1200, 148] on button "Save to Staging S Saved 2 minutes ago" at bounding box center [1446, 169] width 196 height 53
type textarea ".loader_class {"
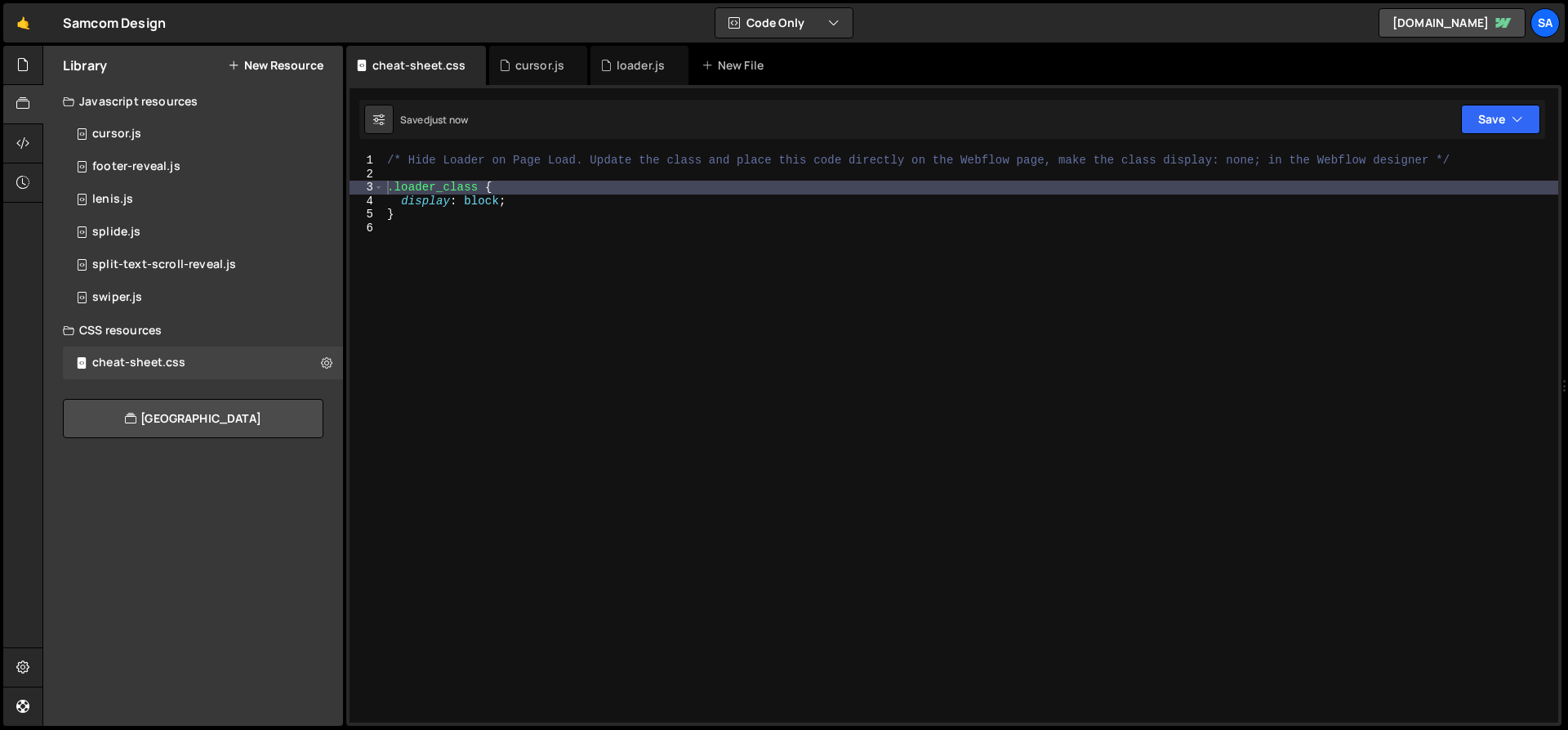
scroll to position [0, 7]
click at [18, 59] on icon at bounding box center [22, 64] width 13 height 17
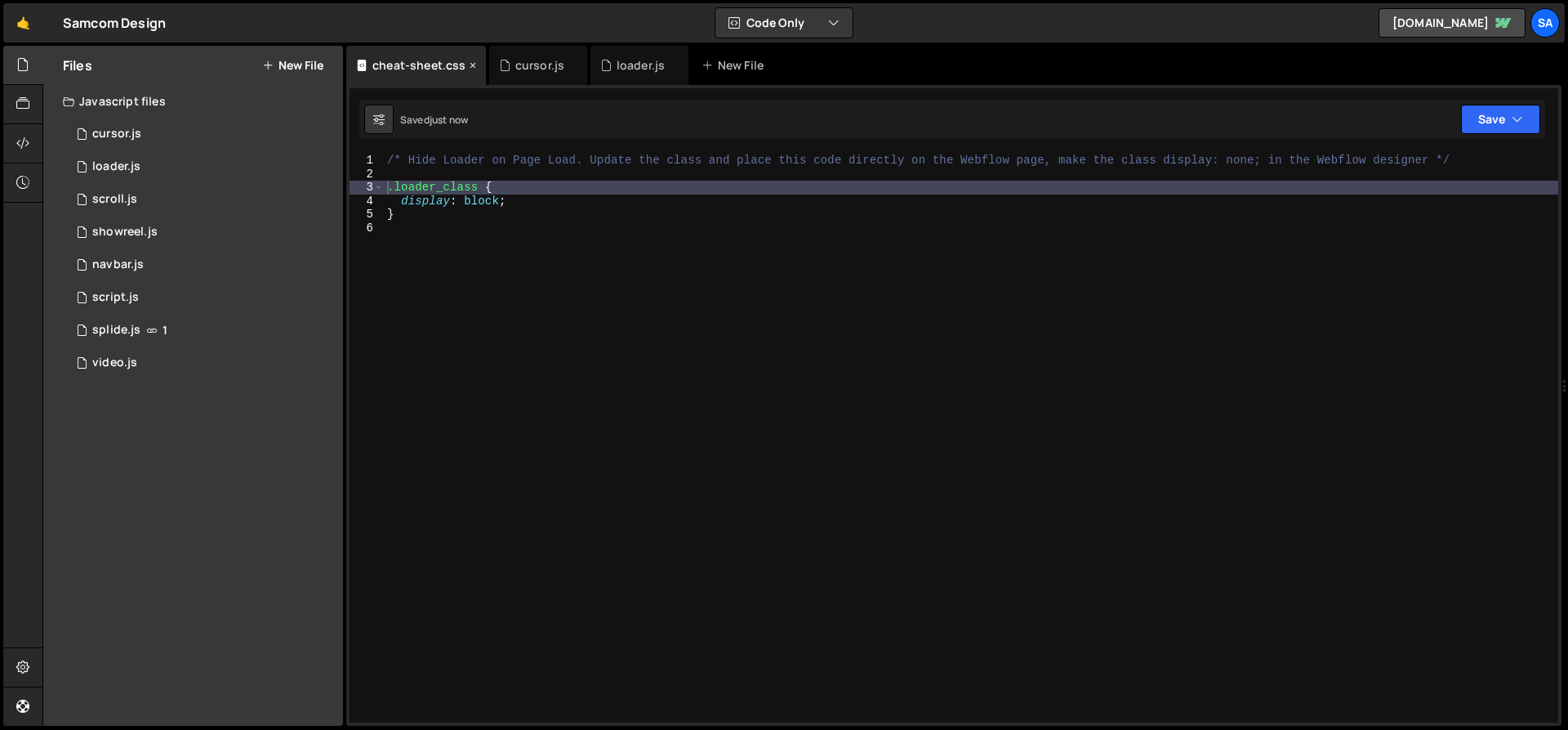
click at [470, 65] on icon at bounding box center [473, 65] width 12 height 17
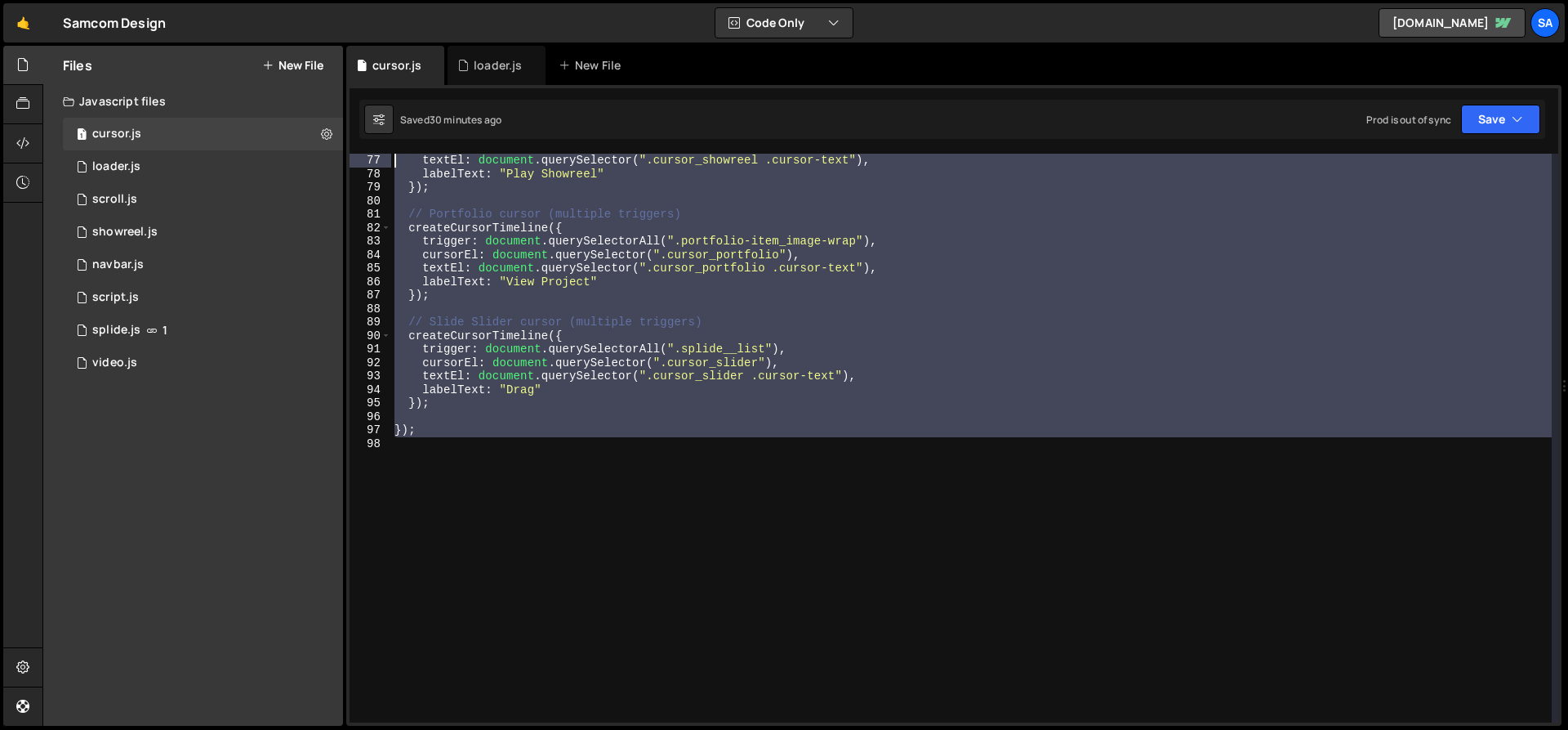
scroll to position [0, 0]
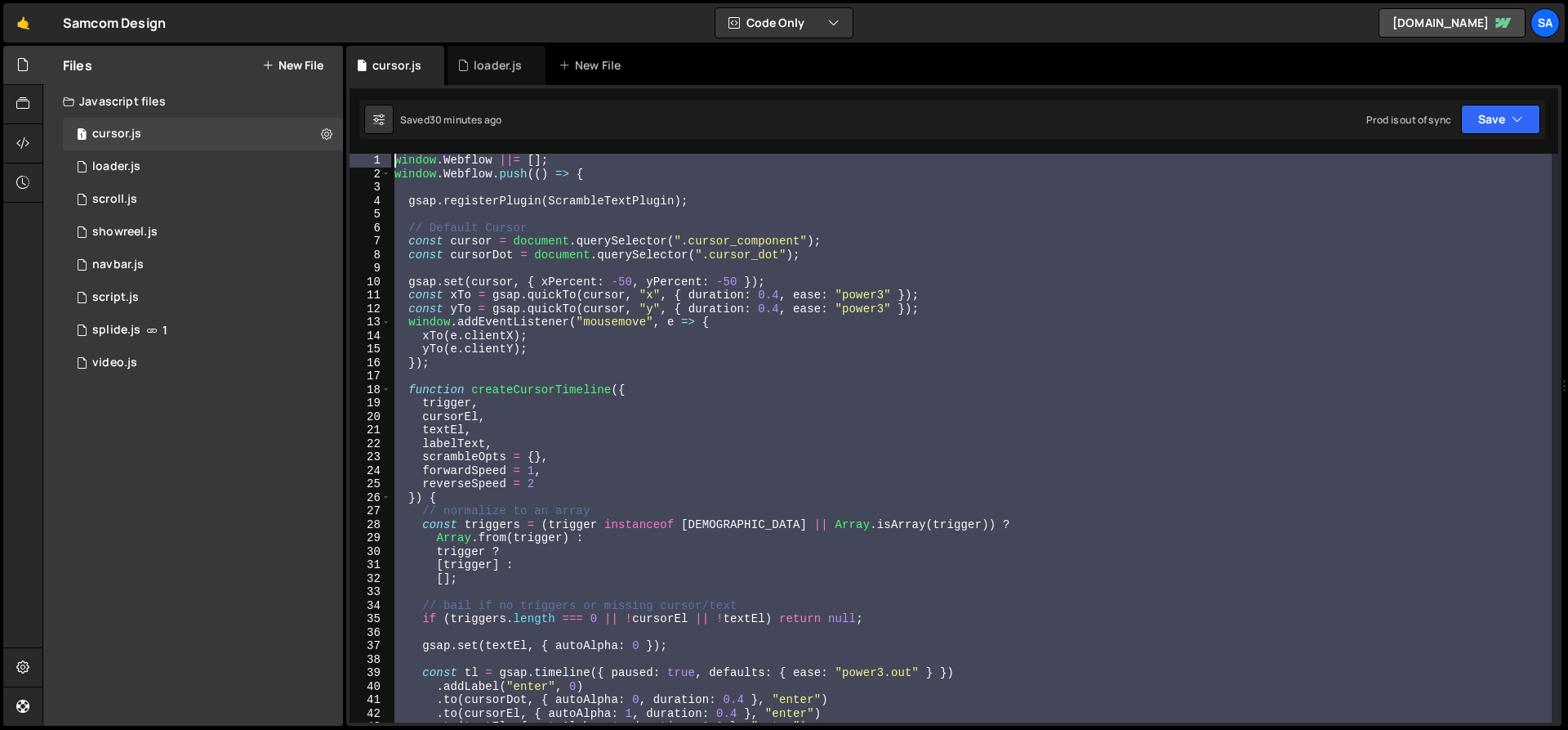
drag, startPoint x: 427, startPoint y: 437, endPoint x: 320, endPoint y: -25, distance: 474.2
click at [320, 0] on html "Projects Community Library Blog SA Your current team is SAMCOM DESIGN Projects …" at bounding box center [784, 365] width 1568 height 730
type textarea "window.Webflow ||= []; window.Webflow.push(() => {"
click at [156, 162] on div "1 loader.js 0" at bounding box center [203, 167] width 280 height 33
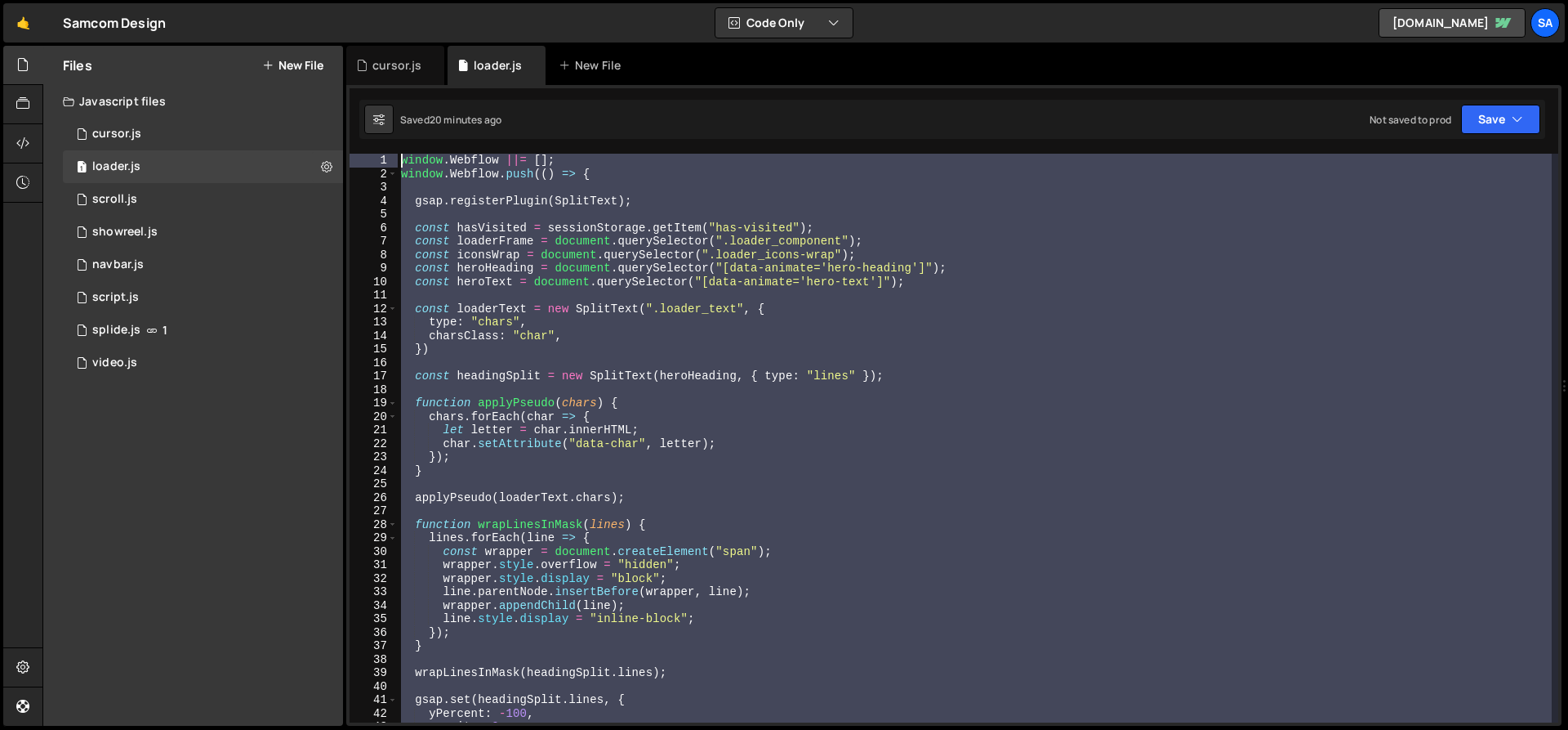
drag, startPoint x: 466, startPoint y: 439, endPoint x: 353, endPoint y: -9, distance: 462.0
click at [353, 0] on html "Projects Community Library Blog SA Your current team is SAMCOM DESIGN Projects …" at bounding box center [784, 365] width 1568 height 730
type textarea "window.Webflow ||= []; window.Webflow.push(() => {"
click at [498, 299] on div "window . Webflow ||= [ ] ; window . Webflow . push (( ) => { gsap . registerPlu…" at bounding box center [975, 451] width 1154 height 596
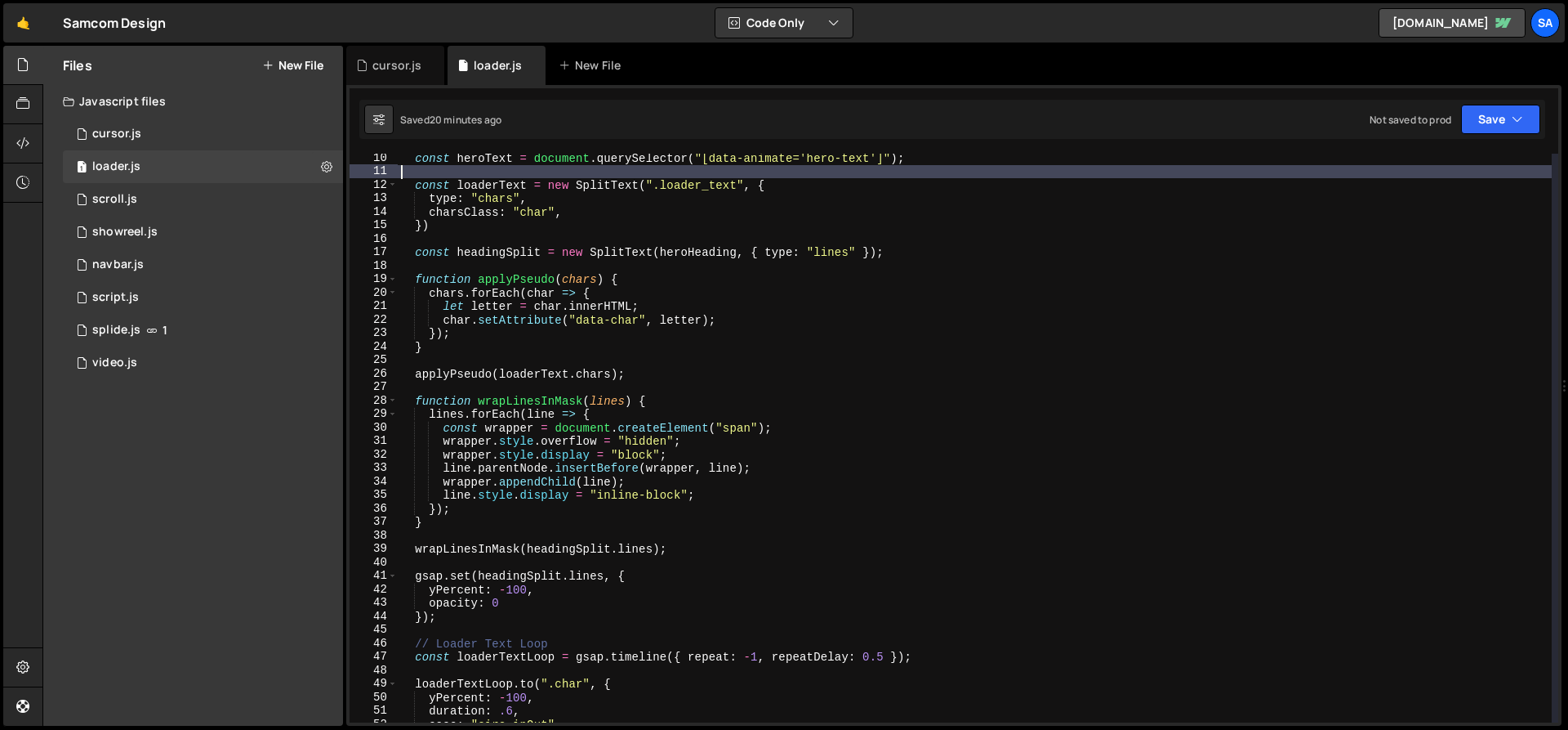
scroll to position [124, 0]
click at [446, 268] on div "const heroText = document . querySelector ( "[data-animate='hero-text']" ) ; co…" at bounding box center [975, 449] width 1154 height 596
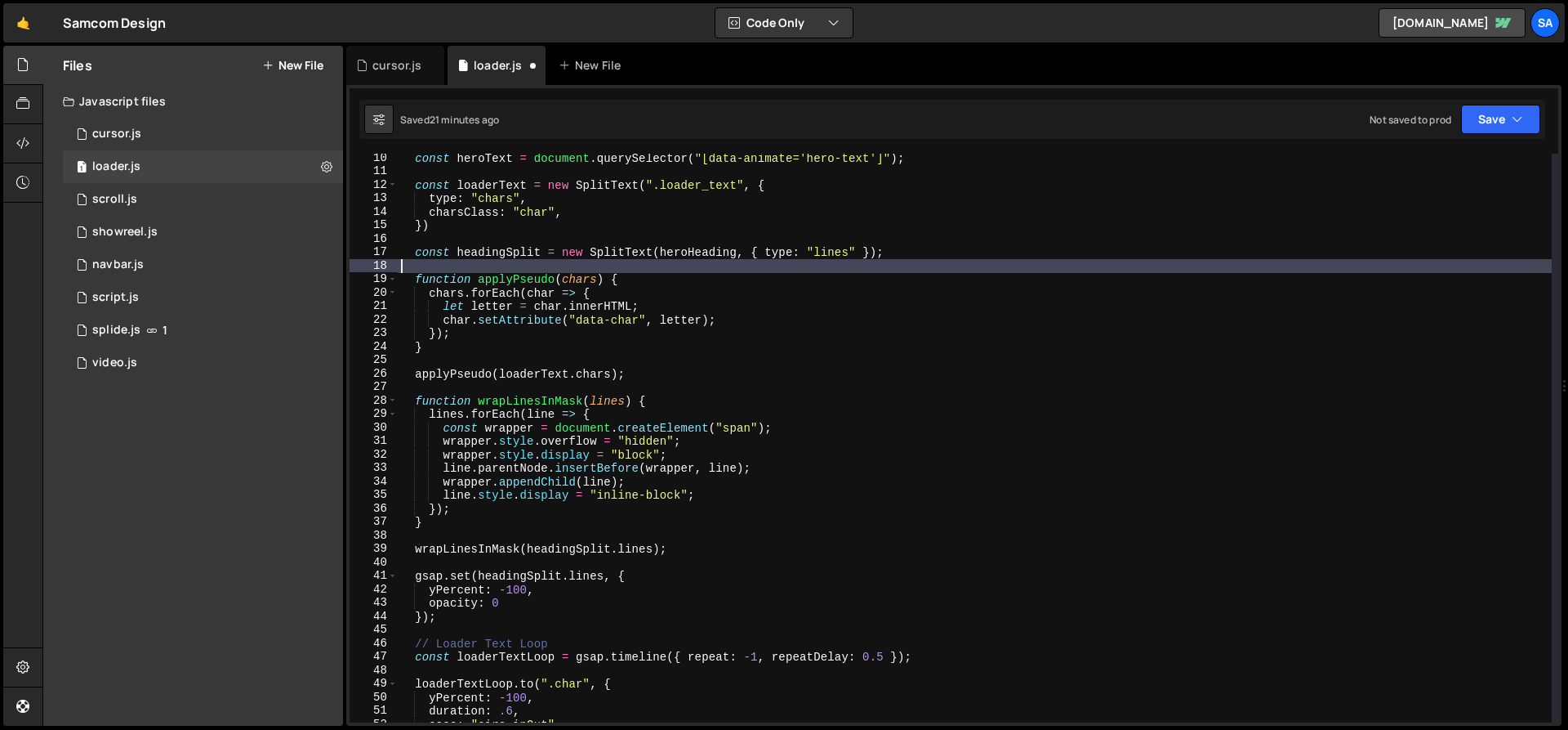
click at [541, 233] on div "const heroText = document . querySelector ( "[data-animate='hero-text']" ) ; co…" at bounding box center [975, 449] width 1154 height 596
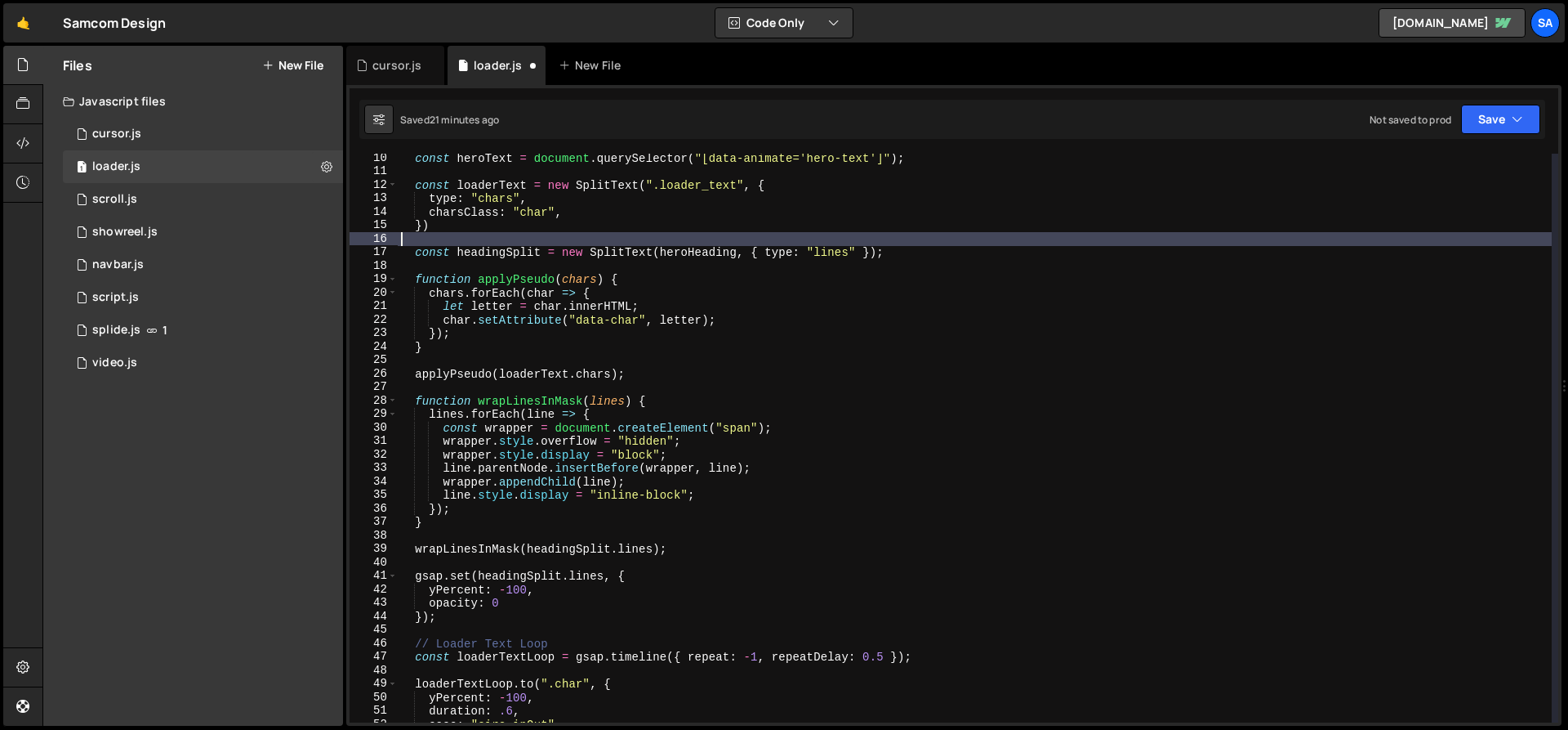
click at [541, 173] on div "const heroText = document . querySelector ( "[data-animate='hero-text']" ) ; co…" at bounding box center [975, 449] width 1154 height 596
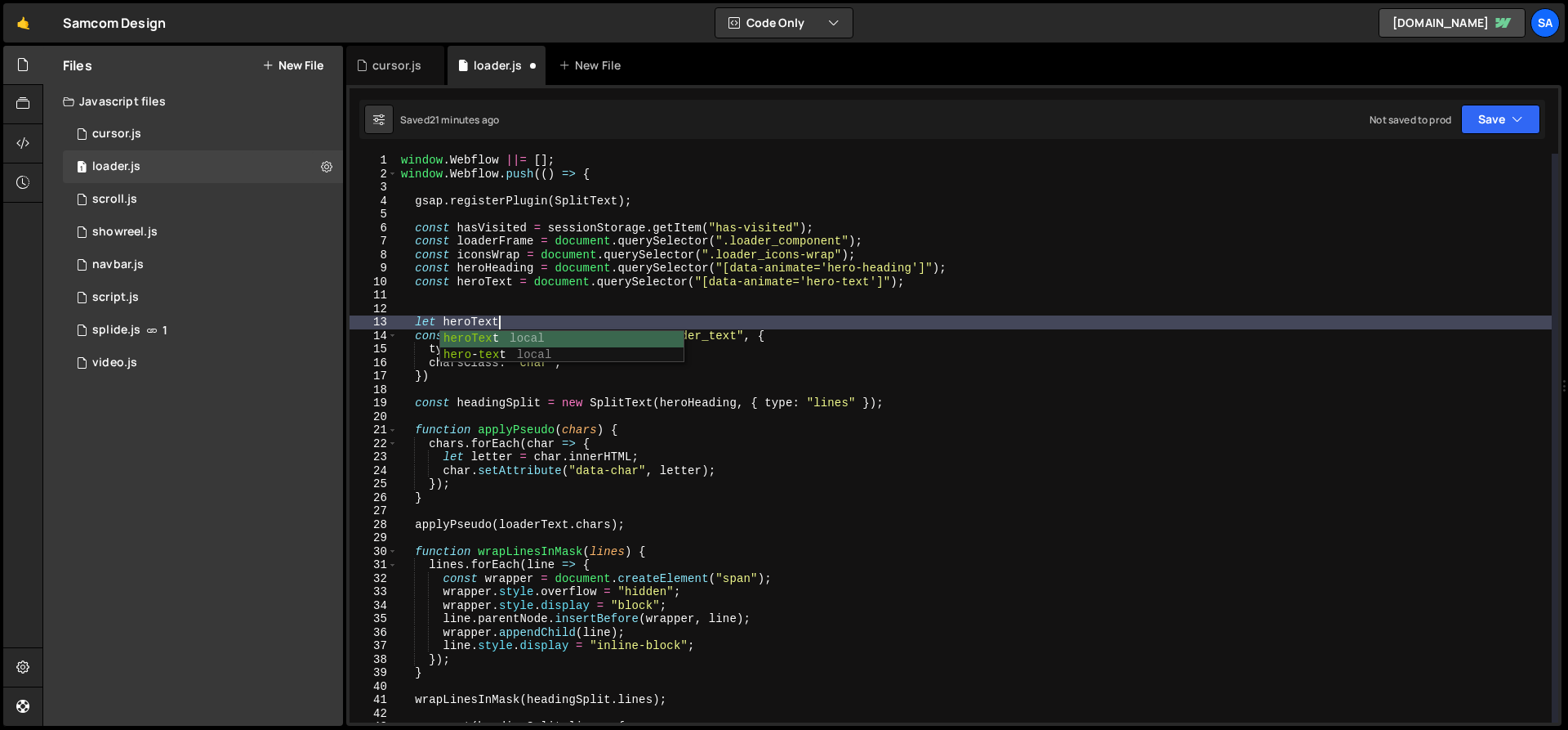
scroll to position [0, 6]
click at [539, 263] on div "window . Webflow ||= [ ] ; window . Webflow . push (( ) => { gsap . registerPlu…" at bounding box center [975, 451] width 1154 height 596
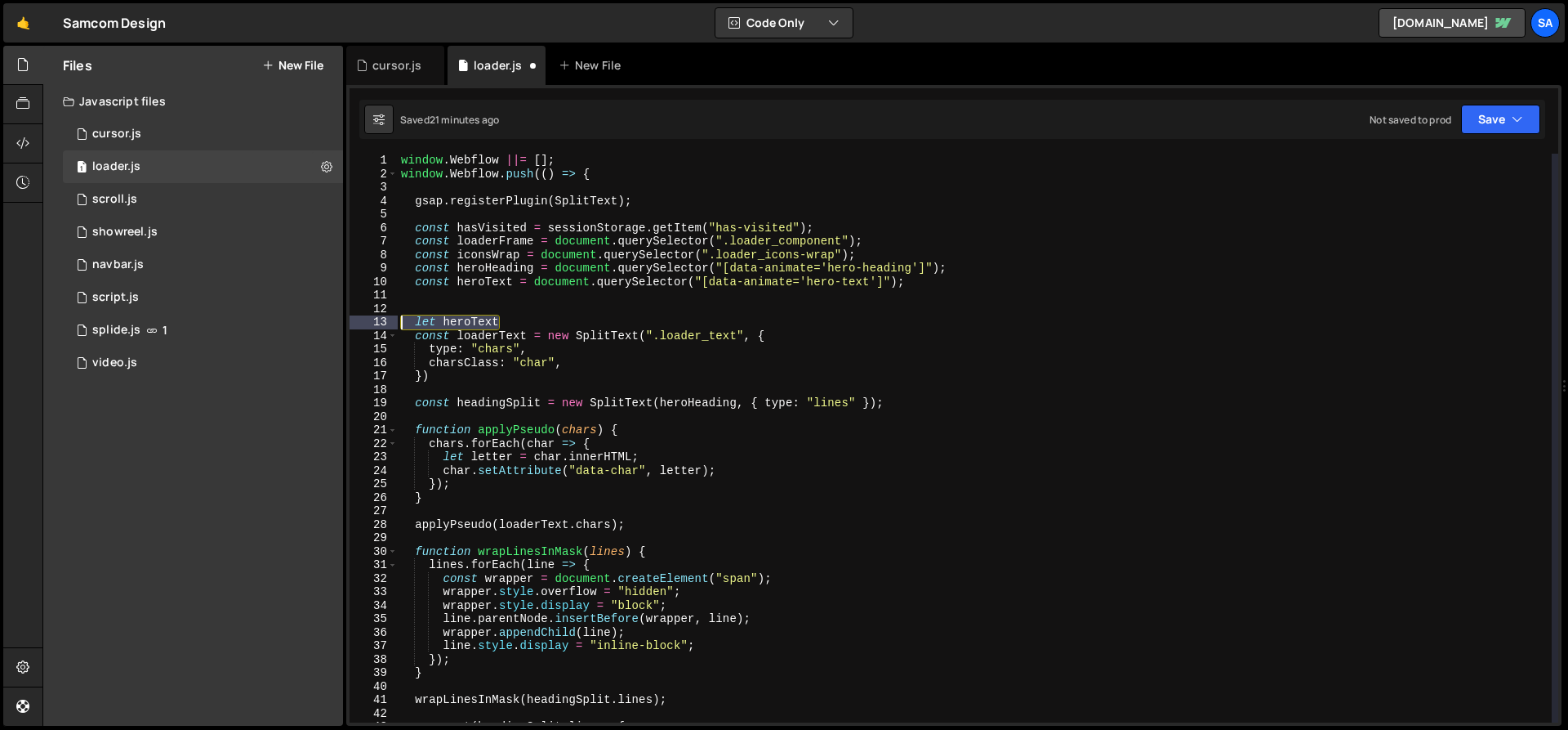
drag, startPoint x: 527, startPoint y: 322, endPoint x: 362, endPoint y: 323, distance: 165.0
click at [362, 323] on div "const heroHeading = document.querySelector("[data-animate='hero-heading']"); 1 …" at bounding box center [954, 437] width 1210 height 569
type textarea "let heroText"
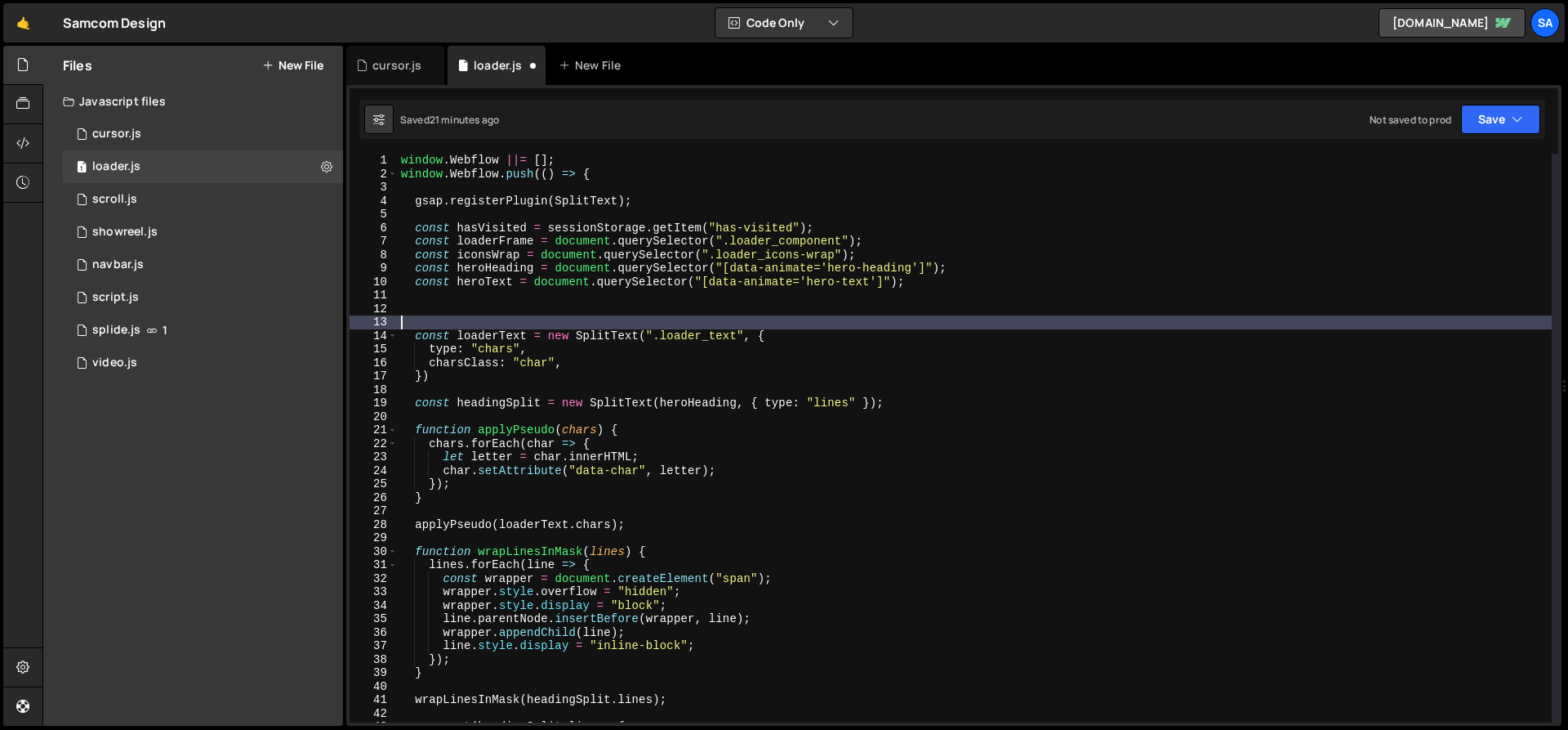
scroll to position [0, 0]
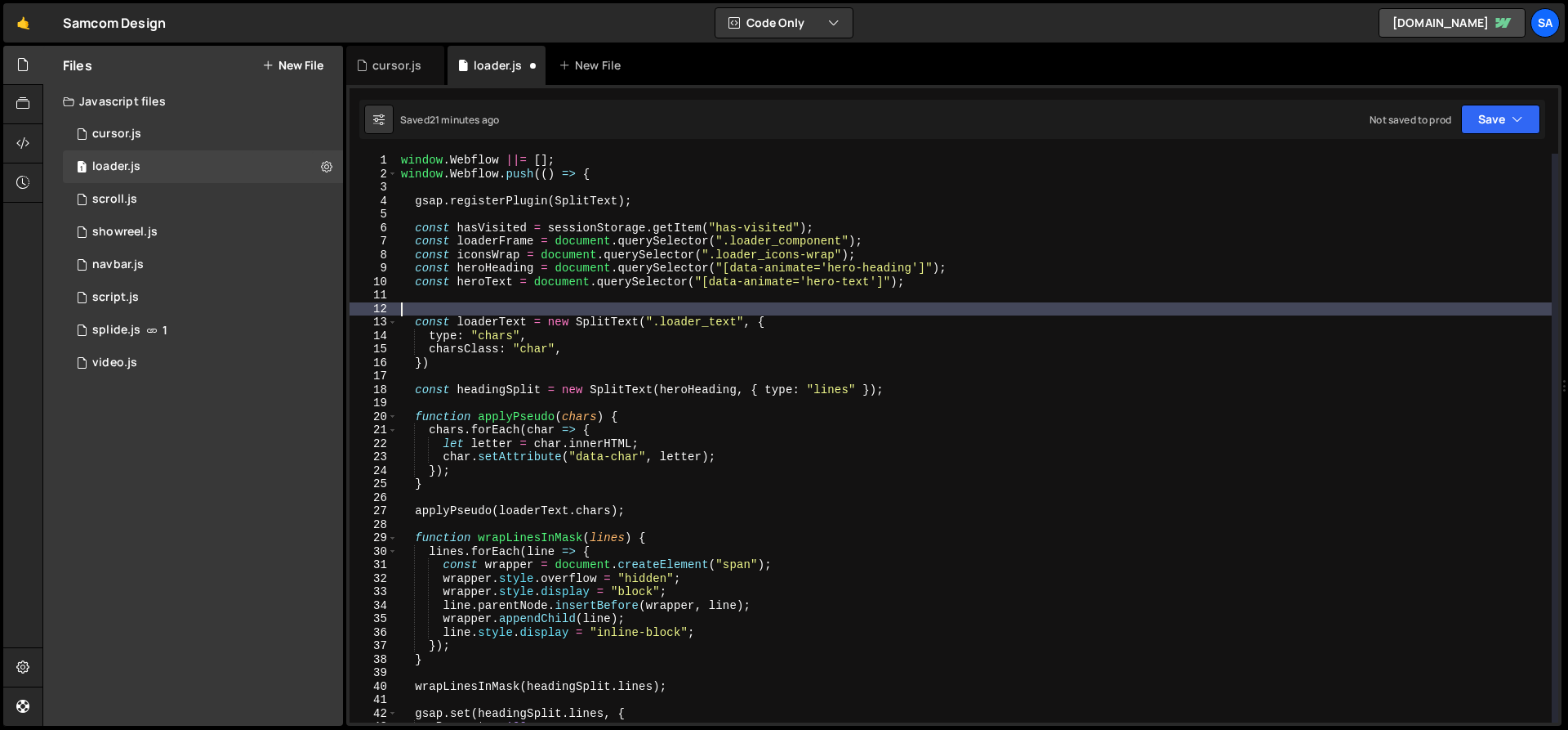
click at [451, 308] on div "window . Webflow ||= [ ] ; window . Webflow . push (( ) => { gsap . registerPlu…" at bounding box center [975, 451] width 1154 height 596
click at [543, 307] on div "window . Webflow ||= [ ] ; window . Webflow . push (( ) => { gsap . registerPlu…" at bounding box center [975, 451] width 1154 height 596
click at [567, 311] on div "window . Webflow ||= [ ] ; window . Webflow . push (( ) => { gsap . registerPlu…" at bounding box center [975, 451] width 1154 height 596
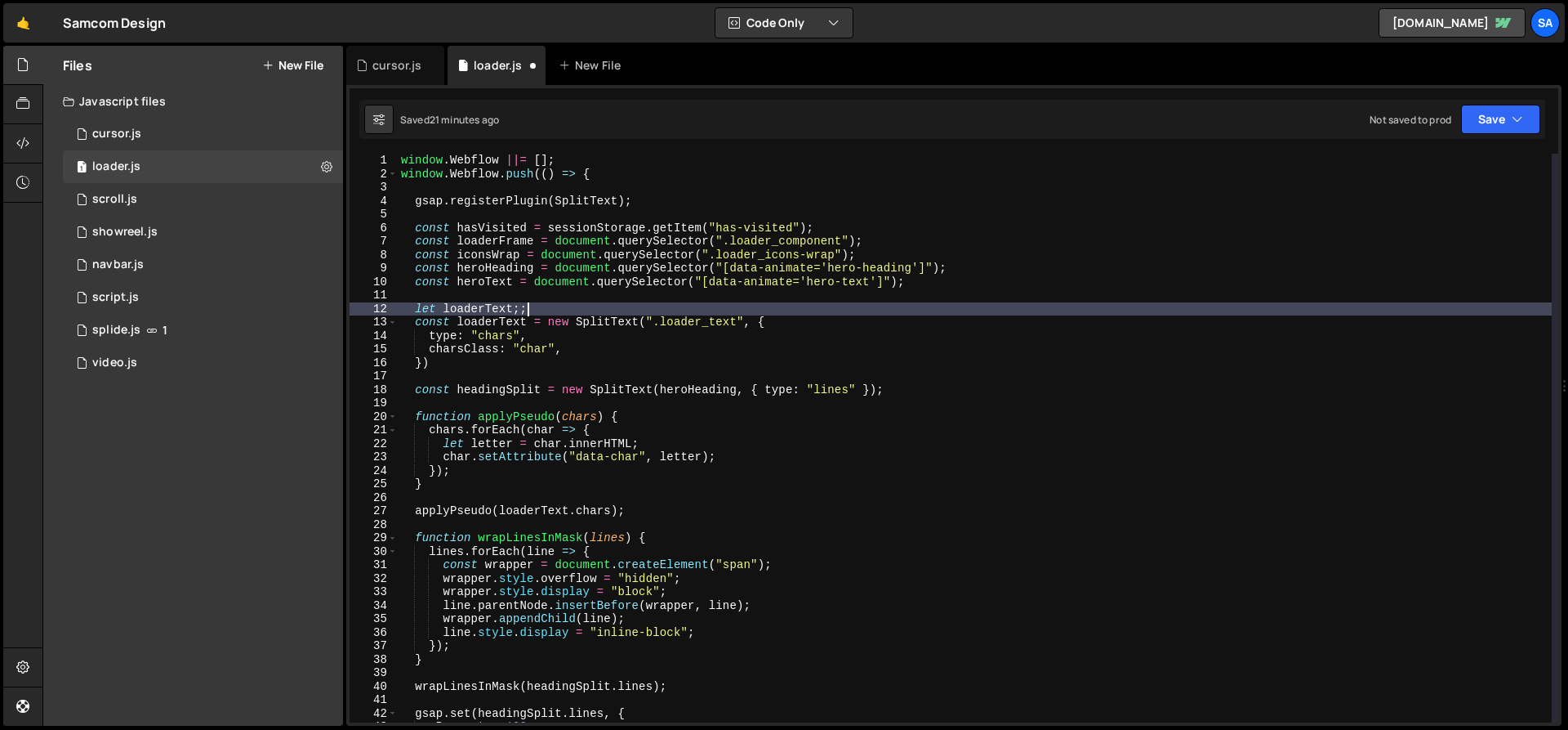
type textarea "let loaderText;"
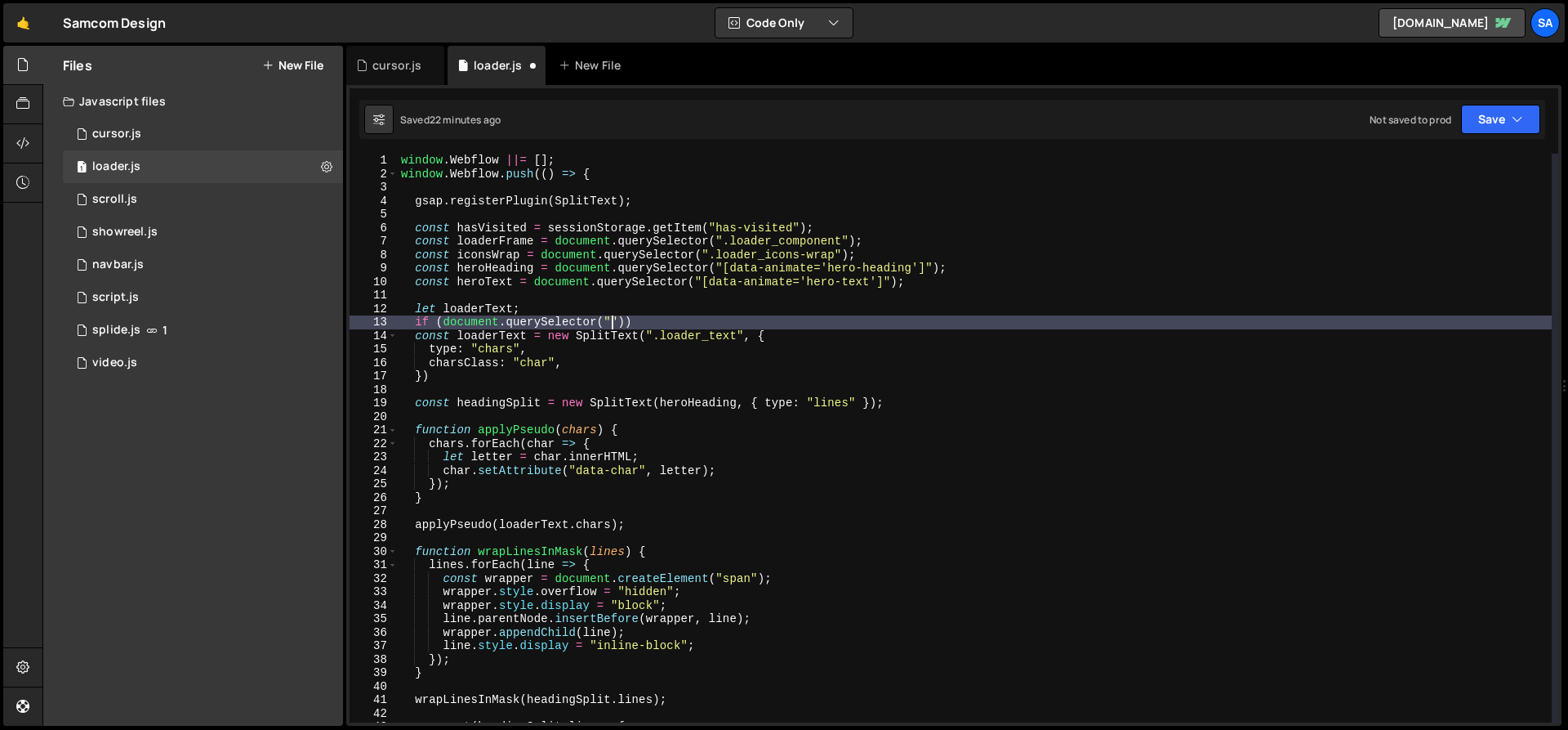
scroll to position [0, 15]
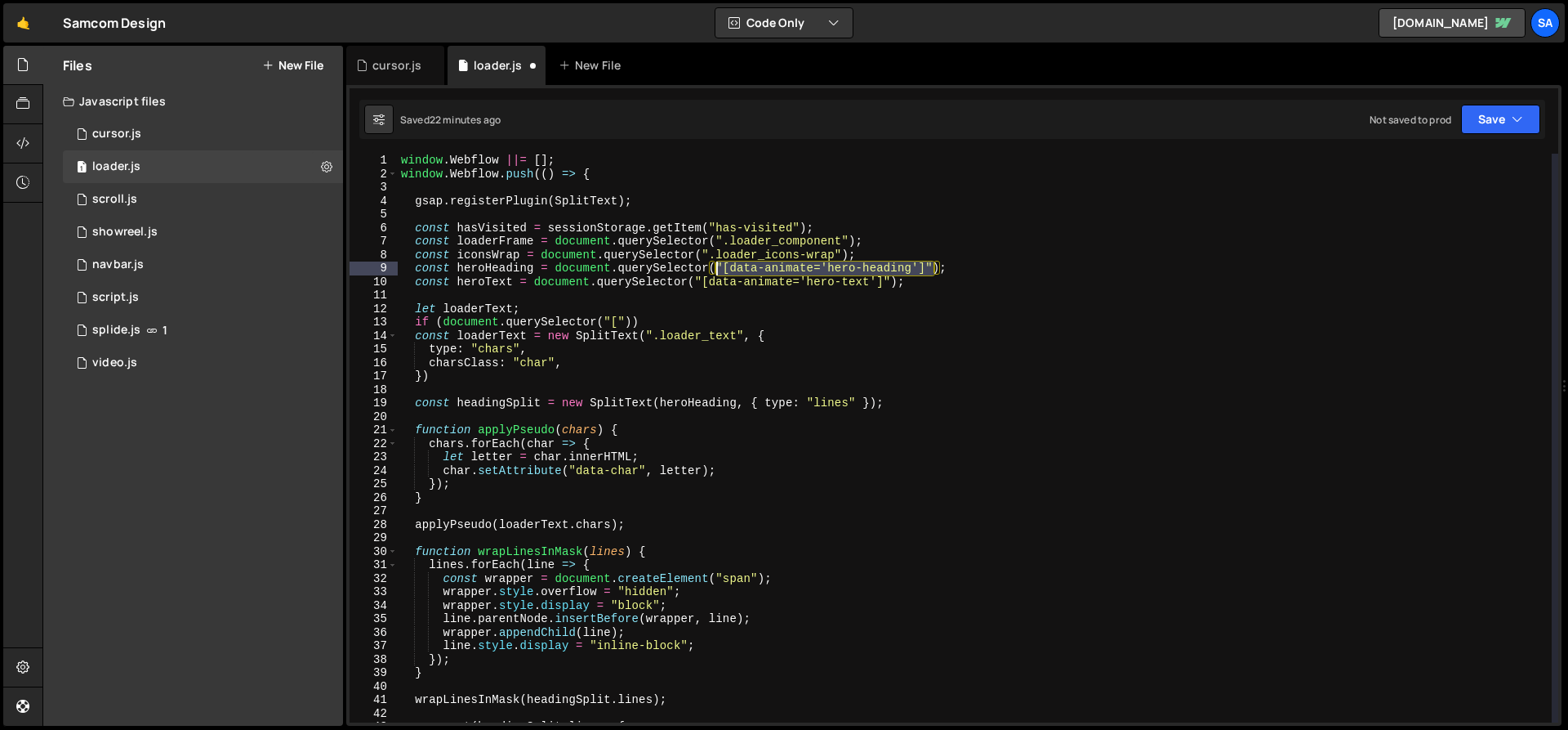
drag, startPoint x: 935, startPoint y: 266, endPoint x: 717, endPoint y: 262, distance: 218.0
click at [717, 262] on div "window . Webflow ||= [ ] ; window . Webflow . push (( ) => { gsap . registerPlu…" at bounding box center [975, 451] width 1154 height 596
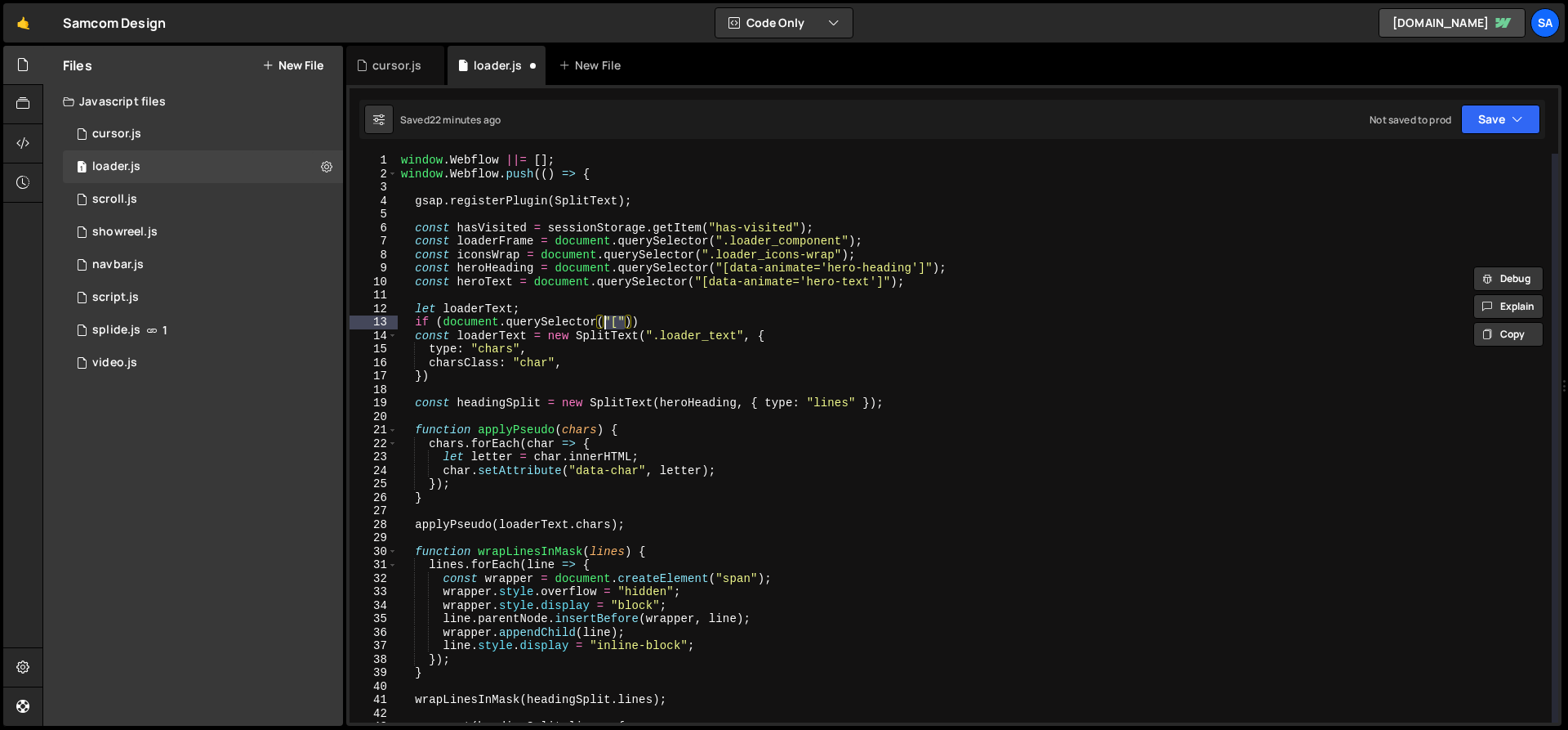
drag, startPoint x: 624, startPoint y: 322, endPoint x: 607, endPoint y: 321, distance: 17.0
click at [606, 321] on div "window . Webflow ||= [ ] ; window . Webflow . push (( ) => { gsap . registerPlu…" at bounding box center [975, 451] width 1154 height 596
paste textarea "data-animate='hero-heading']"
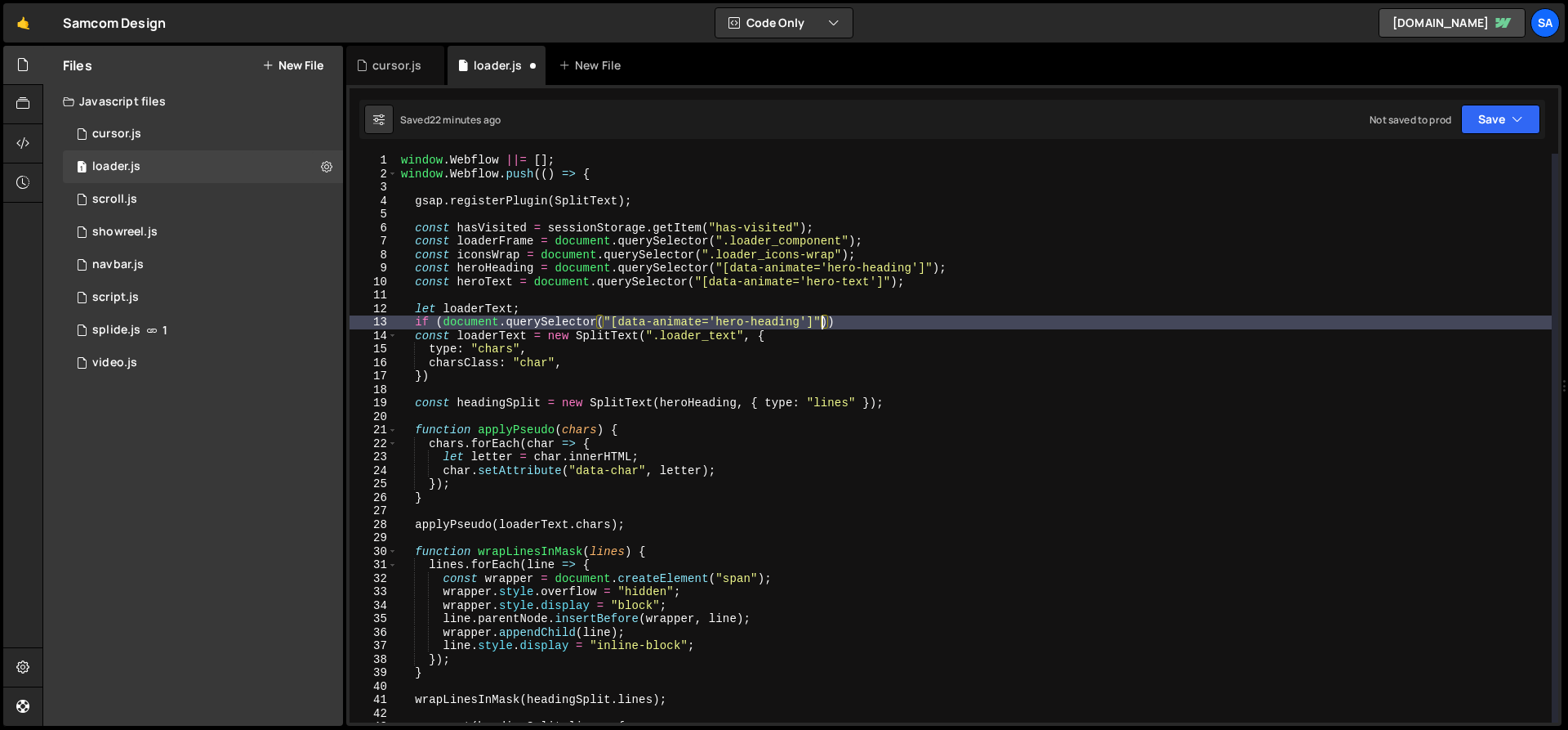
click at [486, 305] on div "window . Webflow ||= [ ] ; window . Webflow . push (( ) => { gsap . registerPlu…" at bounding box center [975, 451] width 1154 height 596
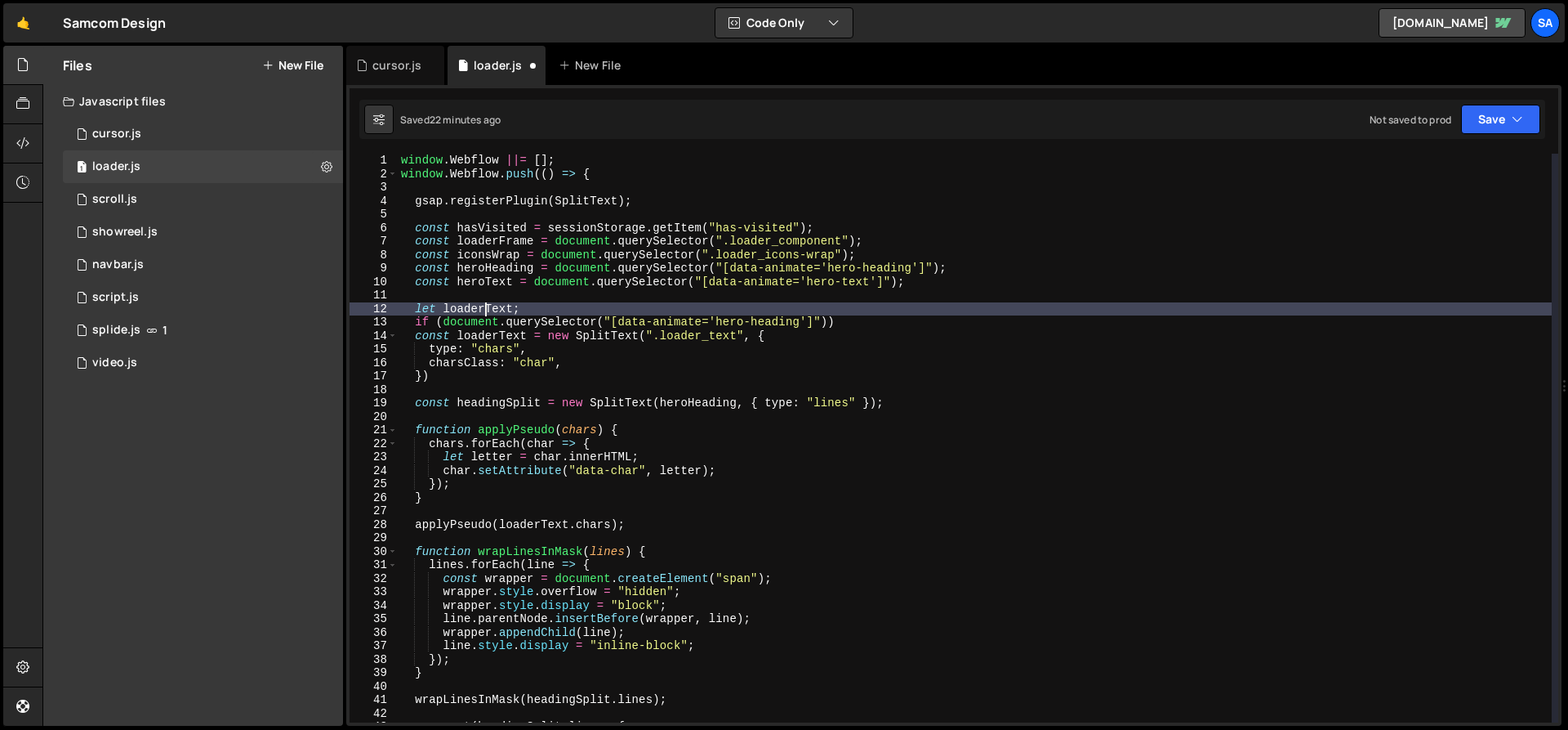
scroll to position [0, 8]
click at [523, 313] on div "window . Webflow ||= [ ] ; window . Webflow . push (( ) => { gsap . registerPlu…" at bounding box center [975, 451] width 1154 height 596
click at [551, 302] on div "window . Webflow ||= [ ] ; window . Webflow . push (( ) => { gsap . registerPlu…" at bounding box center [975, 451] width 1154 height 596
click at [530, 310] on div "window . Webflow ||= [ ] ; window . Webflow . push (( ) => { gsap . registerPlu…" at bounding box center [975, 451] width 1154 height 596
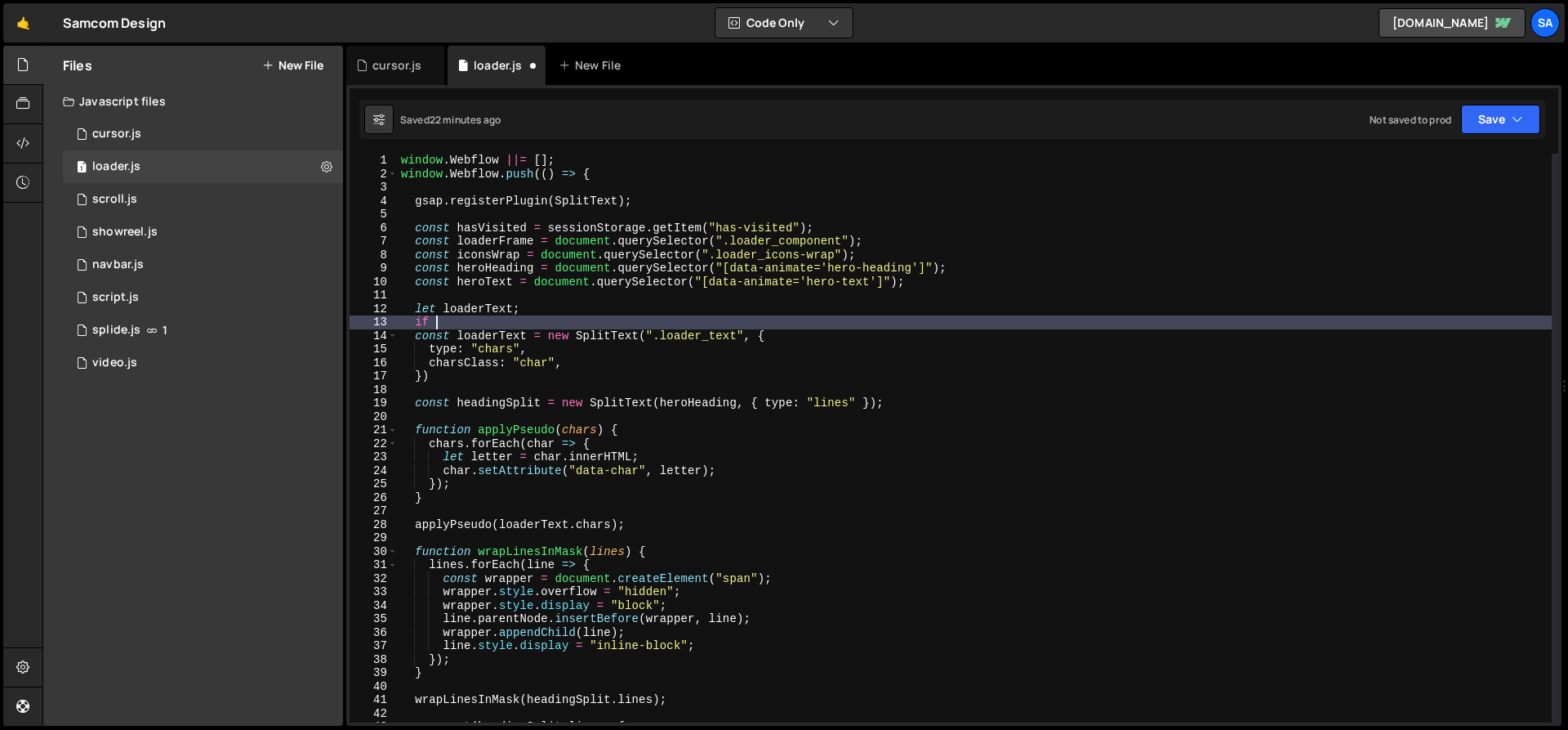
scroll to position [0, 1]
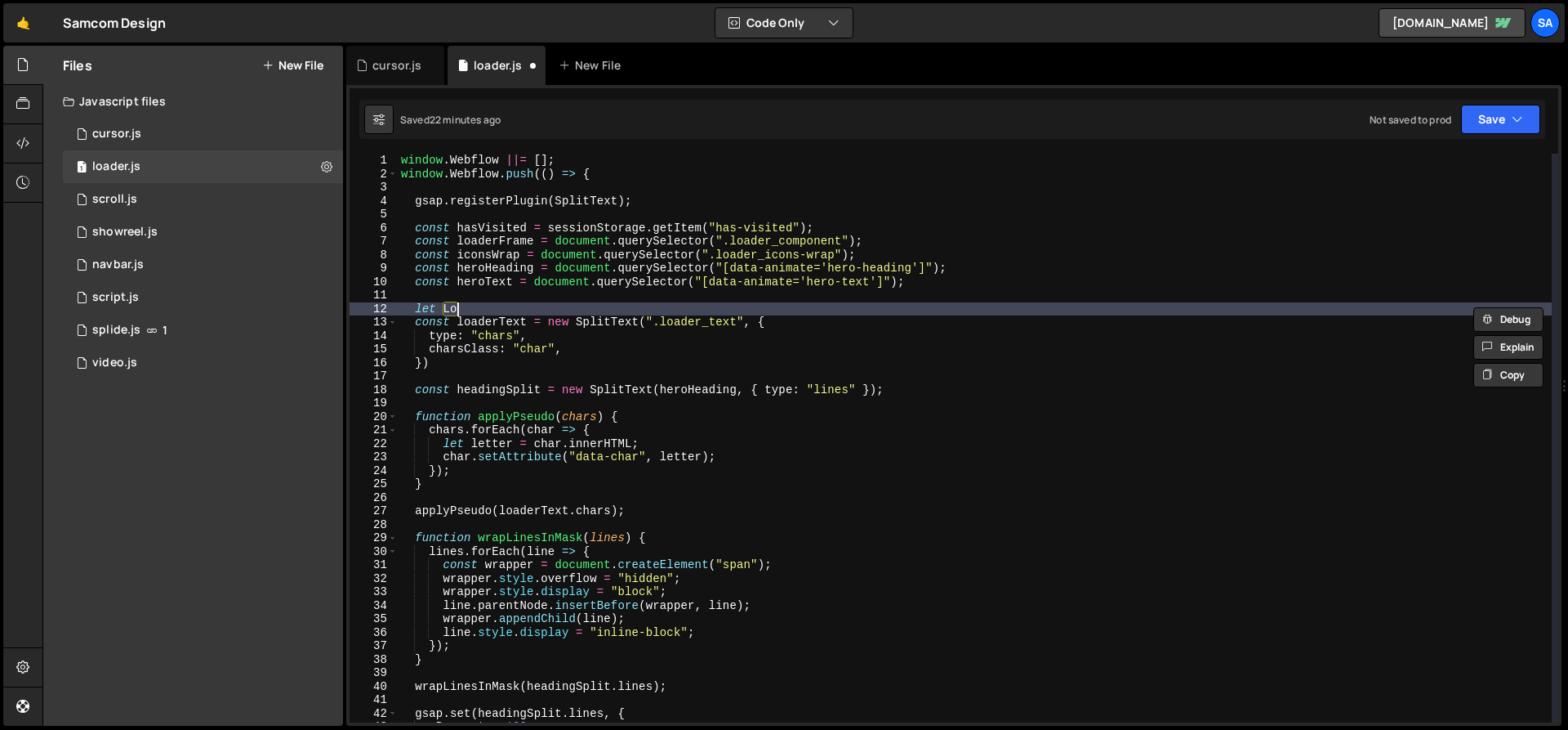
type textarea "let"
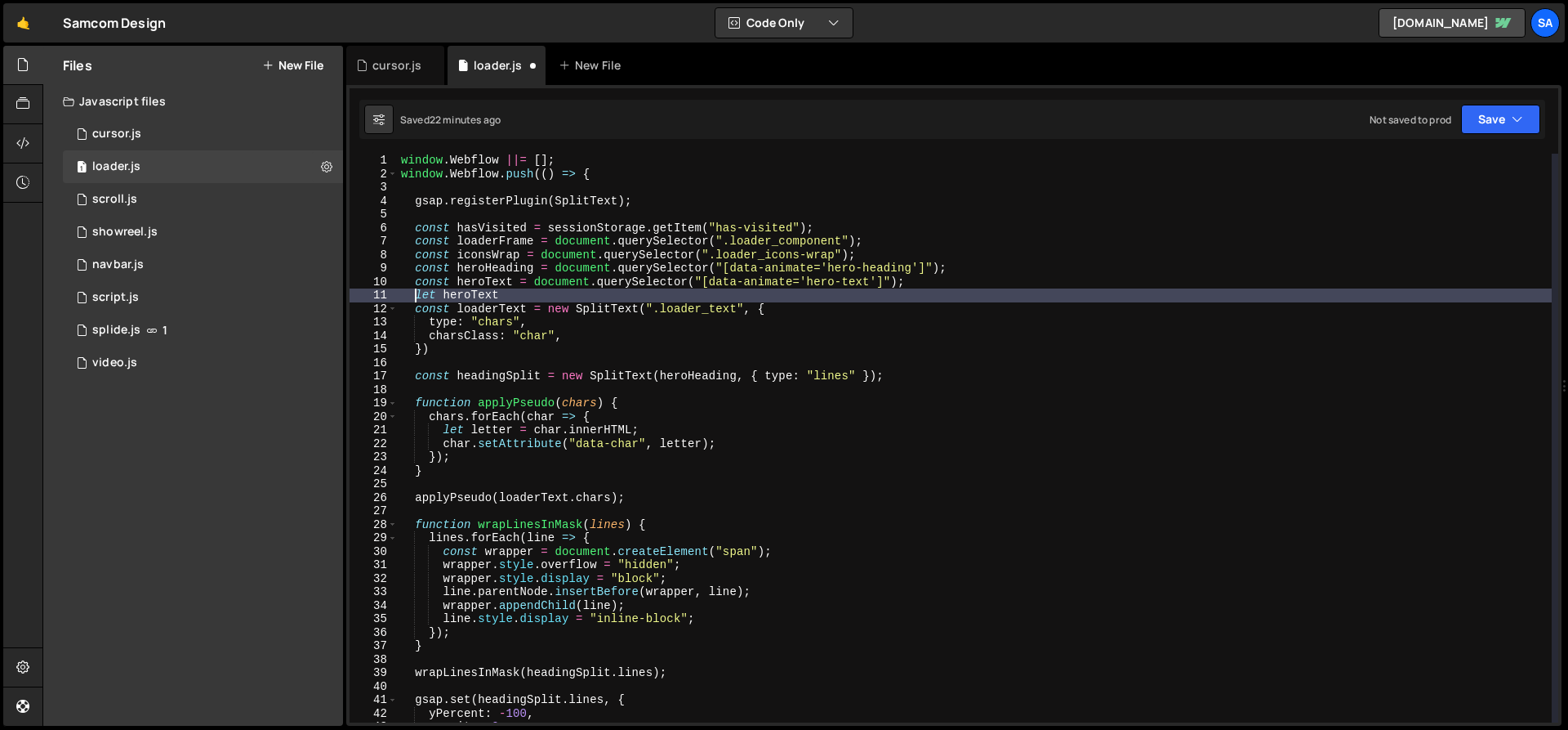
scroll to position [0, 0]
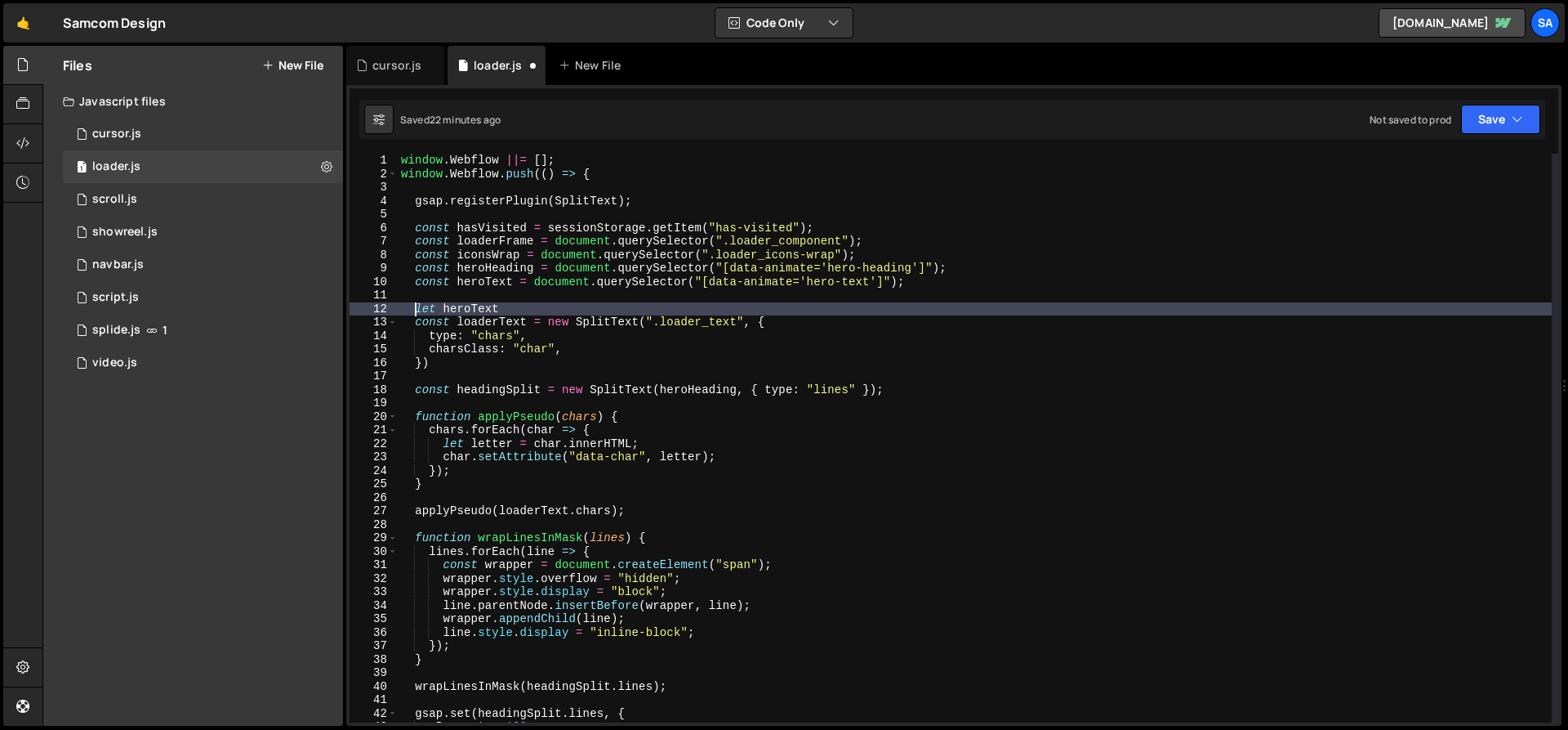
type textarea "let heroText"
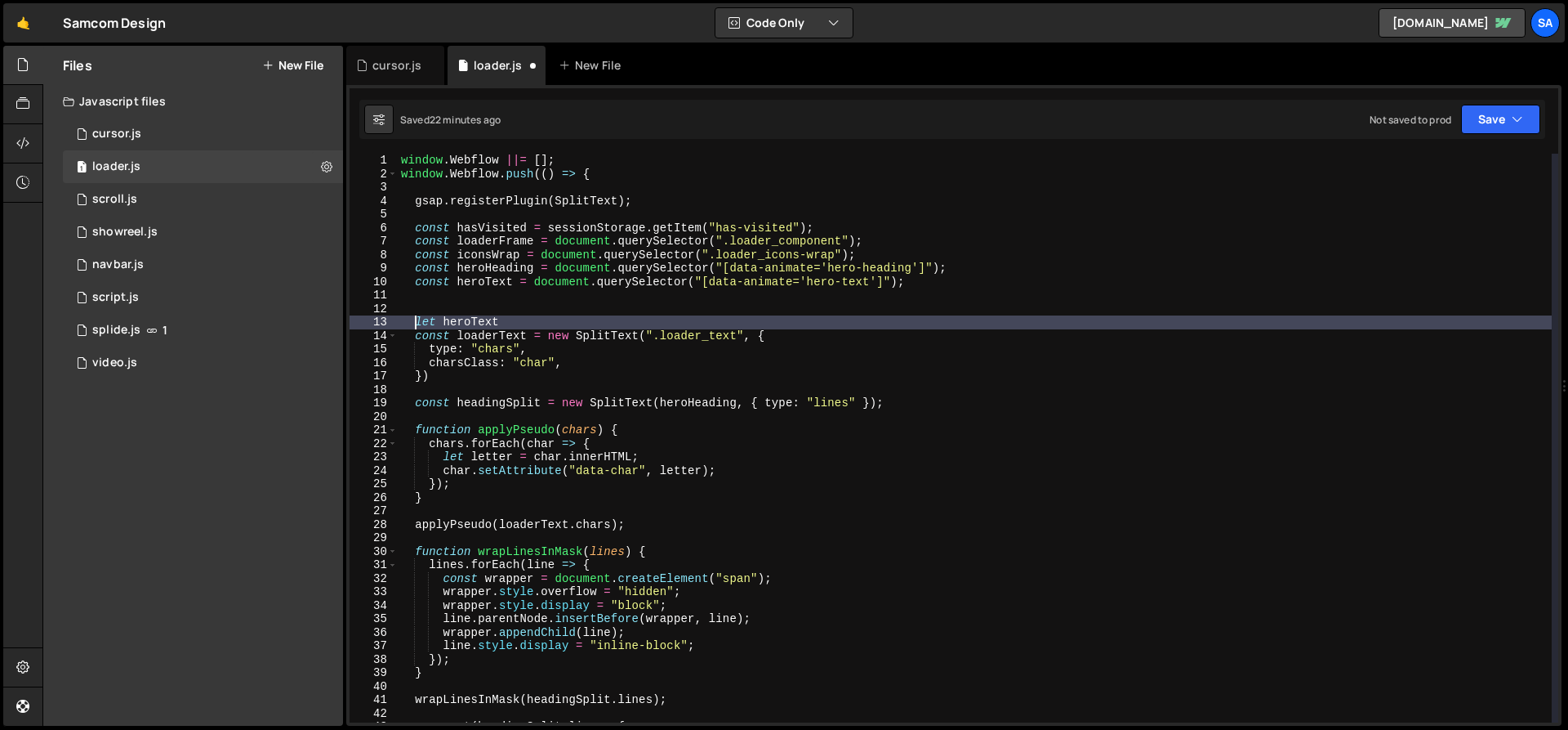
click at [445, 311] on div "window . Webflow ||= [ ] ; window . Webflow . push (( ) => { gsap . registerPlu…" at bounding box center [975, 451] width 1154 height 596
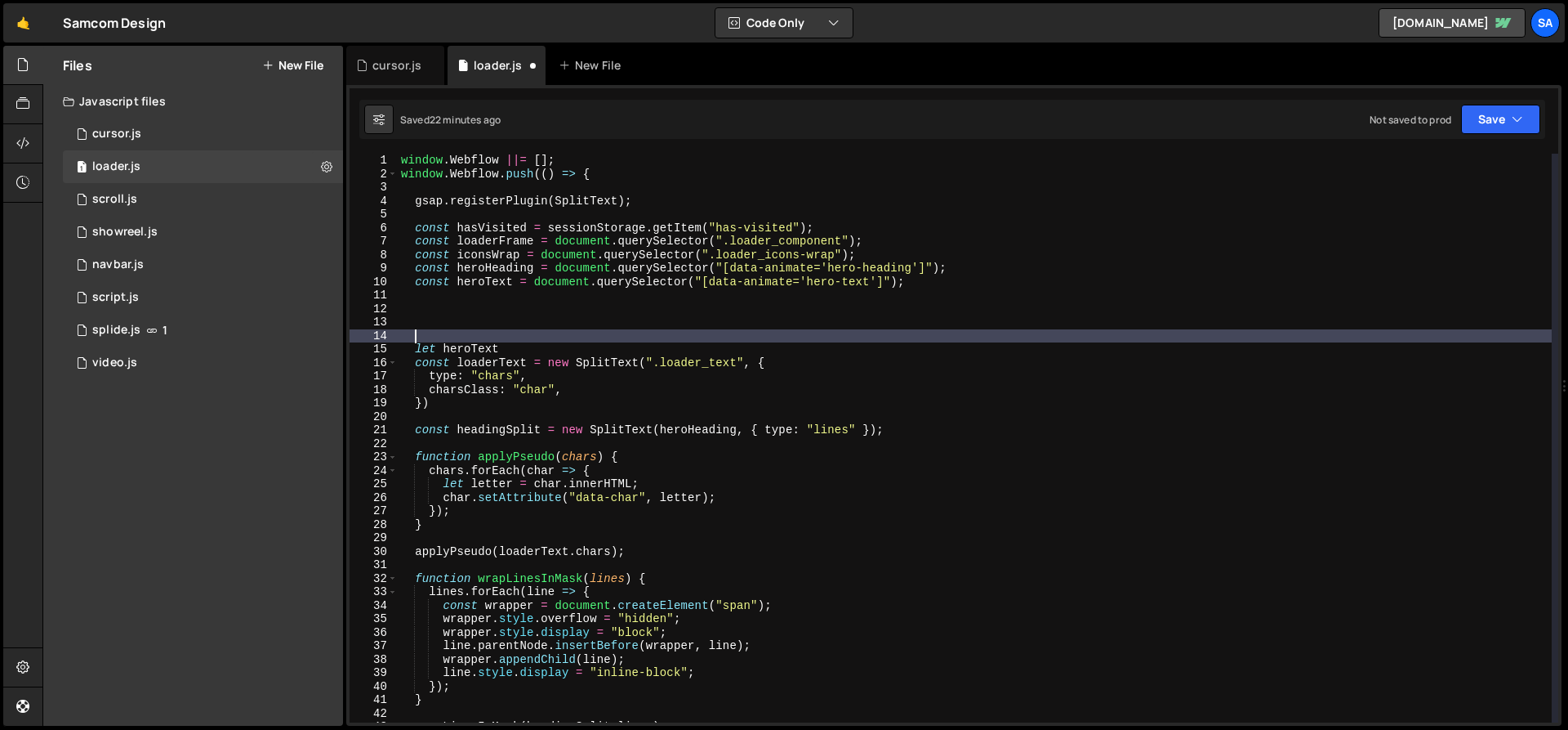
click at [498, 311] on div "window . Webflow ||= [ ] ; window . Webflow . push (( ) => { gsap . registerPlu…" at bounding box center [975, 451] width 1154 height 596
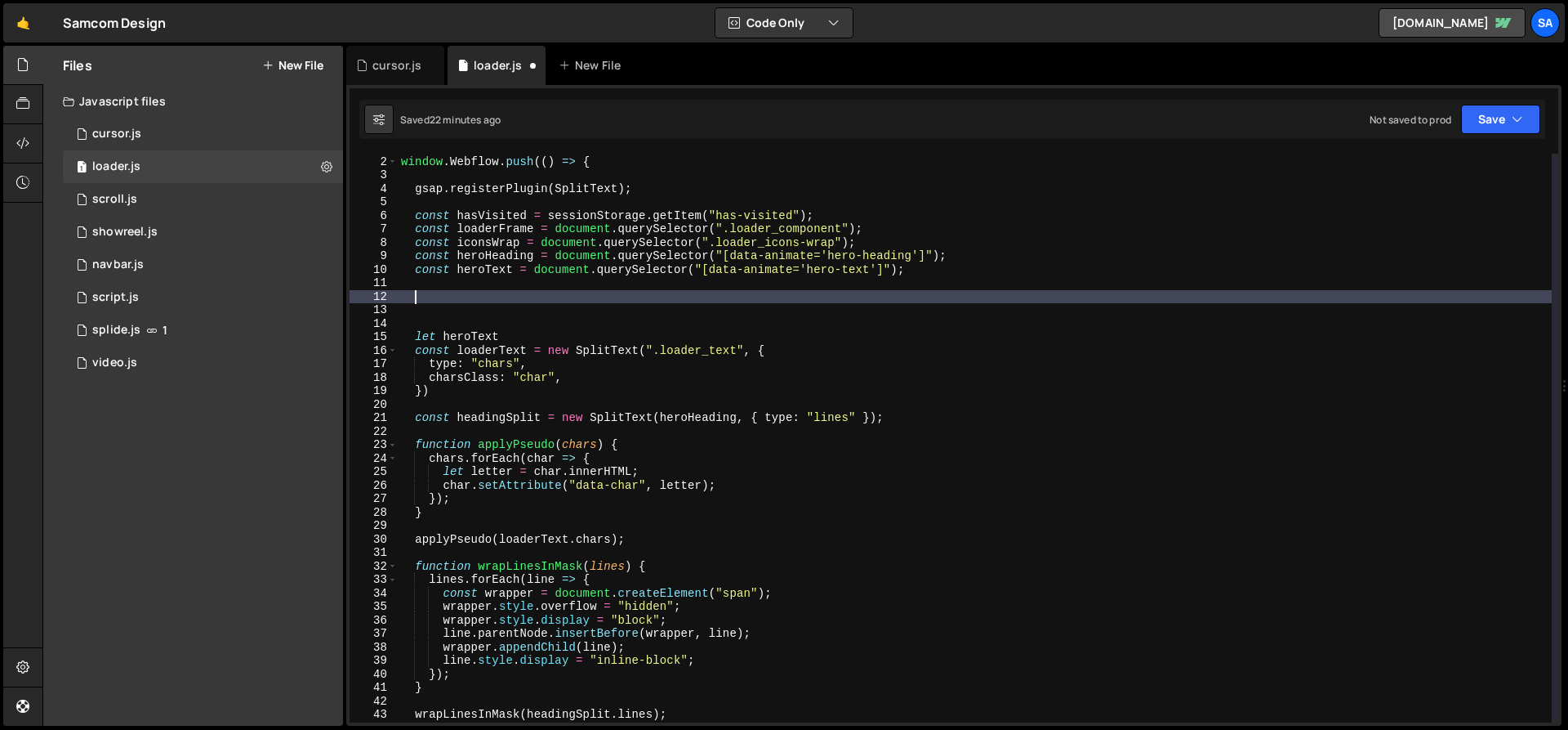
scroll to position [18, 0]
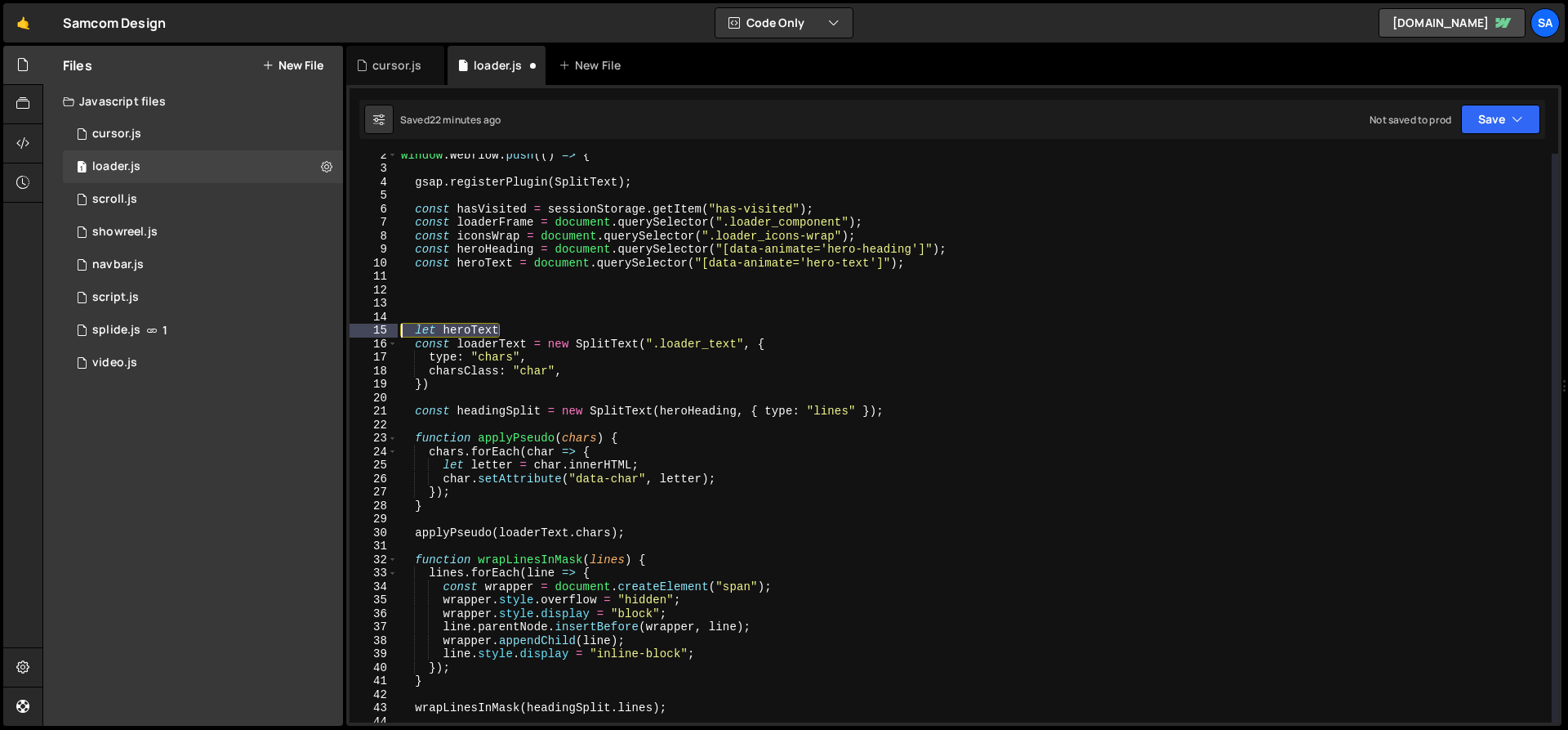
drag, startPoint x: 544, startPoint y: 330, endPoint x: 383, endPoint y: 330, distance: 161.0
click at [381, 330] on div "2 3 4 5 6 7 8 9 10 11 12 13 14 15 16 17 18 19 20 21 22 23 24 25 26 27 28 29 30 …" at bounding box center [954, 437] width 1210 height 569
type textarea "let heroText"
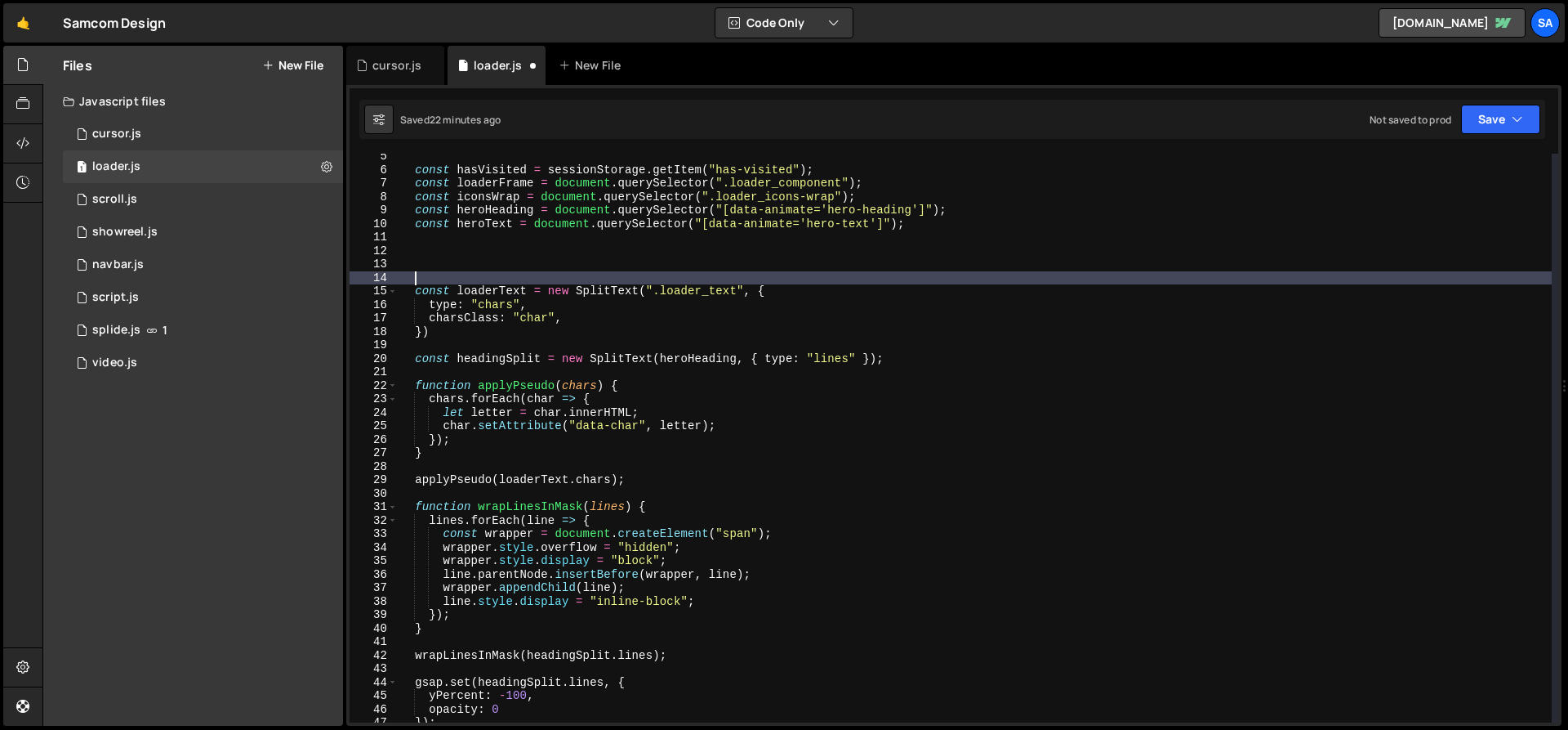
scroll to position [46, 0]
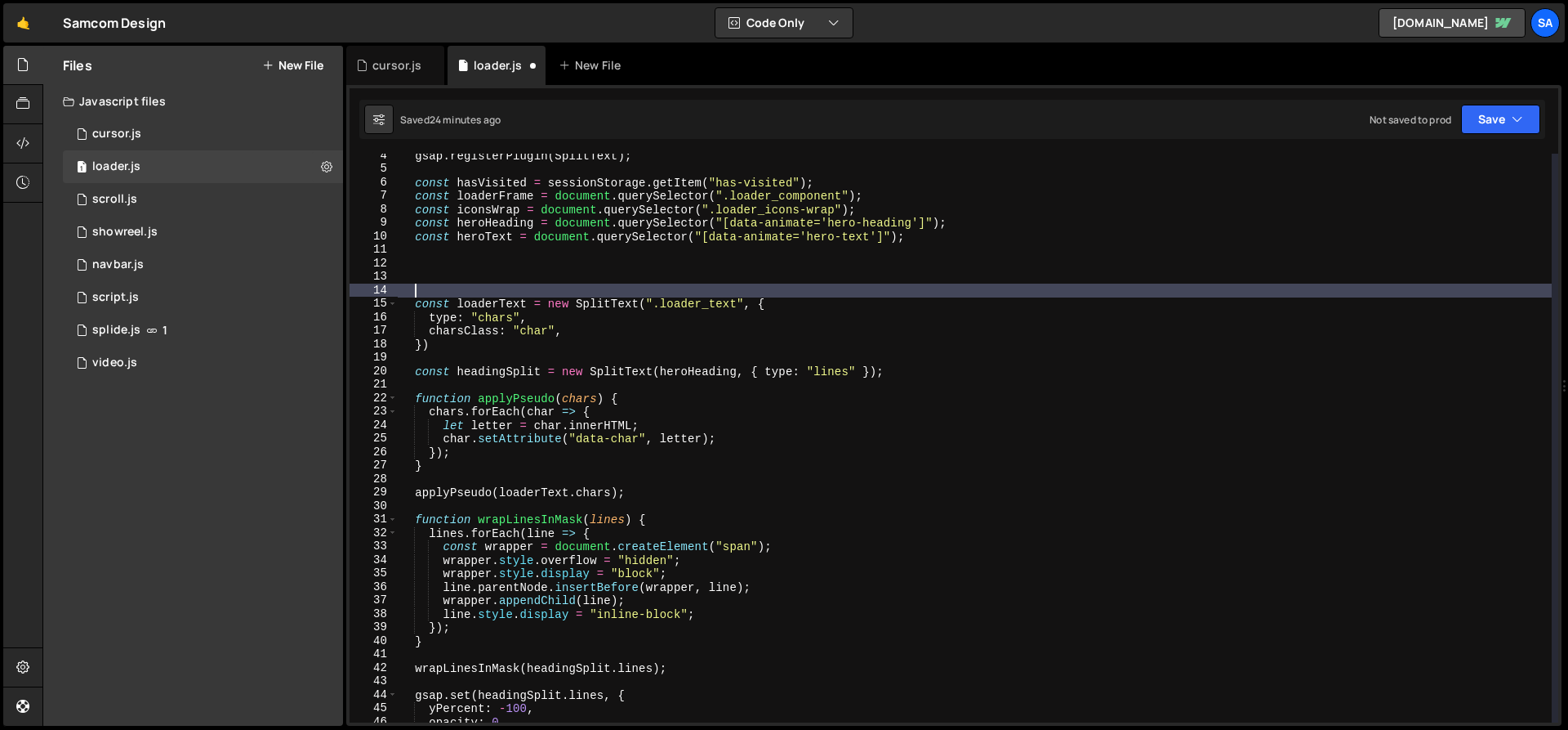
click at [832, 393] on div "gsap . registerPlugin ( SplitText ) ; const hasVisited = sessionStorage . getIt…" at bounding box center [975, 446] width 1154 height 596
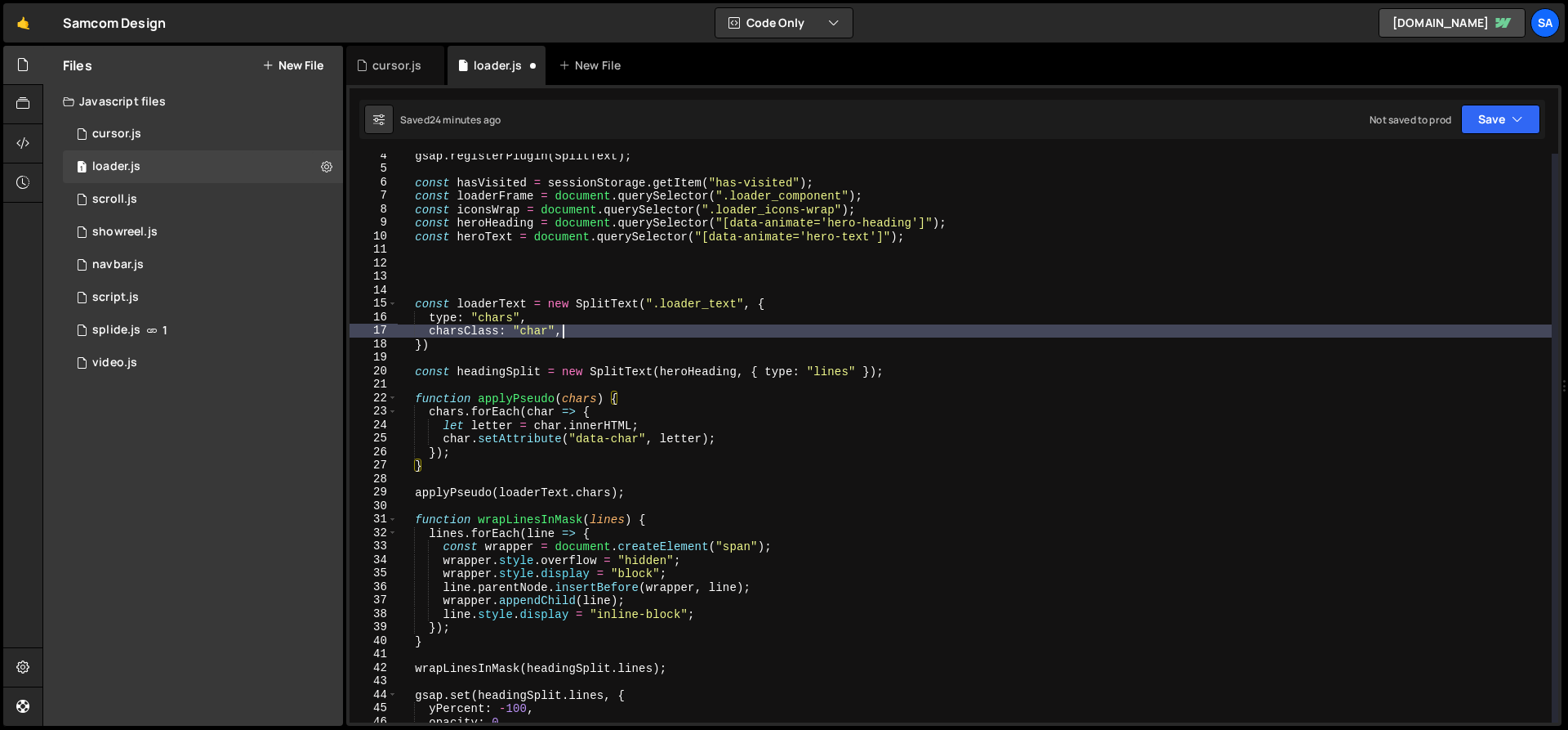
click at [579, 329] on div "gsap . registerPlugin ( SplitText ) ; const hasVisited = sessionStorage . getIt…" at bounding box center [975, 446] width 1154 height 596
type textarea "charsClass: "char","
click at [437, 291] on div "gsap . registerPlugin ( SplitText ) ; const hasVisited = sessionStorage . getIt…" at bounding box center [975, 446] width 1154 height 596
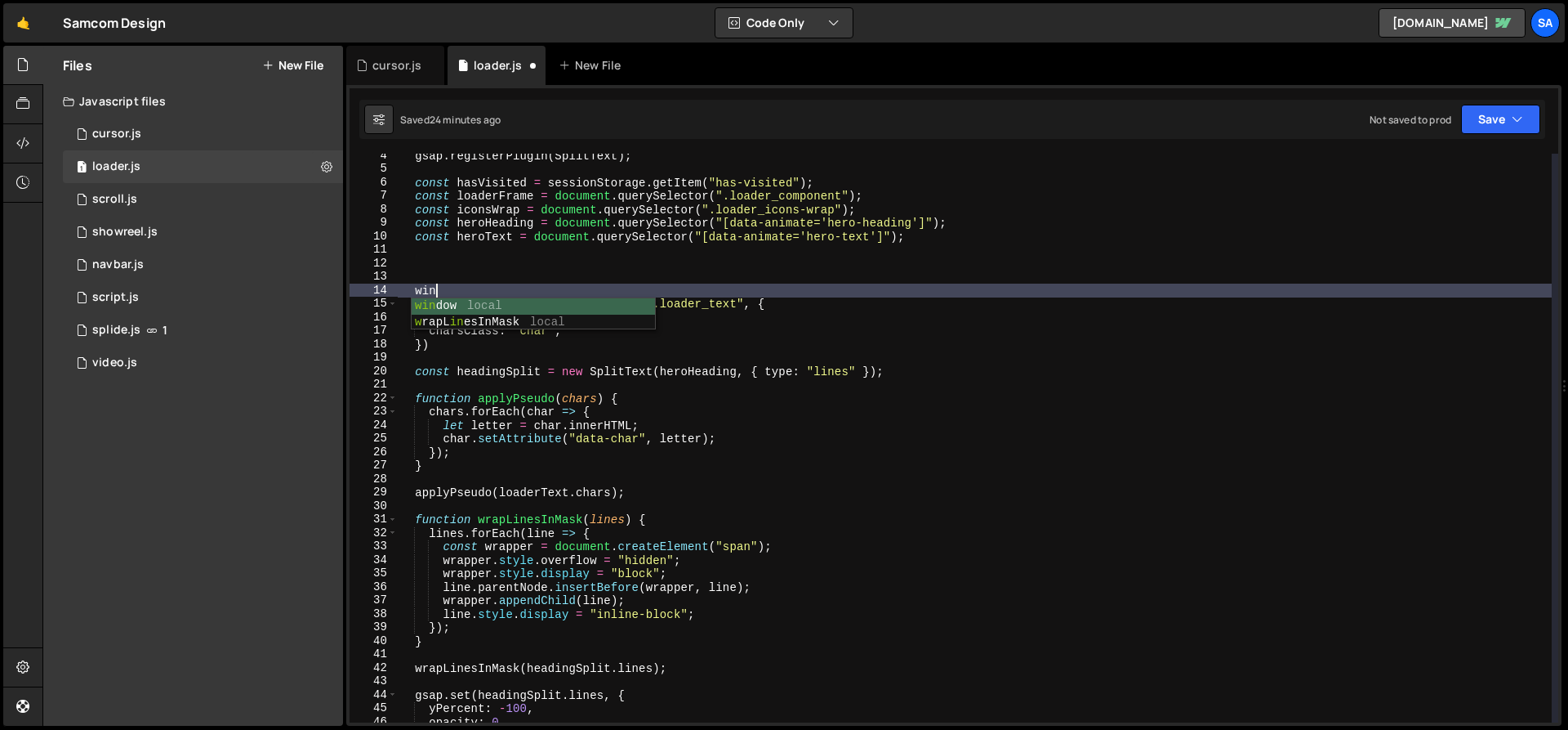
scroll to position [0, 1]
type textarea "w"
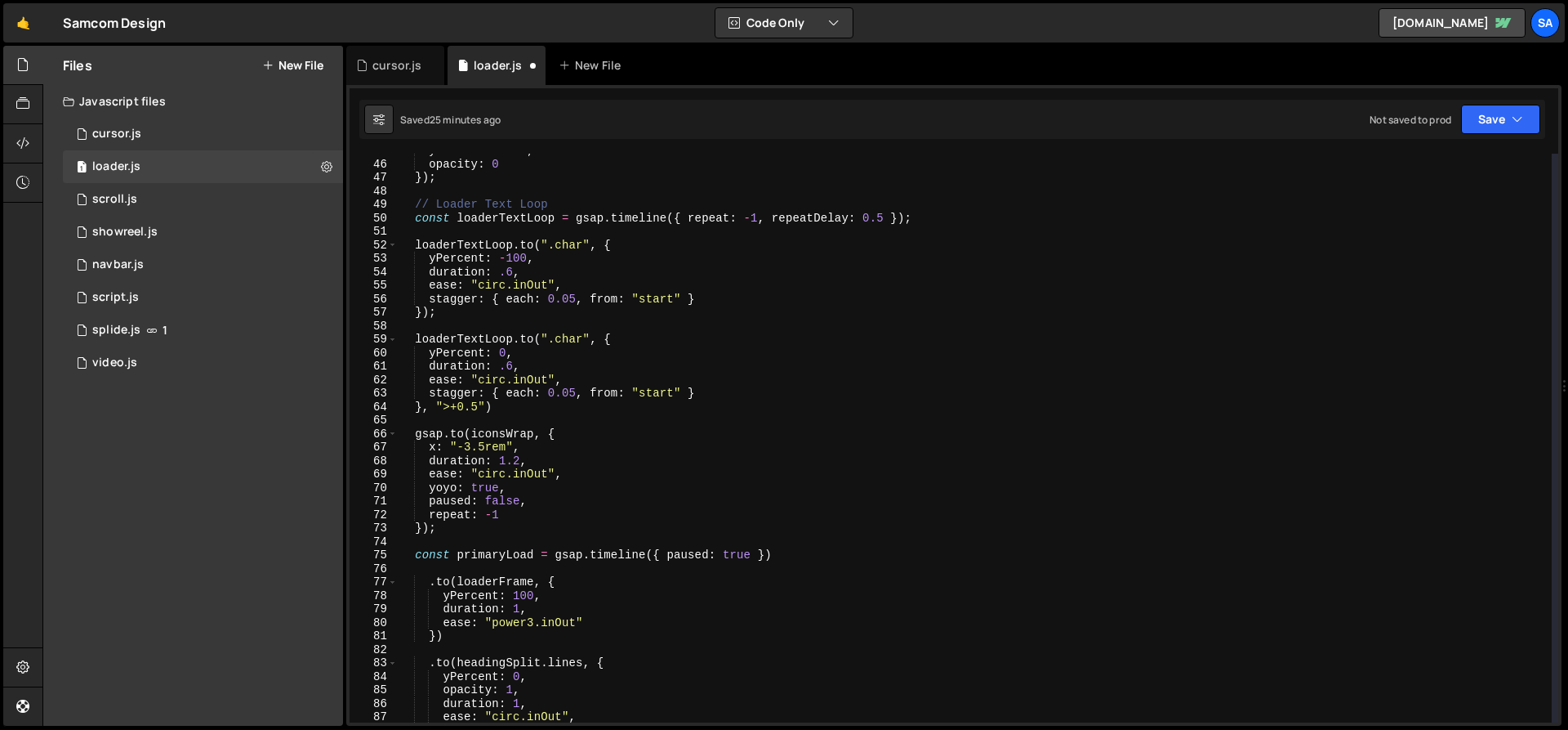
scroll to position [604, 0]
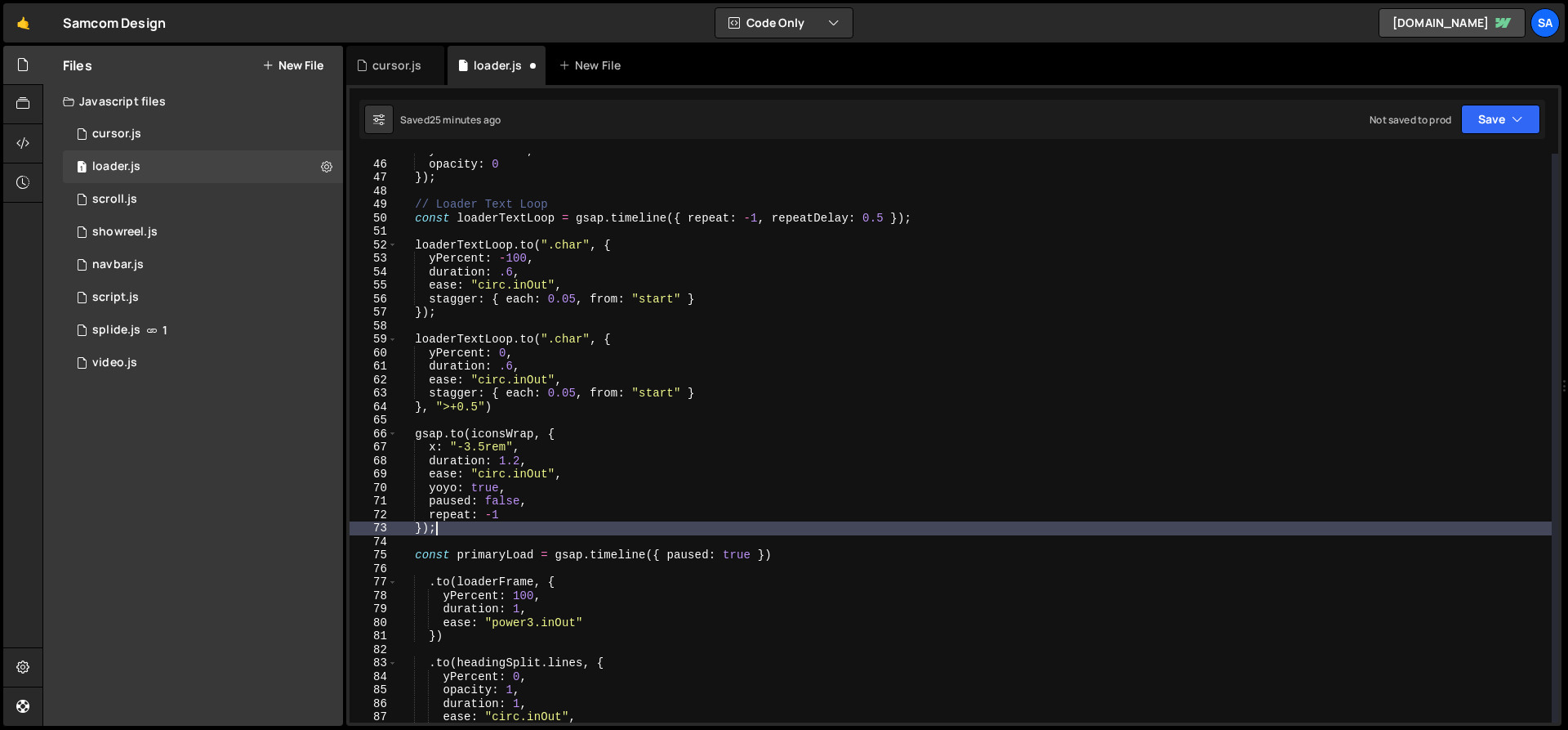
click at [460, 529] on div "yPercent : - 100 , opacity : 0 }) ; // Loader Text Loop const loaderTextLoop = …" at bounding box center [975, 441] width 1154 height 596
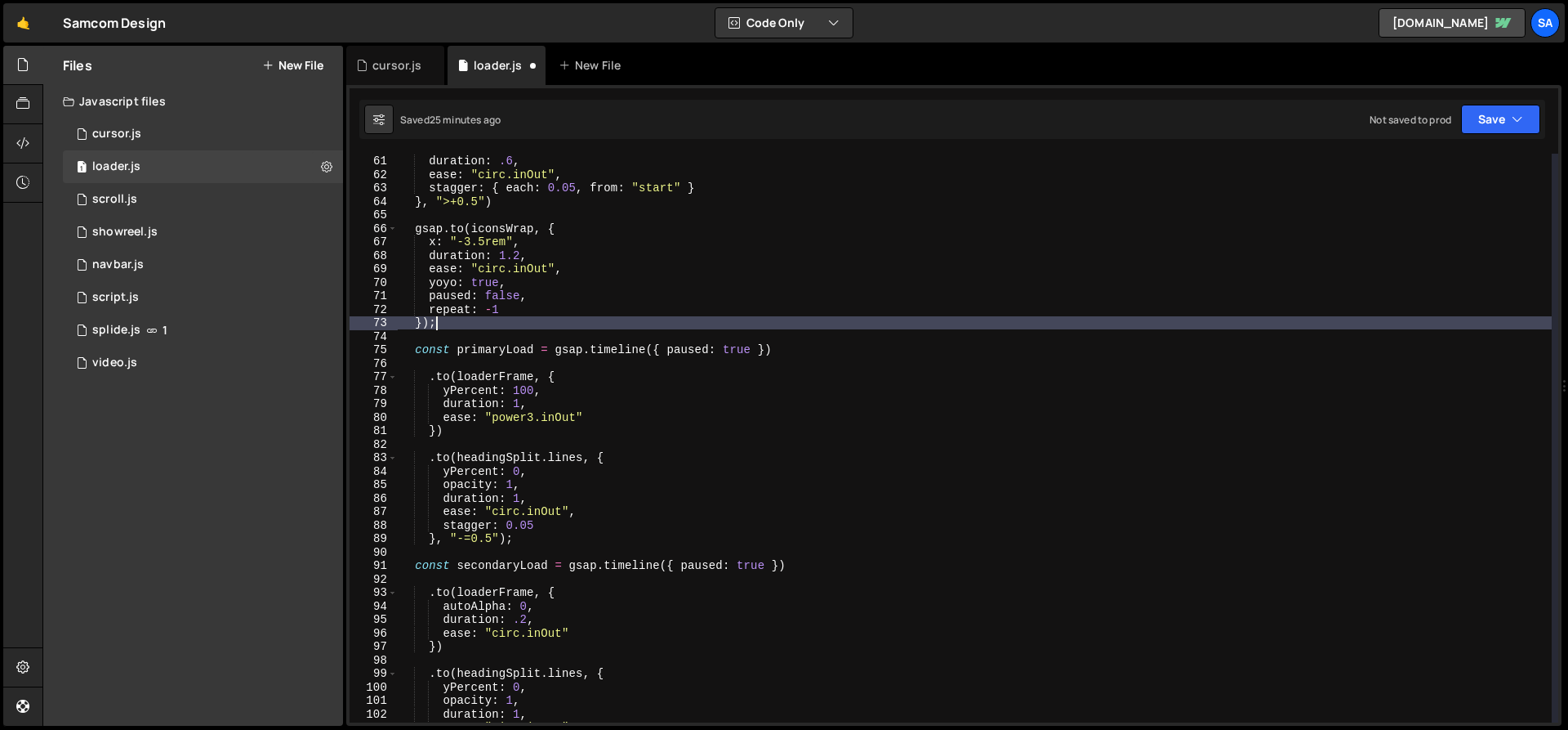
scroll to position [859, 0]
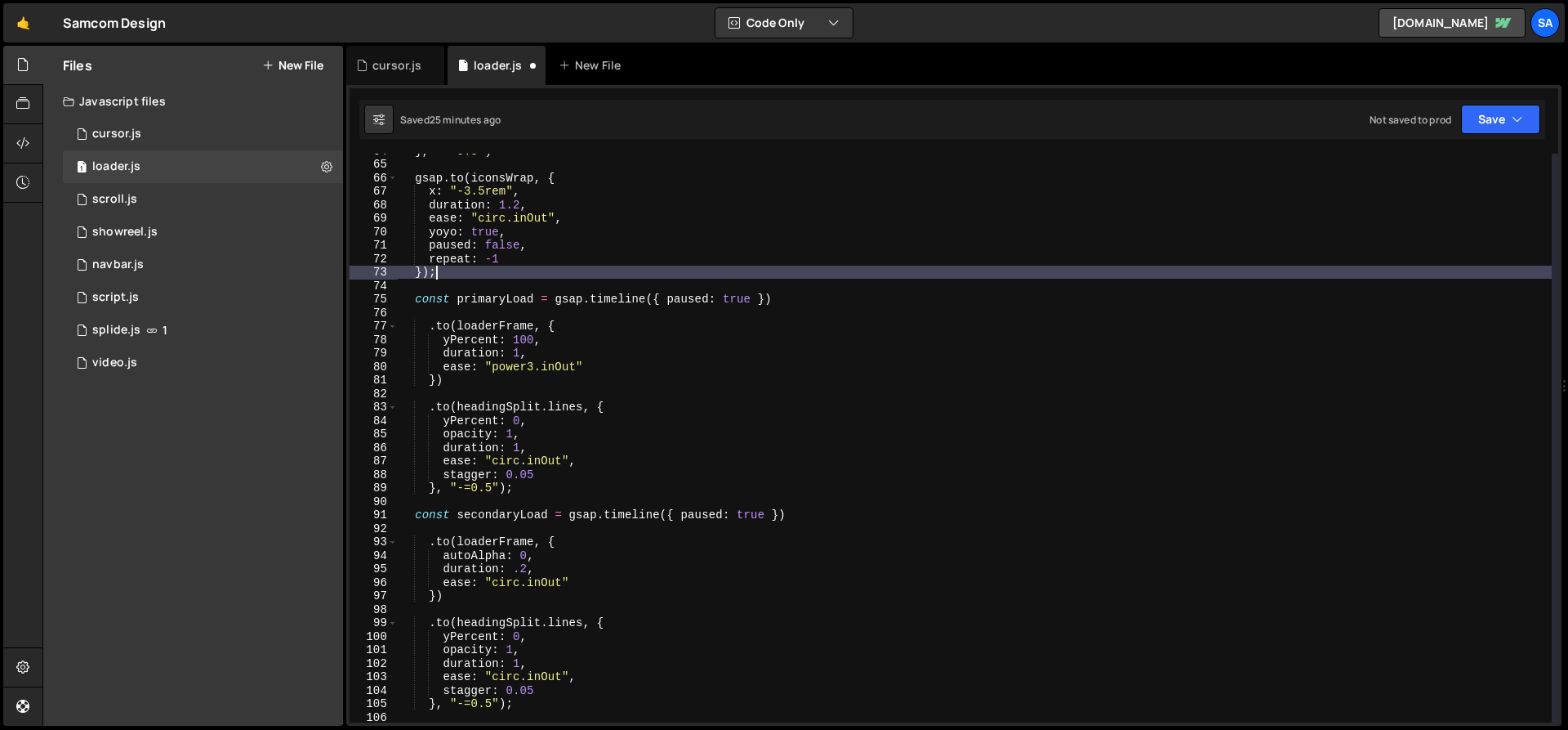
click at [552, 491] on div "} , ">+0.5" ) gsap . to ( iconsWrap , { x : "-3.5rem" , duration : 1.2 , ease :…" at bounding box center [975, 441] width 1154 height 596
type textarea "}, "-=0.5");"
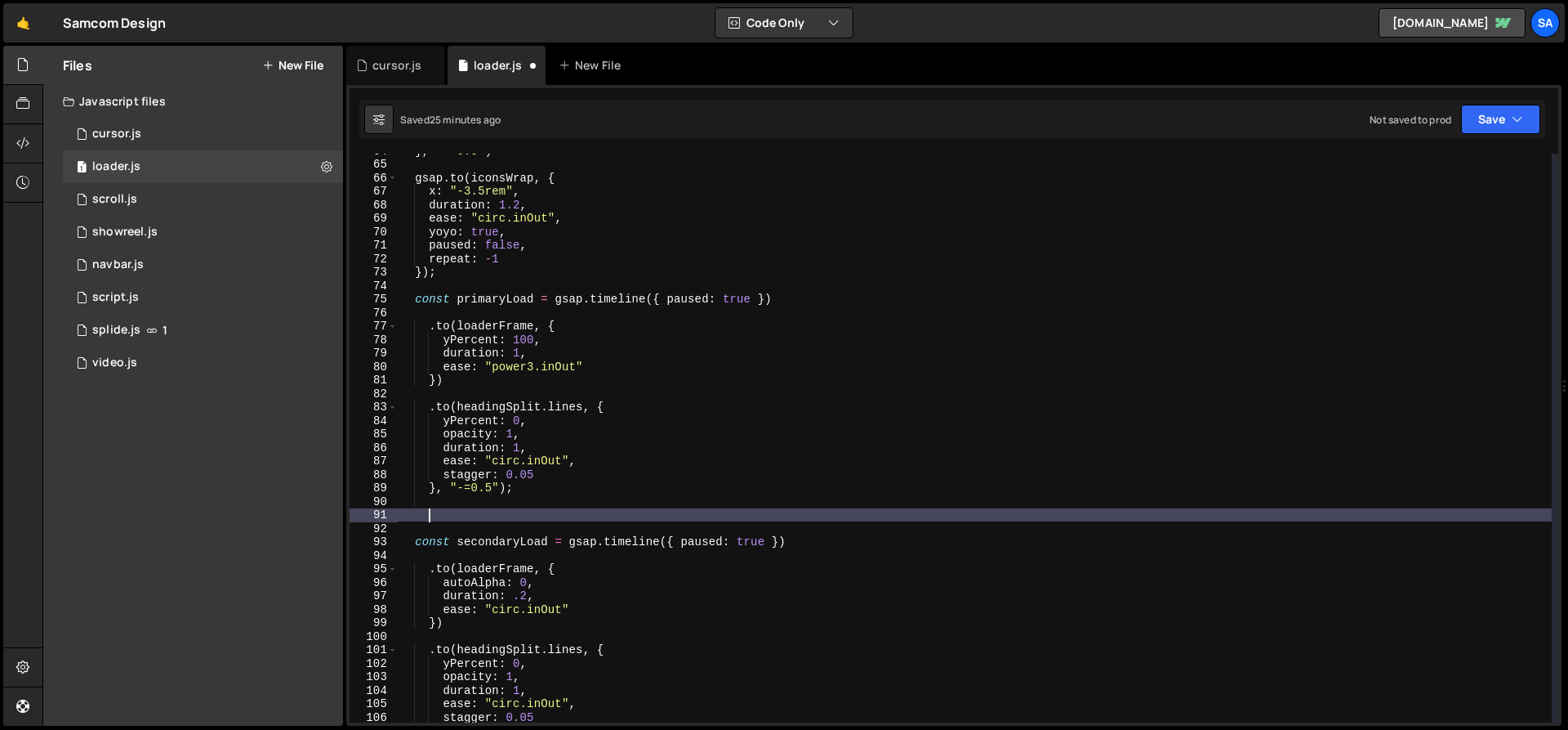
scroll to position [0, 2]
click at [1200, 123] on button "Save" at bounding box center [1501, 120] width 80 height 29
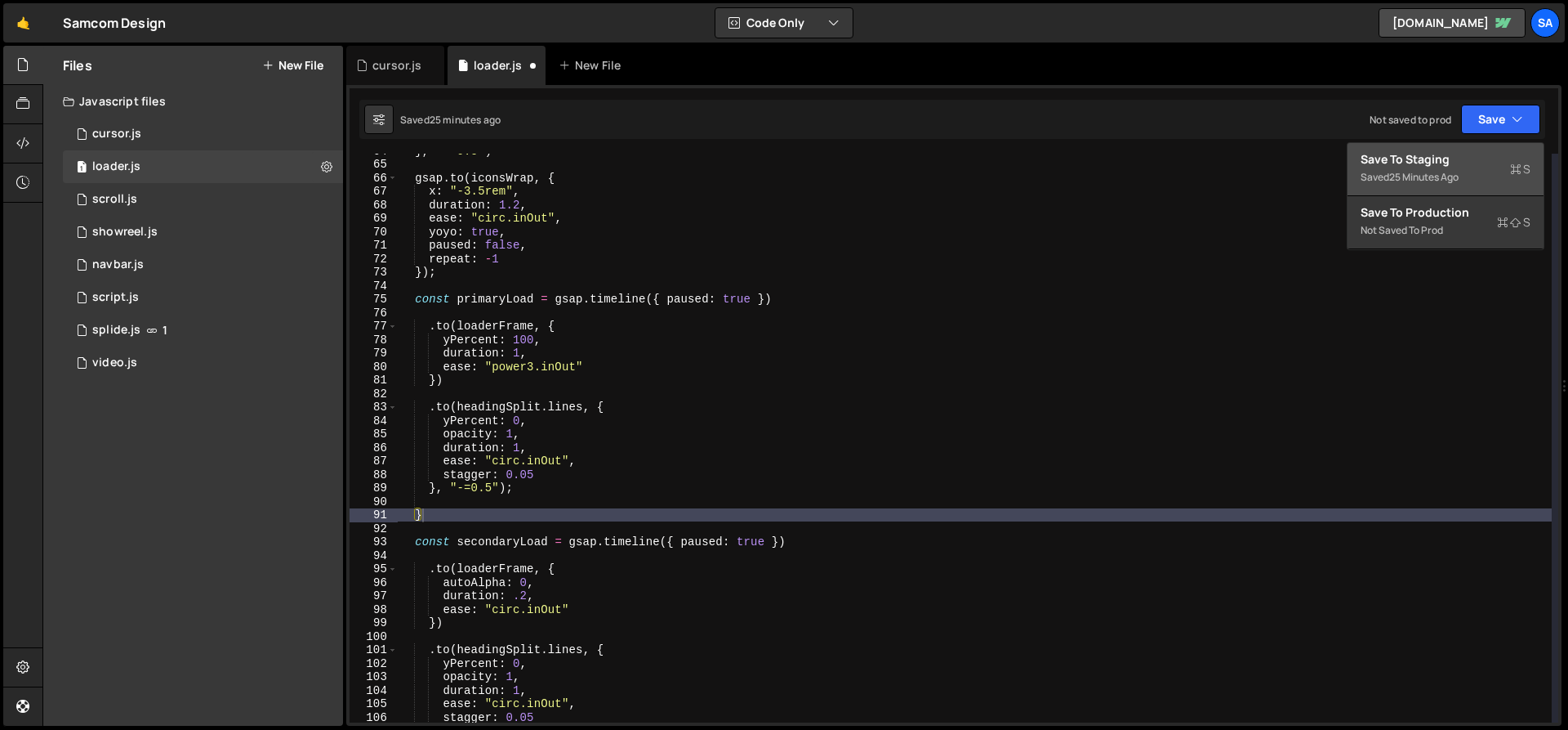
click at [1200, 167] on div "Saved 25 minutes ago" at bounding box center [1446, 177] width 170 height 19
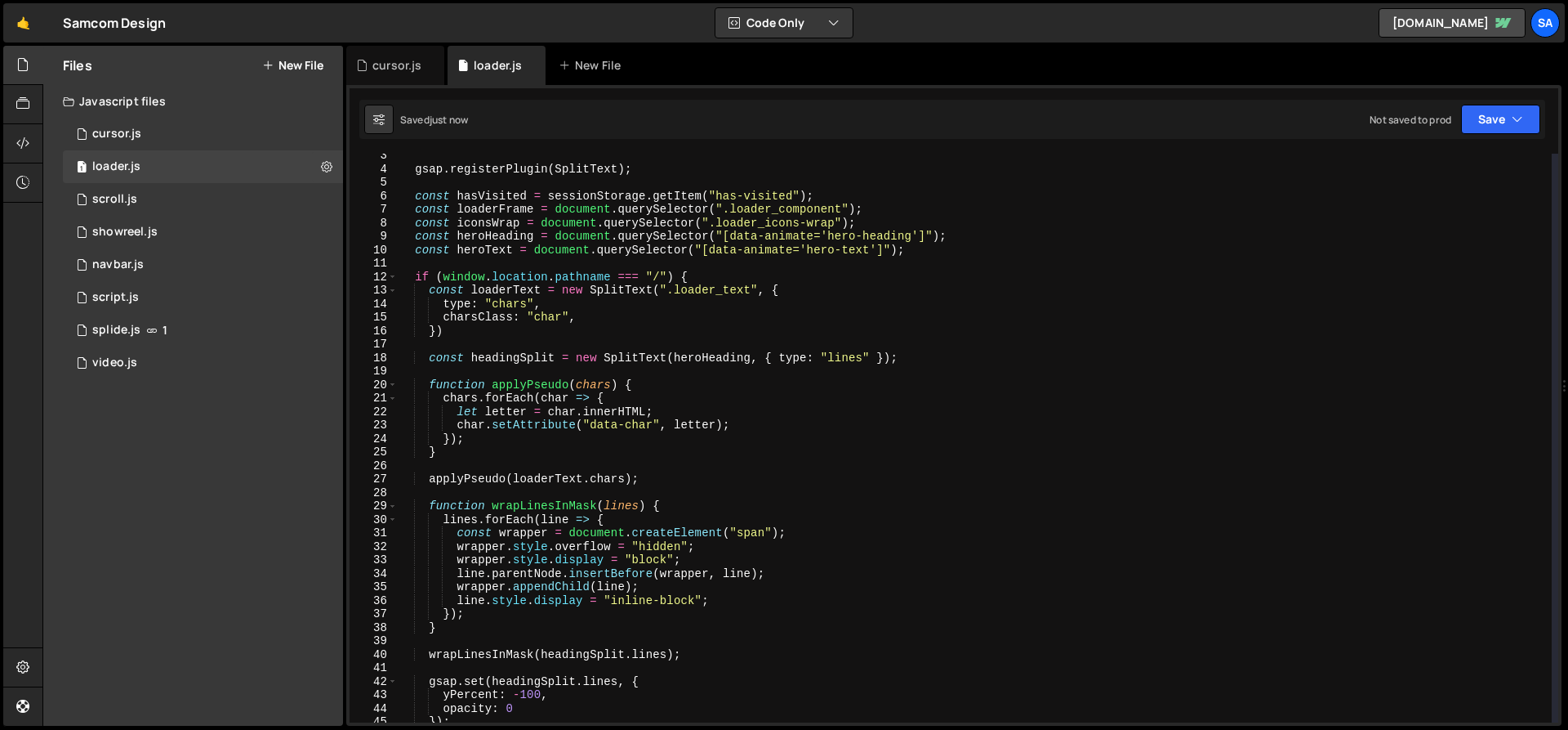
scroll to position [32, 0]
click at [546, 360] on div "gsap . registerPlugin ( SplitText ) ; const hasVisited = sessionStorage . getIt…" at bounding box center [975, 446] width 1154 height 596
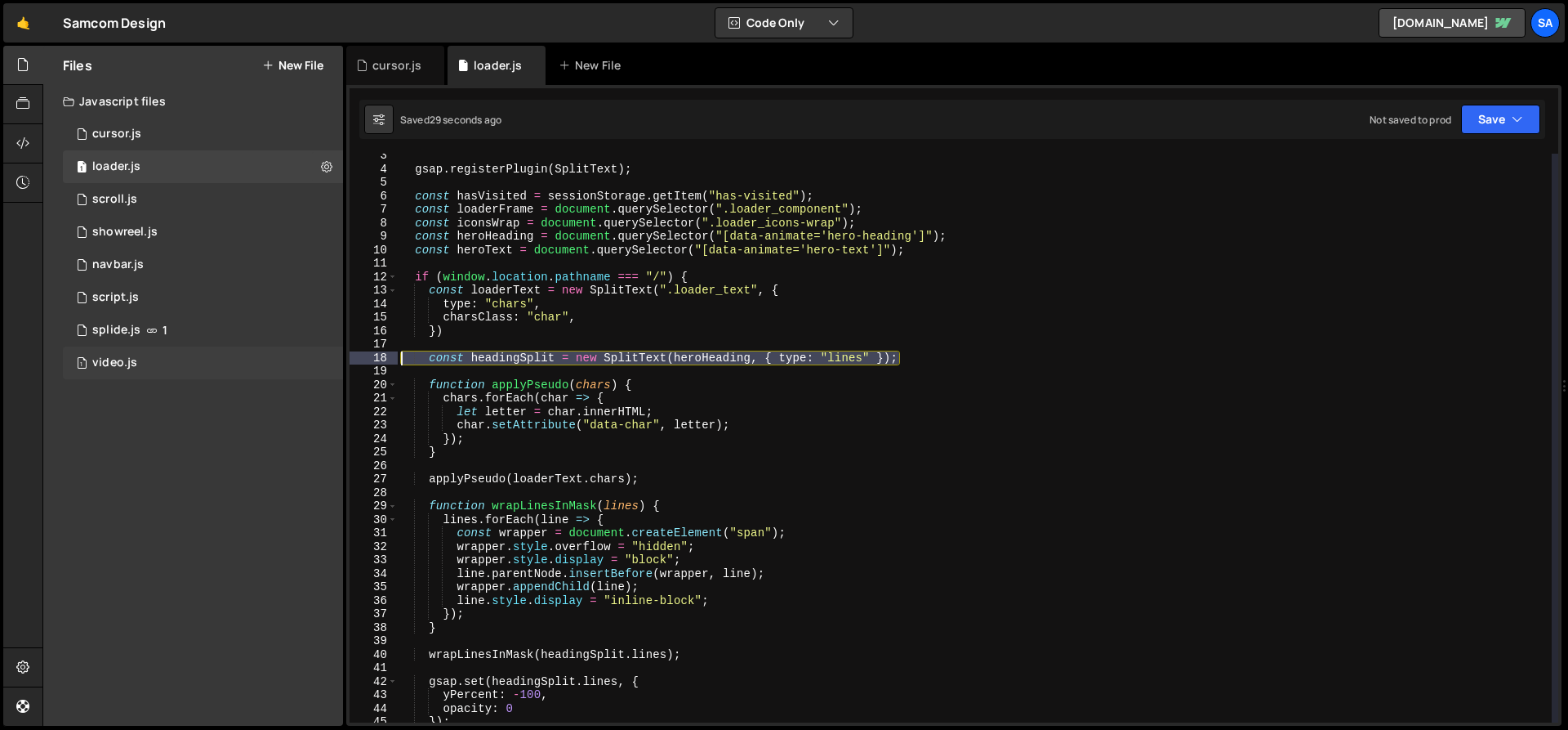
drag, startPoint x: 927, startPoint y: 354, endPoint x: 299, endPoint y: 353, distance: 628.0
click at [299, 353] on div "Files New File Javascript files 1 cursor.js 0 1 loader.js 0 1 scroll.js 0 1 1 0…" at bounding box center [805, 386] width 1526 height 680
click at [650, 301] on div "gsap . registerPlugin ( SplitText ) ; const hasVisited = sessionStorage . getIt…" at bounding box center [975, 446] width 1154 height 596
type textarea "type: "chars","
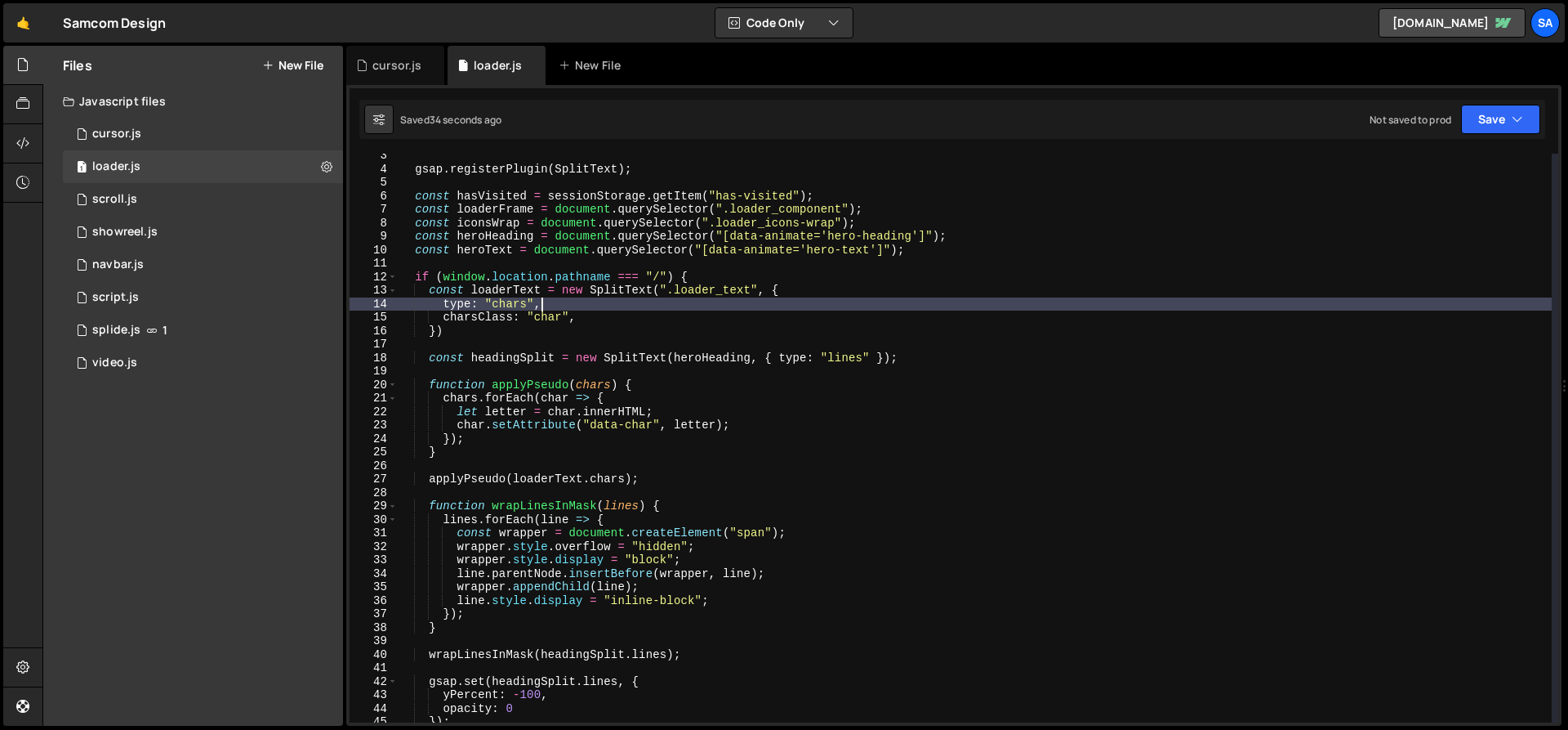
click at [471, 340] on div "gsap . registerPlugin ( SplitText ) ; const hasVisited = sessionStorage . getIt…" at bounding box center [975, 446] width 1154 height 596
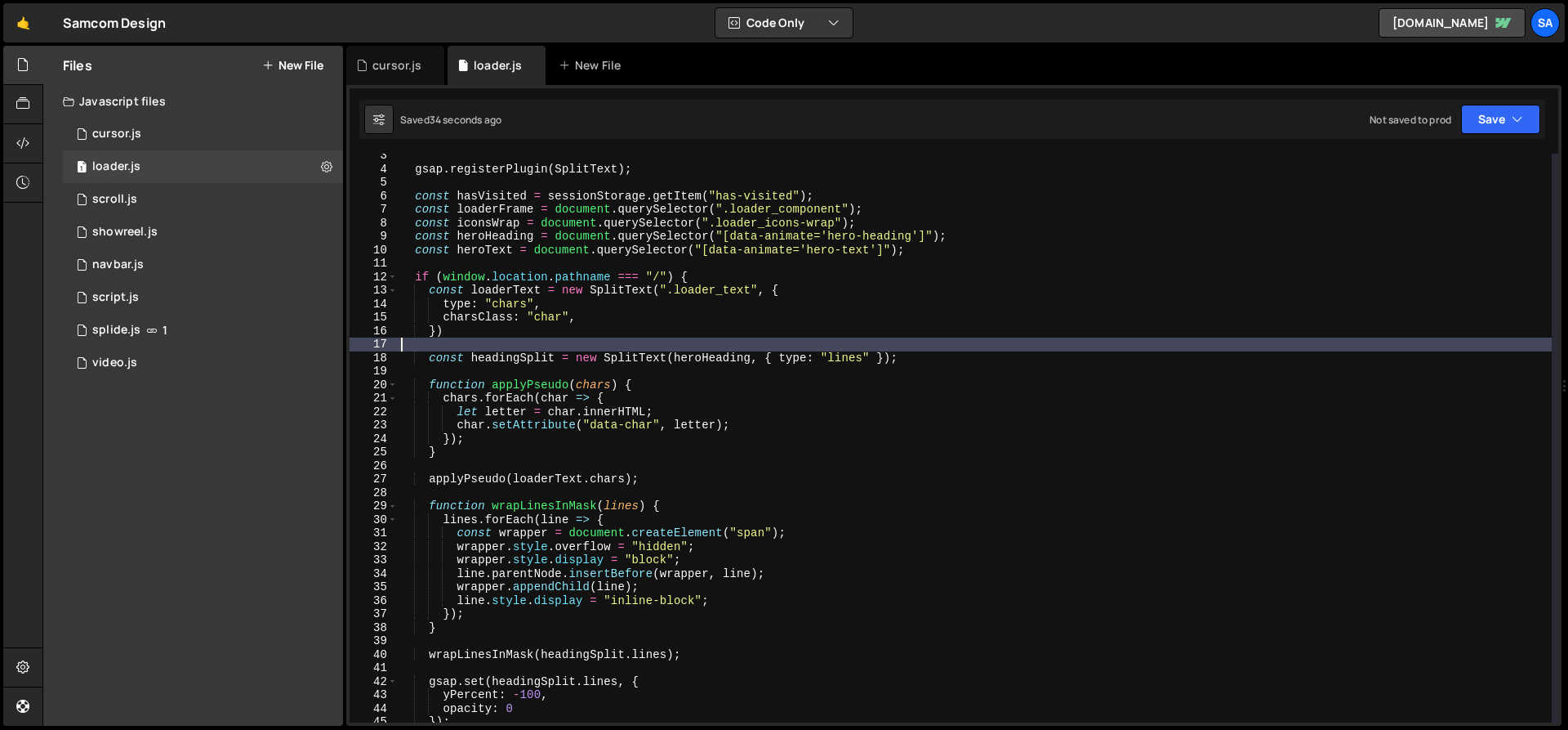
scroll to position [0, 0]
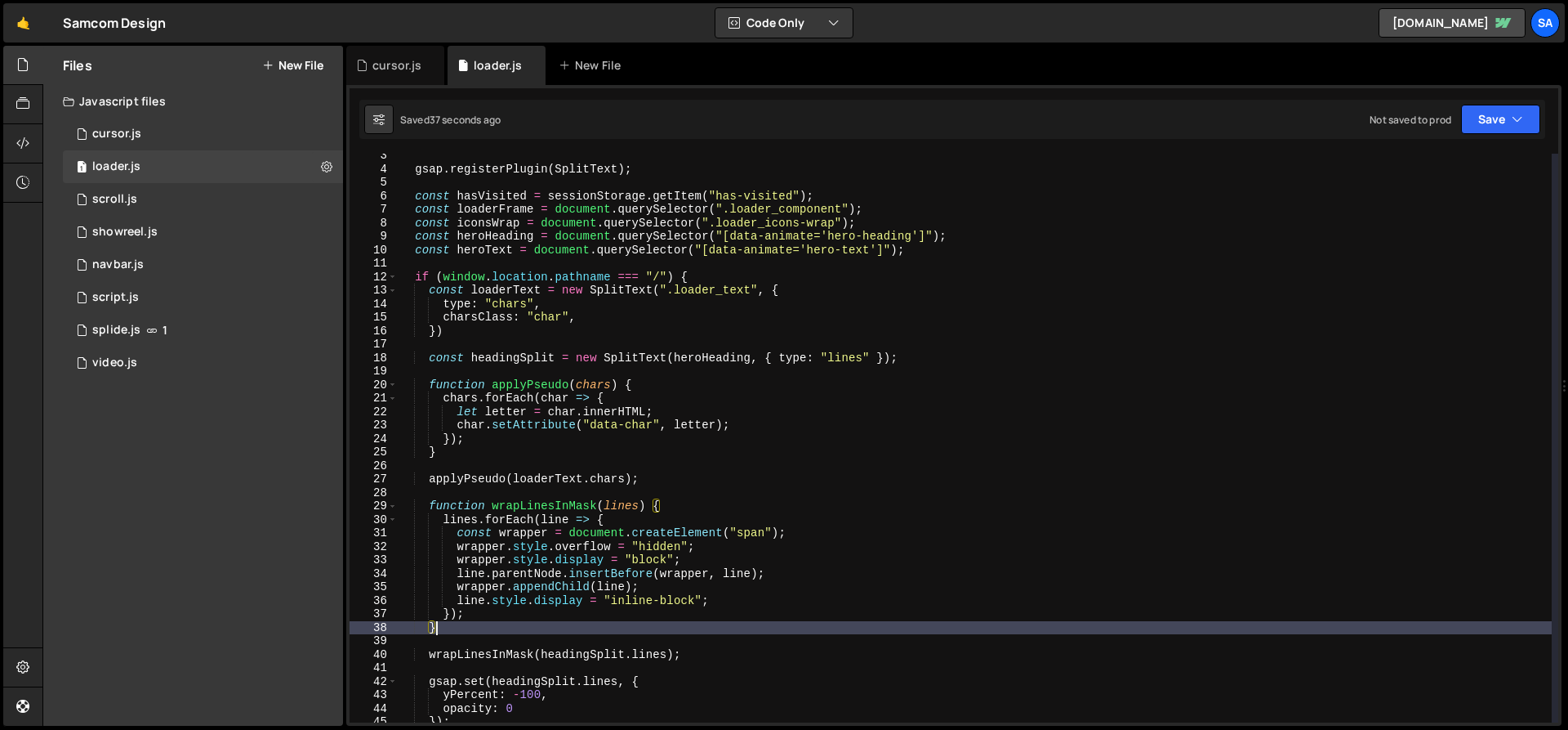
click at [474, 625] on div "gsap . registerPlugin ( SplitText ) ; const hasVisited = sessionStorage . getIt…" at bounding box center [975, 446] width 1154 height 596
click at [463, 624] on div "gsap . registerPlugin ( SplitText ) ; const hasVisited = sessionStorage . getIt…" at bounding box center [975, 446] width 1154 height 596
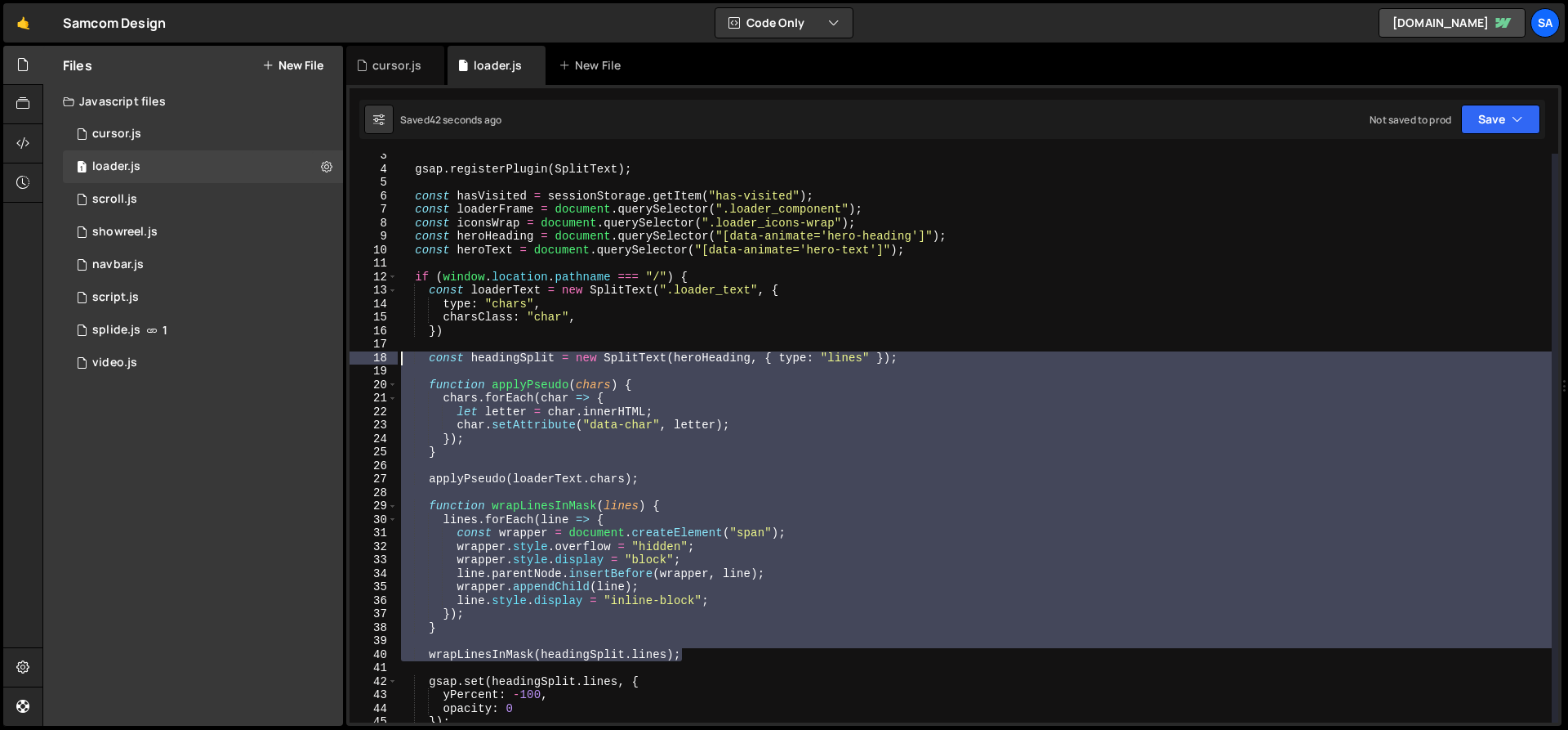
drag, startPoint x: 694, startPoint y: 648, endPoint x: 357, endPoint y: 357, distance: 445.3
click at [357, 357] on div "} 3 4 5 6 7 8 9 10 11 12 13 14 15 16 17 18 19 20 21 22 23 24 25 26 27 28 29 30 …" at bounding box center [954, 437] width 1210 height 569
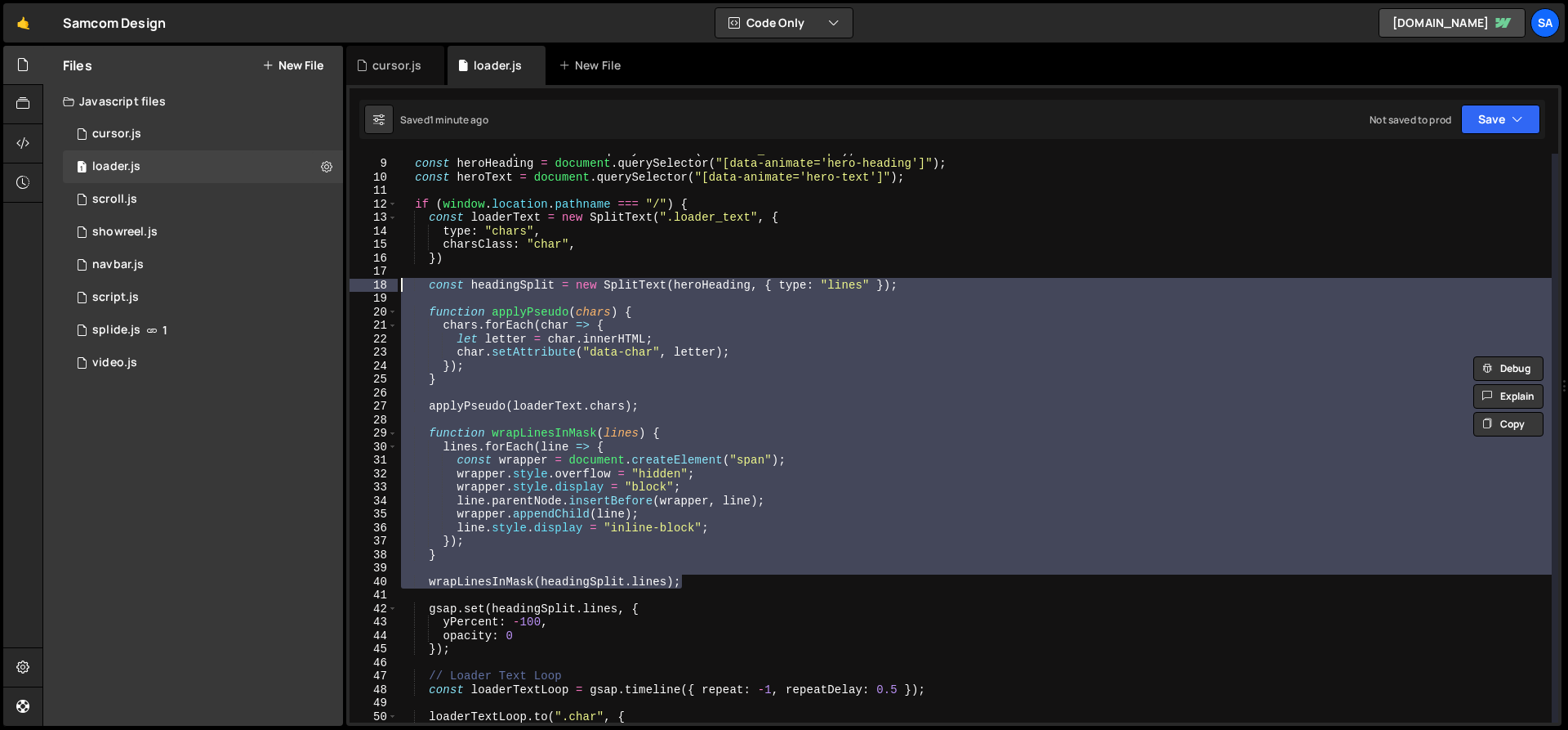
scroll to position [98, 0]
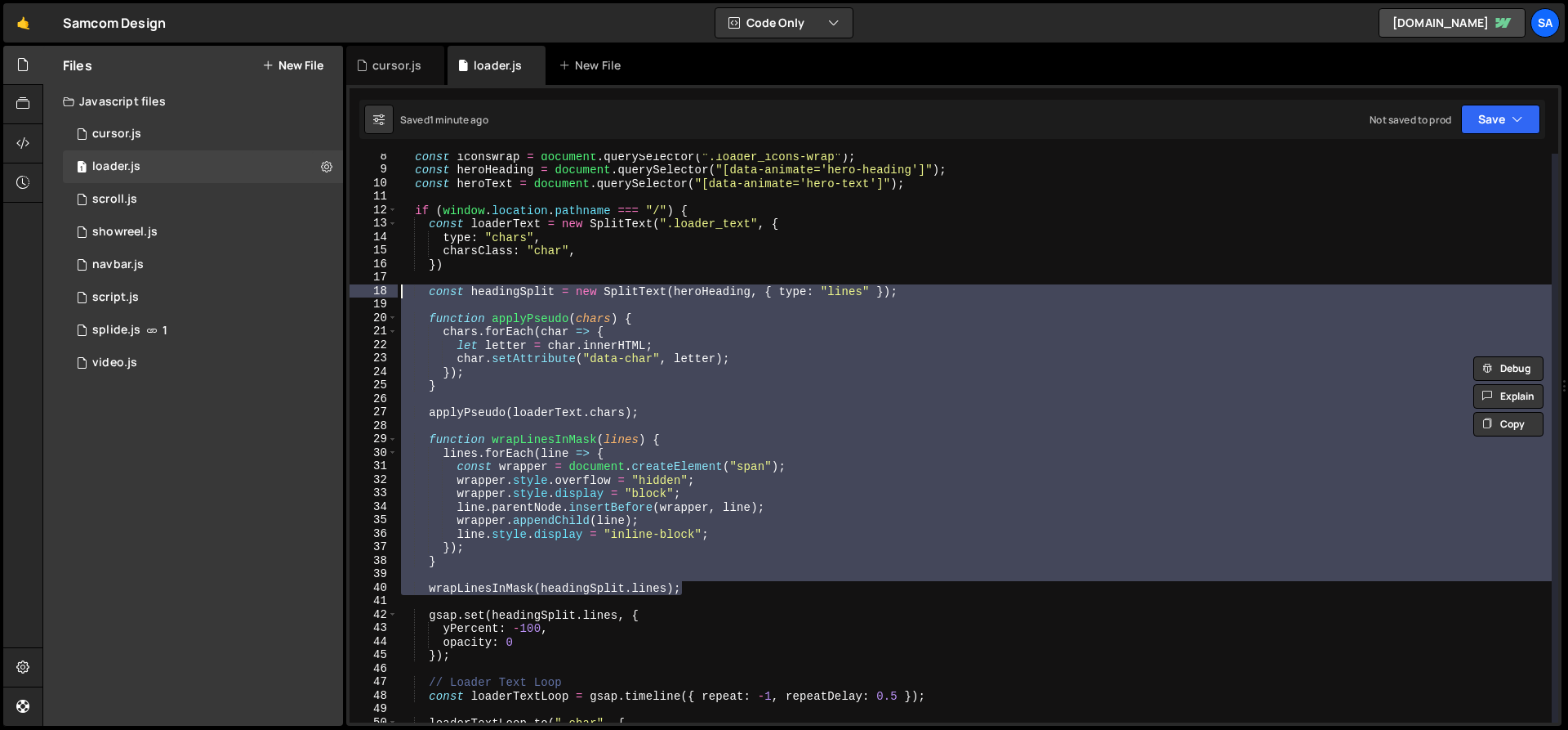
click at [642, 411] on div "const iconsWrap = document . querySelector ( ".loader_icons-wrap" ) ; const her…" at bounding box center [975, 437] width 1154 height 569
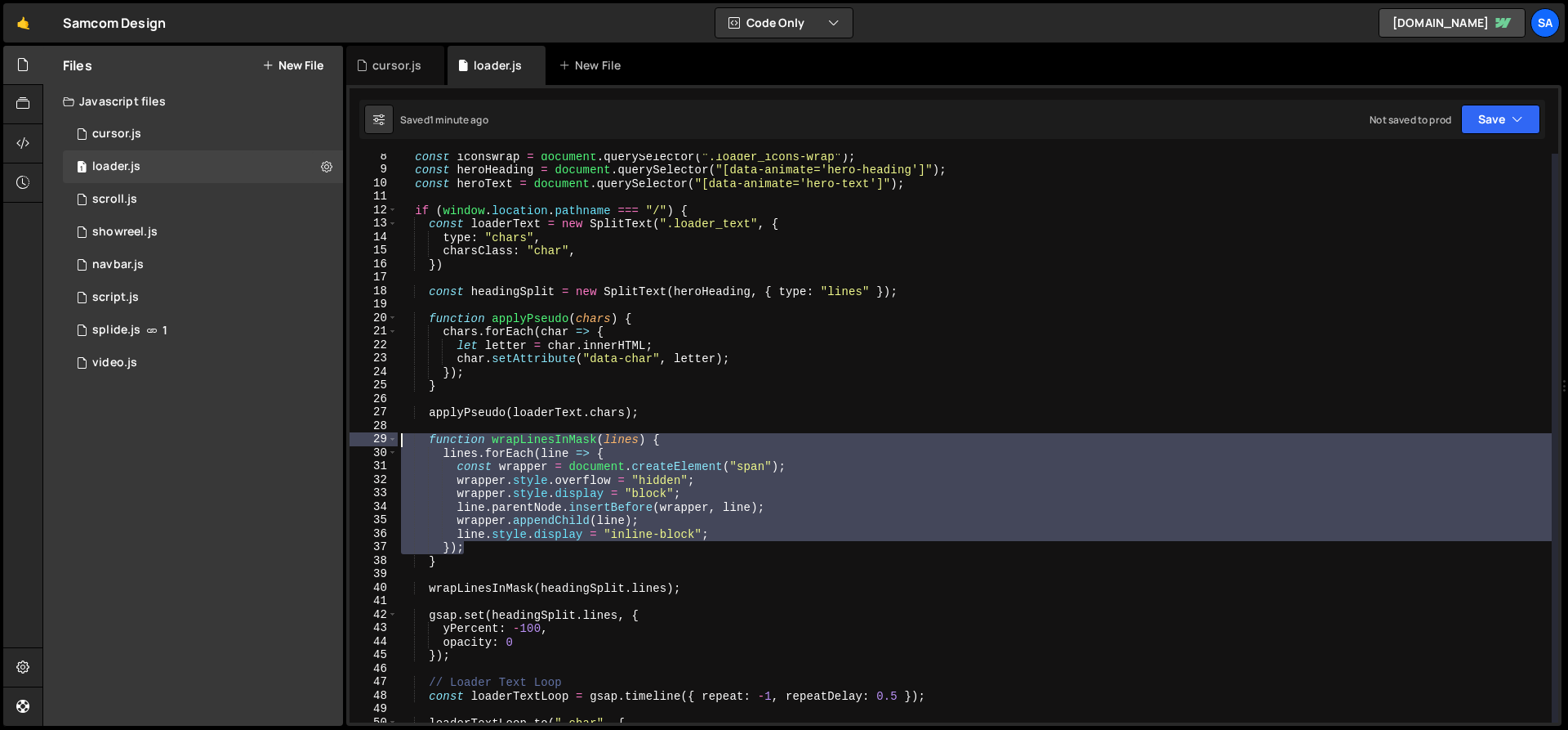
drag, startPoint x: 495, startPoint y: 552, endPoint x: 371, endPoint y: 435, distance: 170.5
click at [371, 435] on div "applyPseudo(loaderText.chars); 8 9 10 11 12 13 14 15 16 17 18 19 20 21 22 23 24…" at bounding box center [954, 437] width 1210 height 569
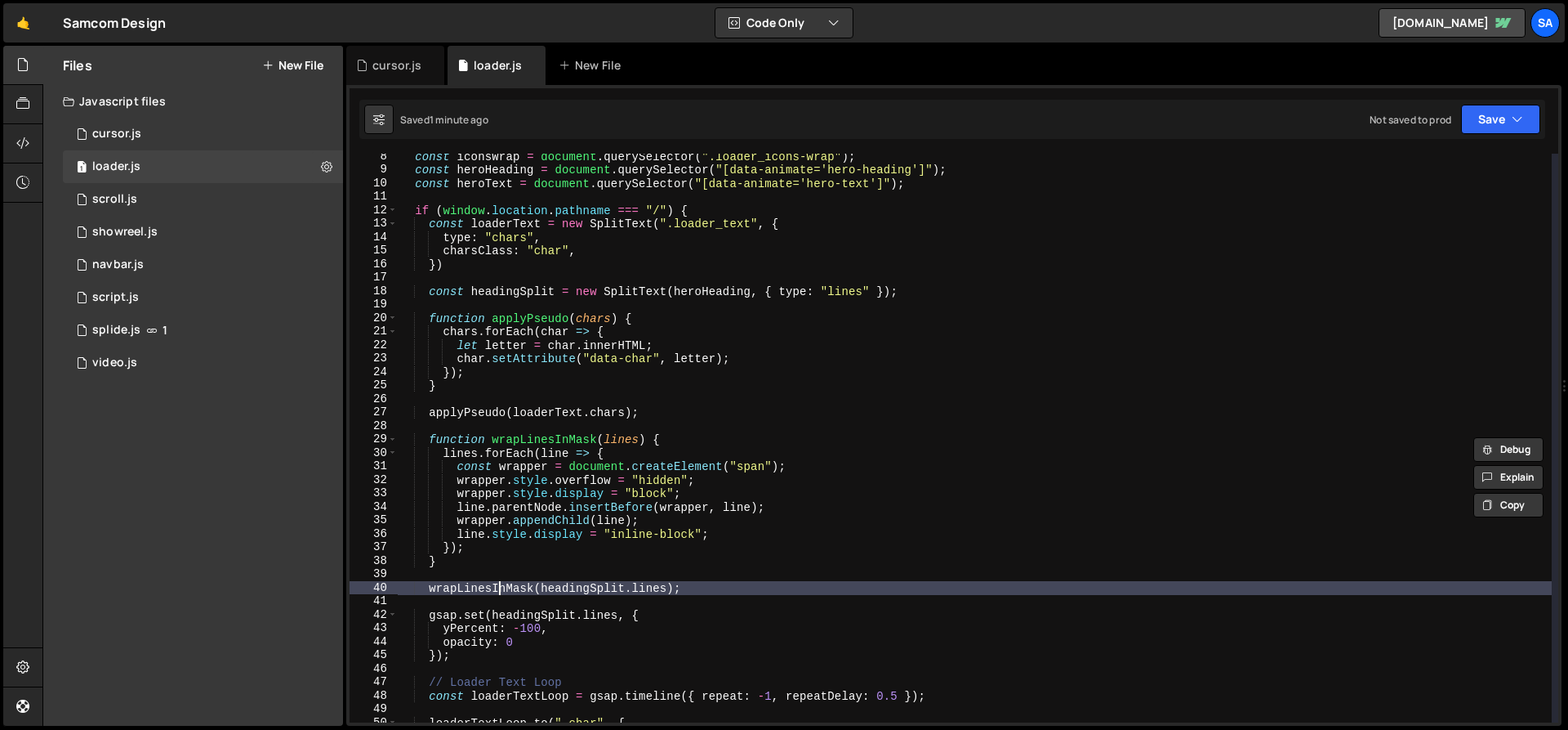
click at [495, 583] on div "const iconsWrap = document . querySelector ( ".loader_icons-wrap" ) ; const her…" at bounding box center [975, 447] width 1154 height 596
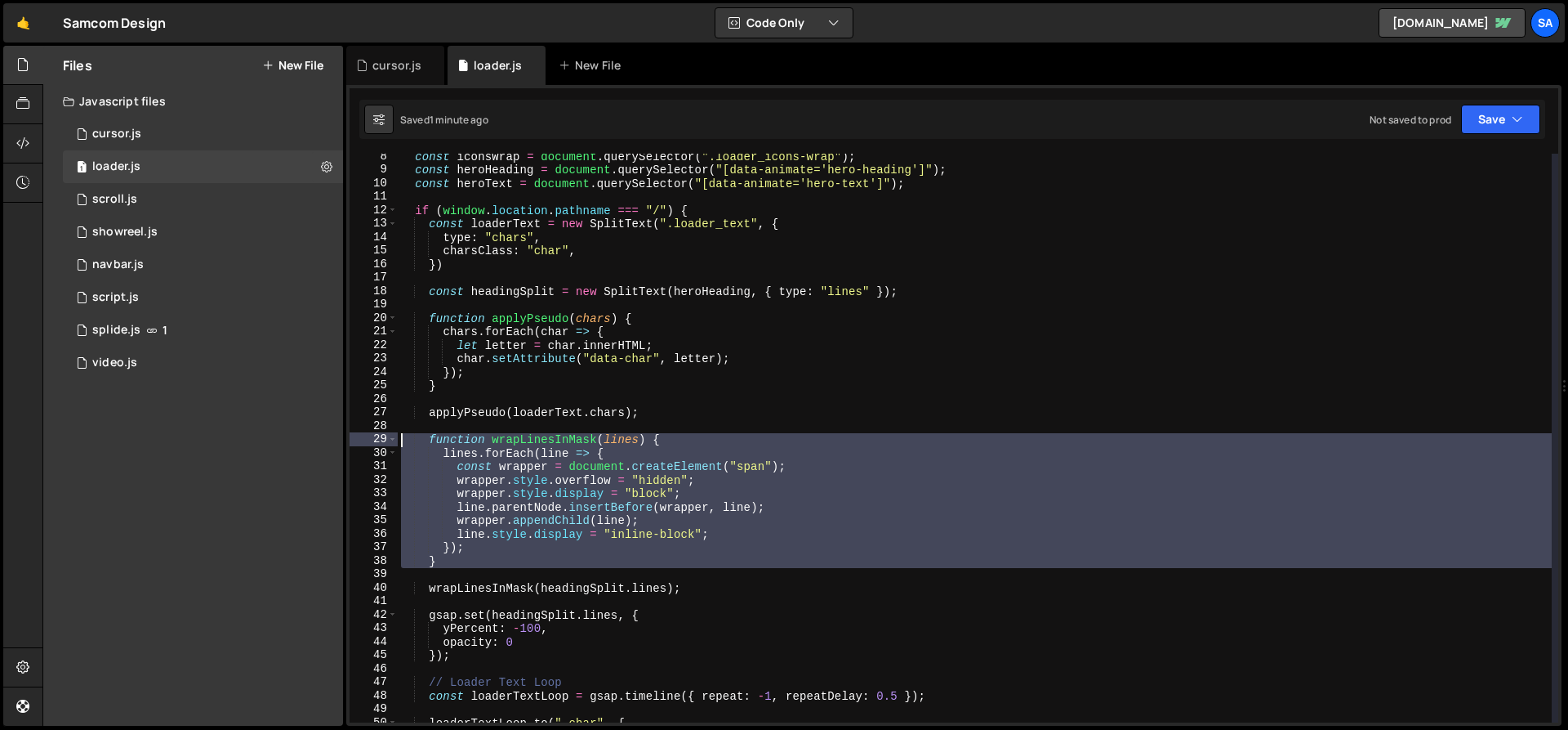
drag, startPoint x: 459, startPoint y: 568, endPoint x: 359, endPoint y: 440, distance: 162.4
click at [359, 440] on div "wrapLinesInMask(headingSplit.lines); 8 9 10 11 12 13 14 15 16 17 18 19 20 21 22…" at bounding box center [954, 437] width 1210 height 569
type textarea "function wrapLinesInMask(lines) { lines.forEach(line => {"
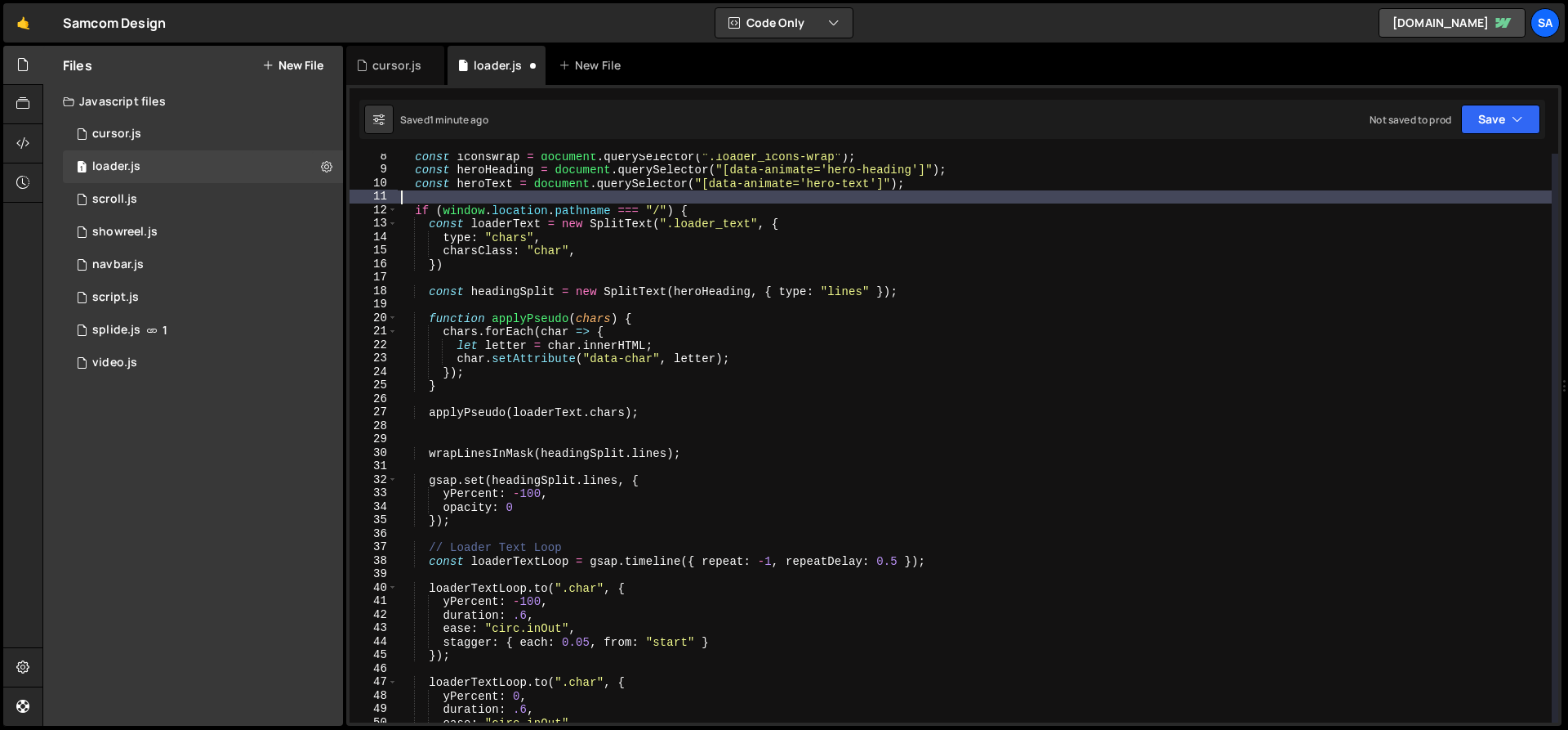
click at [434, 201] on div "const iconsWrap = document . querySelector ( ".loader_icons-wrap" ) ; const her…" at bounding box center [975, 447] width 1154 height 596
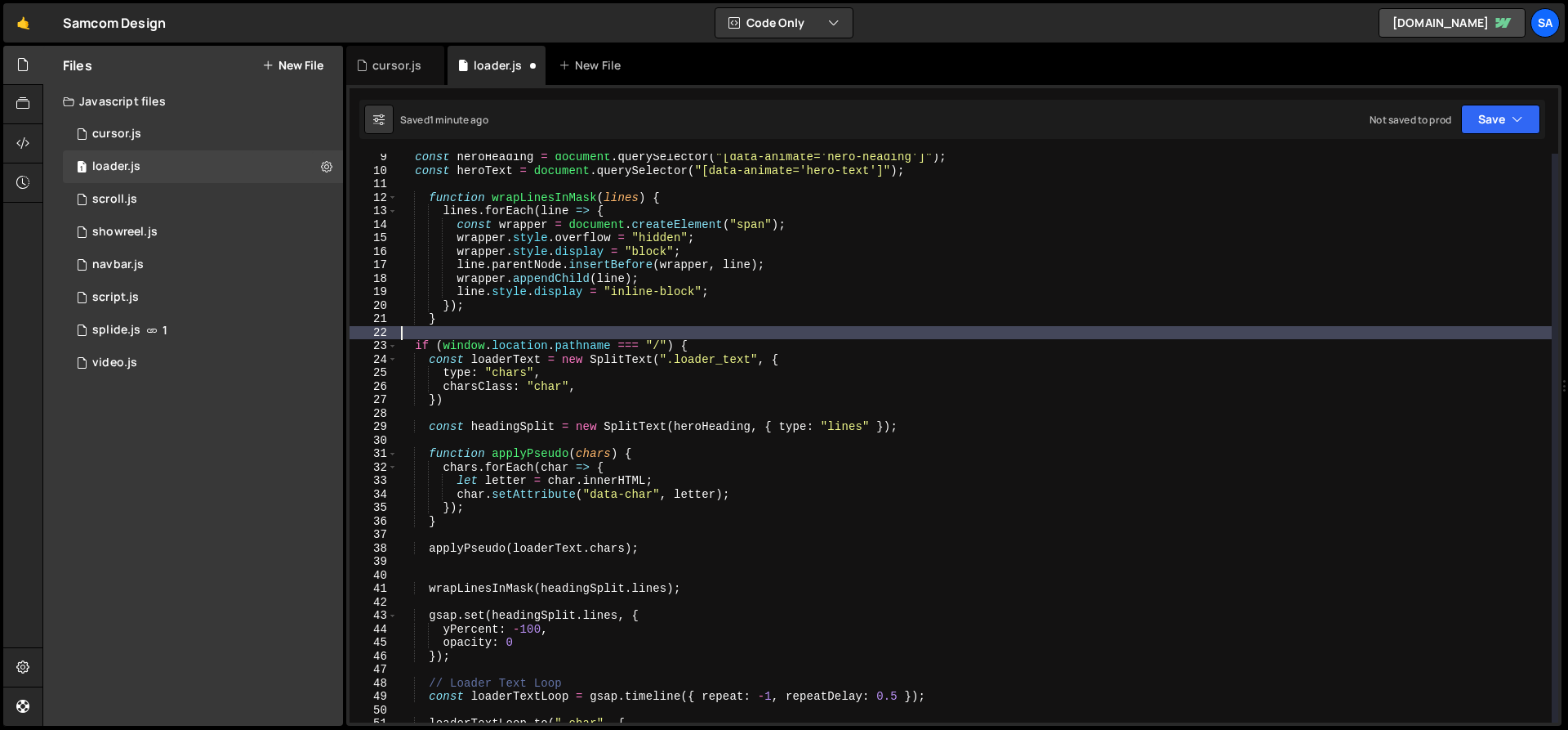
scroll to position [134, 0]
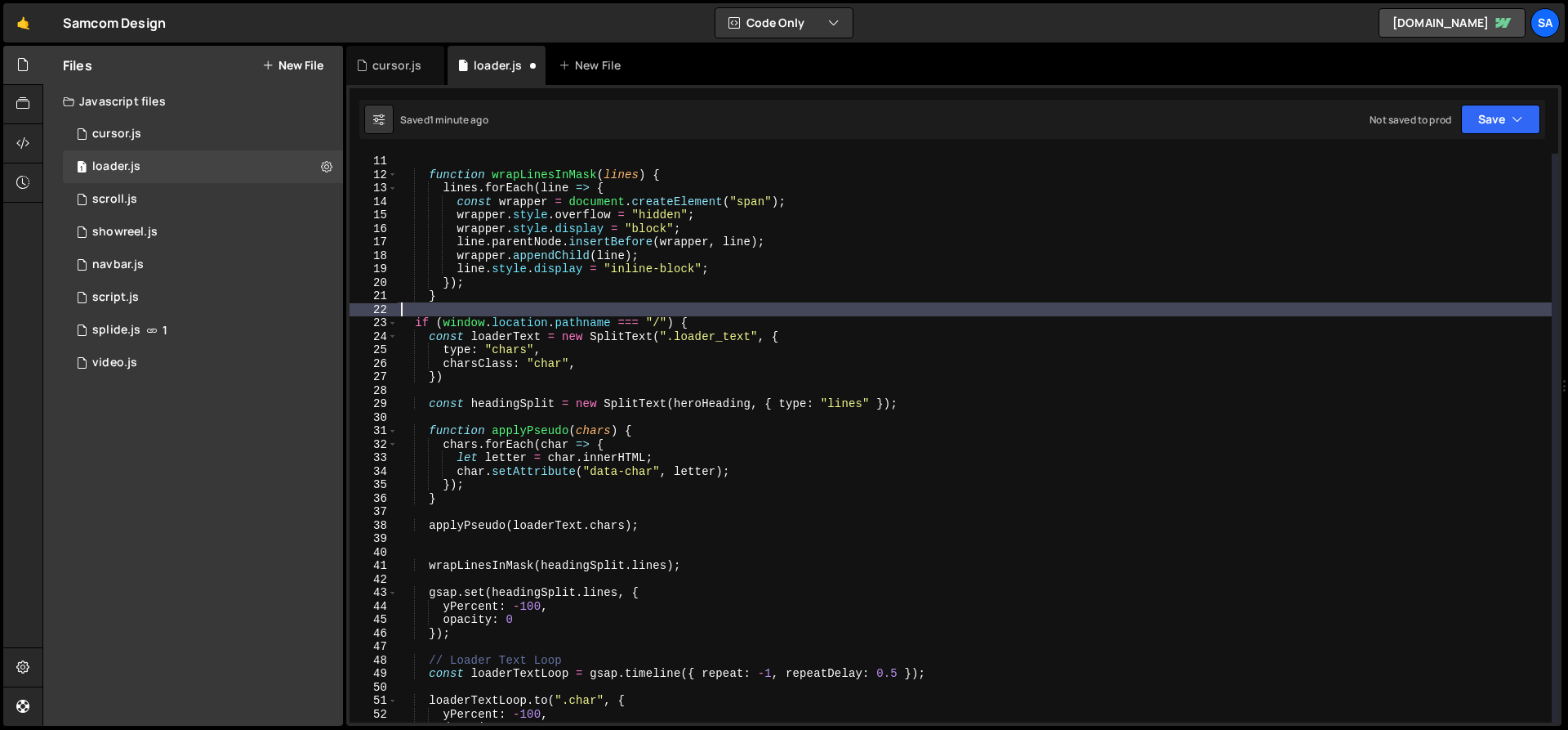
click at [652, 536] on div "const heroText = document . querySelector ( "[data-animate='hero-text']" ) ; fu…" at bounding box center [975, 438] width 1154 height 596
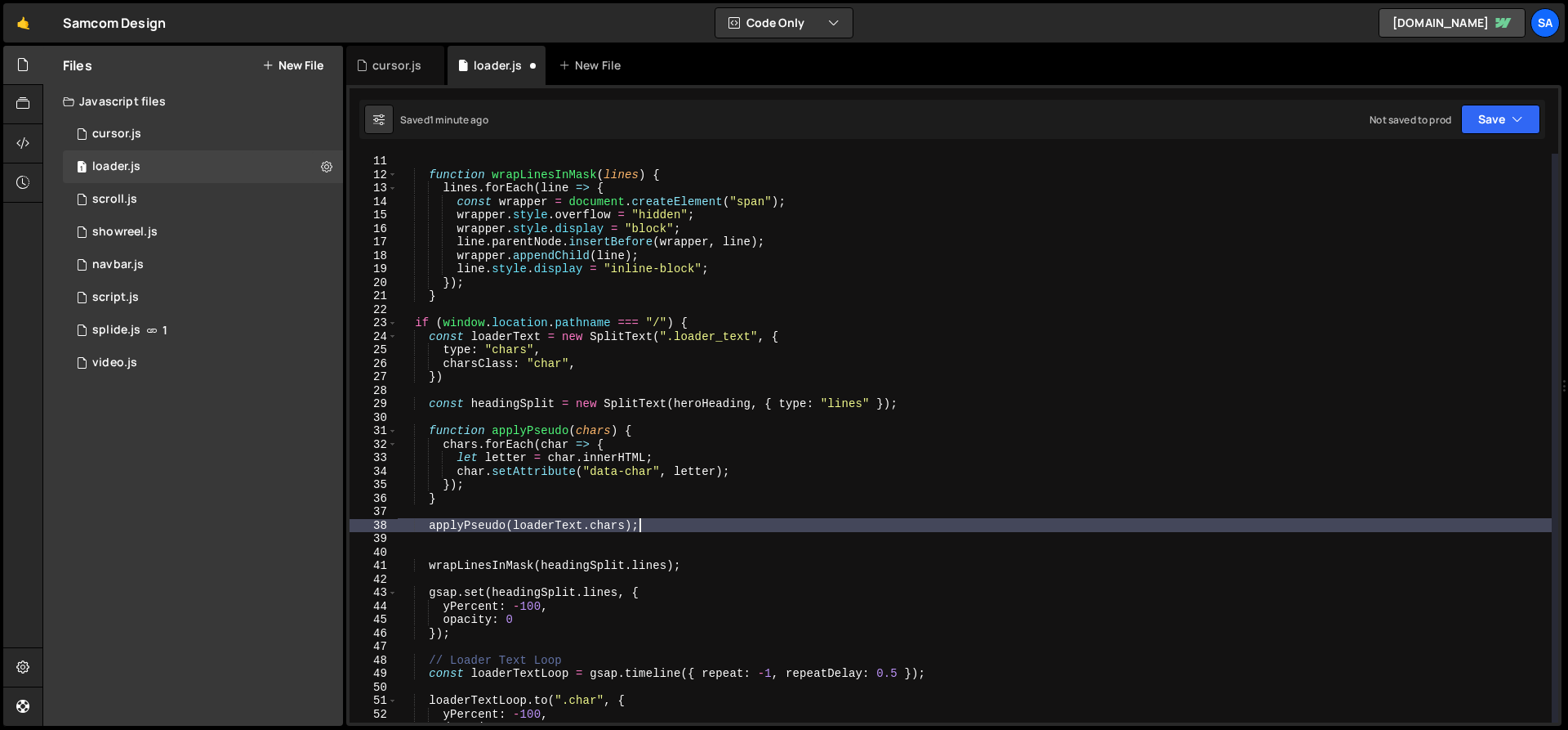
click at [655, 527] on div "const heroText = document . querySelector ( "[data-animate='hero-text']" ) ; fu…" at bounding box center [975, 438] width 1154 height 596
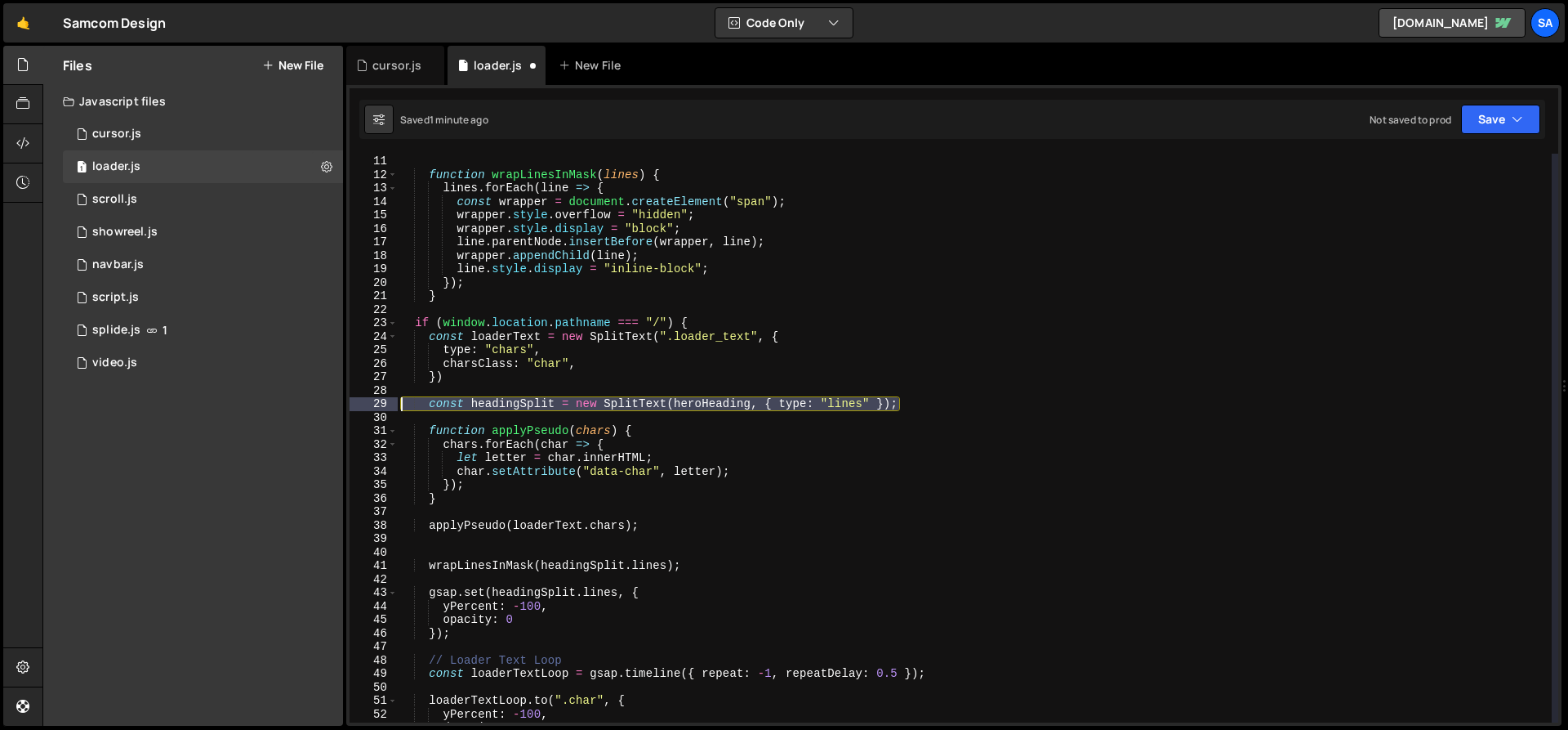
drag, startPoint x: 928, startPoint y: 402, endPoint x: 477, endPoint y: 397, distance: 451.0
click at [402, 405] on div "const heroText = document . querySelector ( "[data-animate='hero-text']" ) ; fu…" at bounding box center [975, 438] width 1154 height 596
type textarea "const headingSplit = new SplitText(heroHeading, { type: "lines" });"
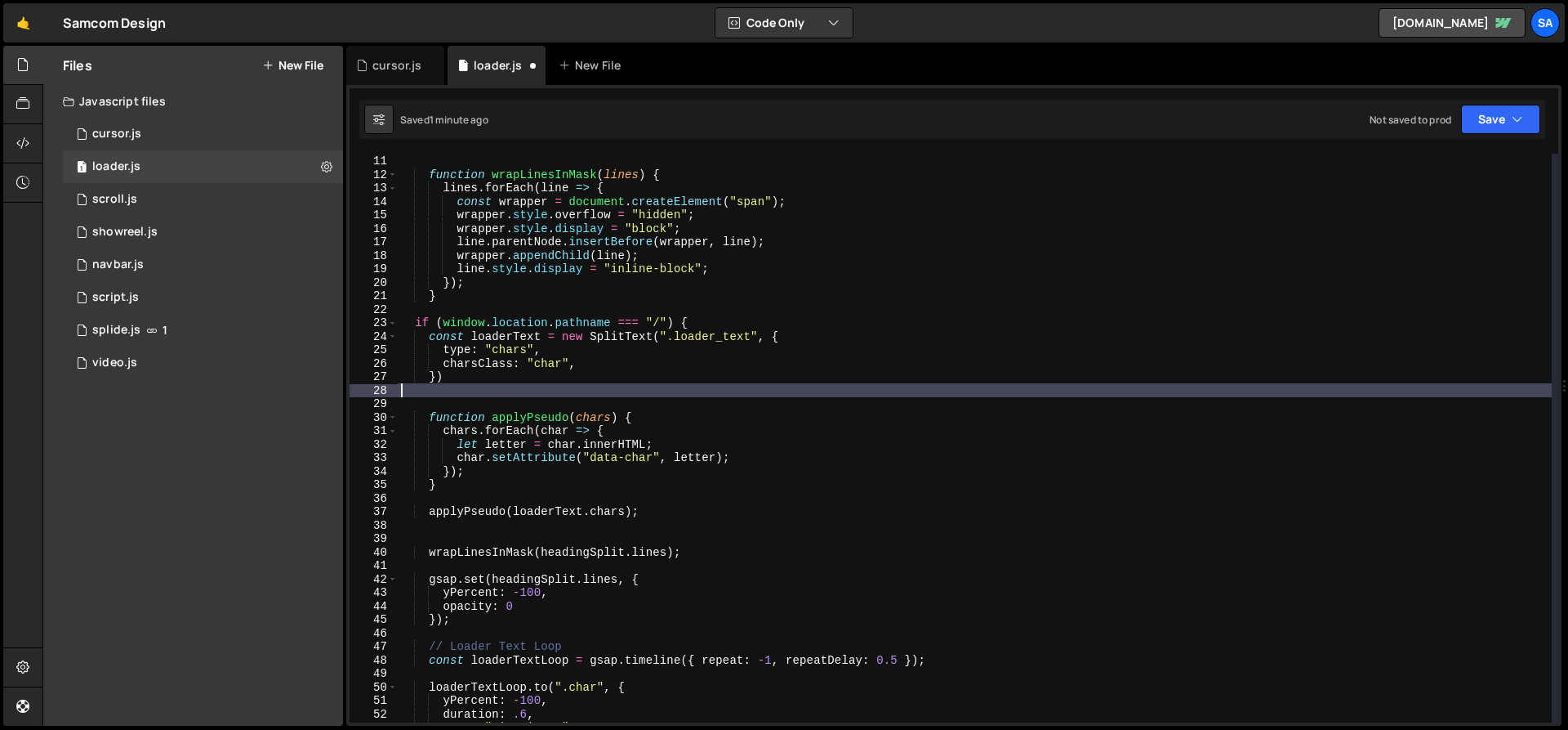
type textarea "})"
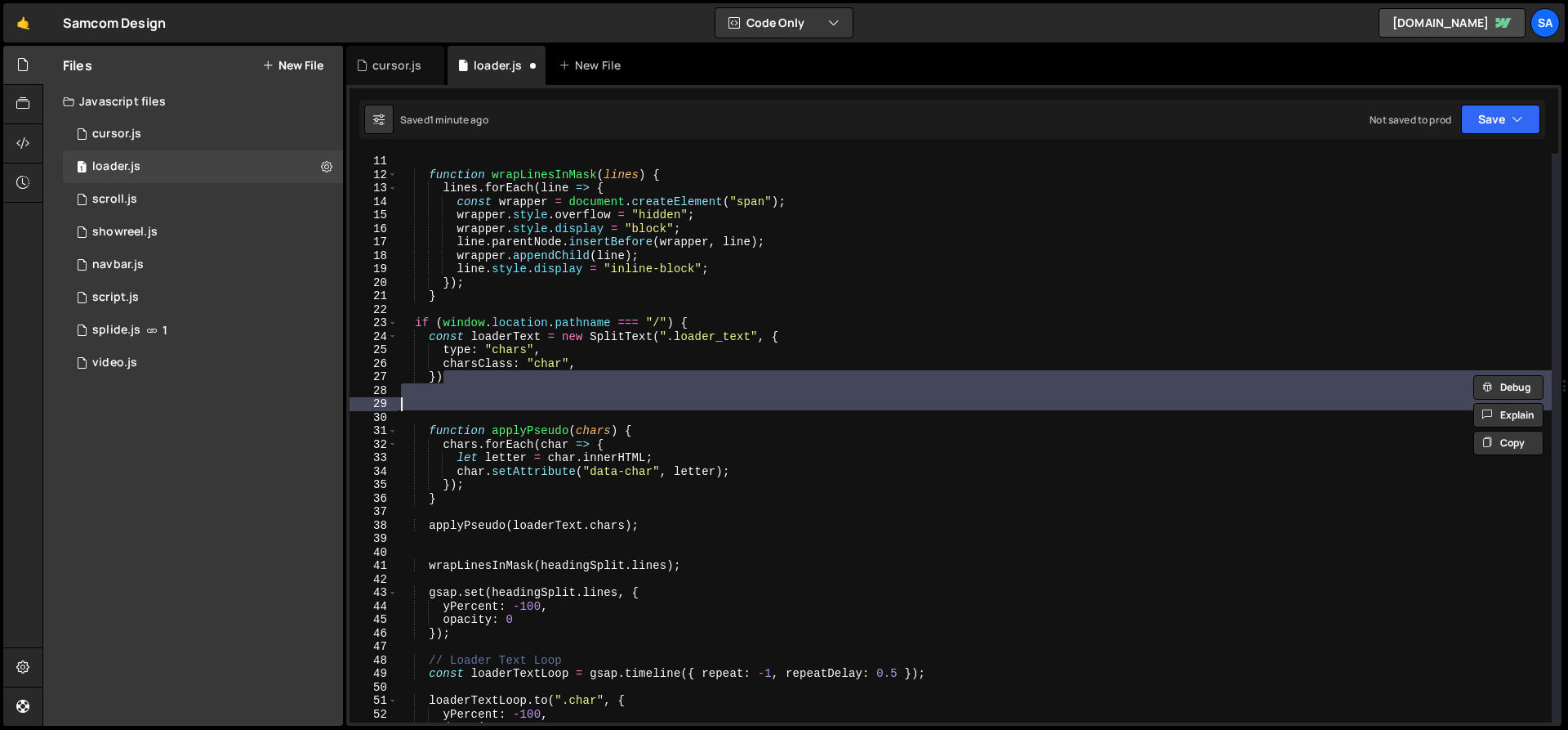
type textarea "const headingSplit = new SplitText(heroHeading, { type: "lines" });"
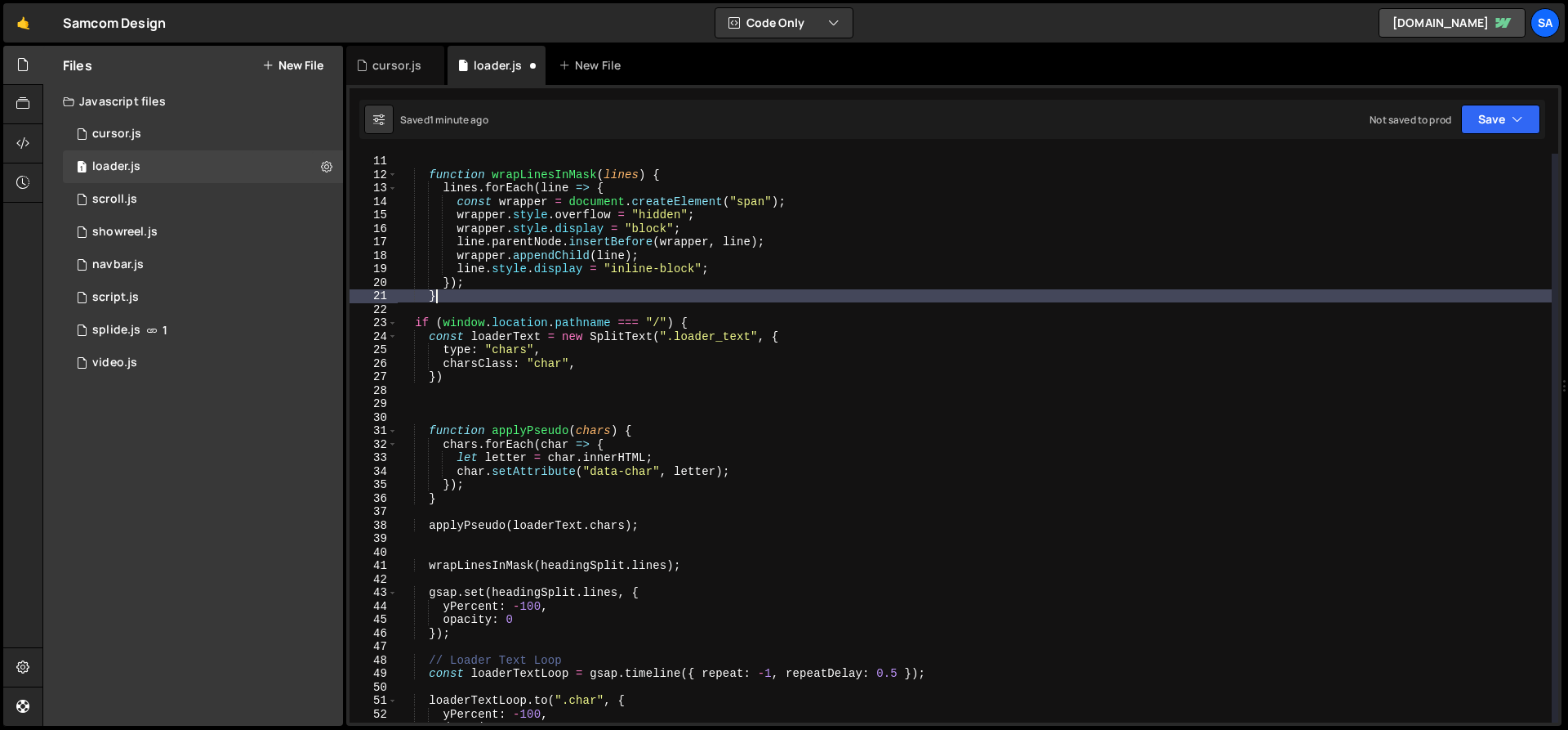
click at [562, 295] on div "const heroText = document . querySelector ( "[data-animate='hero-text']" ) ; fu…" at bounding box center [975, 438] width 1154 height 596
type textarea "}"
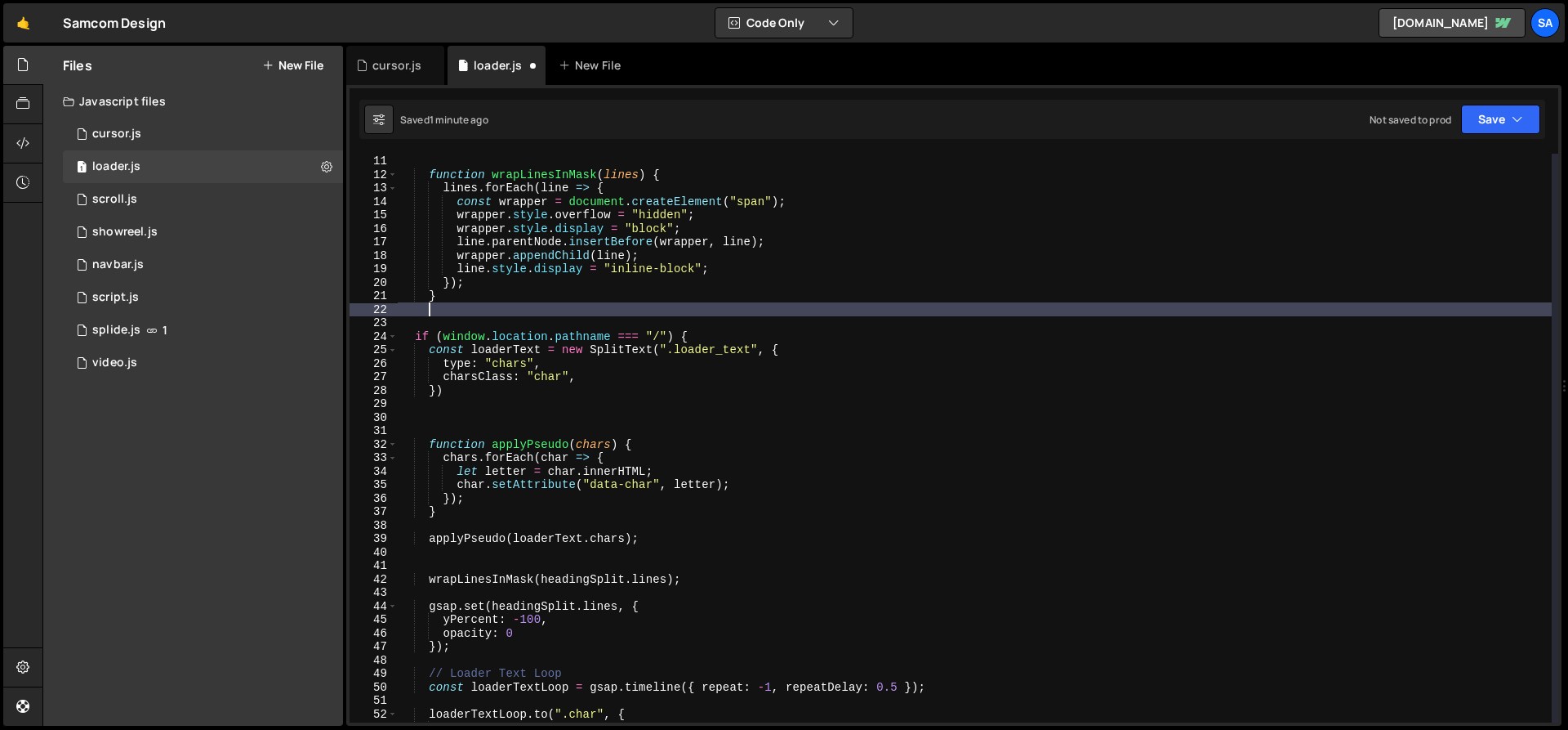
scroll to position [0, 1]
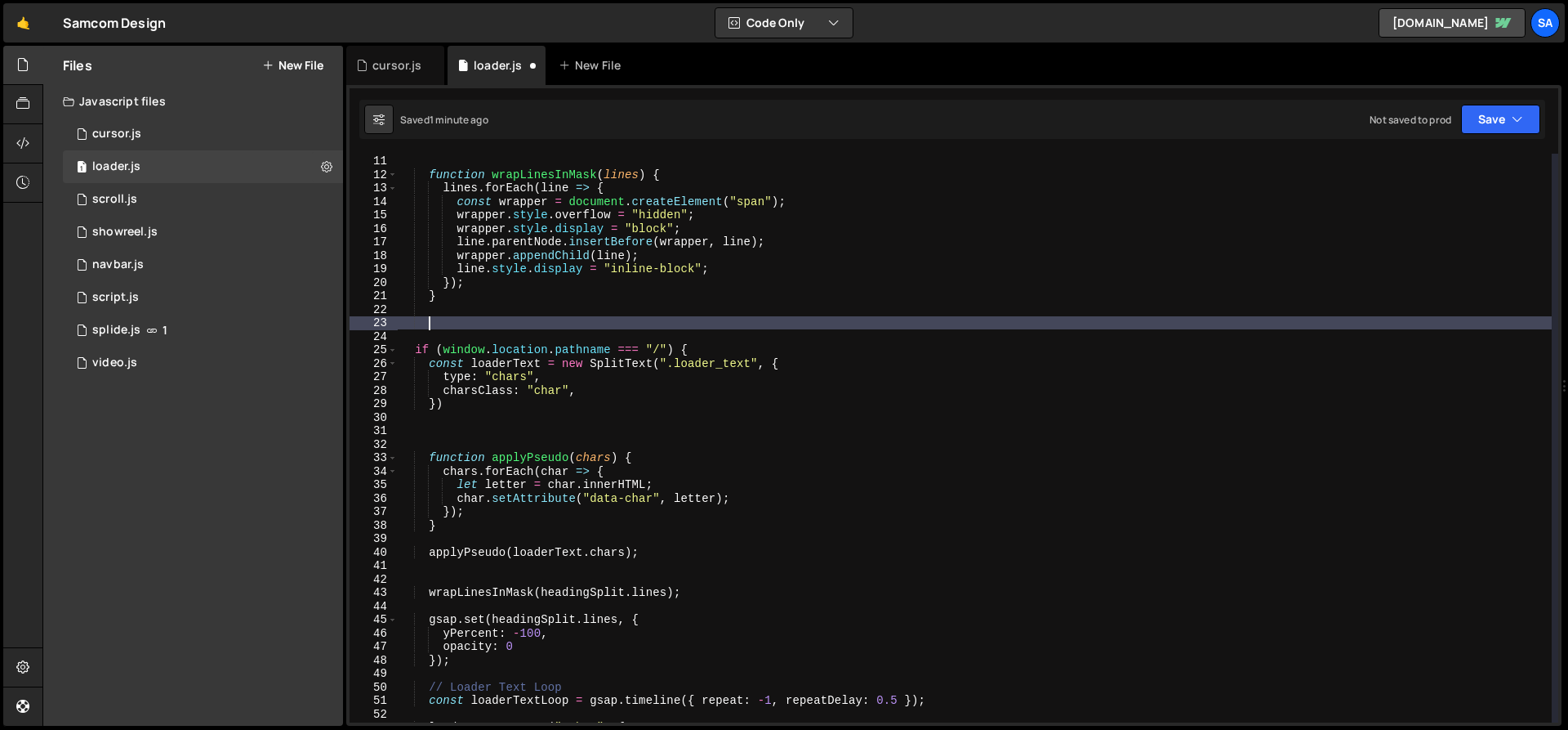
paste textarea "const headingSplit = new SplitText(heroHeading, { type: "lines" });"
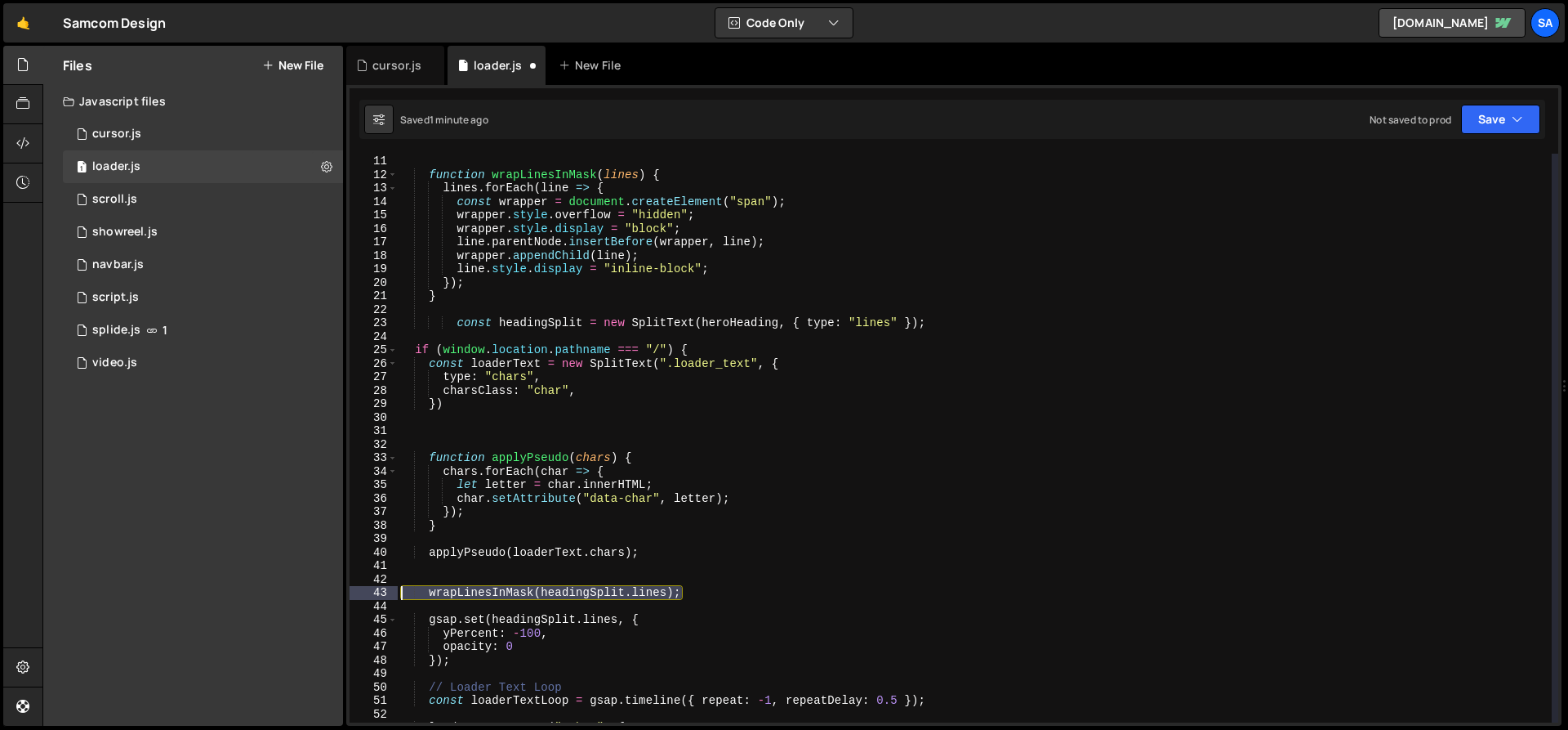
drag, startPoint x: 694, startPoint y: 588, endPoint x: 339, endPoint y: 593, distance: 355.0
click at [339, 593] on div "Files New File Javascript files 1 cursor.js 0 1 loader.js 0 1 scroll.js 0 1 1 0…" at bounding box center [805, 386] width 1526 height 680
type textarea "wrapLinesInMask(headingSplit.lines);"
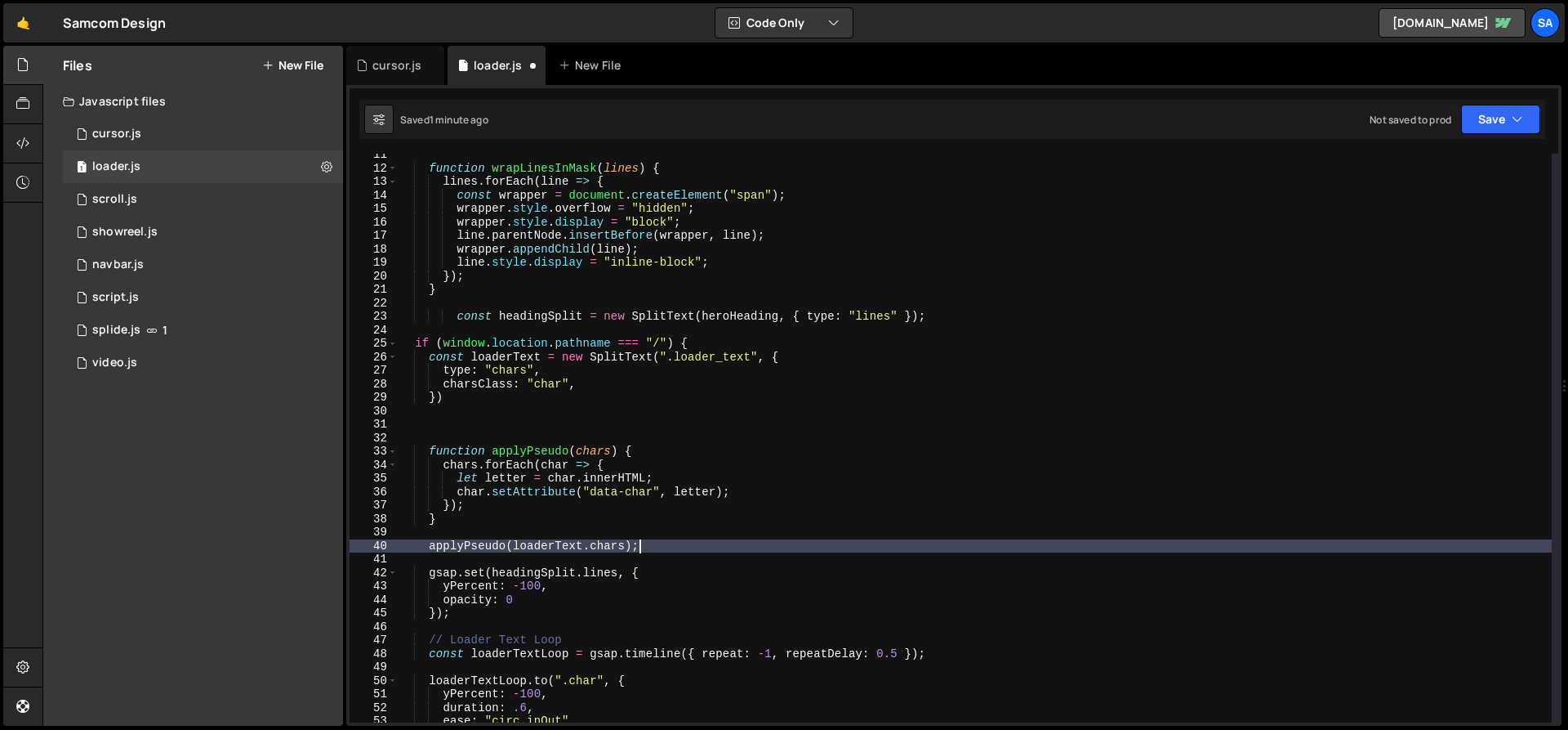
scroll to position [141, 0]
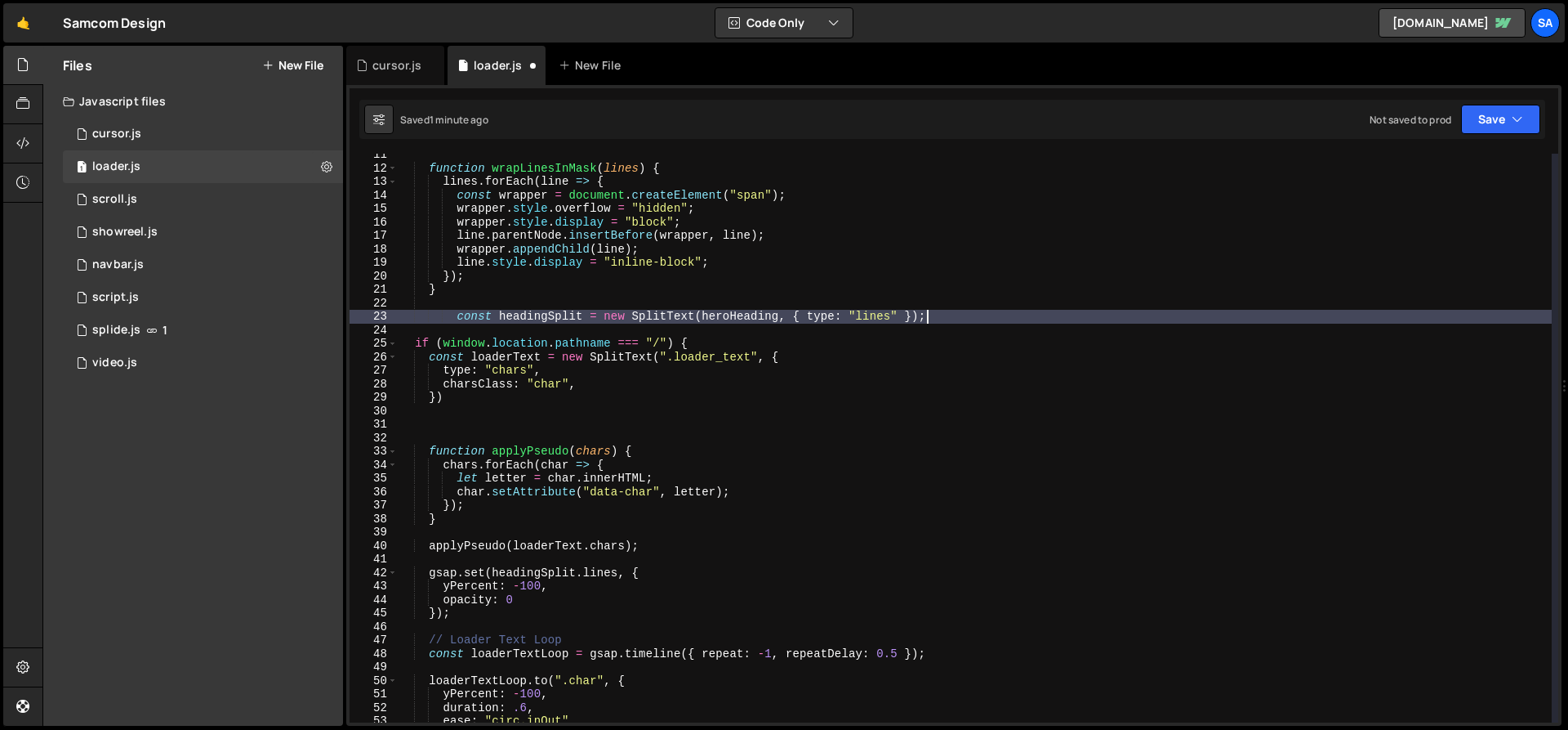
click at [950, 313] on div "function wrapLinesInMask ( lines ) { lines . forEach ( line => { const wrapper …" at bounding box center [975, 445] width 1154 height 596
type textarea "const headingSplit = new SplitText(heroHeading, { type: "lines" });"
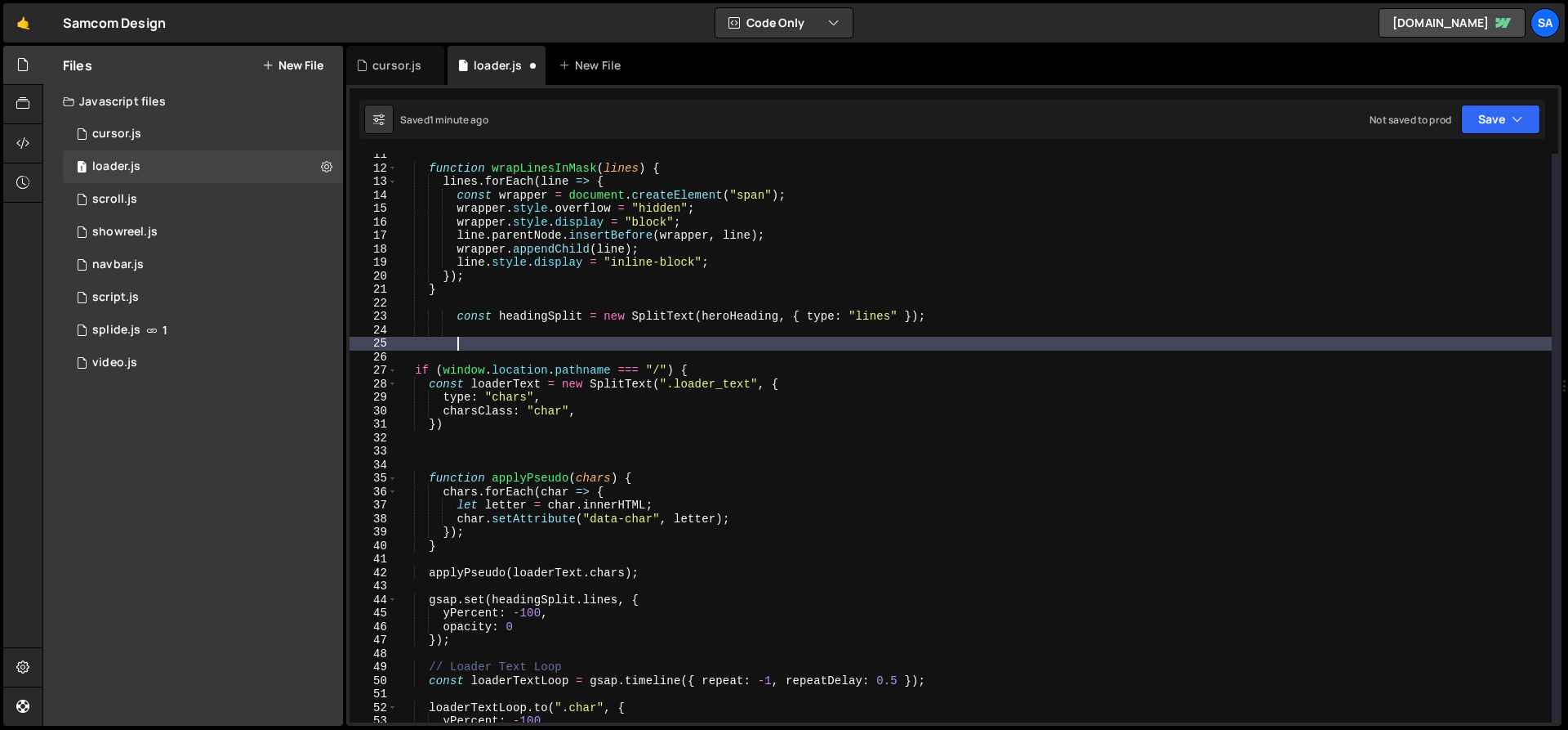
paste textarea "wrapLinesInMask(headingSplit.lines);"
click at [1200, 122] on button "Save" at bounding box center [1501, 120] width 80 height 29
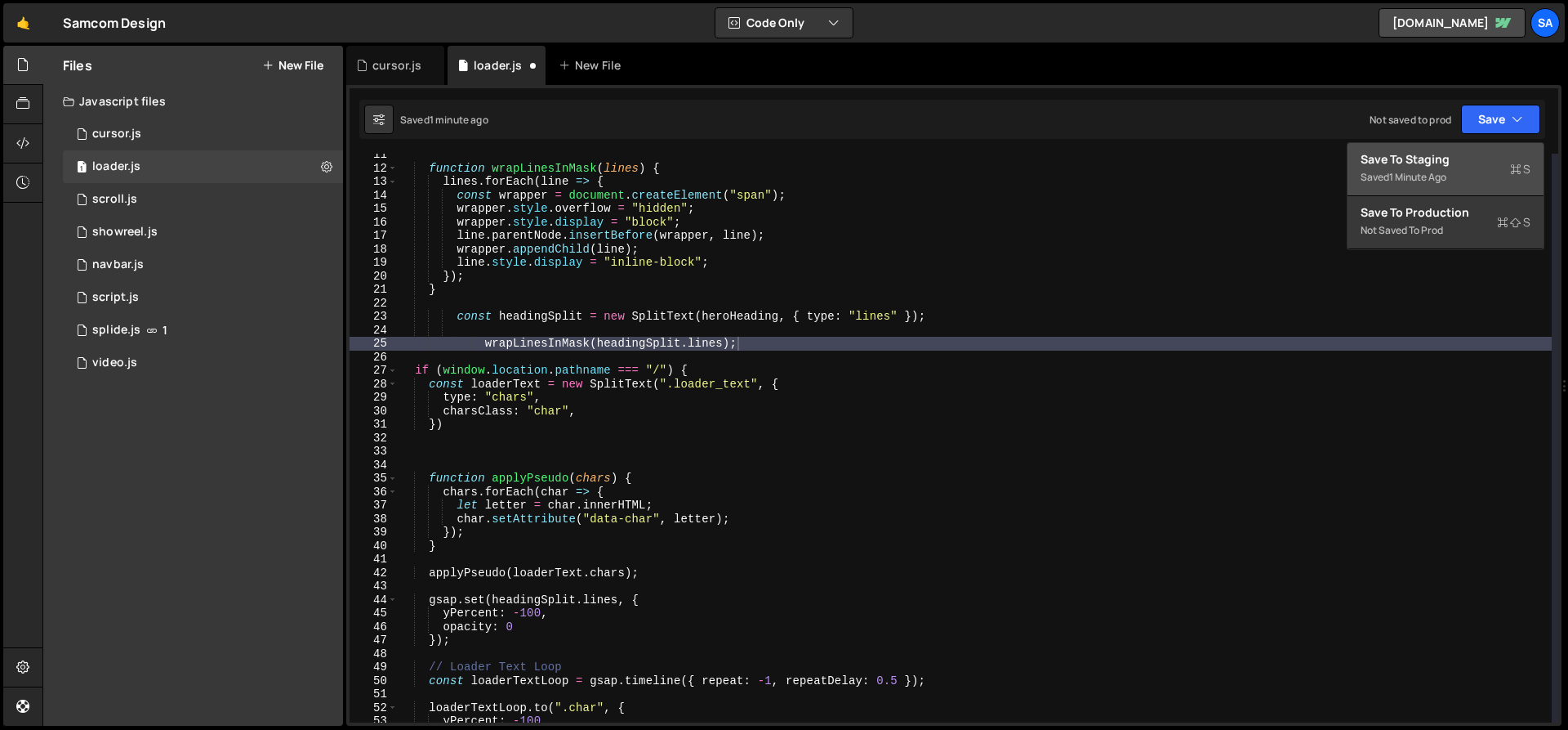
click at [1200, 163] on div "Save to Staging S" at bounding box center [1446, 159] width 170 height 17
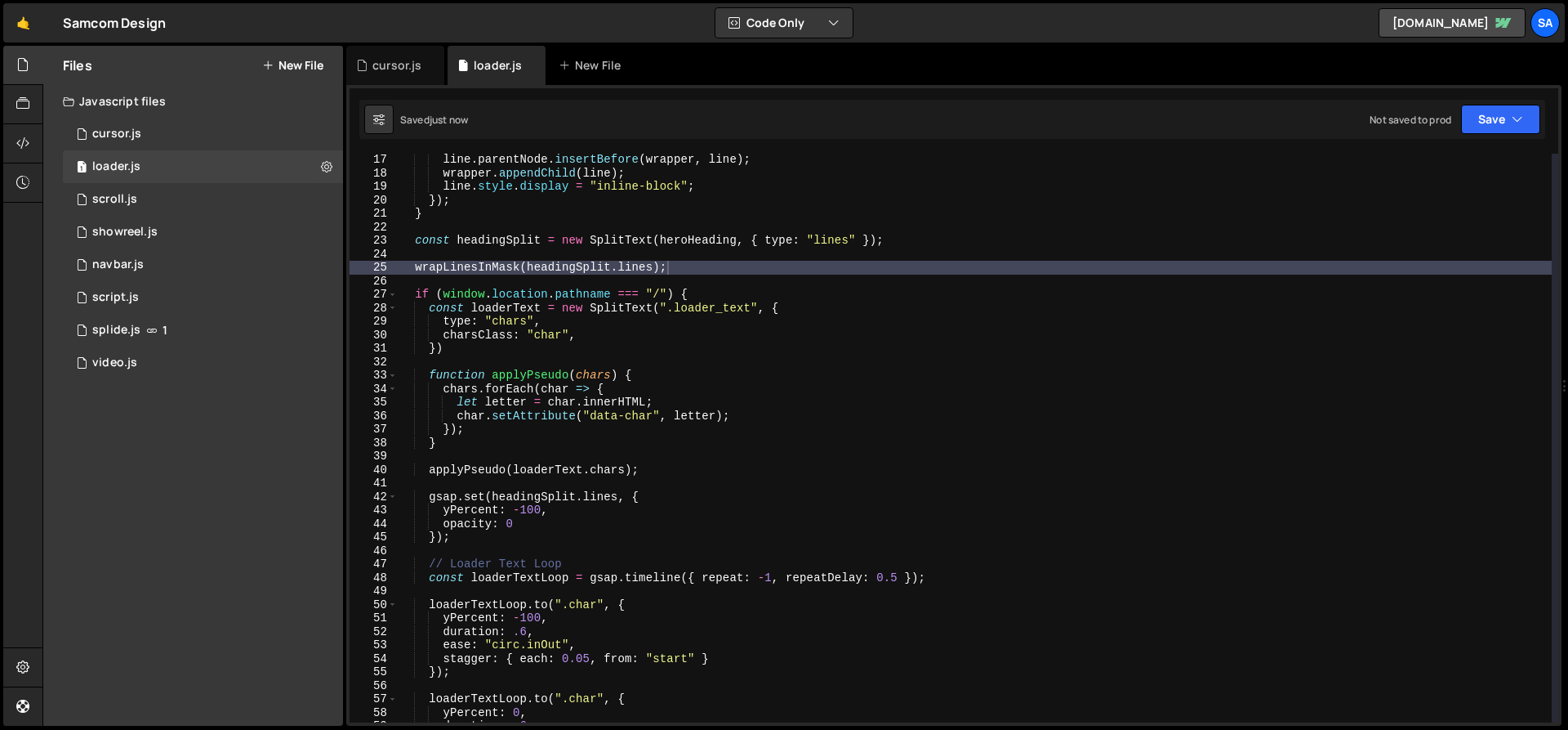
scroll to position [217, 0]
click at [663, 511] on div "line . parentNode . insertBefore ( wrapper , line ) ; wrapper . appendChild ( l…" at bounding box center [975, 450] width 1154 height 596
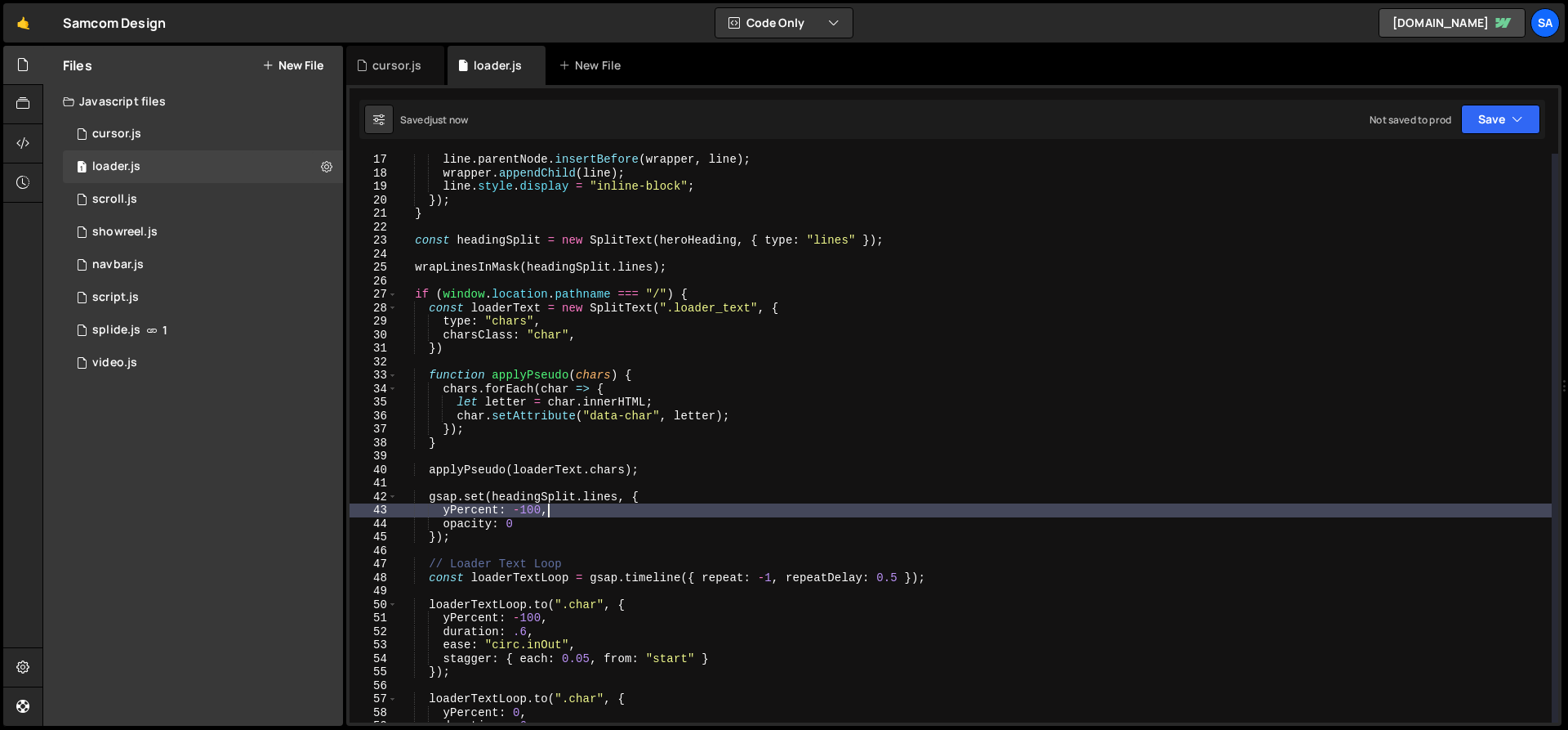
click at [663, 504] on div "line . parentNode . insertBefore ( wrapper , line ) ; wrapper . appendChild ( l…" at bounding box center [975, 450] width 1154 height 596
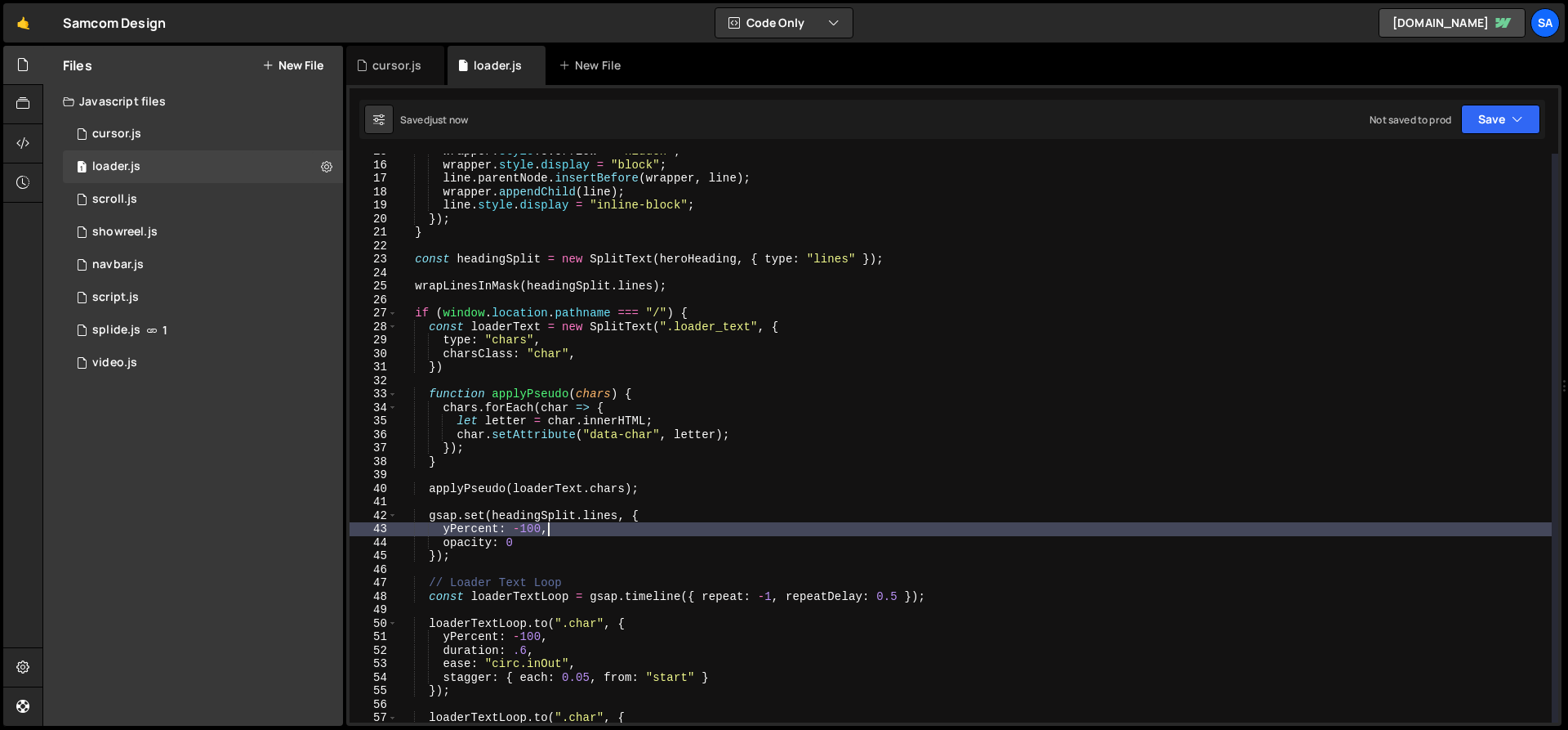
scroll to position [197, 0]
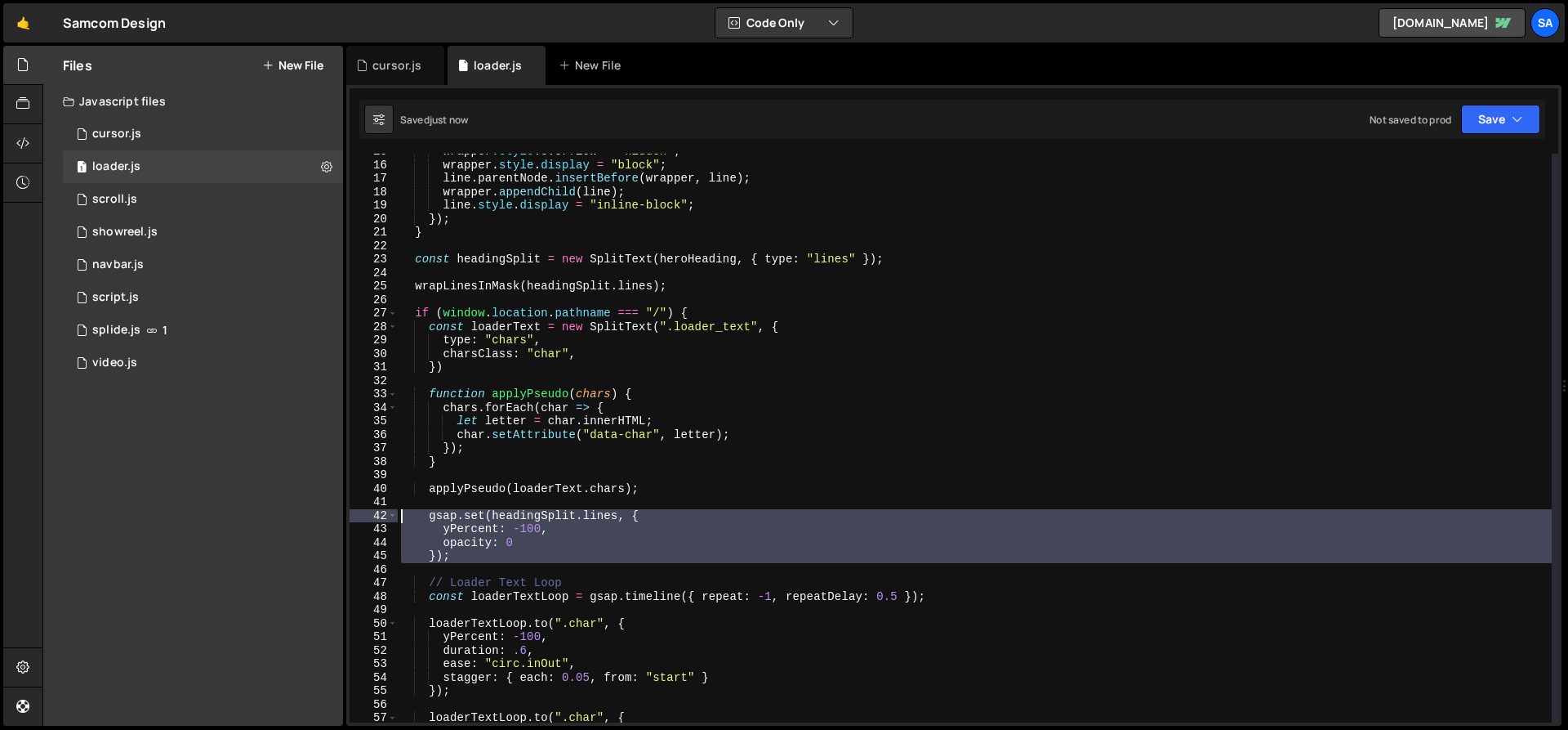
drag, startPoint x: 508, startPoint y: 565, endPoint x: 333, endPoint y: 521, distance: 180.4
click at [333, 521] on div "Files New File Javascript files 1 cursor.js 0 1 loader.js 0 1 scroll.js 0 1 1 0…" at bounding box center [805, 386] width 1526 height 680
type textarea "gsap.set(headingSplit.lines, { yPercent: -100,"
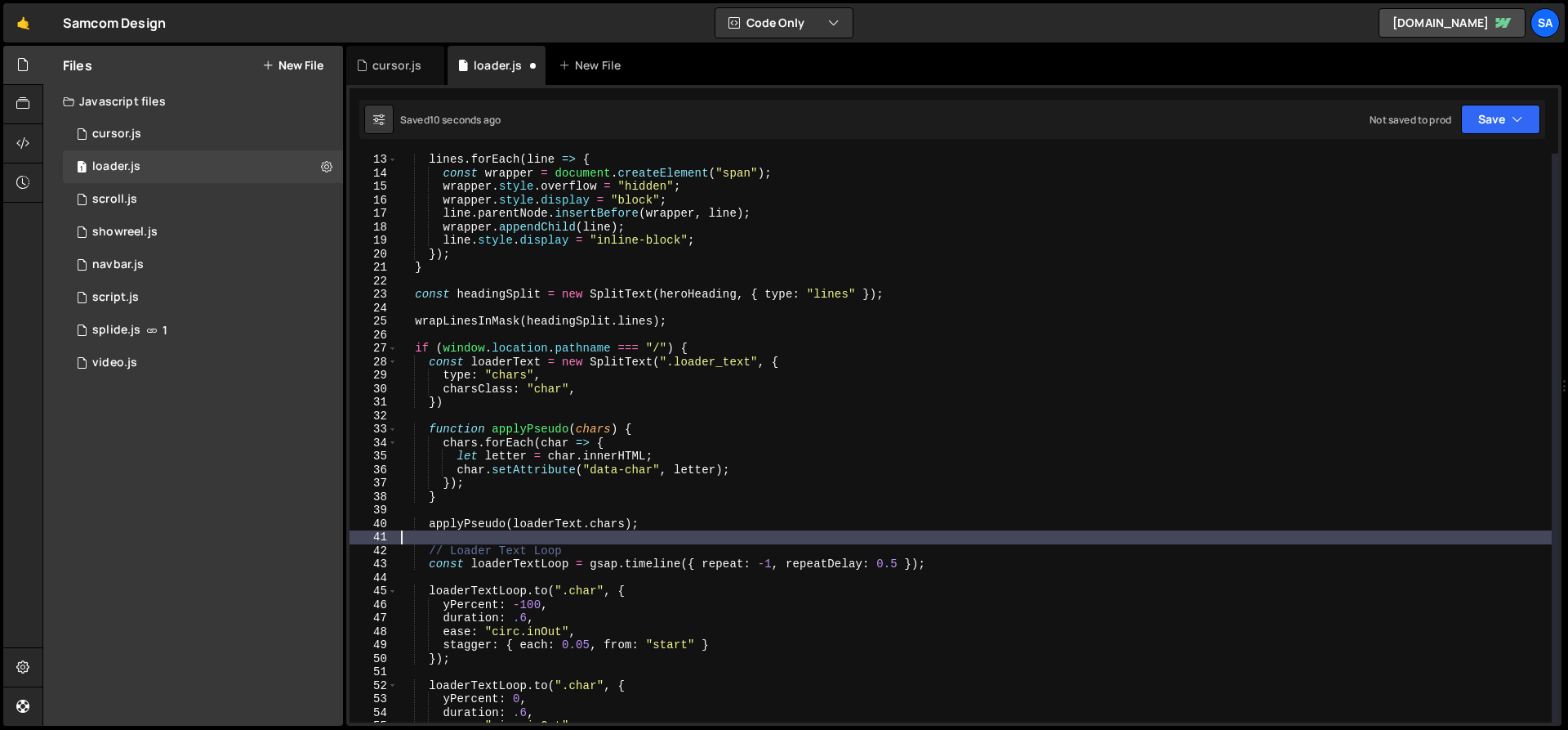
scroll to position [162, 0]
click at [699, 325] on div "lines . forEach ( line => { const wrapper = document . createElement ( "span" )…" at bounding box center [975, 450] width 1154 height 596
type textarea "wrapLinesInMask(headingSplit.lines);"
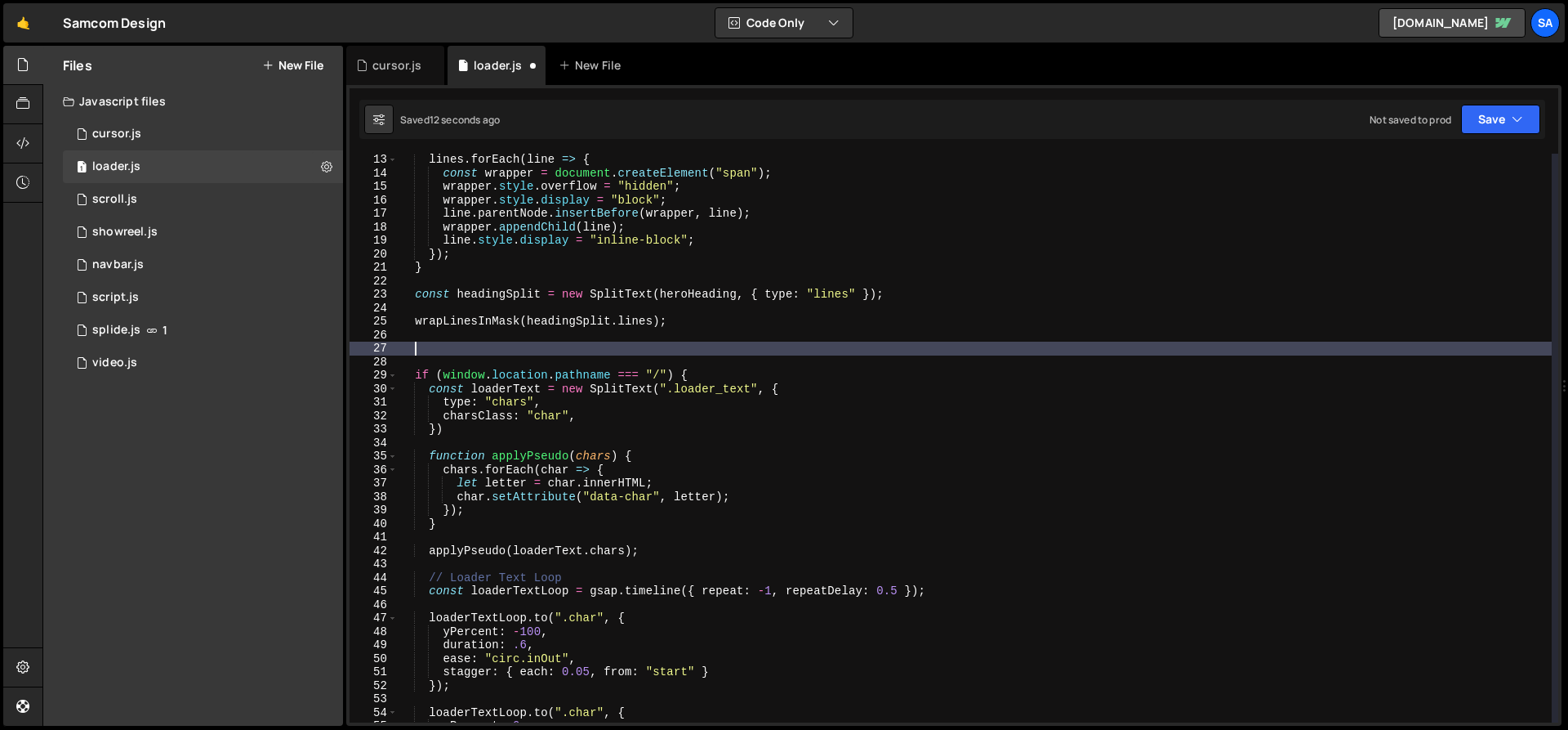
paste textarea
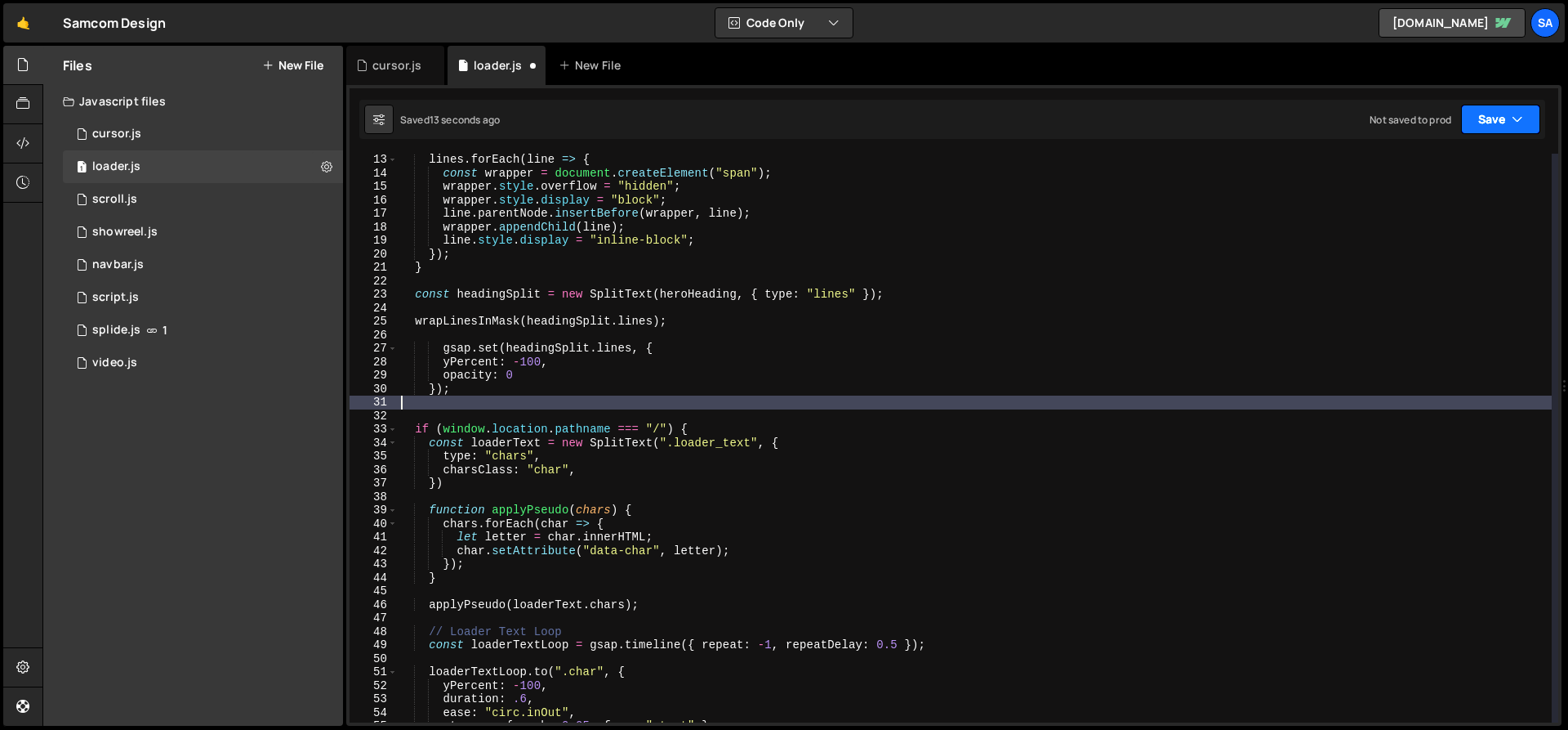
click at [1200, 111] on button "Save" at bounding box center [1501, 120] width 80 height 29
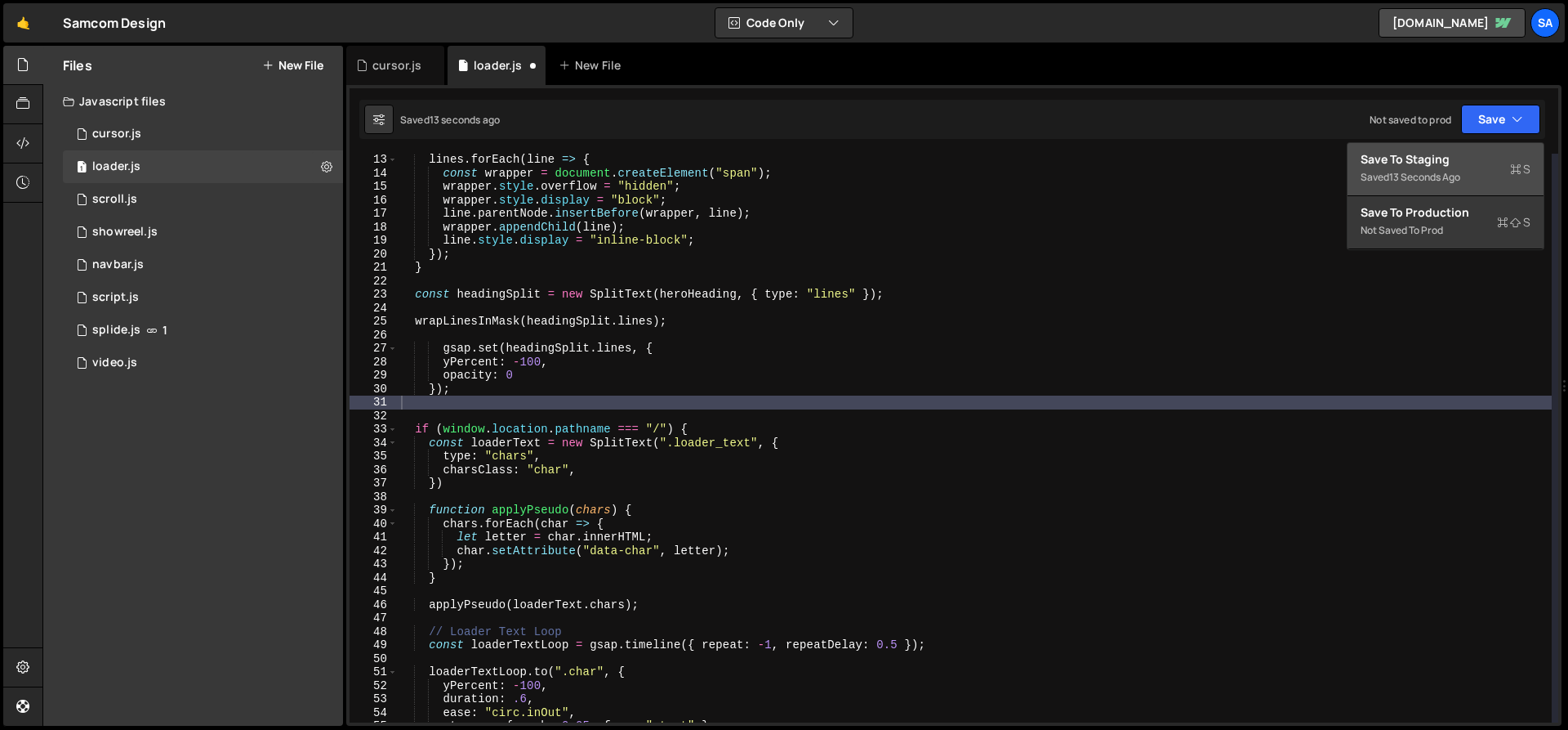
click at [1200, 174] on div "13 seconds ago" at bounding box center [1424, 177] width 71 height 14
